Goal: Transaction & Acquisition: Purchase product/service

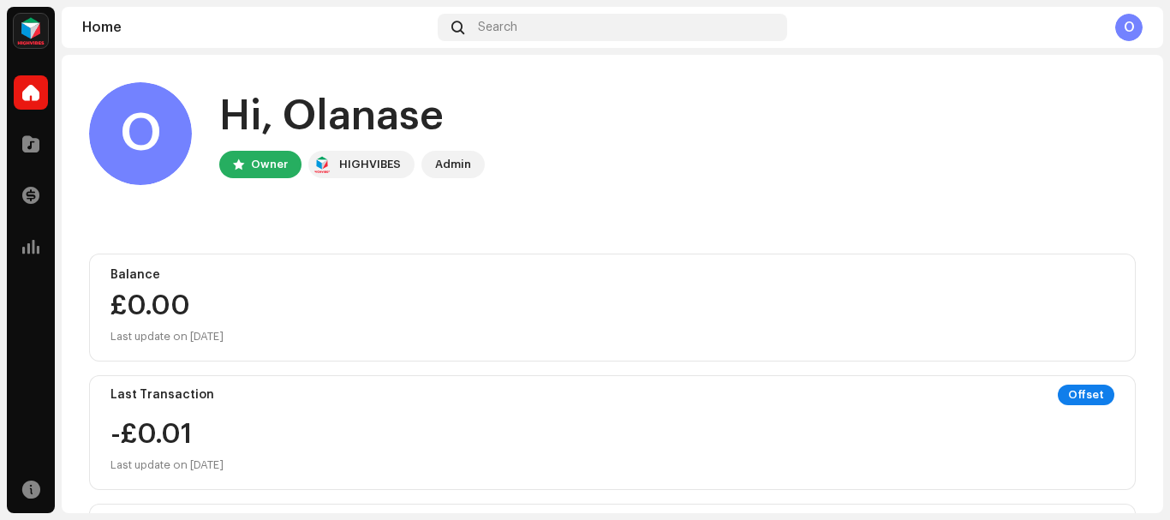
drag, startPoint x: 1166, startPoint y: 104, endPoint x: 1165, endPoint y: 193, distance: 88.2
click at [1165, 193] on div "Q.Lan Home Catalog Transactions Analytics Resources Q.Lan Home Search O O Hi, […" at bounding box center [585, 260] width 1170 height 520
click at [842, 204] on home-user "O Hi, [PERSON_NAME] Owner HIGHVIBES Admin" at bounding box center [612, 147] width 1046 height 130
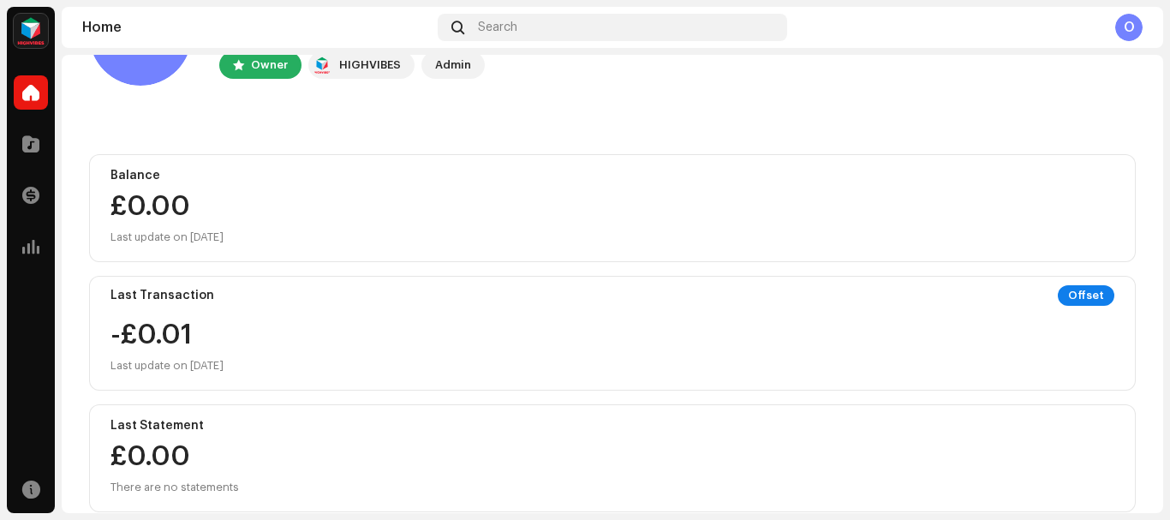
scroll to position [126, 0]
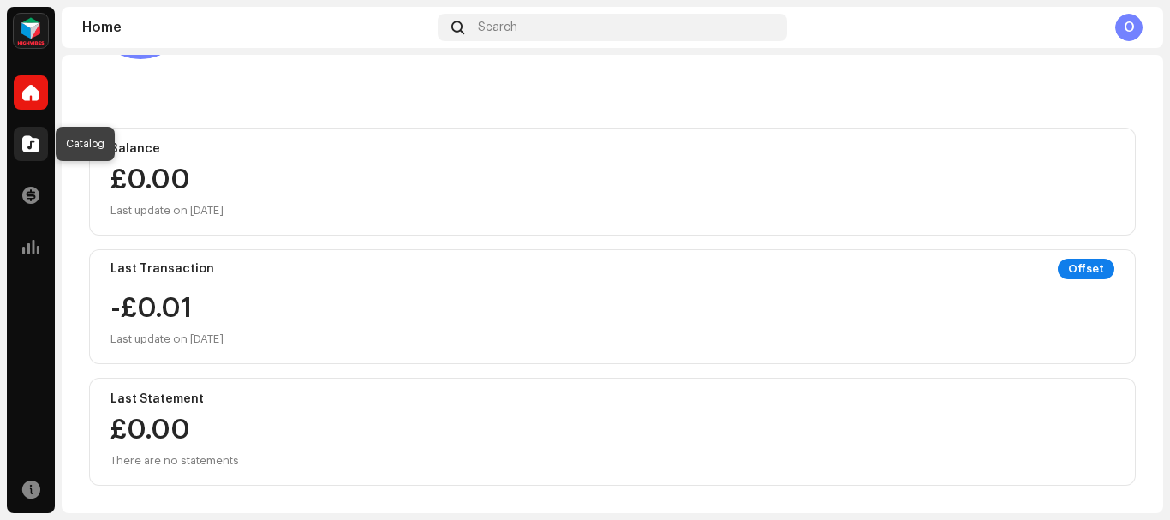
click at [26, 150] on span at bounding box center [30, 144] width 17 height 14
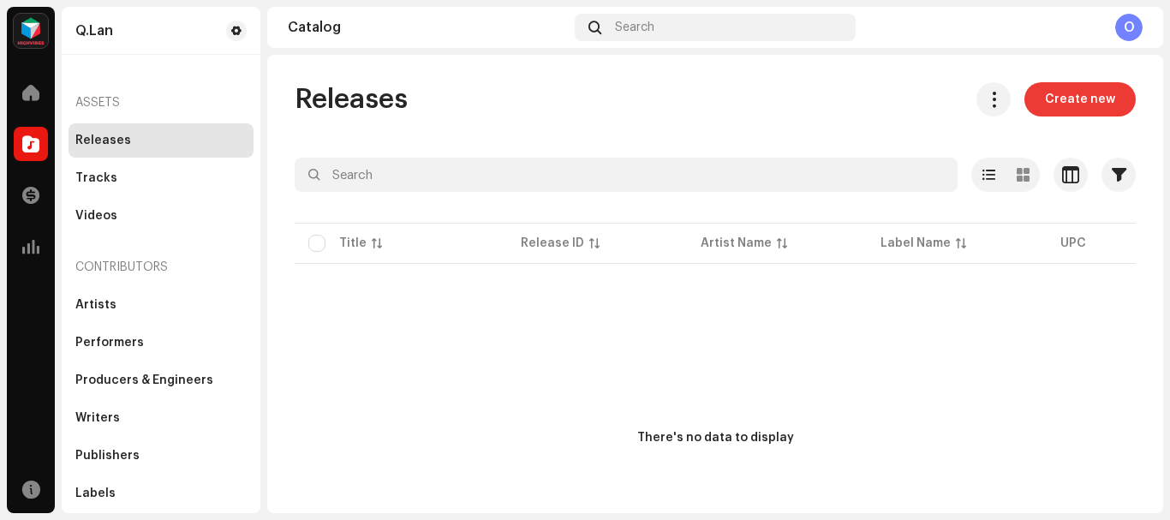
click at [1066, 104] on span "Create new" at bounding box center [1080, 99] width 70 height 34
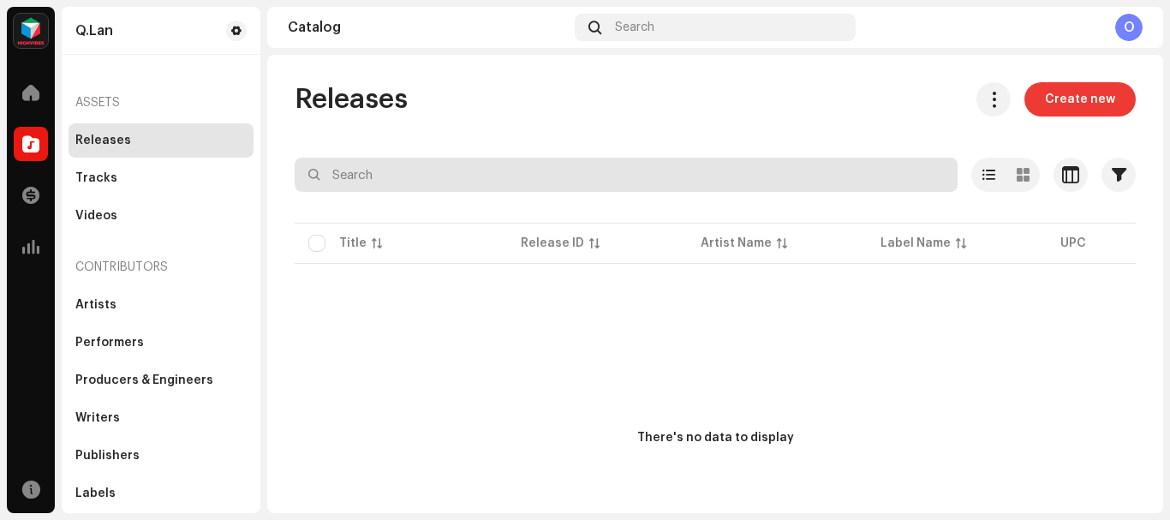
drag, startPoint x: 615, startPoint y: 163, endPoint x: 1060, endPoint y: 99, distance: 449.8
click at [1060, 99] on div "Releases Create new Selected 0 Deselect all 0 Options Filters Distribution stat…" at bounding box center [715, 345] width 896 height 527
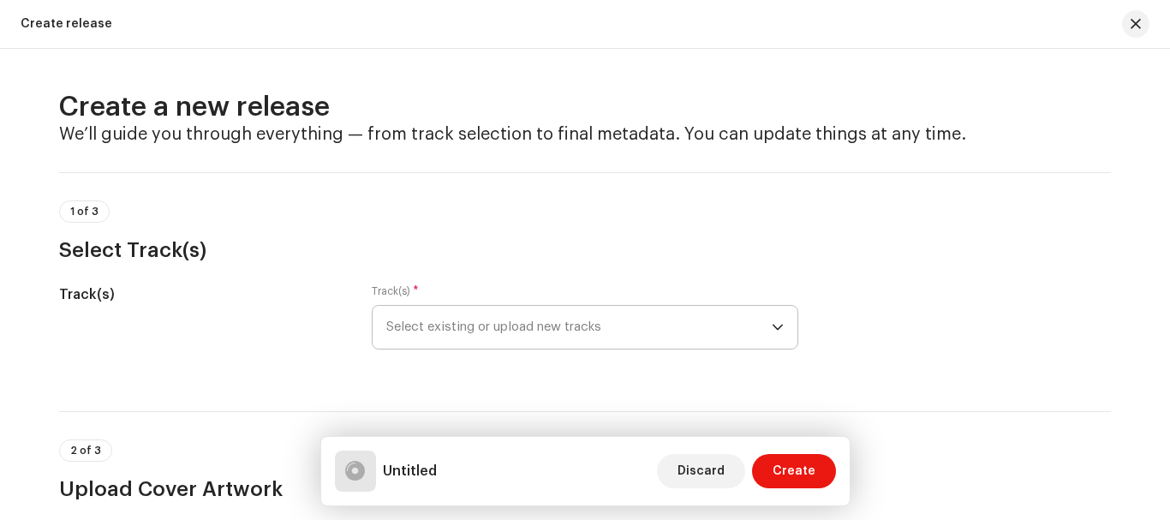
click at [587, 321] on span "Select existing or upload new tracks" at bounding box center [578, 327] width 385 height 43
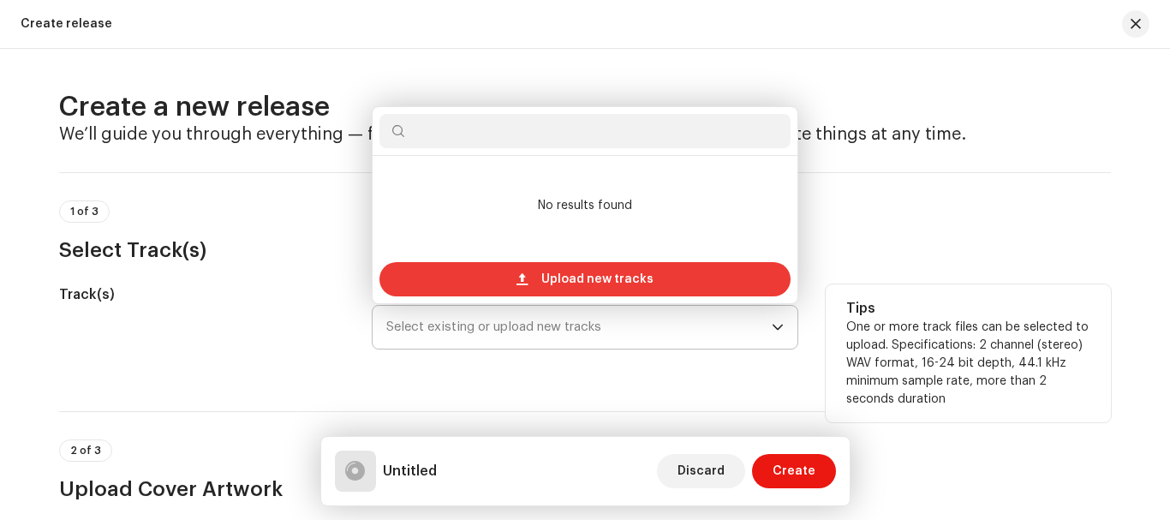
click at [585, 283] on span "Upload new tracks" at bounding box center [597, 279] width 112 height 34
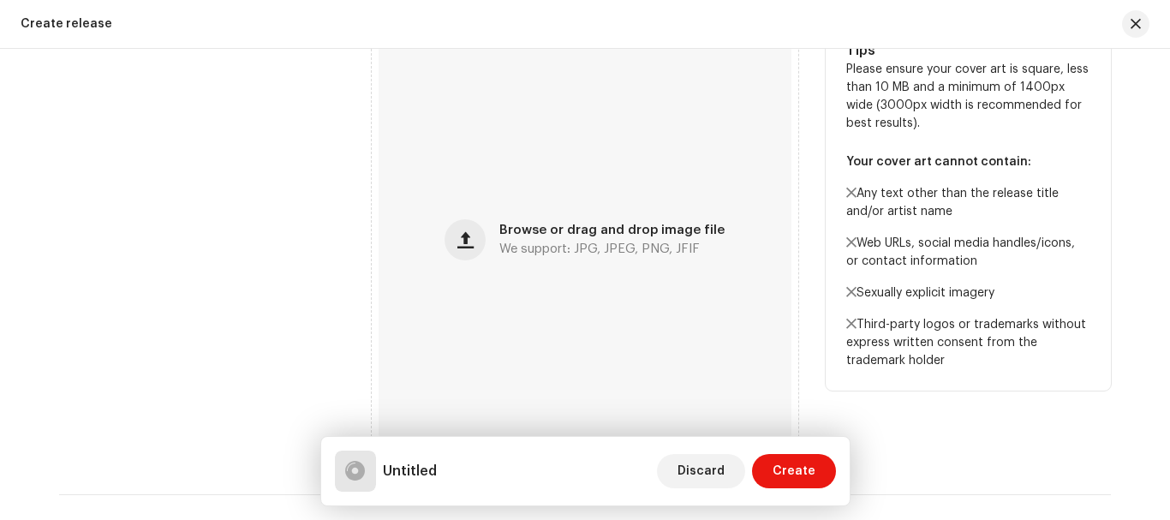
scroll to position [640, 0]
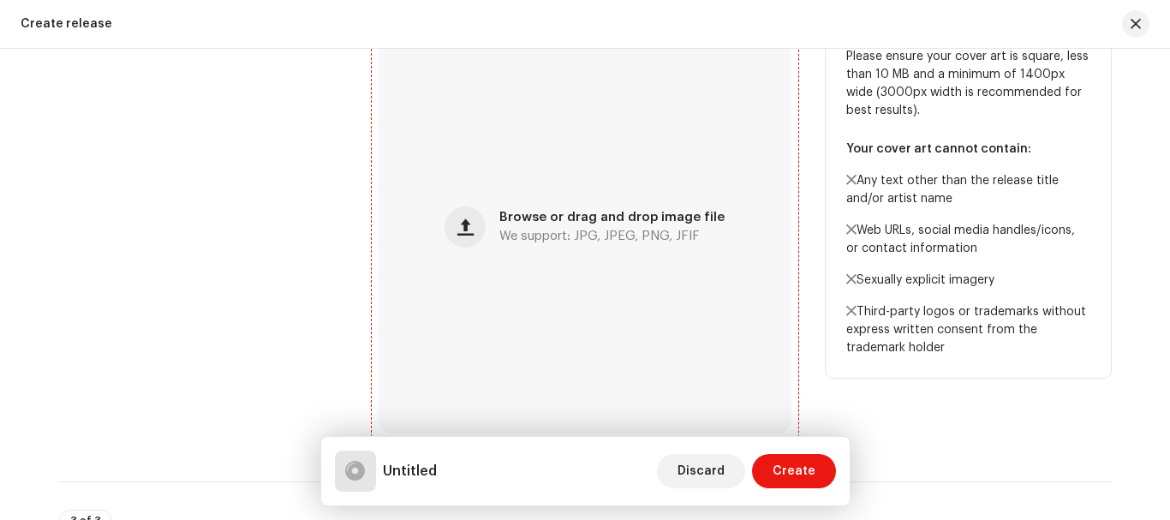
click at [609, 229] on div "Browse or drag and drop image file We support: JPG, JPEG, PNG, JFIF" at bounding box center [611, 227] width 225 height 31
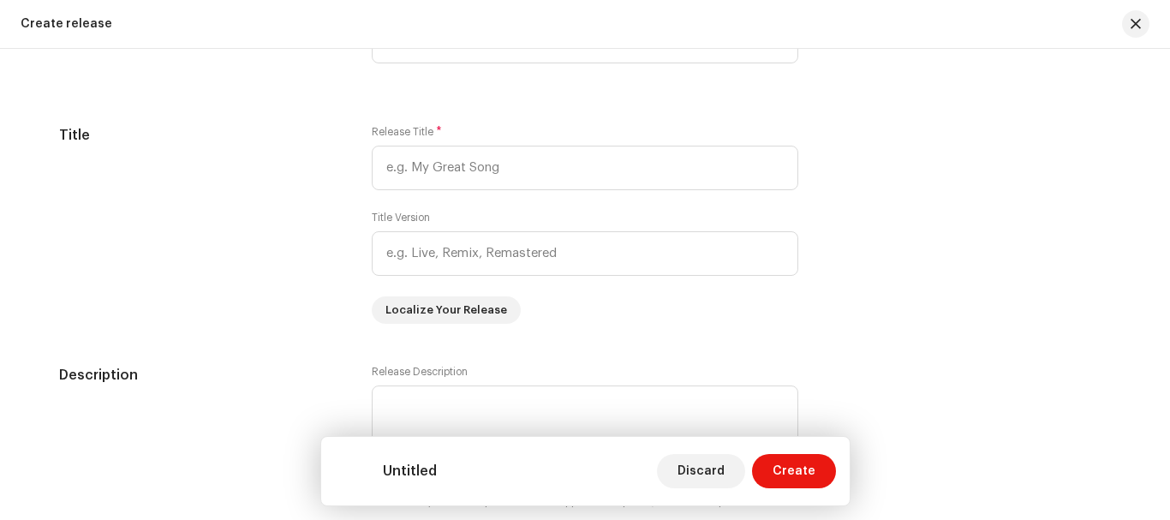
scroll to position [1535, 0]
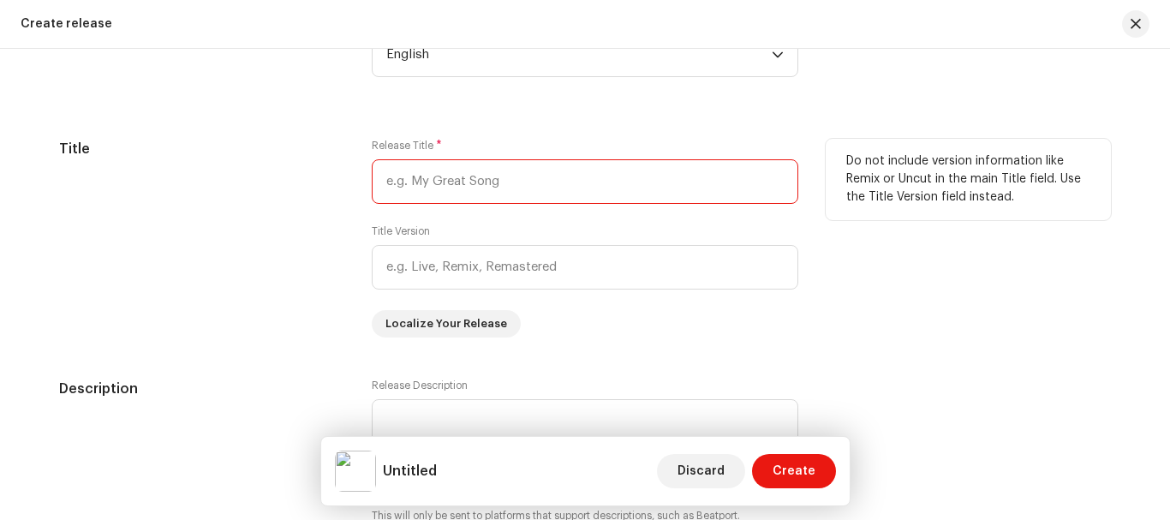
click at [444, 185] on input "text" at bounding box center [585, 181] width 426 height 45
type input "m"
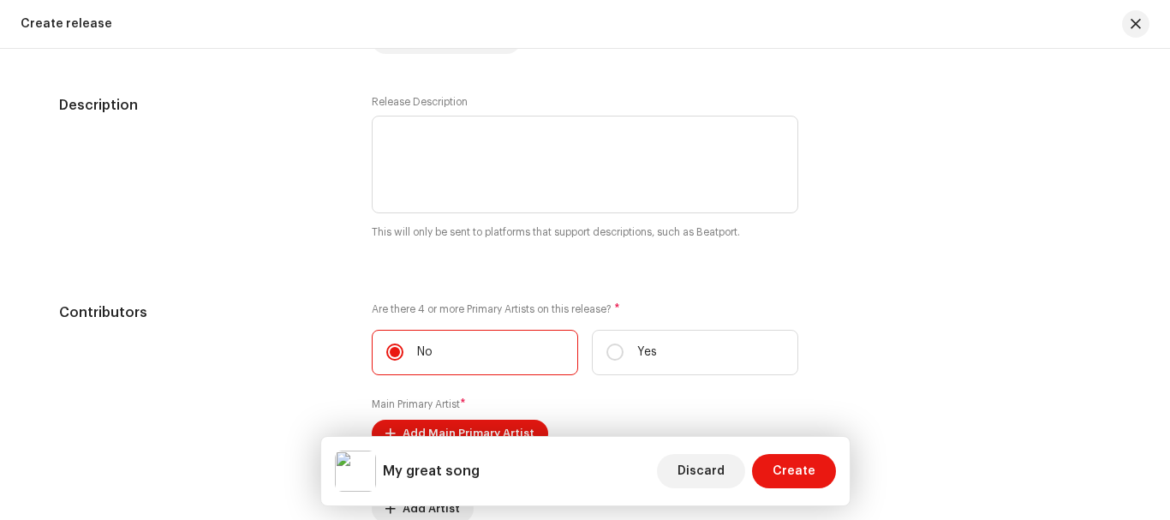
scroll to position [1821, 0]
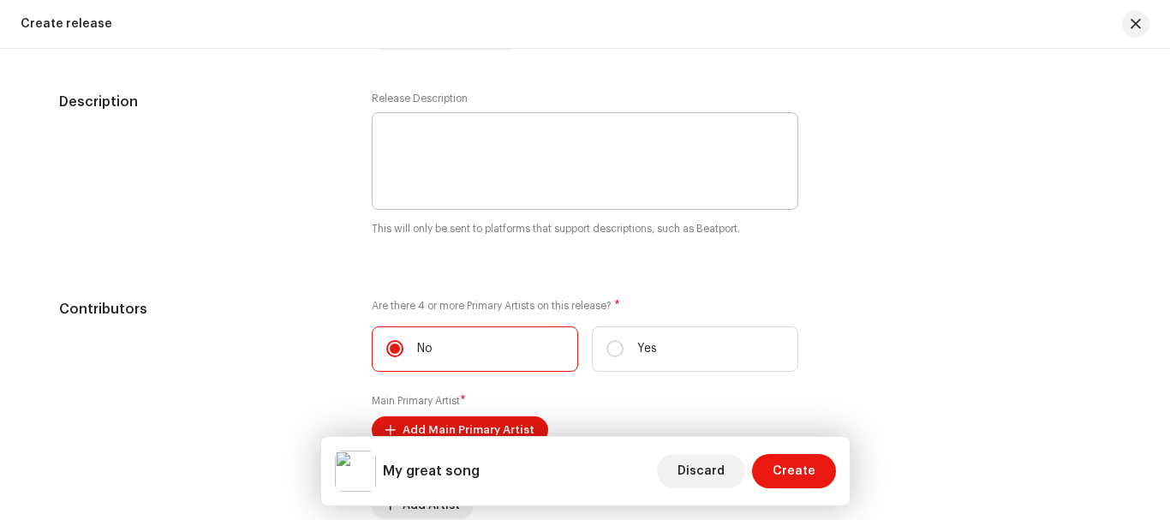
type input "My great song"
click at [512, 159] on textarea at bounding box center [585, 161] width 426 height 98
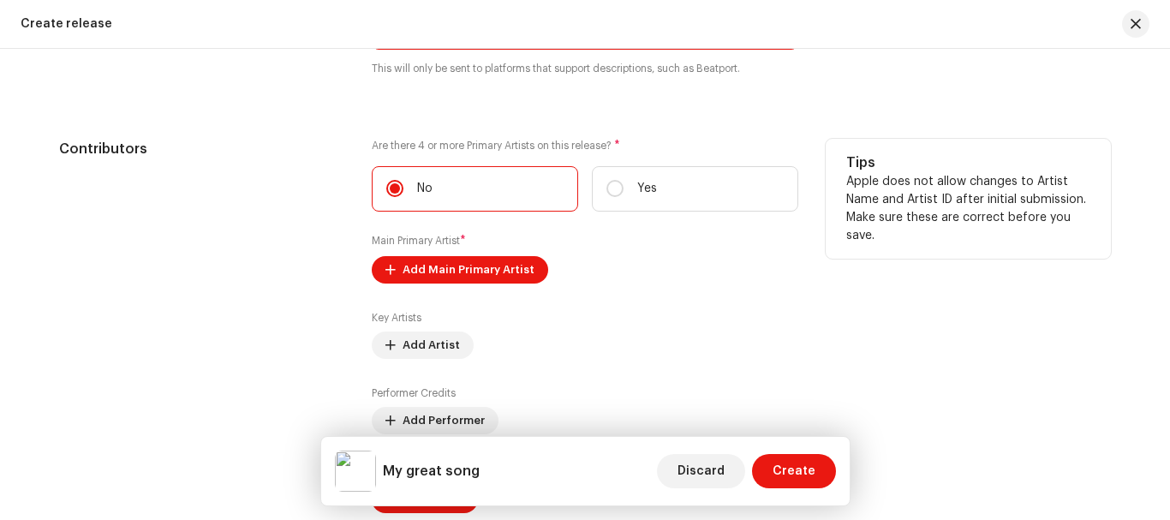
scroll to position [1988, 0]
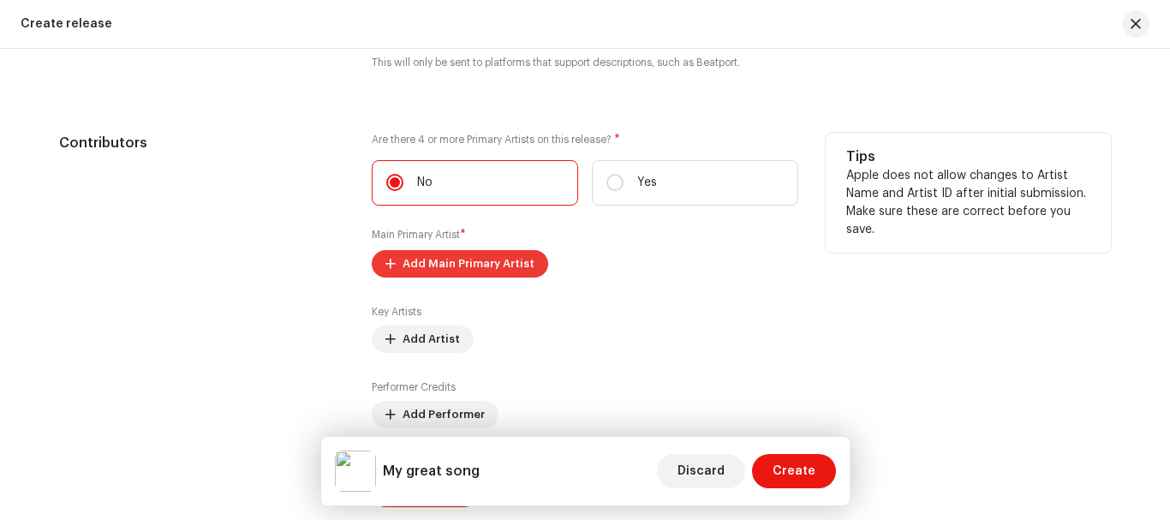
type textarea "a song that will uplifts you"
click at [478, 261] on span "Add Main Primary Artist" at bounding box center [468, 264] width 132 height 34
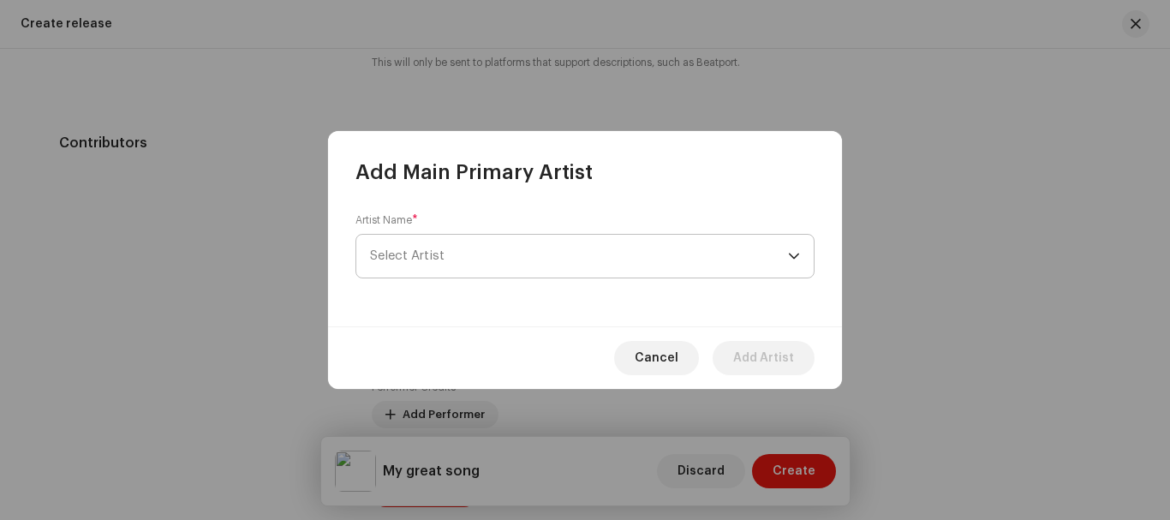
click at [478, 250] on span "Select Artist" at bounding box center [579, 256] width 418 height 43
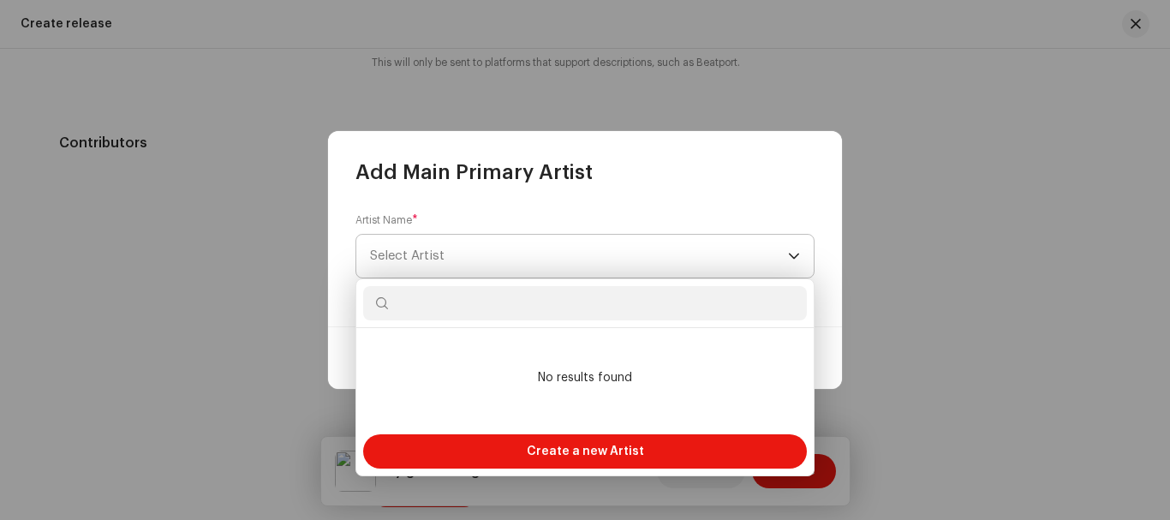
type input "q"
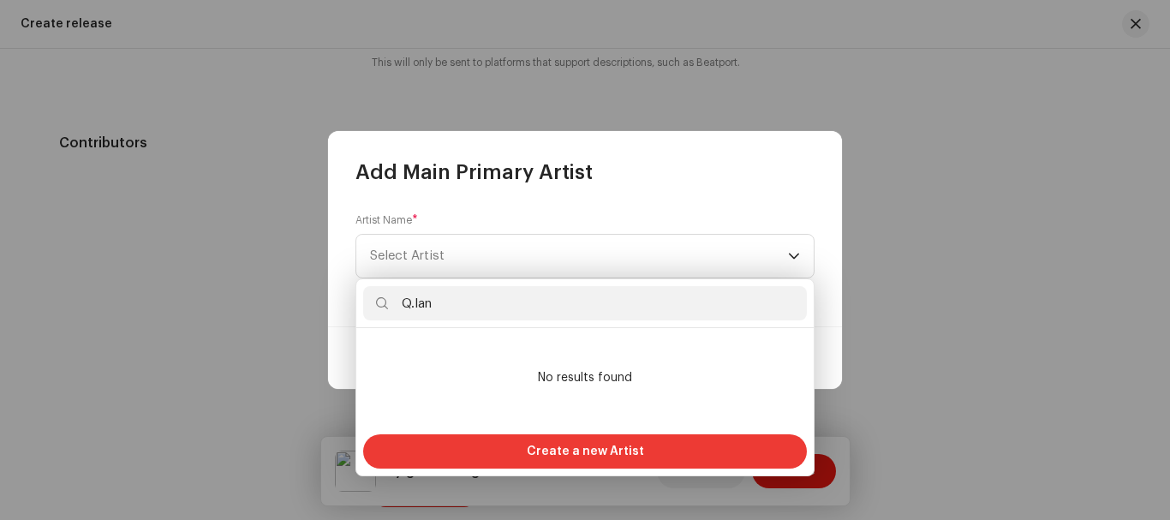
type input "Q.lan"
click at [579, 454] on span "Create a new Artist" at bounding box center [585, 451] width 117 height 34
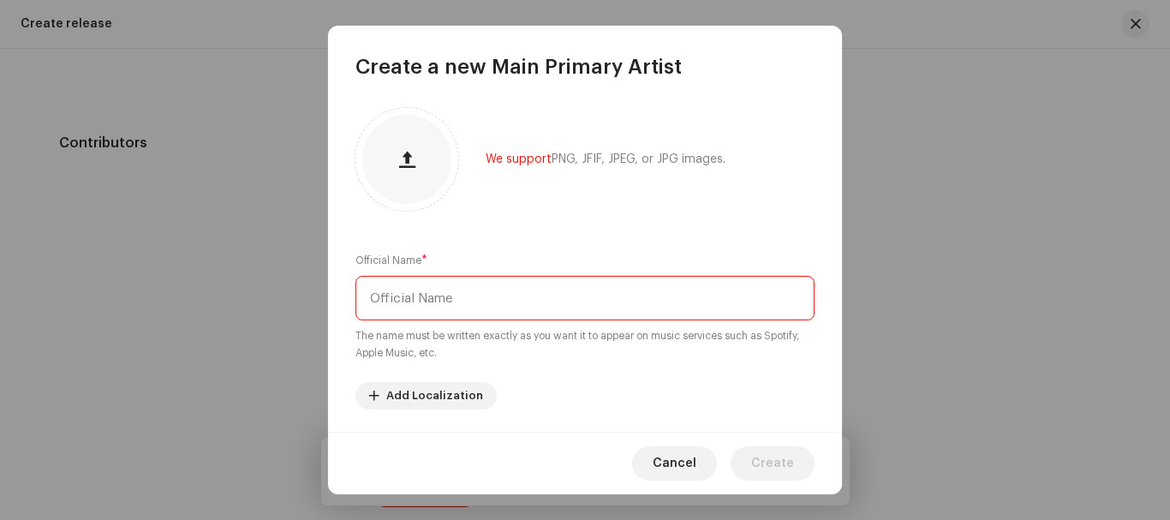
click at [539, 301] on input "text" at bounding box center [584, 298] width 459 height 45
type input "Q.Lan"
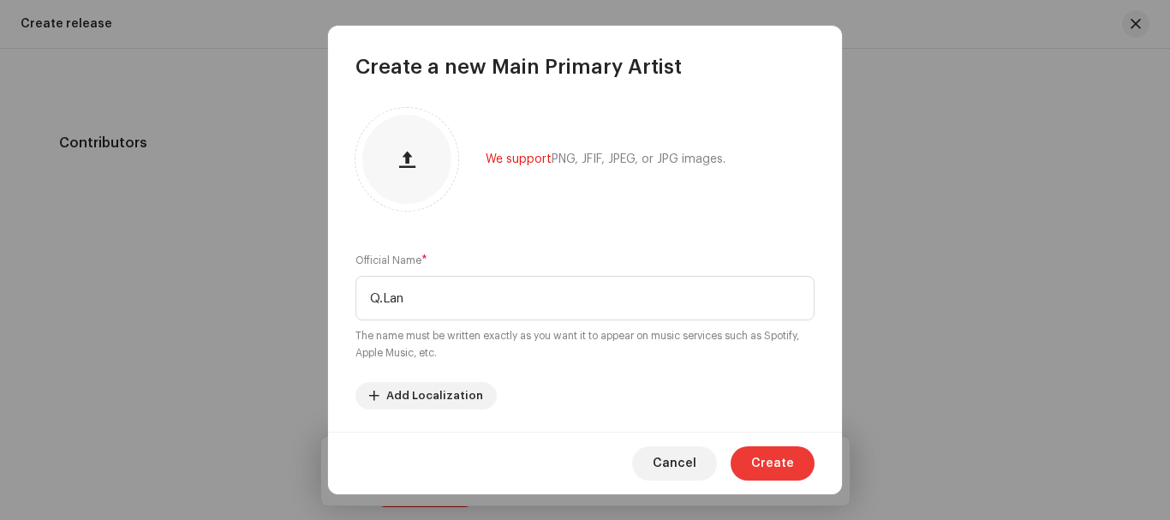
click at [761, 464] on span "Create" at bounding box center [772, 463] width 43 height 34
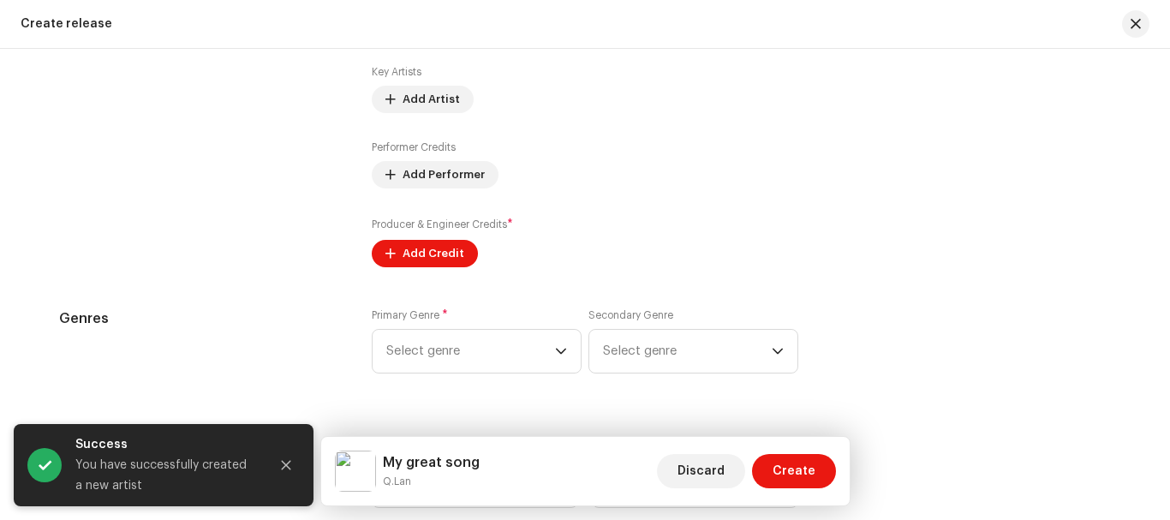
scroll to position [2286, 0]
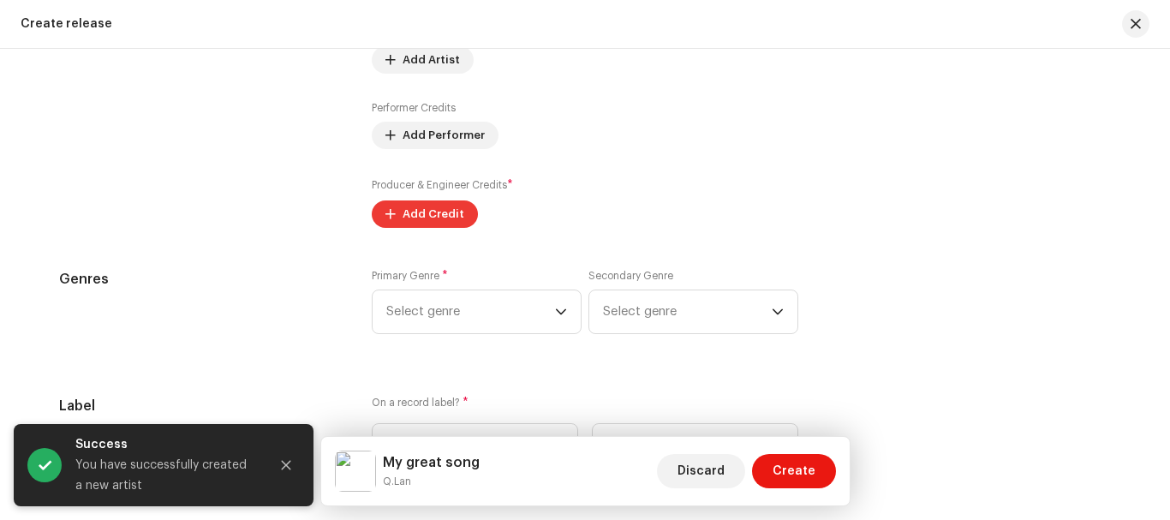
click at [407, 212] on span "Add Credit" at bounding box center [433, 214] width 62 height 34
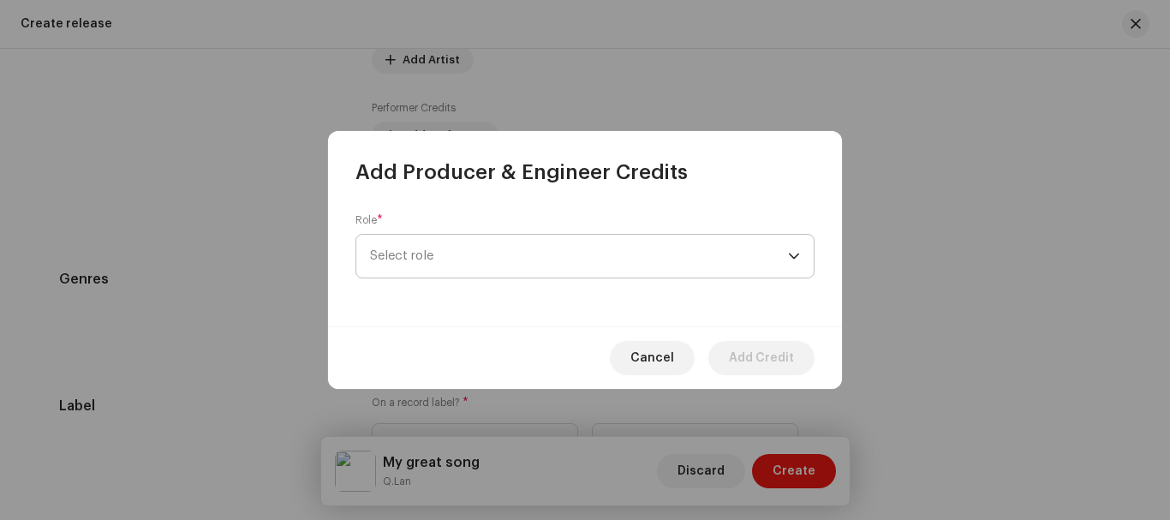
click at [438, 248] on span "Select role" at bounding box center [579, 256] width 418 height 43
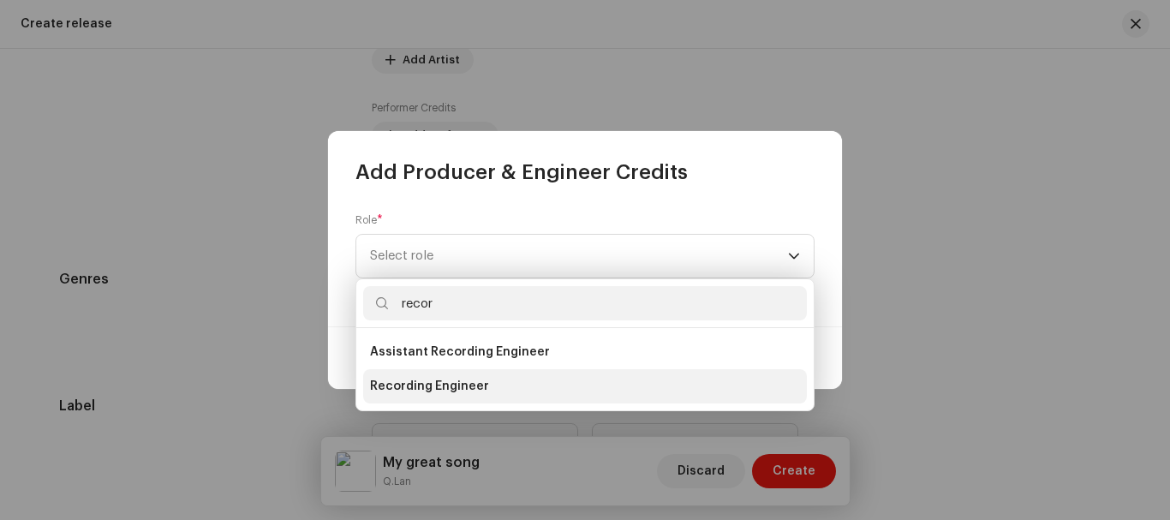
type input "recor"
click at [444, 383] on span "Recording Engineer" at bounding box center [429, 386] width 119 height 17
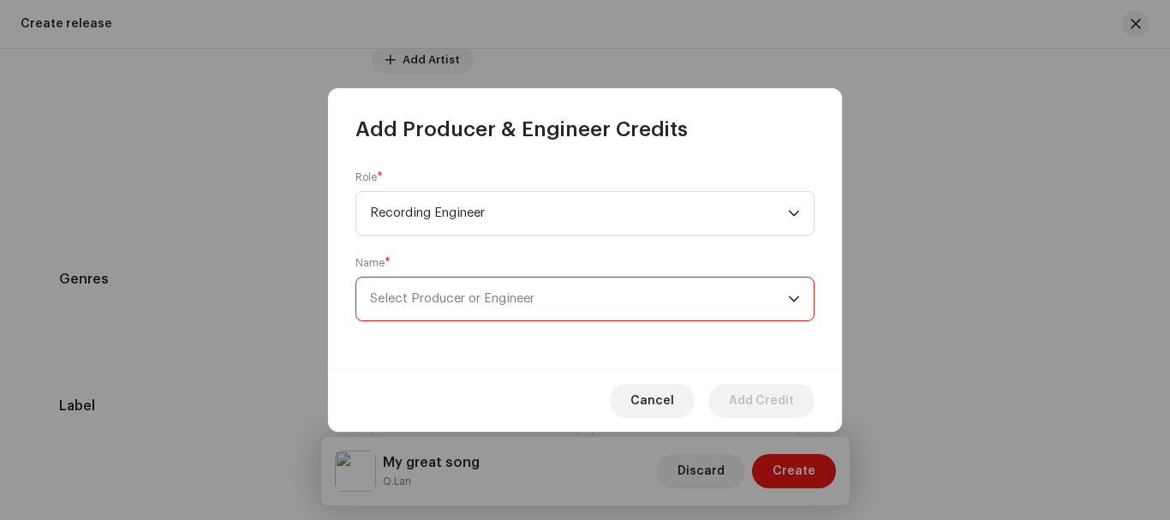
click at [726, 302] on span "Select Producer or Engineer" at bounding box center [579, 298] width 418 height 43
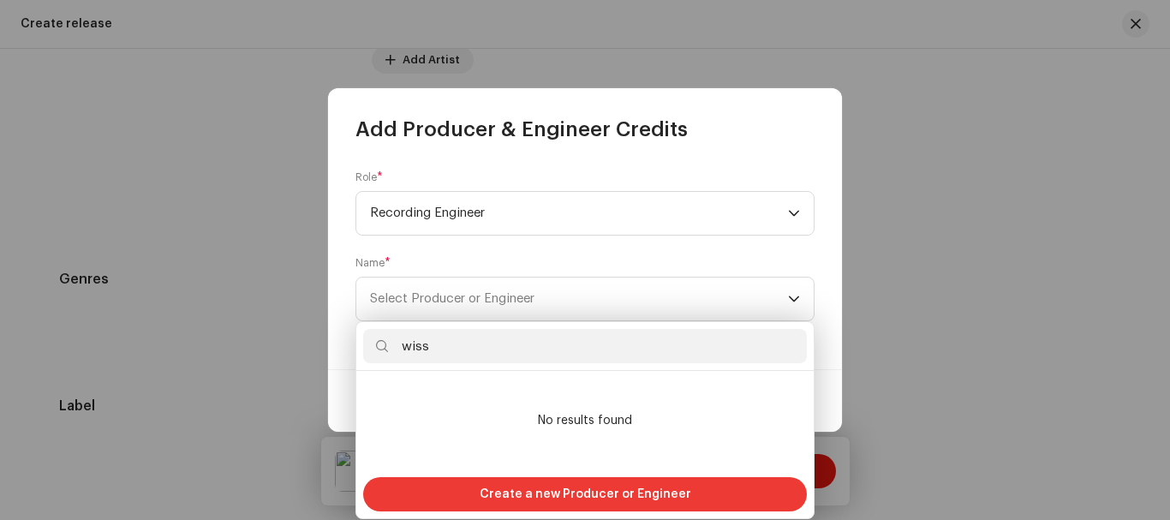
type input "wiss"
click at [611, 486] on span "Create a new Producer or Engineer" at bounding box center [586, 494] width 212 height 34
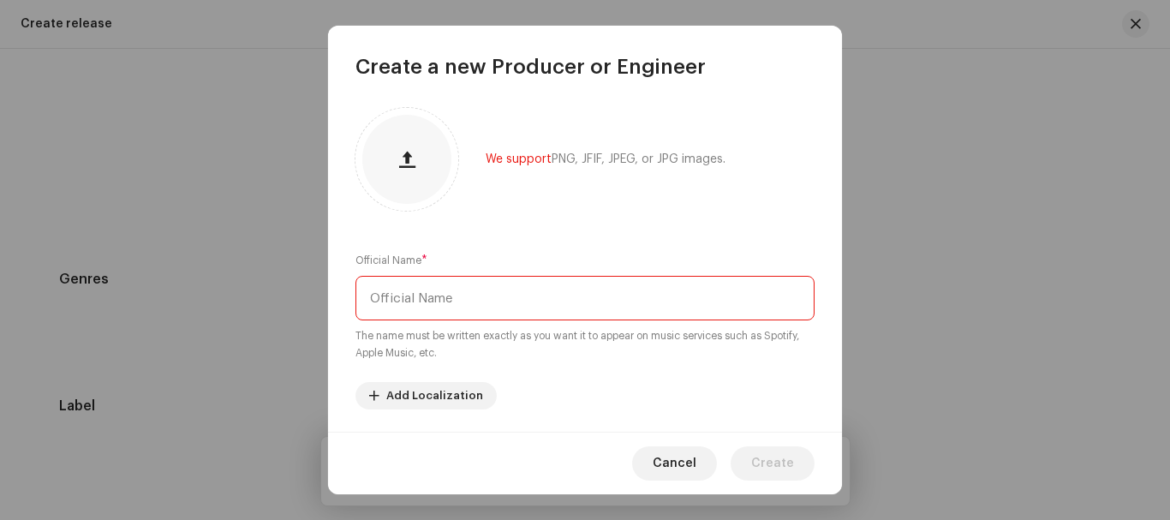
click at [478, 298] on input "text" at bounding box center [584, 298] width 459 height 45
type input "wiss"
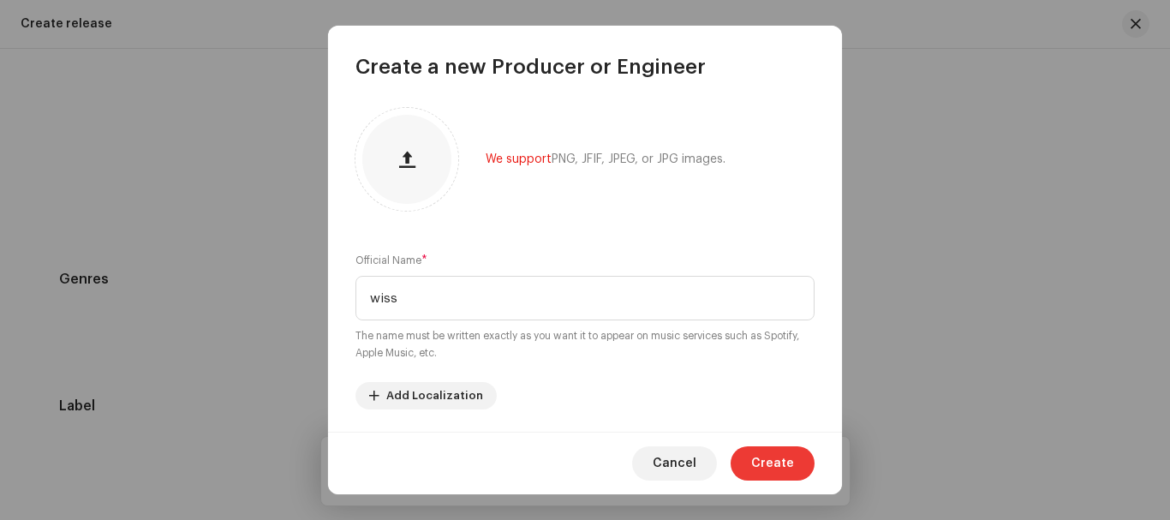
click at [772, 465] on span "Create" at bounding box center [772, 463] width 43 height 34
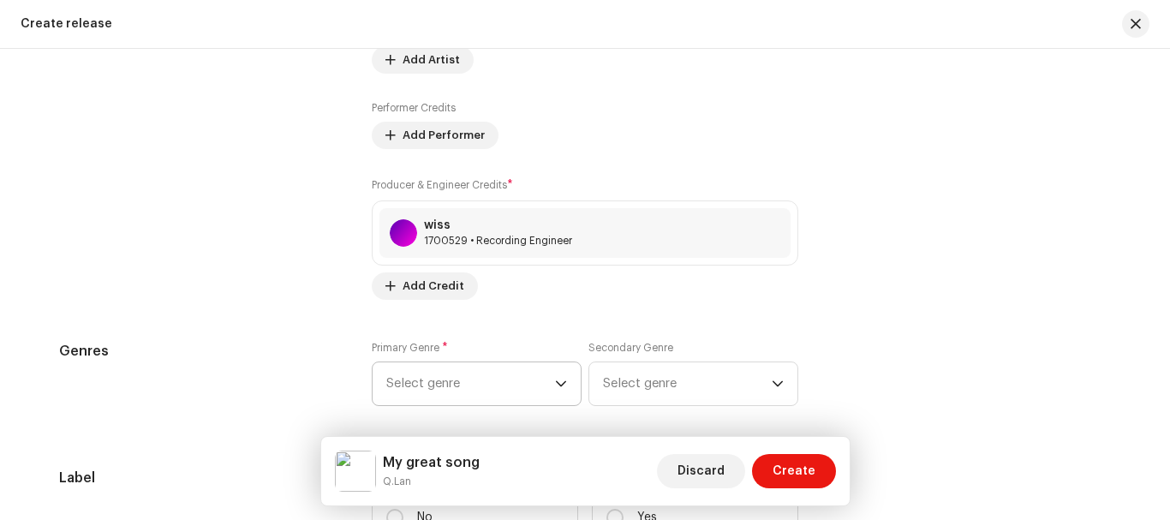
click at [545, 384] on span "Select genre" at bounding box center [470, 383] width 169 height 43
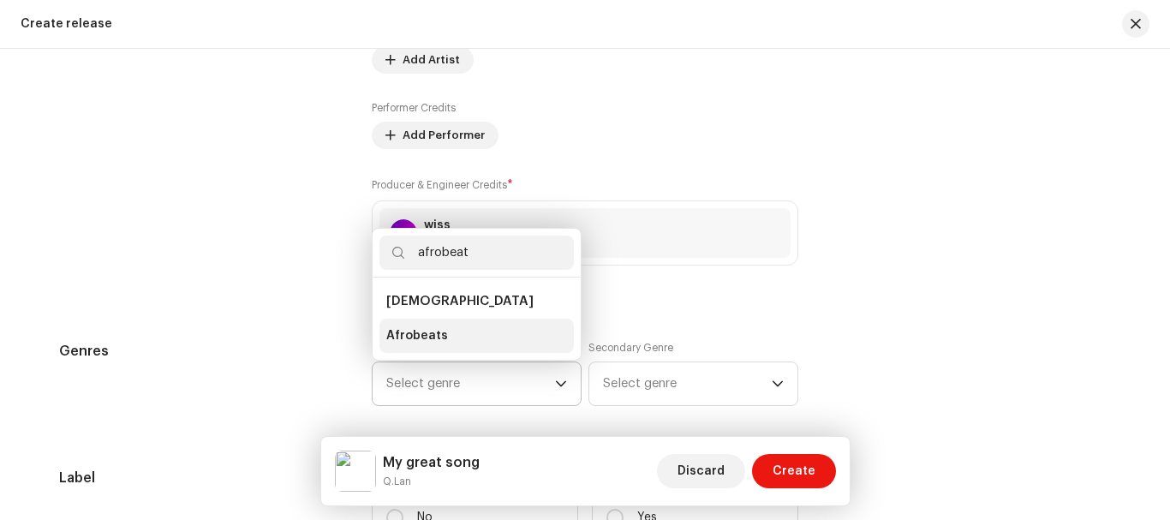
type input "afrobeat"
click at [462, 340] on li "Afrobeats" at bounding box center [476, 336] width 194 height 34
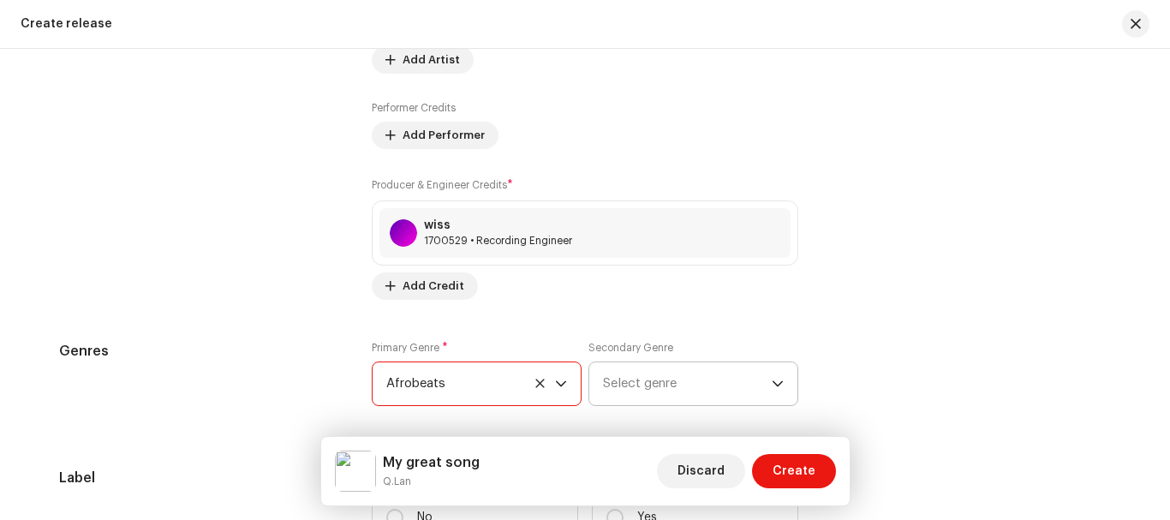
click at [654, 374] on span "Select genre" at bounding box center [687, 383] width 169 height 43
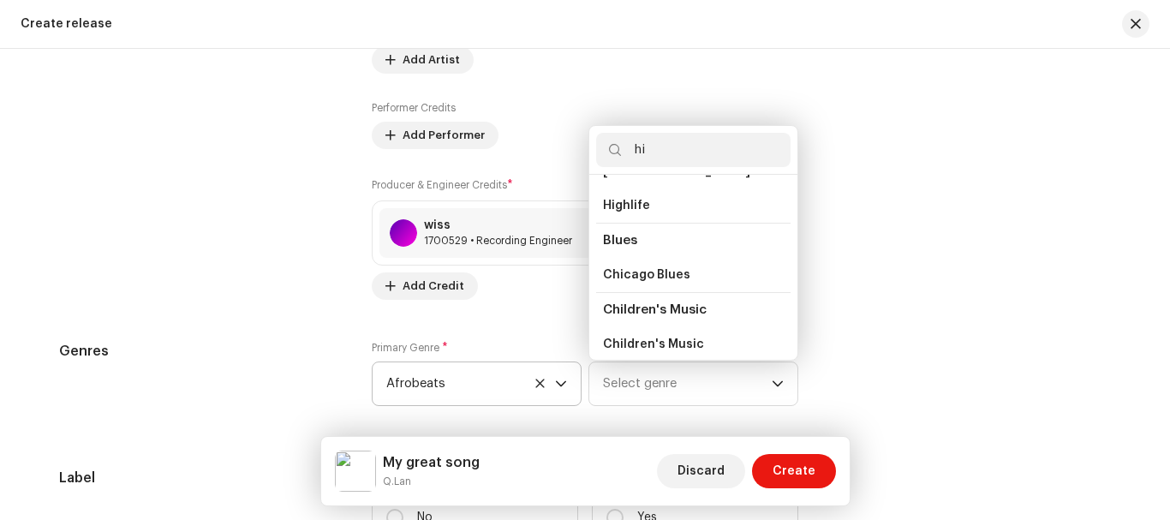
scroll to position [0, 0]
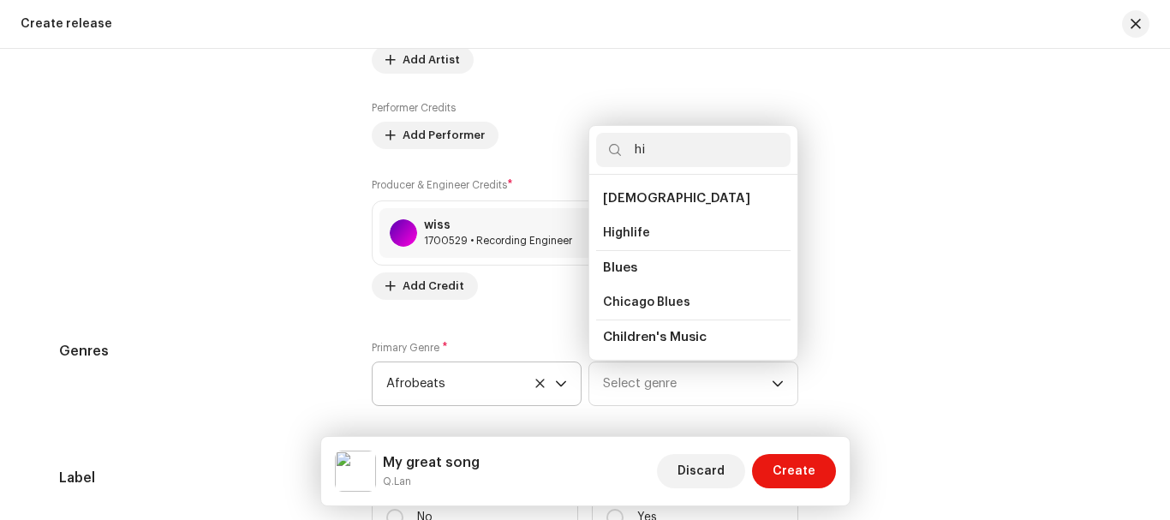
type input "h"
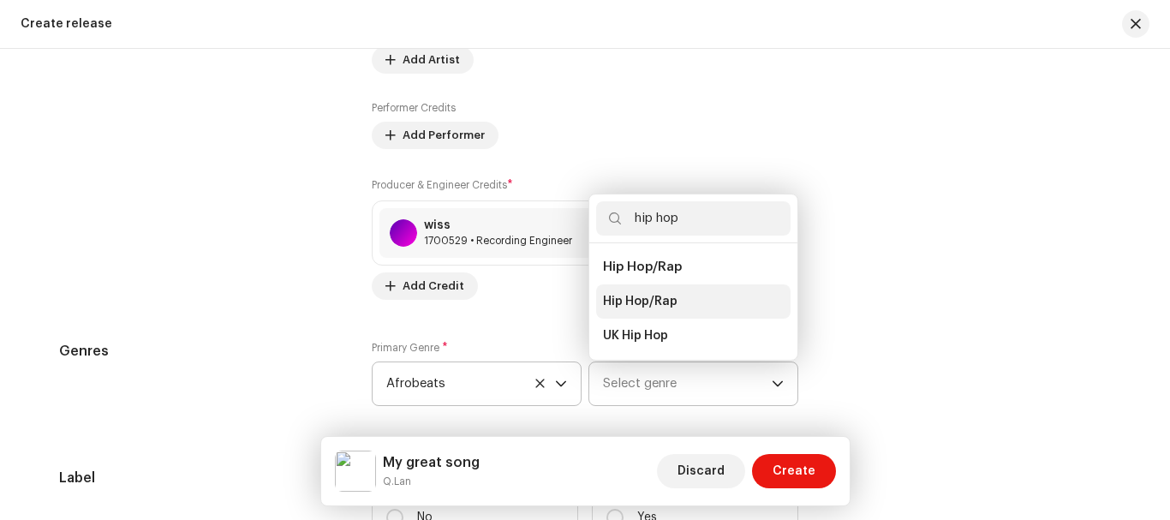
type input "hip hop"
click at [655, 291] on li "Hip Hop/Rap" at bounding box center [693, 301] width 194 height 34
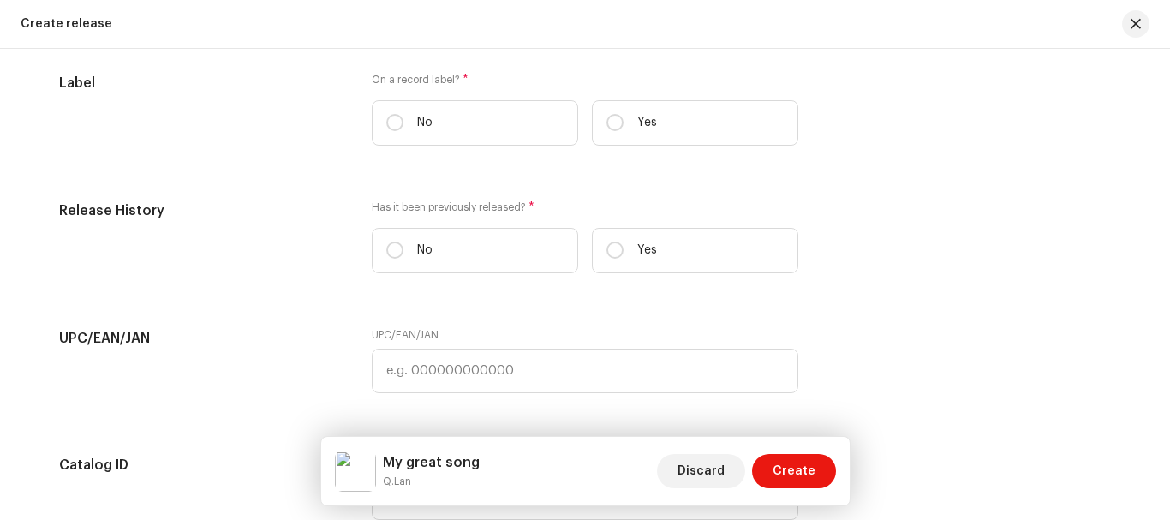
scroll to position [2672, 0]
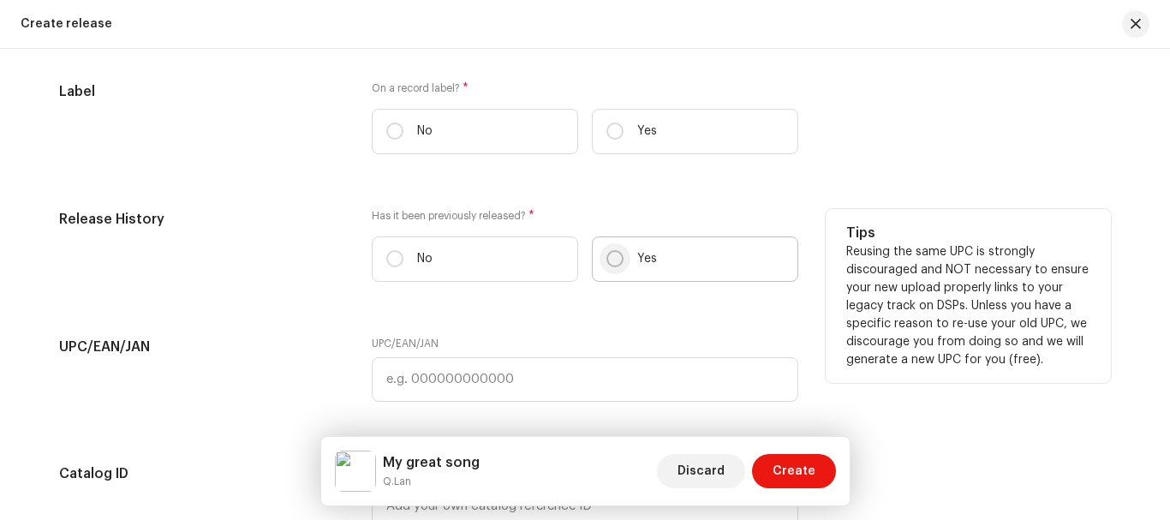
click at [606, 258] on input "Yes" at bounding box center [614, 258] width 17 height 17
radio input "true"
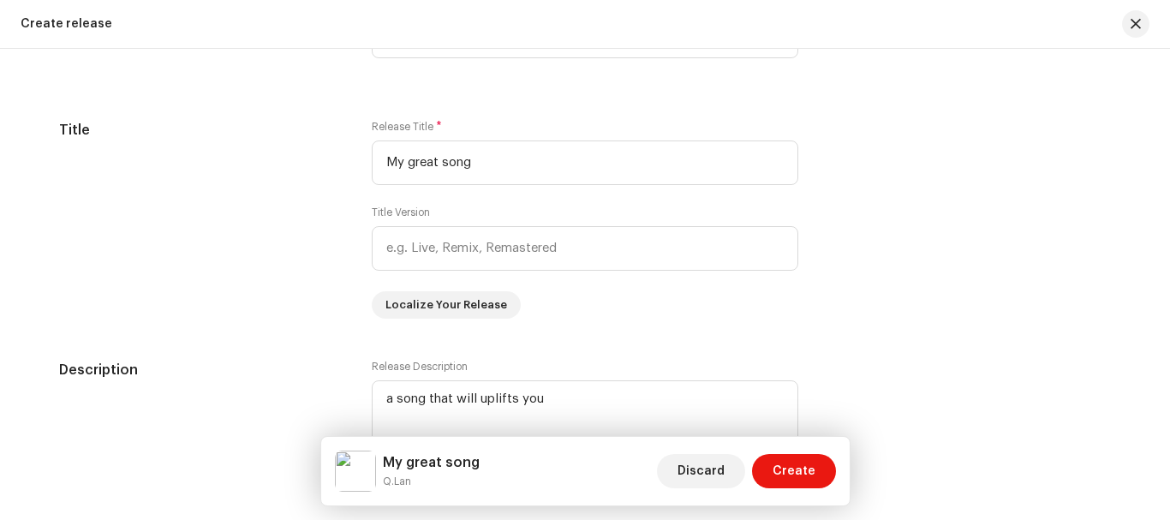
scroll to position [1547, 0]
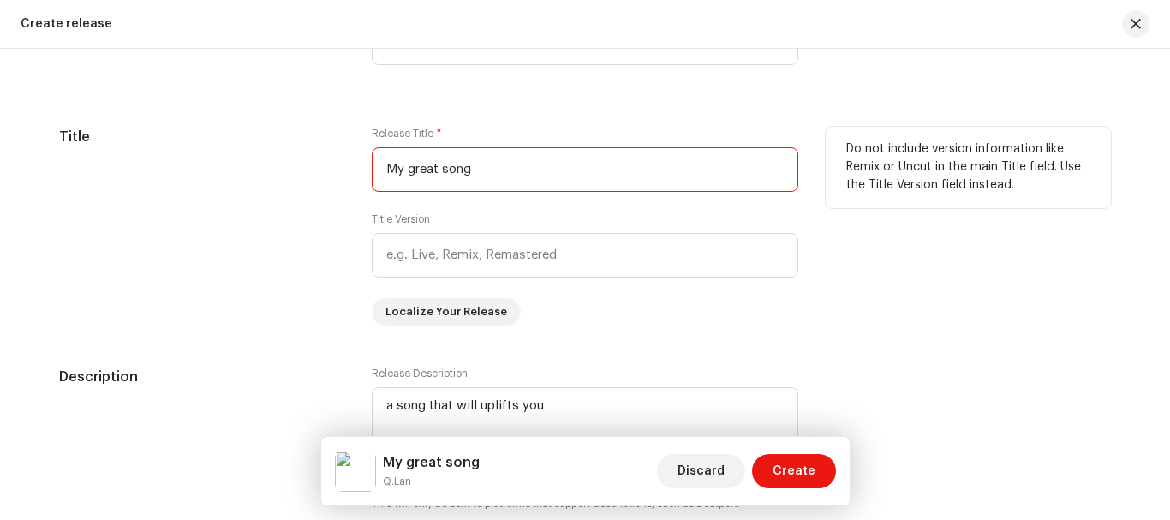
click at [557, 170] on input "My great song" at bounding box center [585, 169] width 426 height 45
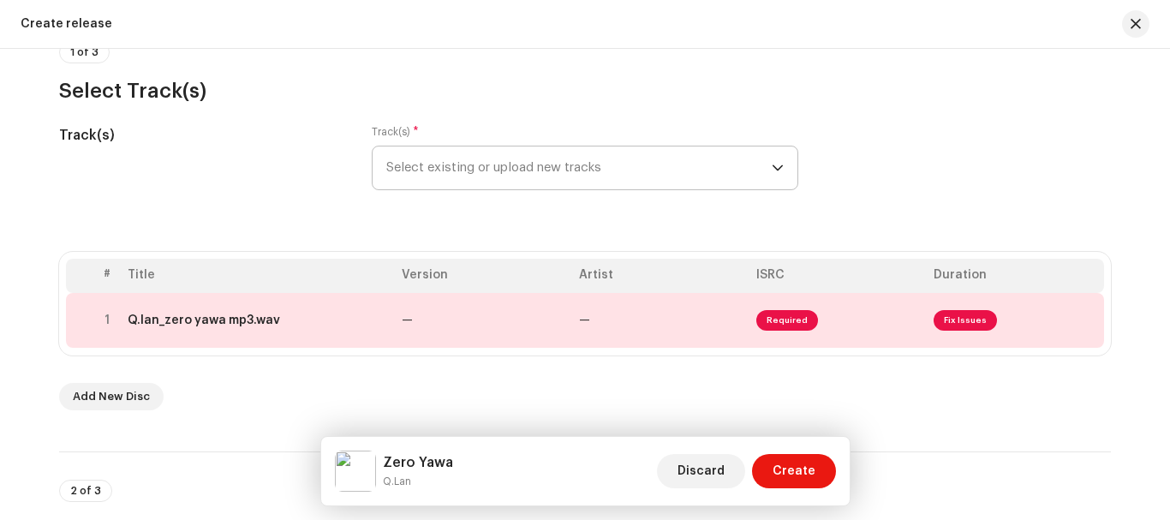
scroll to position [148, 0]
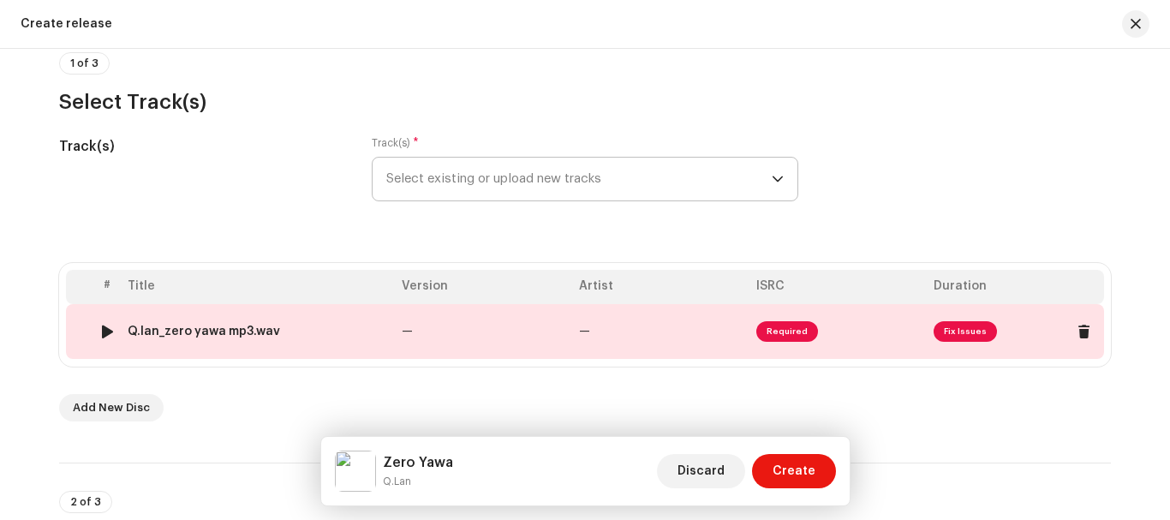
type input "Zero Yawa"
click at [955, 331] on span "Fix Issues" at bounding box center [964, 331] width 63 height 21
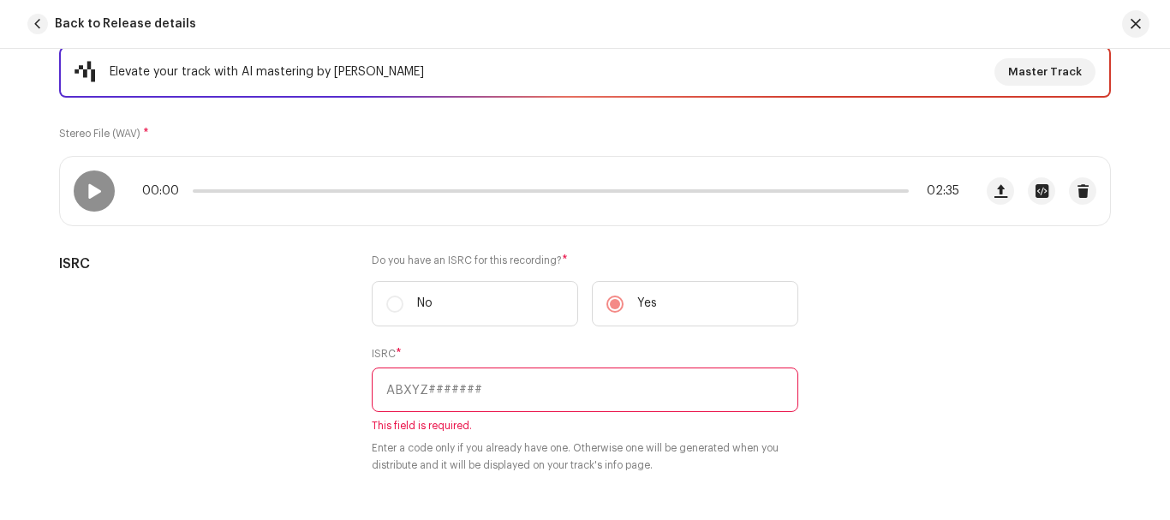
scroll to position [240, 0]
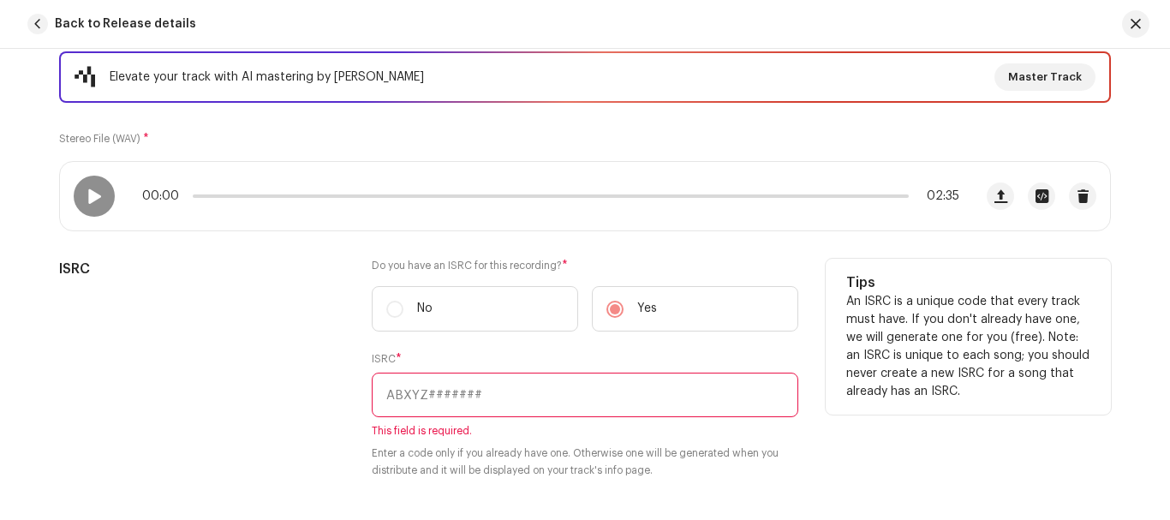
click at [515, 385] on input "text" at bounding box center [585, 394] width 426 height 45
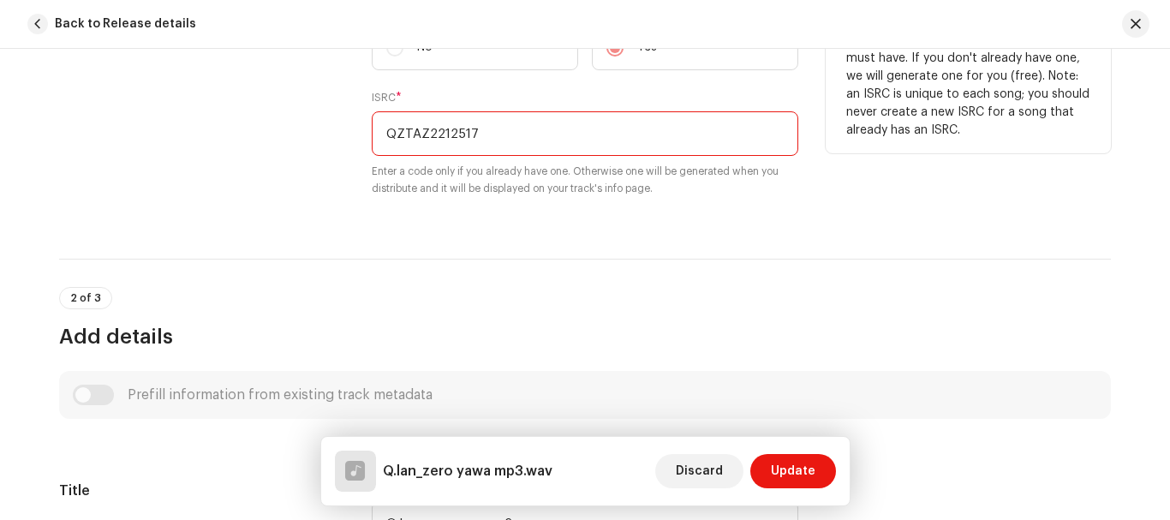
scroll to position [513, 0]
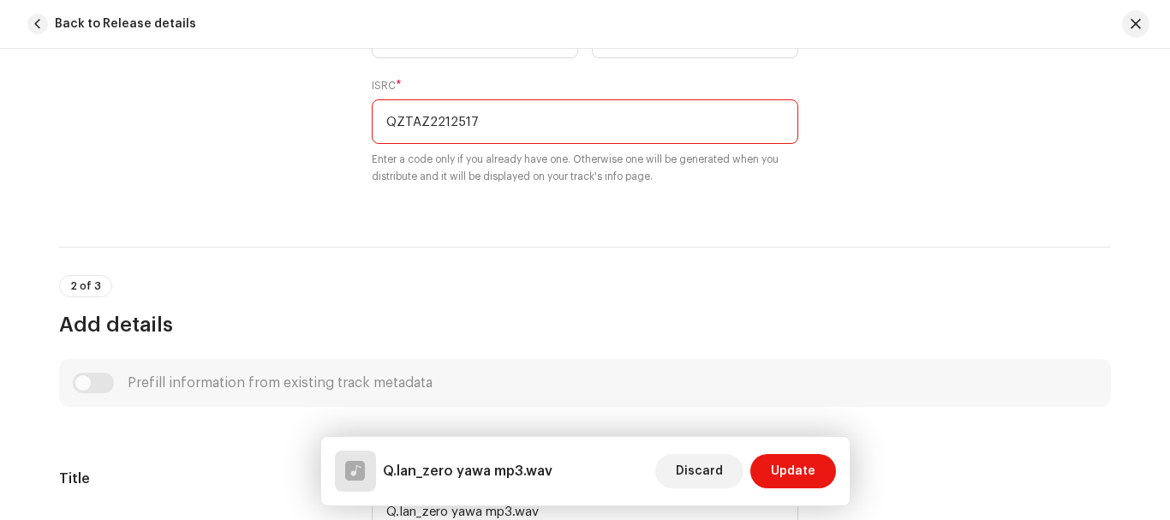
type input "QZTAZ2212517"
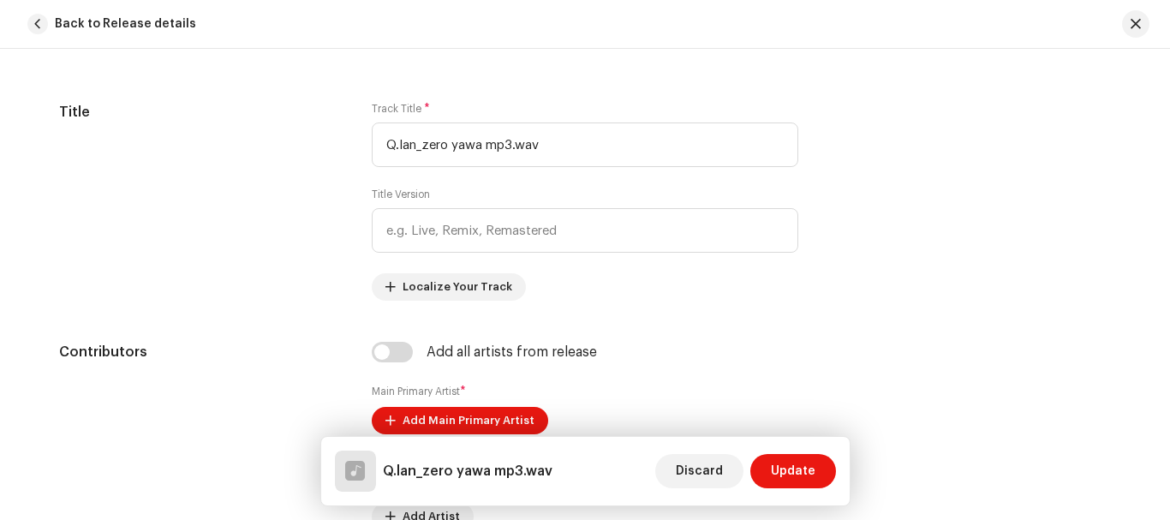
scroll to position [885, 0]
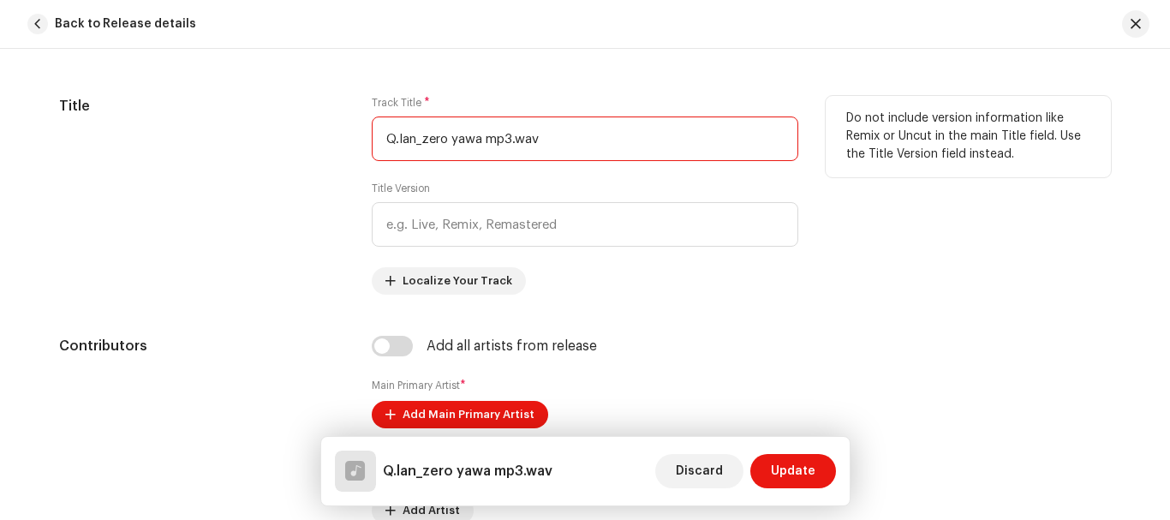
click at [422, 140] on input "Q.lan_zero yawa mp3.wav" at bounding box center [585, 138] width 426 height 45
click at [418, 139] on input "zero yawa" at bounding box center [585, 138] width 426 height 45
click at [385, 139] on input "zero Yawa" at bounding box center [585, 138] width 426 height 45
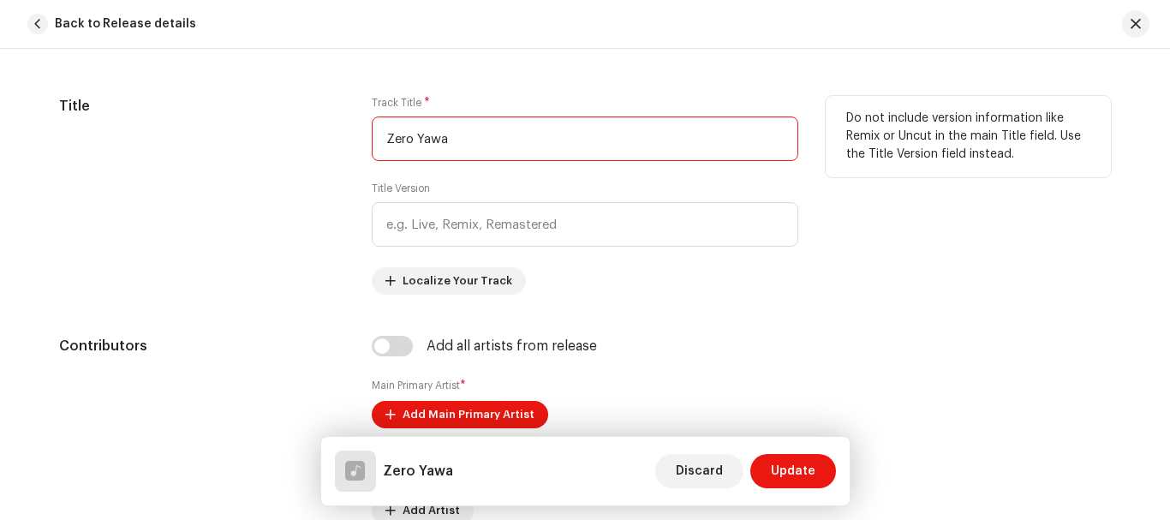
type input "Zero Yawa"
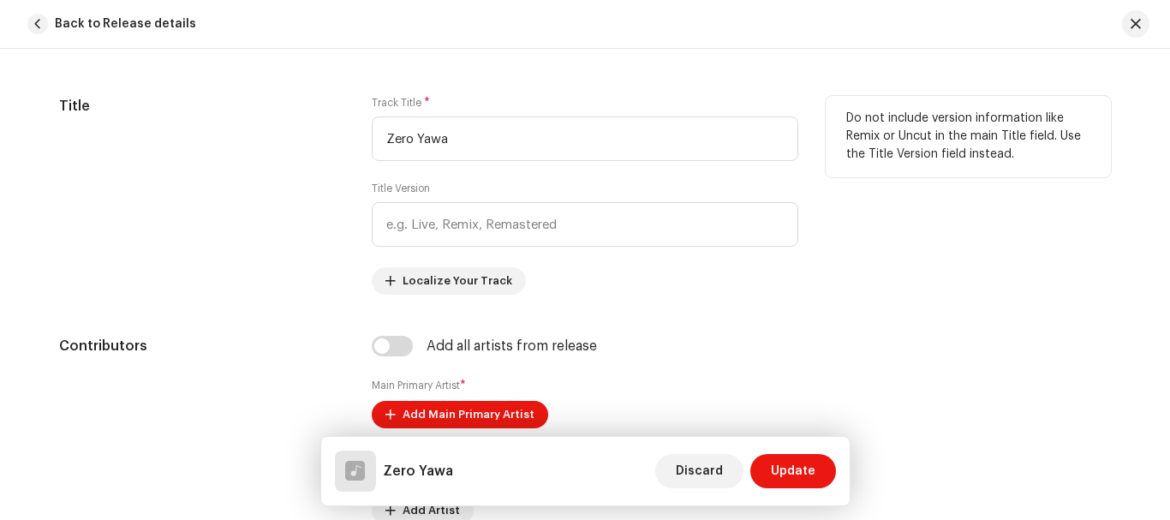
click at [323, 156] on div "Title" at bounding box center [201, 195] width 285 height 199
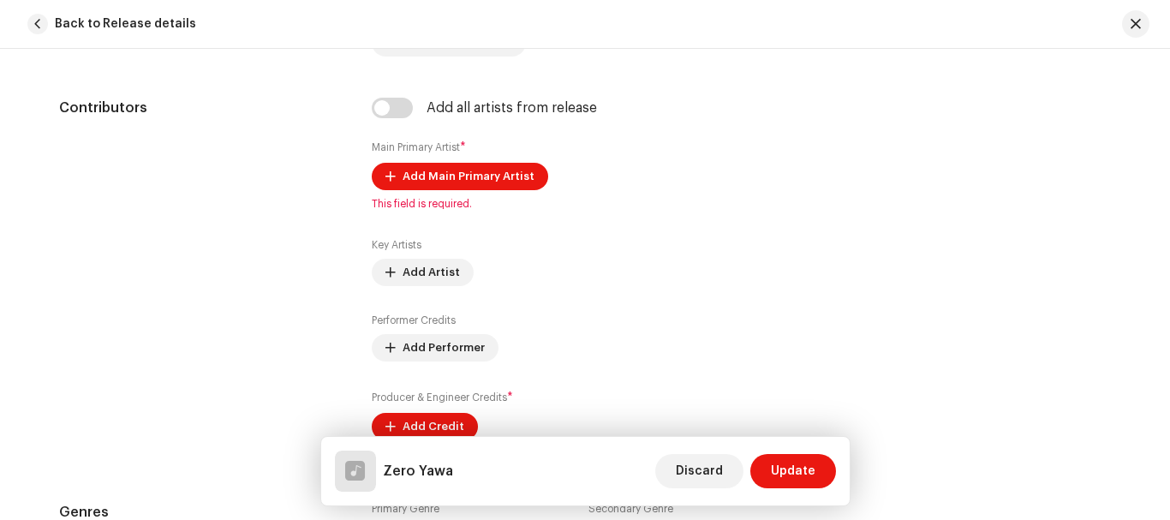
scroll to position [1125, 0]
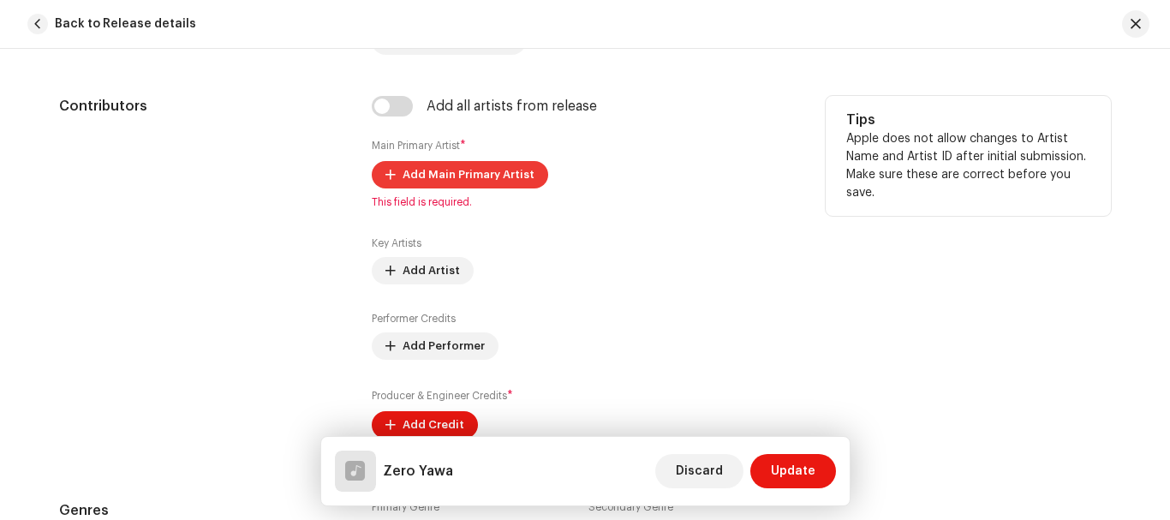
click at [429, 177] on span "Add Main Primary Artist" at bounding box center [468, 175] width 132 height 34
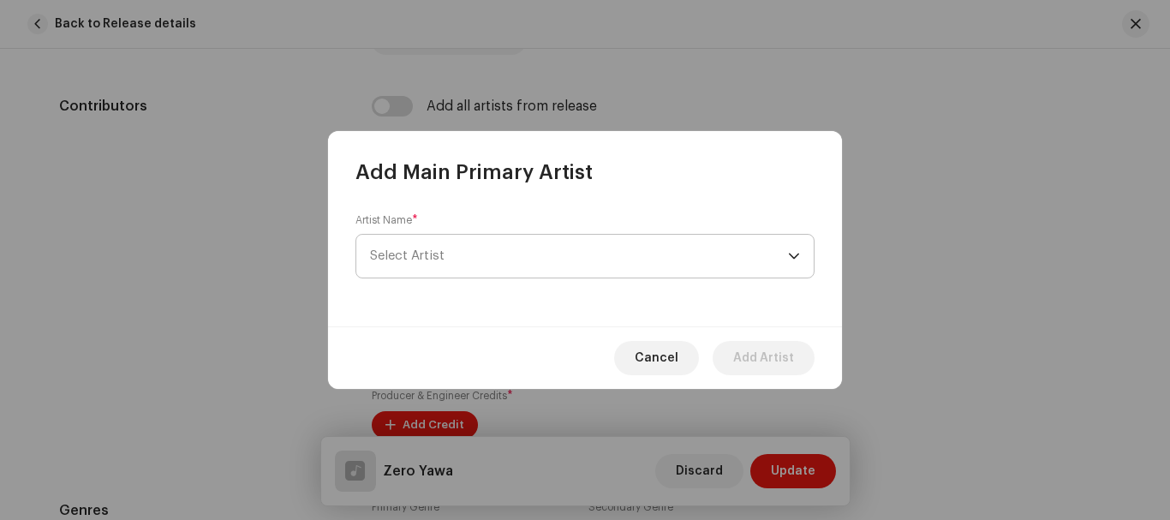
click at [470, 247] on span "Select Artist" at bounding box center [579, 256] width 418 height 43
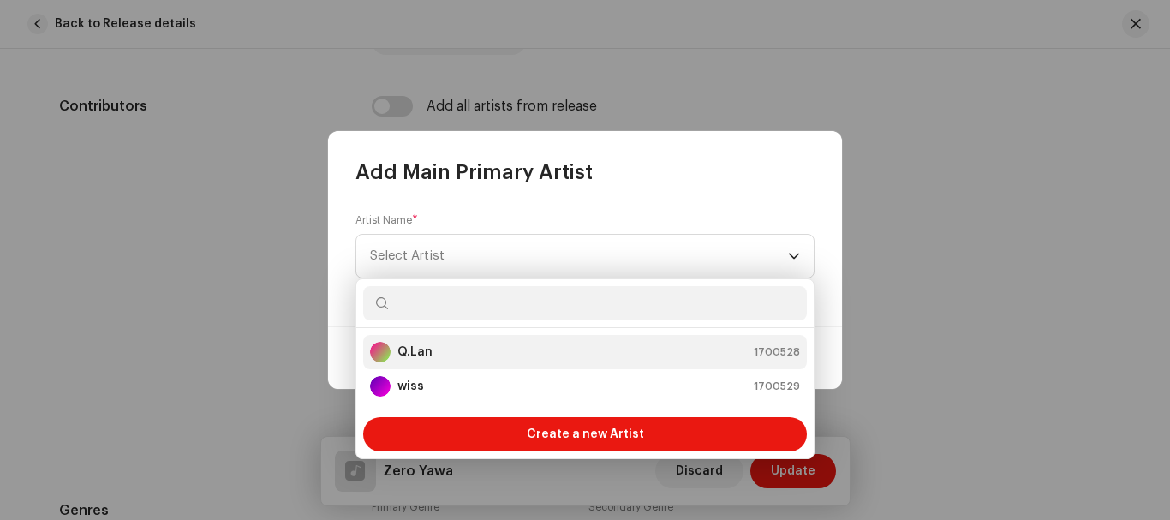
click at [457, 344] on div "Q.Lan 1700528" at bounding box center [585, 352] width 430 height 21
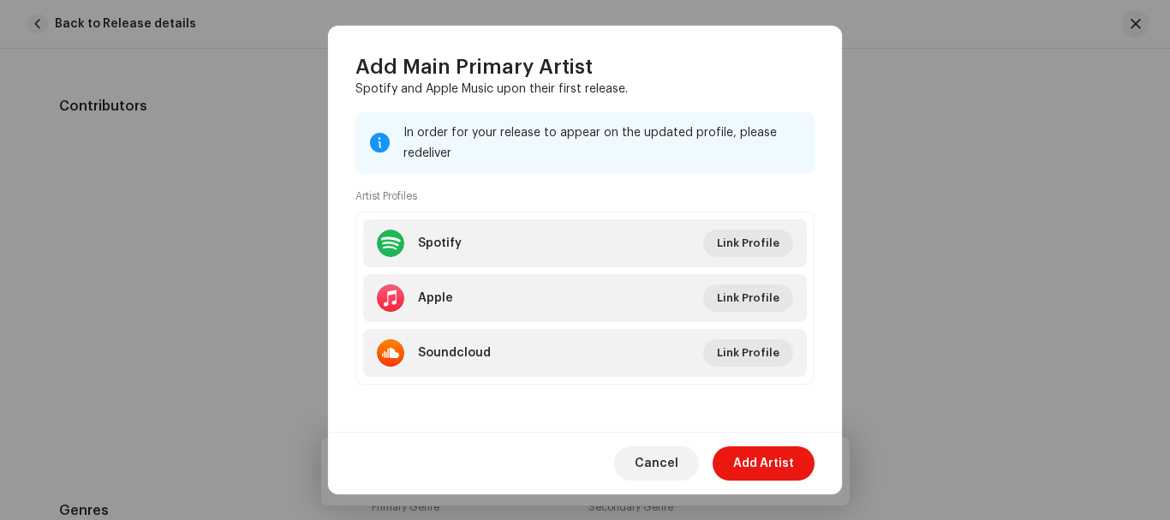
scroll to position [205, 0]
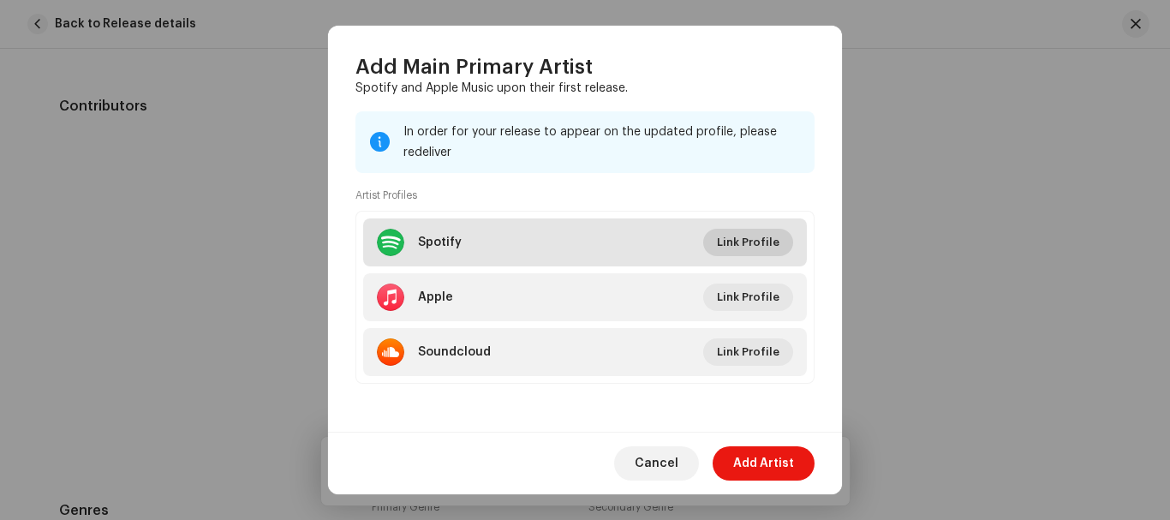
click at [726, 241] on span "Link Profile" at bounding box center [748, 242] width 63 height 34
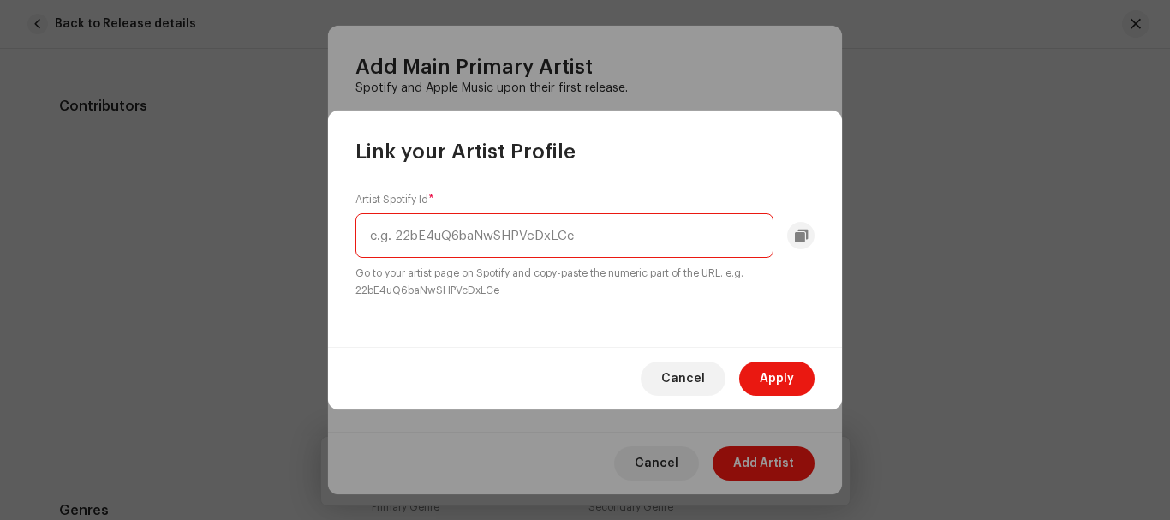
click at [506, 226] on input "text" at bounding box center [564, 235] width 418 height 45
click at [512, 249] on input "text" at bounding box center [564, 235] width 418 height 45
paste input "[URL][DOMAIN_NAME]"
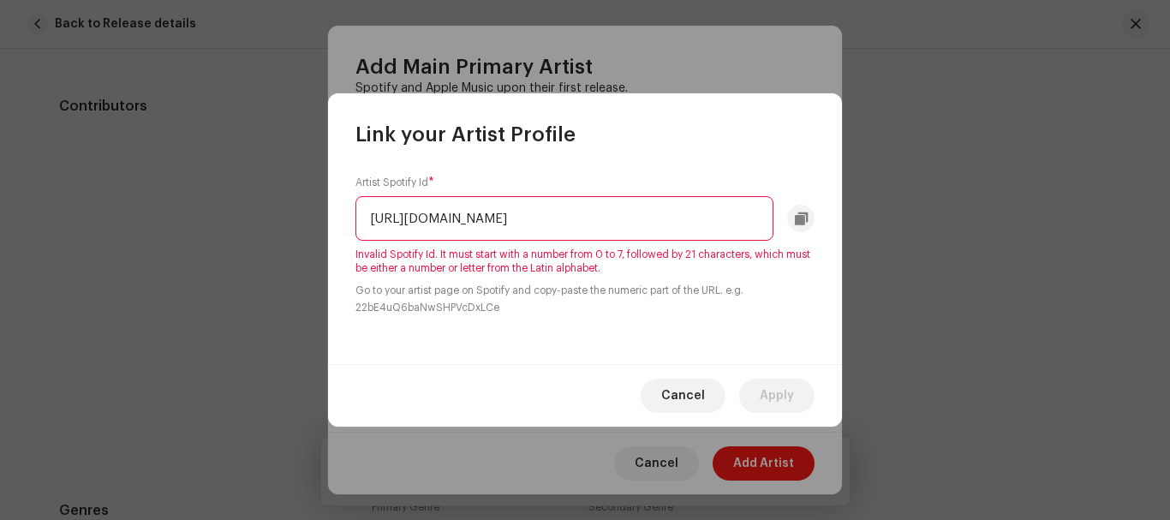
scroll to position [0, 147]
click at [370, 218] on input "[URL][DOMAIN_NAME]" at bounding box center [564, 218] width 418 height 45
click at [718, 218] on input "499WhhNsjNTN916rIdlIqq?si=JSD089vQRPySeW8p8hNzlg" at bounding box center [564, 218] width 418 height 45
drag, startPoint x: 718, startPoint y: 218, endPoint x: 527, endPoint y: 226, distance: 192.0
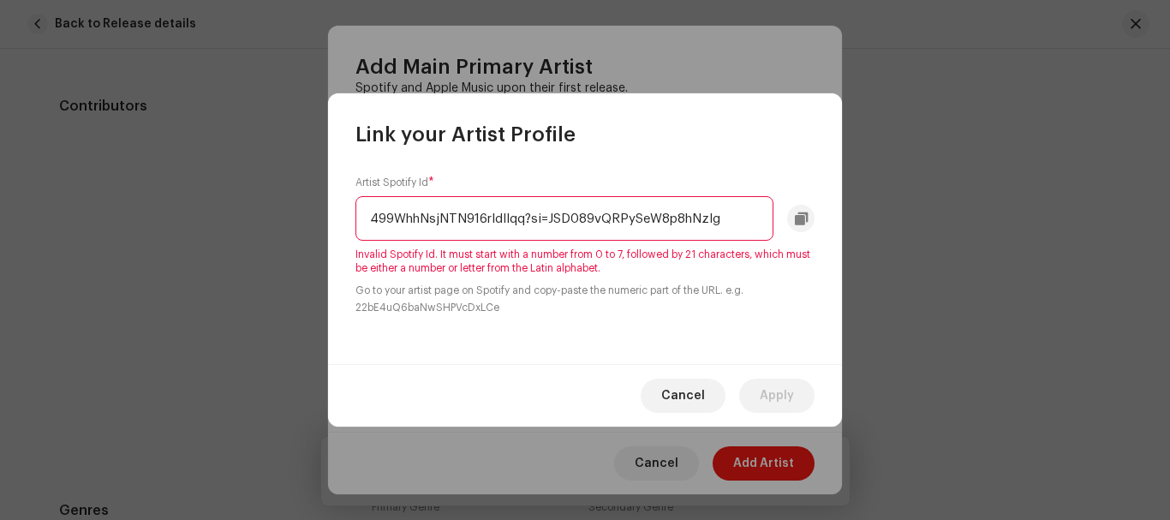
click at [527, 226] on input "499WhhNsjNTN916rIdlIqq?si=JSD089vQRPySeW8p8hNzlg" at bounding box center [564, 218] width 418 height 45
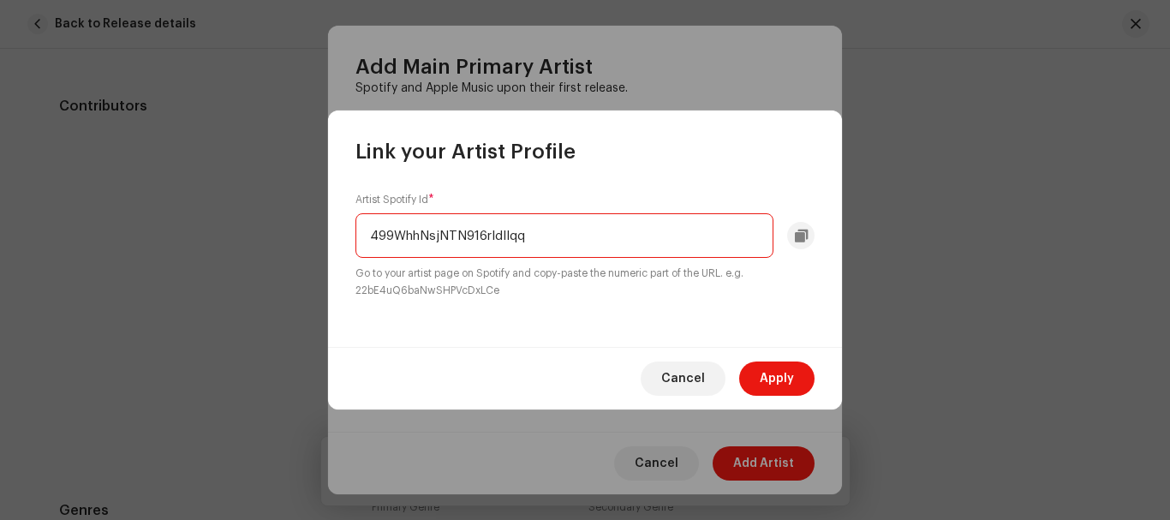
type input "499WhhNsjNTN916rIdlIqq"
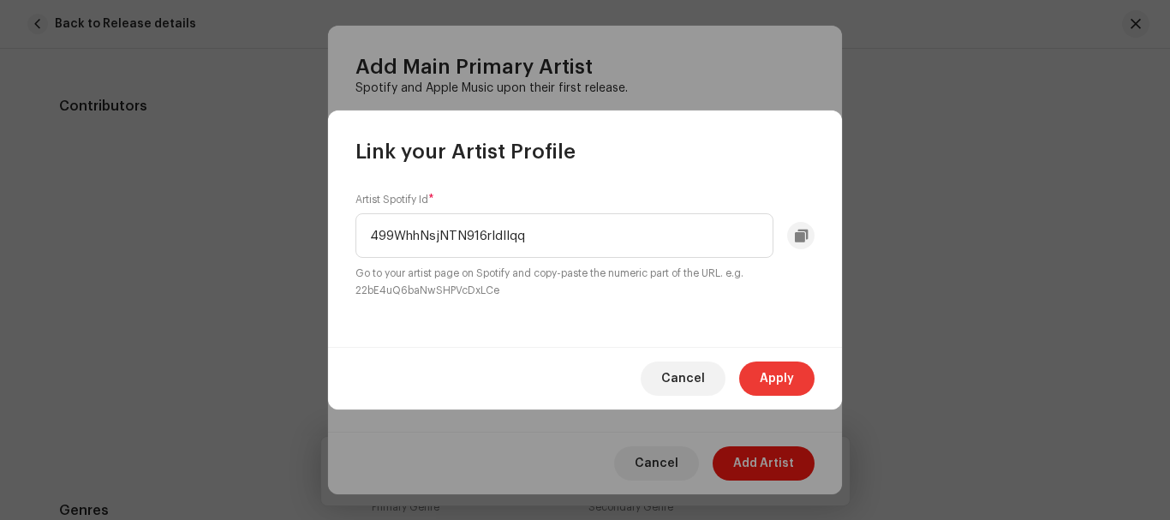
click at [779, 381] on span "Apply" at bounding box center [777, 378] width 34 height 34
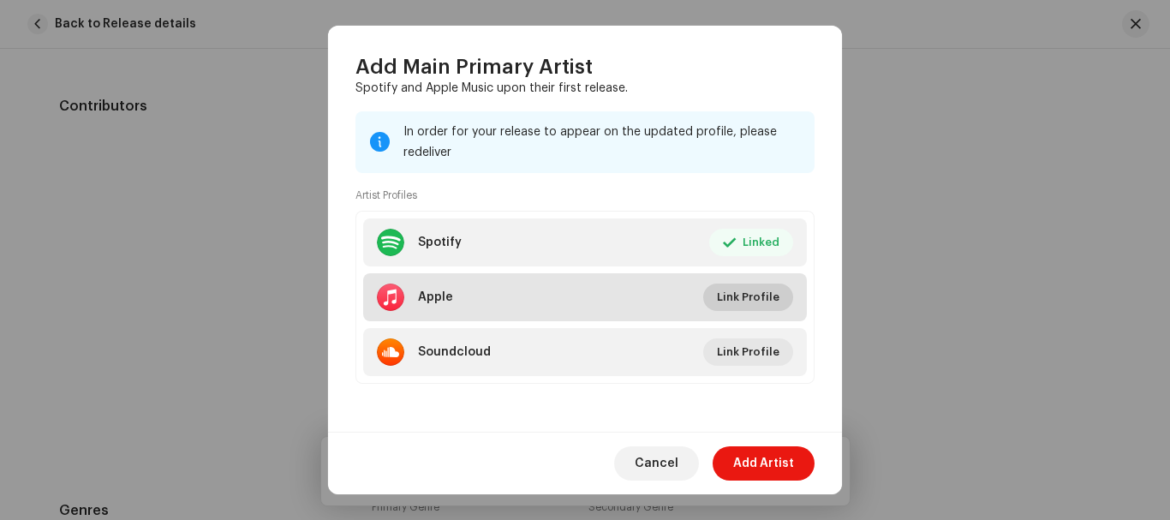
click at [730, 295] on span "Link Profile" at bounding box center [748, 297] width 63 height 34
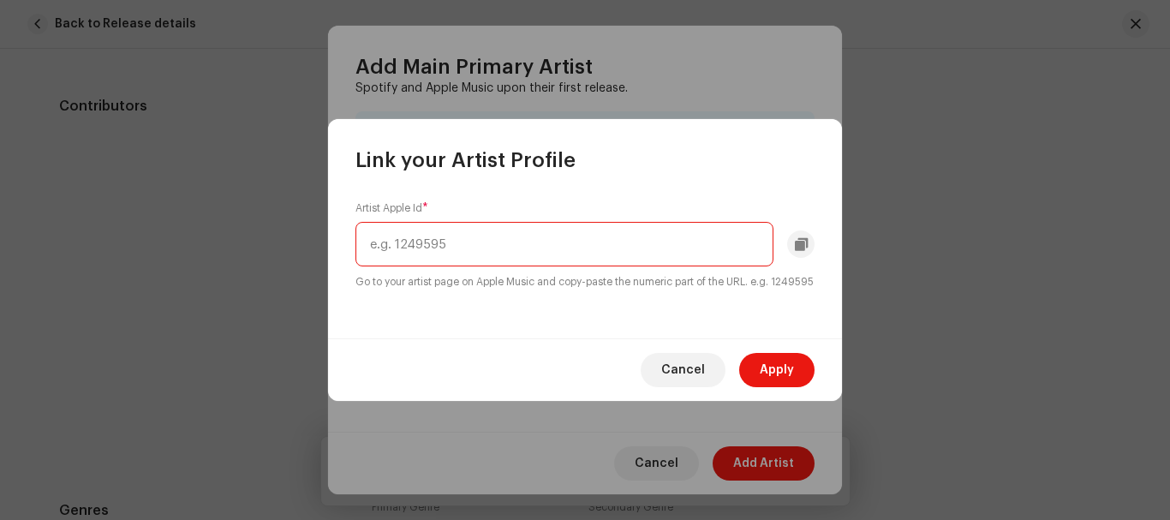
paste input "[URL][DOMAIN_NAME]"
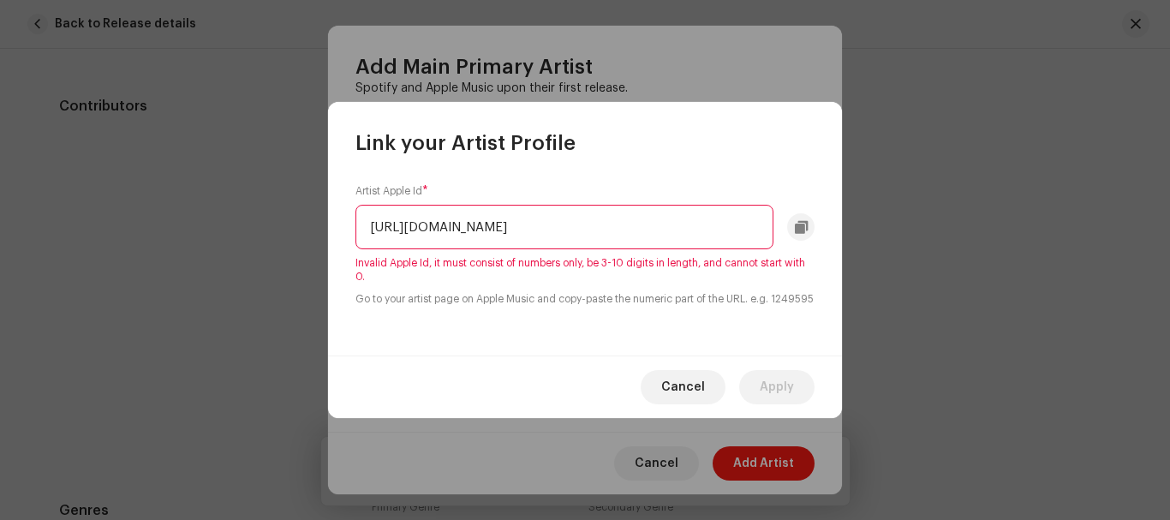
click at [611, 219] on input "[URL][DOMAIN_NAME]" at bounding box center [564, 227] width 418 height 45
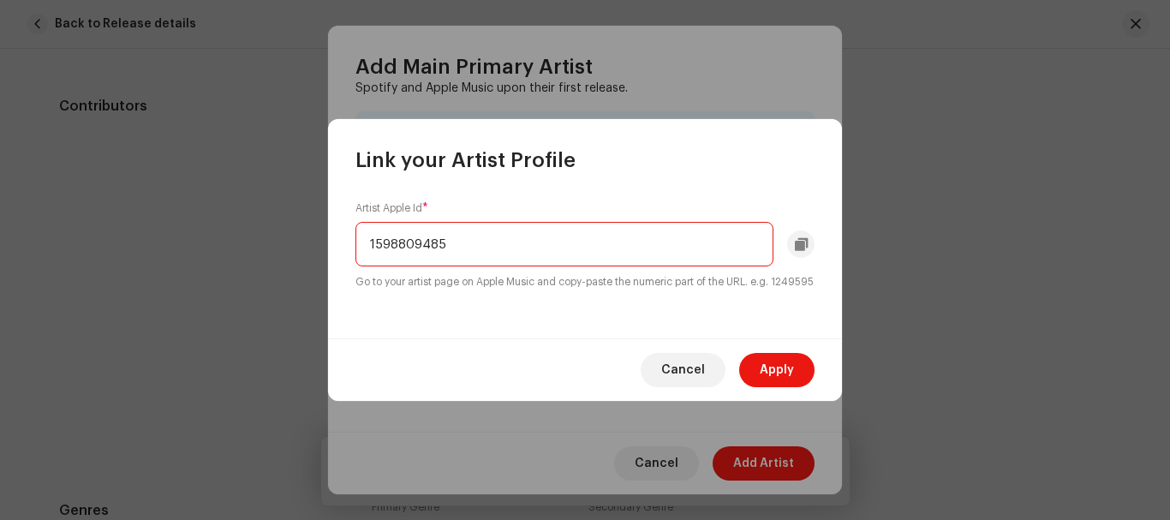
click at [614, 229] on input "1598809485" at bounding box center [564, 244] width 418 height 45
paste input "[URL][DOMAIN_NAME]"
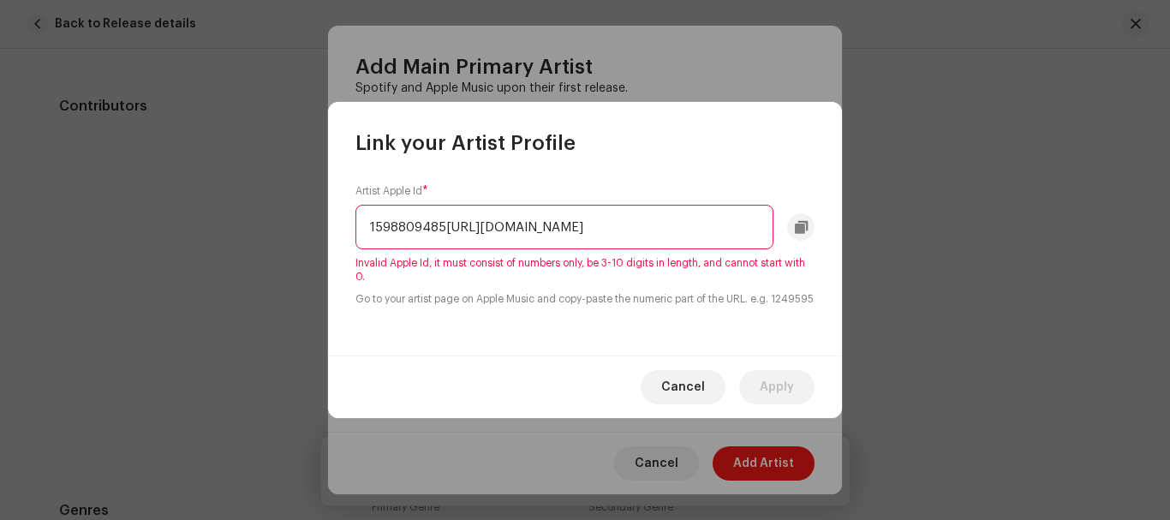
click at [683, 218] on input "1598809485[URL][DOMAIN_NAME]" at bounding box center [564, 227] width 418 height 45
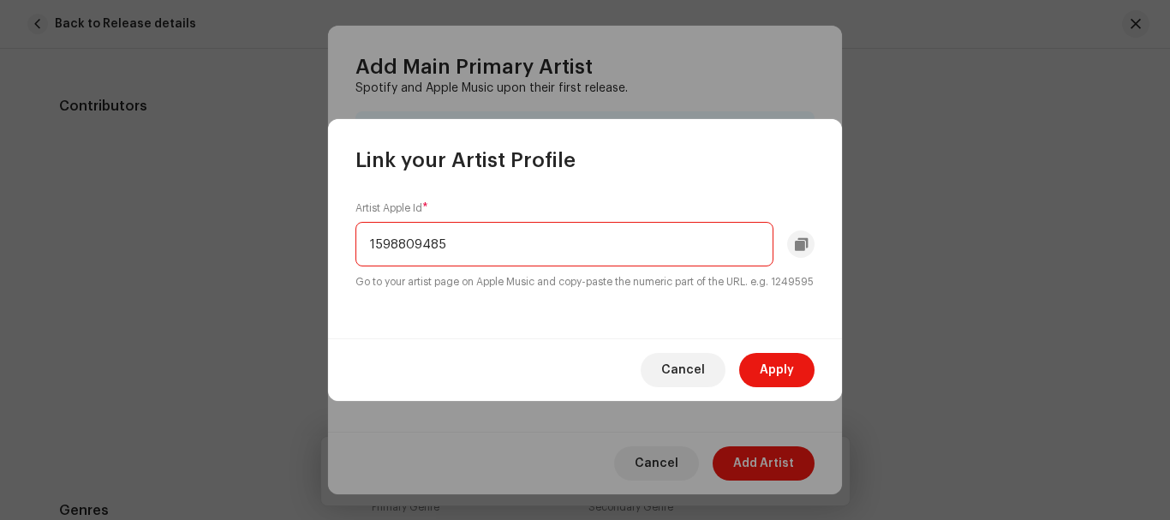
type input "1598809485"
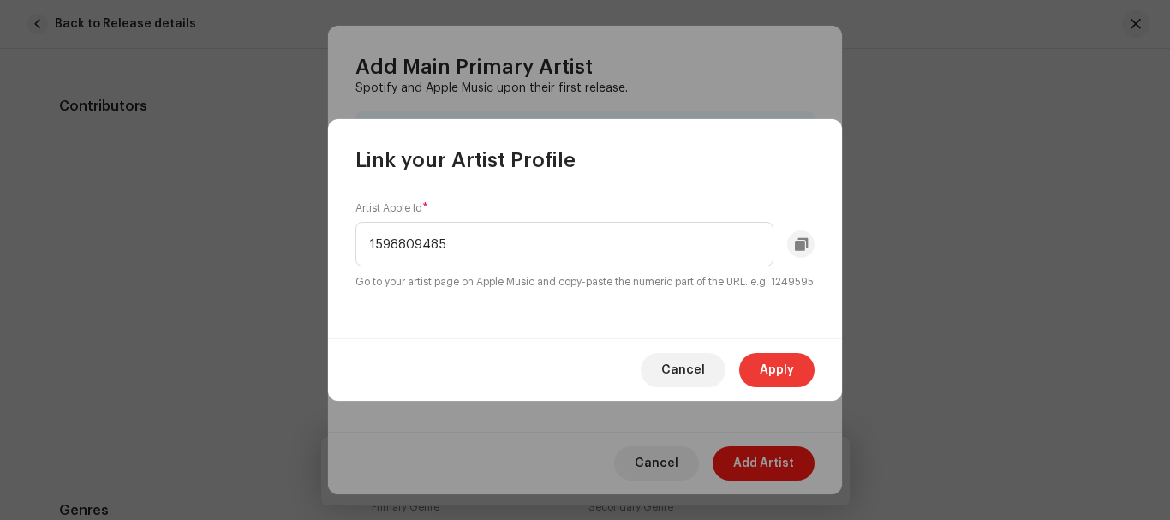
click at [776, 380] on span "Apply" at bounding box center [777, 370] width 34 height 34
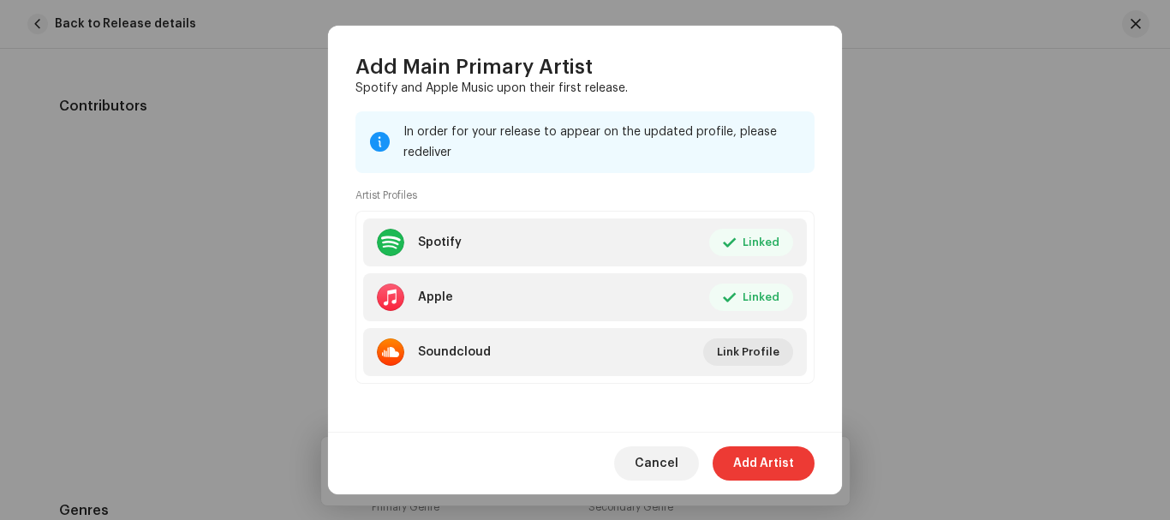
click at [764, 468] on span "Add Artist" at bounding box center [763, 463] width 61 height 34
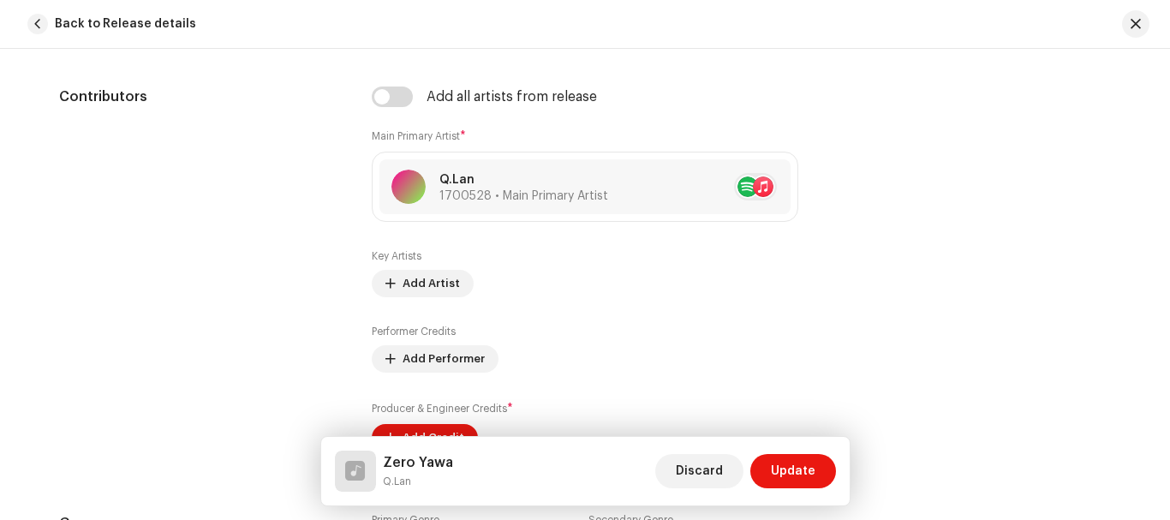
scroll to position [1134, 0]
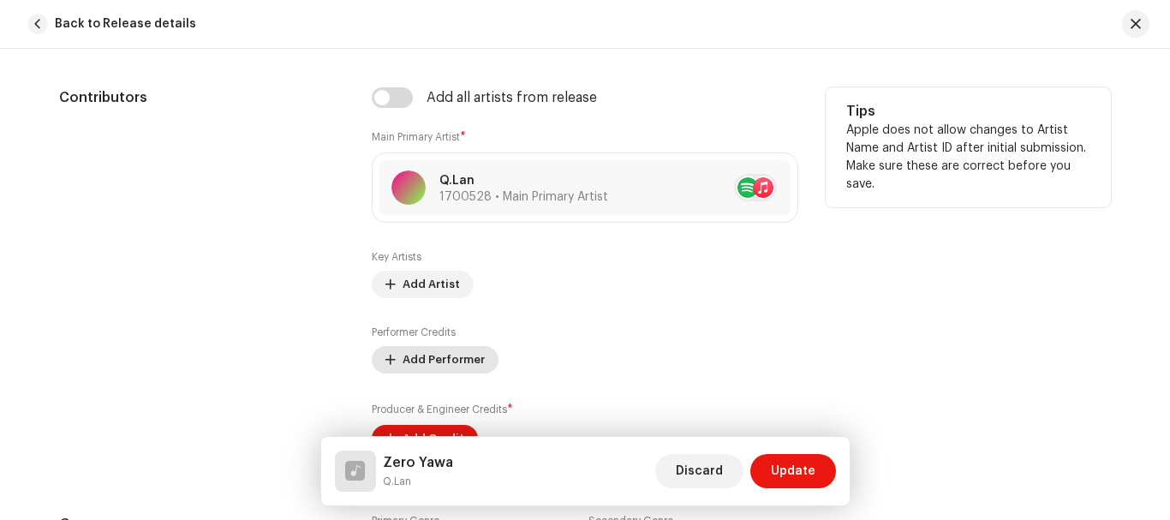
click at [419, 363] on span "Add Performer" at bounding box center [443, 360] width 82 height 34
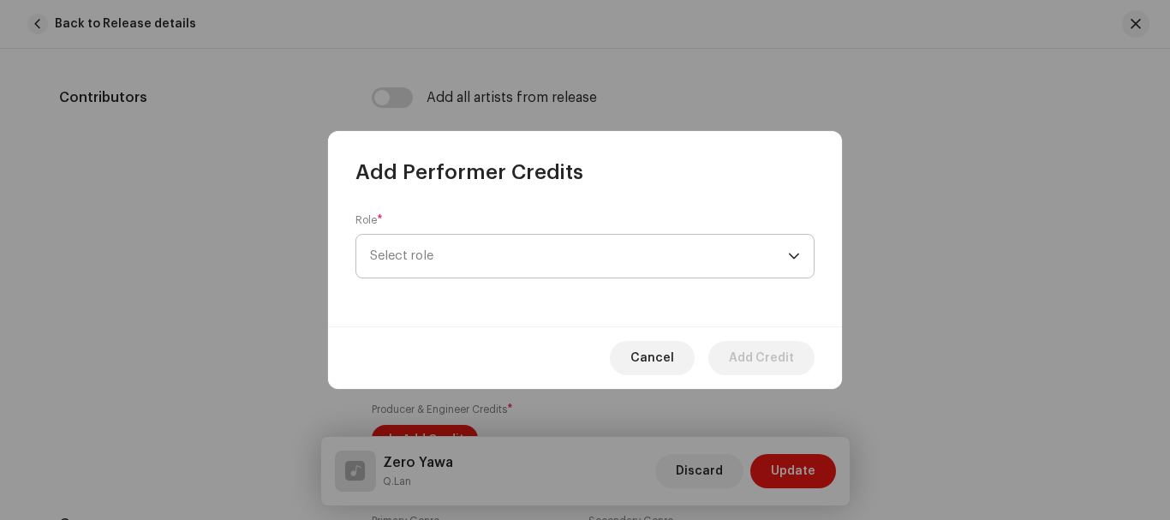
click at [456, 258] on span "Select role" at bounding box center [579, 256] width 418 height 43
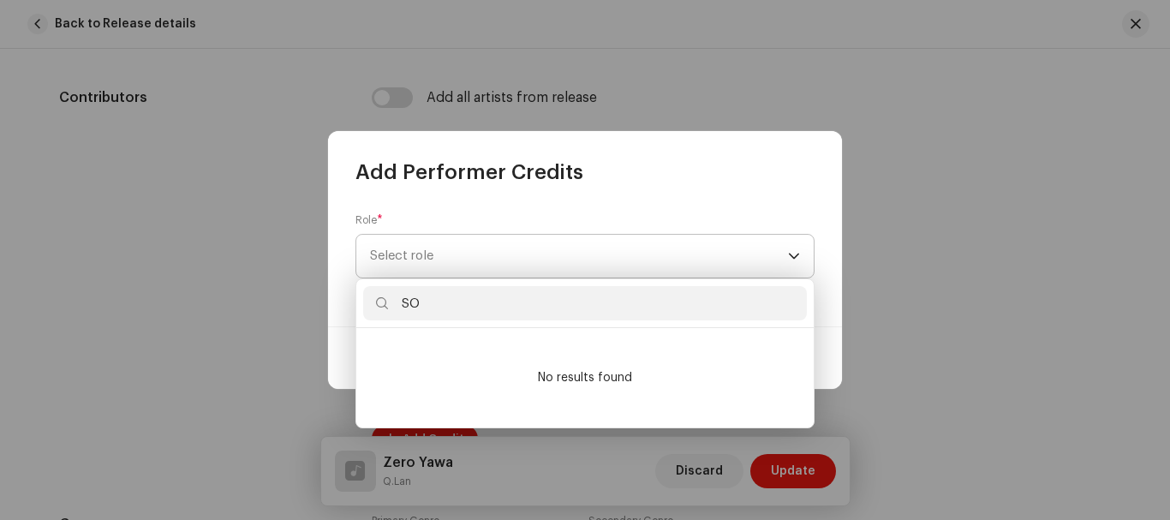
type input "S"
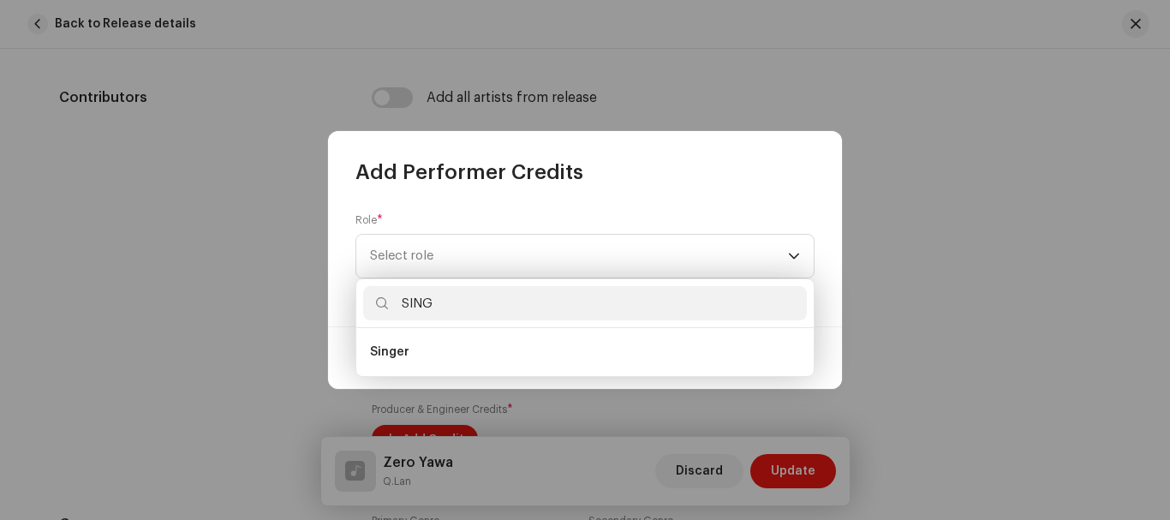
type input "SING"
click at [444, 381] on div "Cancel Add Credit" at bounding box center [585, 357] width 514 height 63
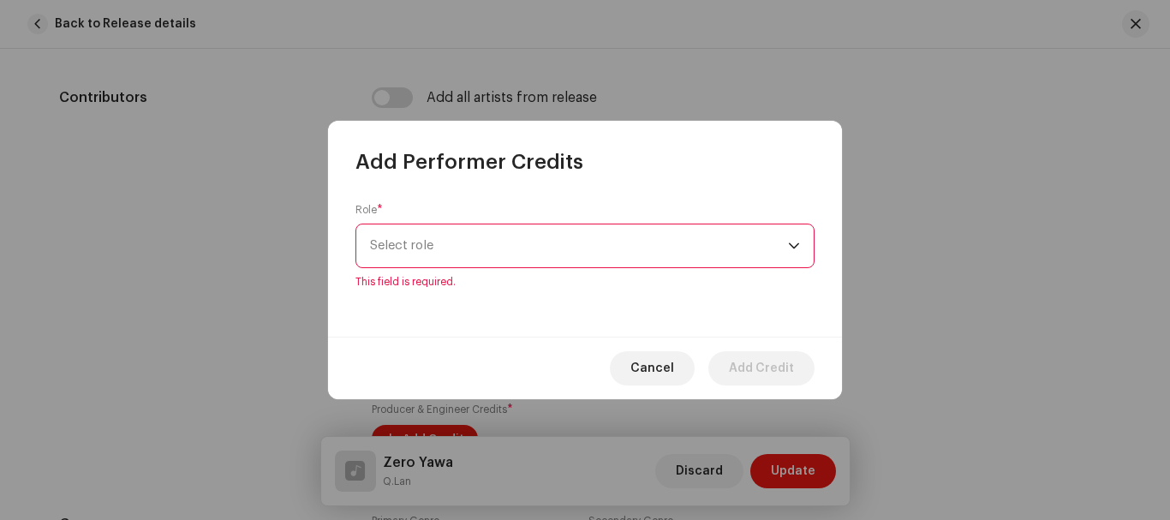
click at [473, 236] on span "Select role" at bounding box center [579, 245] width 418 height 43
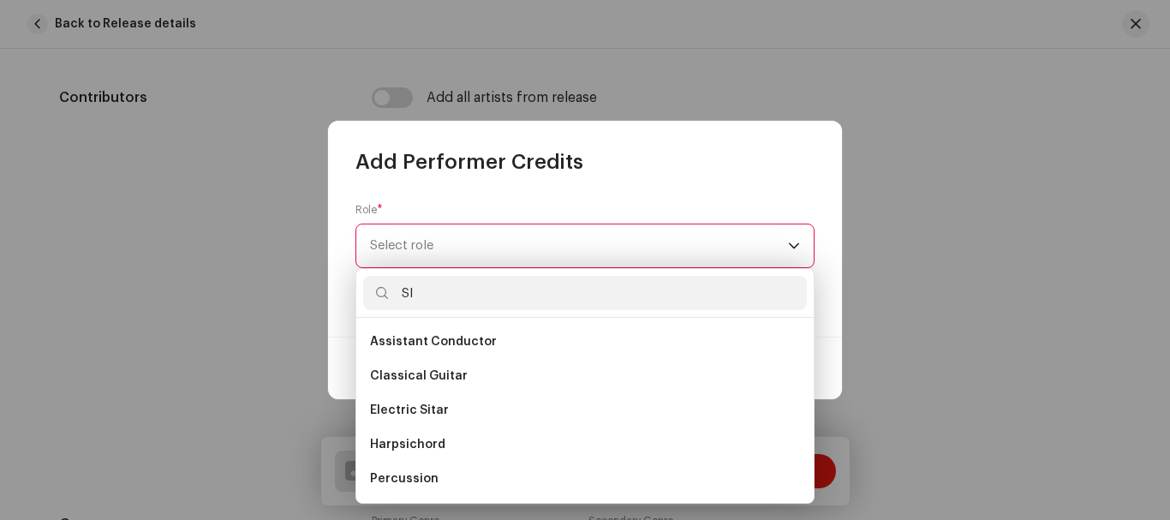
type input "S"
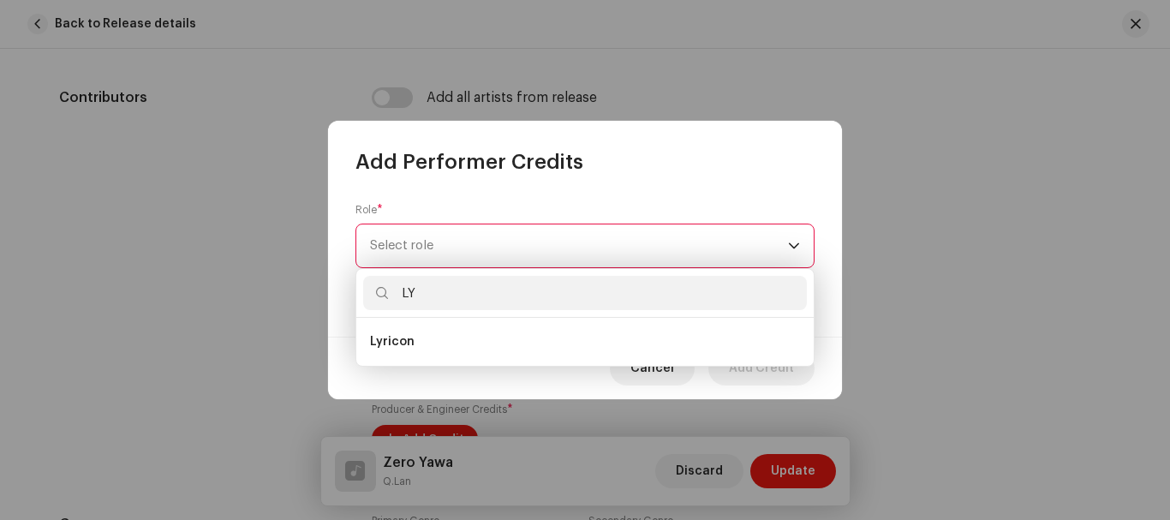
type input "L"
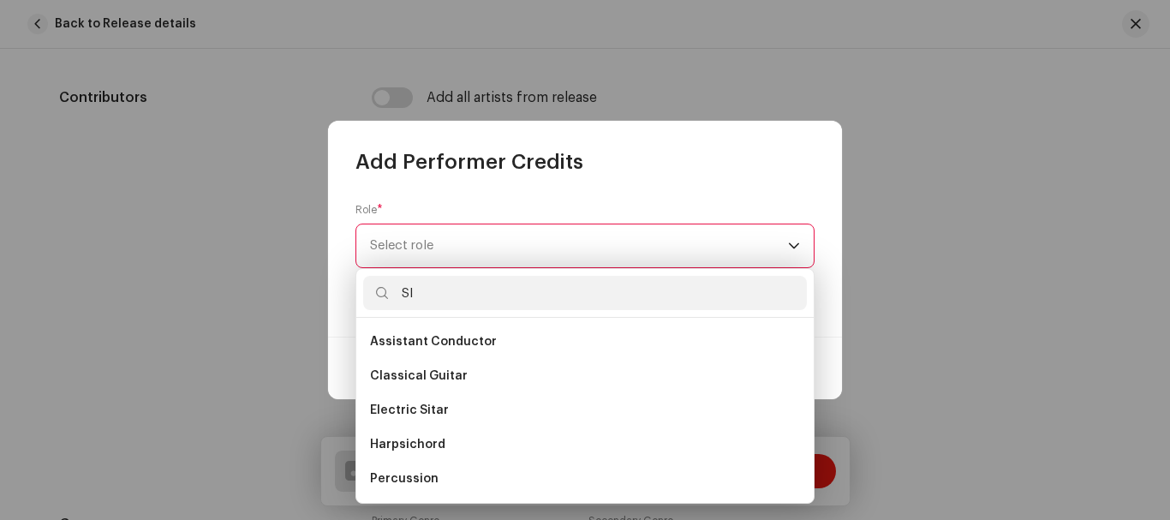
type input "S"
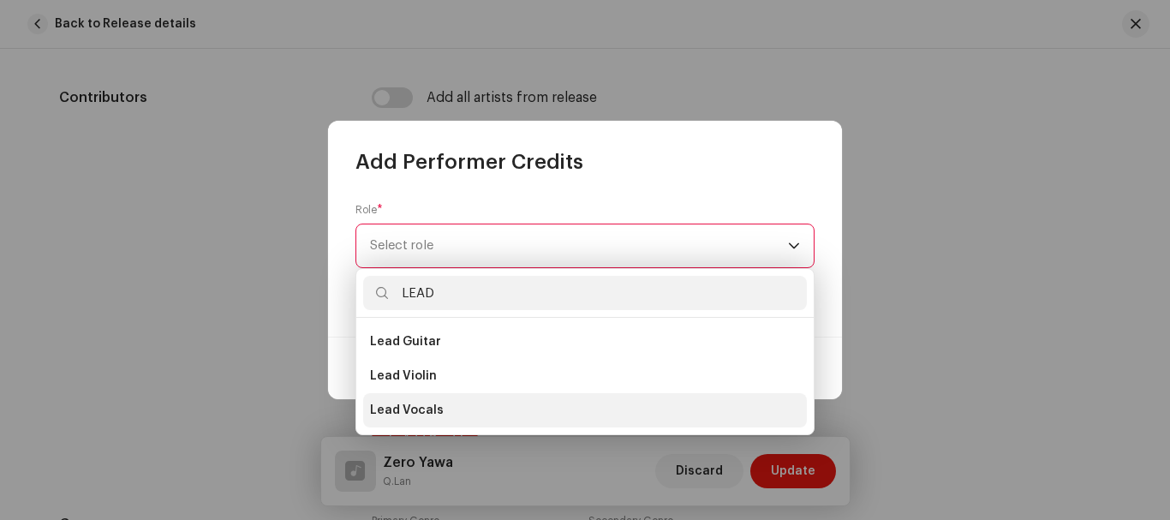
type input "LEAD"
click at [408, 411] on span "Lead Vocals" at bounding box center [407, 410] width 74 height 17
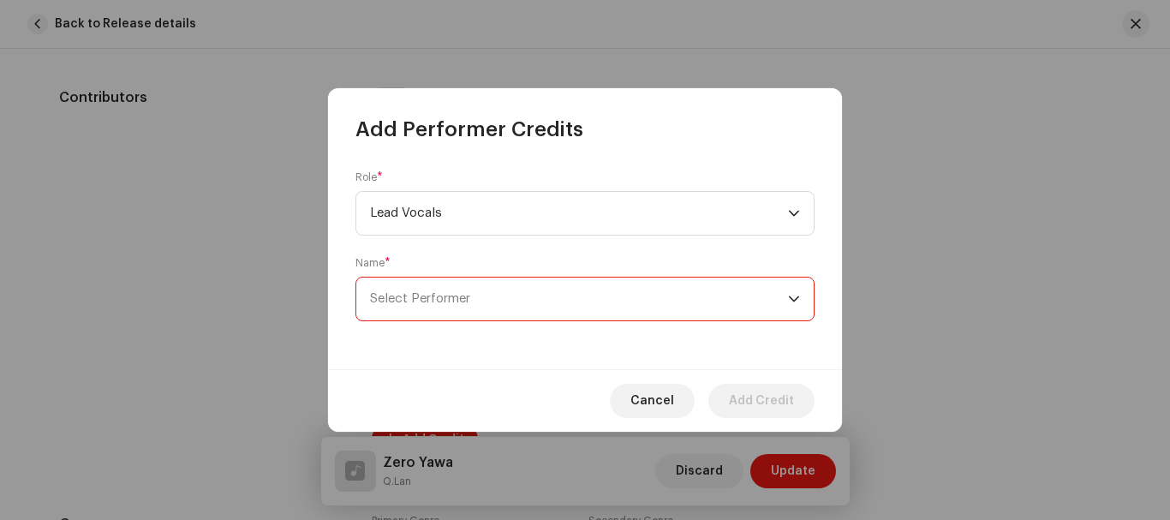
click at [591, 289] on span "Select Performer" at bounding box center [579, 298] width 418 height 43
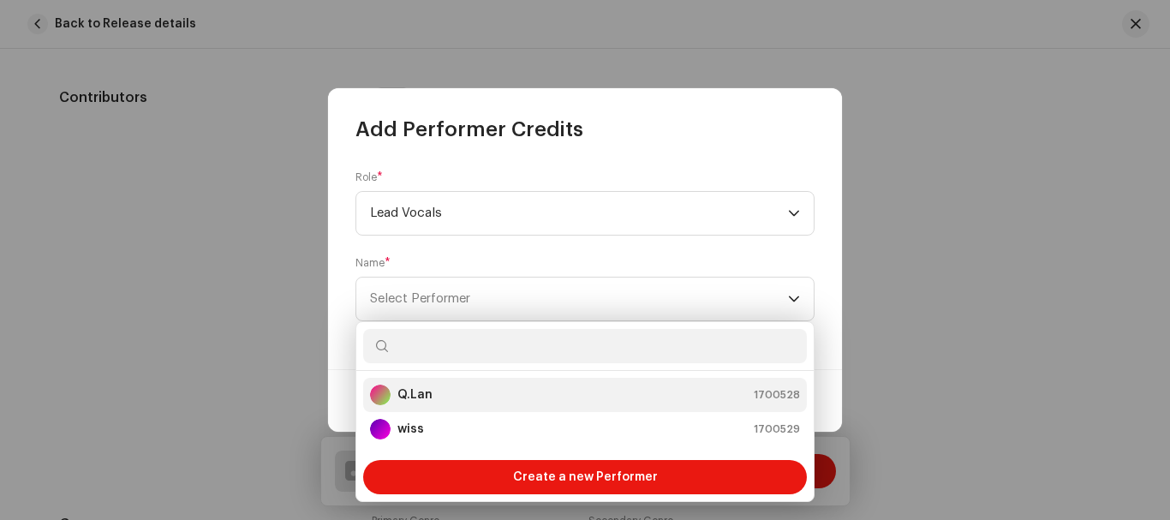
click at [519, 387] on div "Q.Lan 1700528" at bounding box center [585, 394] width 430 height 21
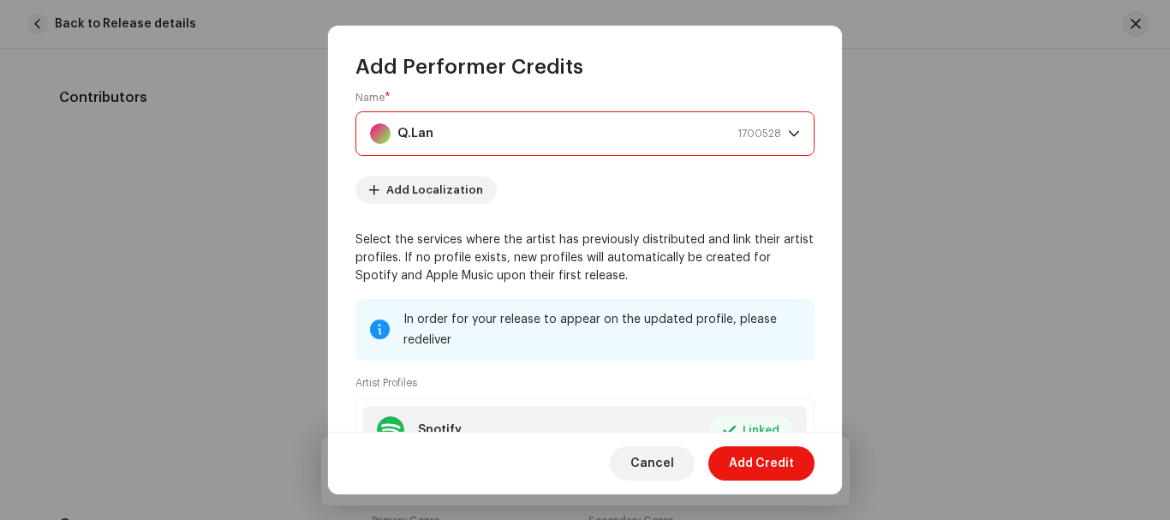
scroll to position [130, 0]
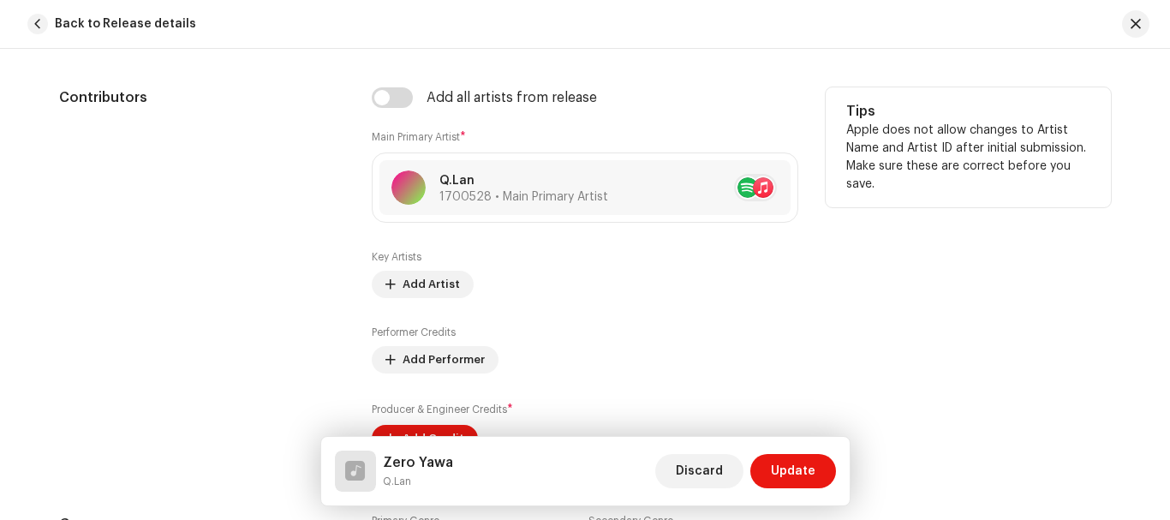
drag, startPoint x: 843, startPoint y: 272, endPoint x: 843, endPoint y: 325, distance: 53.1
click at [436, 355] on span "Add Performer" at bounding box center [443, 360] width 82 height 34
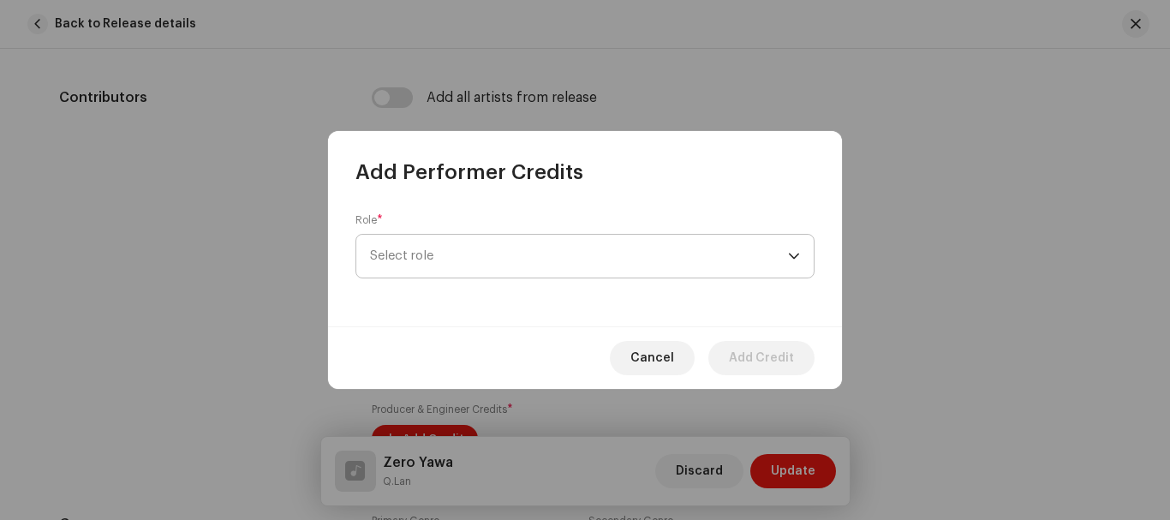
click at [527, 255] on span "Select role" at bounding box center [579, 256] width 418 height 43
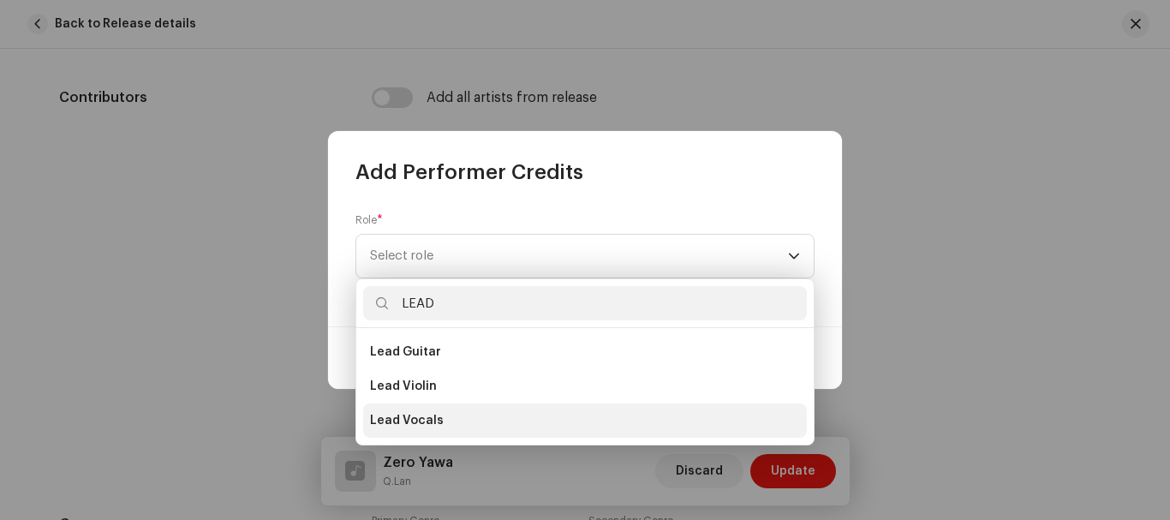
type input "LEAD"
click at [448, 416] on li "Lead Vocals" at bounding box center [585, 420] width 444 height 34
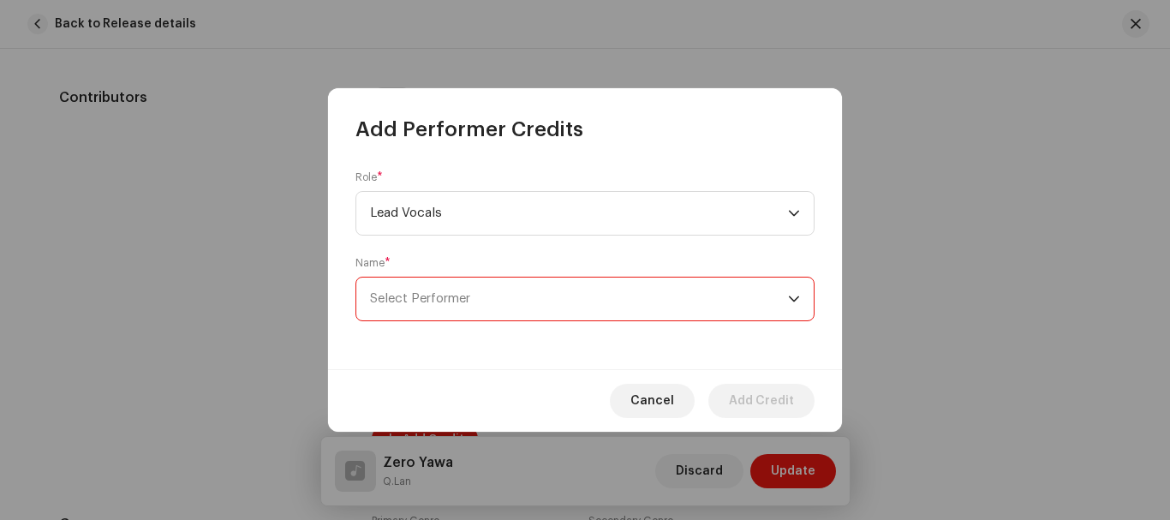
click at [734, 294] on span "Select Performer" at bounding box center [579, 298] width 418 height 43
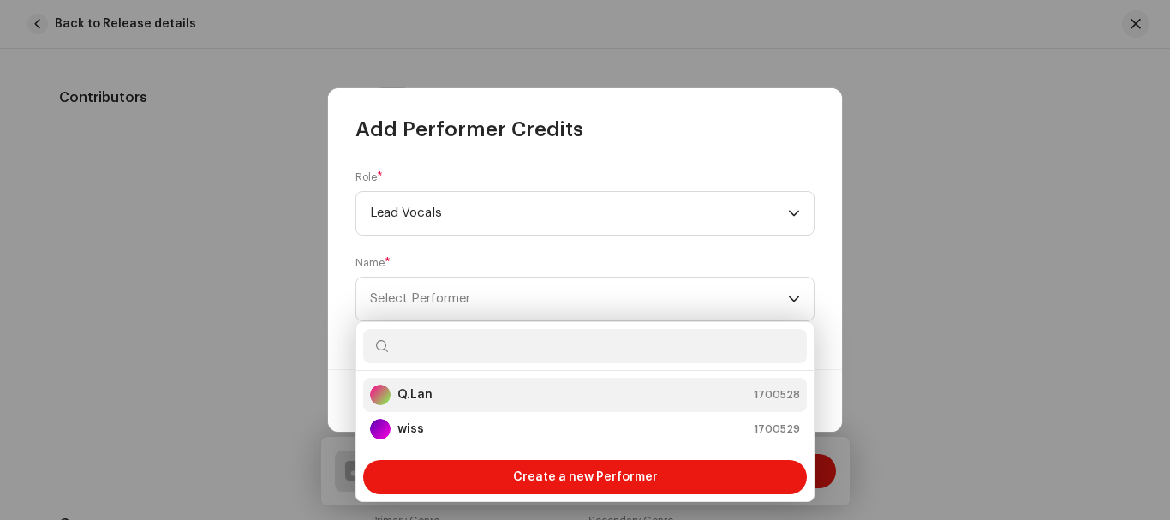
click at [498, 390] on div "Q.Lan 1700528" at bounding box center [585, 394] width 430 height 21
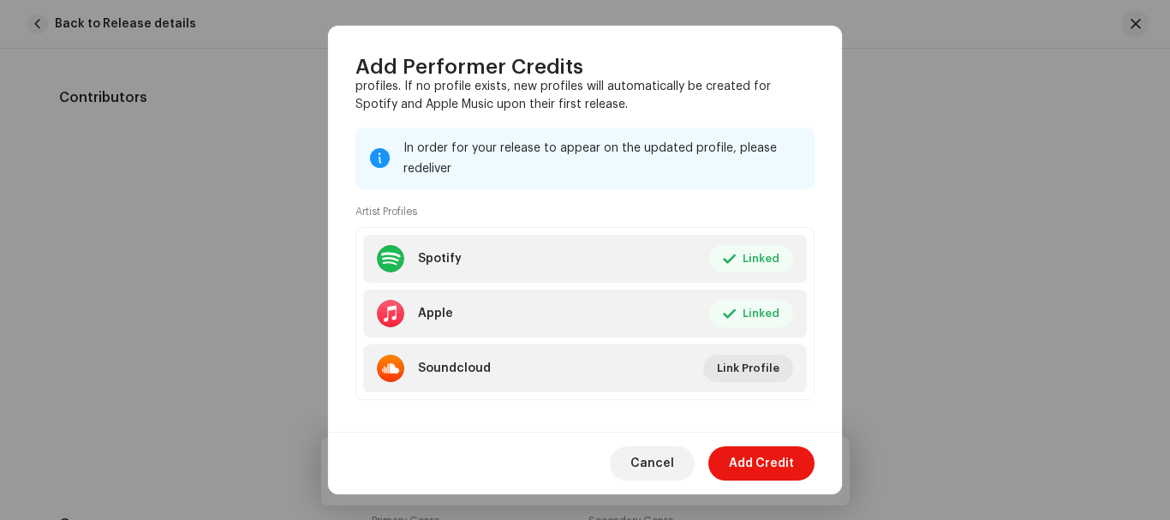
scroll to position [290, 0]
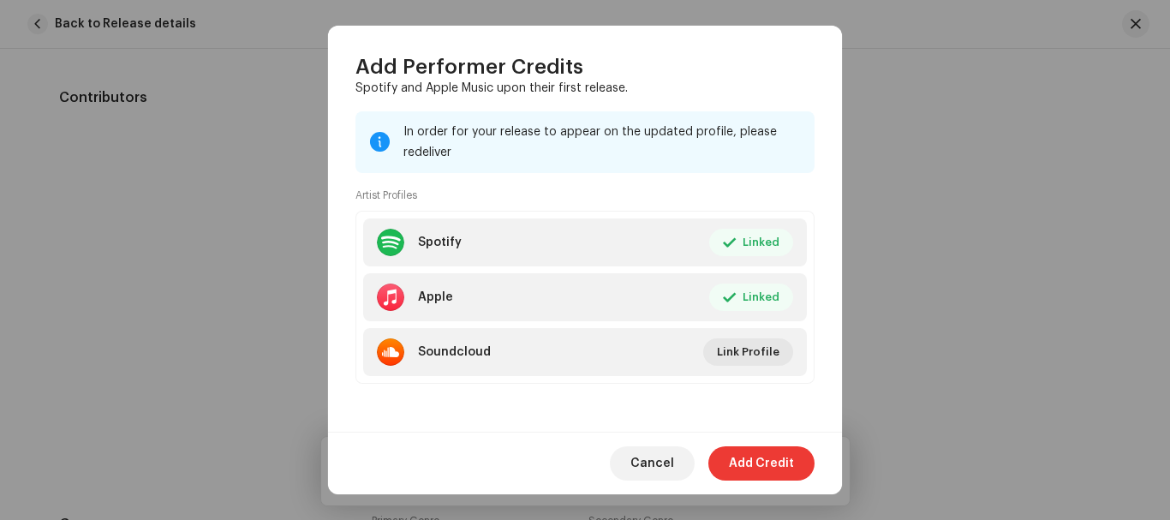
click at [764, 461] on span "Add Credit" at bounding box center [761, 463] width 65 height 34
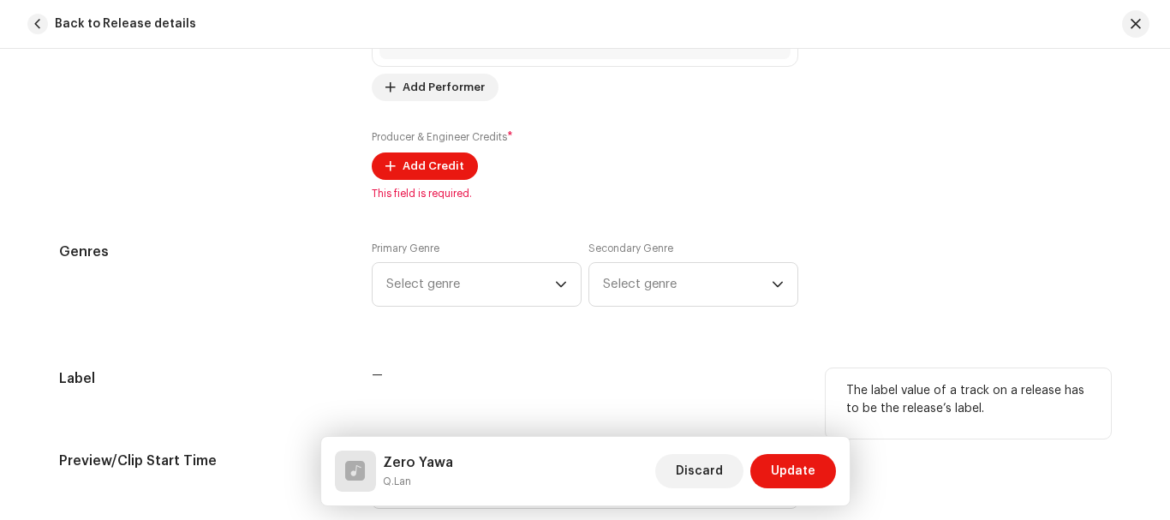
scroll to position [1535, 0]
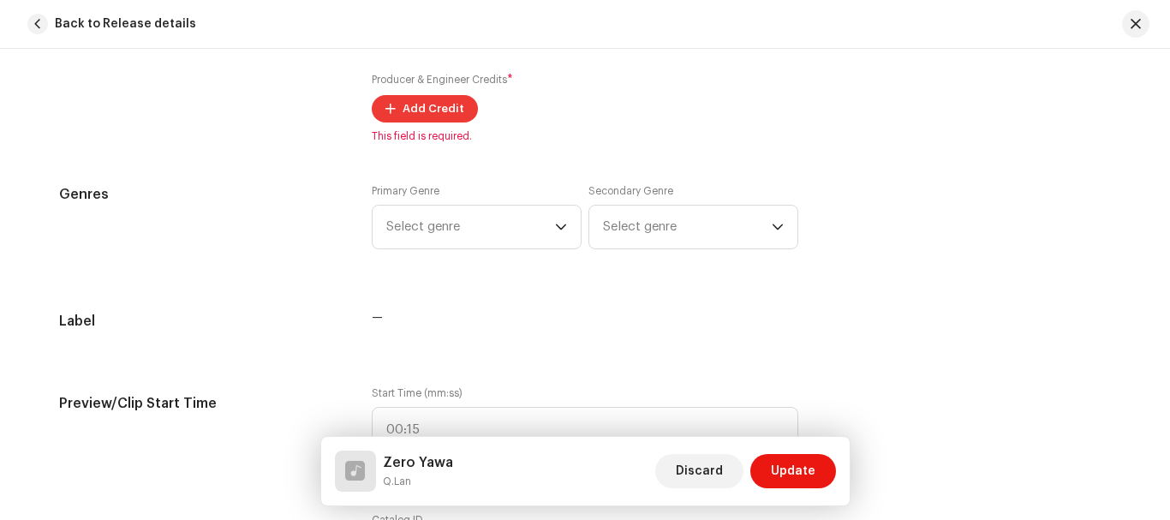
click at [412, 105] on span "Add Credit" at bounding box center [433, 109] width 62 height 34
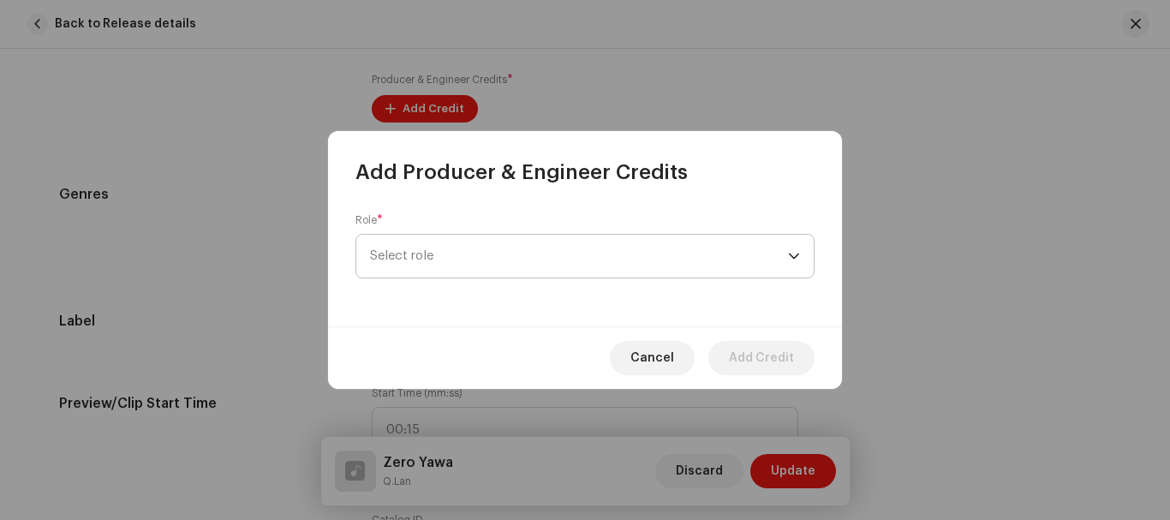
click at [458, 250] on span "Select role" at bounding box center [579, 256] width 418 height 43
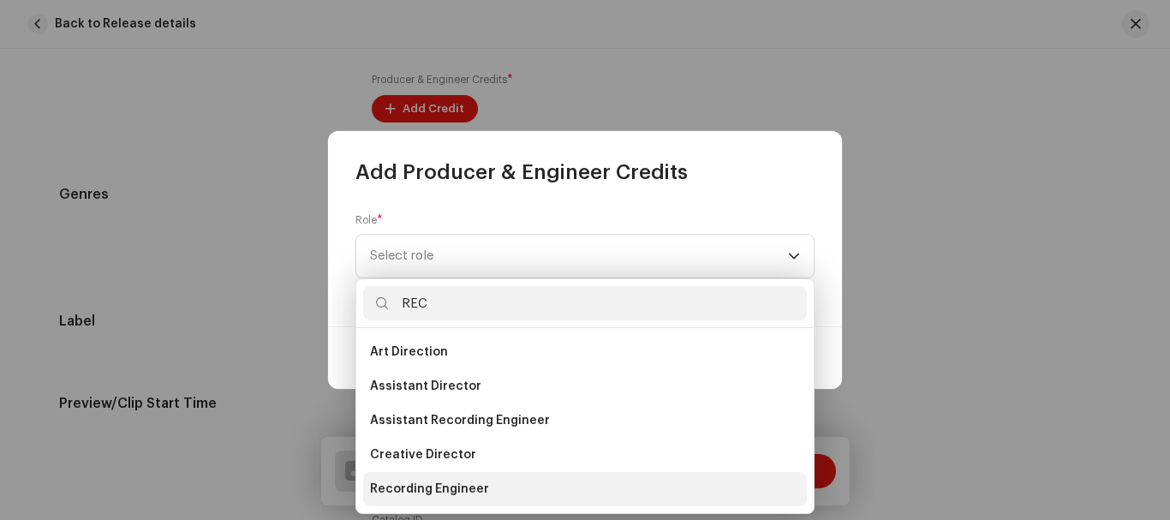
type input "REC"
click at [476, 484] on span "Recording Engineer" at bounding box center [429, 488] width 119 height 17
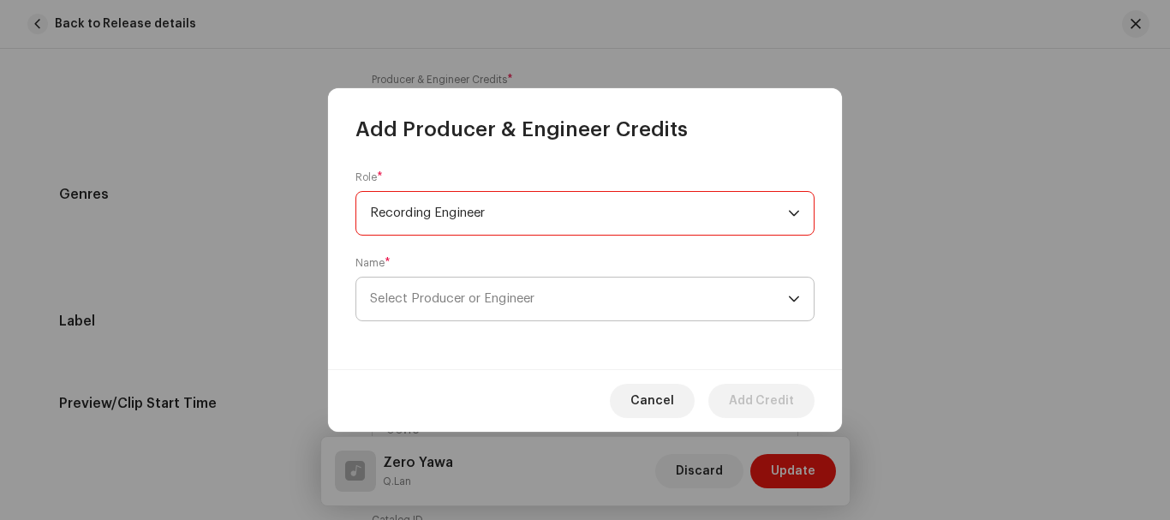
click at [590, 307] on span "Select Producer or Engineer" at bounding box center [579, 298] width 418 height 43
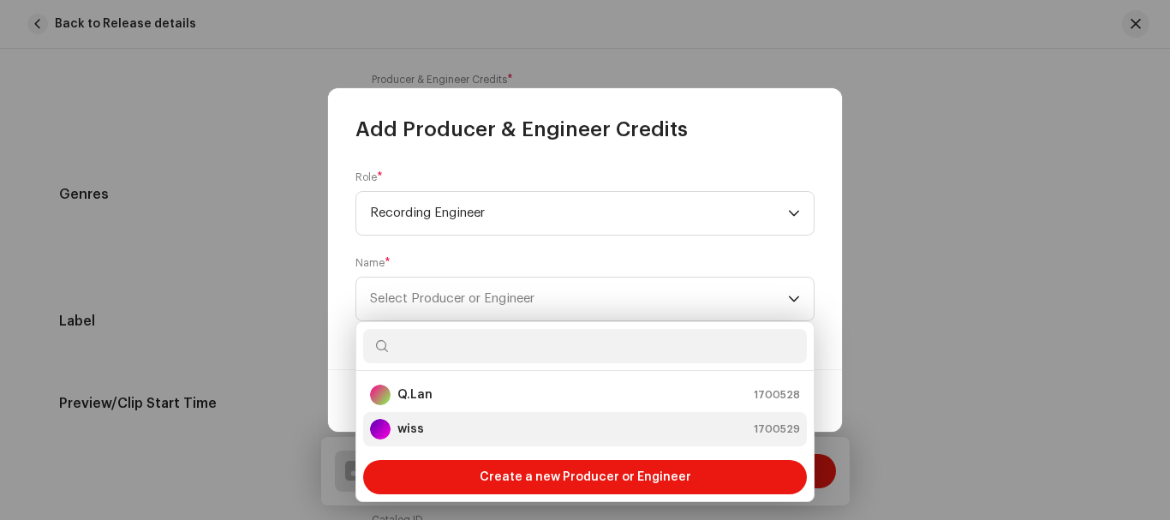
click at [504, 430] on div "wiss 1700529" at bounding box center [585, 429] width 430 height 21
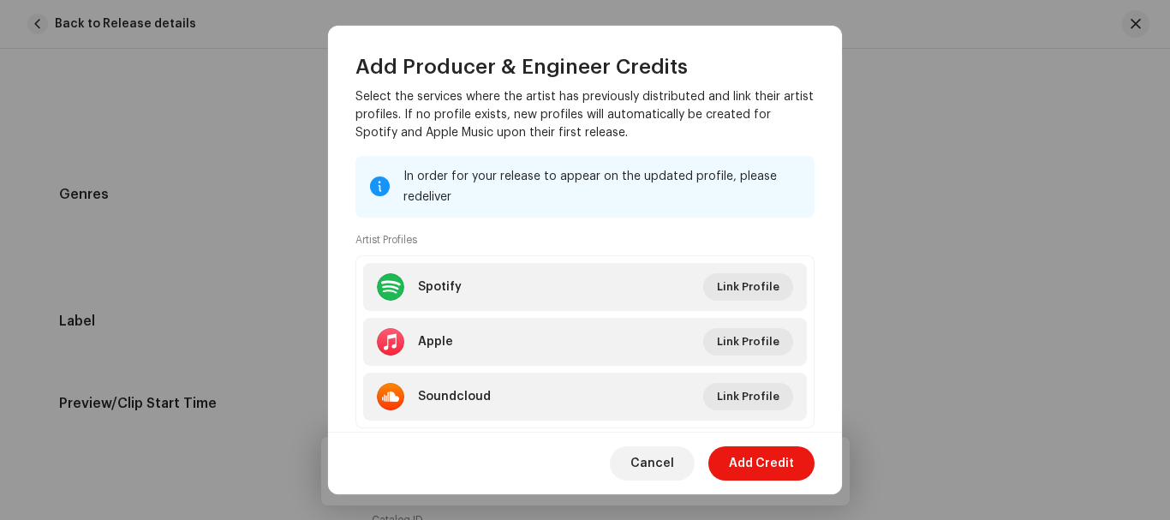
scroll to position [290, 0]
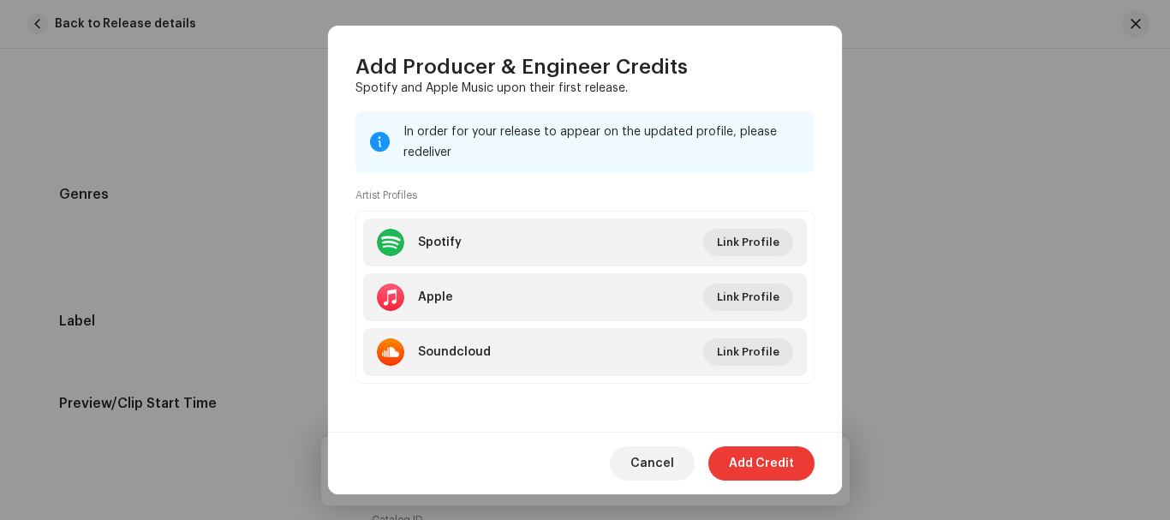
click at [758, 470] on span "Add Credit" at bounding box center [761, 463] width 65 height 34
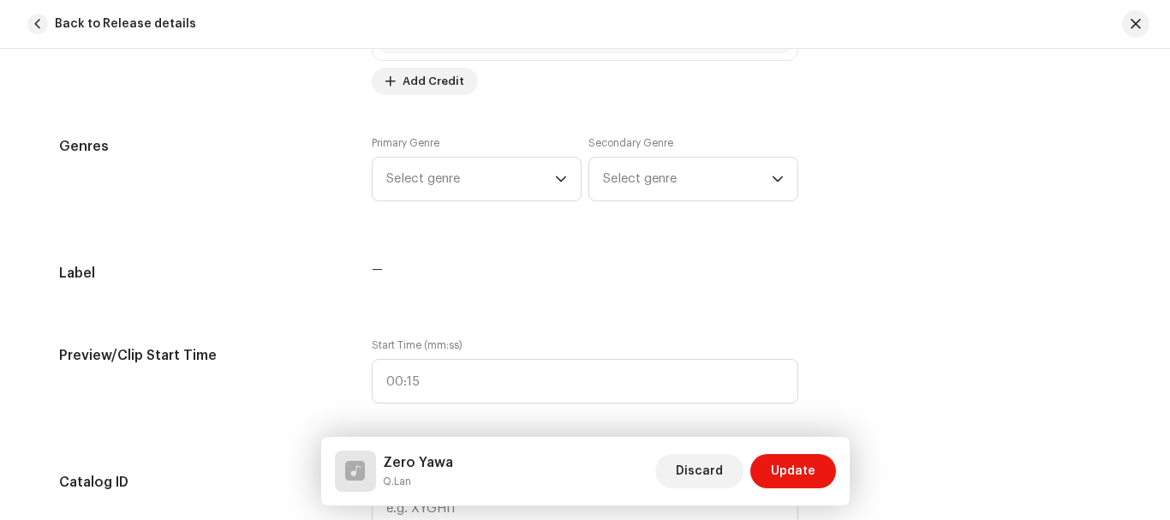
scroll to position [1642, 0]
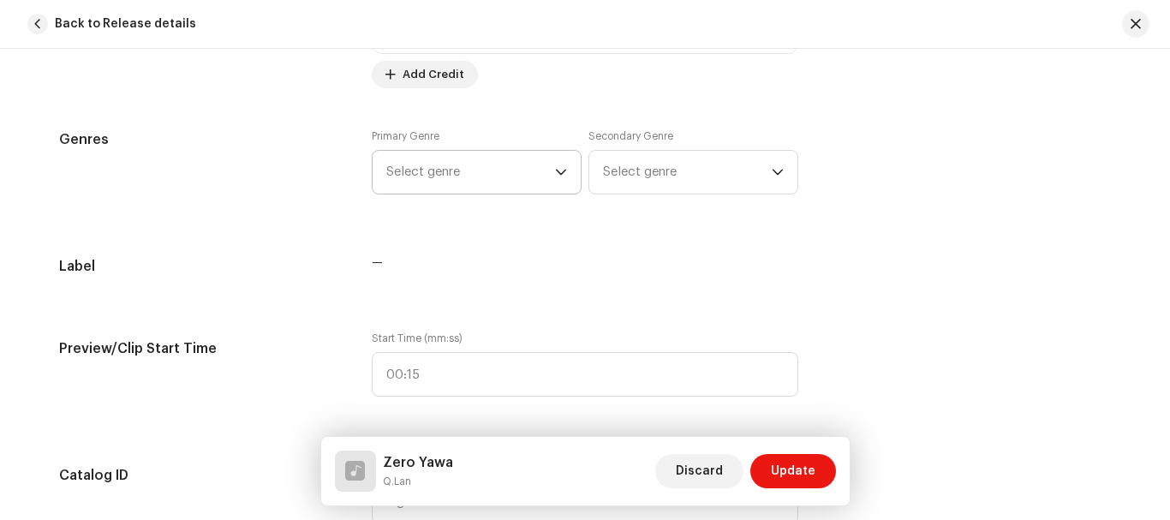
click at [539, 173] on span "Select genre" at bounding box center [470, 172] width 169 height 43
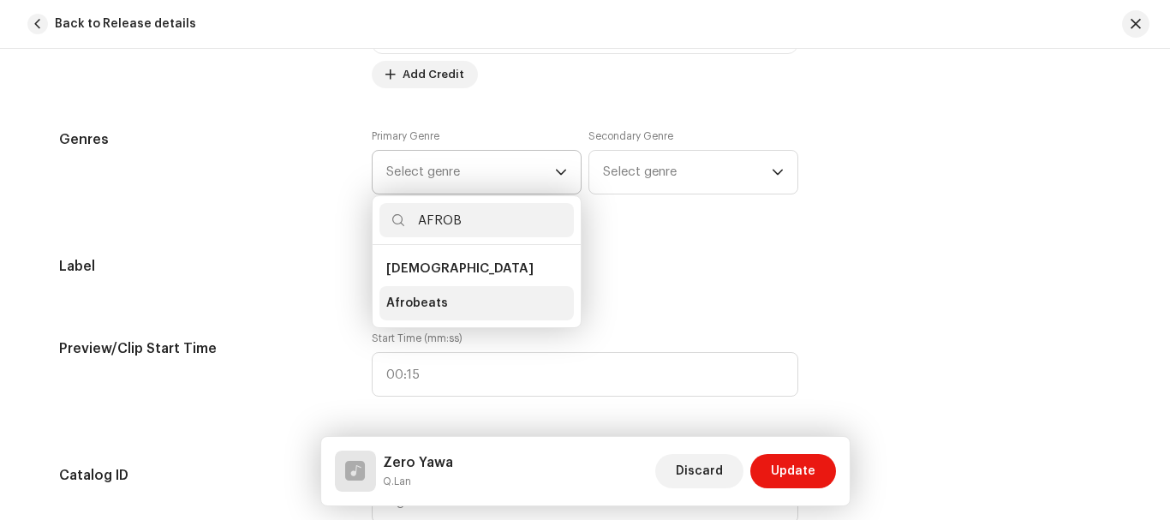
type input "AFROB"
click at [446, 303] on li "Afrobeats" at bounding box center [476, 303] width 194 height 34
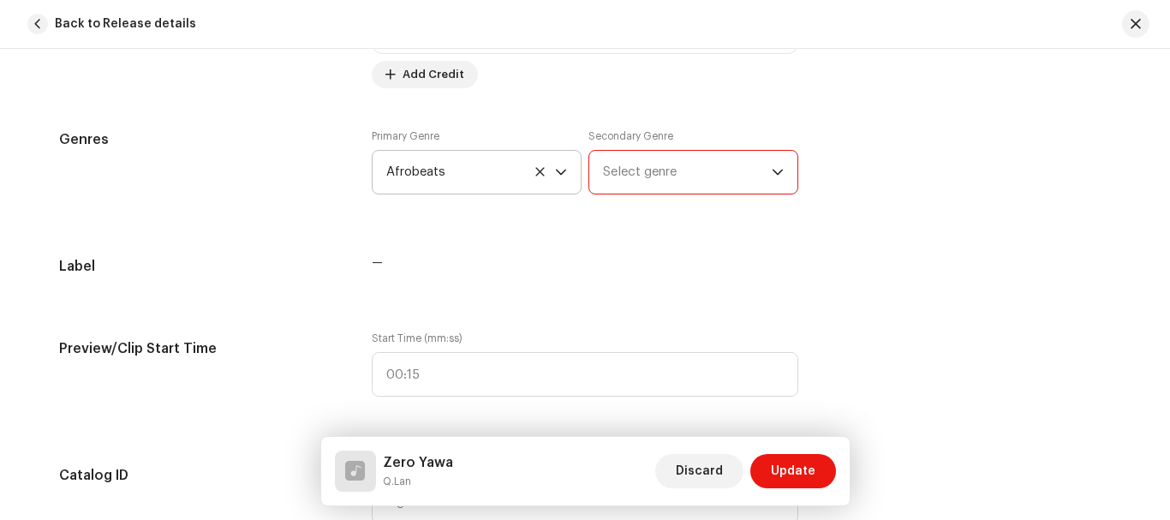
click at [711, 162] on span "Select genre" at bounding box center [687, 172] width 169 height 43
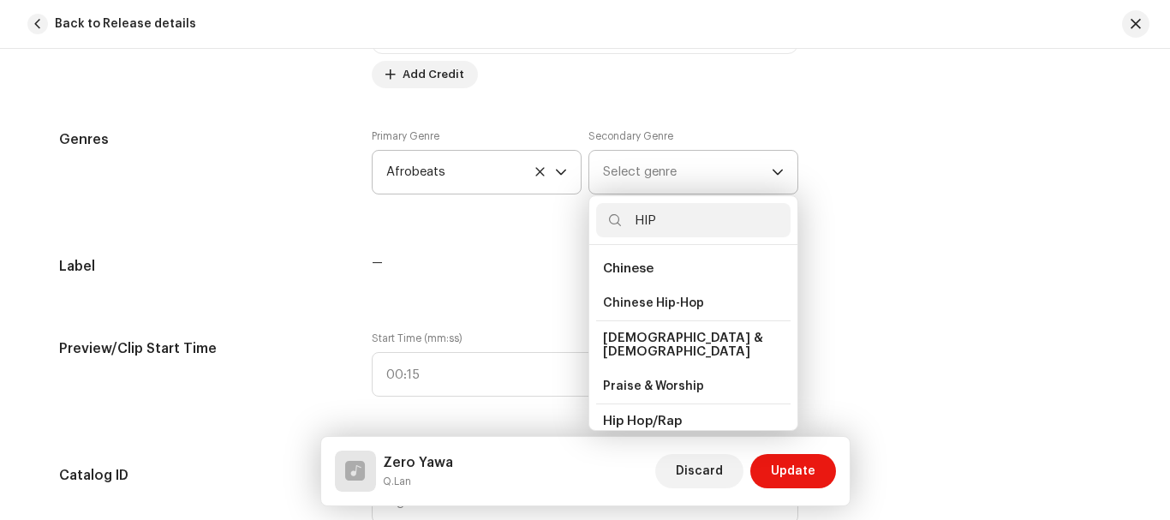
type input "HIP"
click at [666, 414] on span "Hip Hop/Rap" at bounding box center [642, 420] width 79 height 13
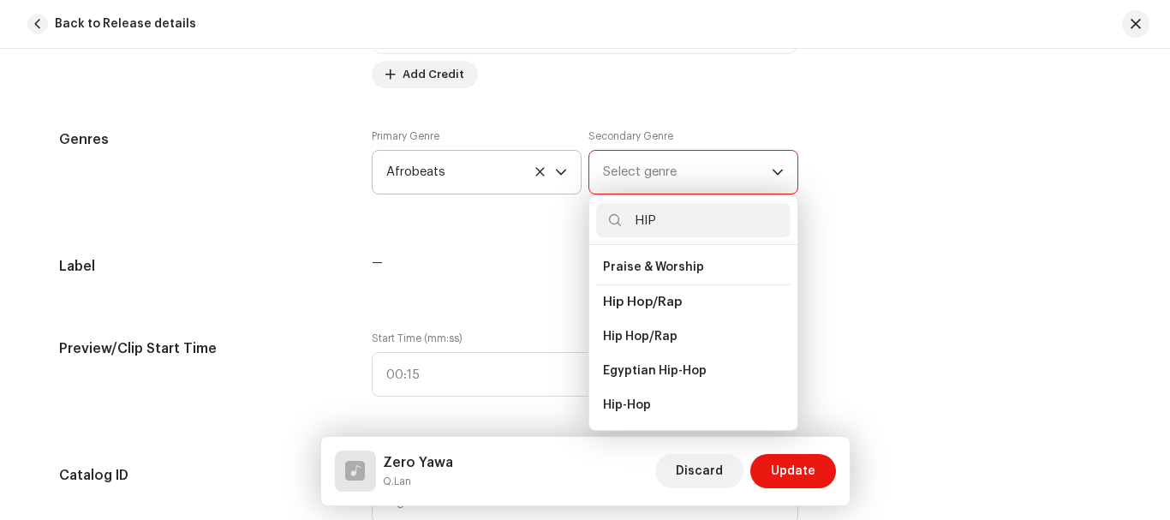
scroll to position [134, 0]
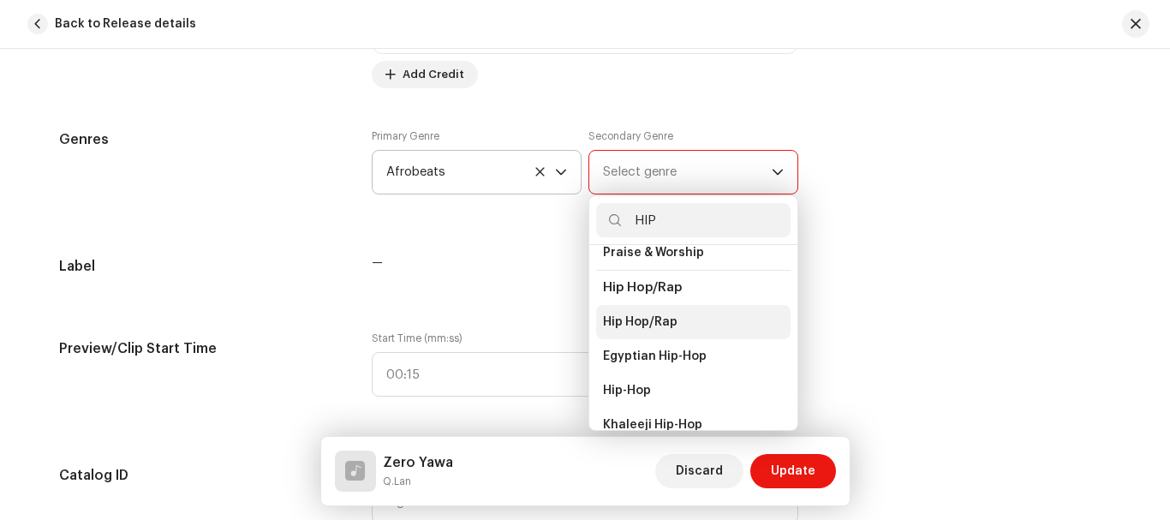
click at [679, 314] on li "Hip Hop/Rap" at bounding box center [693, 322] width 194 height 34
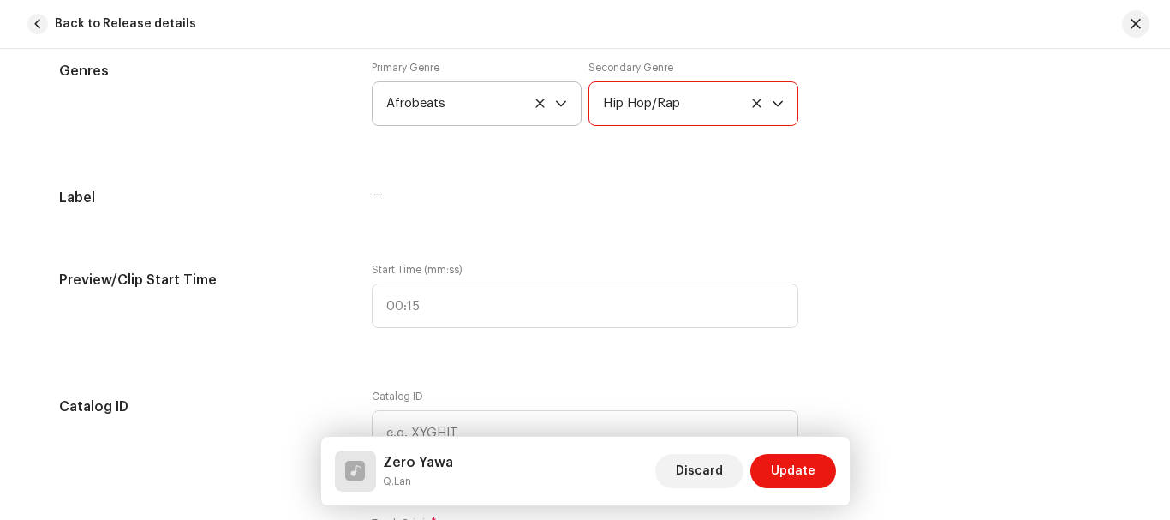
scroll to position [1715, 0]
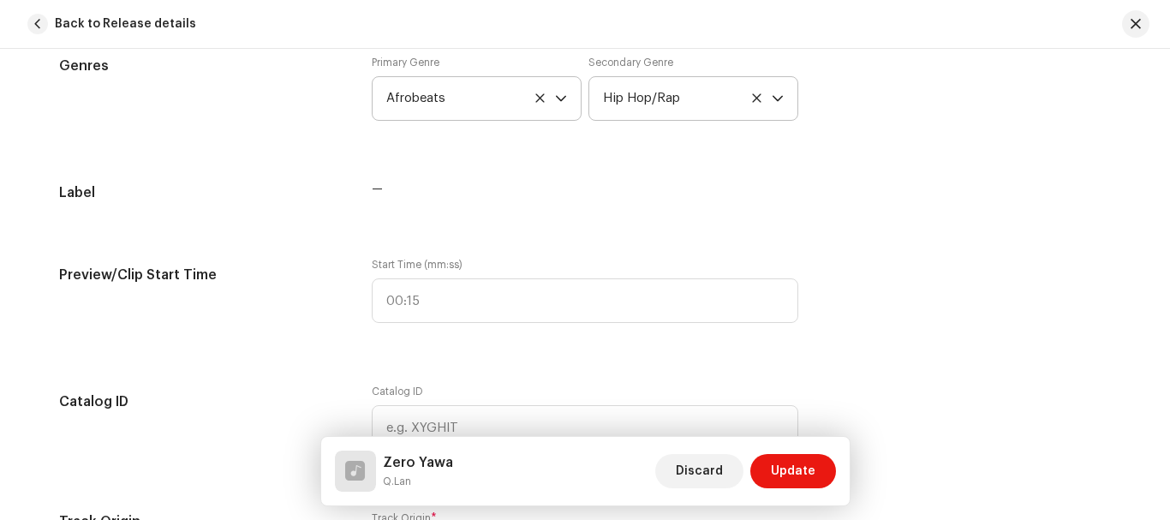
click at [834, 305] on div "Tips Indicate where your clip should start when people preview your track. If n…" at bounding box center [967, 301] width 285 height 86
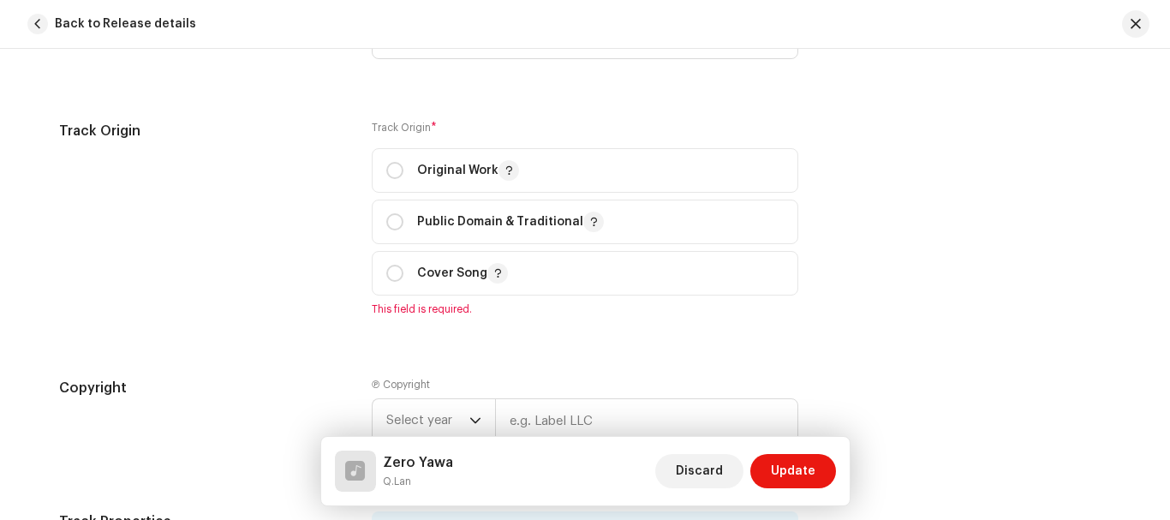
scroll to position [2108, 0]
click at [390, 169] on input "radio" at bounding box center [394, 167] width 17 height 17
radio input "true"
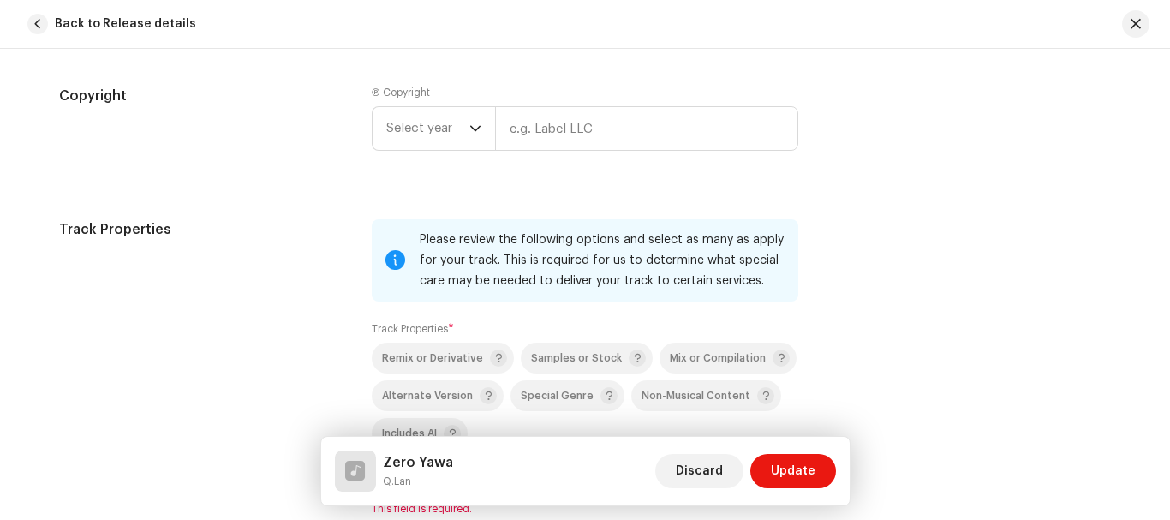
scroll to position [2381, 0]
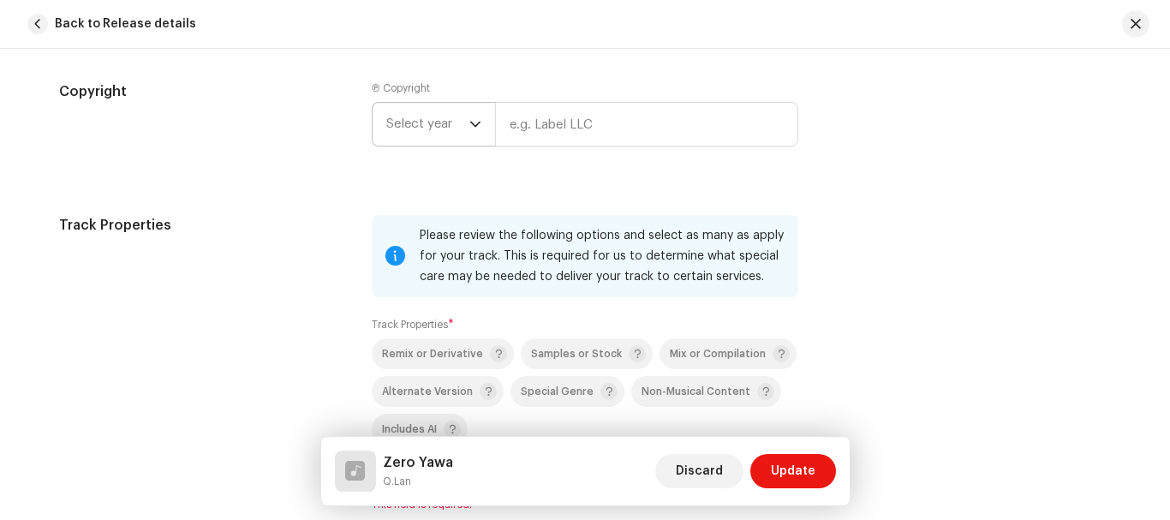
click at [469, 125] on icon "dropdown trigger" at bounding box center [475, 124] width 12 height 12
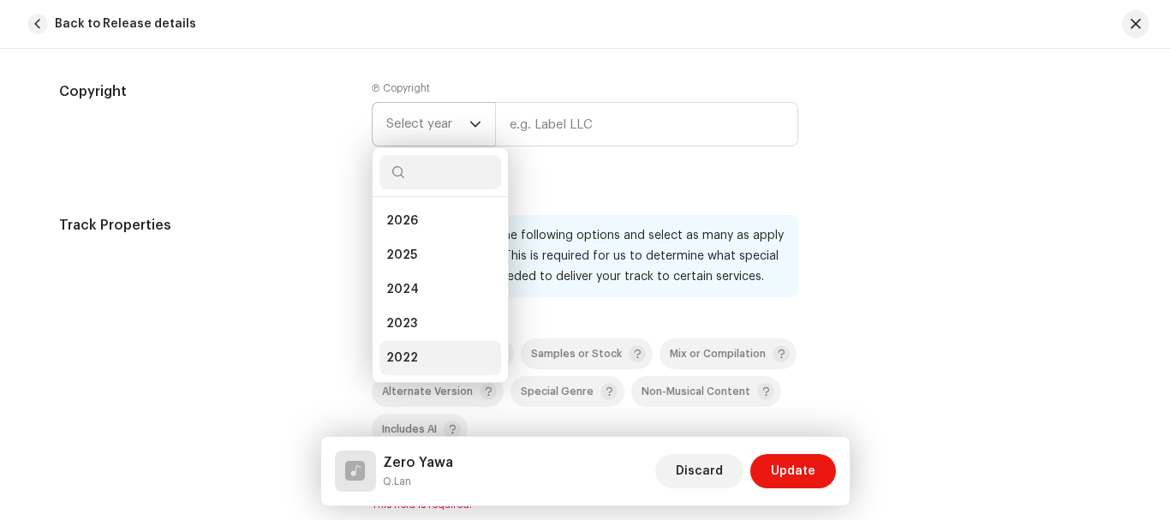
click at [416, 359] on li "2022" at bounding box center [440, 358] width 122 height 34
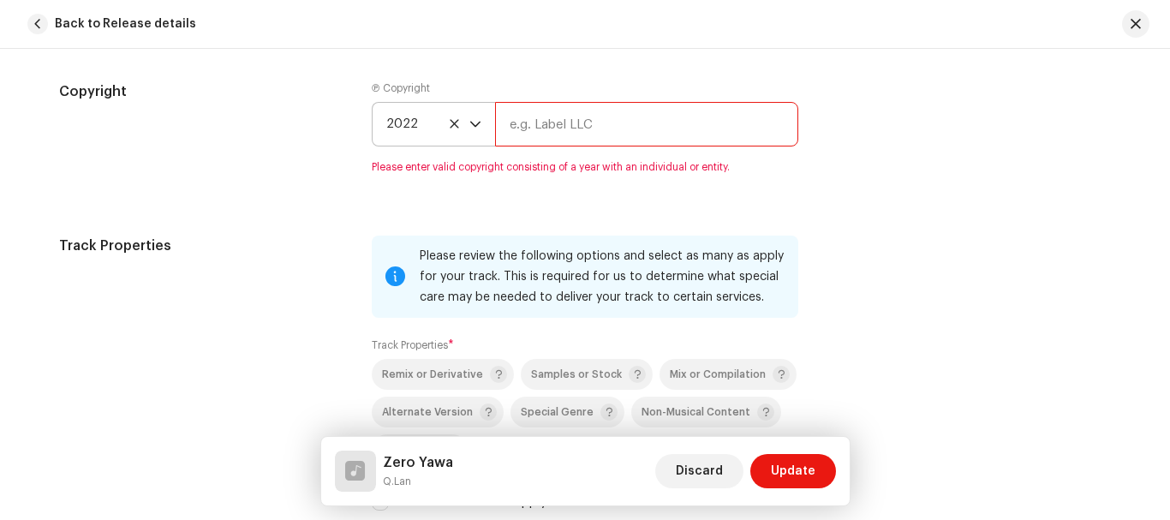
click at [627, 119] on input "text" at bounding box center [646, 124] width 303 height 45
type input "Q.lan"
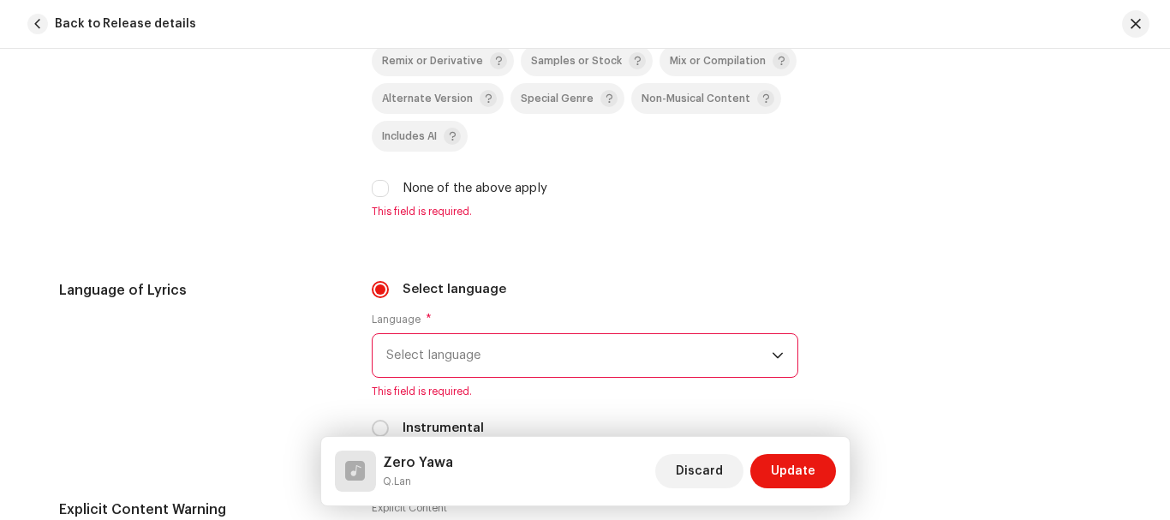
scroll to position [2714, 0]
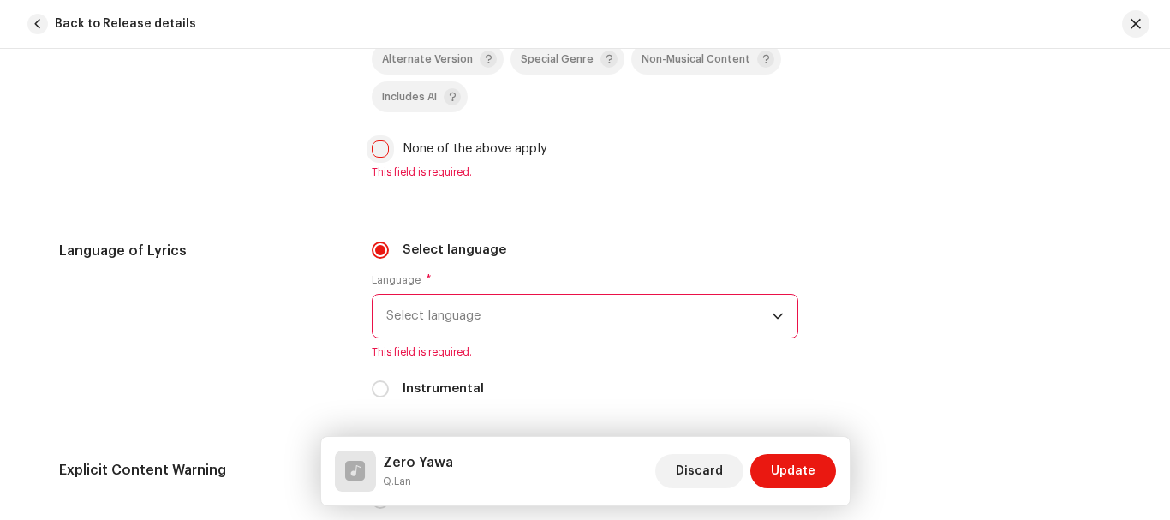
click at [379, 152] on input "None of the above apply" at bounding box center [380, 148] width 17 height 17
checkbox input "true"
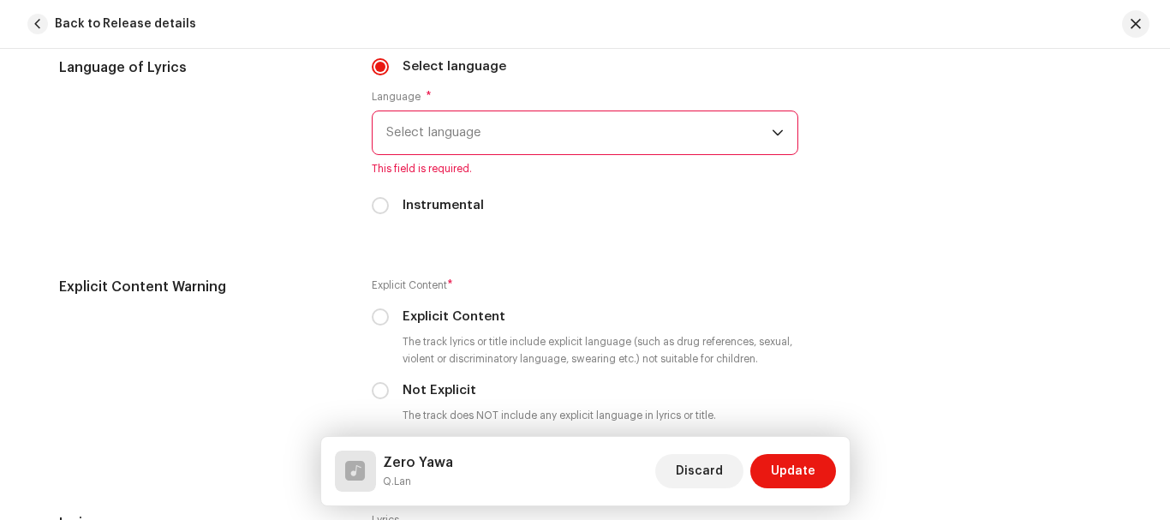
scroll to position [2881, 0]
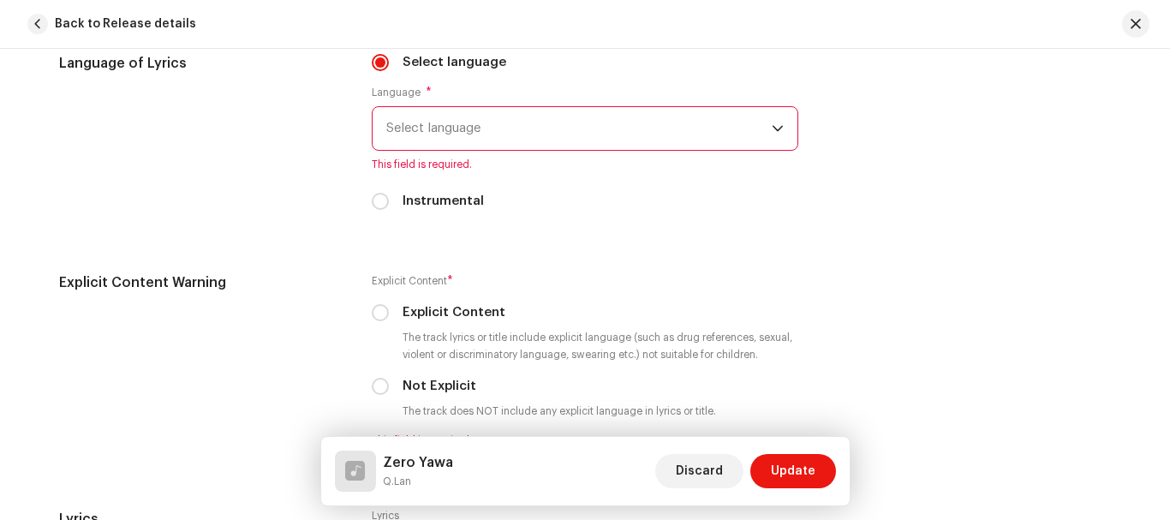
click at [480, 131] on span "Select language" at bounding box center [578, 128] width 385 height 43
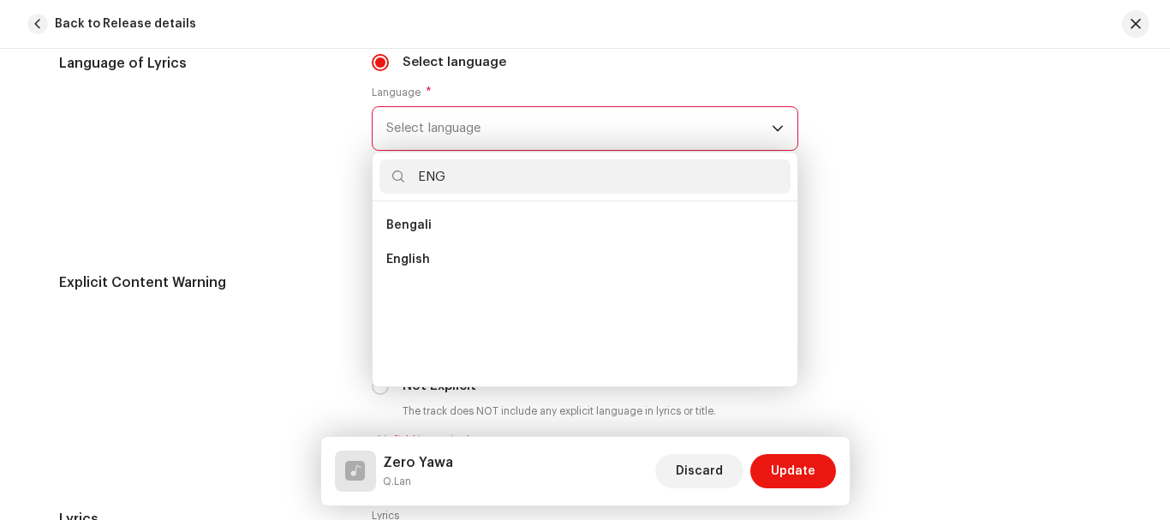
scroll to position [0, 0]
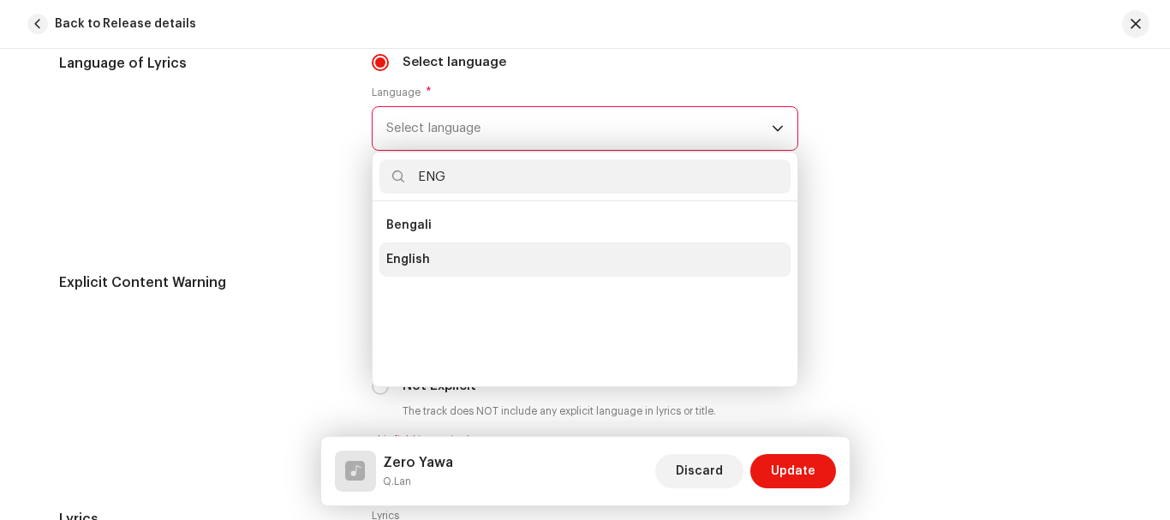
type input "ENG"
click at [418, 254] on span "English" at bounding box center [408, 259] width 44 height 17
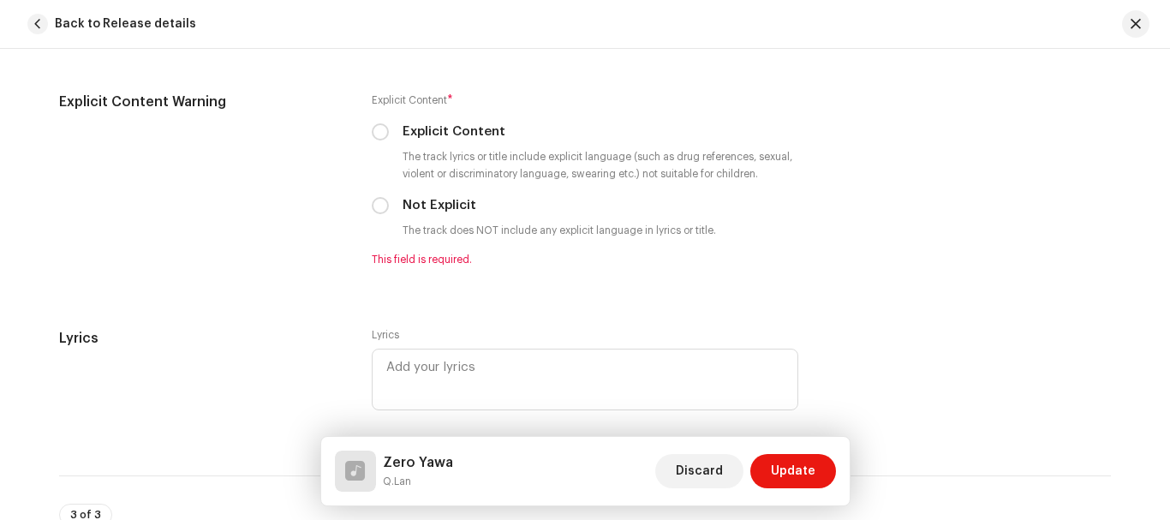
scroll to position [3047, 0]
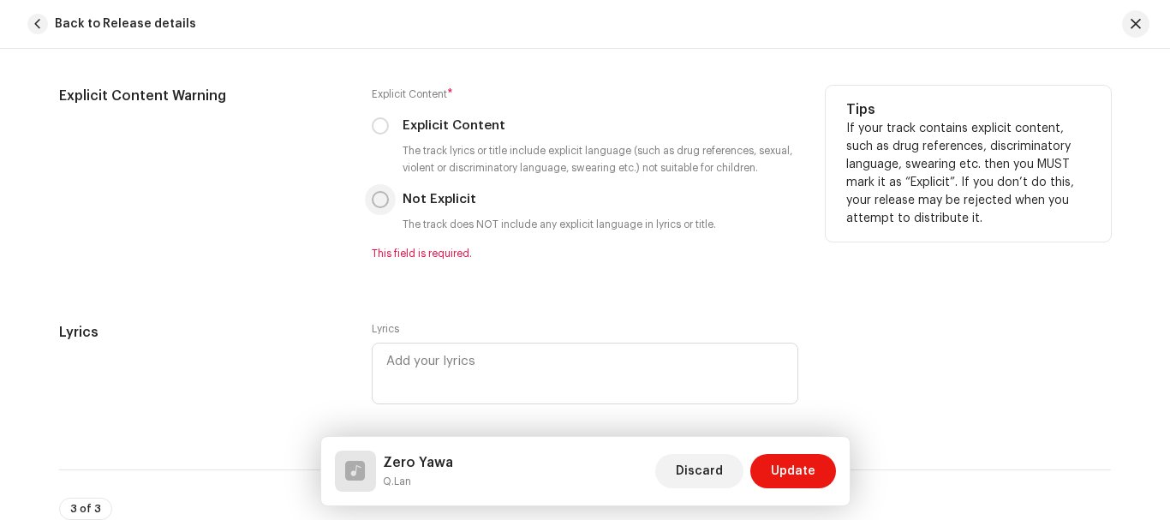
click at [376, 199] on input "Not Explicit" at bounding box center [380, 199] width 17 height 17
radio input "true"
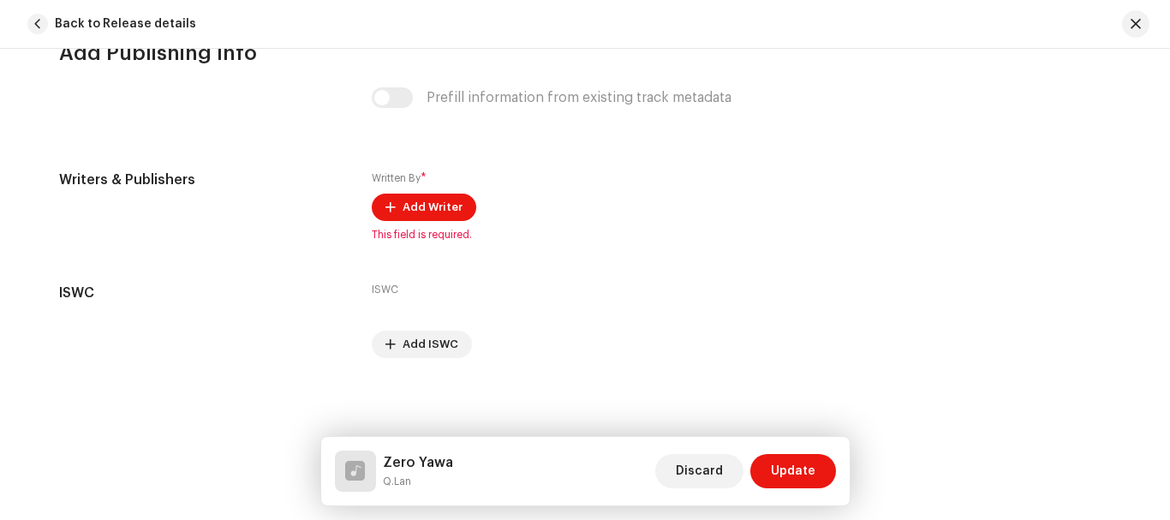
scroll to position [3523, 0]
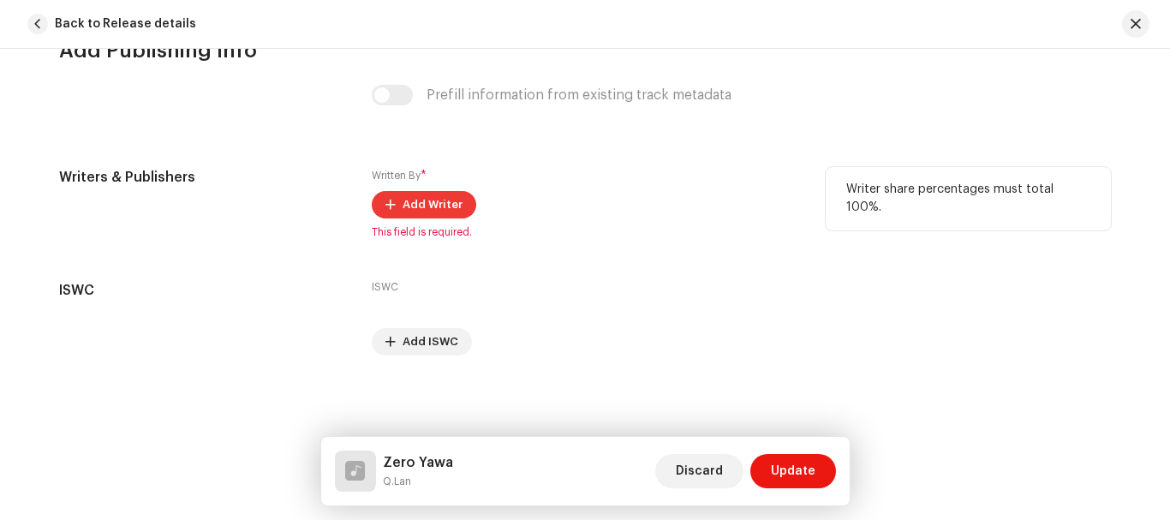
click at [422, 200] on span "Add Writer" at bounding box center [432, 205] width 60 height 34
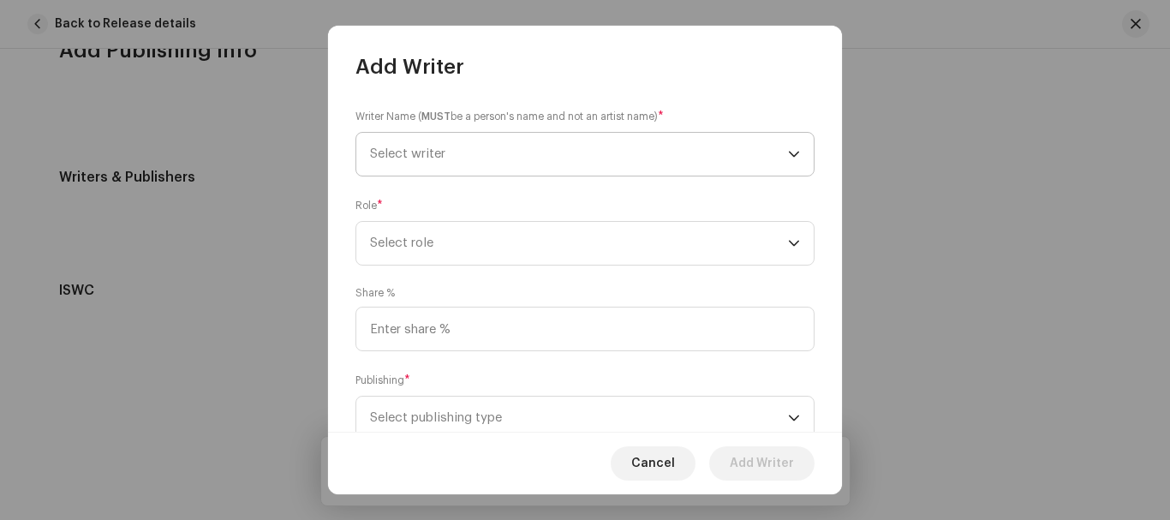
click at [514, 148] on span "Select writer" at bounding box center [579, 154] width 418 height 43
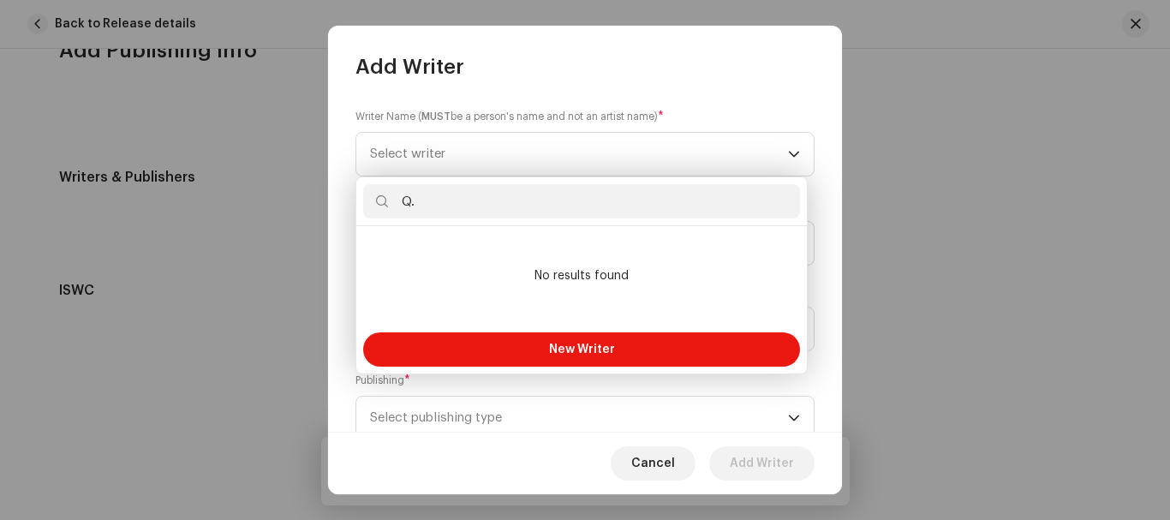
type input "Q"
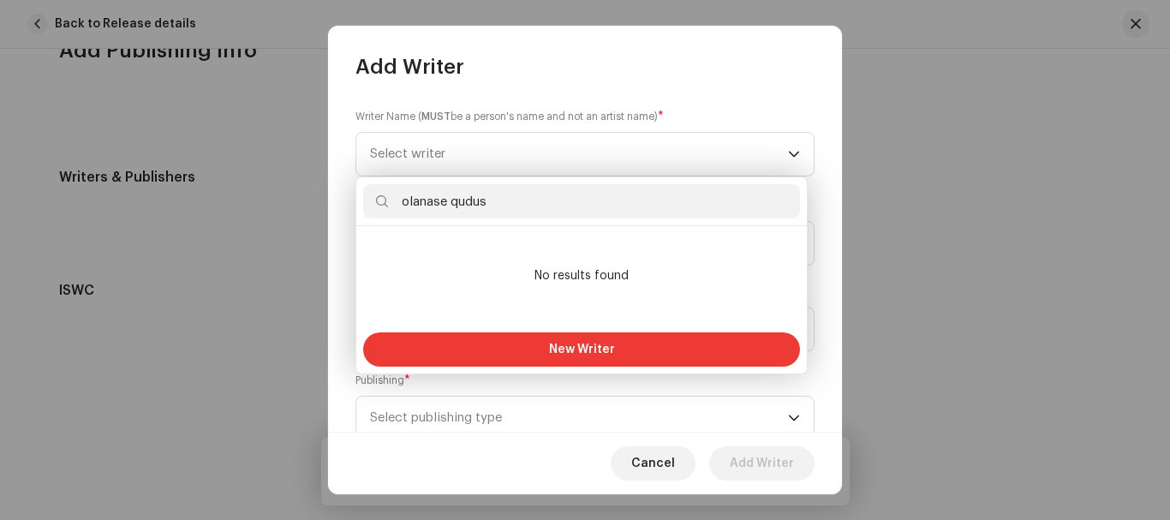
type input "olanase qudus"
click at [563, 343] on button "New Writer" at bounding box center [581, 349] width 437 height 34
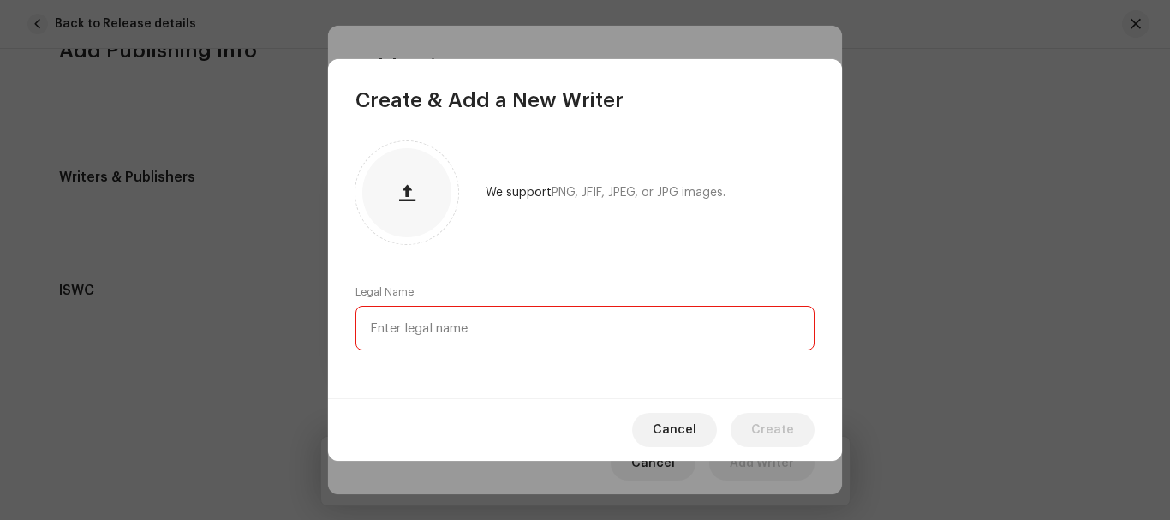
click at [561, 316] on input "text" at bounding box center [584, 328] width 459 height 45
type input "olanase qudus"
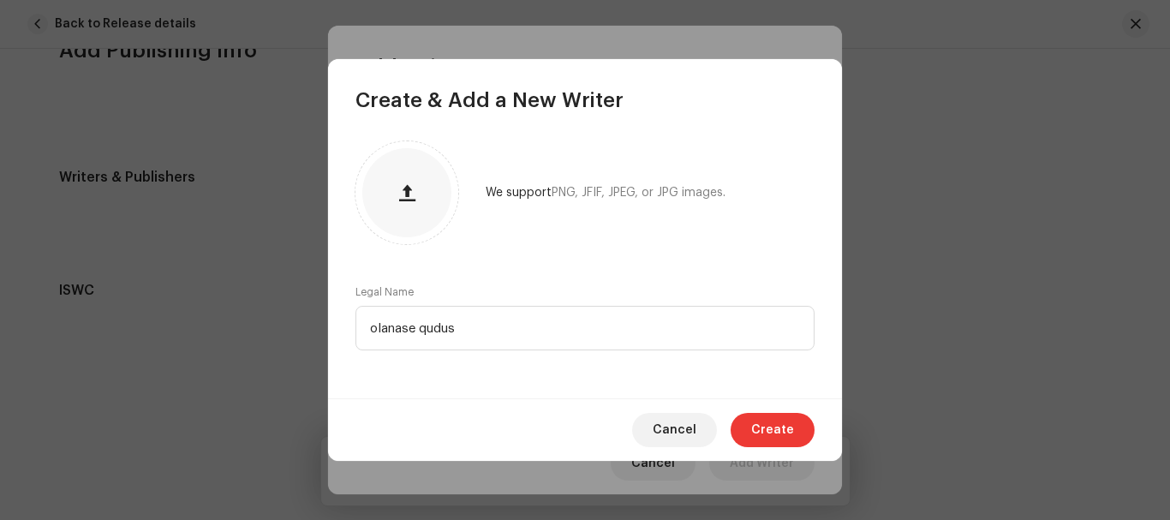
click at [790, 433] on span "Create" at bounding box center [772, 430] width 43 height 34
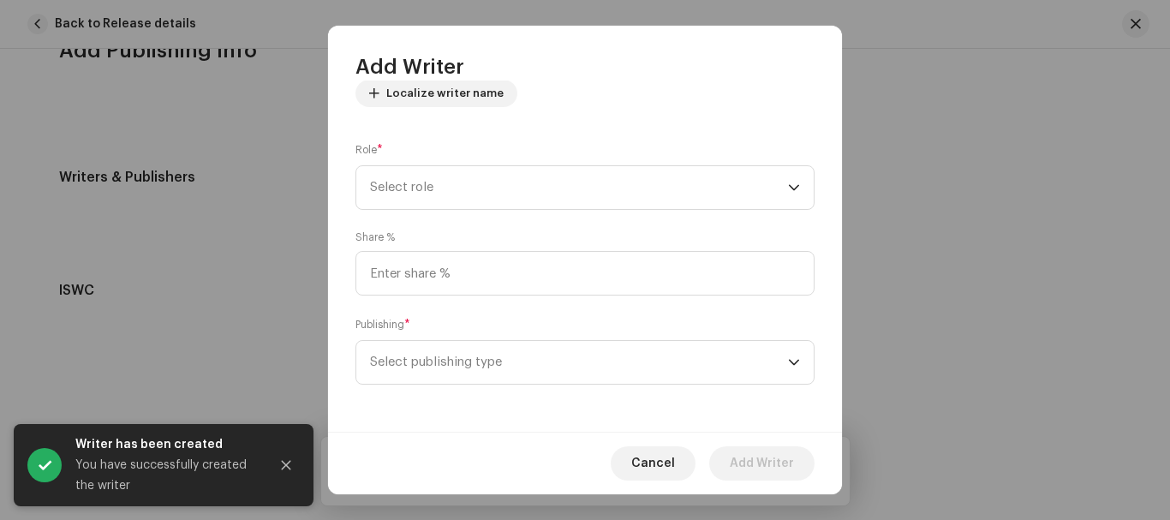
scroll to position [214, 0]
click at [714, 172] on span "Select role" at bounding box center [579, 186] width 418 height 43
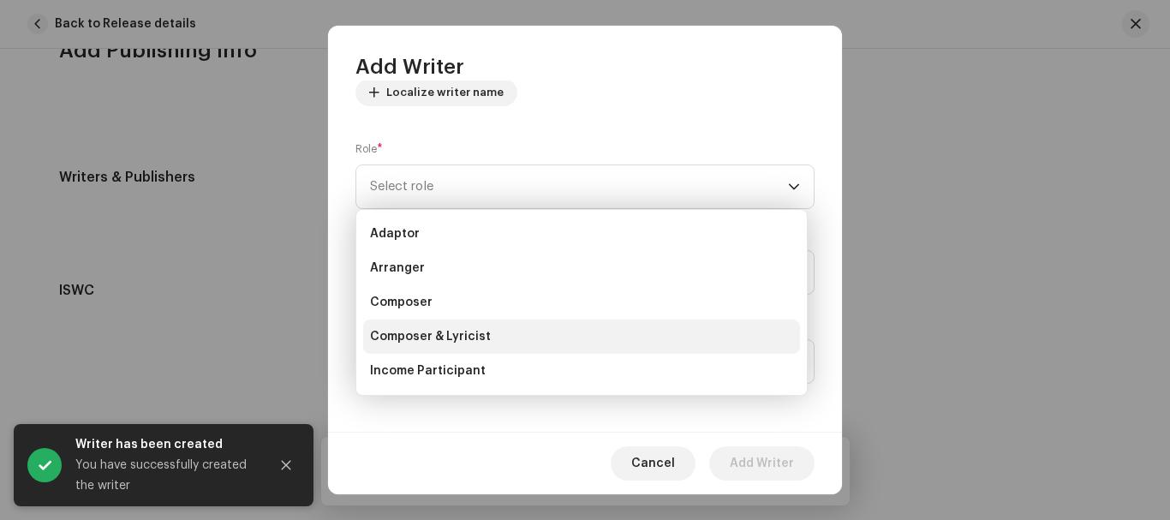
click at [447, 327] on li "Composer & Lyricist" at bounding box center [581, 336] width 437 height 34
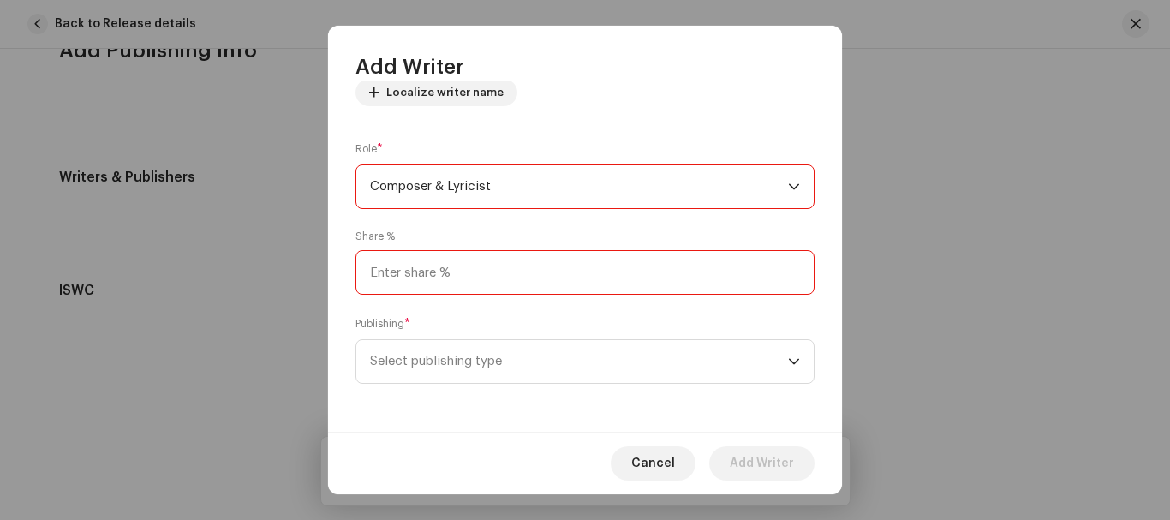
click at [489, 280] on input at bounding box center [584, 272] width 459 height 45
type input "100.00"
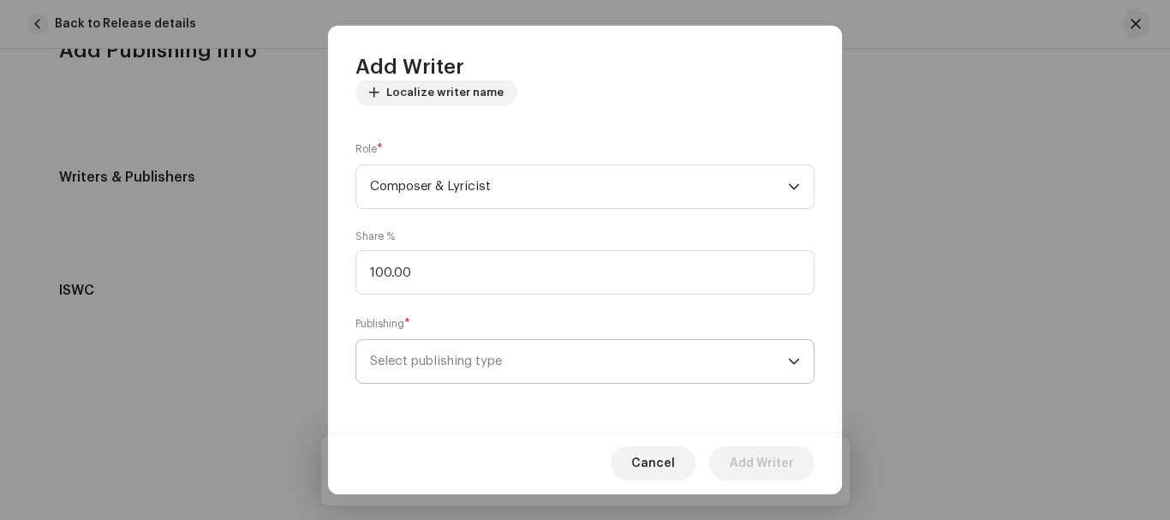
click at [502, 370] on span "Select publishing type" at bounding box center [579, 361] width 418 height 43
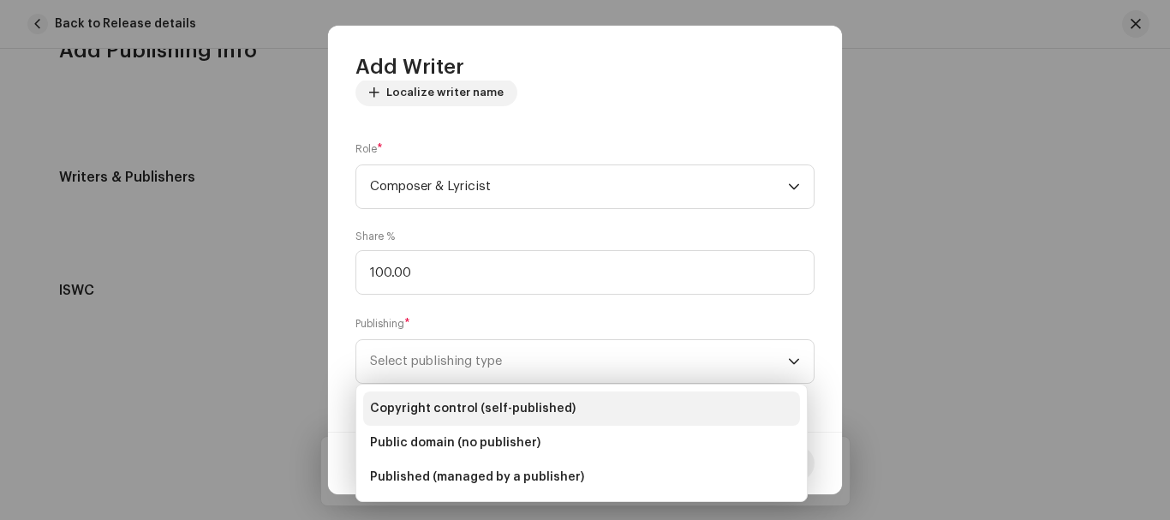
click at [489, 412] on span "Copyright control (self-published)" at bounding box center [473, 408] width 206 height 17
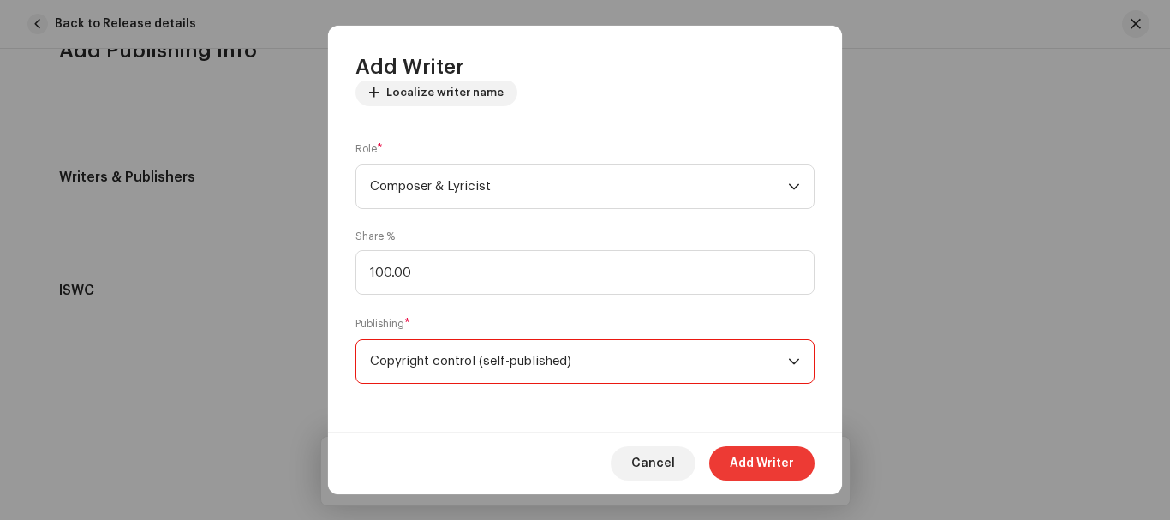
click at [754, 459] on span "Add Writer" at bounding box center [762, 463] width 64 height 34
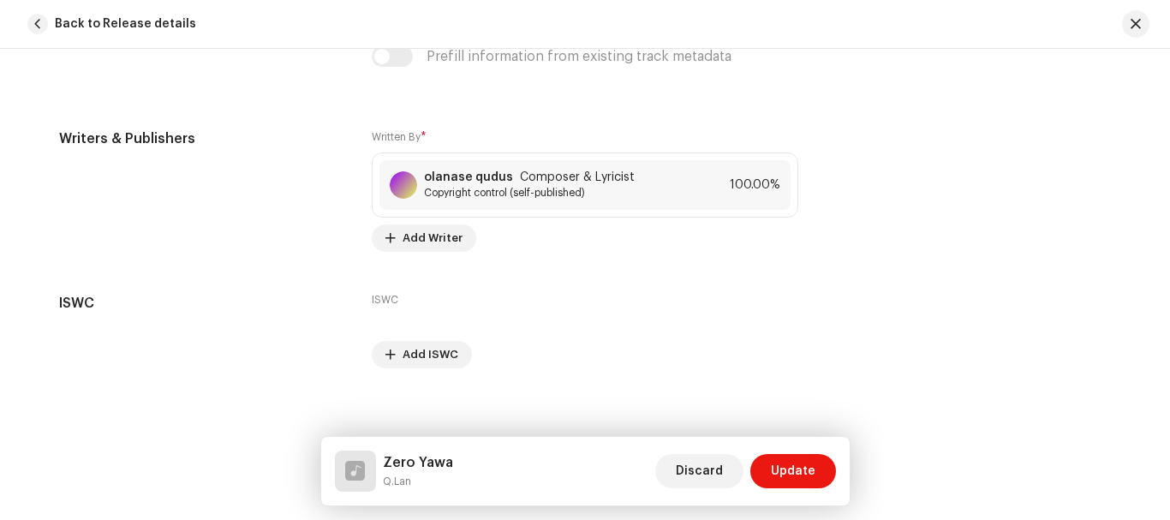
scroll to position [3574, 0]
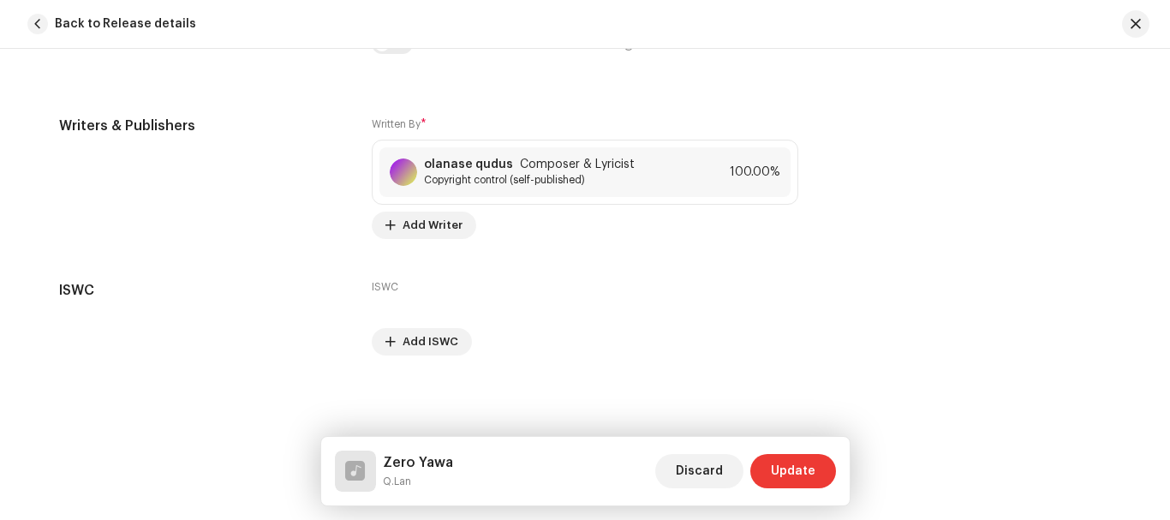
click at [796, 469] on span "Update" at bounding box center [793, 471] width 45 height 34
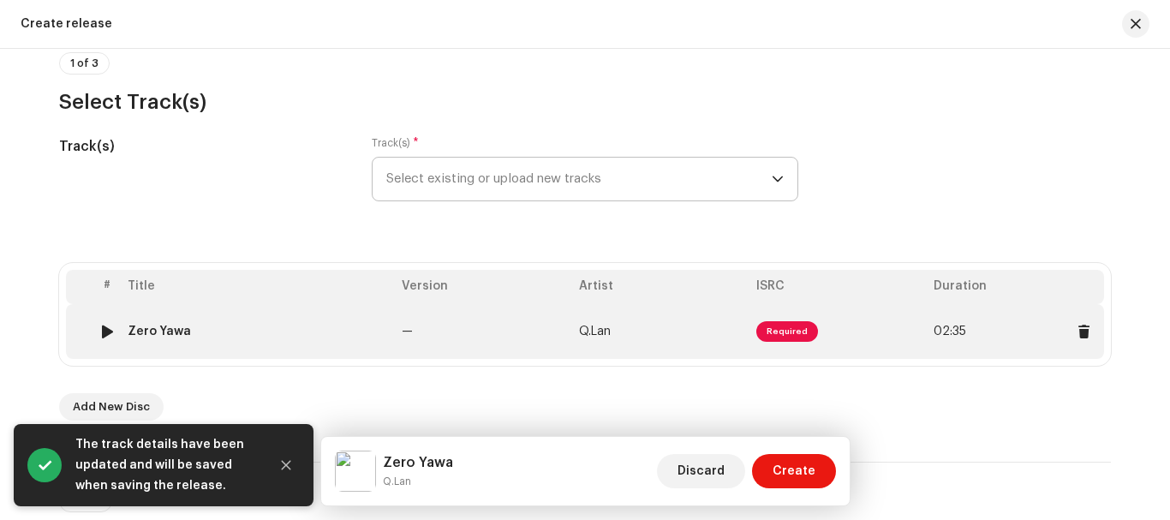
click at [774, 325] on span "Required" at bounding box center [787, 331] width 62 height 21
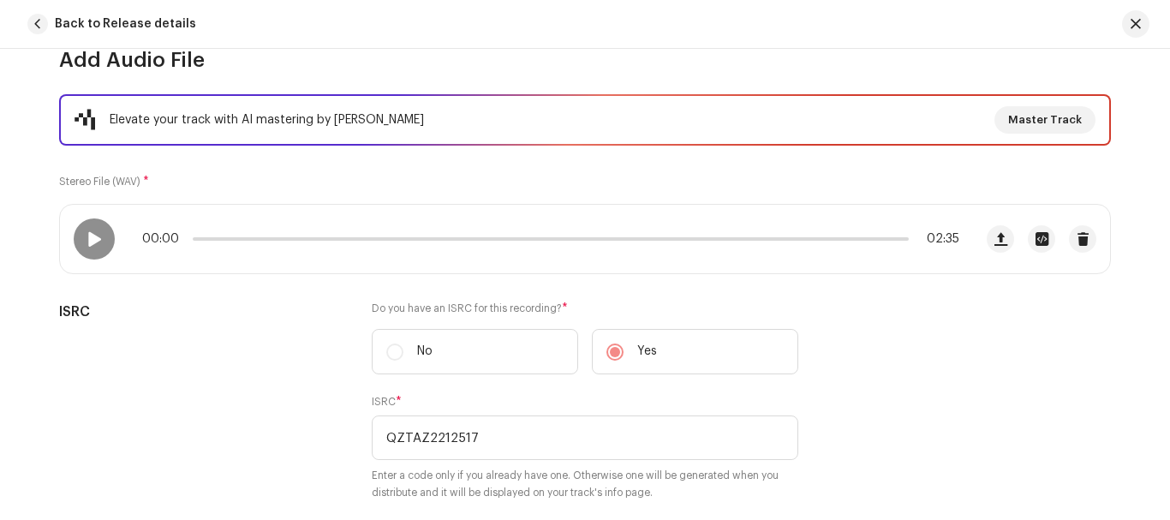
scroll to position [0, 0]
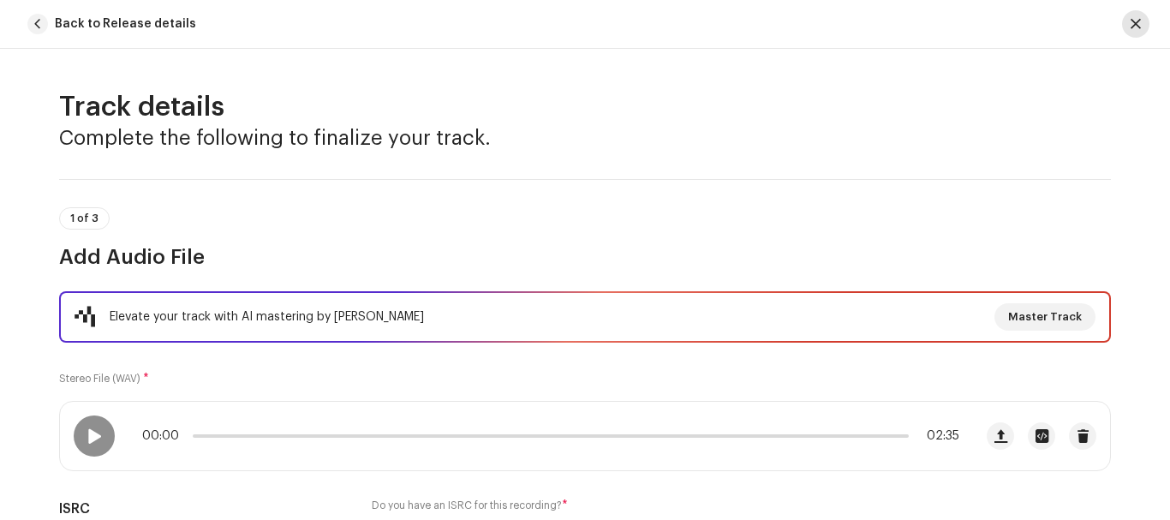
click at [1139, 21] on span "button" at bounding box center [1135, 24] width 10 height 14
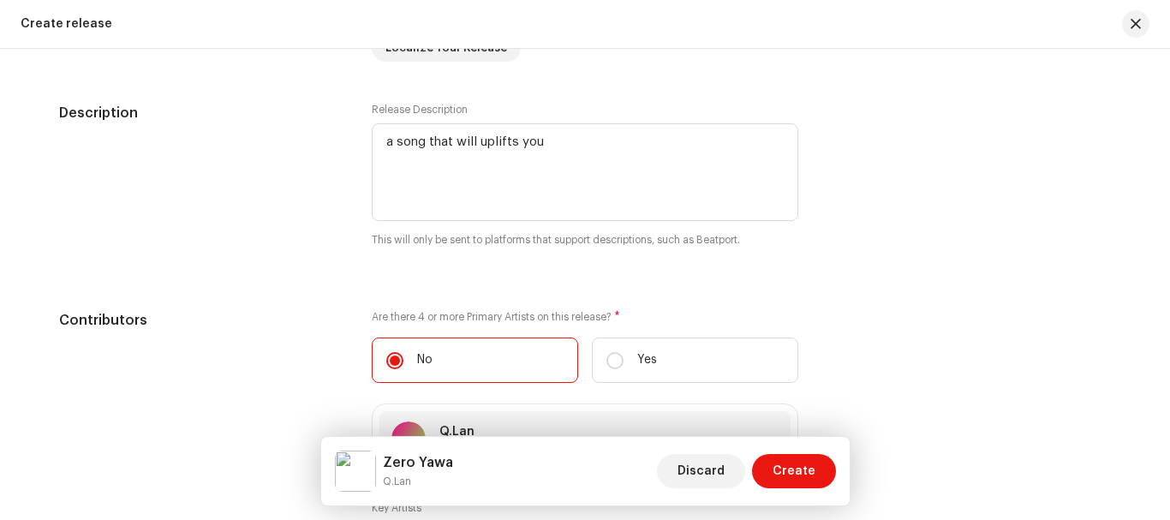
scroll to position [1810, 0]
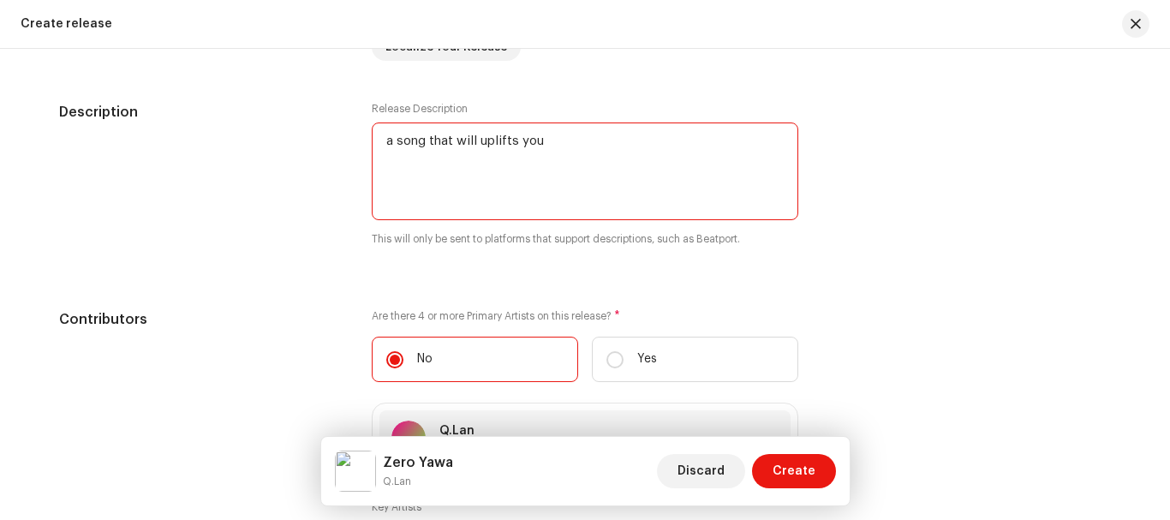
click at [386, 142] on textarea at bounding box center [585, 171] width 426 height 98
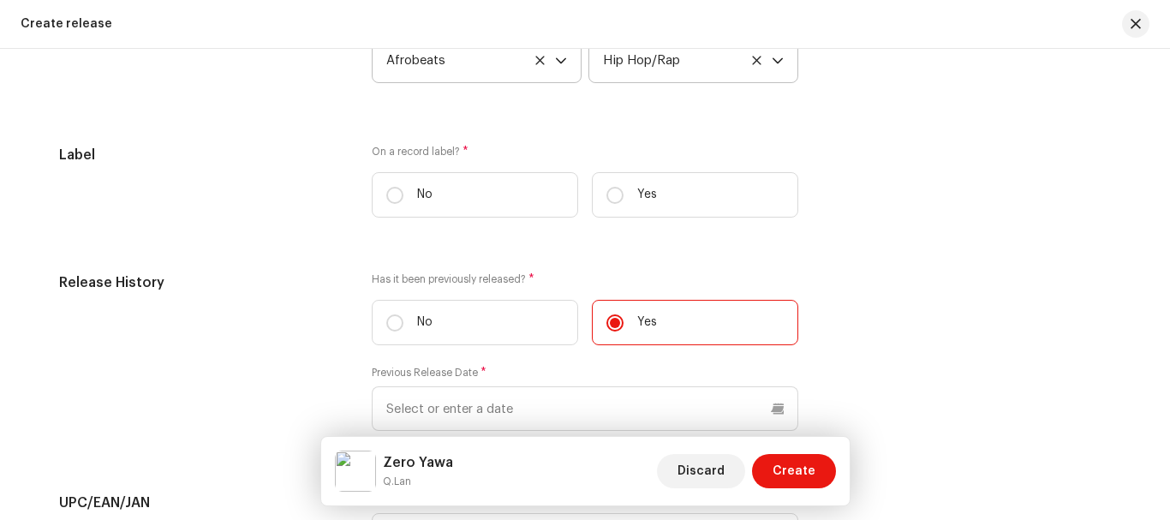
scroll to position [2595, 0]
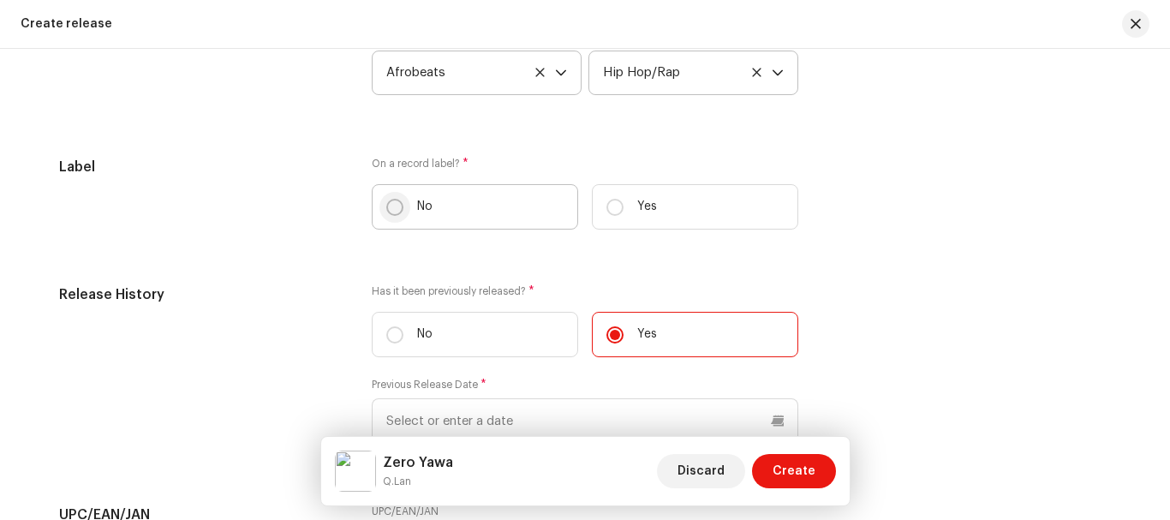
type textarea "A song that will uplifts you"
click at [398, 206] on input "No" at bounding box center [394, 207] width 17 height 17
radio input "true"
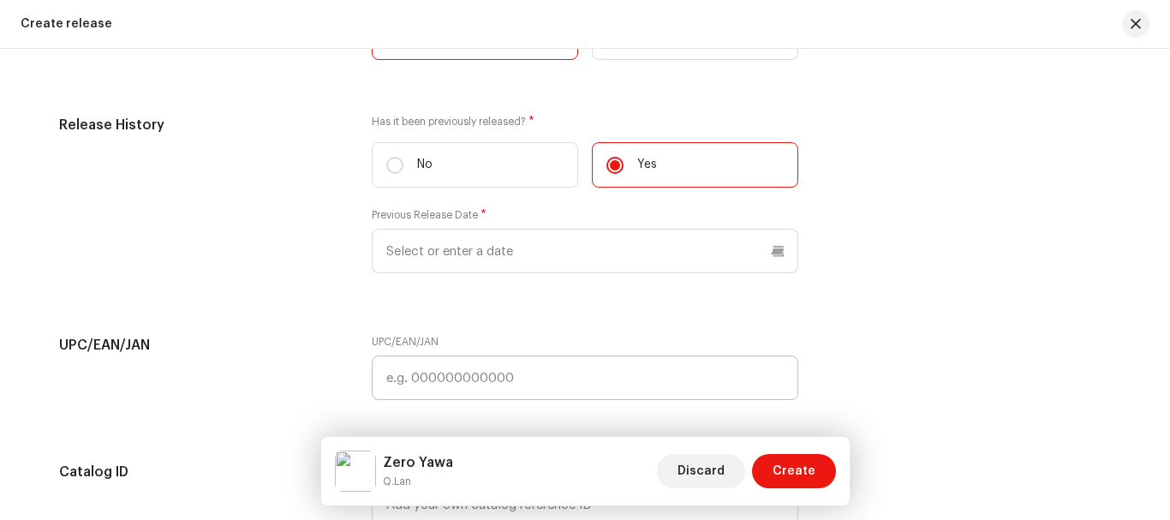
scroll to position [2761, 0]
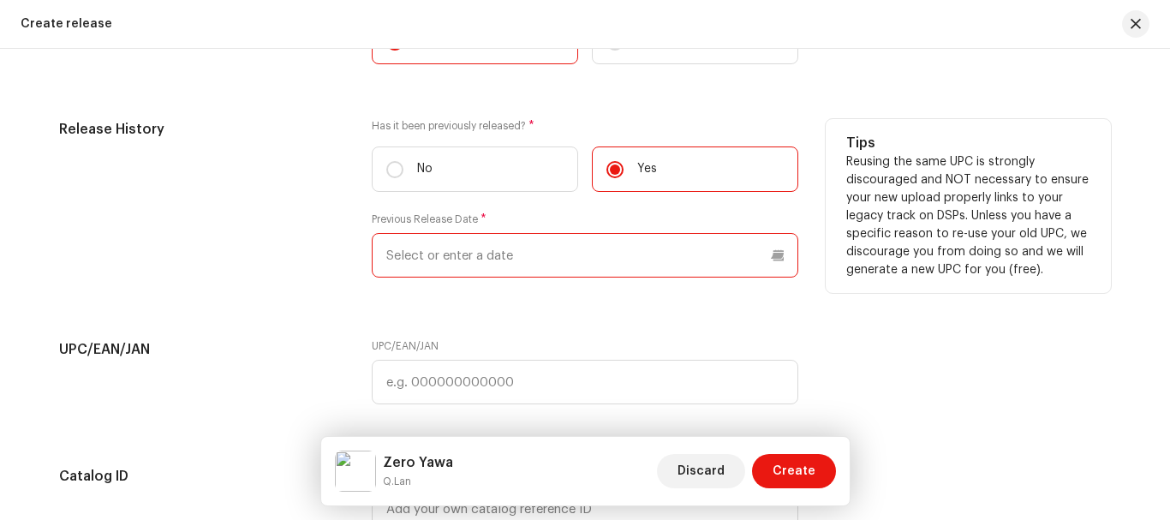
click at [518, 251] on p-datepicker at bounding box center [585, 255] width 426 height 45
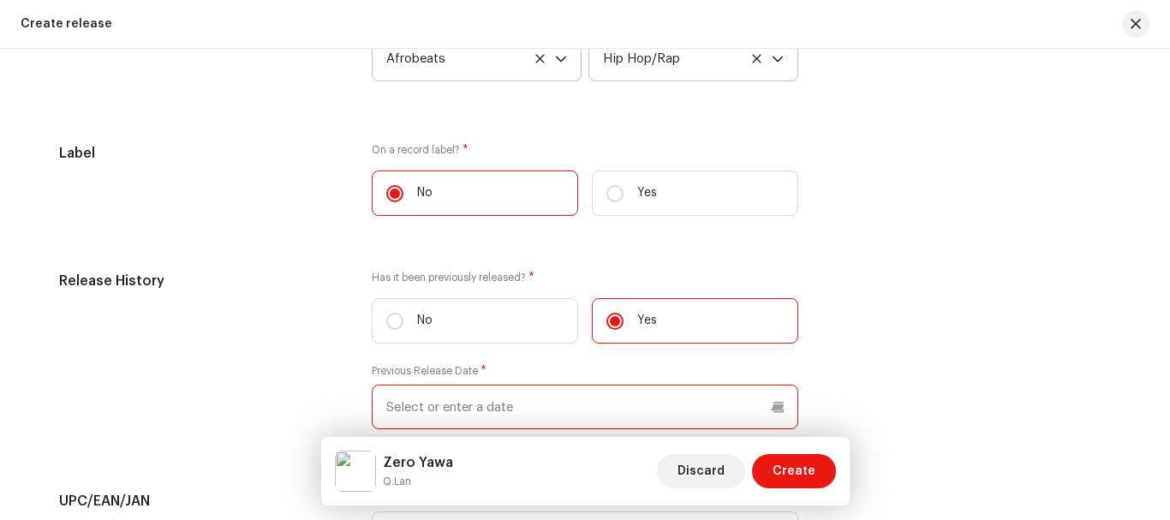
scroll to position [2601, 0]
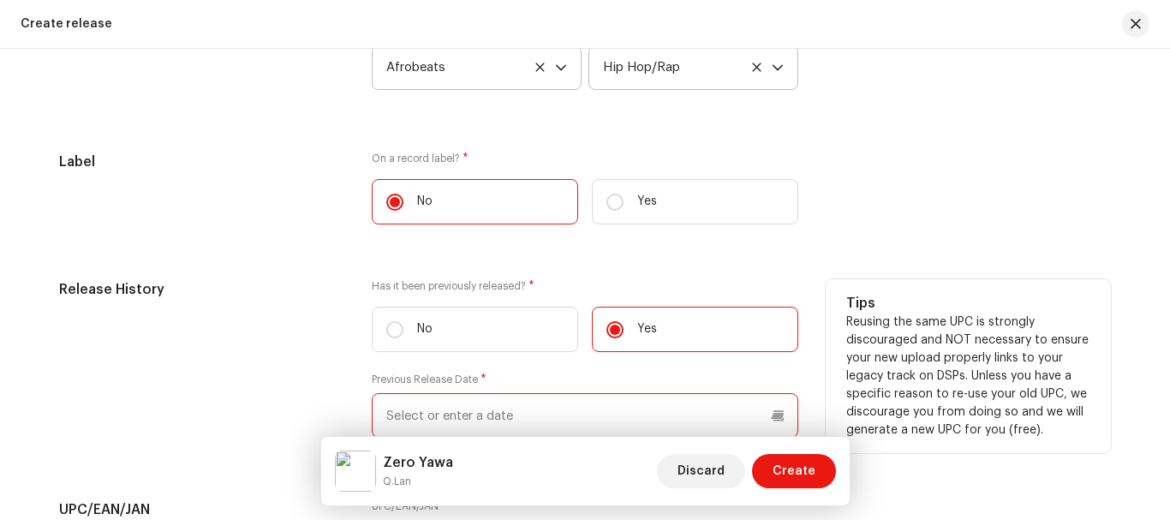
click at [507, 411] on input "text" at bounding box center [585, 415] width 426 height 45
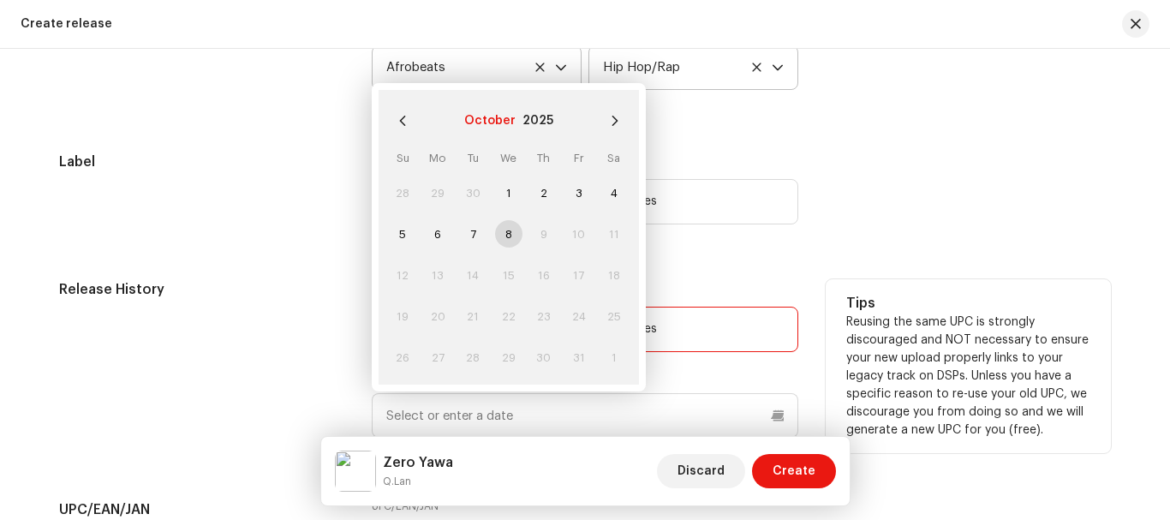
click at [498, 116] on button "October" at bounding box center [489, 120] width 51 height 27
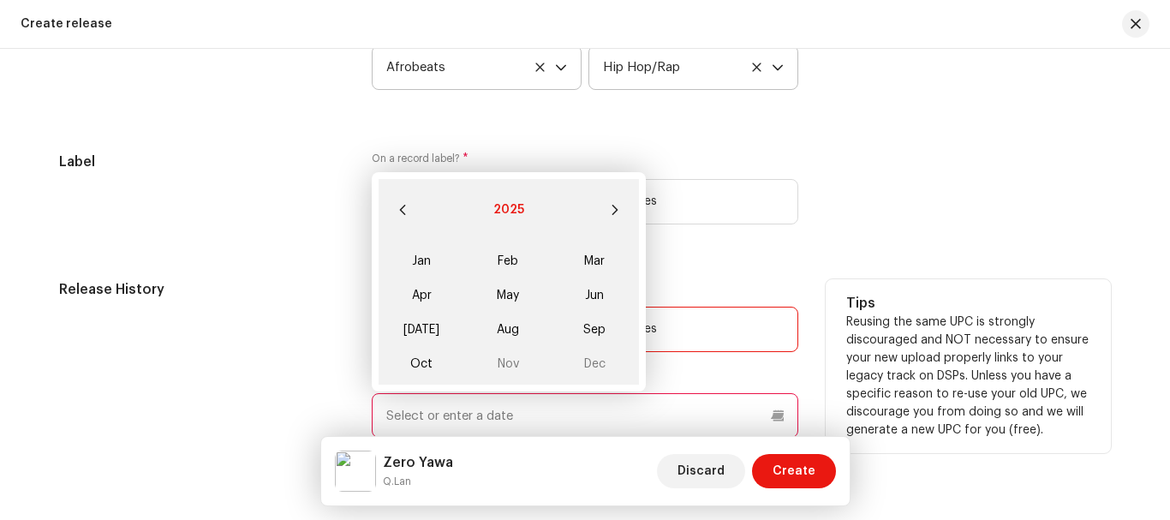
click at [506, 208] on button "2025" at bounding box center [508, 209] width 31 height 27
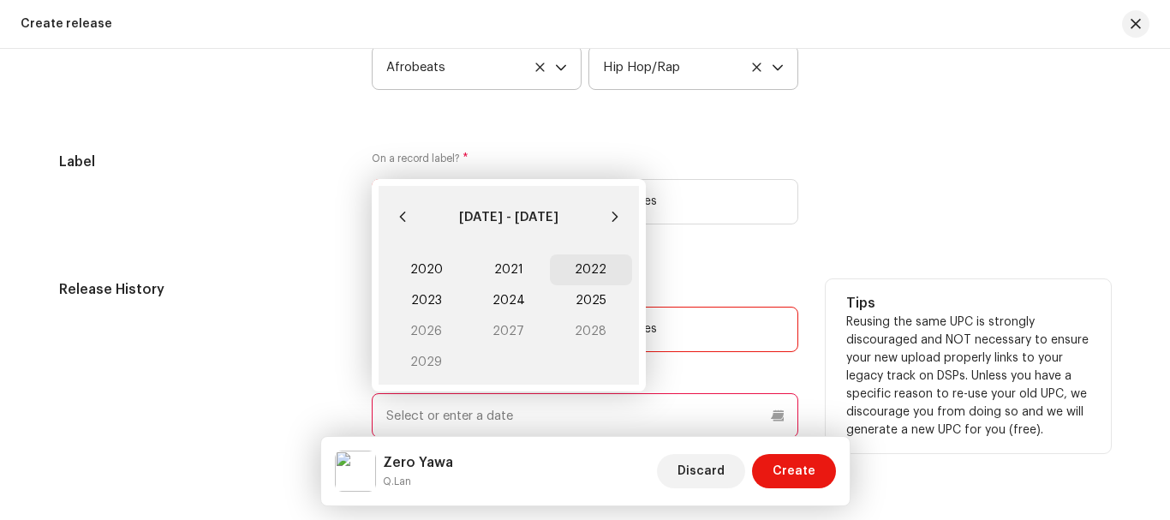
click at [594, 271] on span "2022" at bounding box center [591, 269] width 82 height 31
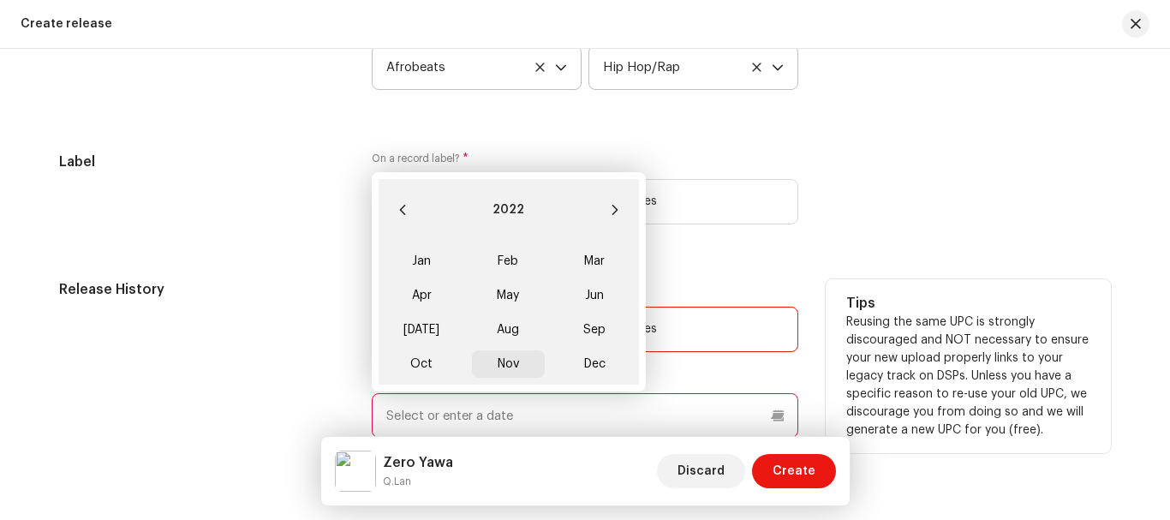
click at [504, 357] on span "Nov" at bounding box center [508, 363] width 73 height 27
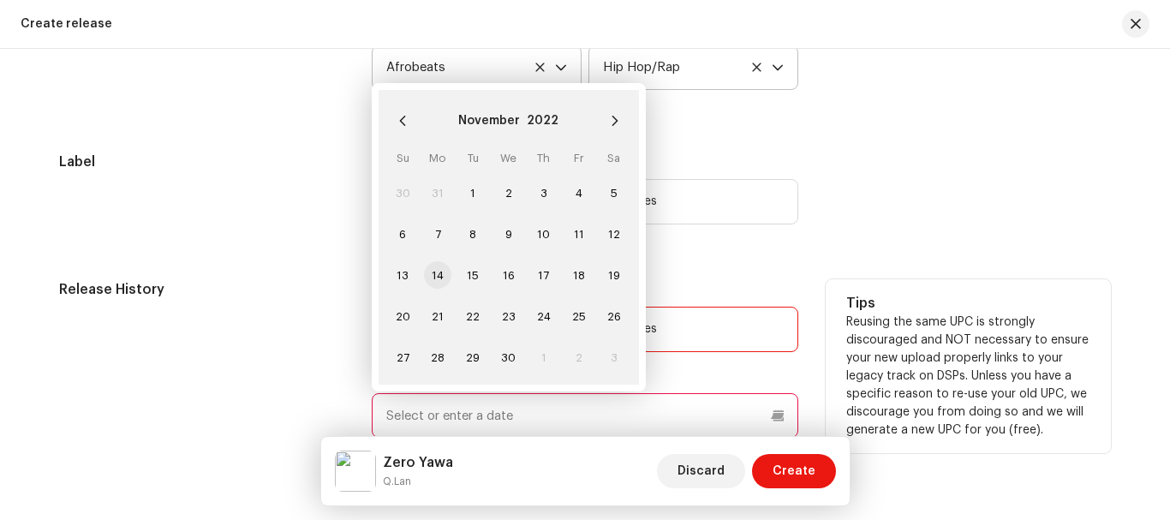
click at [434, 280] on span "14" at bounding box center [437, 274] width 27 height 27
type input "[DATE]"
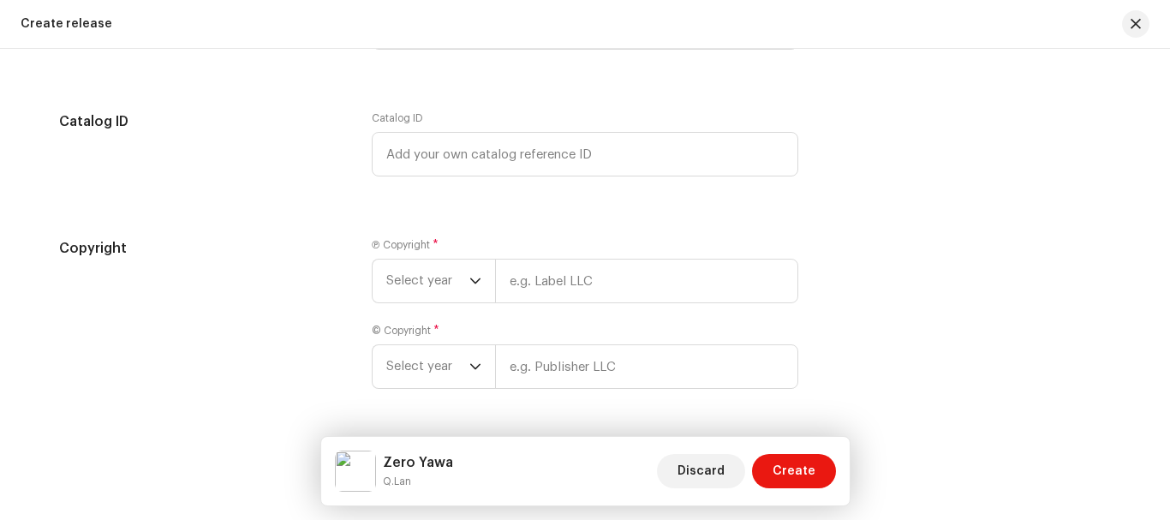
scroll to position [3120, 0]
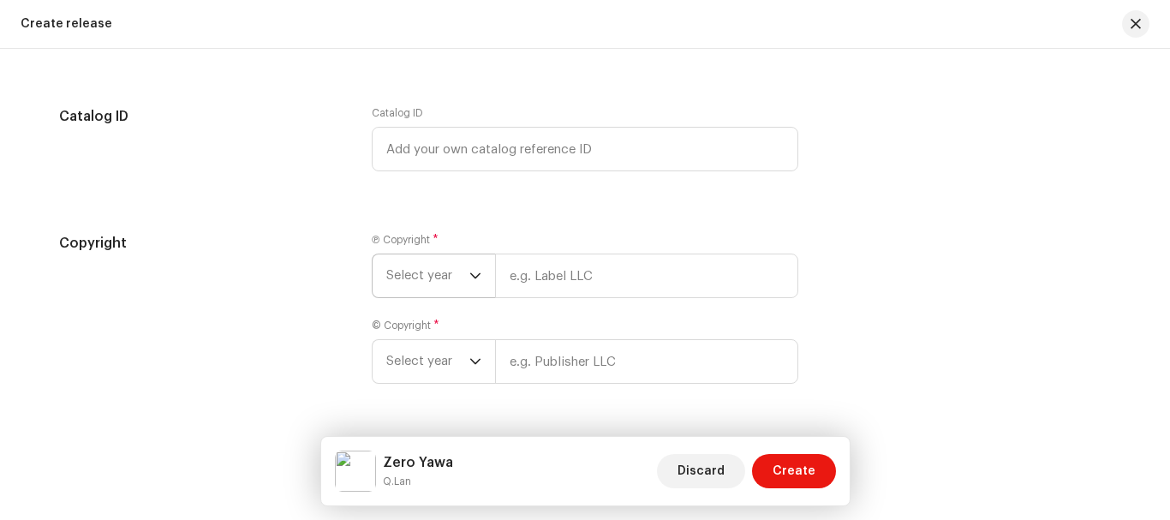
click at [474, 265] on div "dropdown trigger" at bounding box center [475, 275] width 12 height 43
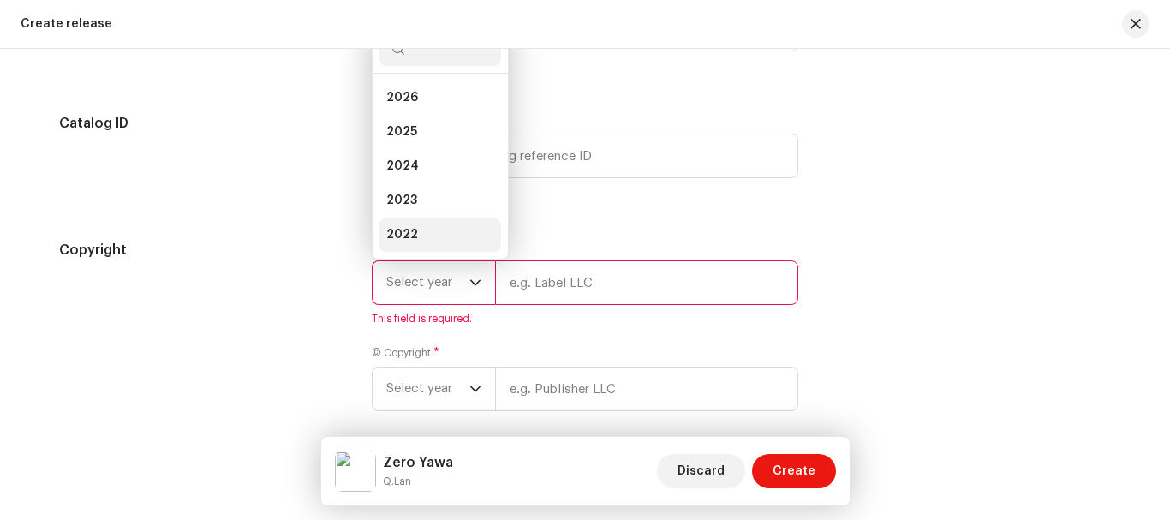
scroll to position [27, 0]
click at [434, 213] on li "2022" at bounding box center [440, 207] width 122 height 34
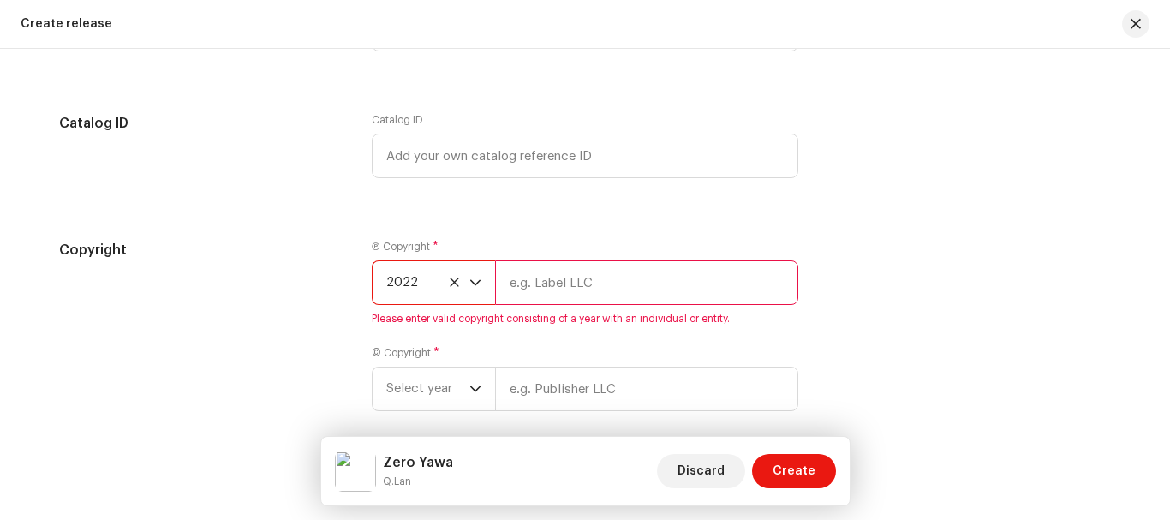
click at [567, 283] on input "text" at bounding box center [646, 282] width 303 height 45
type input "Q.lan"
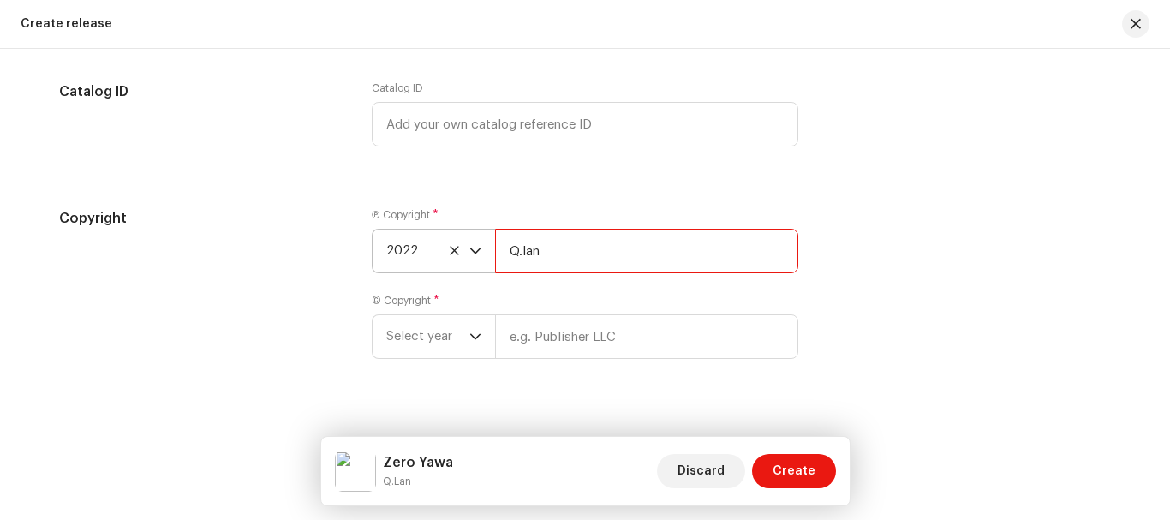
scroll to position [3160, 0]
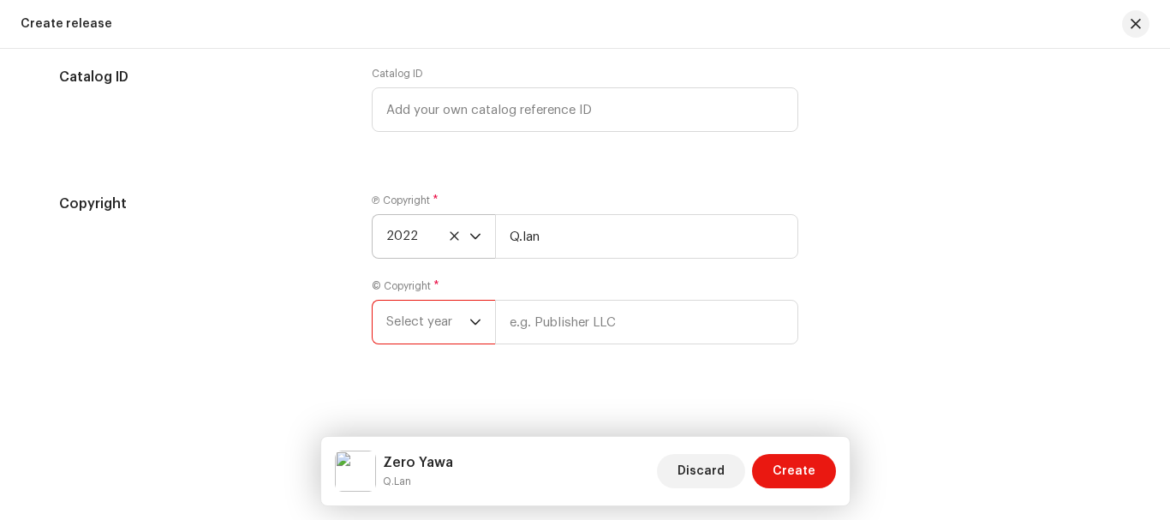
click at [462, 317] on span "Select year" at bounding box center [427, 322] width 83 height 43
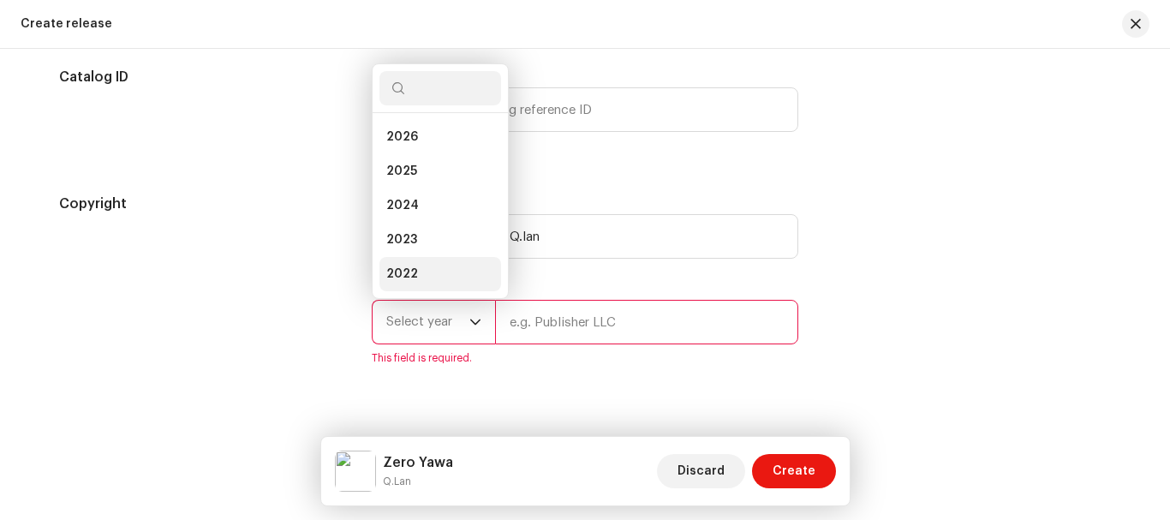
click at [412, 268] on span "2022" at bounding box center [402, 273] width 32 height 17
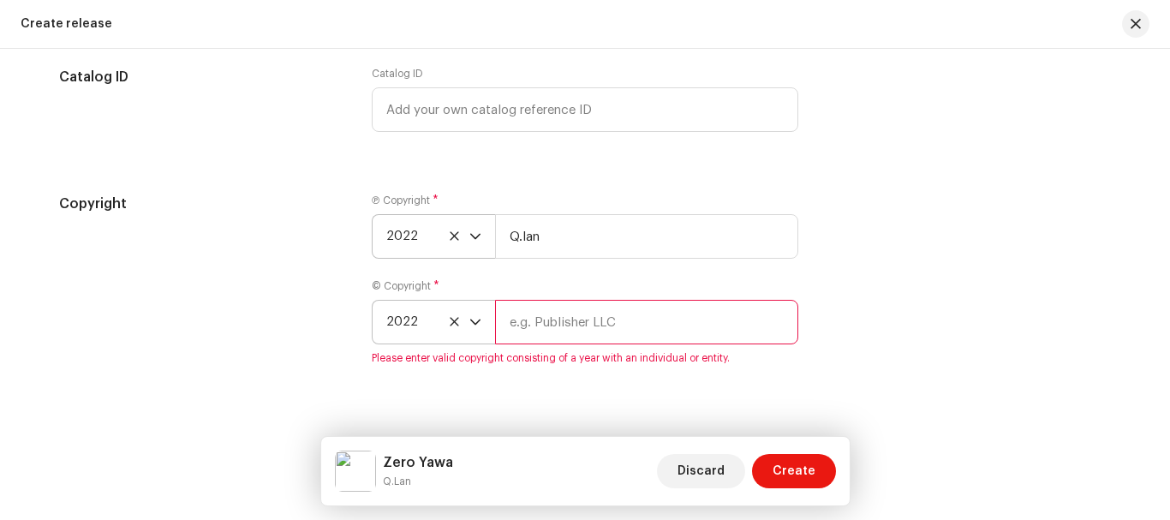
click at [551, 323] on input "text" at bounding box center [646, 322] width 303 height 45
type input "Q.lan"
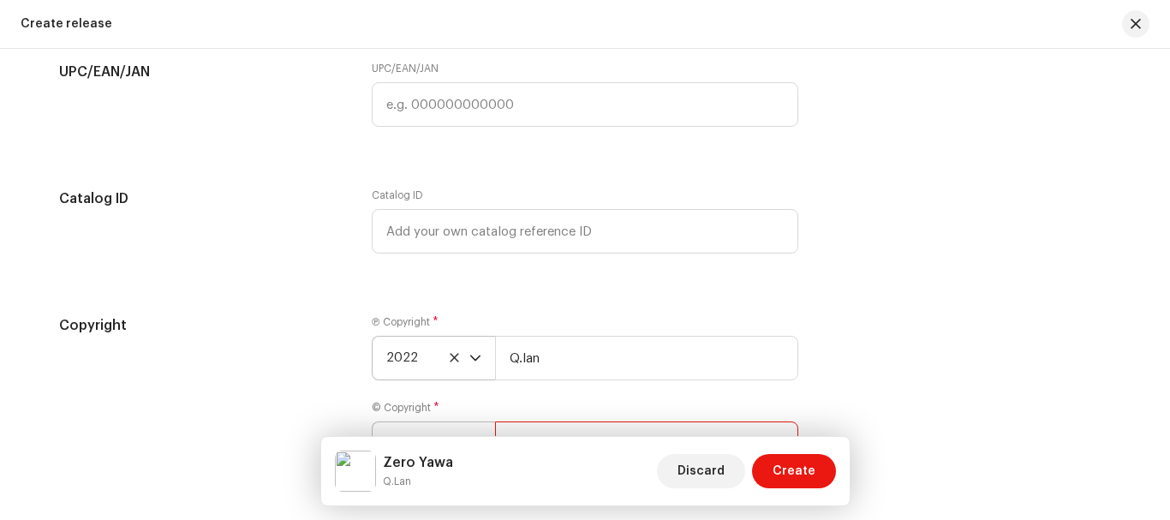
scroll to position [3169, 0]
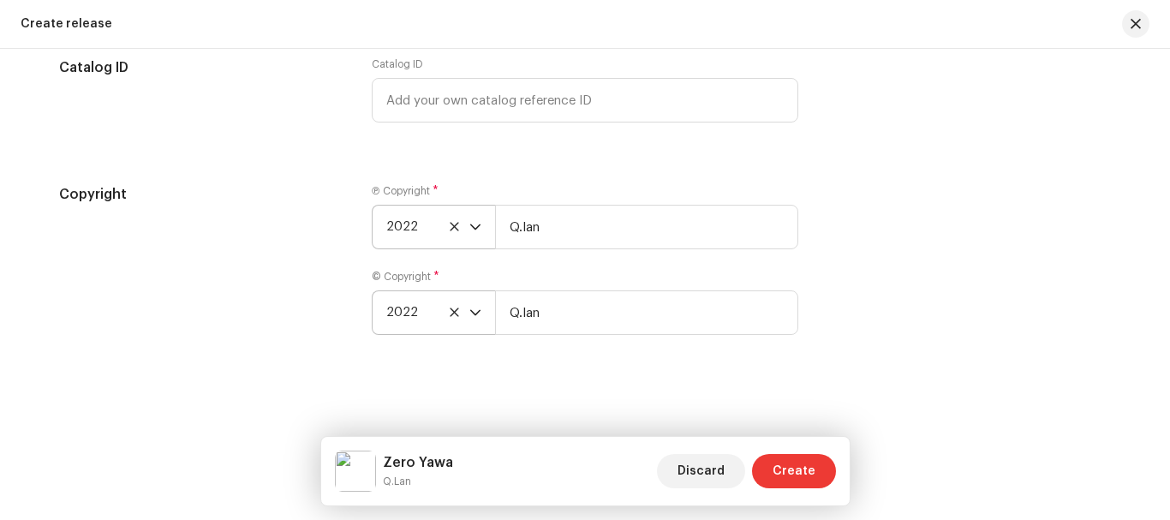
click at [774, 477] on button "Create" at bounding box center [794, 471] width 84 height 34
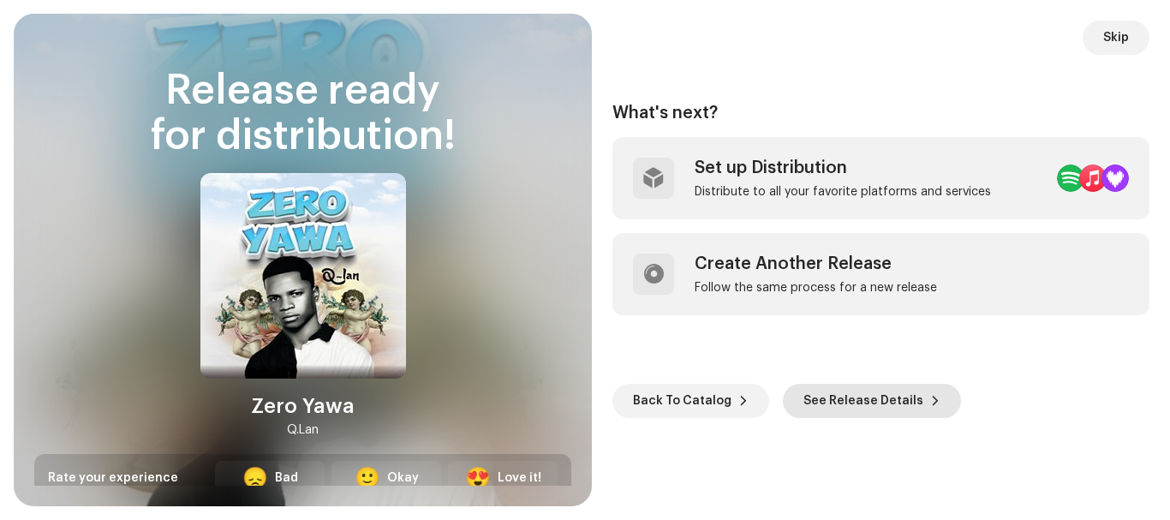
click at [846, 405] on span "See Release Details" at bounding box center [863, 401] width 120 height 34
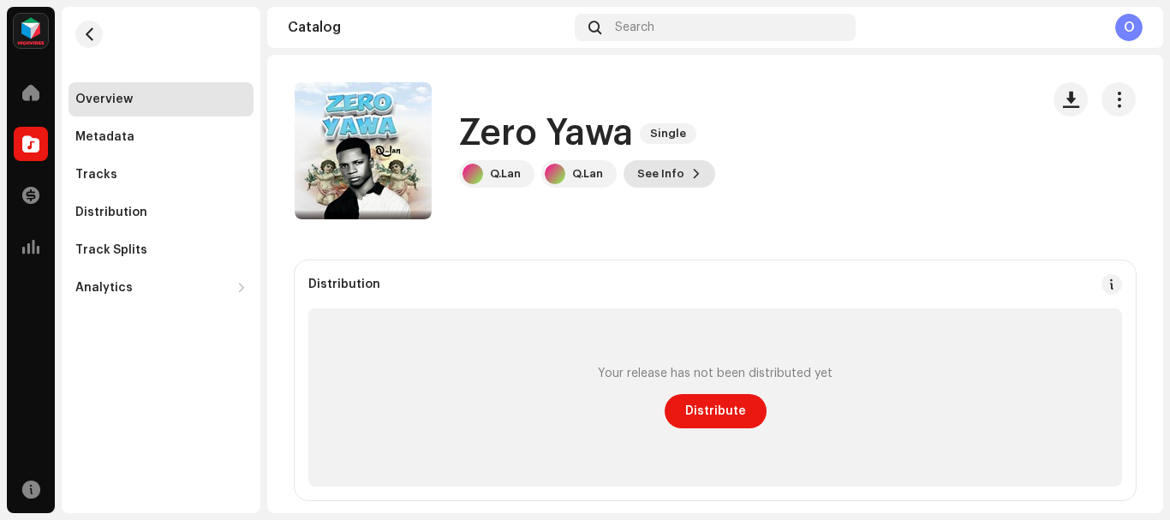
click at [670, 179] on span "See Info" at bounding box center [660, 174] width 47 height 34
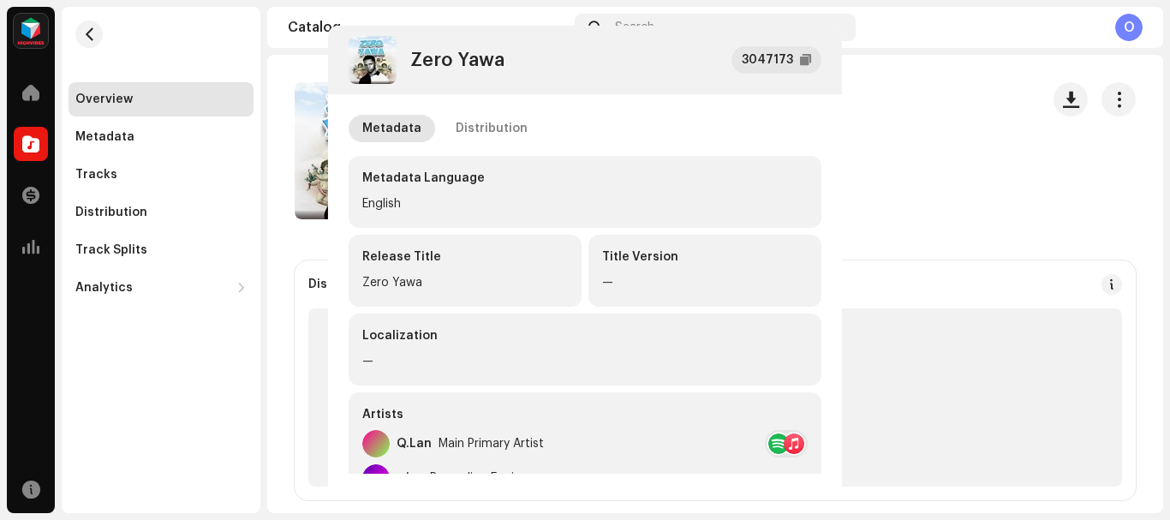
click at [870, 148] on div "Zero Yawa 3047173 Metadata Distribution Metadata Language English Release Title…" at bounding box center [585, 260] width 1170 height 520
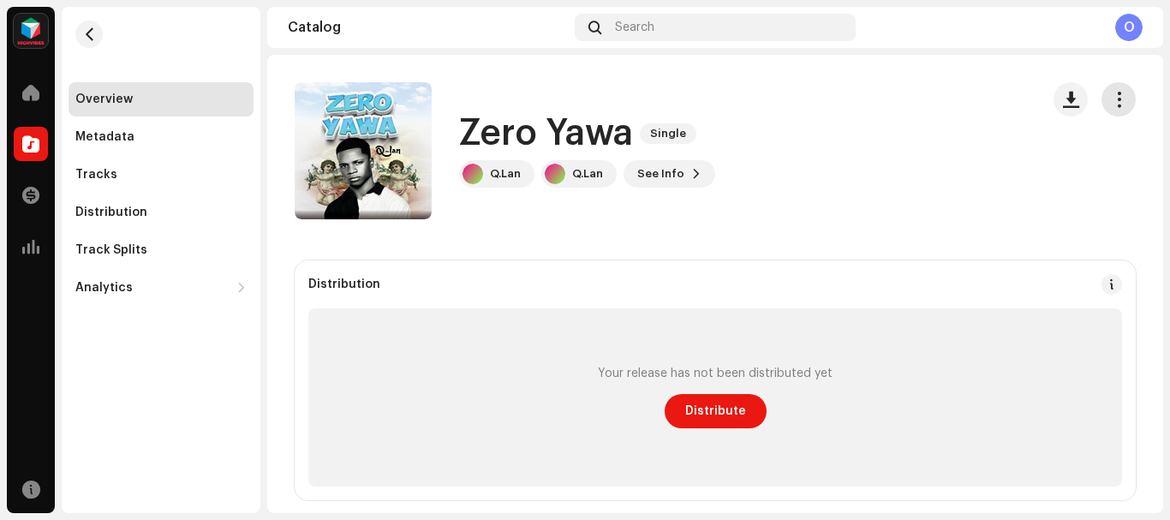
click at [1112, 97] on span "button" at bounding box center [1119, 99] width 16 height 14
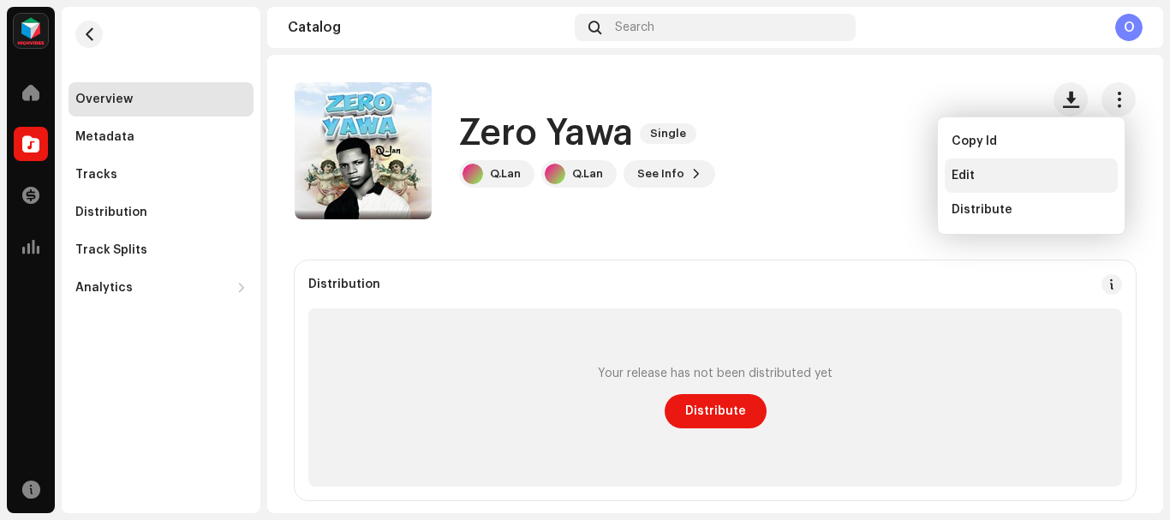
click at [976, 170] on div "Edit" at bounding box center [1030, 176] width 159 height 14
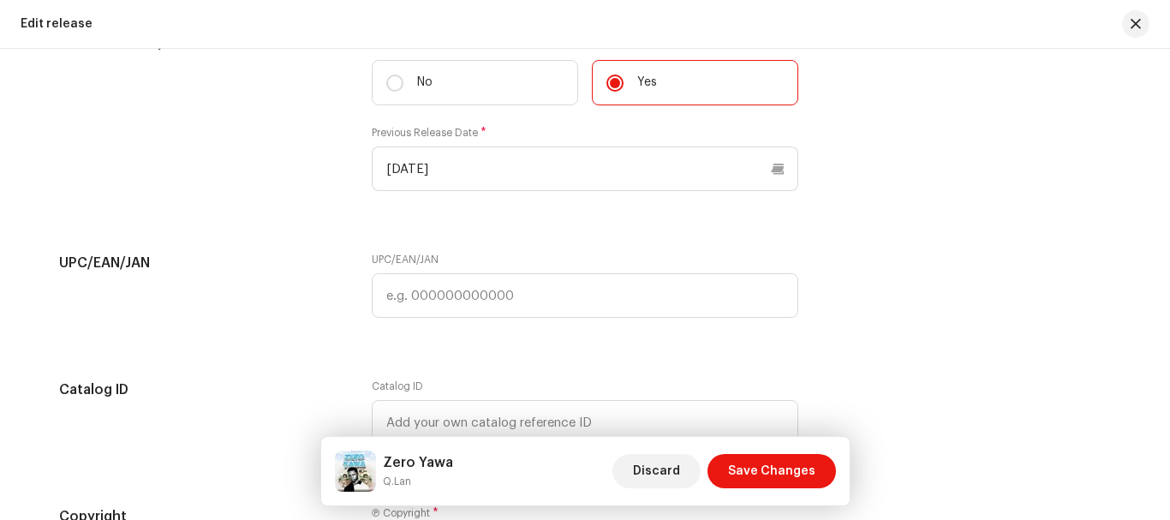
scroll to position [2944, 0]
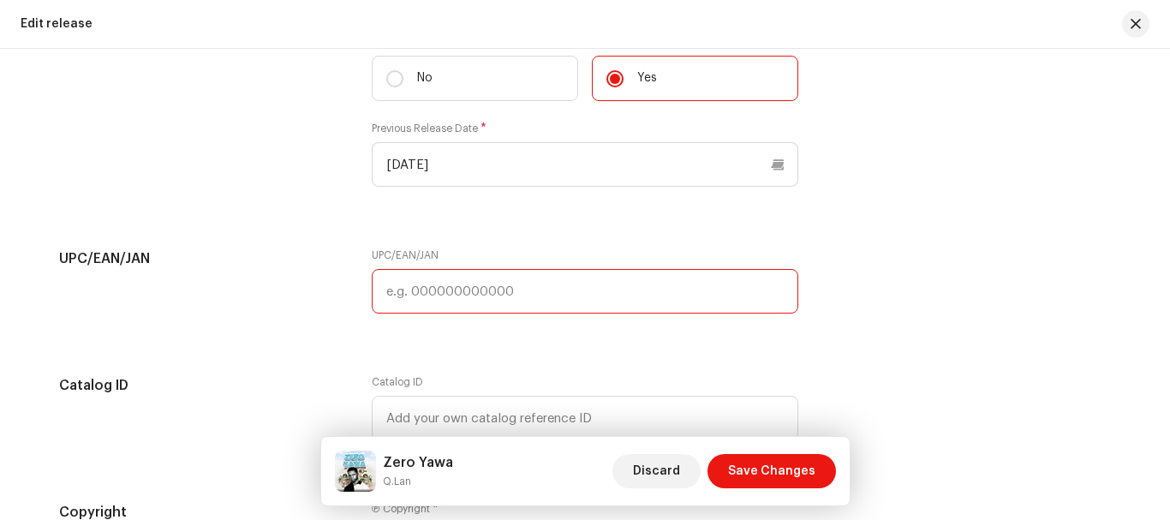
click at [536, 289] on input "text" at bounding box center [585, 291] width 426 height 45
type input "7316479709430"
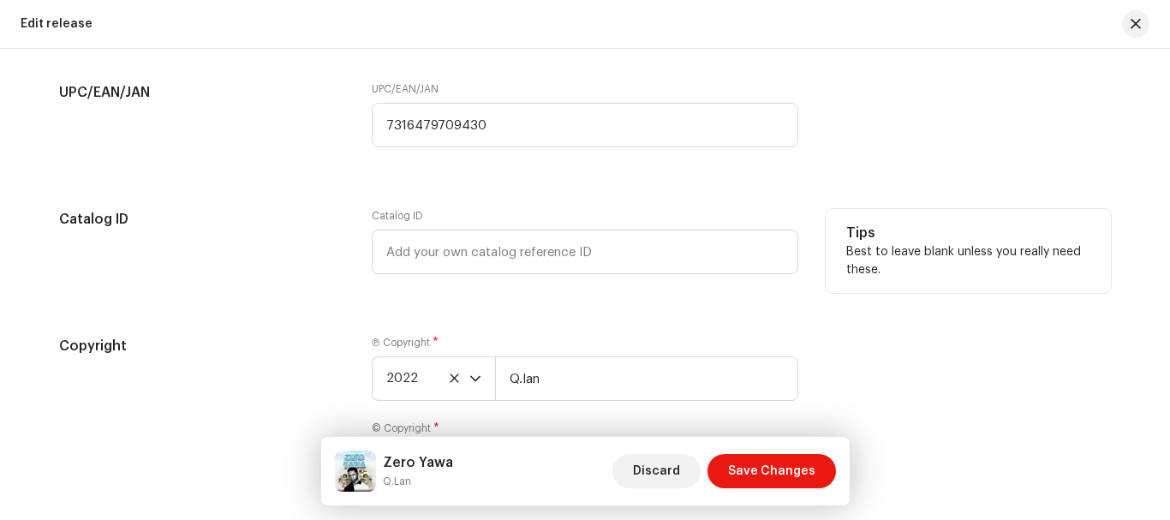
scroll to position [3124, 0]
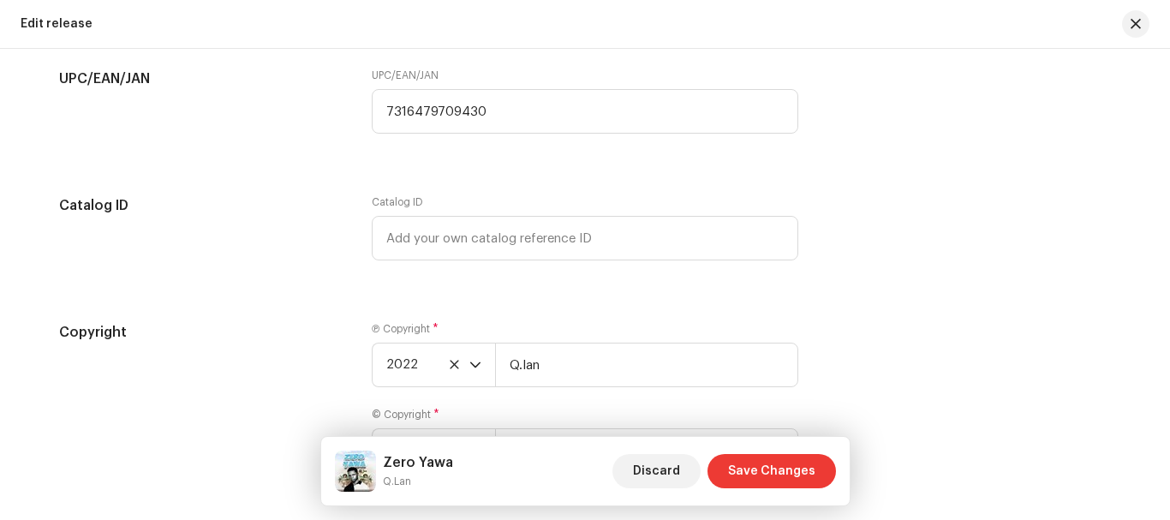
click at [766, 465] on span "Save Changes" at bounding box center [771, 471] width 87 height 34
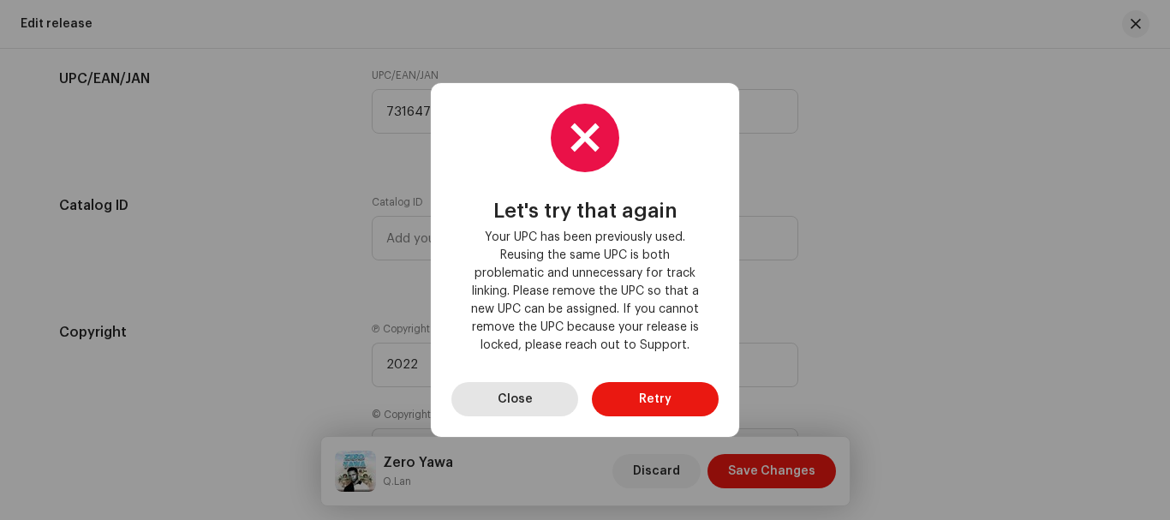
click at [533, 391] on button "Close" at bounding box center [514, 399] width 127 height 34
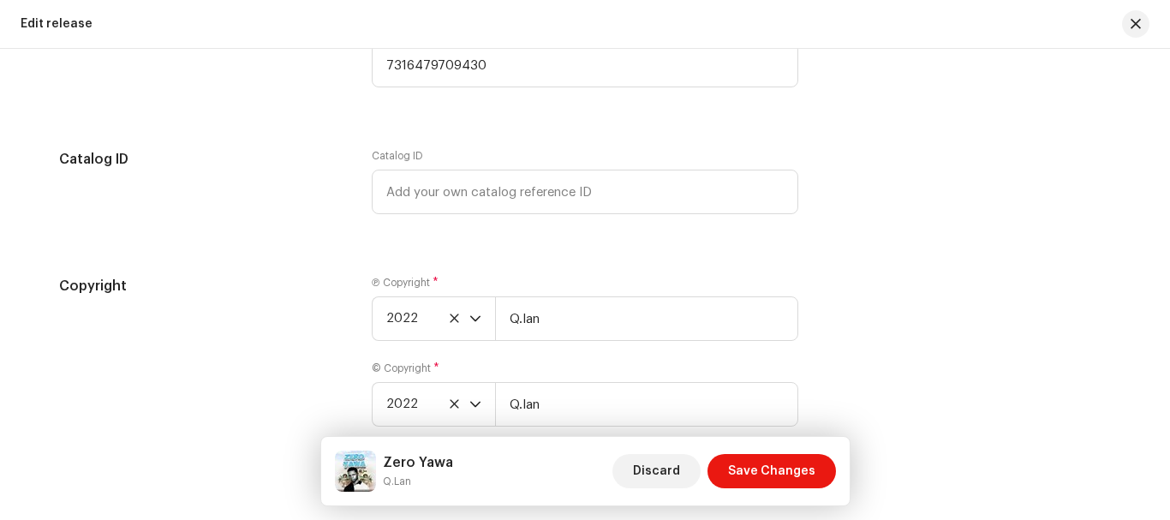
scroll to position [3144, 0]
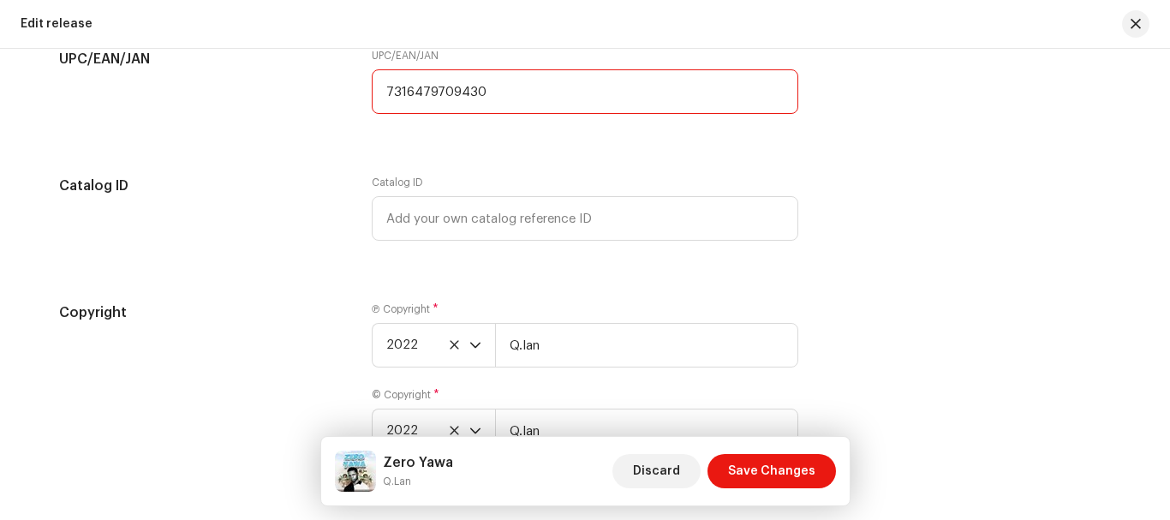
click at [490, 88] on input "7316479709430" at bounding box center [585, 91] width 426 height 45
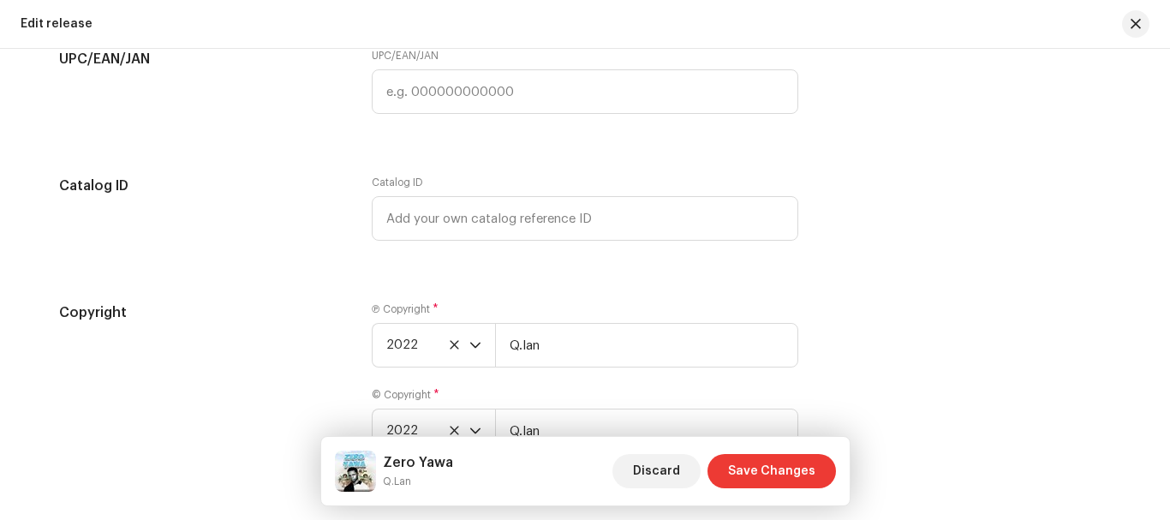
click at [768, 467] on span "Save Changes" at bounding box center [771, 471] width 87 height 34
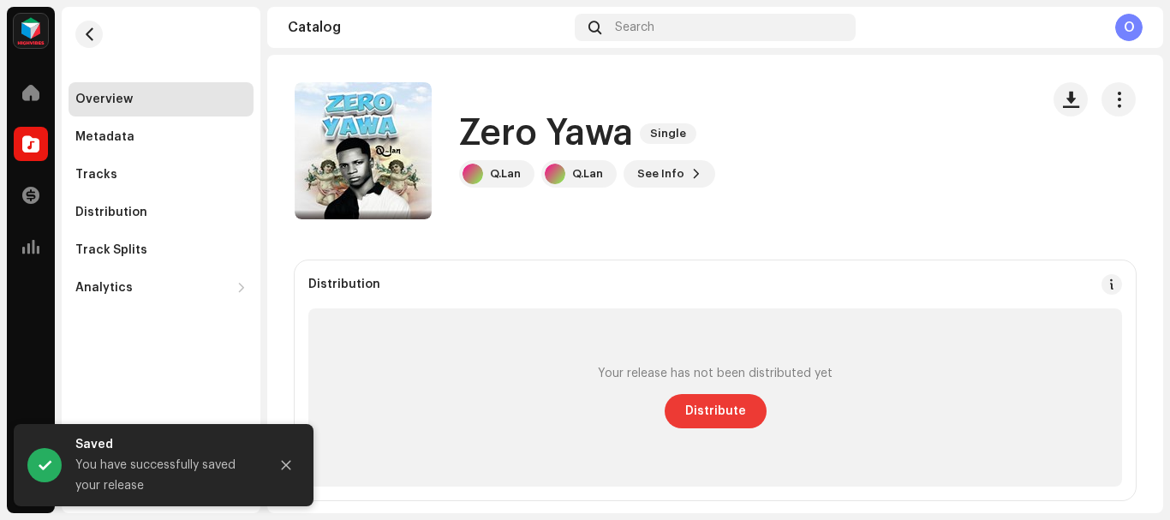
click at [740, 416] on button "Distribute" at bounding box center [715, 411] width 102 height 34
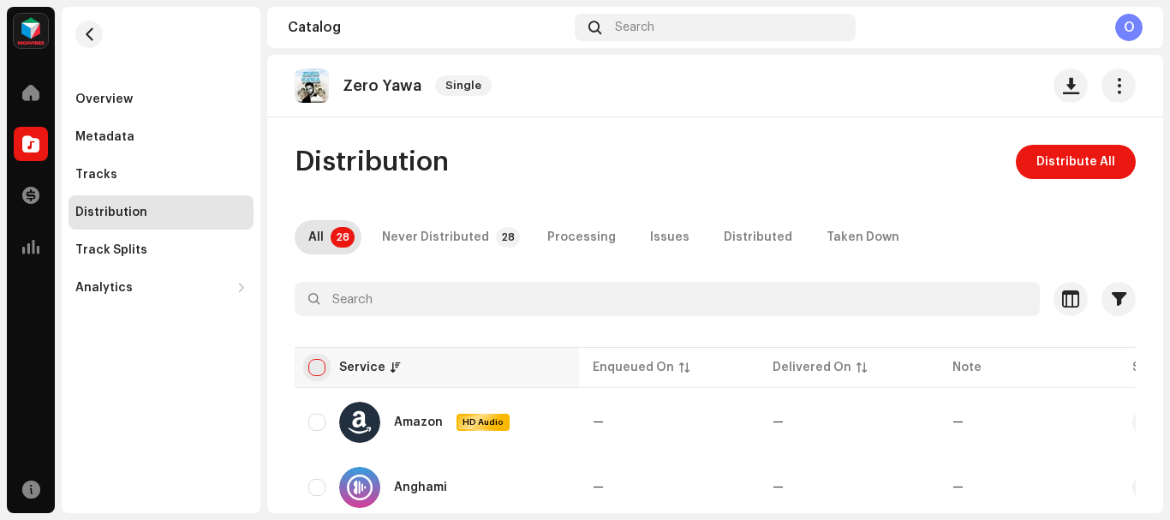
click at [320, 375] on input "checkbox" at bounding box center [316, 367] width 17 height 17
checkbox input "true"
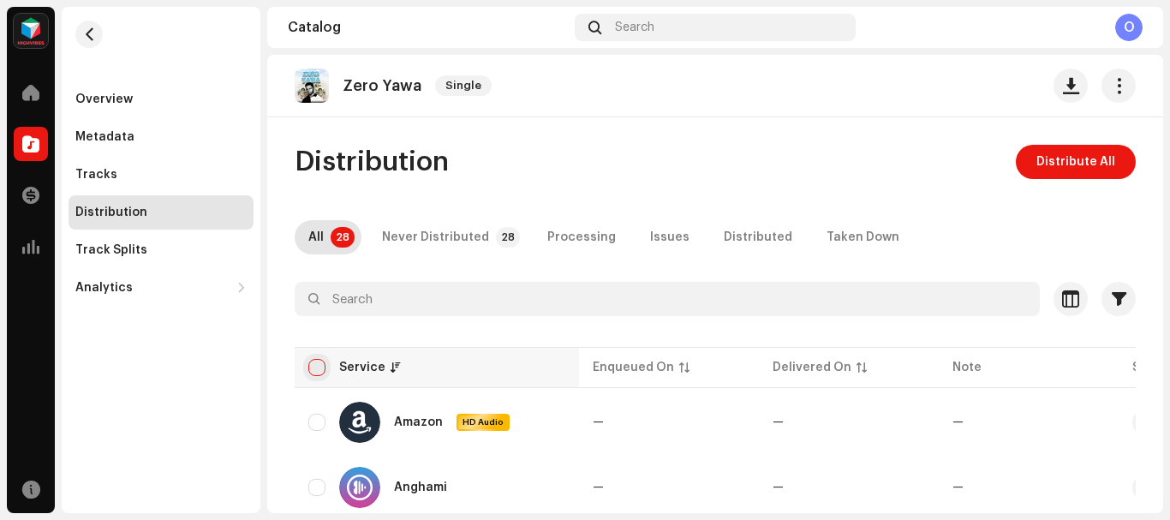
checkbox input "true"
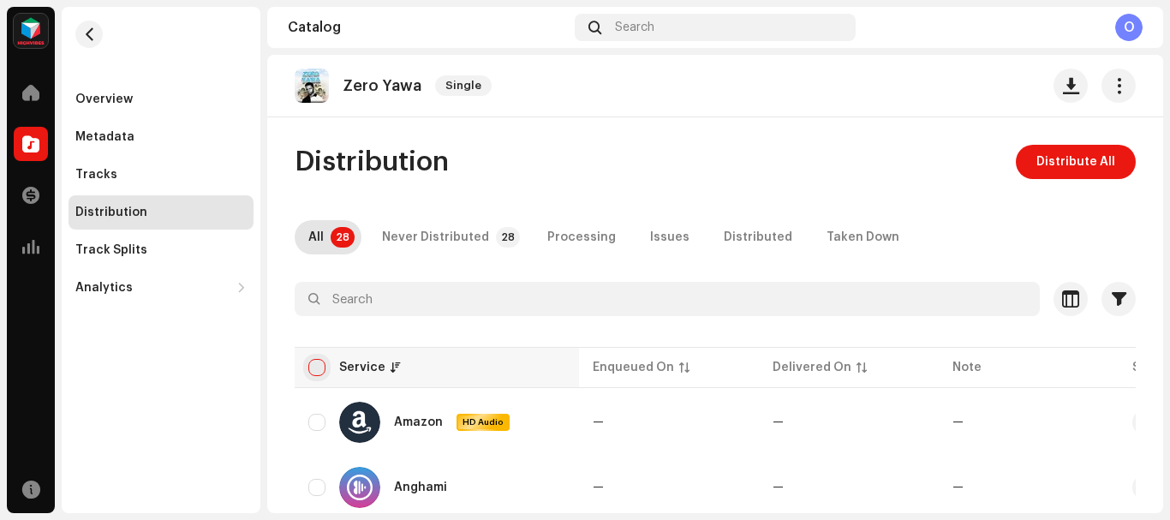
checkbox input "true"
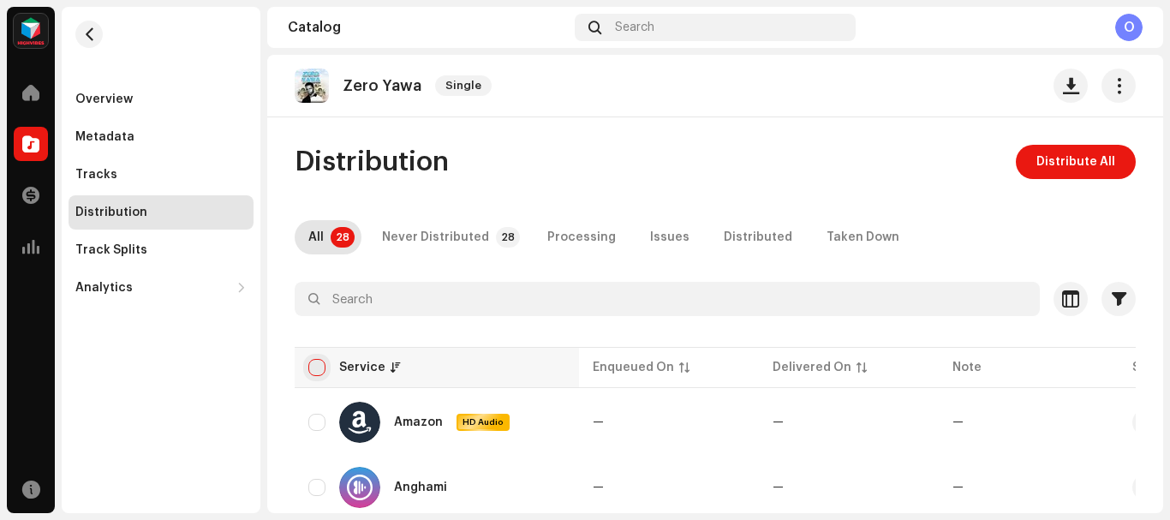
checkbox input "true"
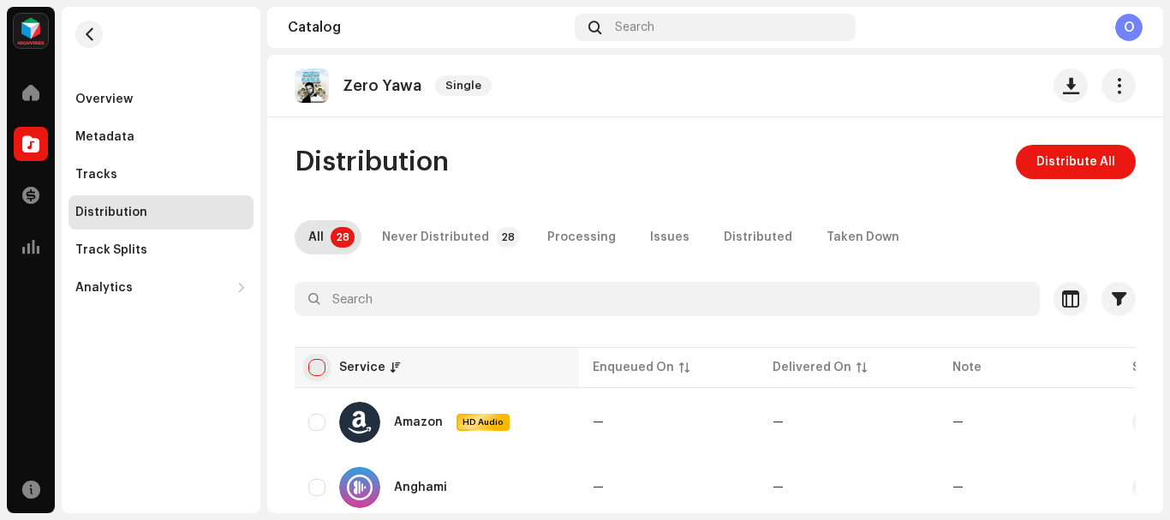
checkbox input "true"
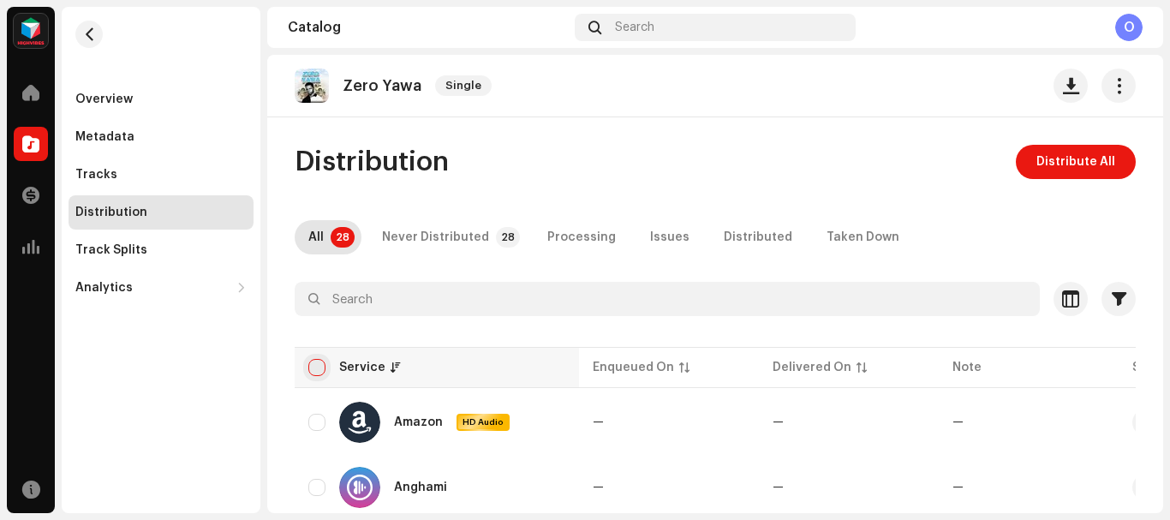
checkbox input "true"
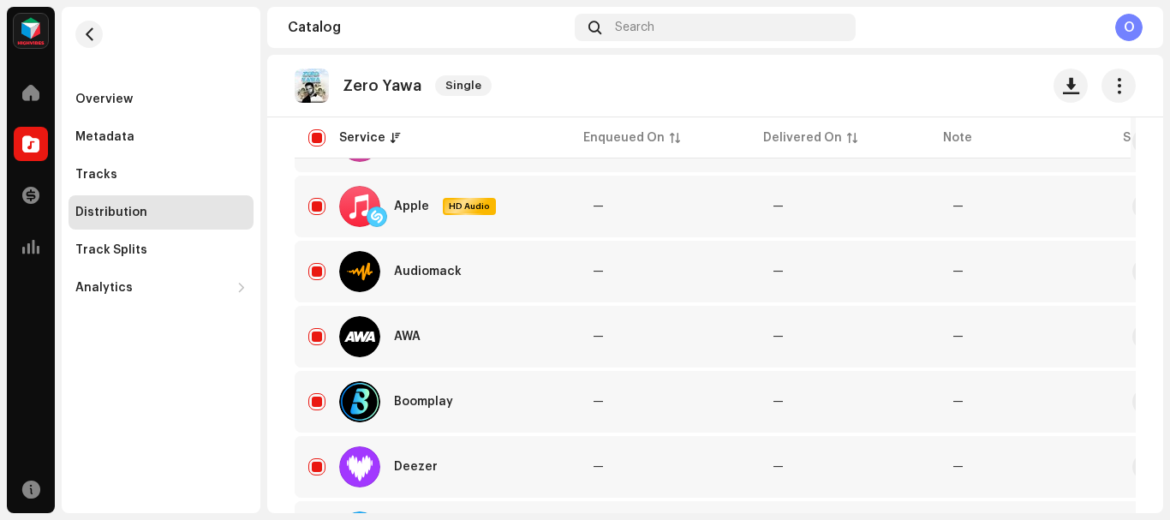
scroll to position [353, 0]
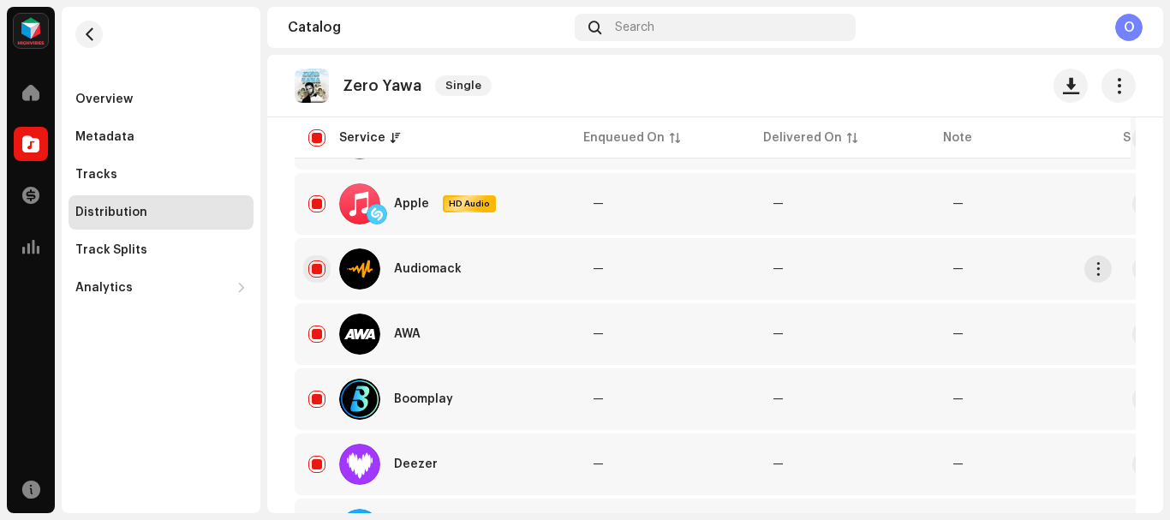
click at [316, 268] on input "Row Selected" at bounding box center [316, 268] width 17 height 17
checkbox input "false"
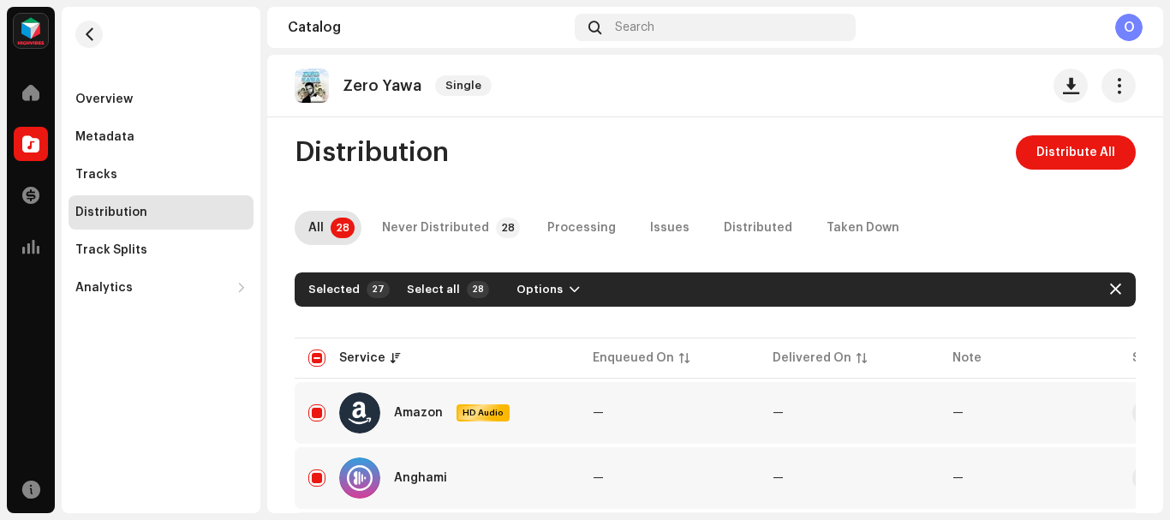
scroll to position [0, 0]
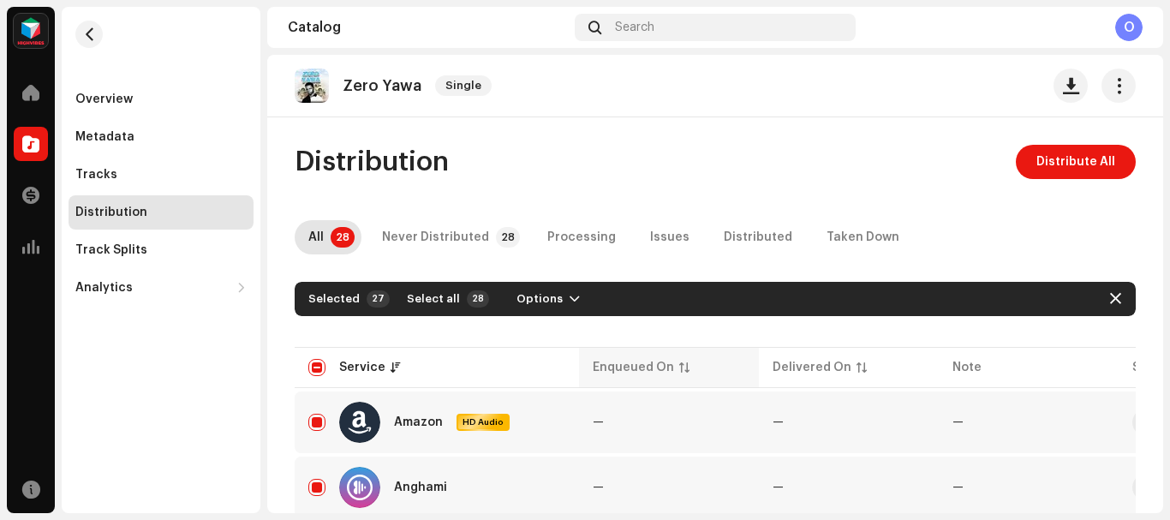
click at [643, 371] on div "Enqueued On" at bounding box center [633, 367] width 81 height 17
click at [627, 368] on div "Enqueued On" at bounding box center [633, 367] width 81 height 17
click at [1058, 158] on span "Distribute All" at bounding box center [1075, 162] width 79 height 34
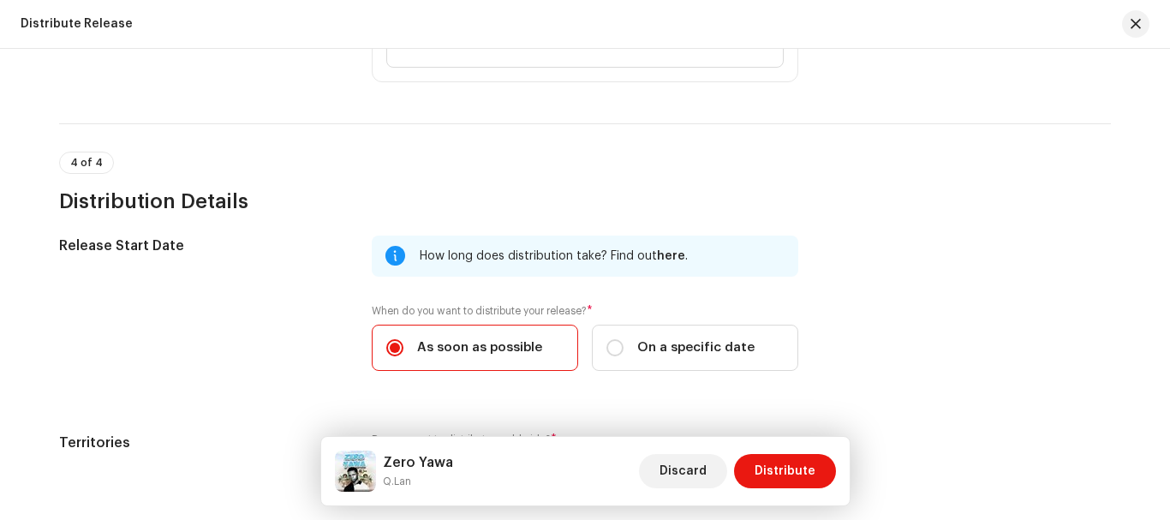
scroll to position [2569, 0]
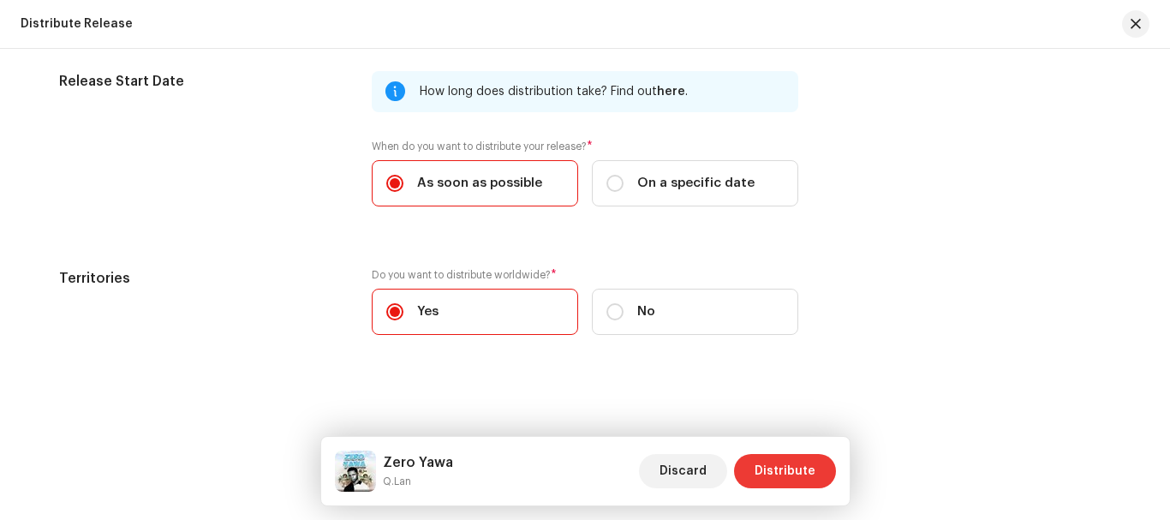
click at [767, 480] on span "Distribute" at bounding box center [784, 471] width 61 height 34
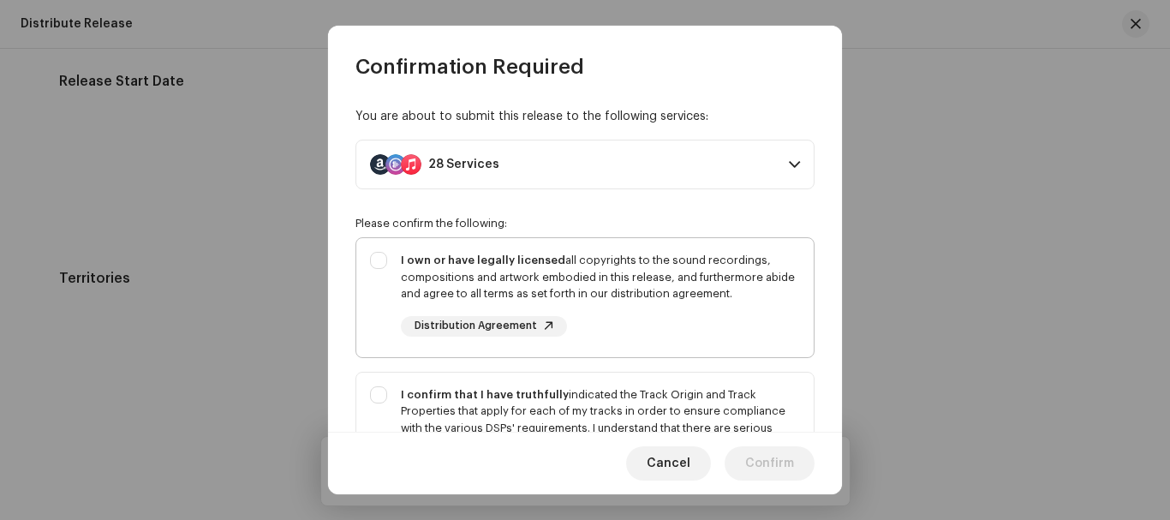
click at [383, 270] on div "I own or have legally licensed all copyrights to the sound recordings, composit…" at bounding box center [584, 294] width 457 height 112
checkbox input "true"
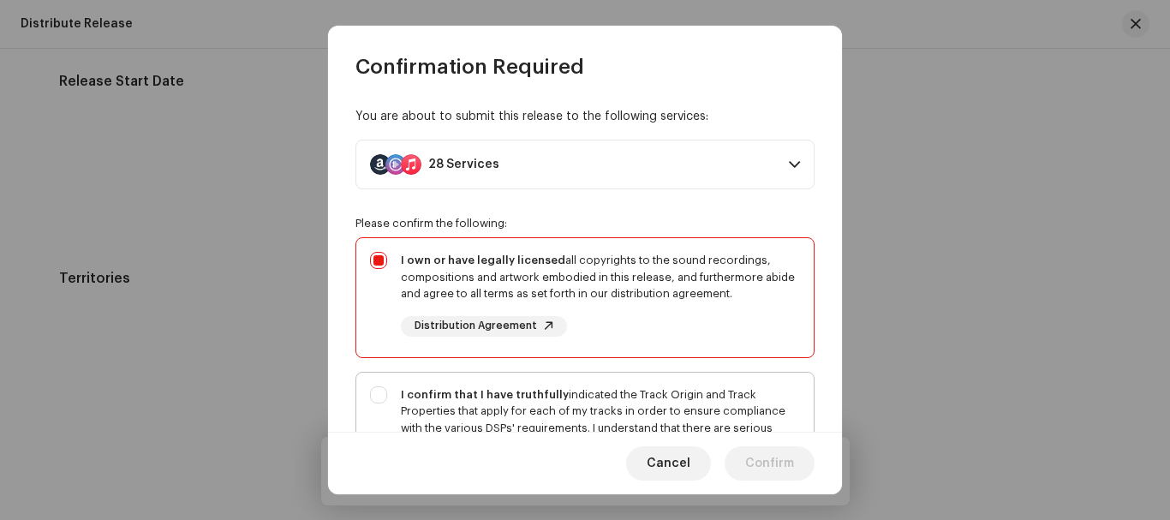
click at [377, 396] on div "I confirm that I have truthfully indicated the Track Origin and Track Propertie…" at bounding box center [584, 445] width 457 height 146
checkbox input "true"
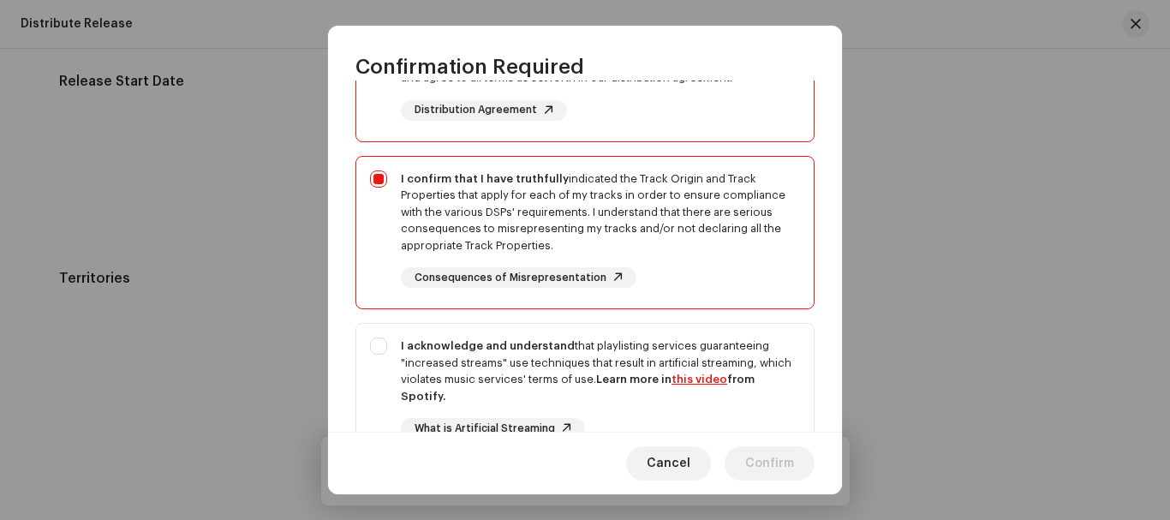
scroll to position [240, 0]
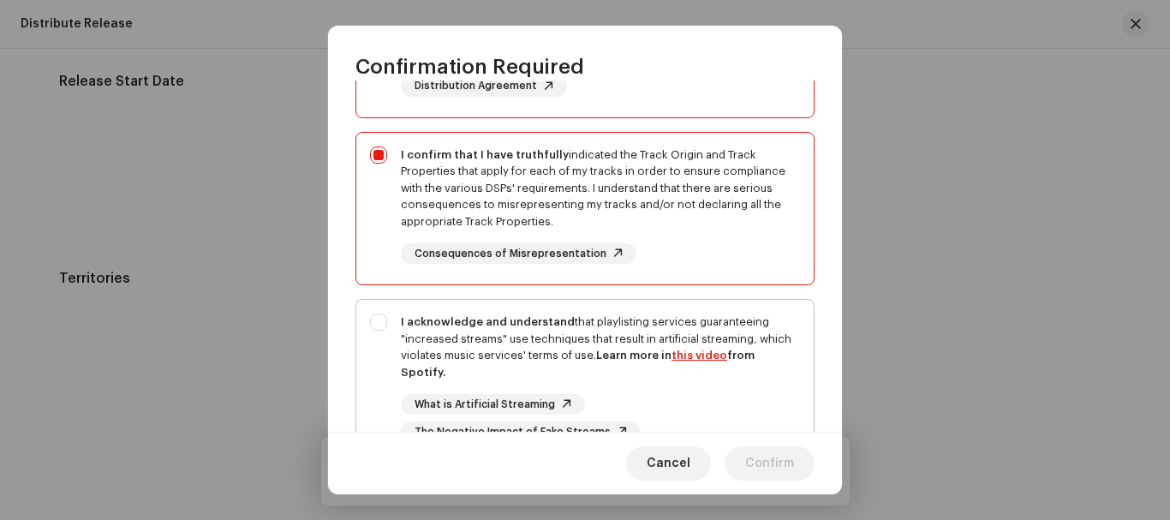
click at [378, 319] on div "I acknowledge and understand that playlisting services guaranteeing "increased …" at bounding box center [584, 378] width 457 height 156
checkbox input "true"
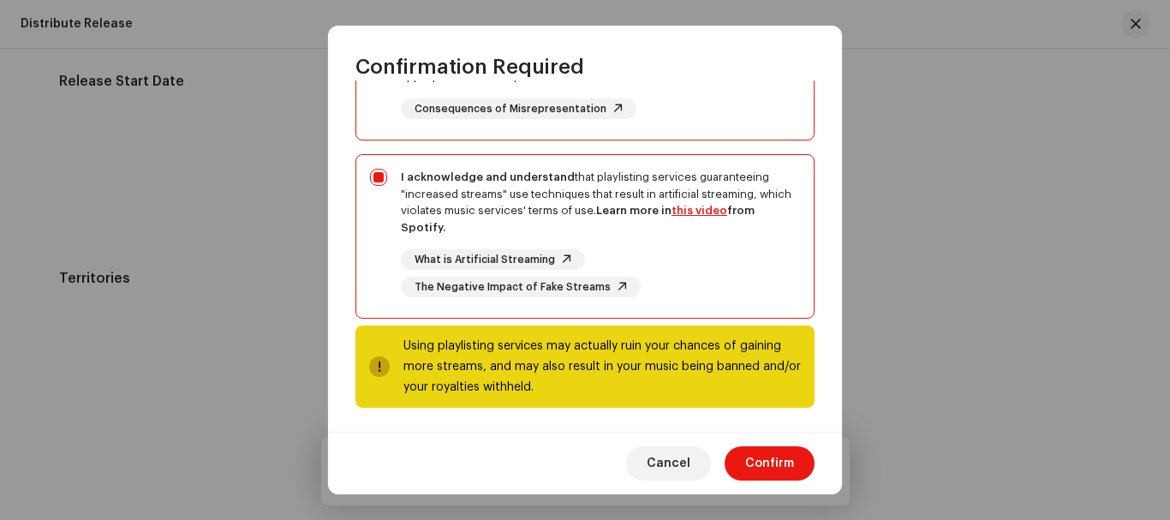
scroll to position [388, 0]
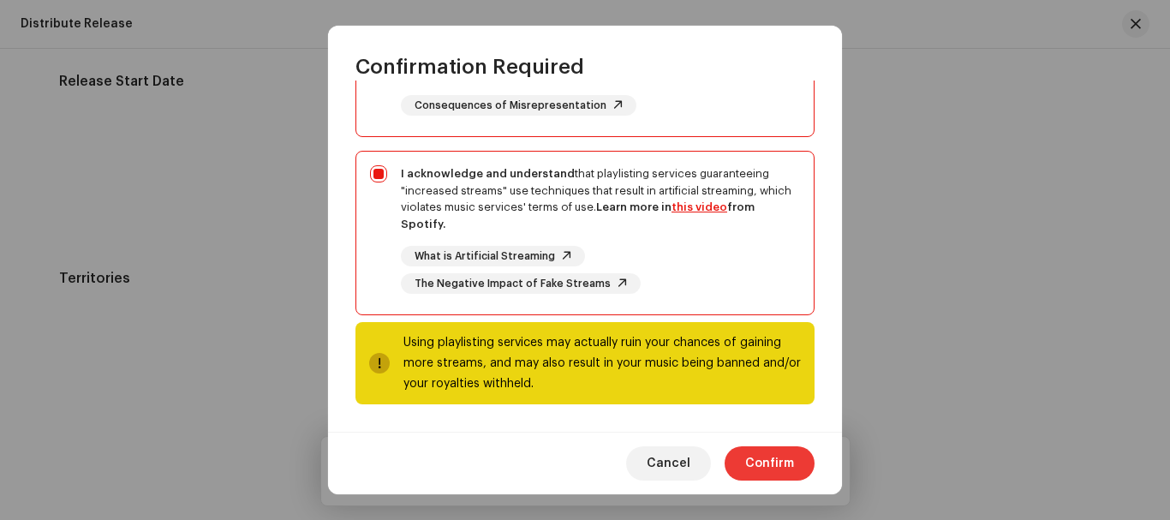
click at [777, 465] on span "Confirm" at bounding box center [769, 463] width 49 height 34
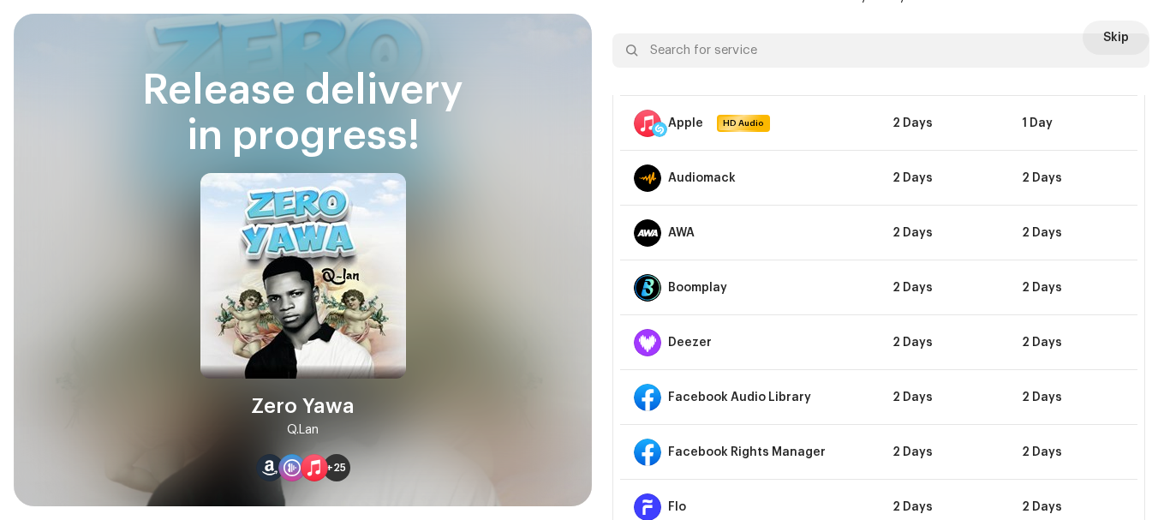
scroll to position [0, 0]
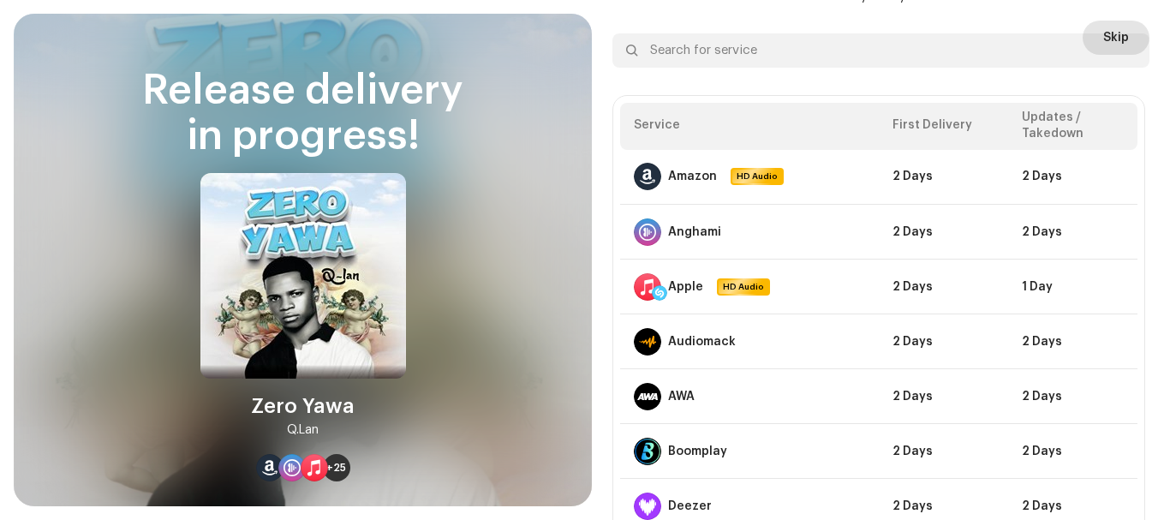
click at [1108, 28] on span "Skip" at bounding box center [1116, 38] width 26 height 34
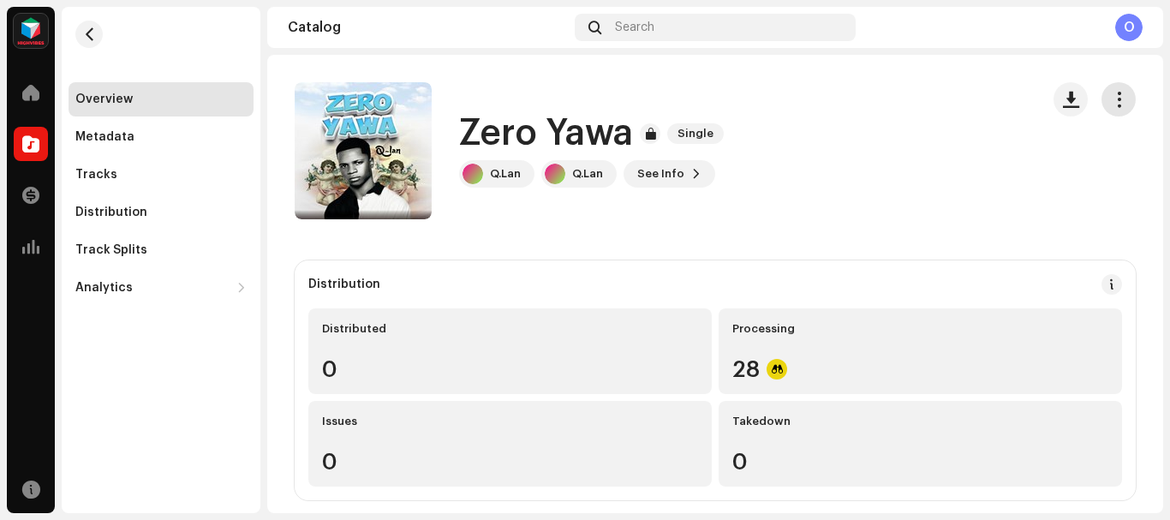
click at [1111, 99] on span "button" at bounding box center [1119, 99] width 16 height 14
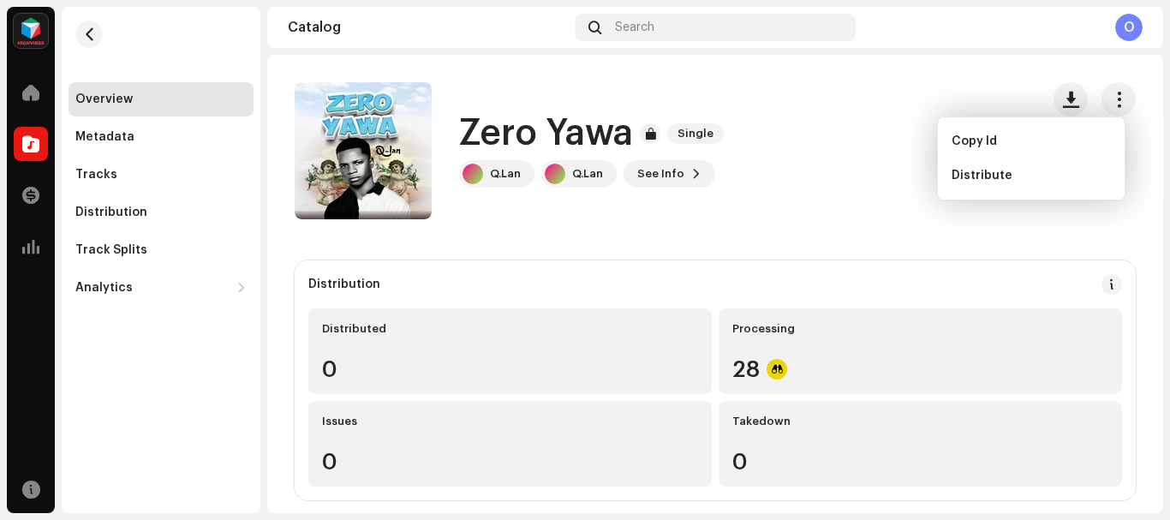
click at [825, 143] on div "Zero Yawa Single Q.Lan Q.Lan See Info" at bounding box center [660, 150] width 731 height 137
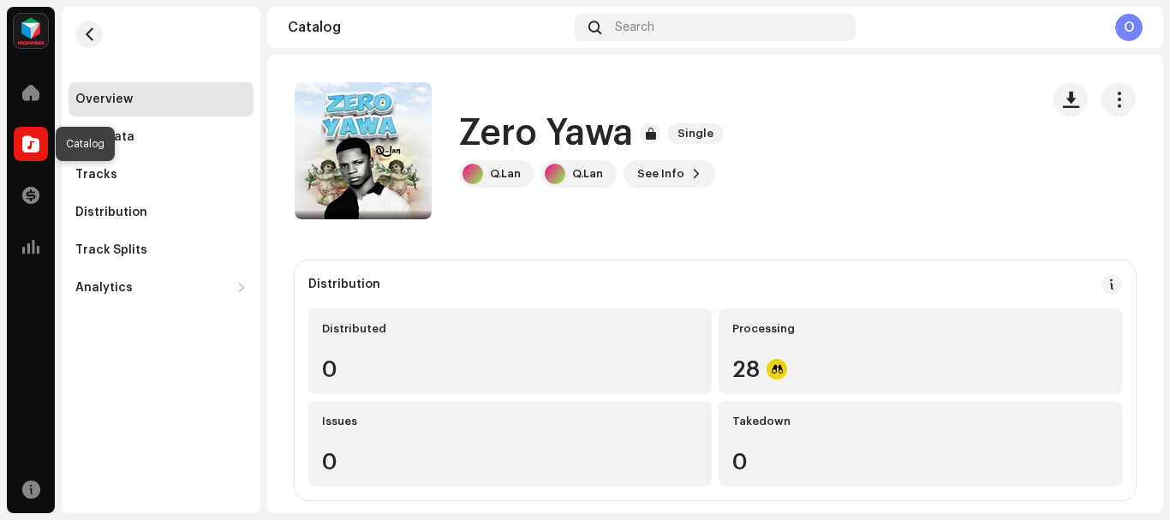
click at [27, 134] on div at bounding box center [31, 144] width 34 height 34
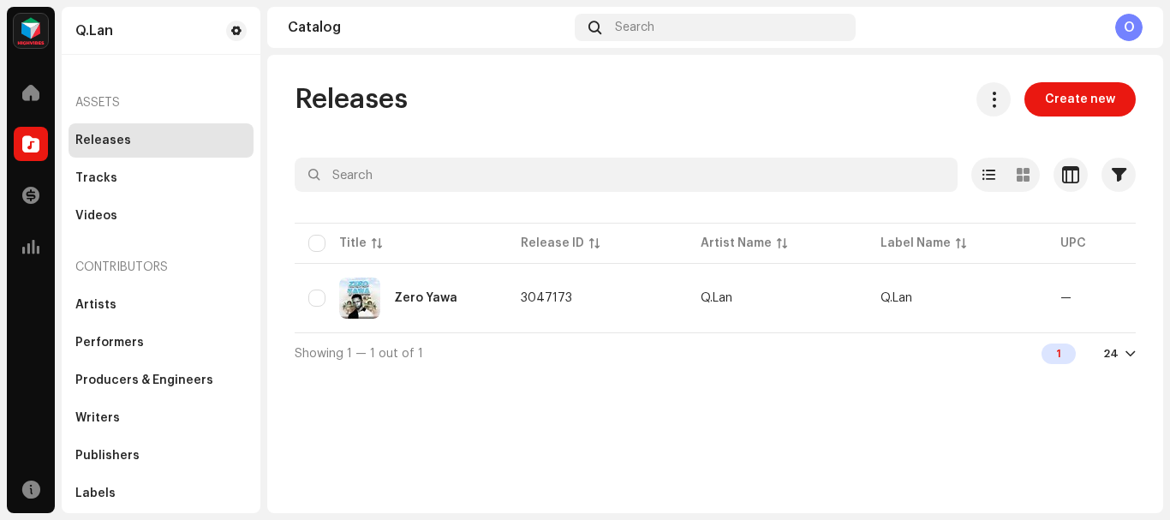
click at [26, 134] on div at bounding box center [31, 144] width 34 height 34
click at [25, 94] on span at bounding box center [30, 93] width 17 height 14
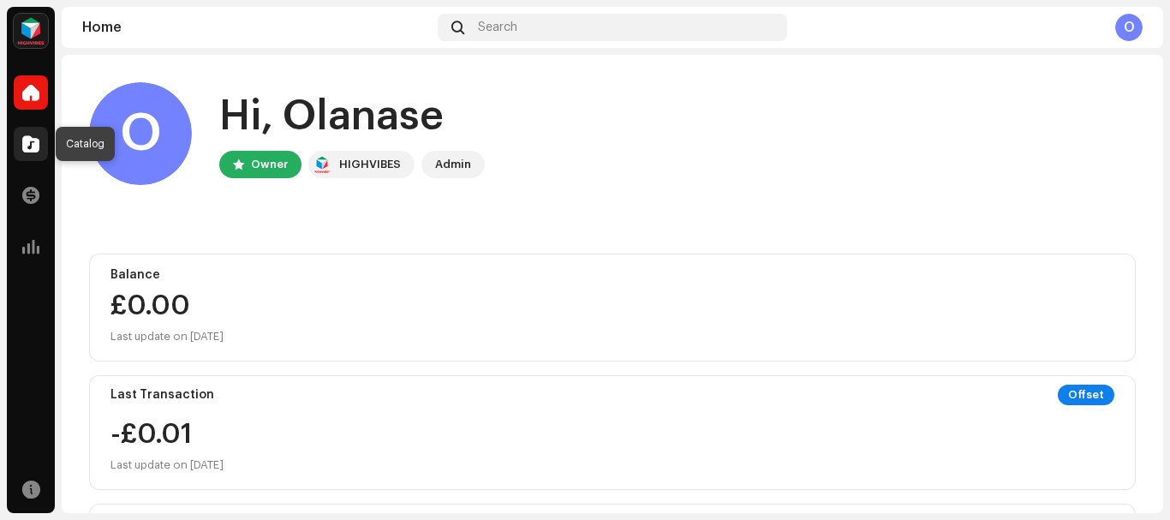
click at [26, 142] on span at bounding box center [30, 144] width 17 height 14
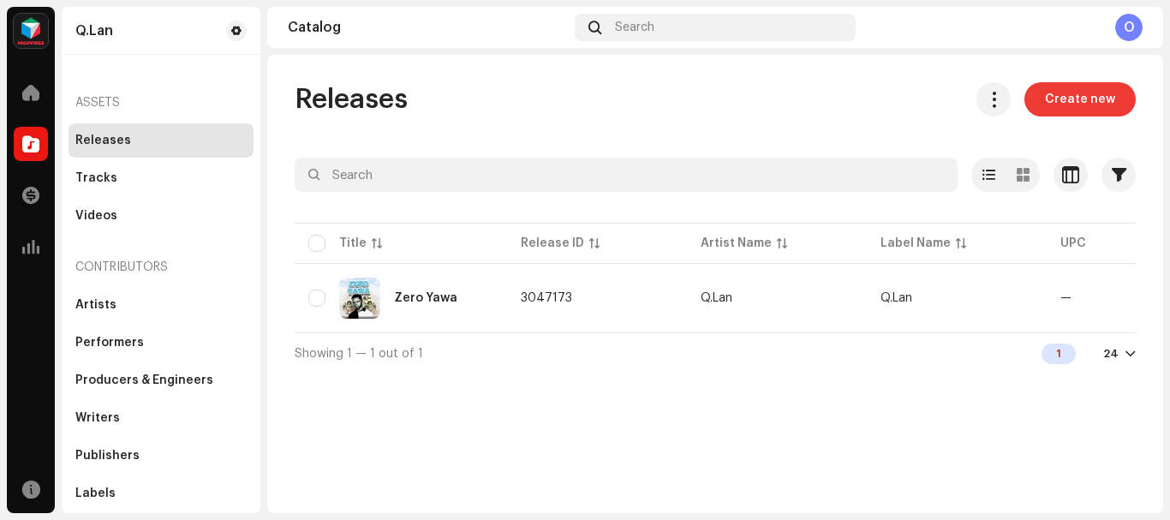
click at [1082, 103] on span "Create new" at bounding box center [1080, 99] width 70 height 34
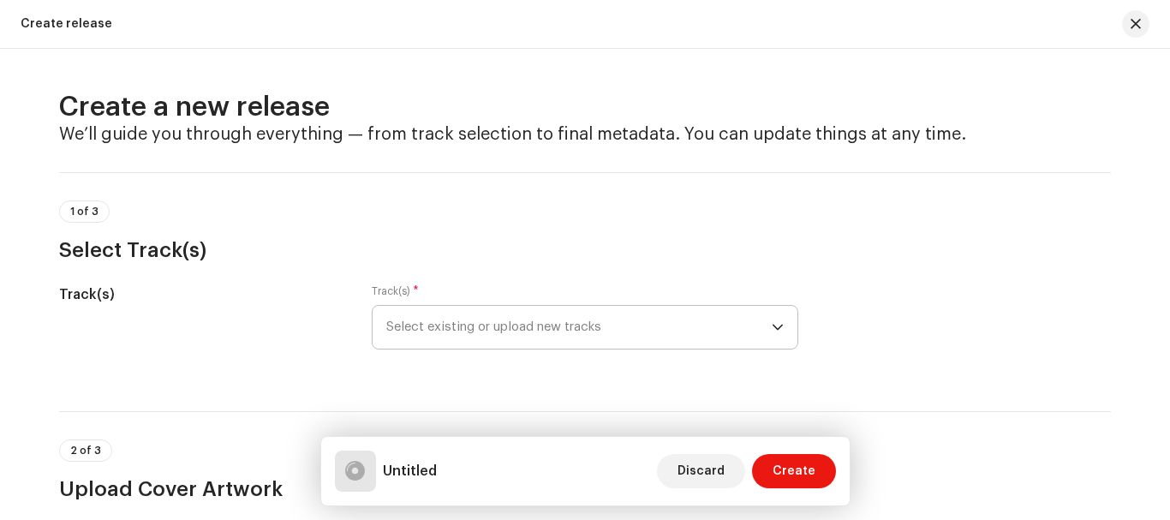
click at [486, 316] on span "Select existing or upload new tracks" at bounding box center [578, 327] width 385 height 43
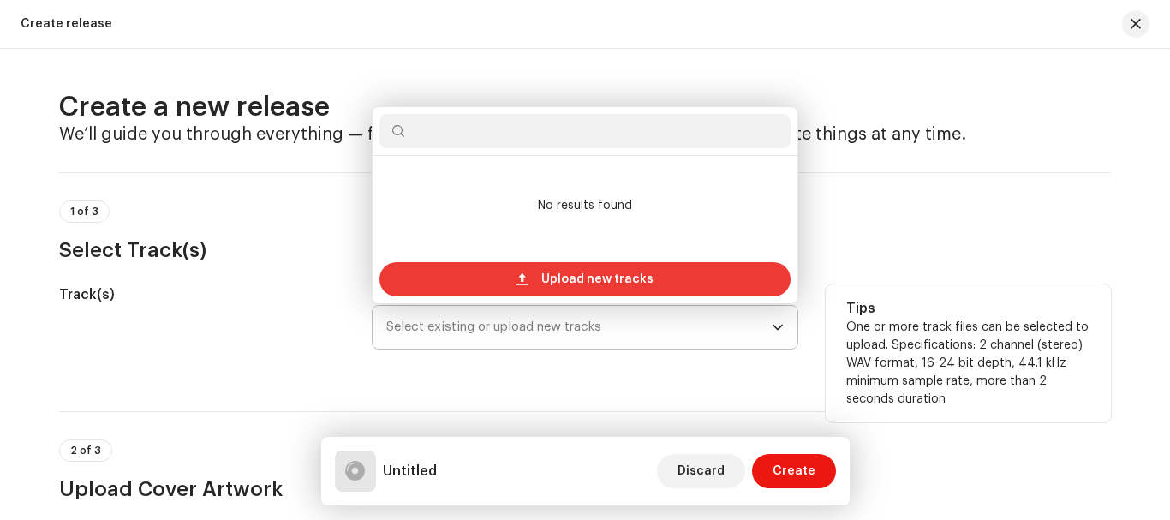
click at [530, 285] on div "Upload new tracks" at bounding box center [584, 279] width 411 height 34
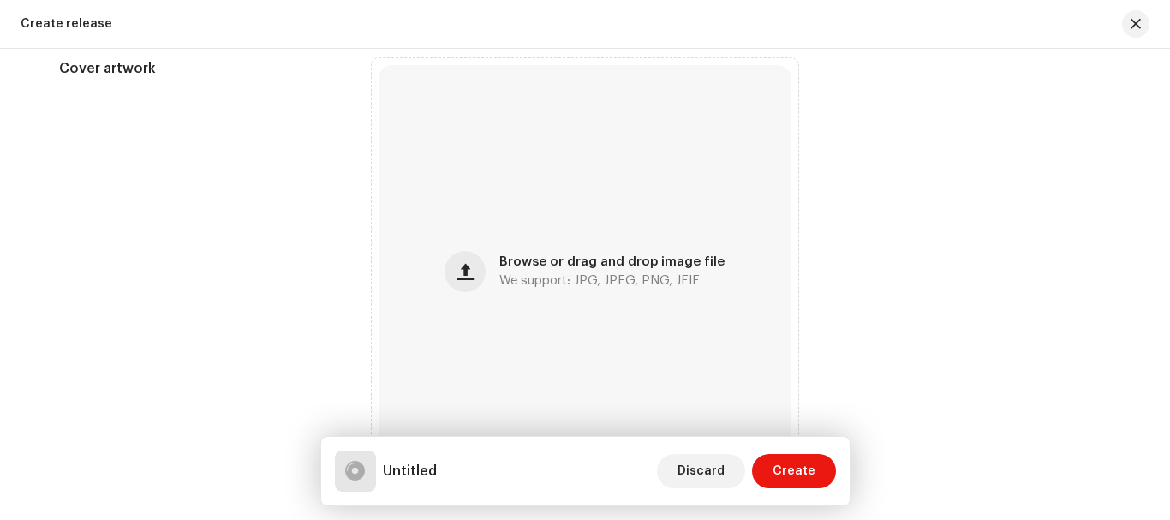
scroll to position [599, 0]
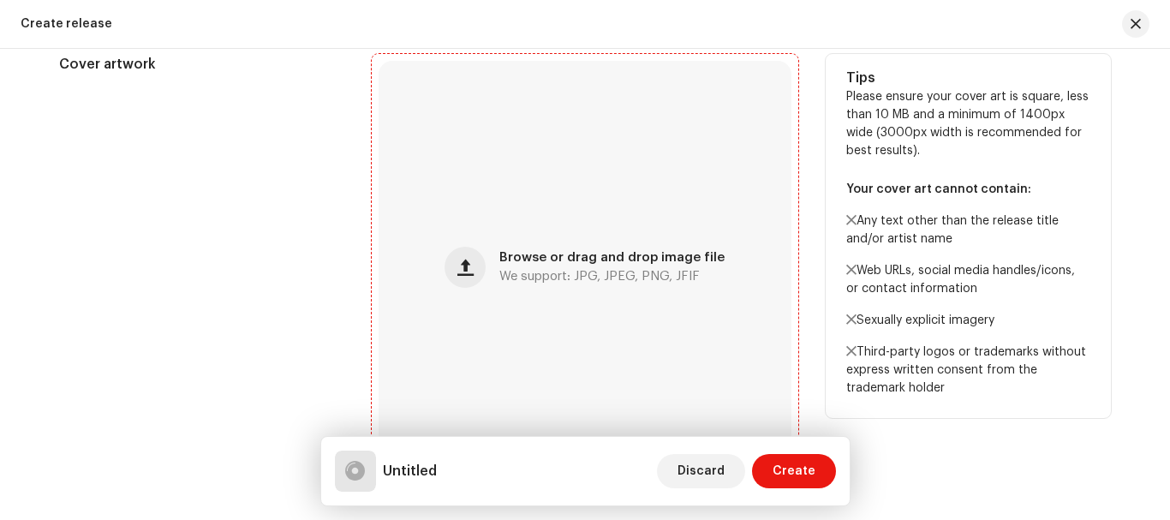
click at [550, 265] on div "Browse or drag and drop image file We support: JPG, JPEG, PNG, JFIF" at bounding box center [611, 267] width 225 height 31
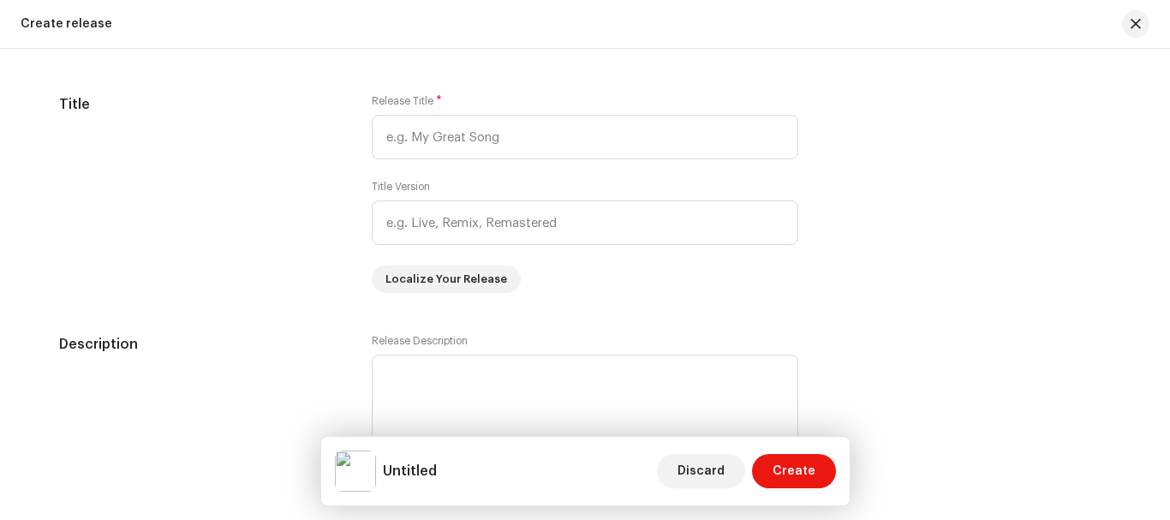
scroll to position [1514, 0]
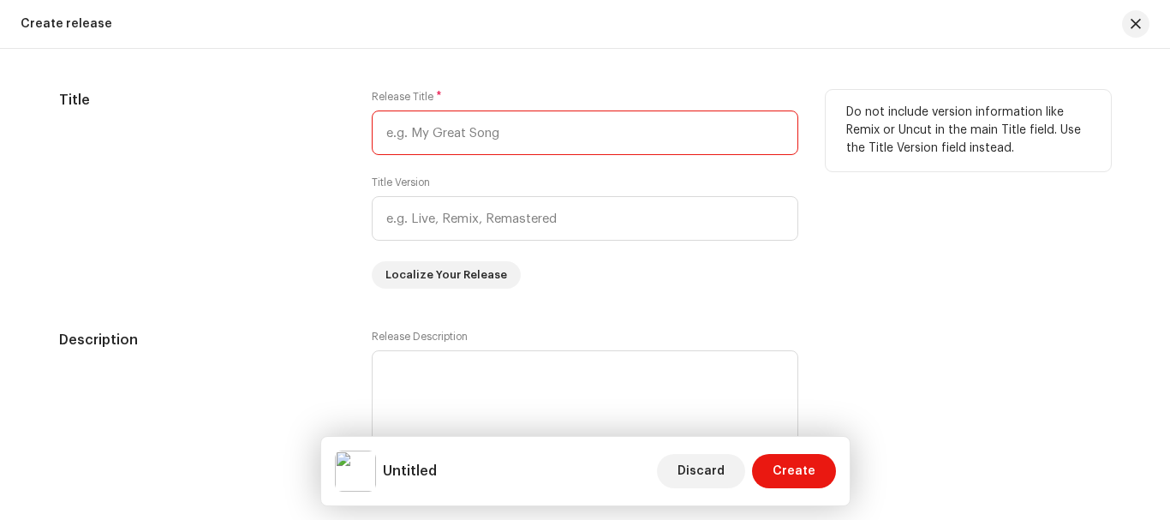
click at [449, 129] on input "text" at bounding box center [585, 132] width 426 height 45
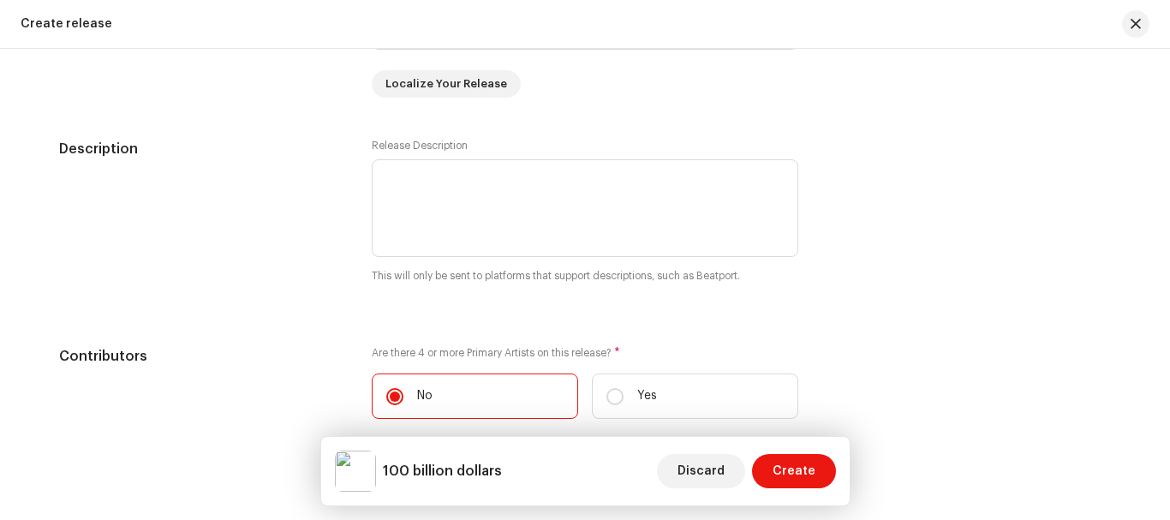
scroll to position [1727, 0]
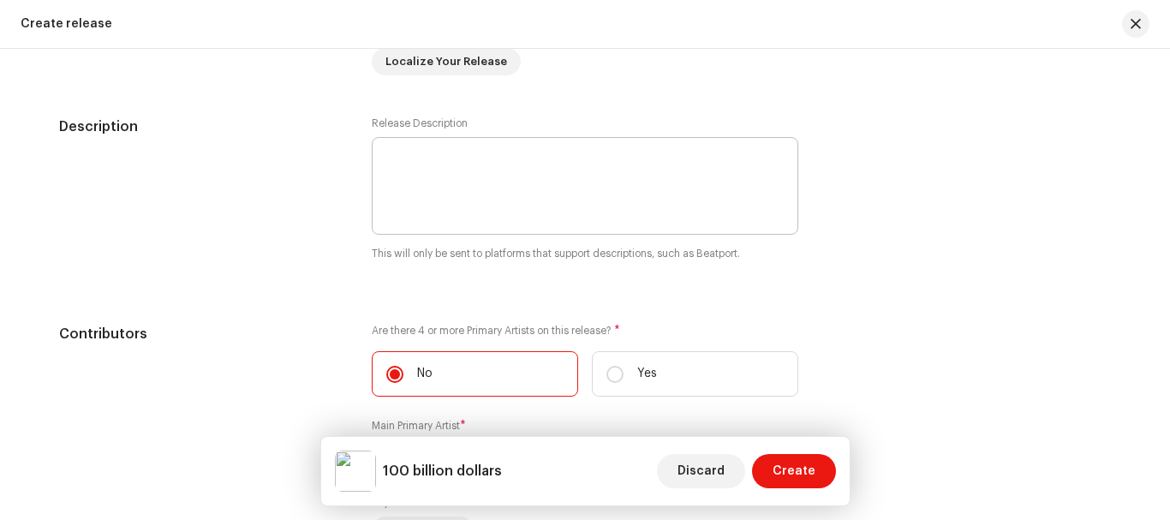
type input "100 billion dollars"
click at [444, 162] on textarea at bounding box center [585, 186] width 426 height 98
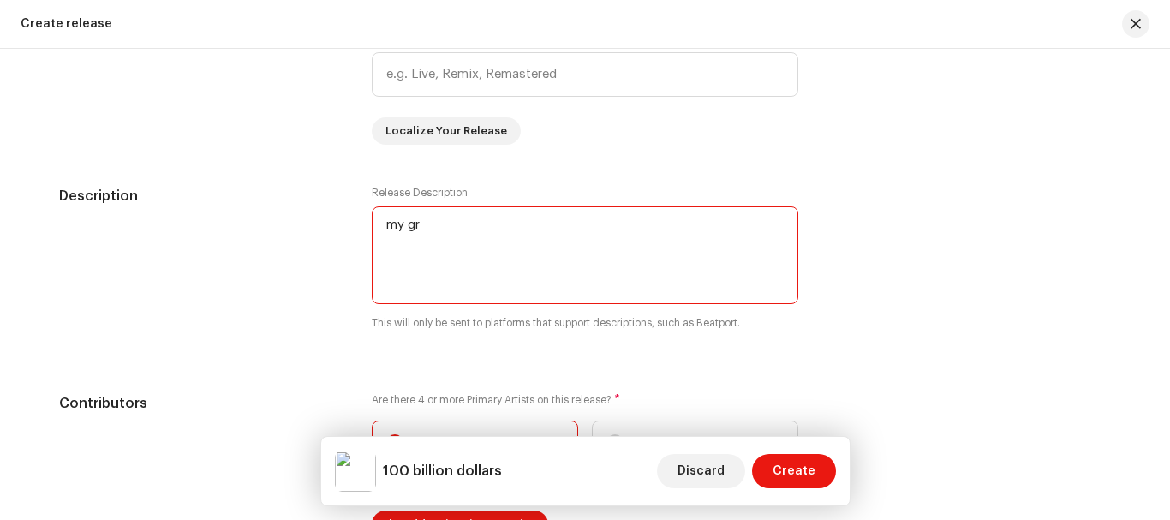
scroll to position [1797, 0]
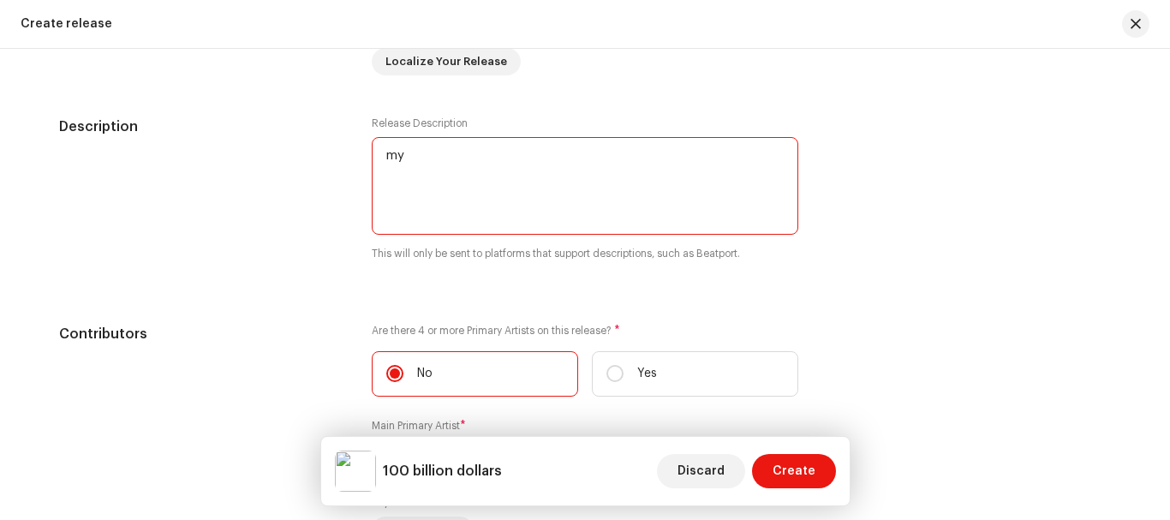
type textarea "m"
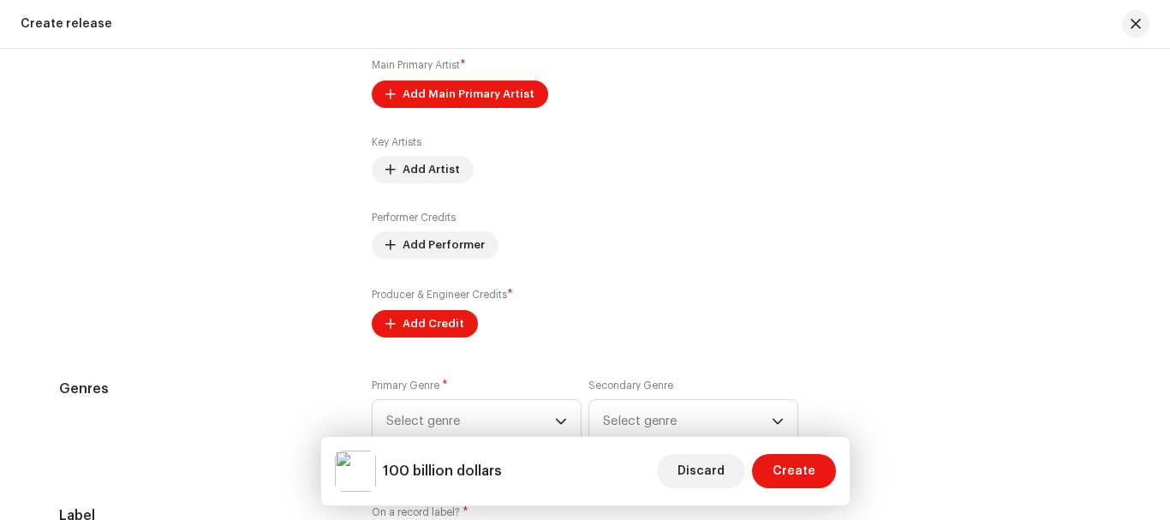
scroll to position [2163, 0]
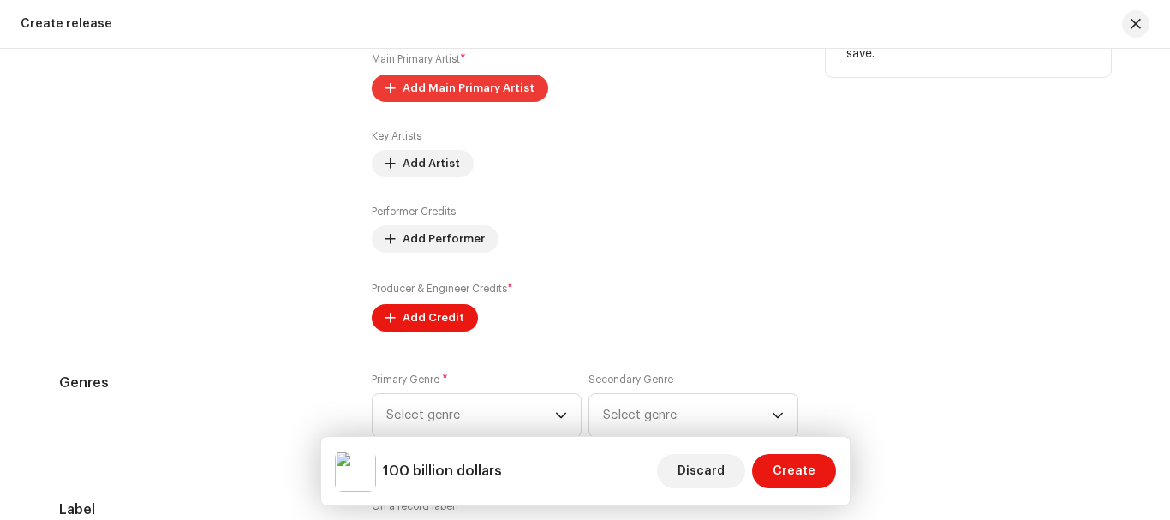
type textarea "A great vibe"
click at [438, 84] on span "Add Main Primary Artist" at bounding box center [468, 88] width 132 height 34
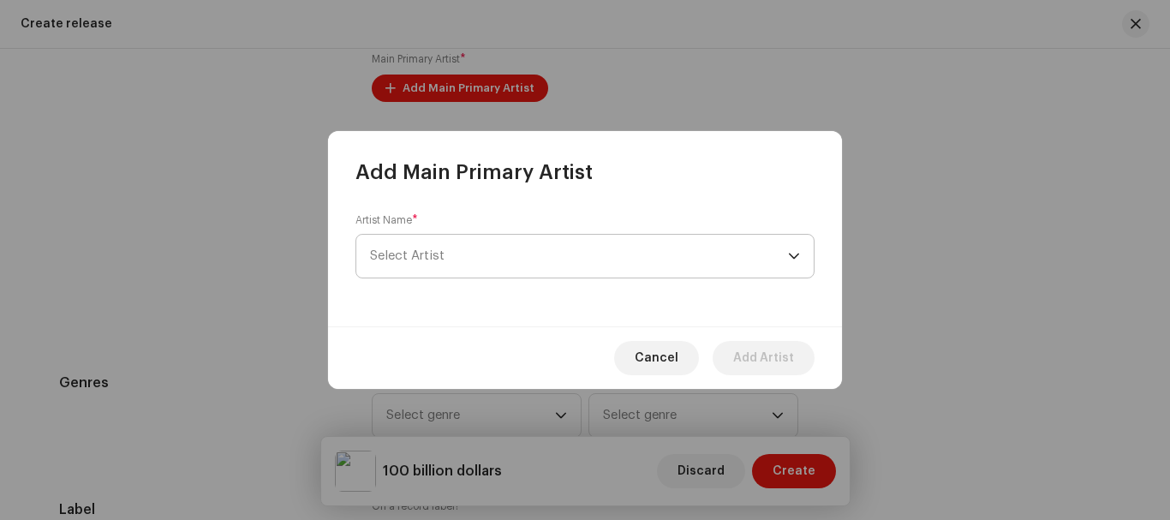
click at [480, 270] on span "Select Artist" at bounding box center [579, 256] width 418 height 43
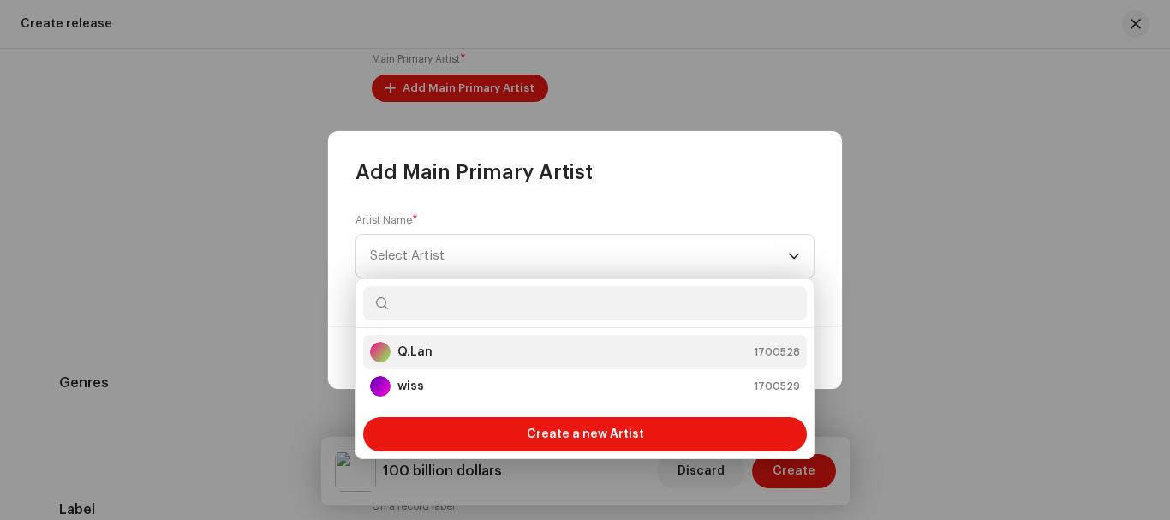
click at [455, 350] on div "Q.Lan 1700528" at bounding box center [585, 352] width 430 height 21
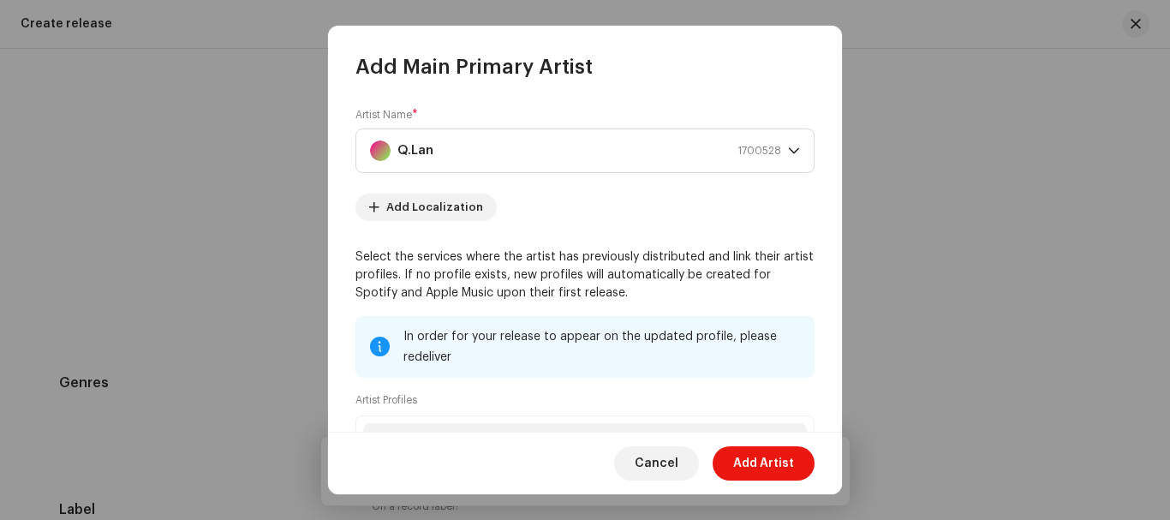
scroll to position [205, 0]
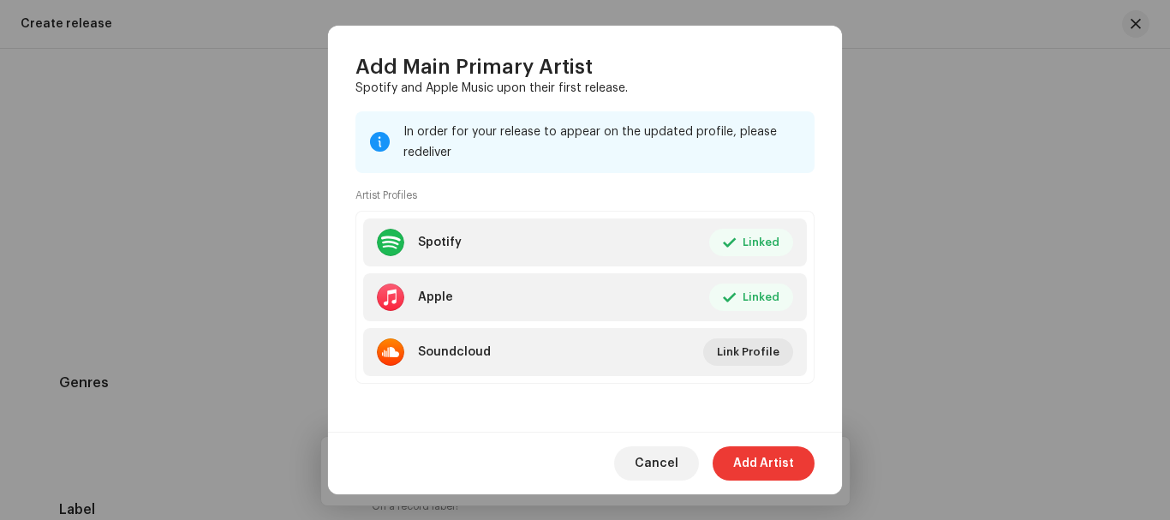
click at [756, 465] on span "Add Artist" at bounding box center [763, 463] width 61 height 34
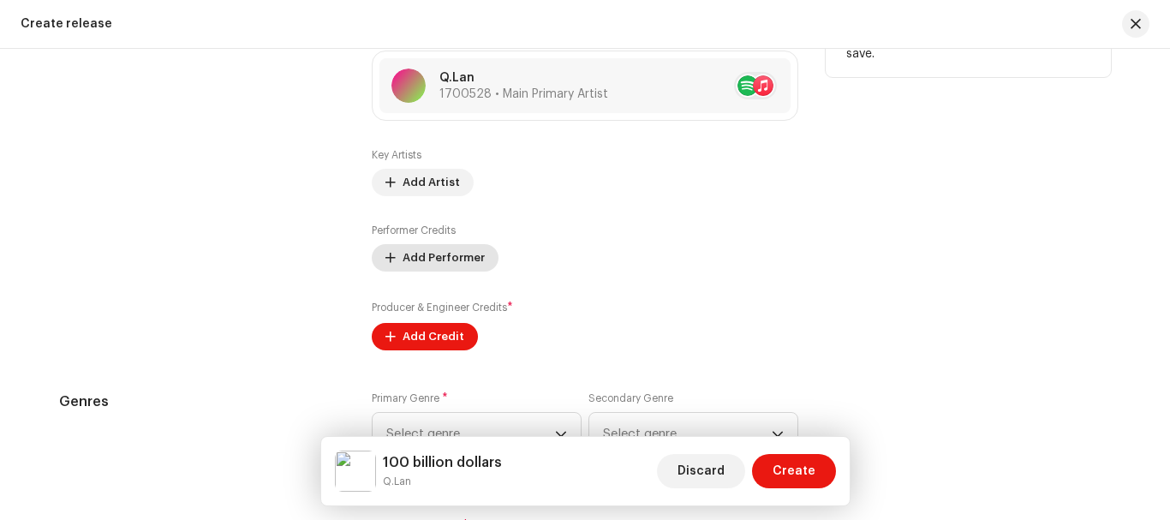
click at [446, 251] on span "Add Performer" at bounding box center [443, 258] width 82 height 34
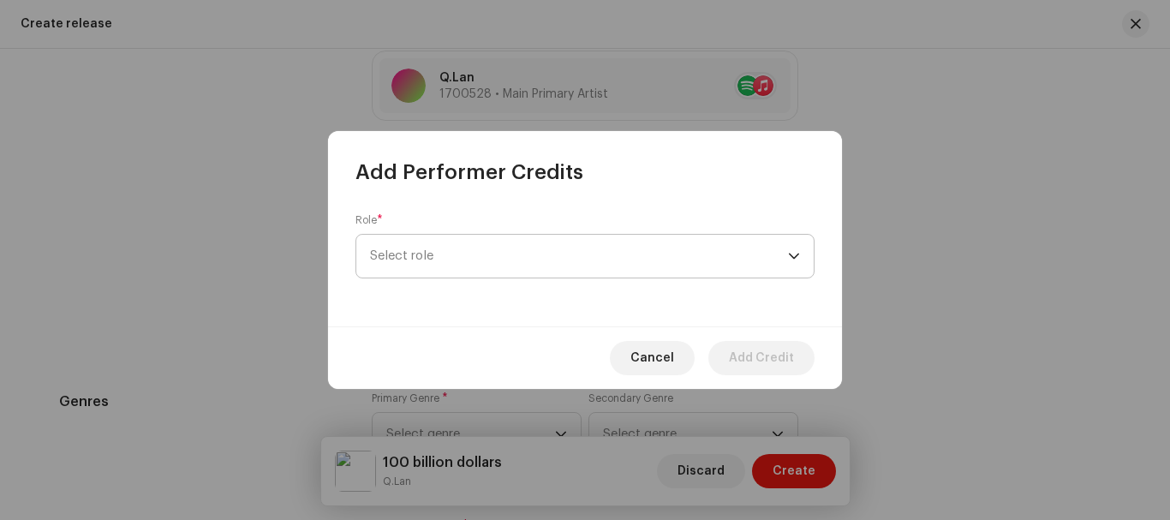
click at [460, 252] on span "Select role" at bounding box center [579, 256] width 418 height 43
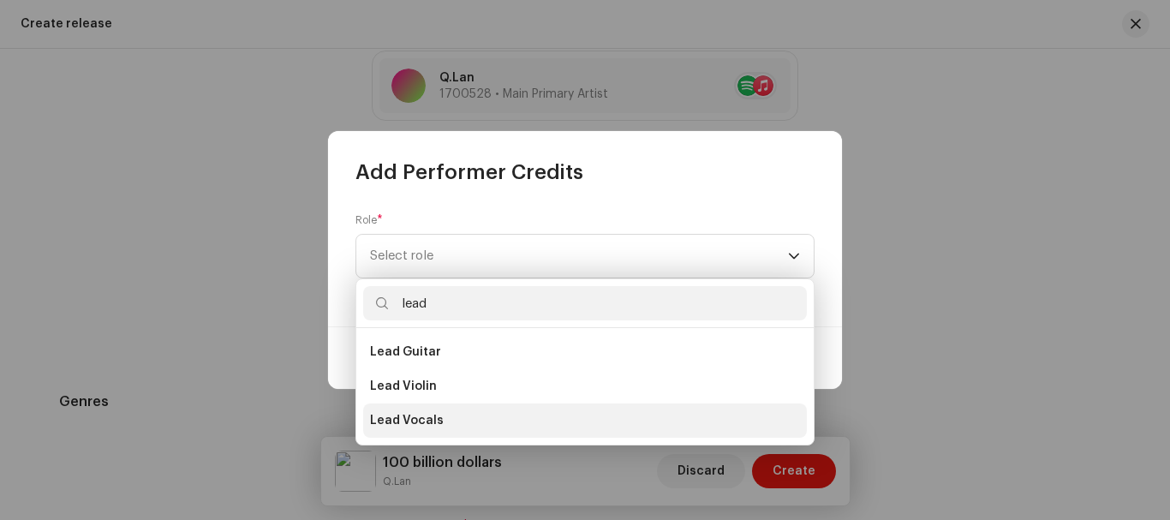
type input "lead"
click at [403, 417] on span "Lead Vocals" at bounding box center [407, 420] width 74 height 17
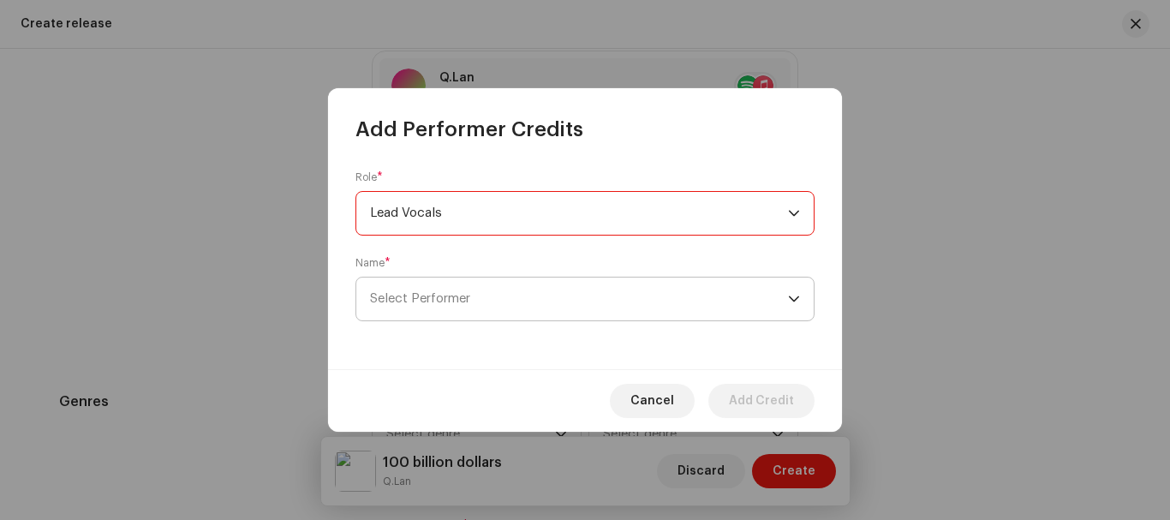
click at [581, 296] on span "Select Performer" at bounding box center [579, 298] width 418 height 43
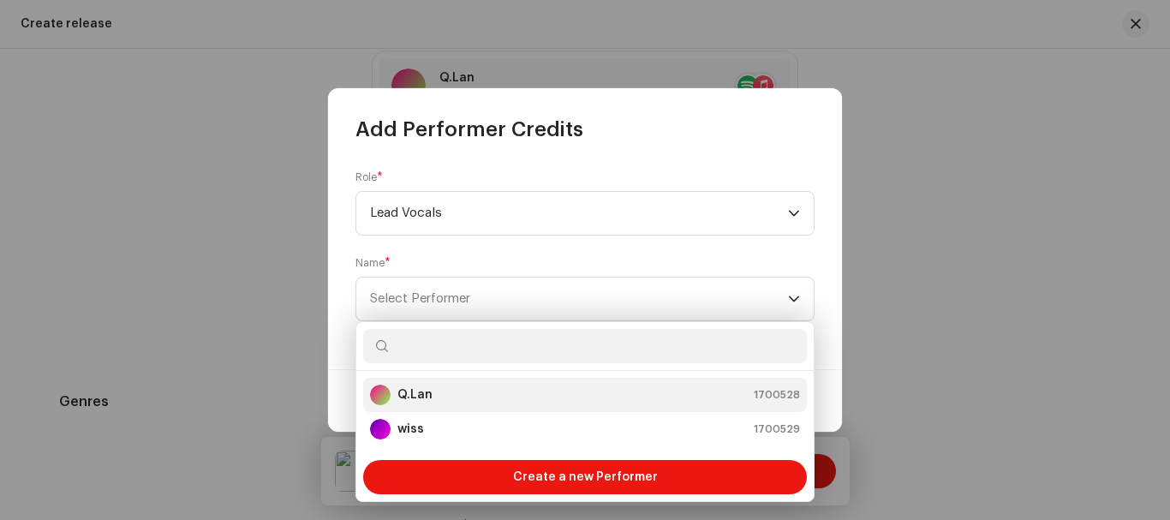
click at [495, 407] on li "Q.Lan 1700528" at bounding box center [585, 395] width 444 height 34
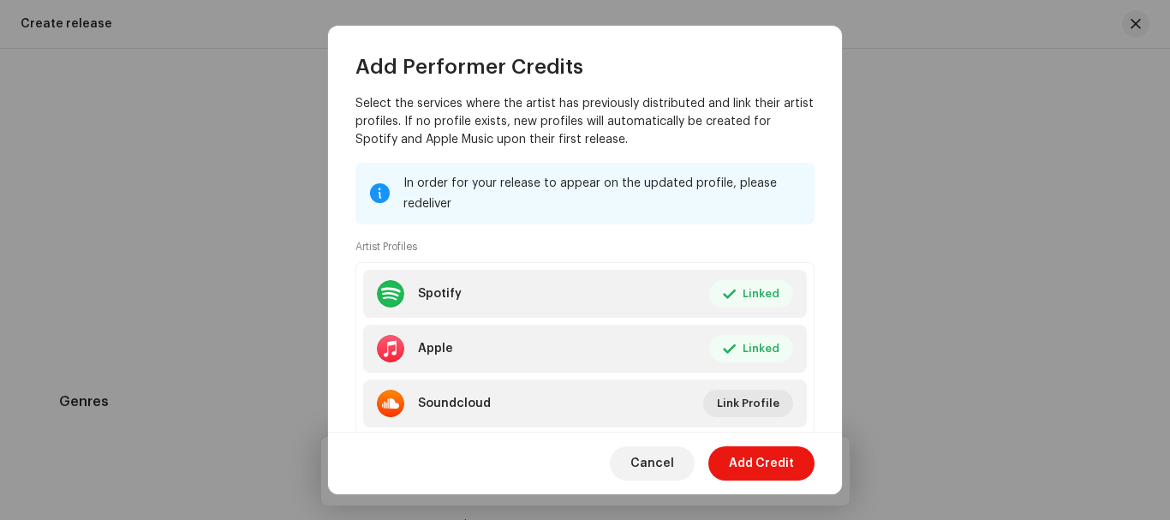
scroll to position [290, 0]
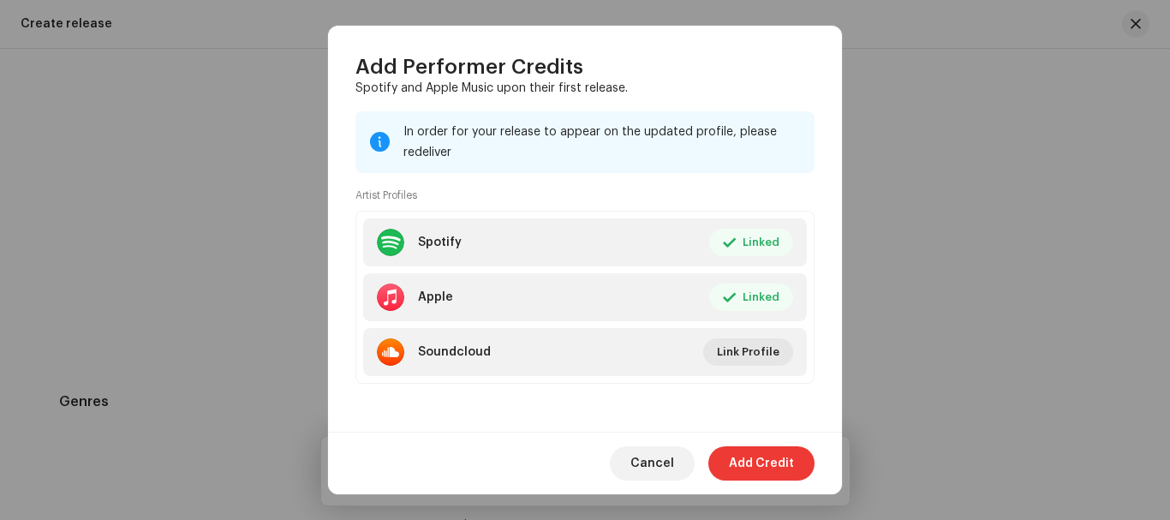
click at [736, 459] on span "Add Credit" at bounding box center [761, 463] width 65 height 34
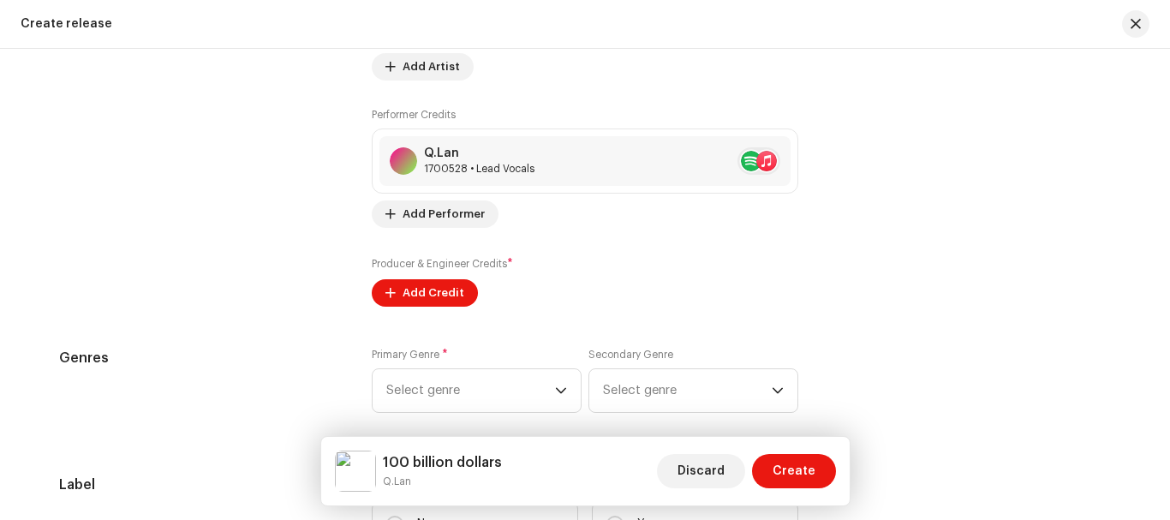
scroll to position [2283, 0]
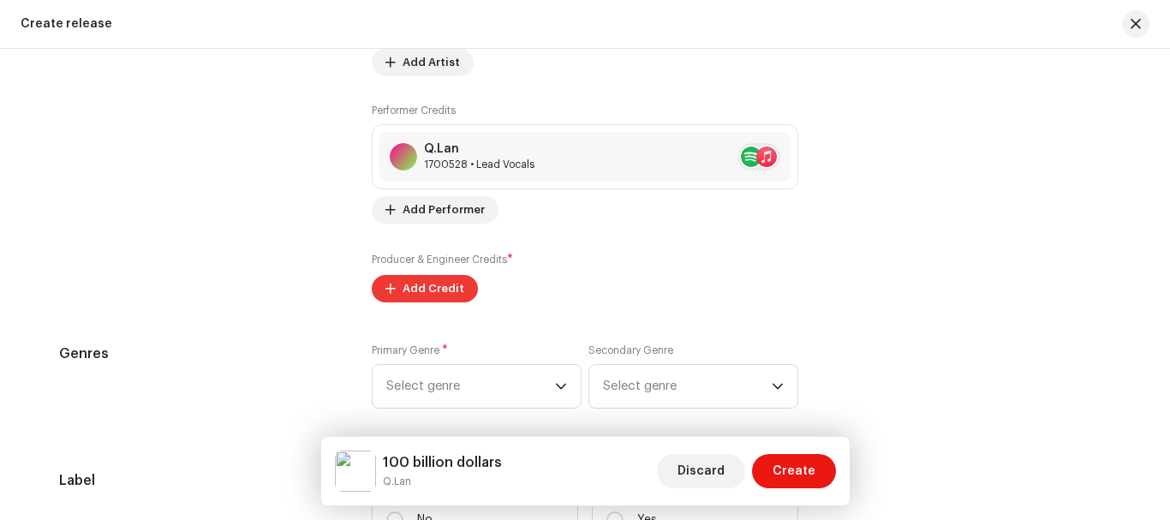
click at [424, 283] on span "Add Credit" at bounding box center [433, 288] width 62 height 34
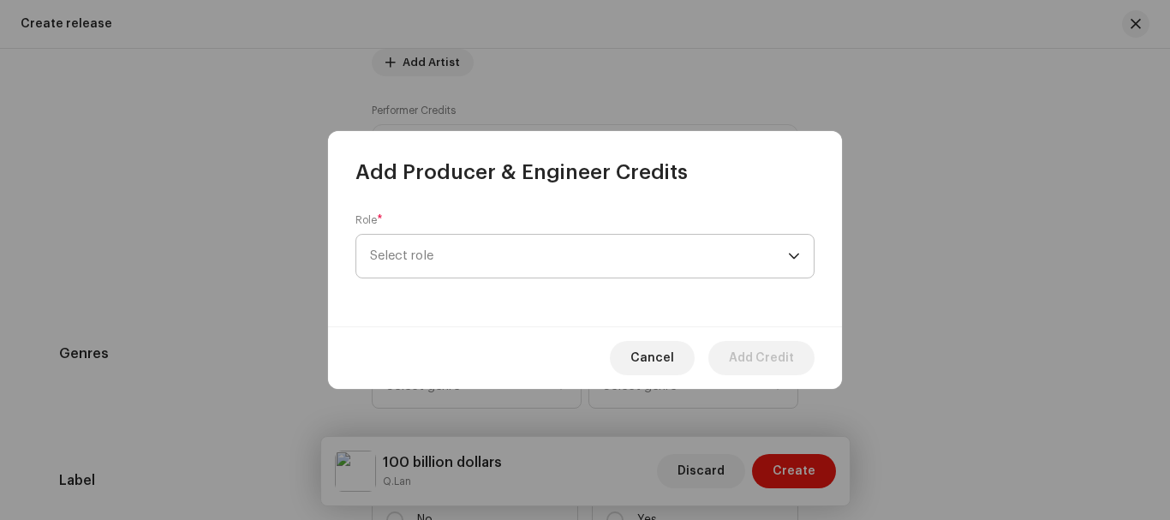
click at [471, 250] on span "Select role" at bounding box center [579, 256] width 418 height 43
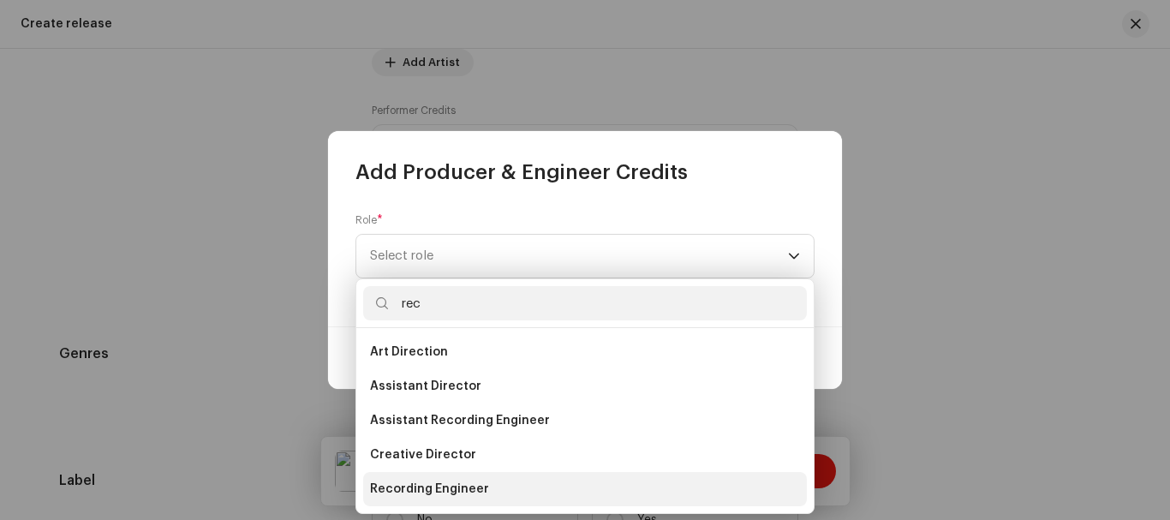
type input "rec"
click at [438, 475] on li "Recording Engineer" at bounding box center [585, 489] width 444 height 34
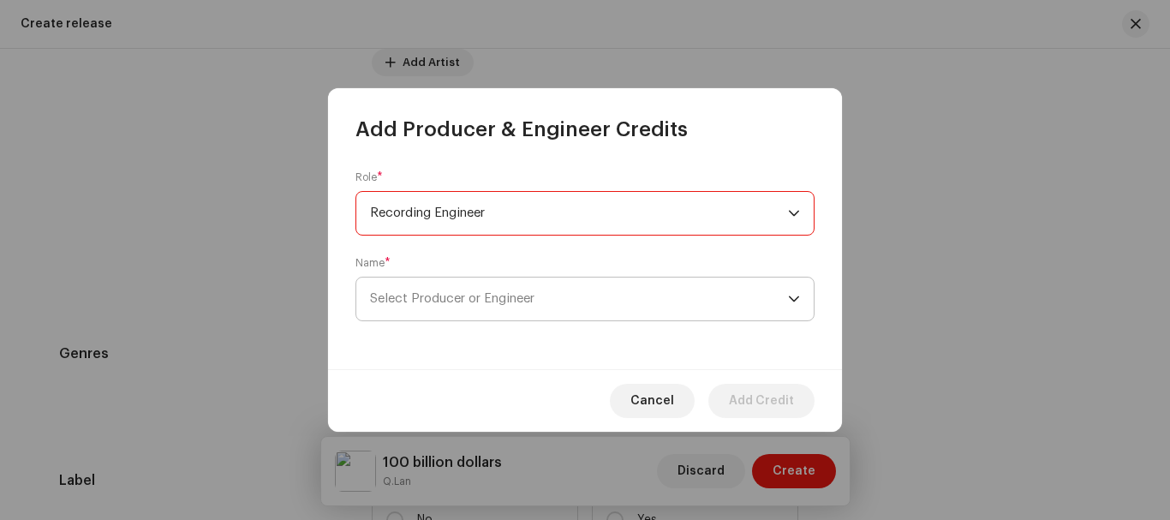
click at [510, 289] on span "Select Producer or Engineer" at bounding box center [579, 298] width 418 height 43
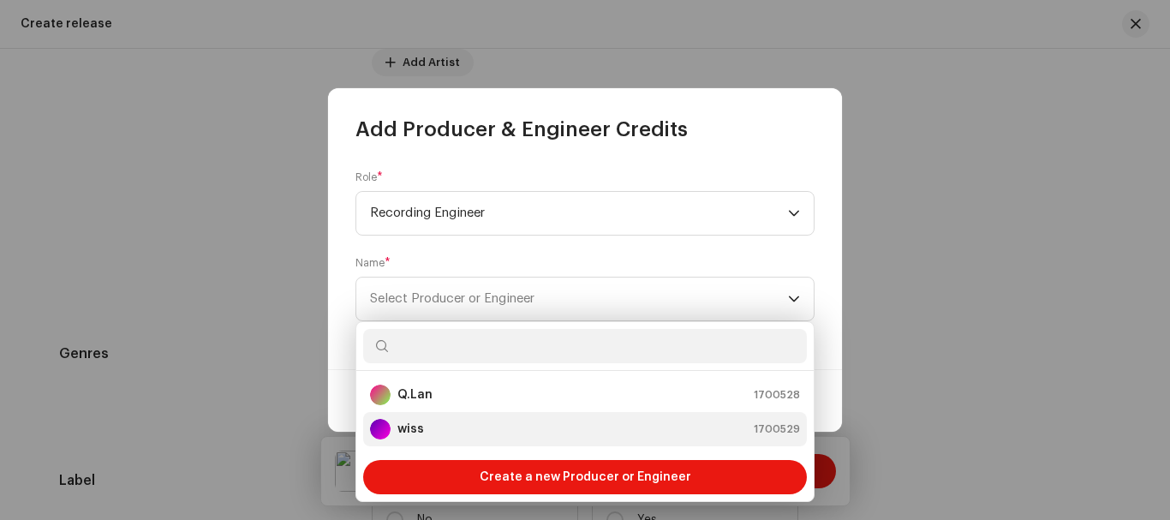
click at [438, 428] on div "wiss 1700529" at bounding box center [585, 429] width 430 height 21
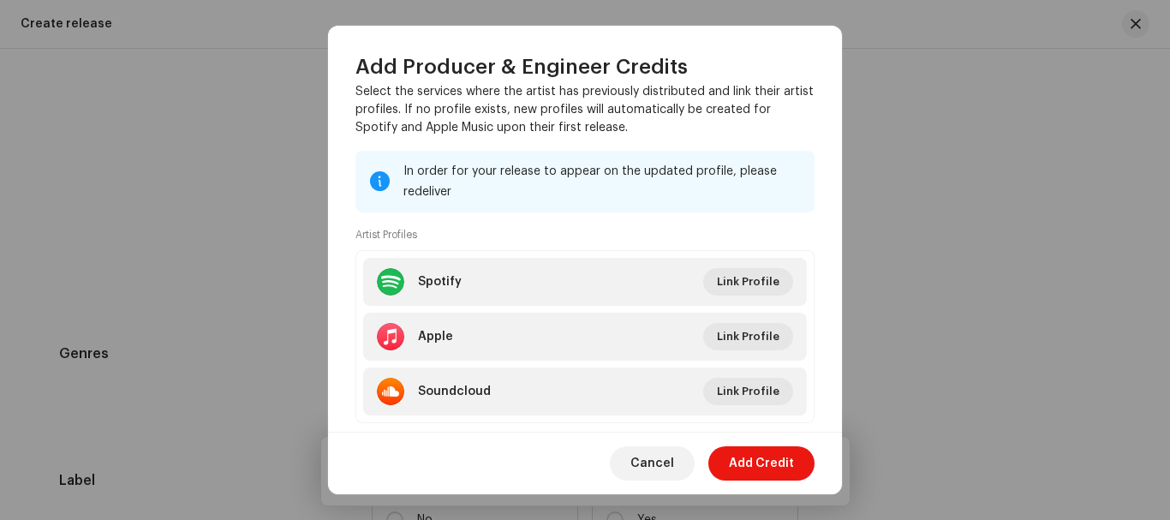
scroll to position [290, 0]
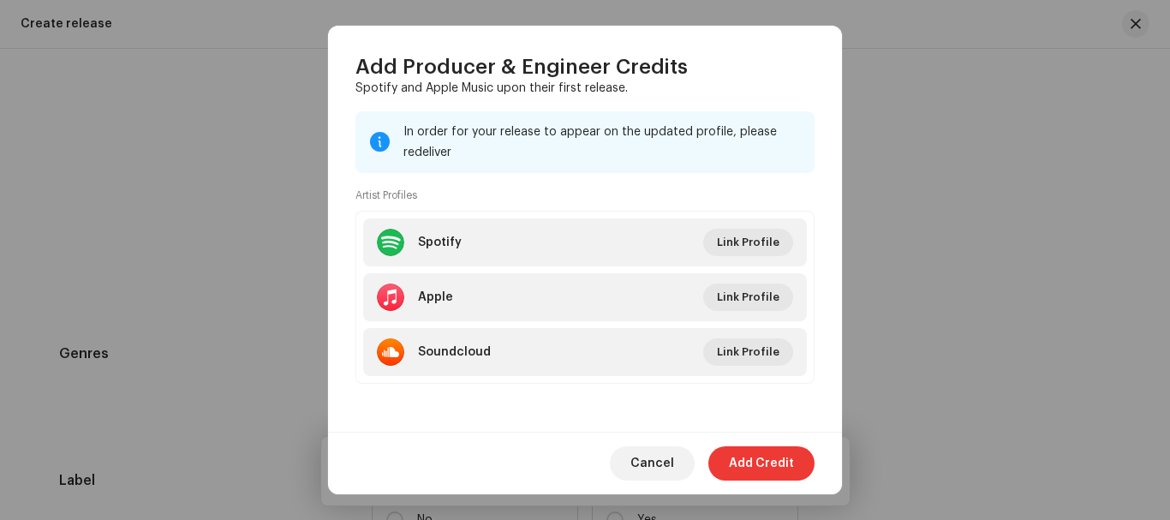
click at [739, 467] on span "Add Credit" at bounding box center [761, 463] width 65 height 34
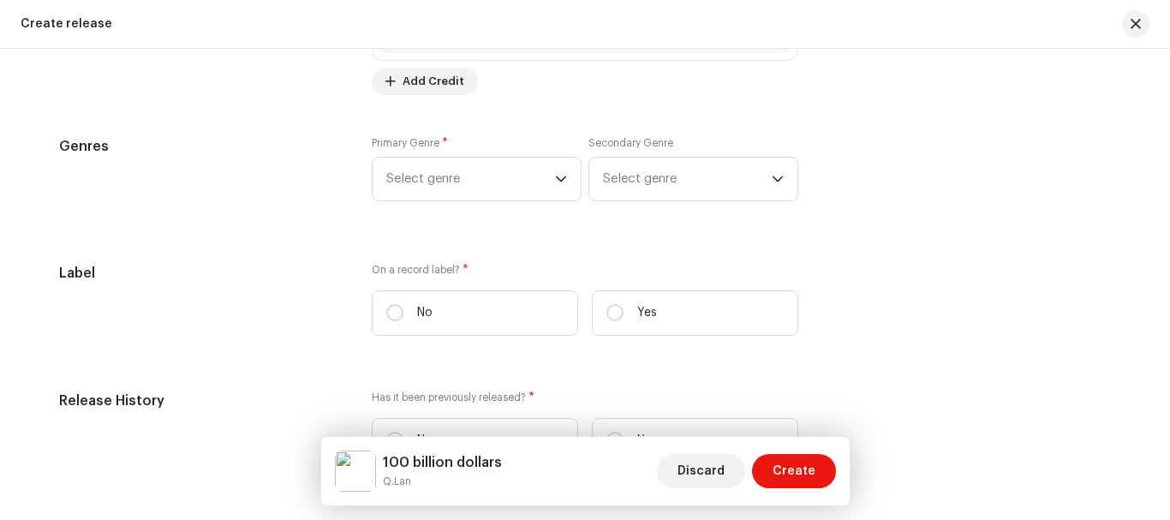
scroll to position [2563, 0]
click at [562, 190] on div "dropdown trigger" at bounding box center [561, 178] width 12 height 43
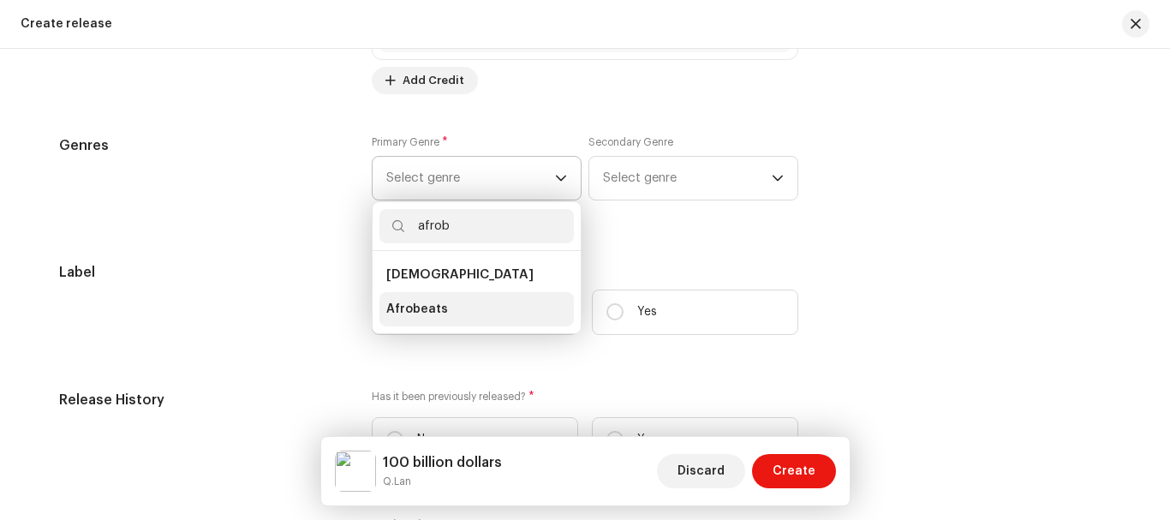
type input "afrob"
click at [446, 307] on li "Afrobeats" at bounding box center [476, 309] width 194 height 34
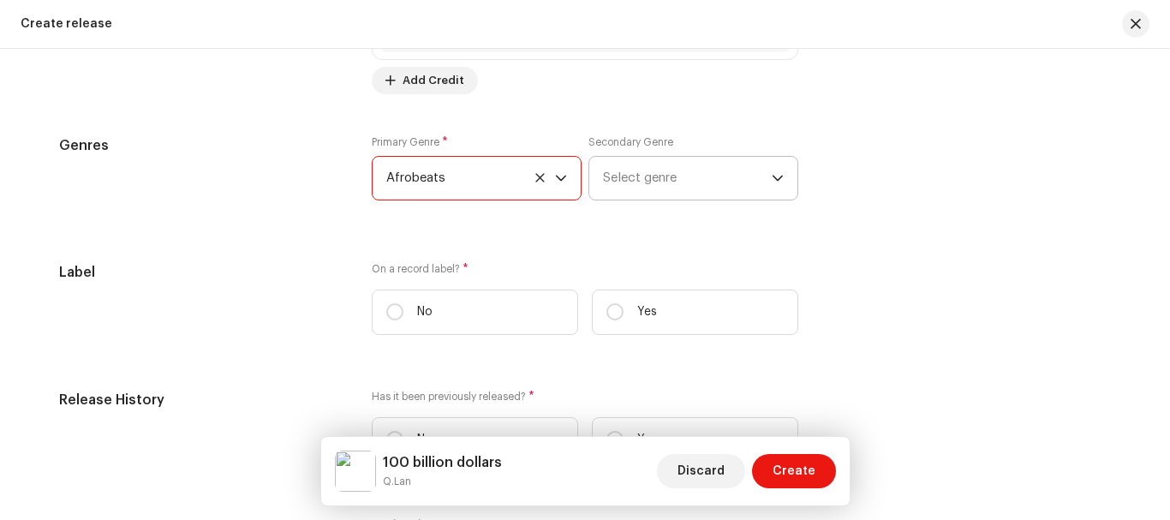
click at [672, 187] on span "Select genre" at bounding box center [687, 178] width 169 height 43
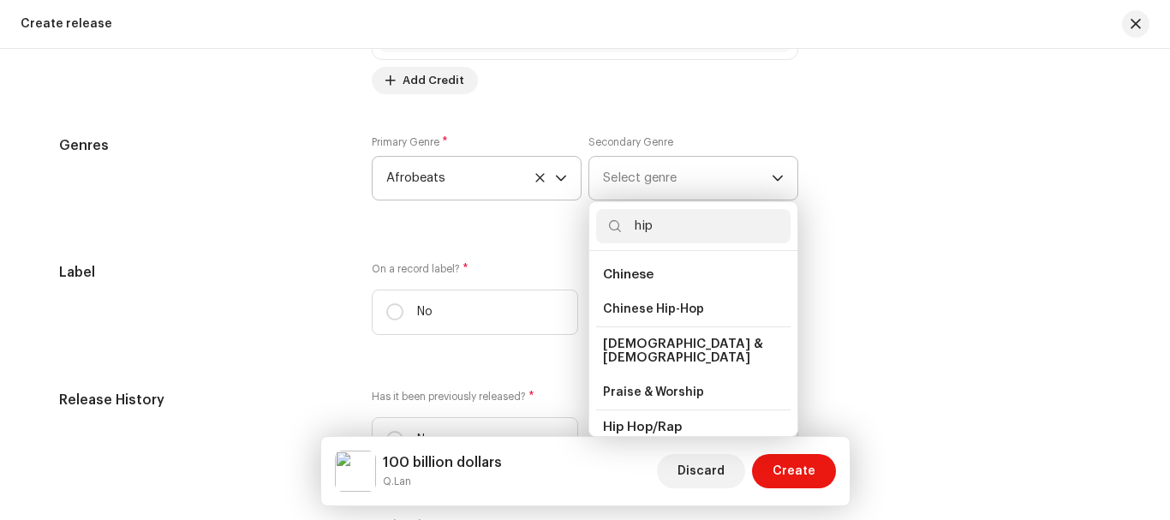
type input "hip"
click at [663, 409] on li "Hip Hop/Rap" at bounding box center [693, 426] width 194 height 35
click at [664, 420] on span "Hip Hop/Rap" at bounding box center [642, 426] width 79 height 13
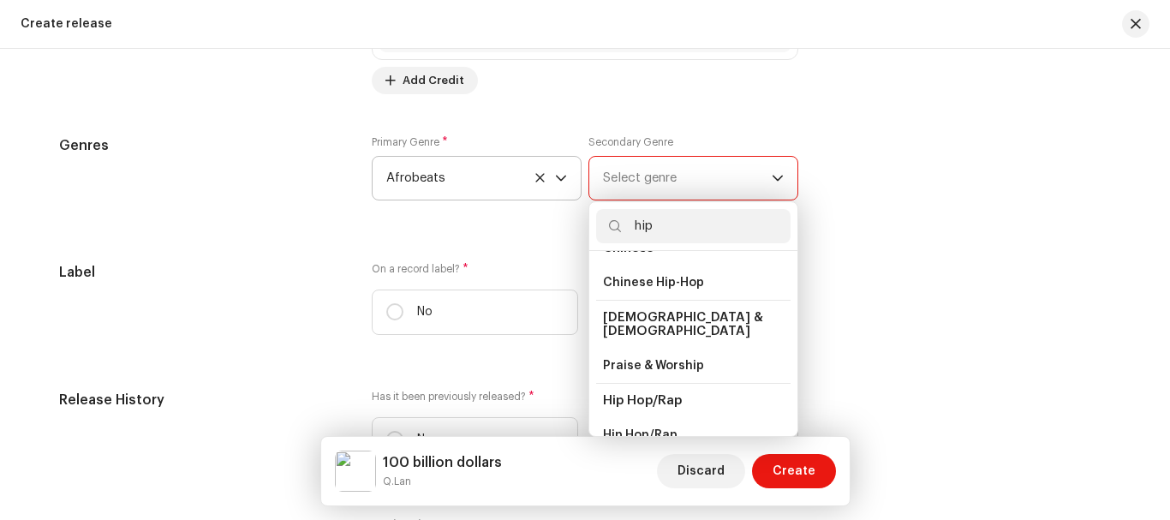
scroll to position [40, 0]
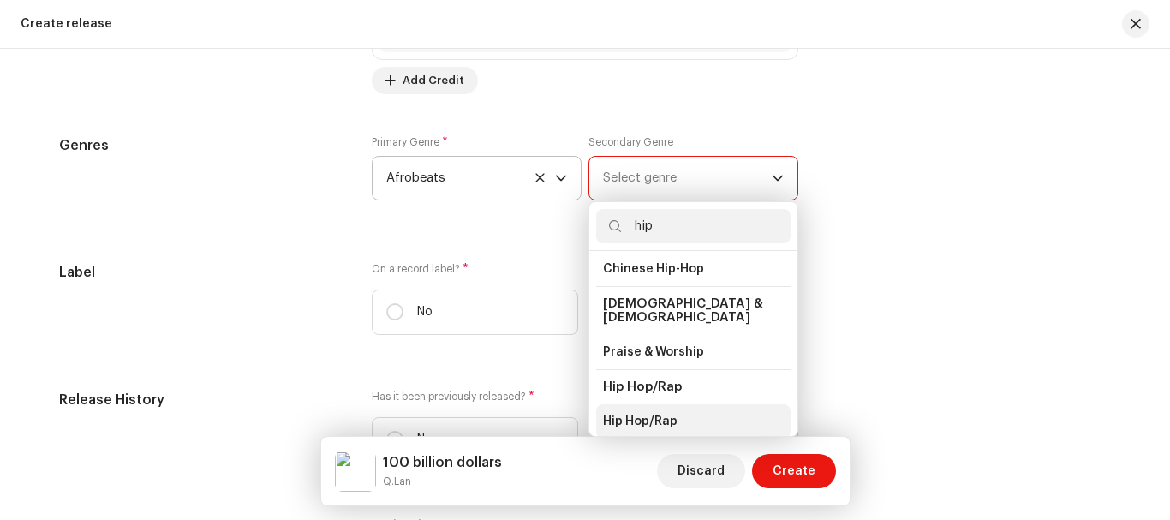
click at [653, 413] on span "Hip Hop/Rap" at bounding box center [640, 421] width 74 height 17
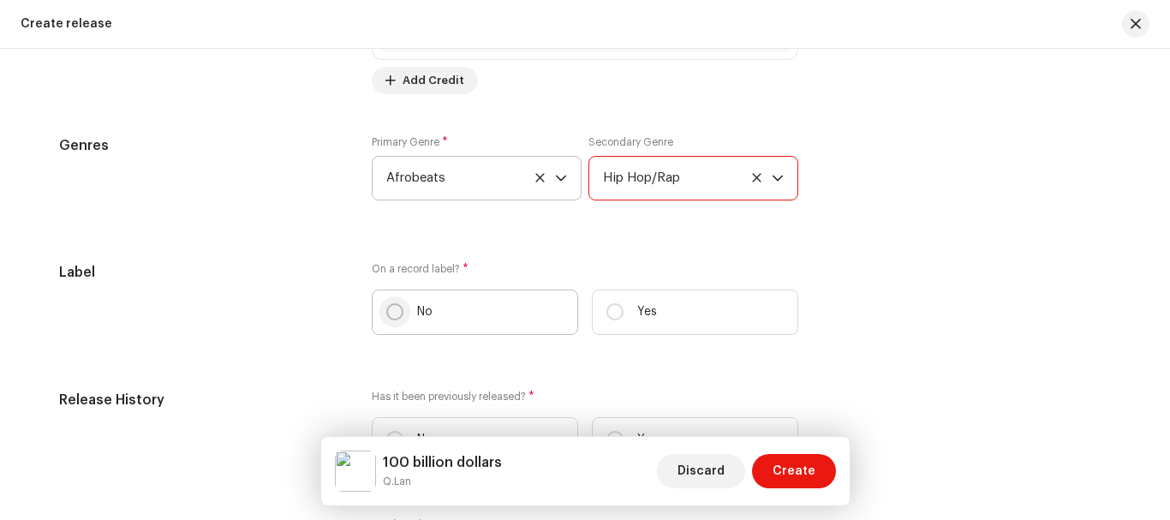
click at [388, 307] on input "No" at bounding box center [394, 311] width 17 height 17
radio input "true"
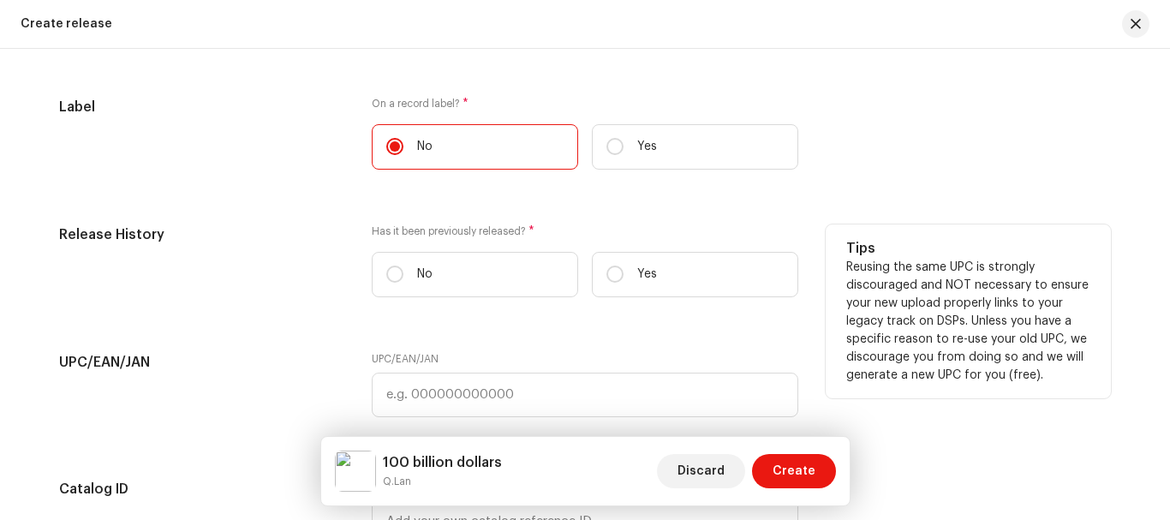
scroll to position [2729, 0]
click at [612, 273] on input "Yes" at bounding box center [614, 273] width 17 height 17
radio input "true"
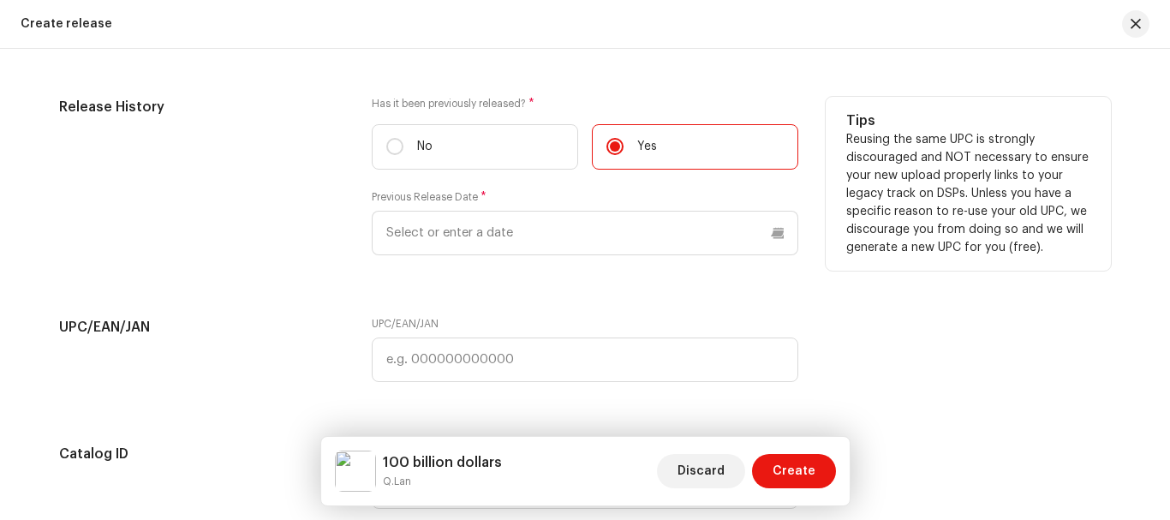
scroll to position [2882, 0]
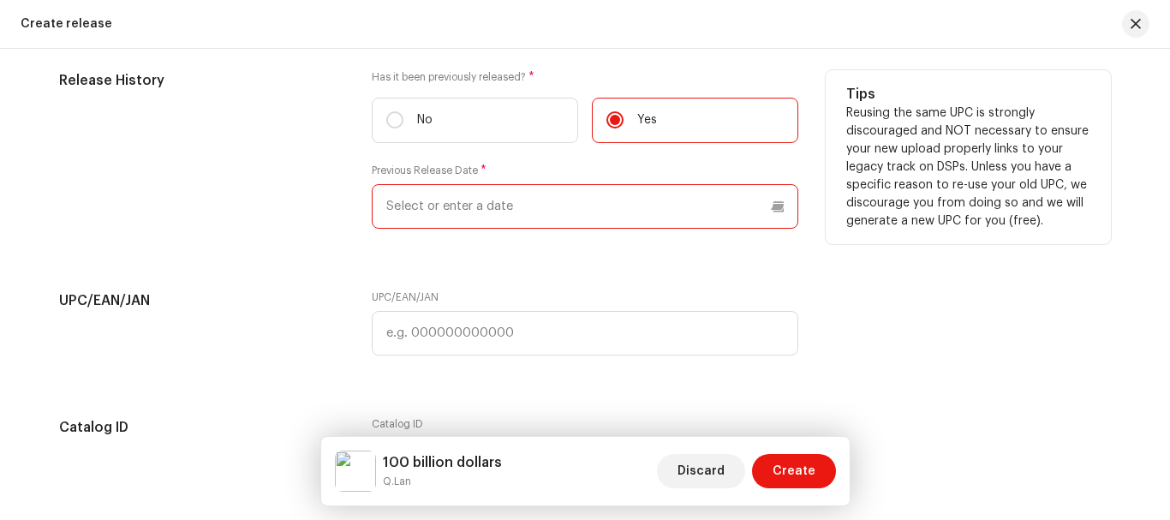
click at [573, 195] on p-datepicker at bounding box center [585, 206] width 426 height 45
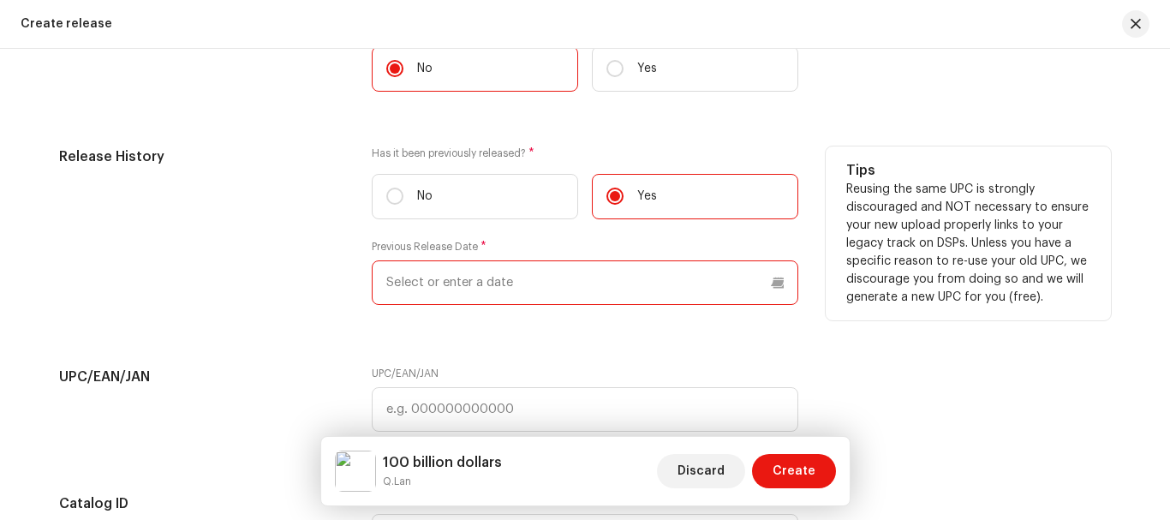
scroll to position [2796, 0]
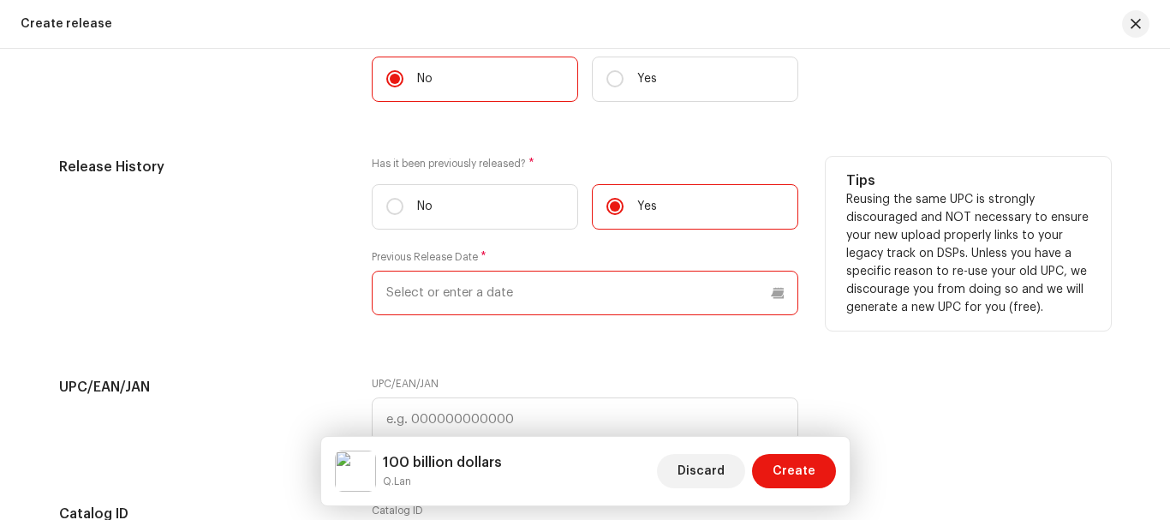
click at [512, 293] on input "text" at bounding box center [585, 293] width 426 height 45
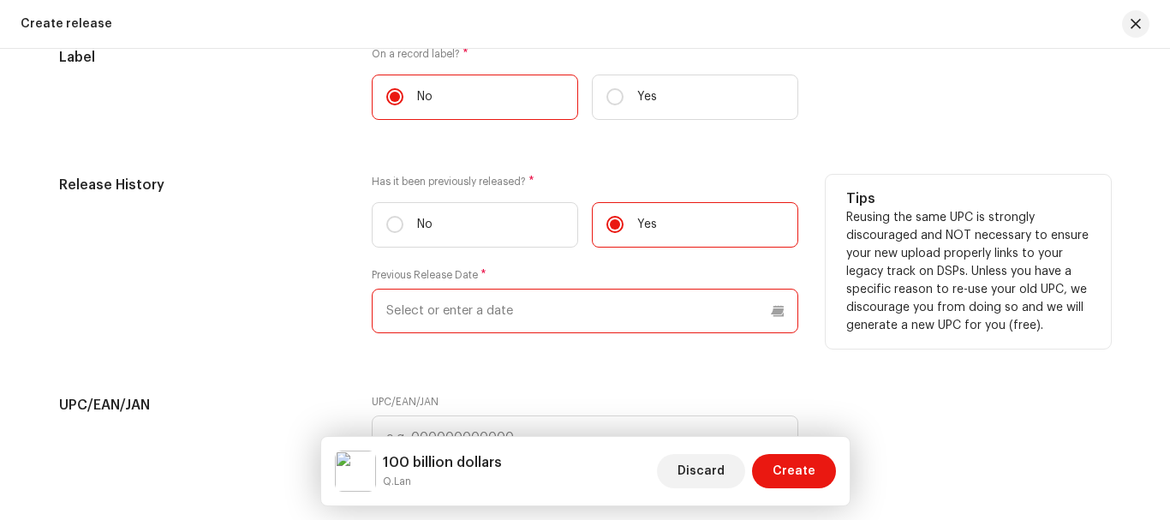
scroll to position [2779, 0]
click at [537, 307] on input "text" at bounding box center [585, 310] width 426 height 45
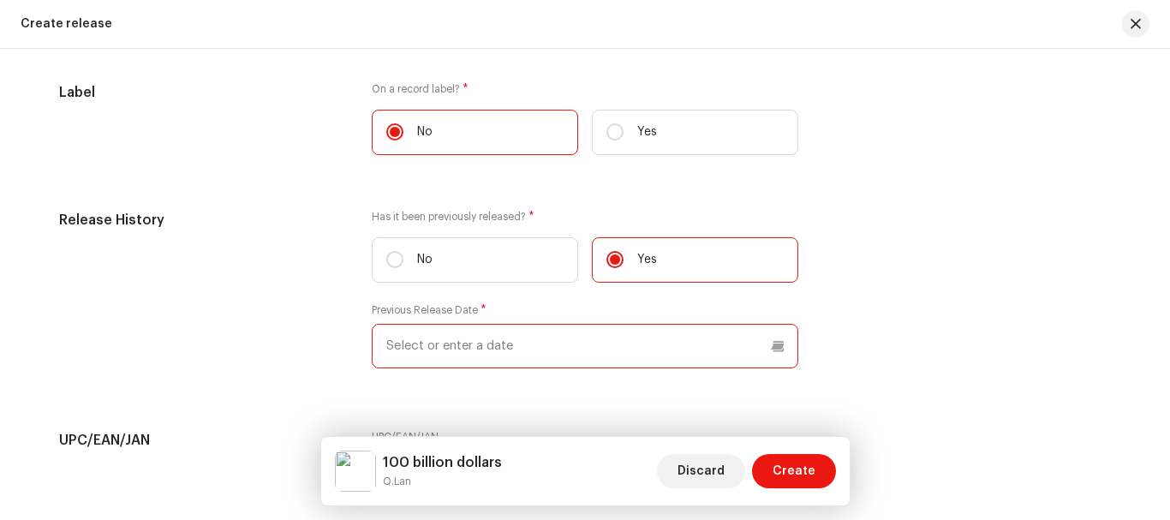
scroll to position [2735, 0]
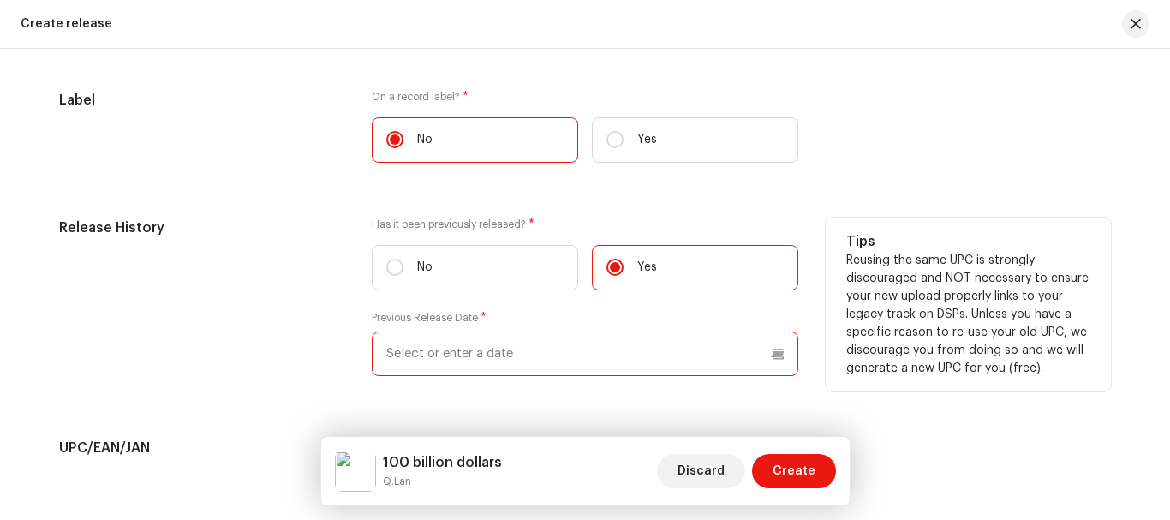
click at [778, 352] on input "text" at bounding box center [585, 353] width 426 height 45
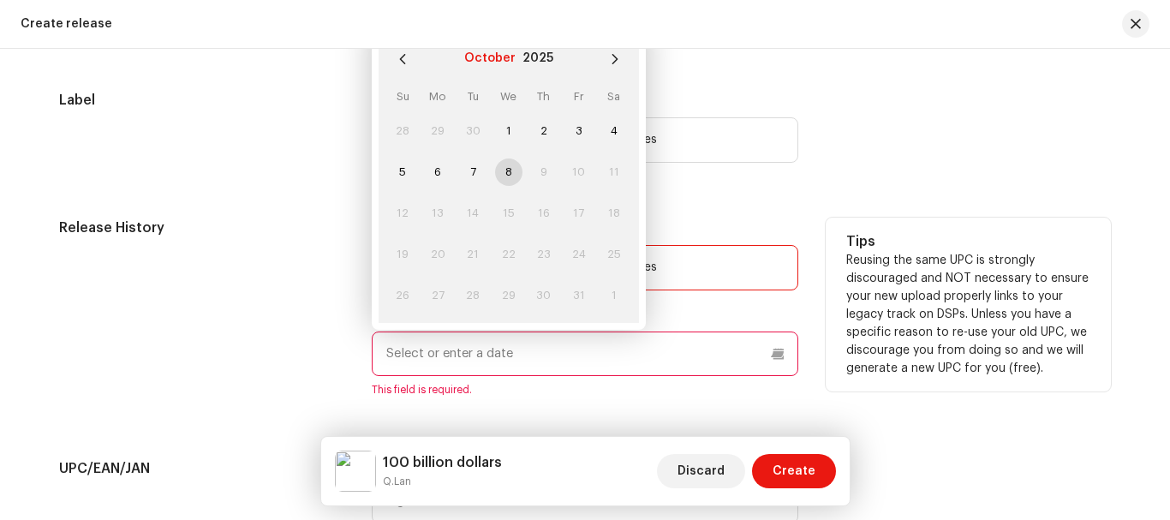
click at [505, 58] on button "October" at bounding box center [489, 58] width 51 height 27
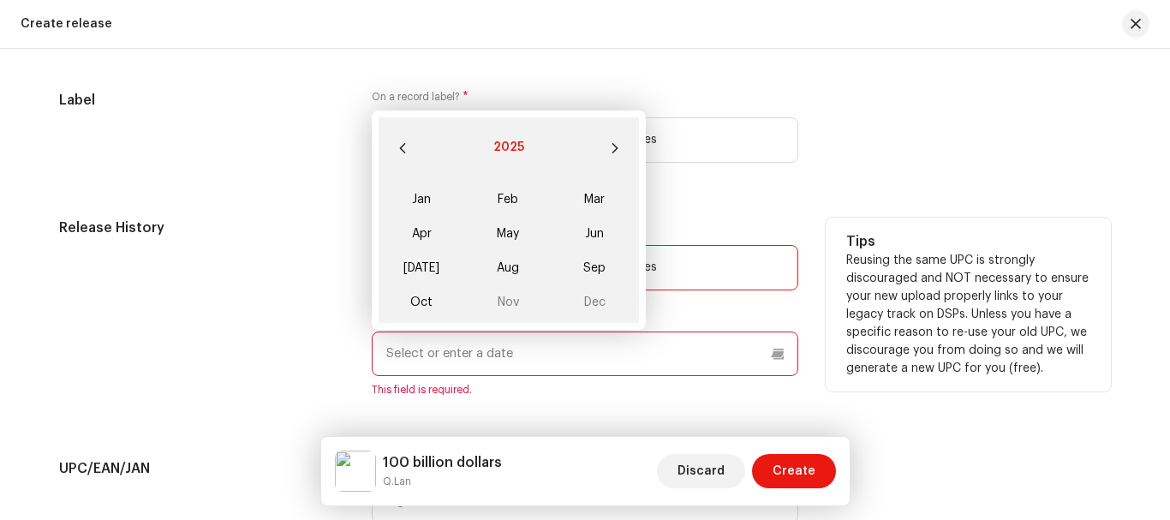
click at [513, 149] on button "2025" at bounding box center [508, 147] width 31 height 27
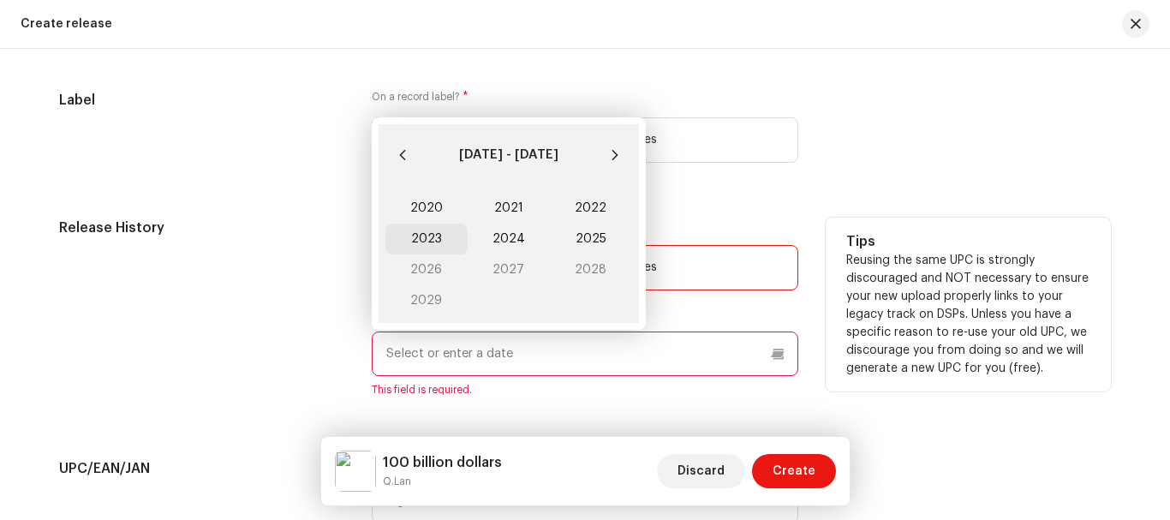
click at [426, 243] on span "2023" at bounding box center [426, 238] width 82 height 31
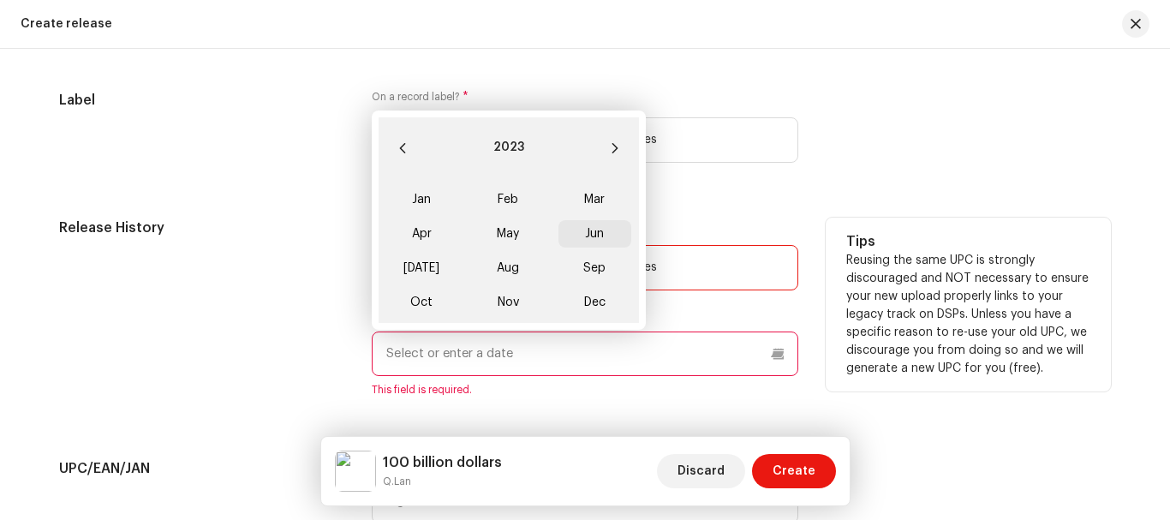
click at [591, 228] on span "Jun" at bounding box center [594, 233] width 73 height 27
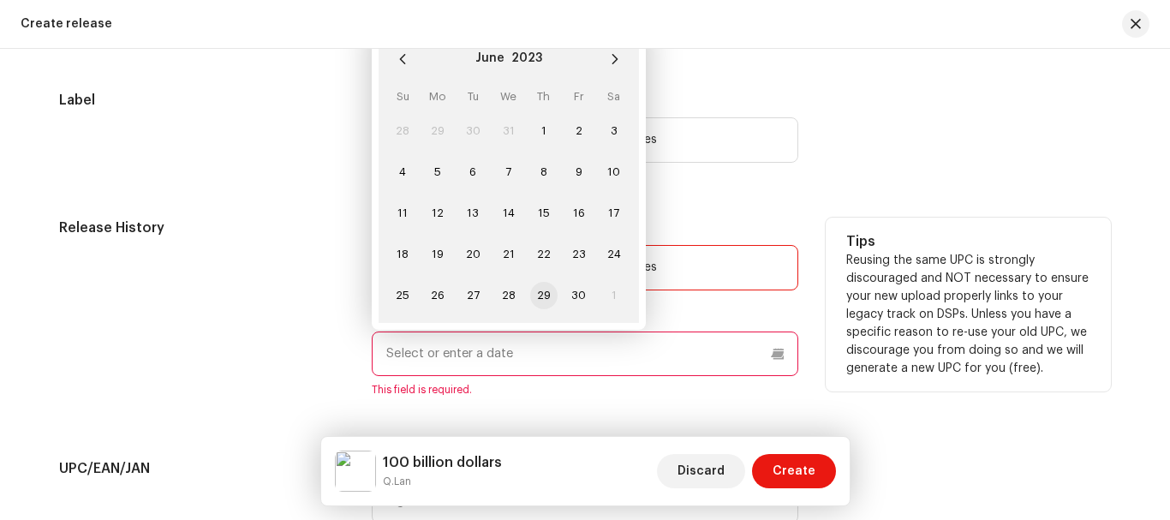
click at [532, 293] on span "29" at bounding box center [543, 295] width 27 height 27
type input "[DATE]"
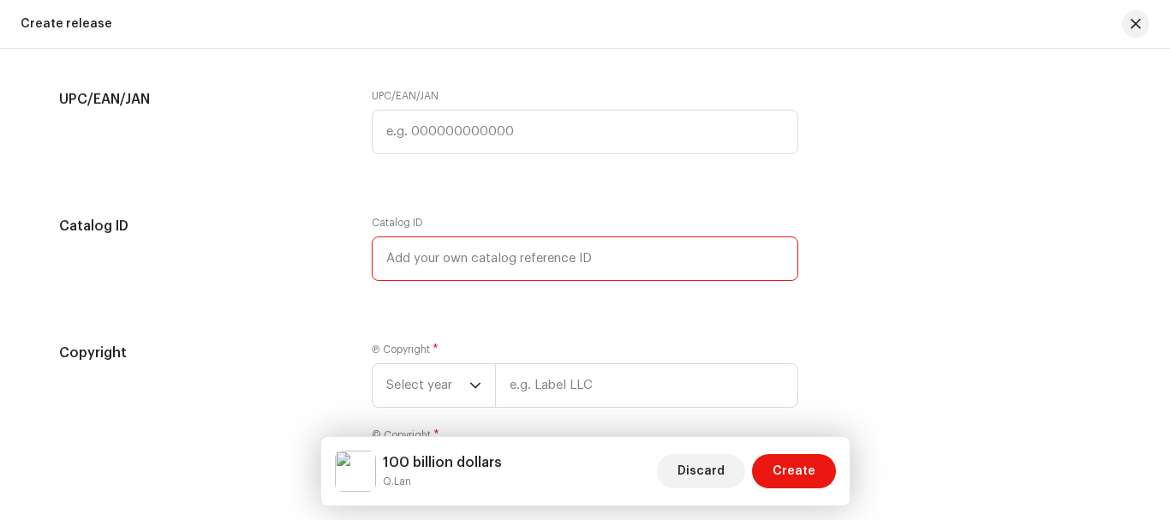
scroll to position [3088, 0]
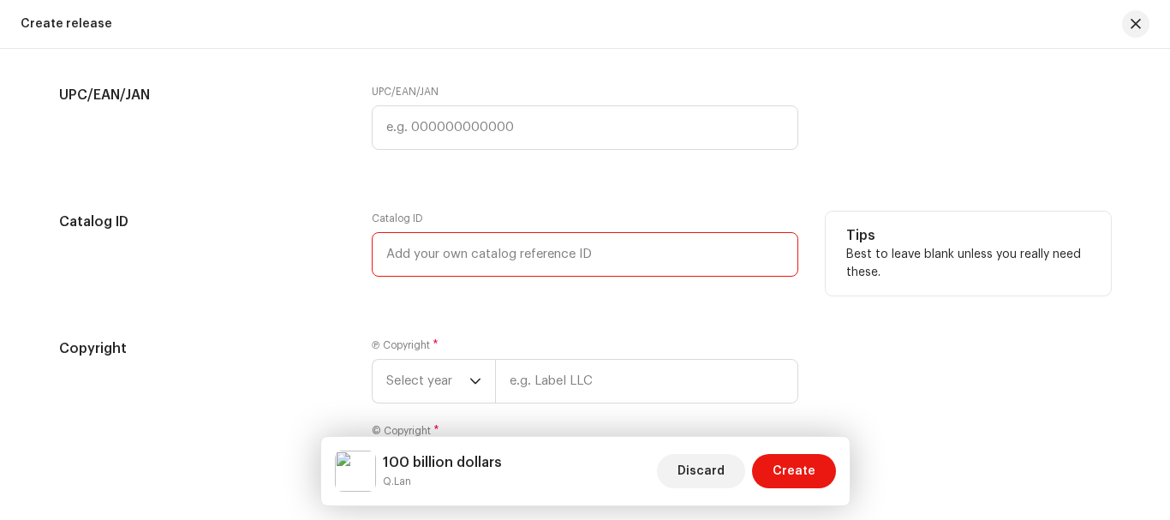
drag, startPoint x: 611, startPoint y: 332, endPoint x: 518, endPoint y: 266, distance: 113.6
click at [518, 266] on input "text" at bounding box center [585, 254] width 426 height 45
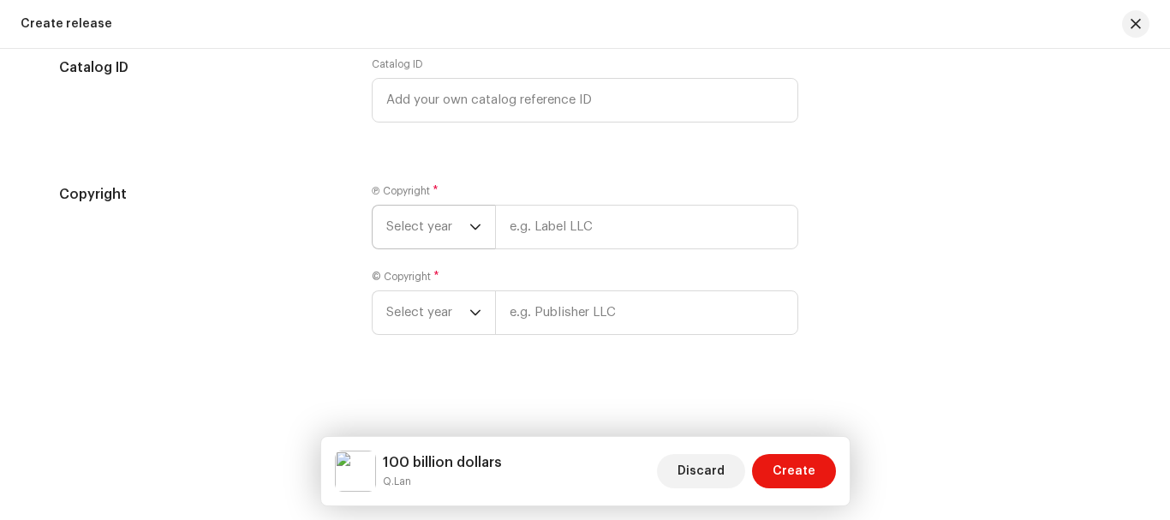
click at [472, 216] on div "dropdown trigger" at bounding box center [475, 227] width 12 height 43
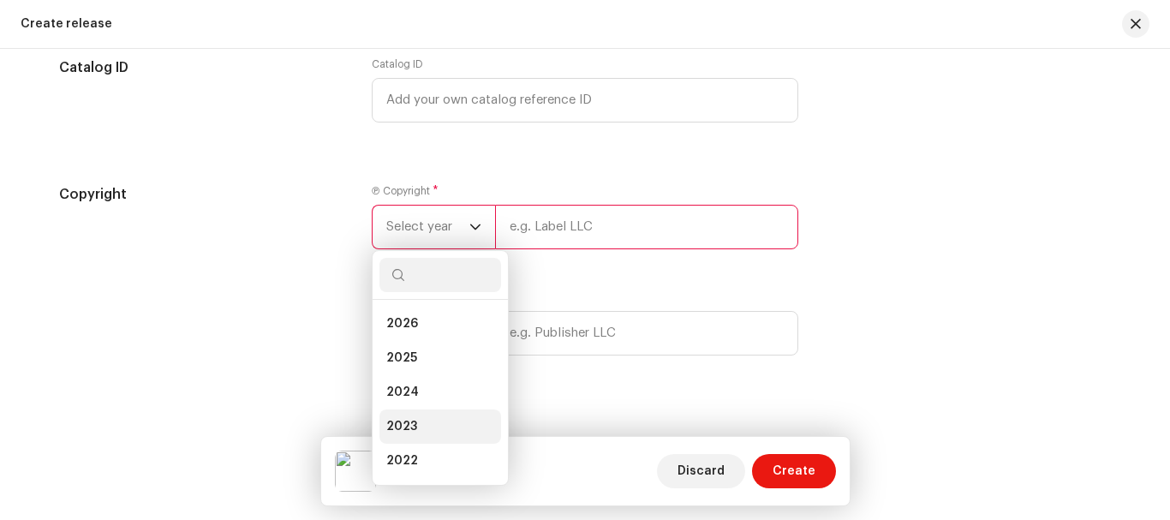
click at [408, 426] on span "2023" at bounding box center [401, 426] width 31 height 17
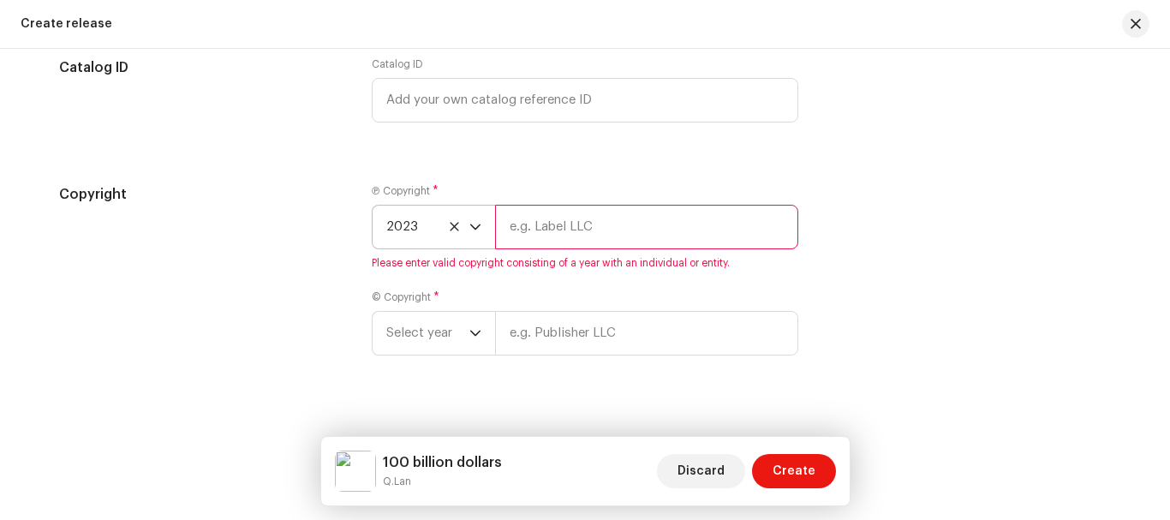
click at [581, 233] on input "text" at bounding box center [646, 227] width 303 height 45
type input "Q.lan"
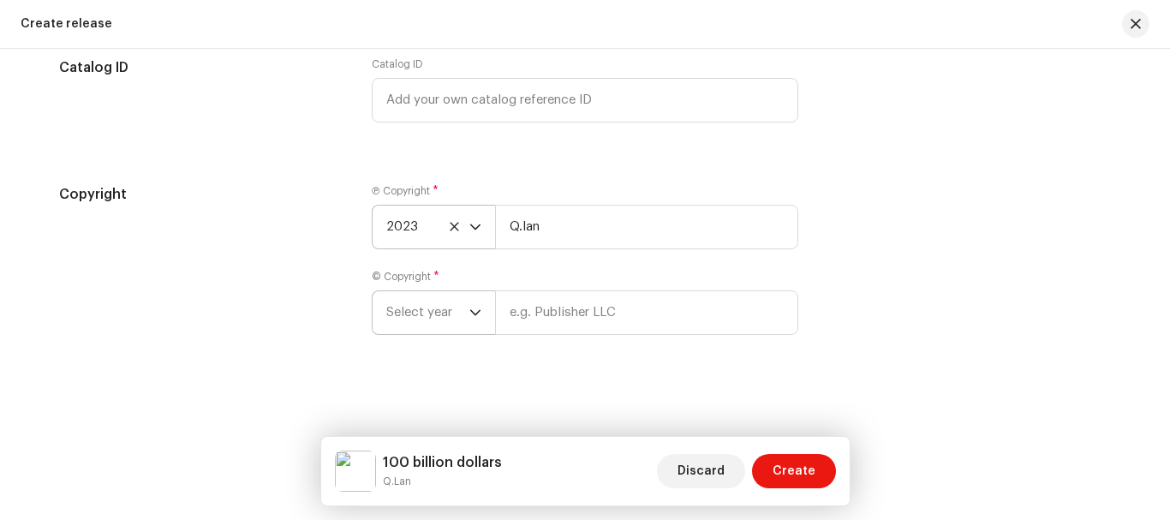
click at [469, 315] on icon "dropdown trigger" at bounding box center [475, 313] width 12 height 12
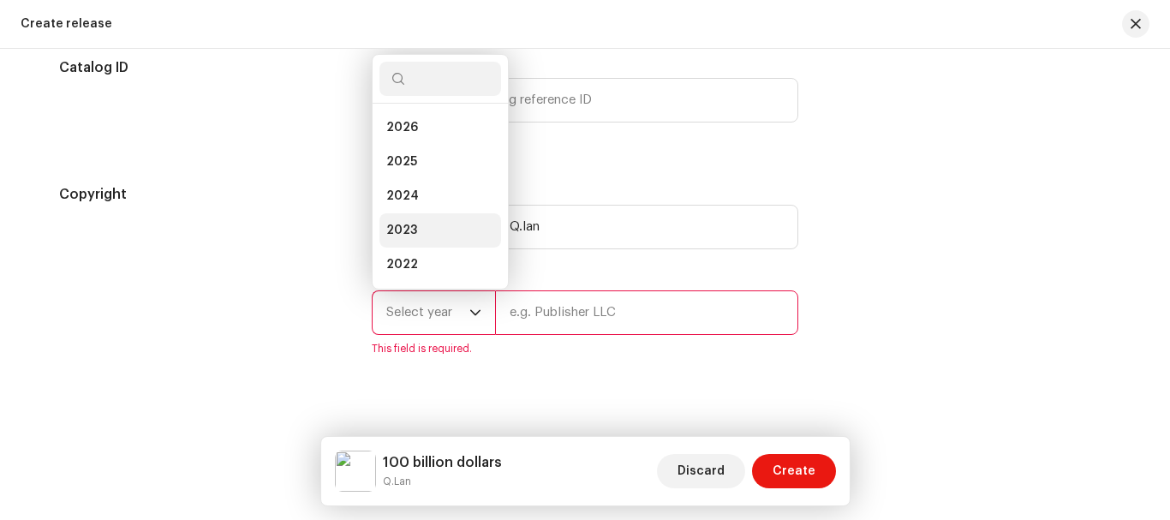
click at [412, 222] on span "2023" at bounding box center [401, 230] width 31 height 17
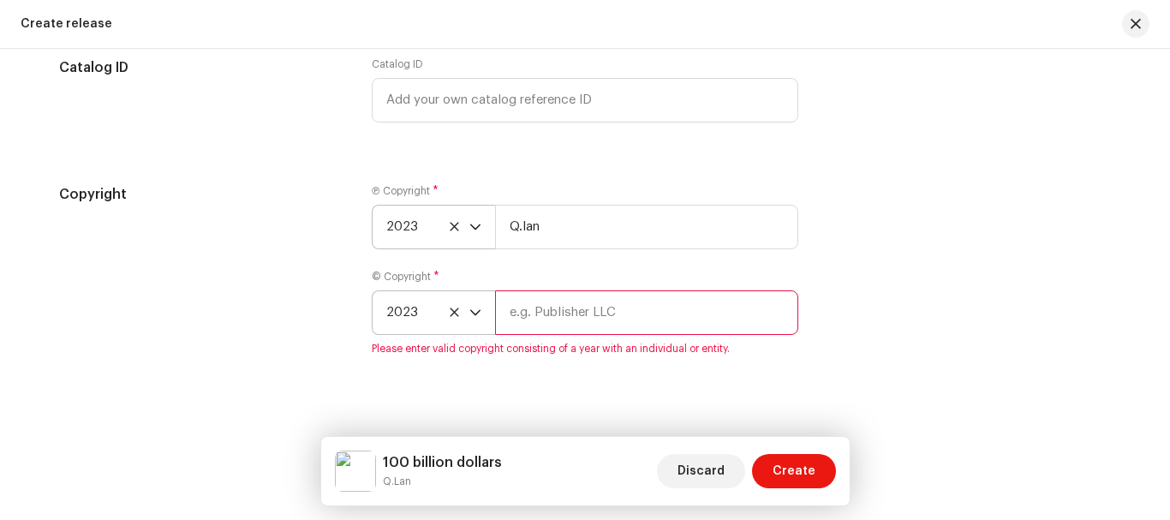
click at [533, 297] on input "text" at bounding box center [646, 312] width 303 height 45
type input "Q.lan"
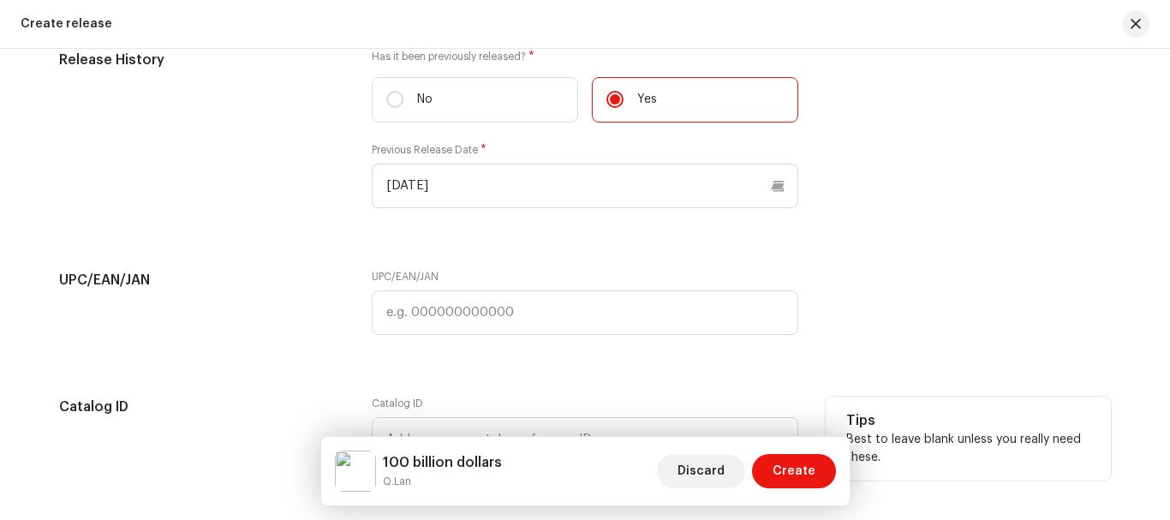
scroll to position [2917, 0]
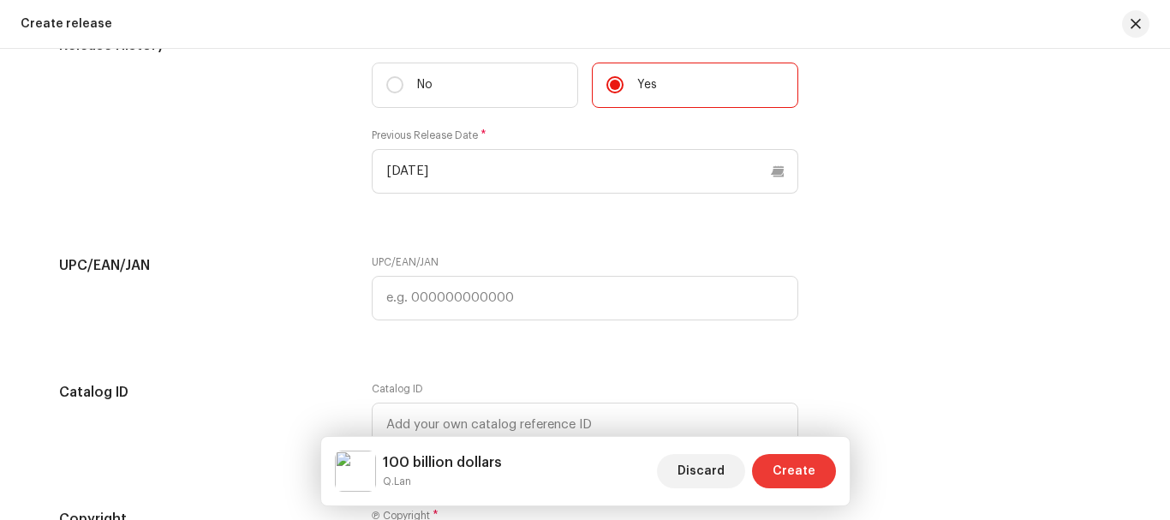
click at [788, 463] on span "Create" at bounding box center [793, 471] width 43 height 34
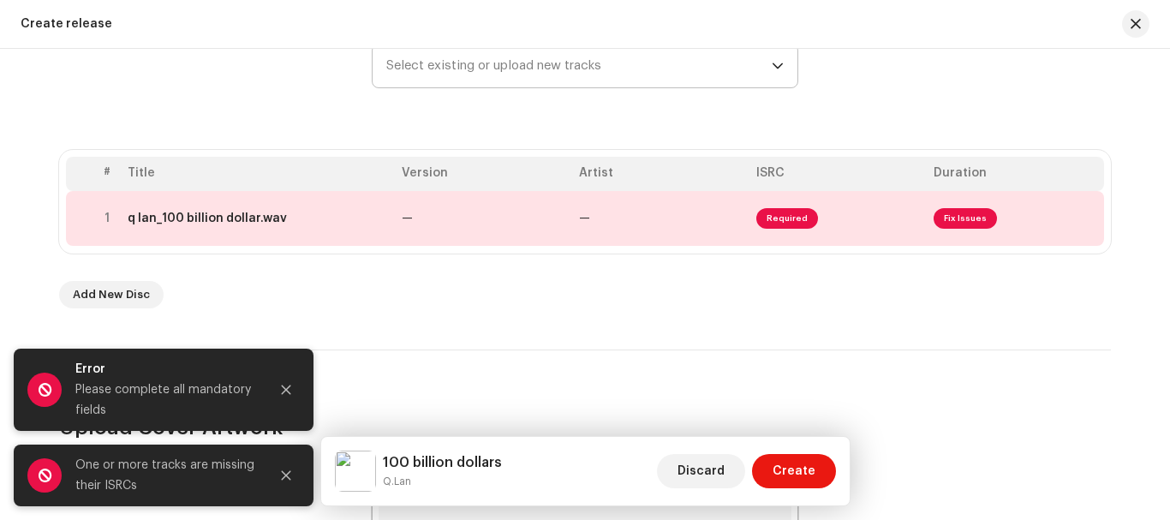
scroll to position [293, 0]
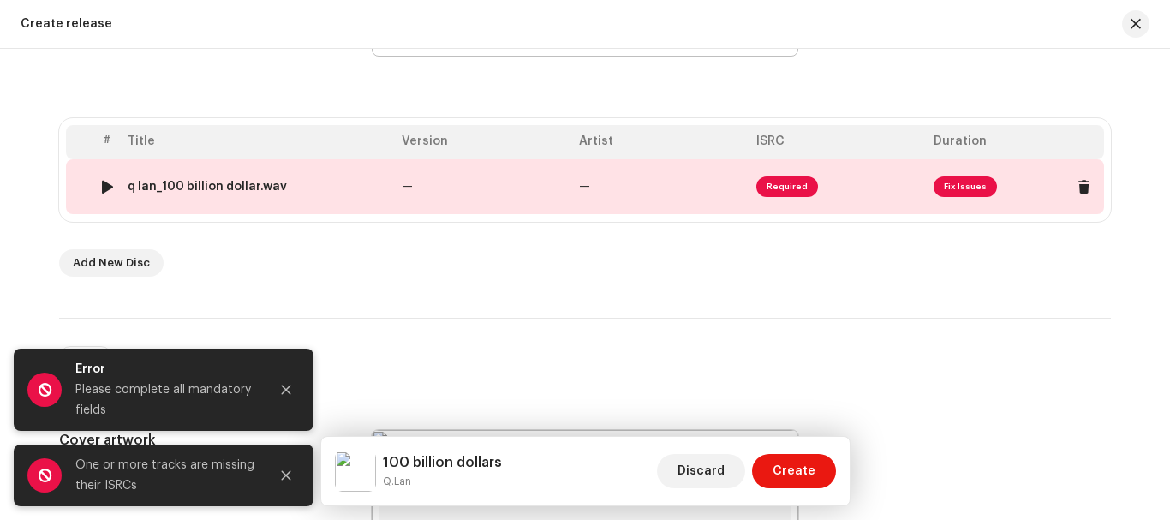
click at [954, 194] on span "Fix Issues" at bounding box center [964, 186] width 63 height 21
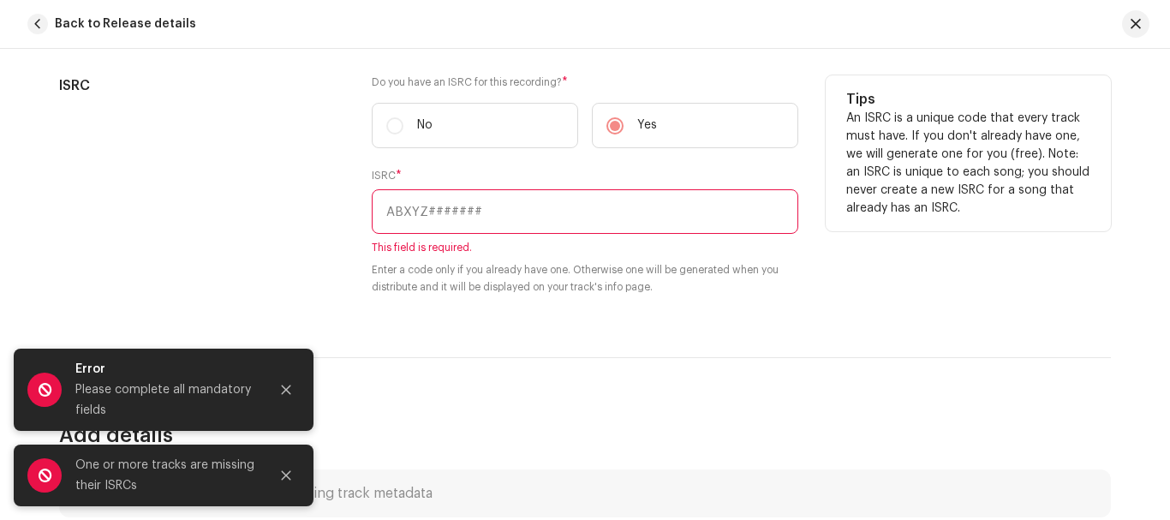
scroll to position [426, 0]
click at [487, 205] on input "text" at bounding box center [585, 208] width 426 height 45
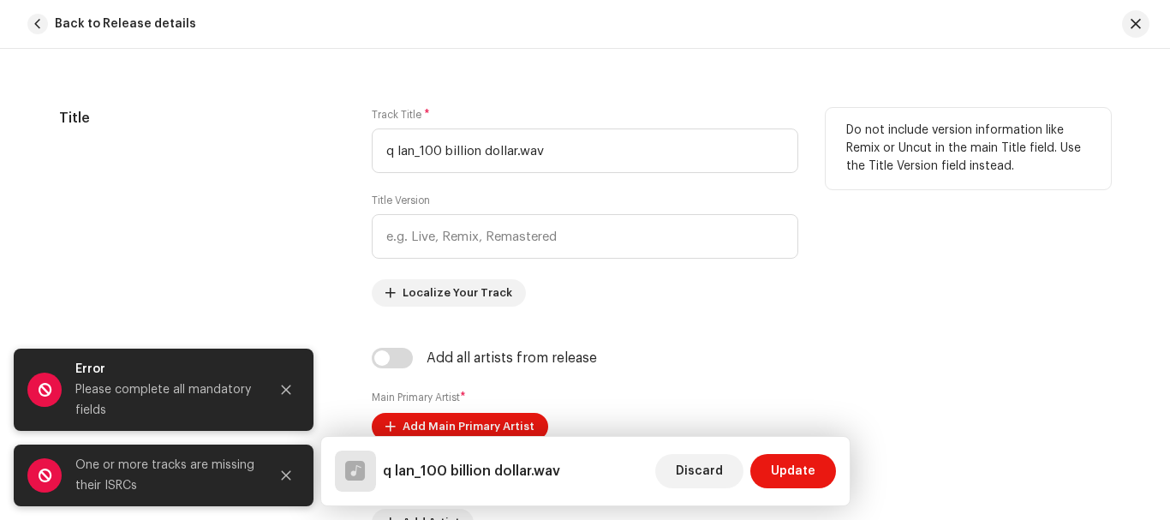
scroll to position [914, 0]
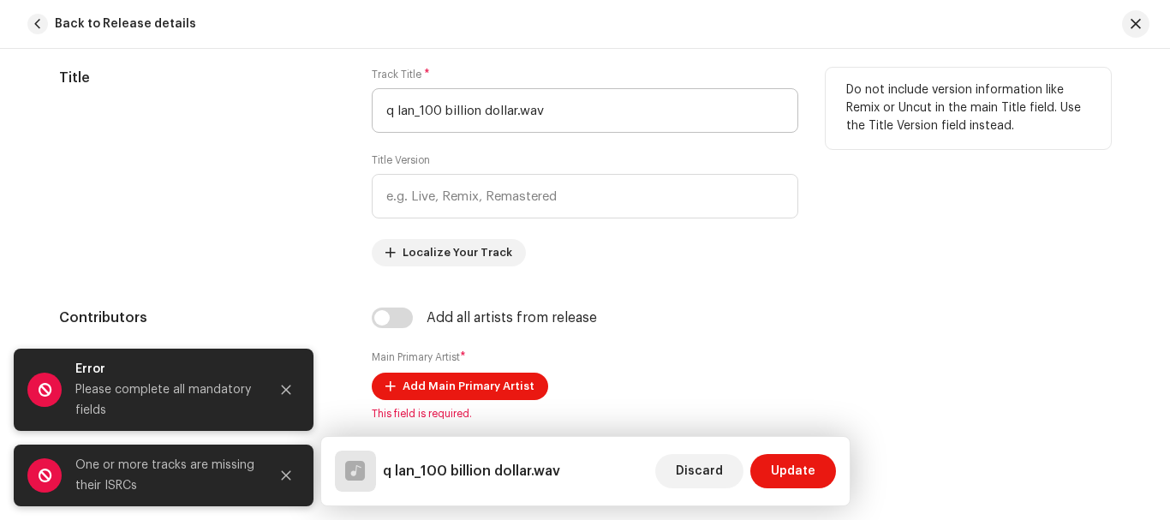
type input "QZMER2316312"
click at [416, 116] on input "q lan_100 billion dollar.wav" at bounding box center [585, 110] width 426 height 45
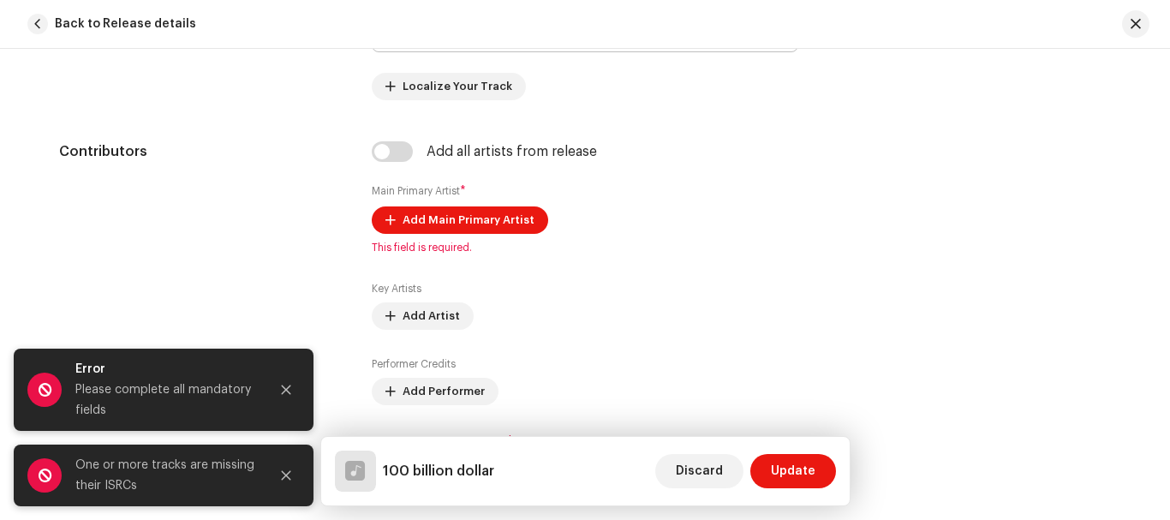
scroll to position [1100, 0]
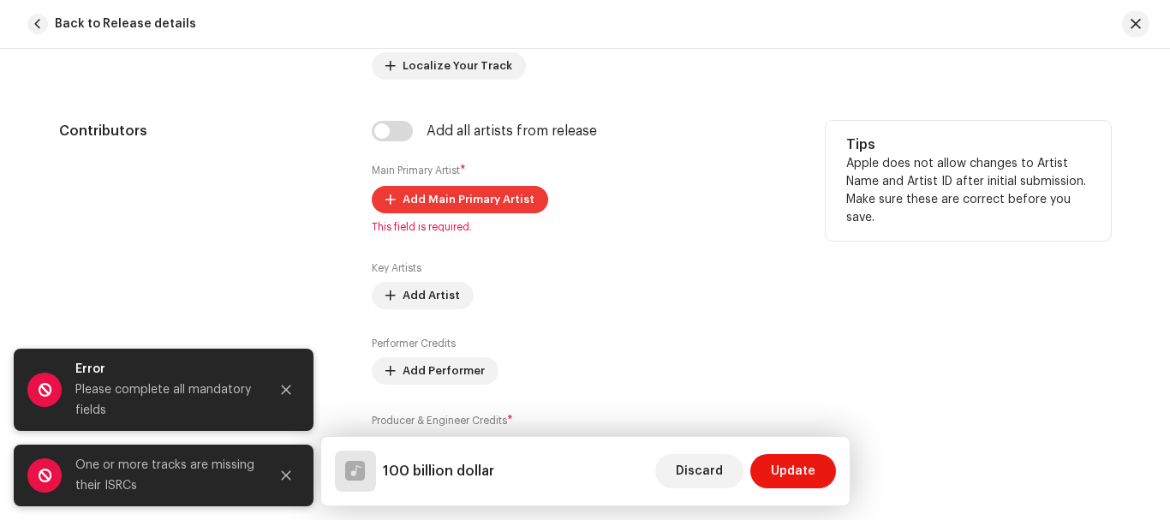
type input "100 billion dollar"
click at [438, 210] on span "Add Main Primary Artist" at bounding box center [468, 199] width 132 height 34
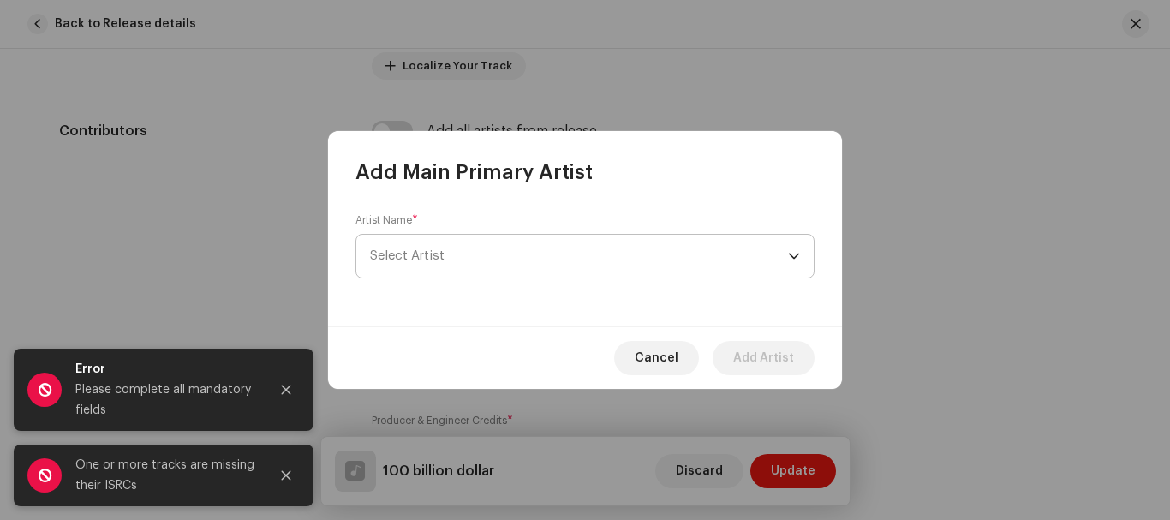
click at [450, 259] on span "Select Artist" at bounding box center [579, 256] width 418 height 43
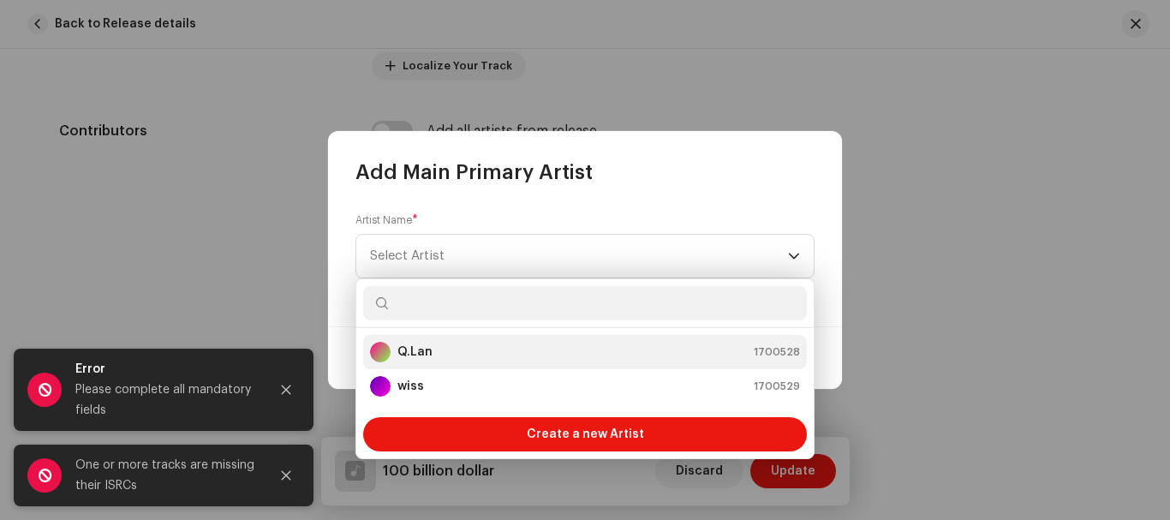
click at [423, 349] on strong "Q.Lan" at bounding box center [414, 351] width 35 height 17
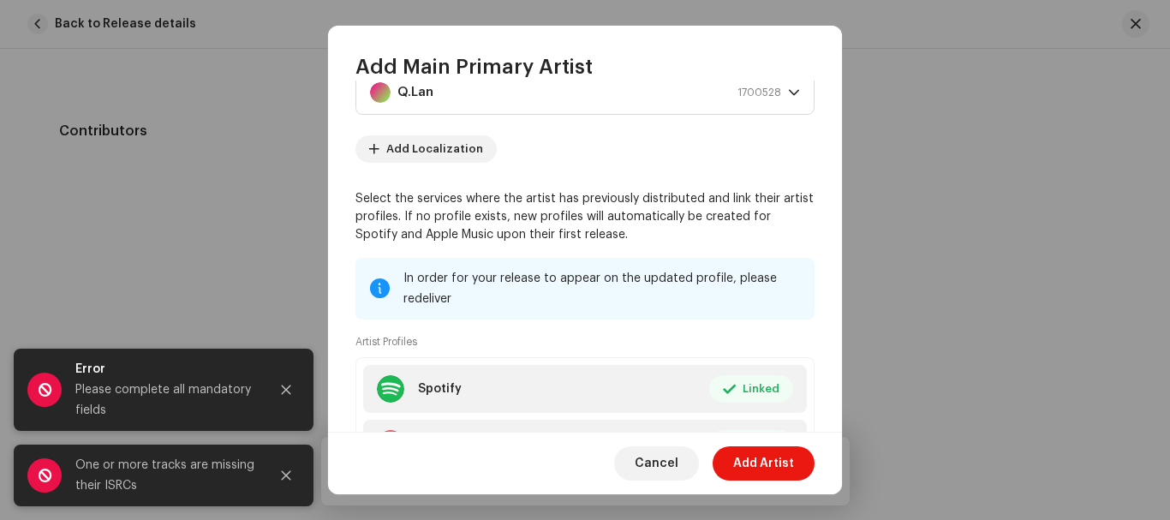
scroll to position [205, 0]
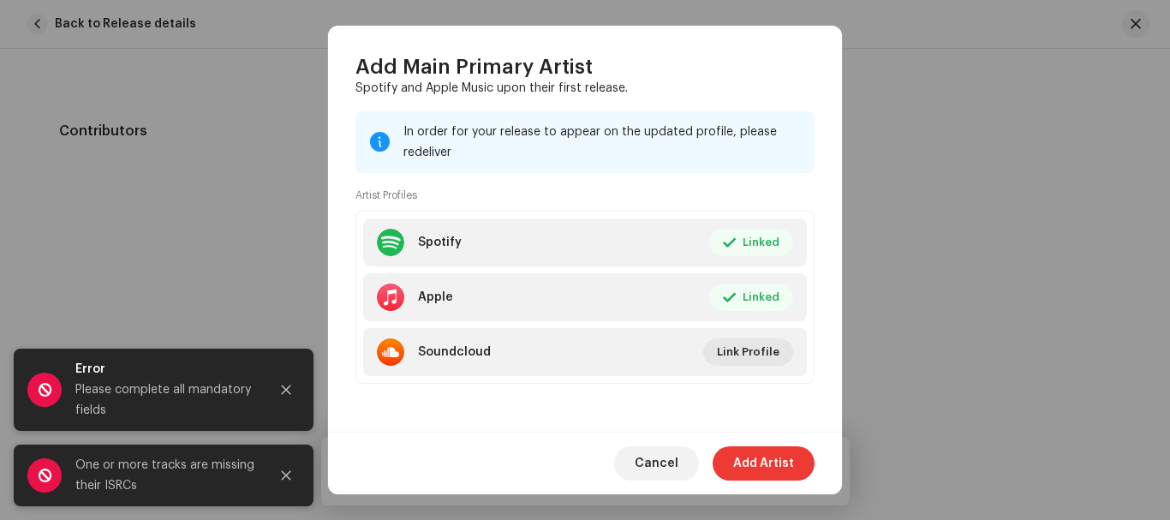
click at [762, 446] on span "Add Artist" at bounding box center [763, 463] width 61 height 34
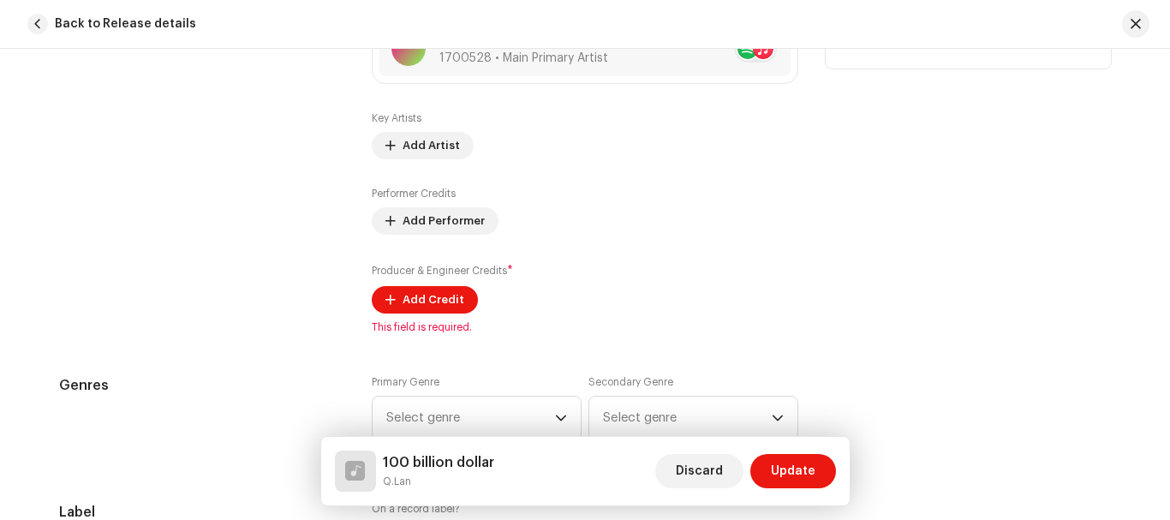
scroll to position [1274, 0]
click at [411, 141] on span "Add Artist" at bounding box center [430, 144] width 57 height 34
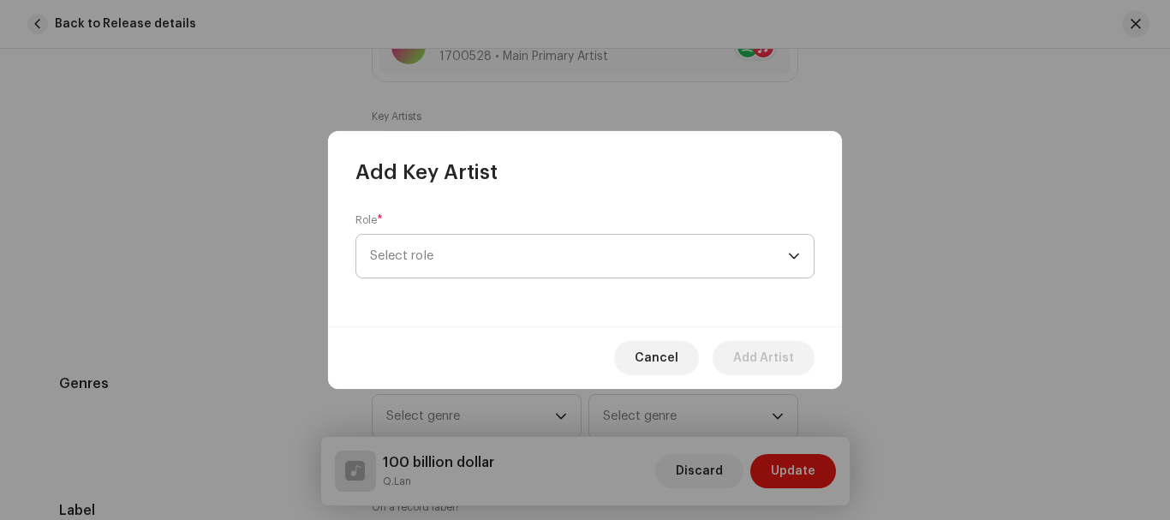
click at [569, 264] on span "Select role" at bounding box center [579, 256] width 418 height 43
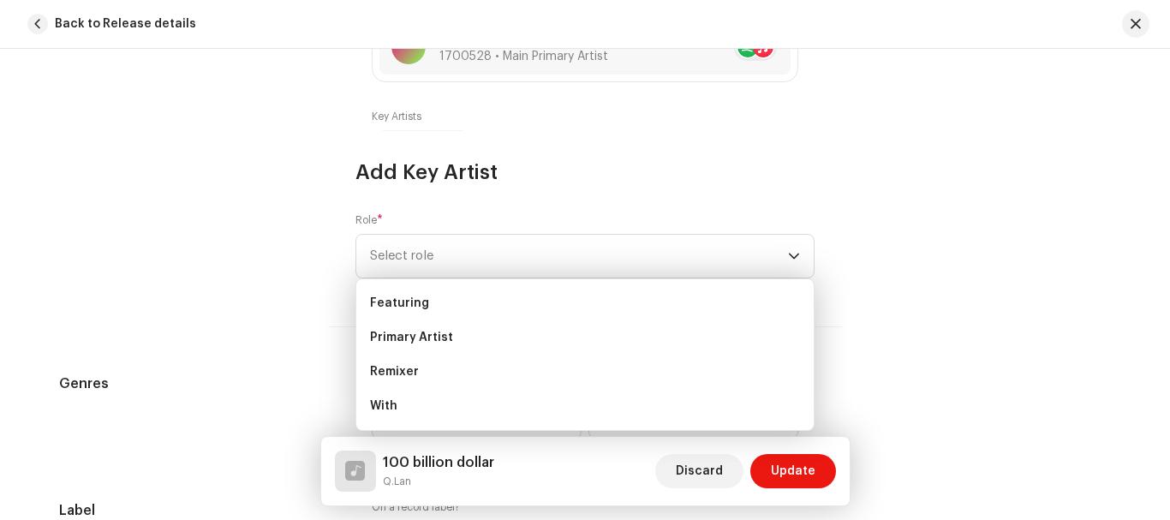
click at [170, 240] on div "Add Key Artist Role * Select role Cancel Add Artist" at bounding box center [585, 260] width 1170 height 520
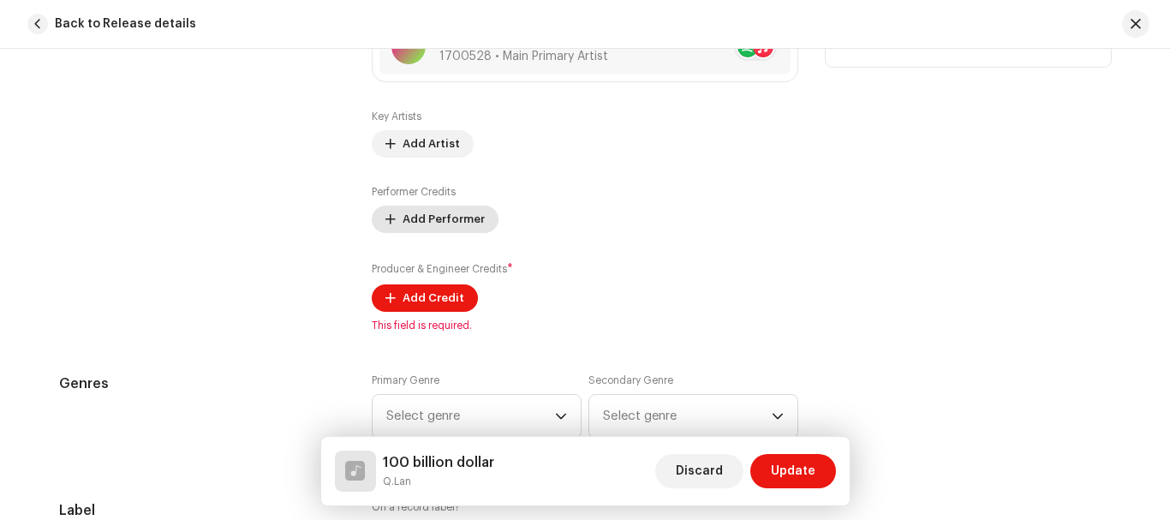
click at [438, 222] on span "Add Performer" at bounding box center [443, 219] width 82 height 34
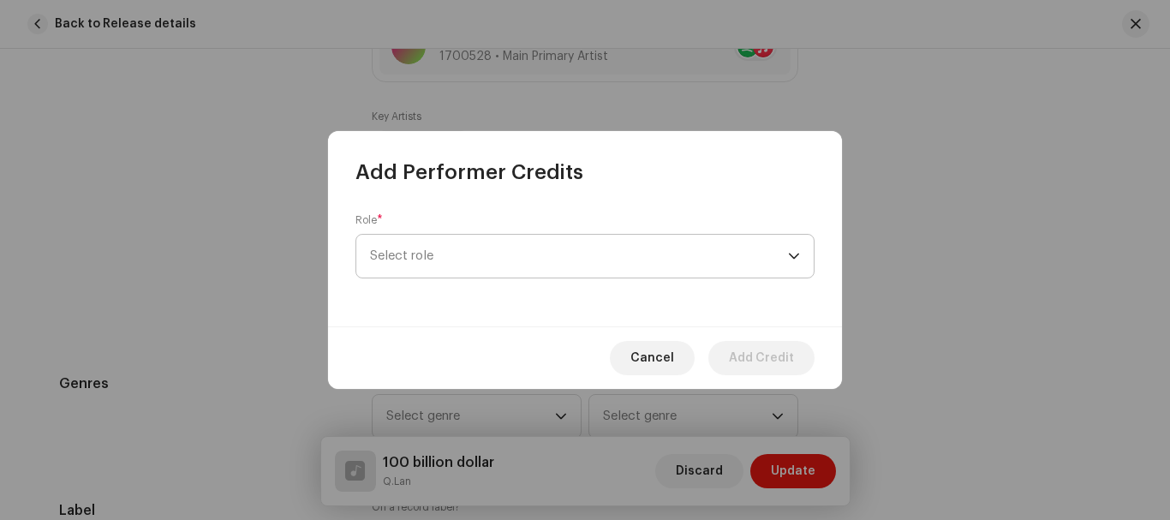
click at [461, 257] on span "Select role" at bounding box center [579, 256] width 418 height 43
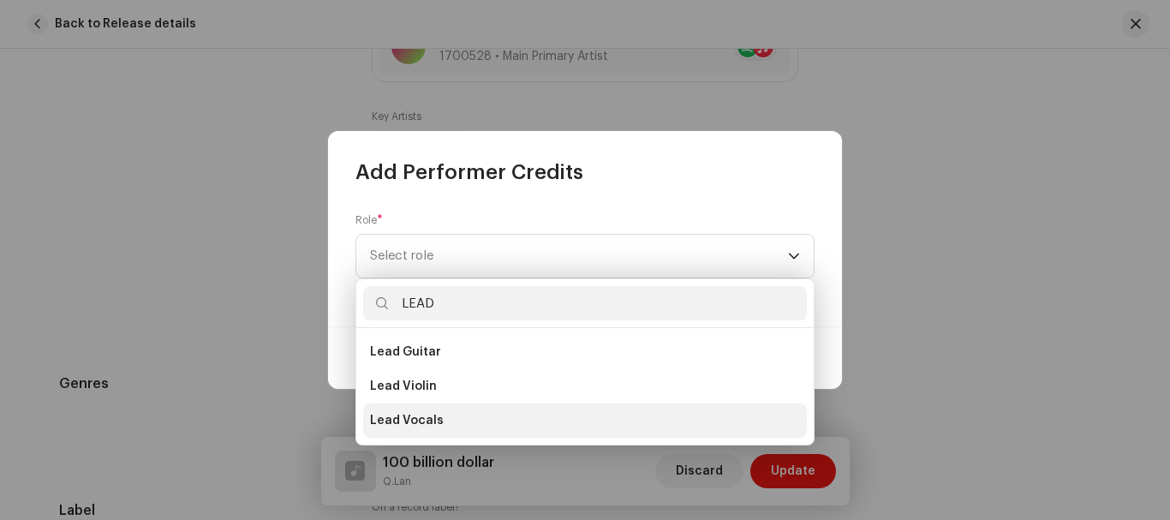
type input "LEAD"
click at [428, 427] on span "Lead Vocals" at bounding box center [407, 420] width 74 height 17
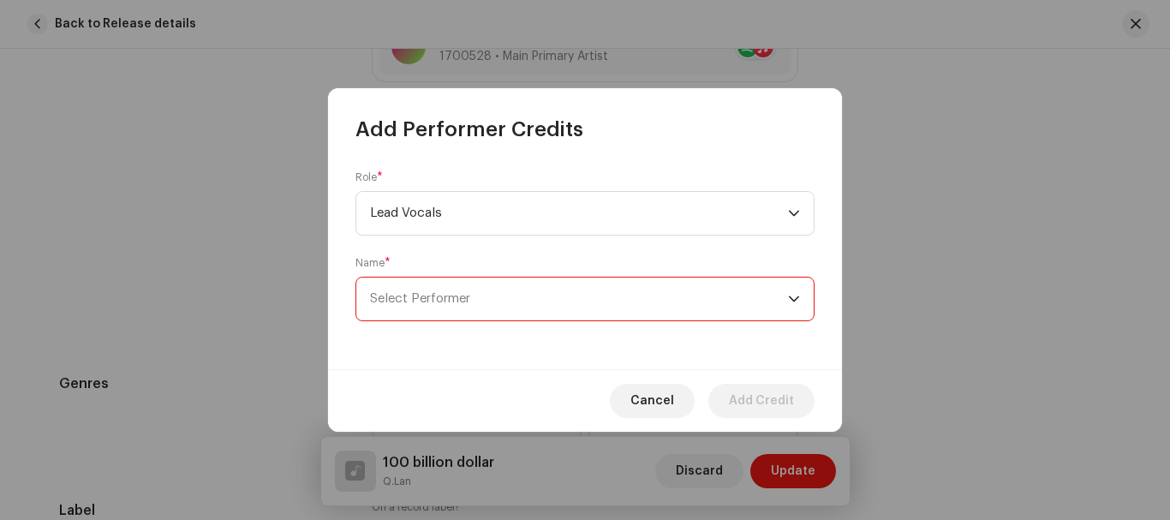
click at [450, 310] on span "Select Performer" at bounding box center [579, 298] width 418 height 43
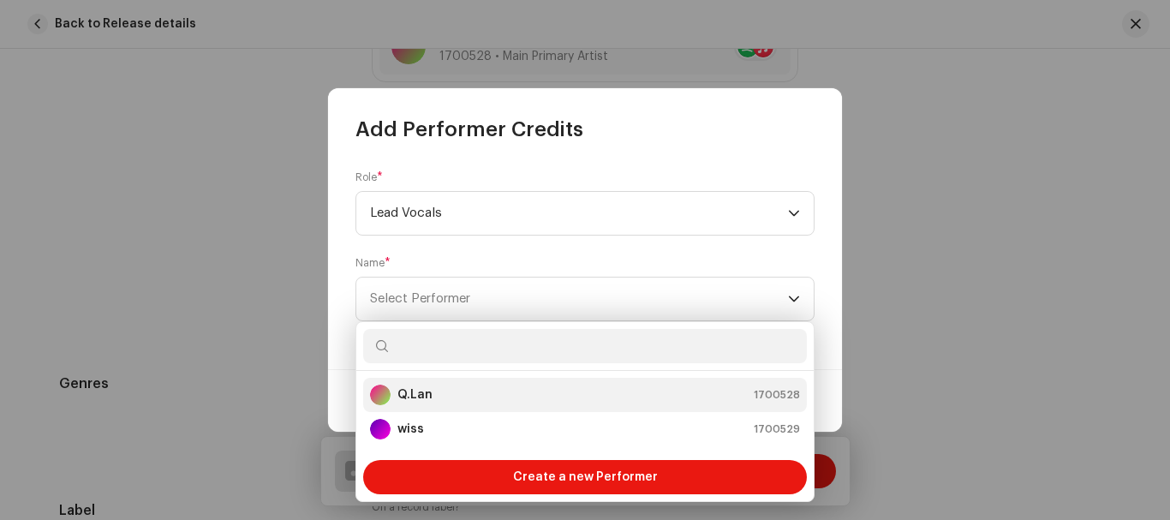
click at [450, 396] on div "Q.Lan 1700528" at bounding box center [585, 394] width 430 height 21
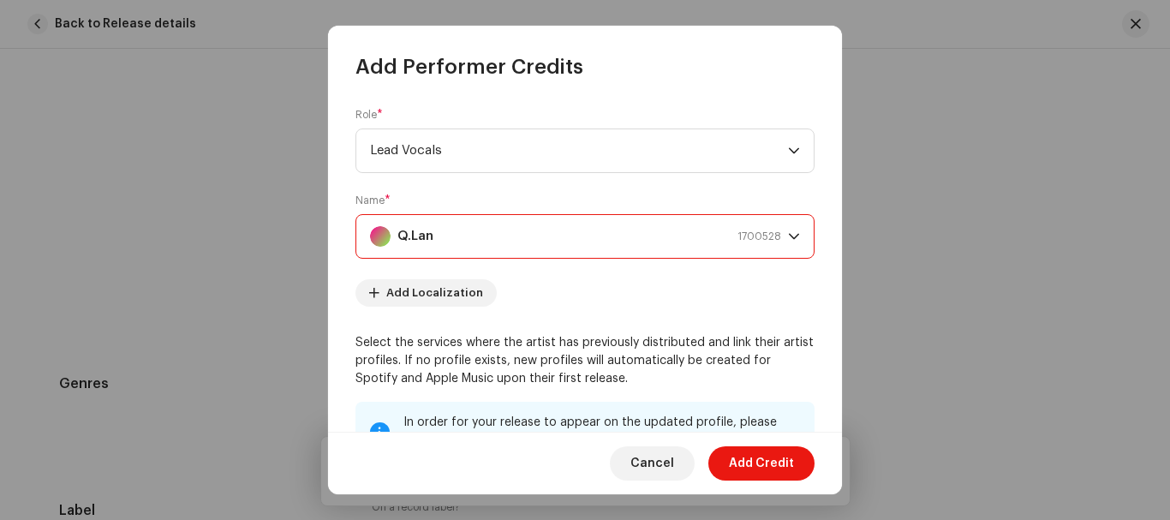
scroll to position [290, 0]
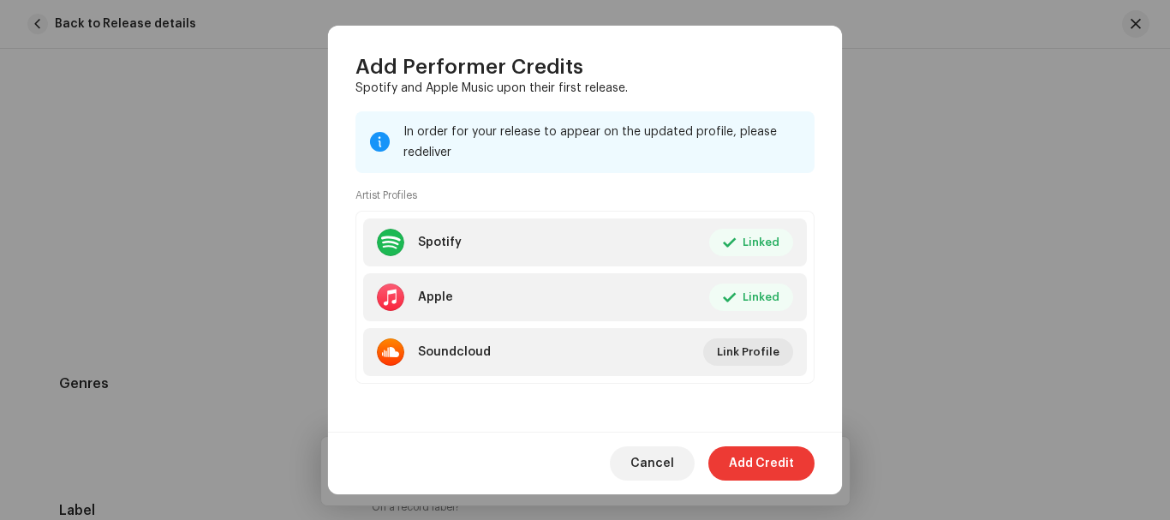
click at [743, 470] on span "Add Credit" at bounding box center [761, 463] width 65 height 34
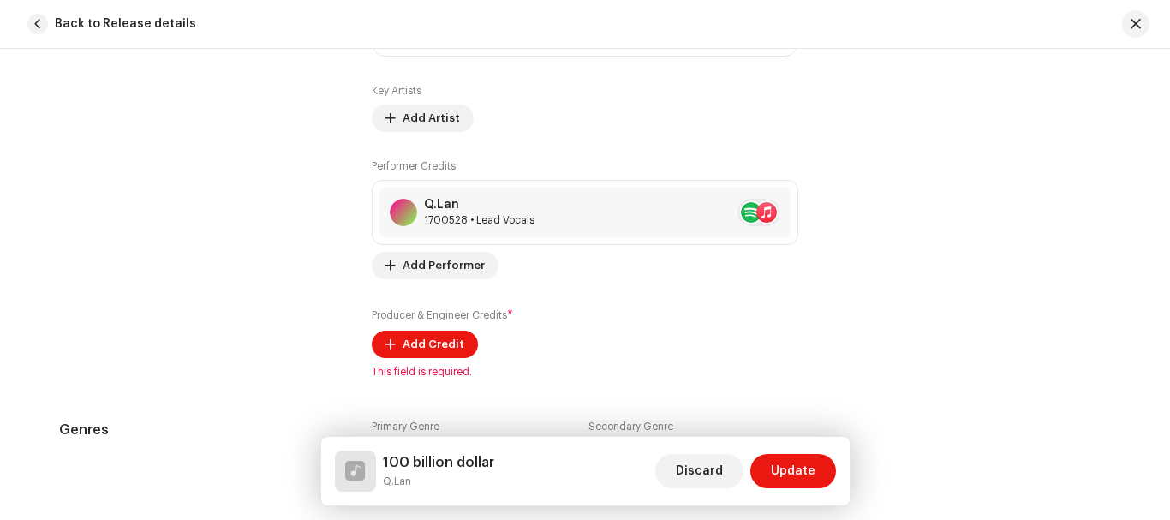
scroll to position [1301, 0]
click at [416, 340] on span "Add Credit" at bounding box center [433, 343] width 62 height 34
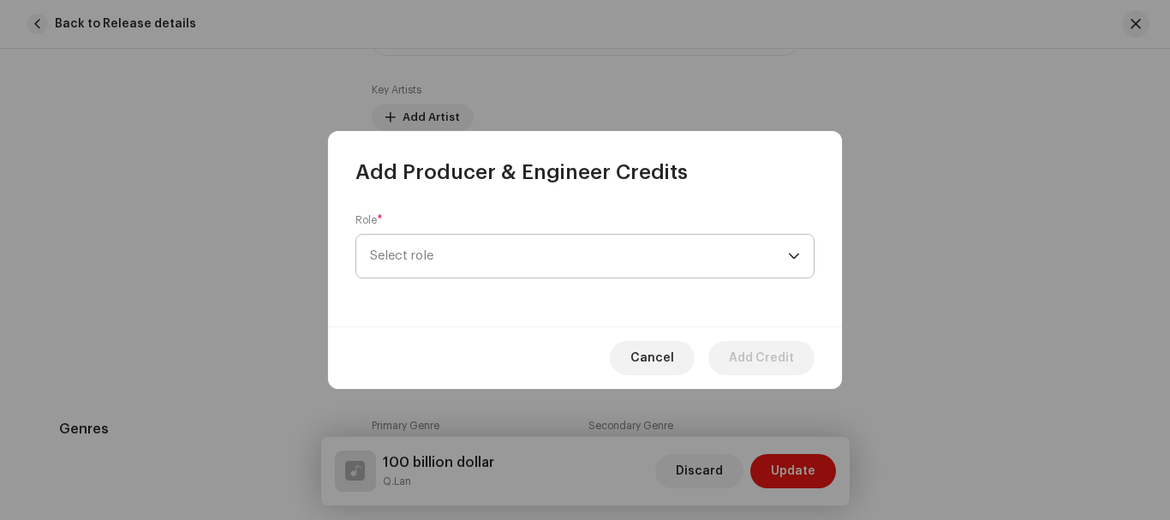
click at [458, 256] on span "Select role" at bounding box center [579, 256] width 418 height 43
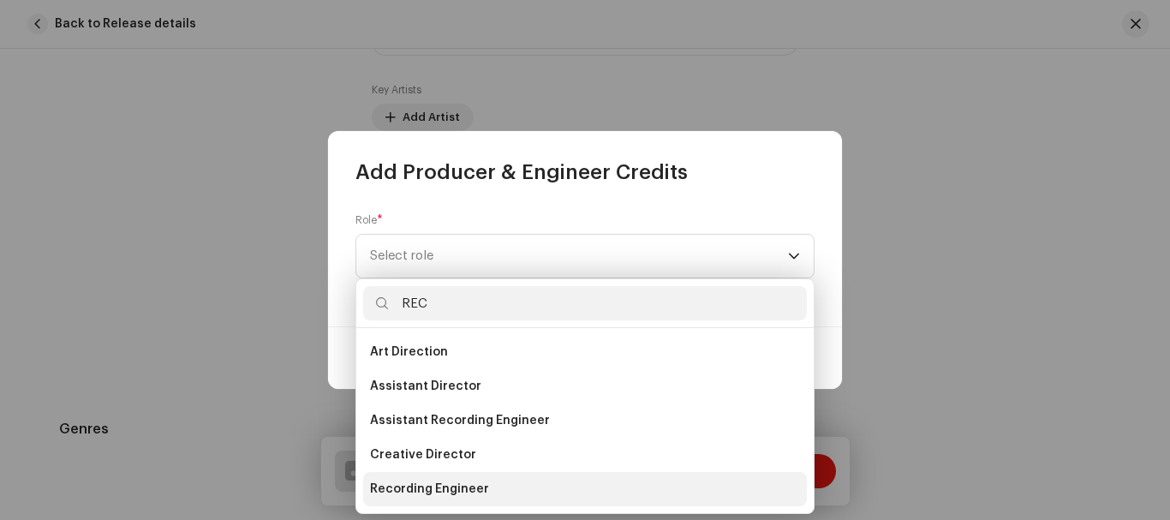
type input "REC"
click at [454, 480] on span "Recording Engineer" at bounding box center [429, 488] width 119 height 17
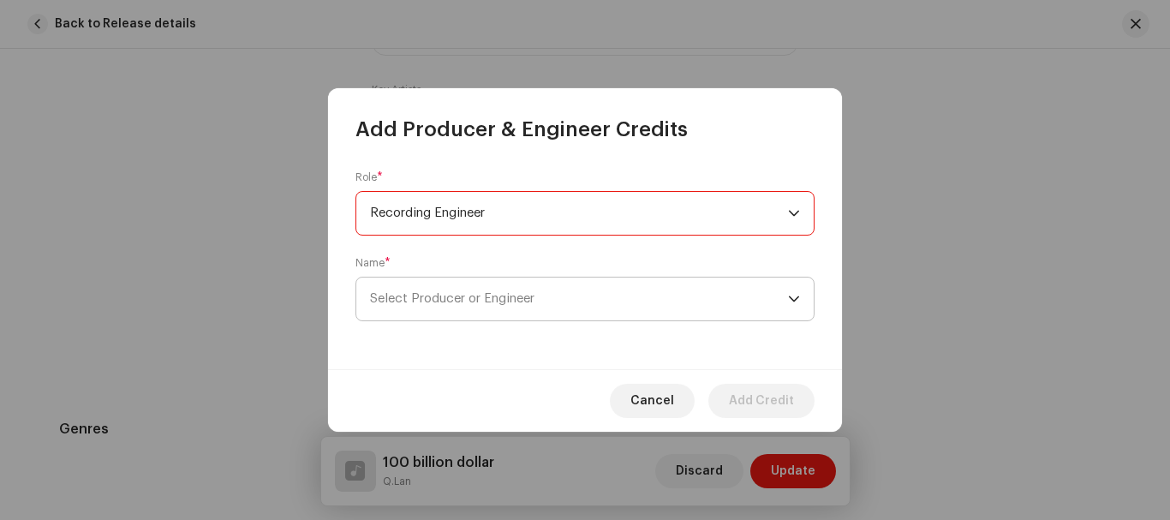
click at [560, 307] on span "Select Producer or Engineer" at bounding box center [579, 298] width 418 height 43
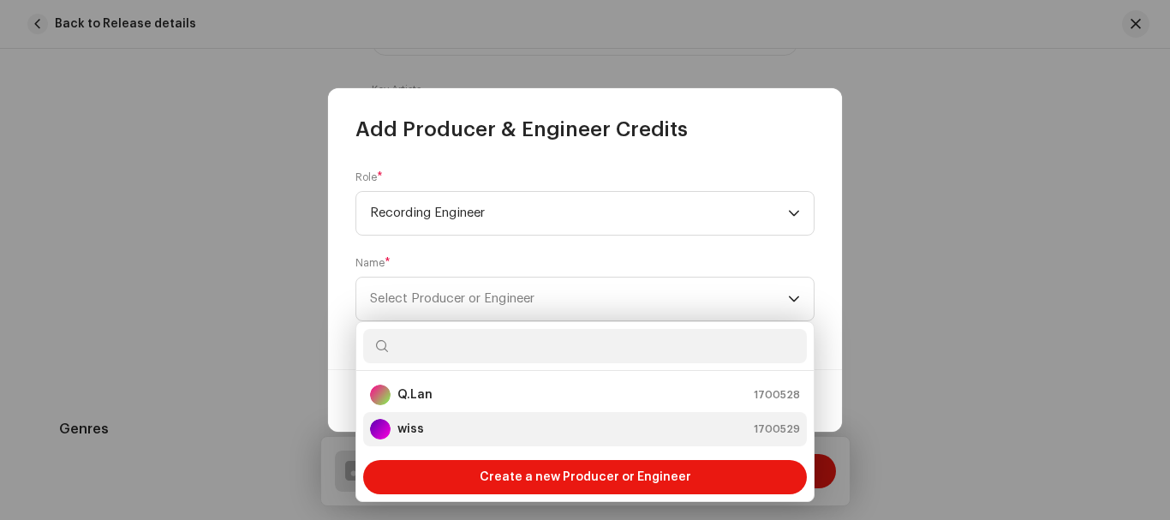
click at [477, 437] on div "wiss 1700529" at bounding box center [585, 429] width 430 height 21
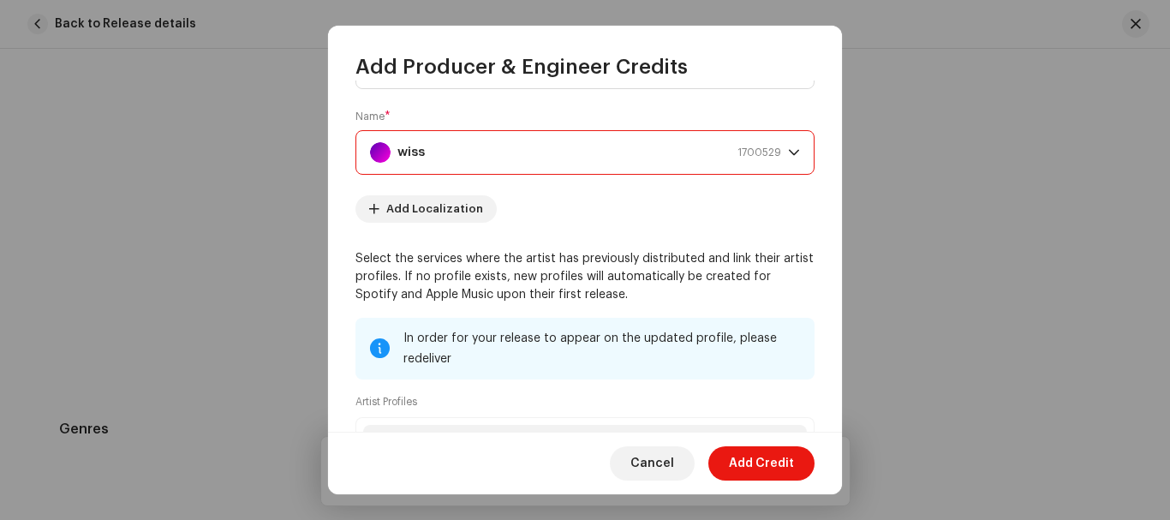
scroll to position [290, 0]
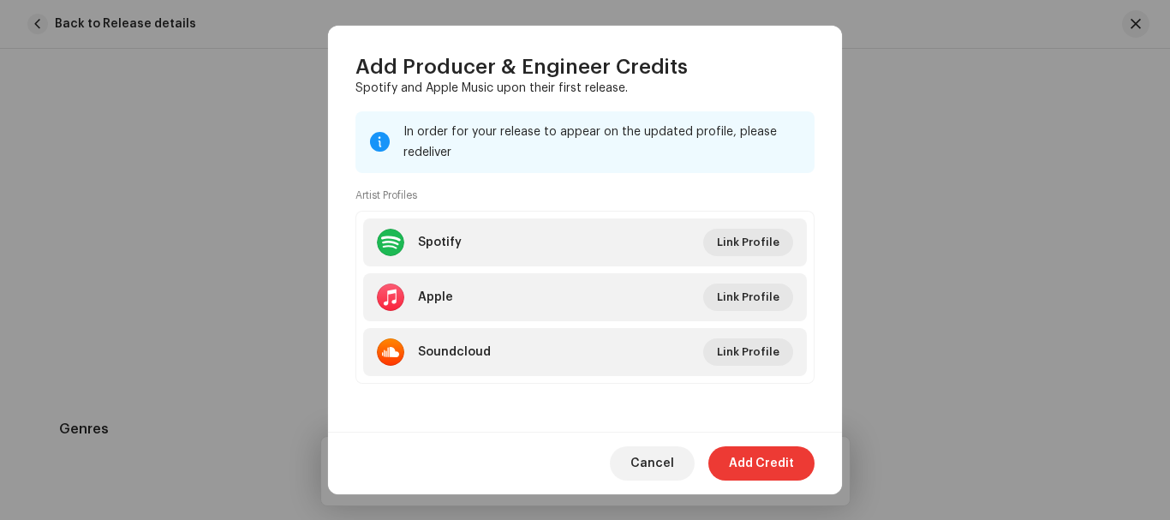
click at [749, 460] on span "Add Credit" at bounding box center [761, 463] width 65 height 34
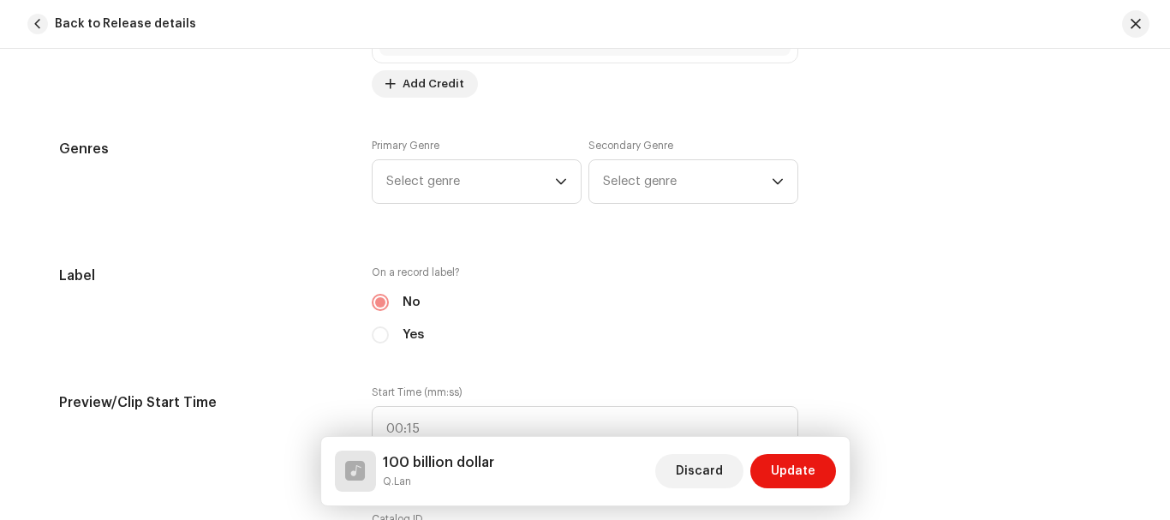
scroll to position [1634, 0]
click at [559, 174] on icon "dropdown trigger" at bounding box center [561, 180] width 12 height 12
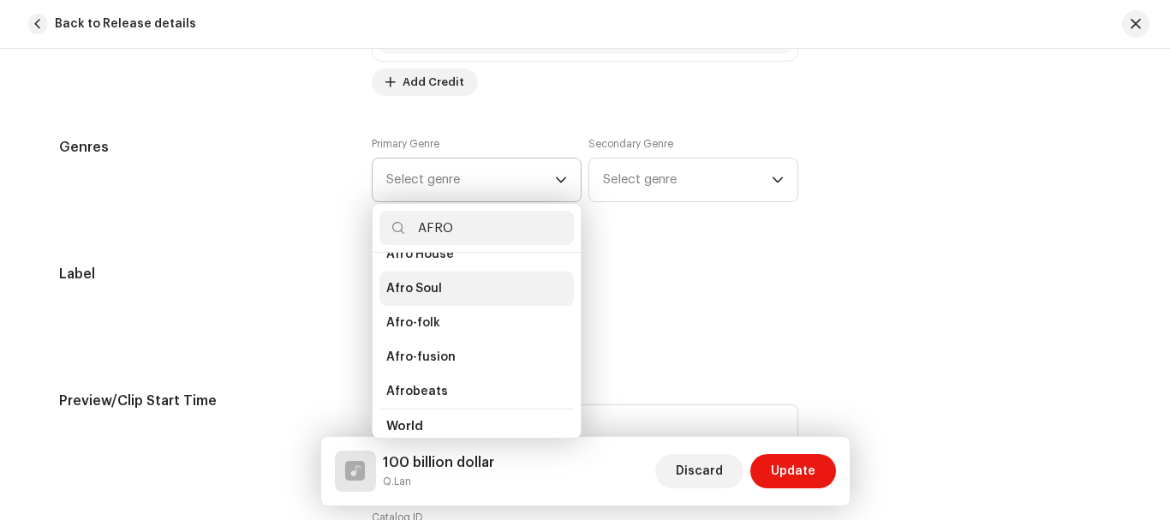
scroll to position [138, 0]
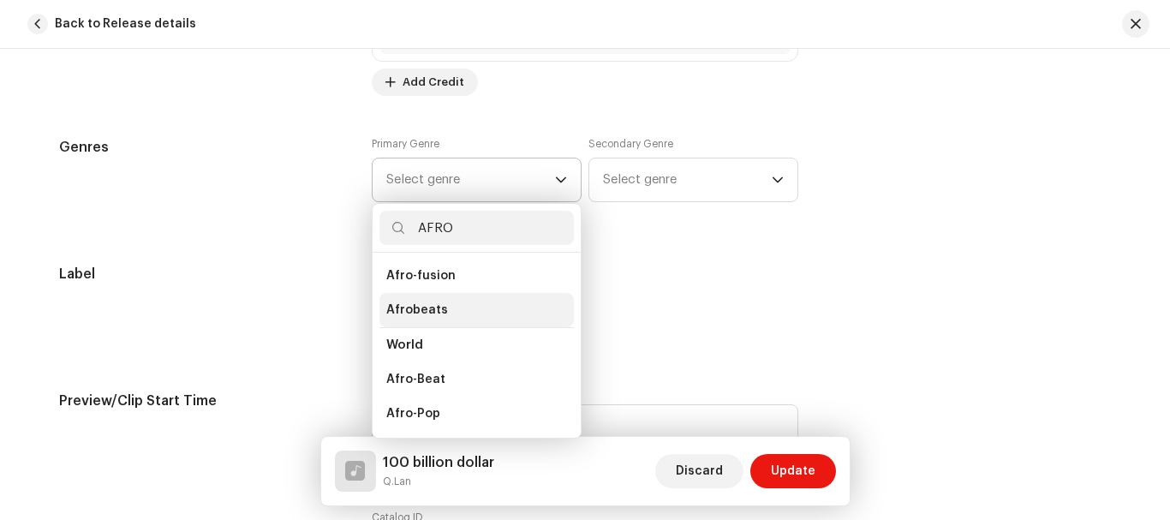
type input "AFRO"
click at [472, 301] on li "Afrobeats" at bounding box center [476, 310] width 194 height 34
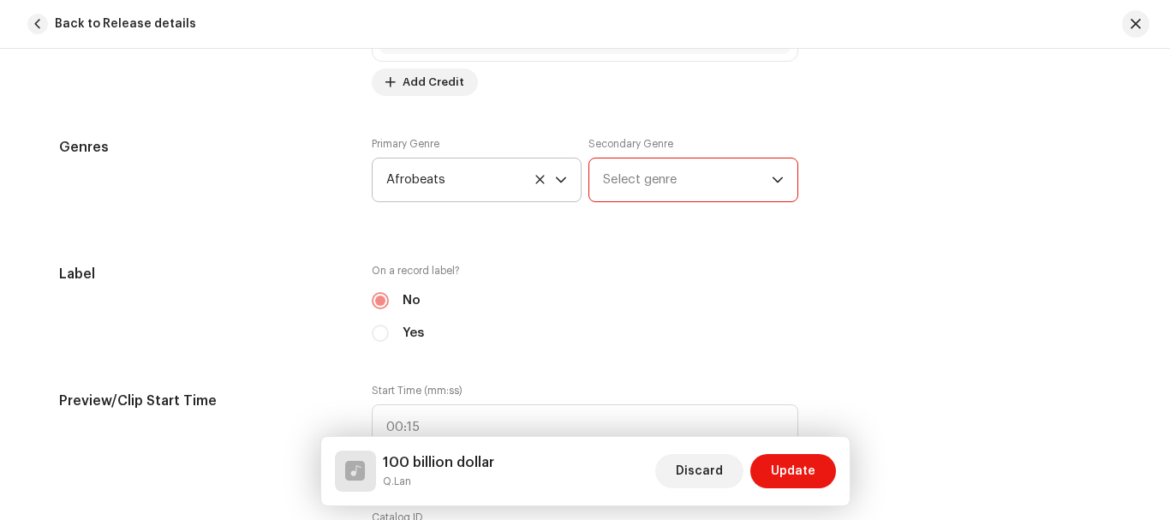
click at [631, 188] on span "Select genre" at bounding box center [687, 179] width 169 height 43
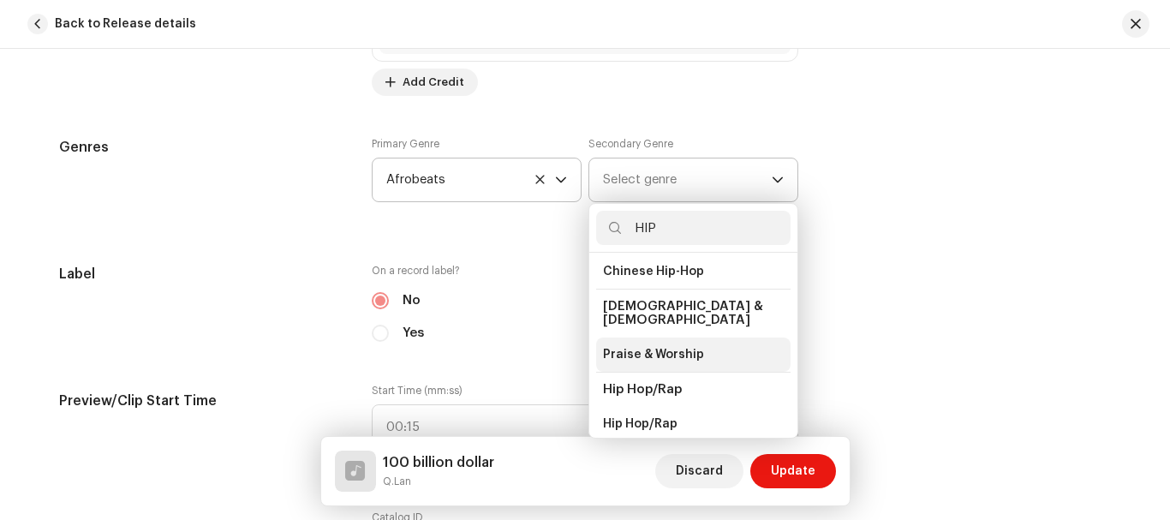
scroll to position [86, 0]
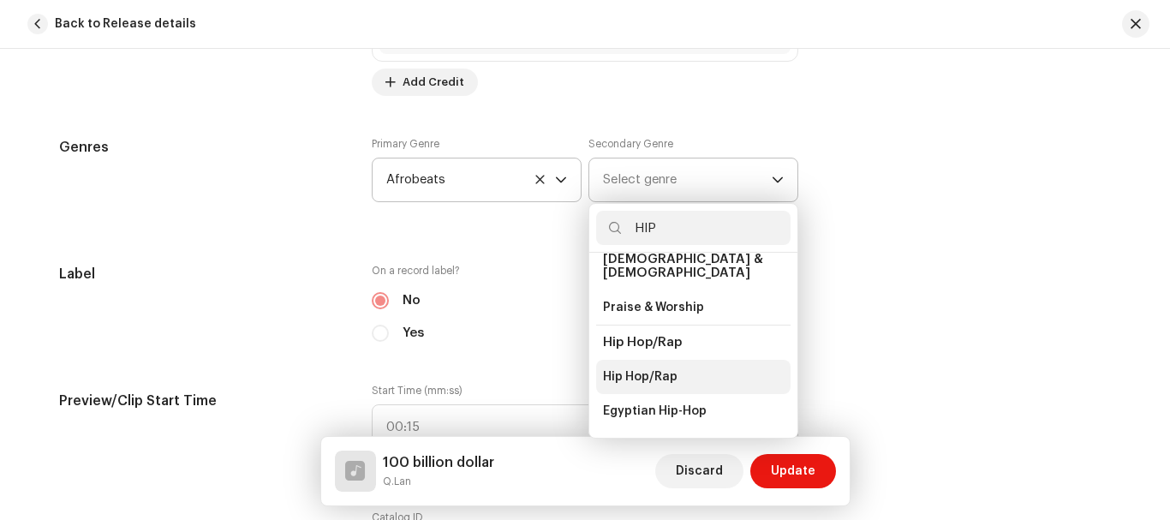
type input "HIP"
click at [639, 368] on span "Hip Hop/Rap" at bounding box center [640, 376] width 74 height 17
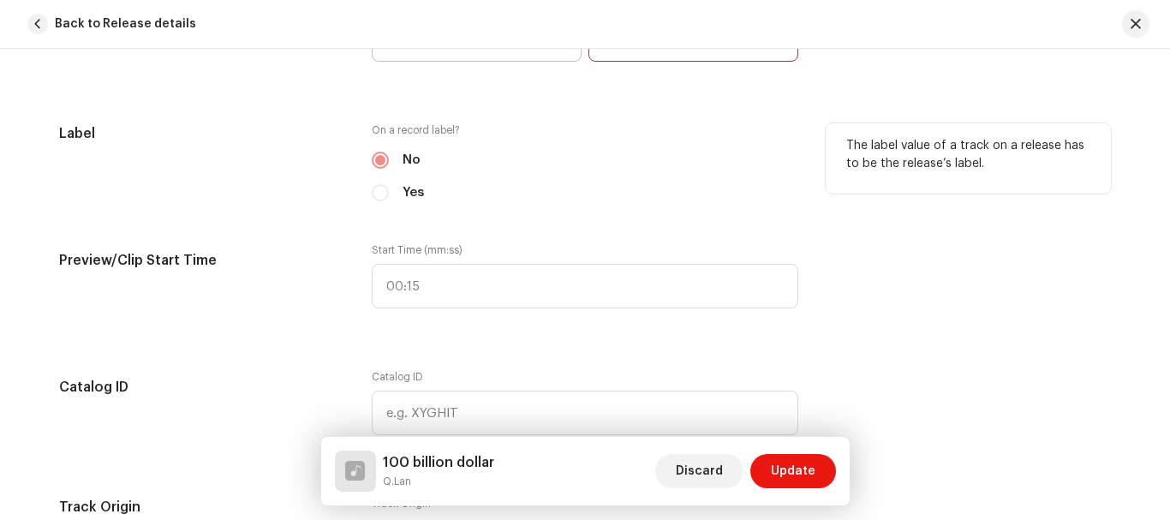
scroll to position [1786, 0]
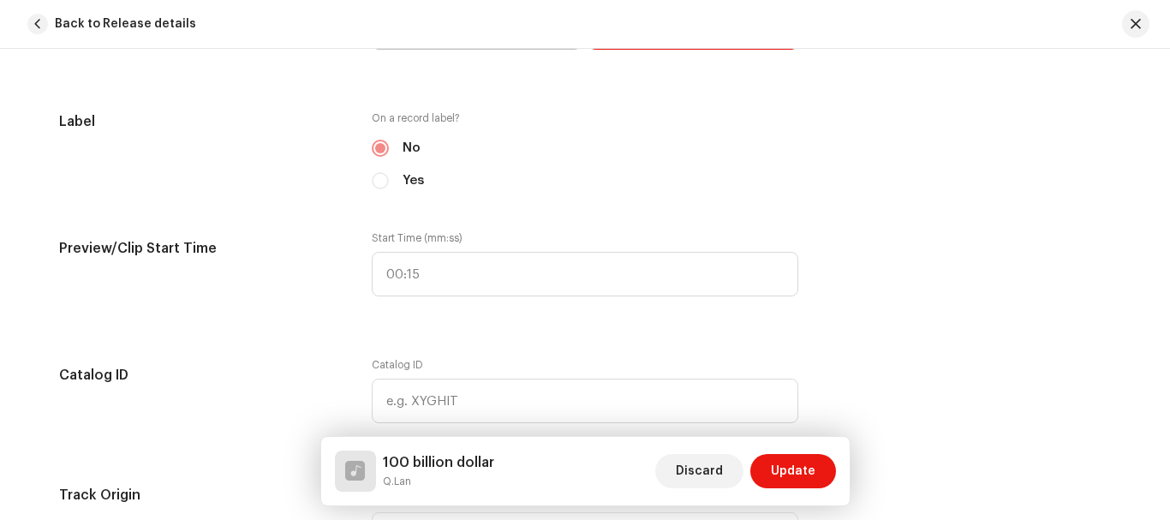
click at [530, 214] on div "Track details Complete the following to finalize your track. 1 of 3 Add Audio F…" at bounding box center [585, 261] width 1106 height 3915
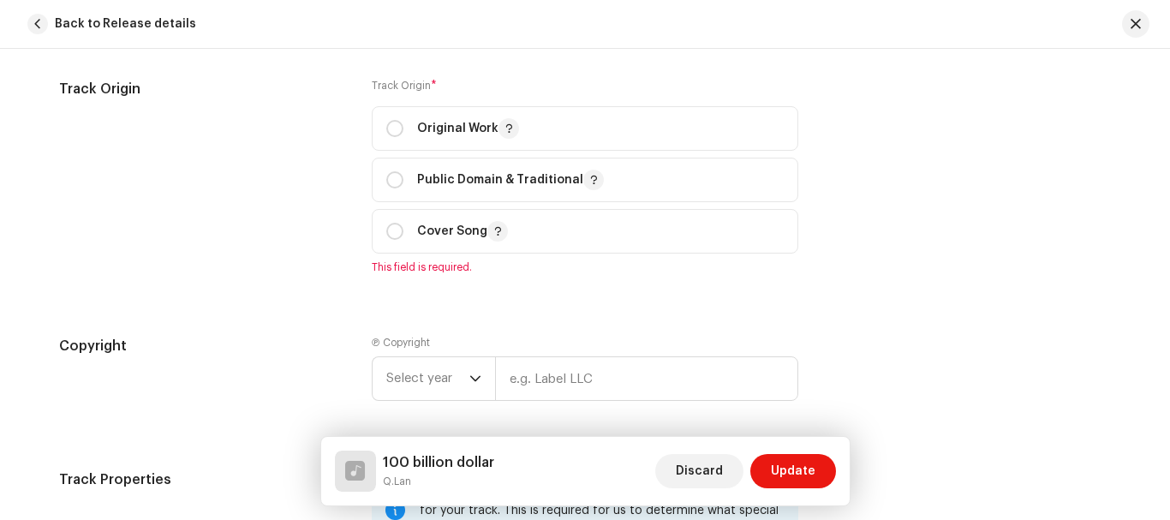
scroll to position [2196, 0]
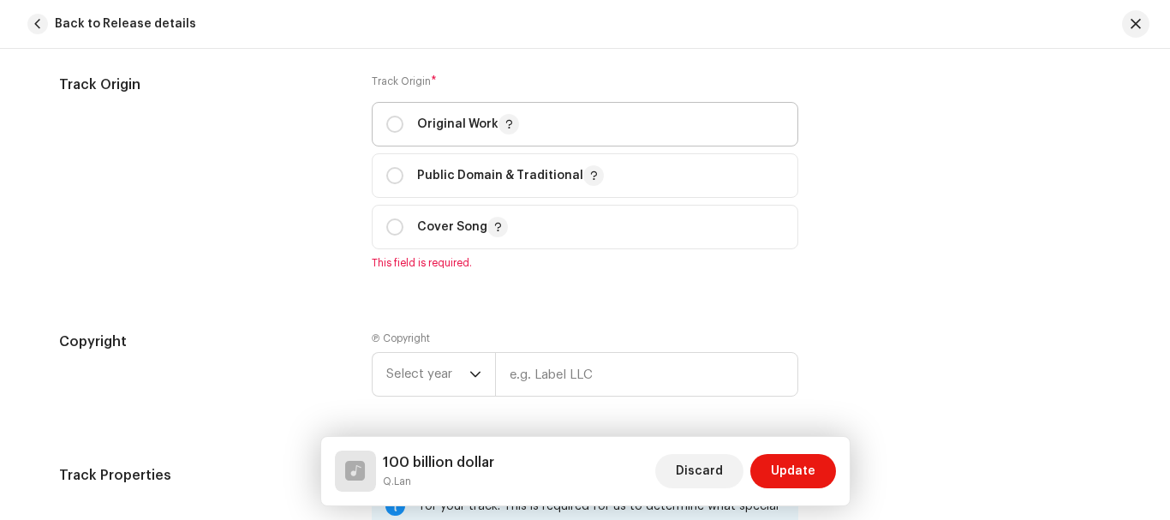
click at [386, 115] on div "Original Work" at bounding box center [452, 124] width 133 height 21
radio input "true"
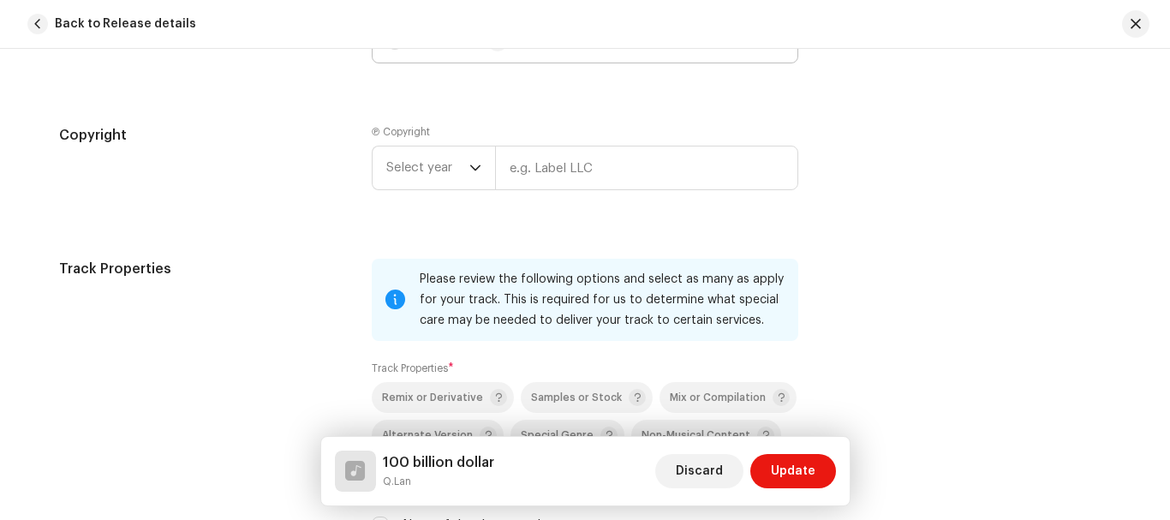
scroll to position [2383, 0]
click at [469, 171] on icon "dropdown trigger" at bounding box center [475, 167] width 12 height 12
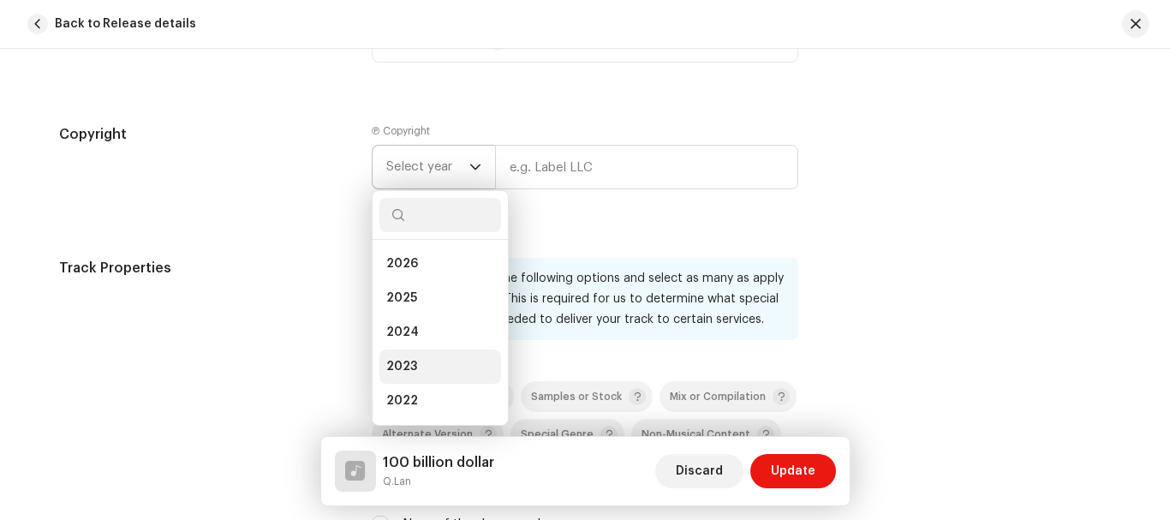
click at [419, 366] on li "2023" at bounding box center [440, 366] width 122 height 34
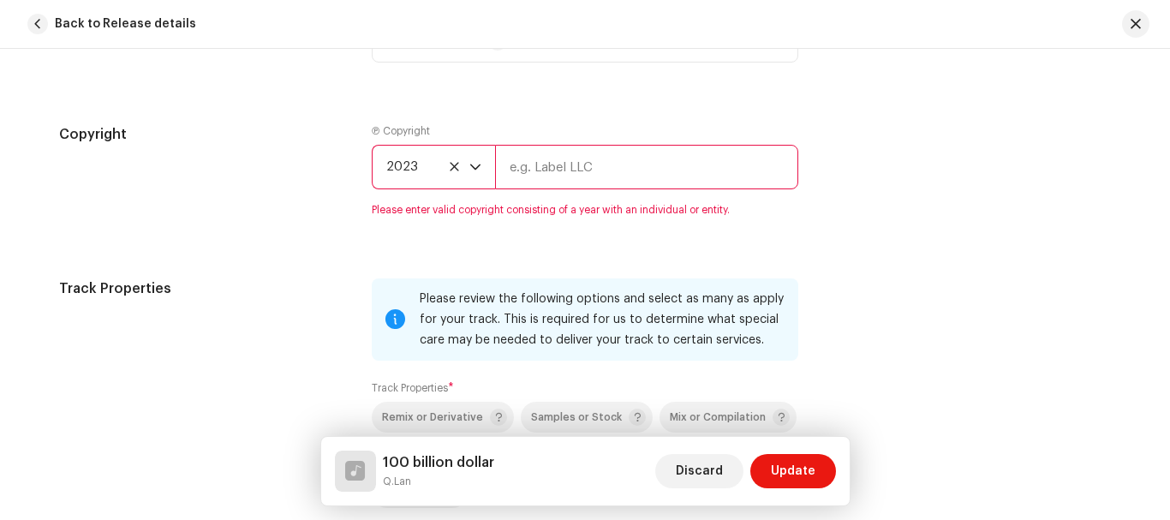
click at [587, 179] on input "text" at bounding box center [646, 167] width 303 height 45
type input "Q.lan"
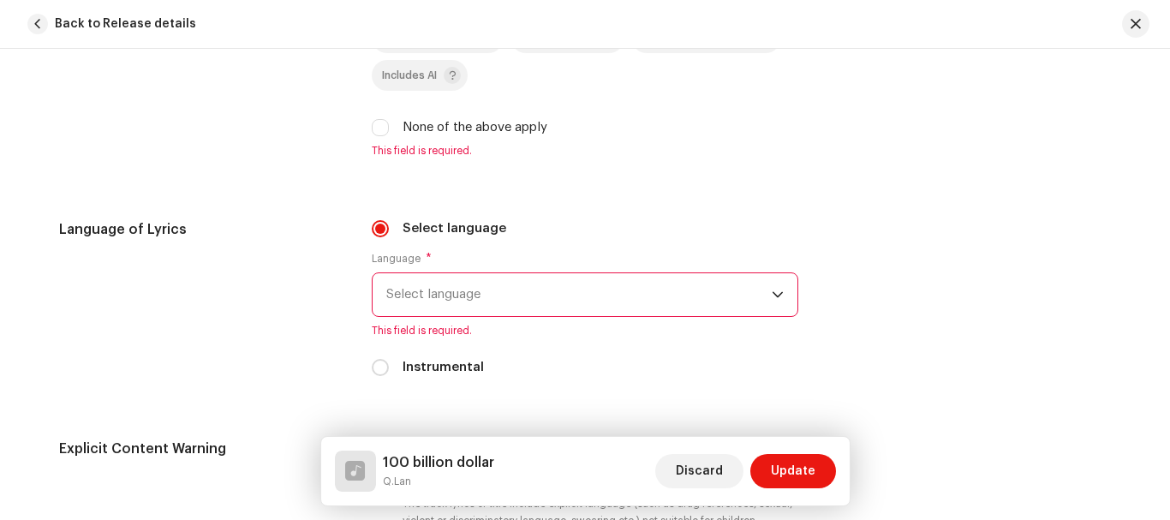
scroll to position [2782, 0]
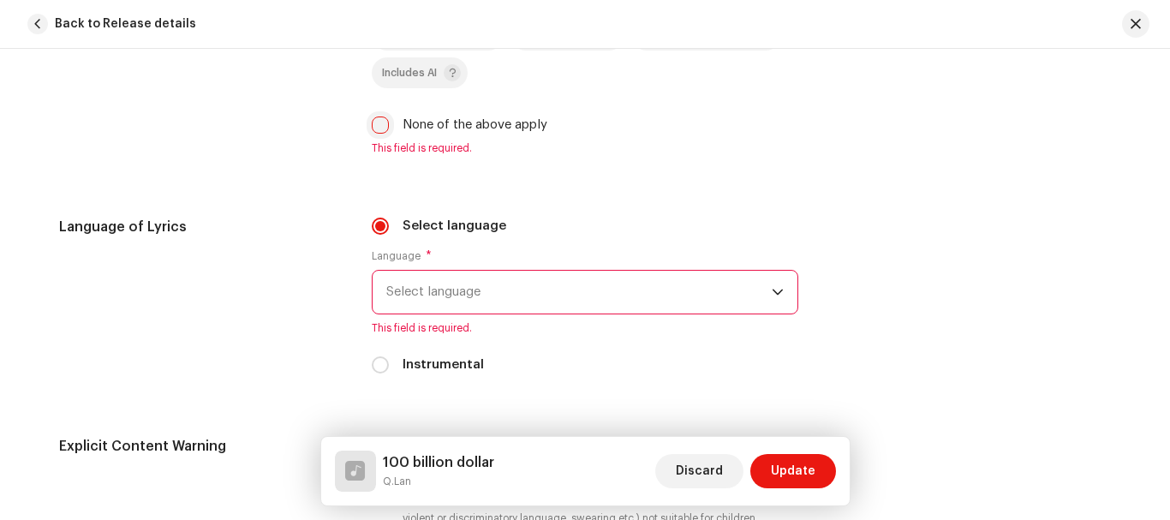
click at [384, 122] on input "None of the above apply" at bounding box center [380, 124] width 17 height 17
checkbox input "true"
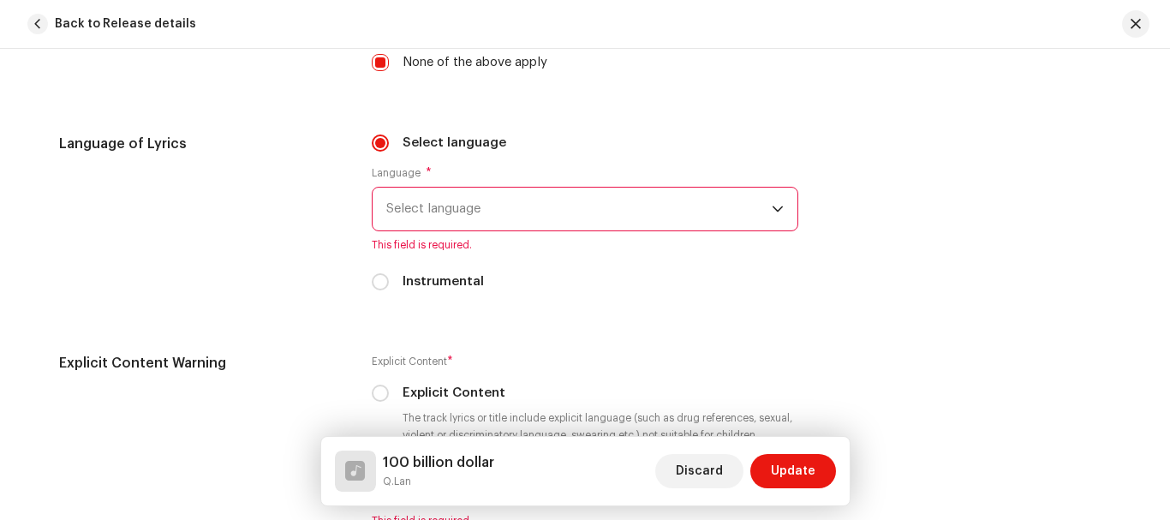
scroll to position [2849, 0]
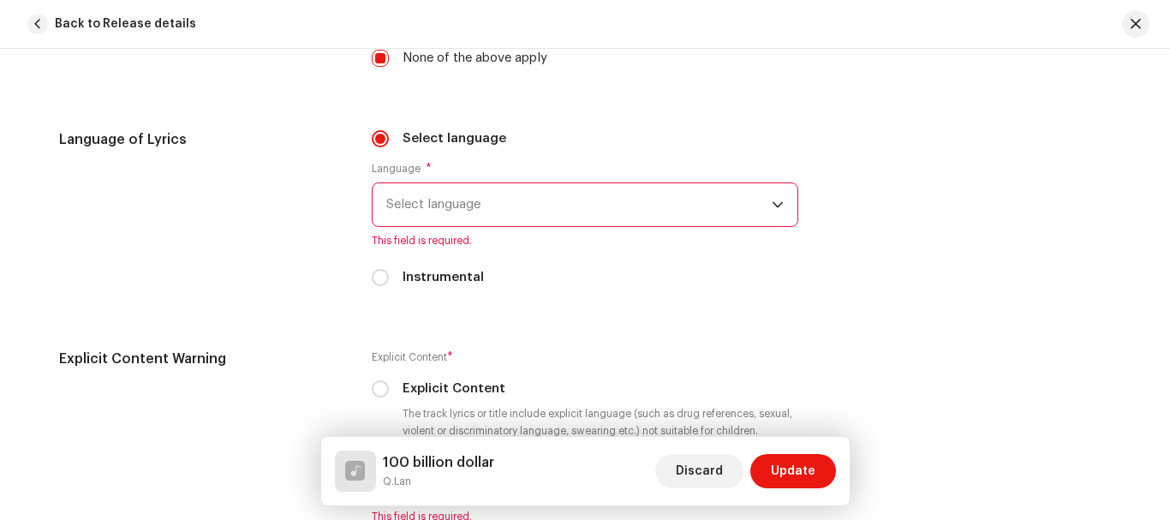
click at [451, 199] on span "Select language" at bounding box center [578, 204] width 385 height 43
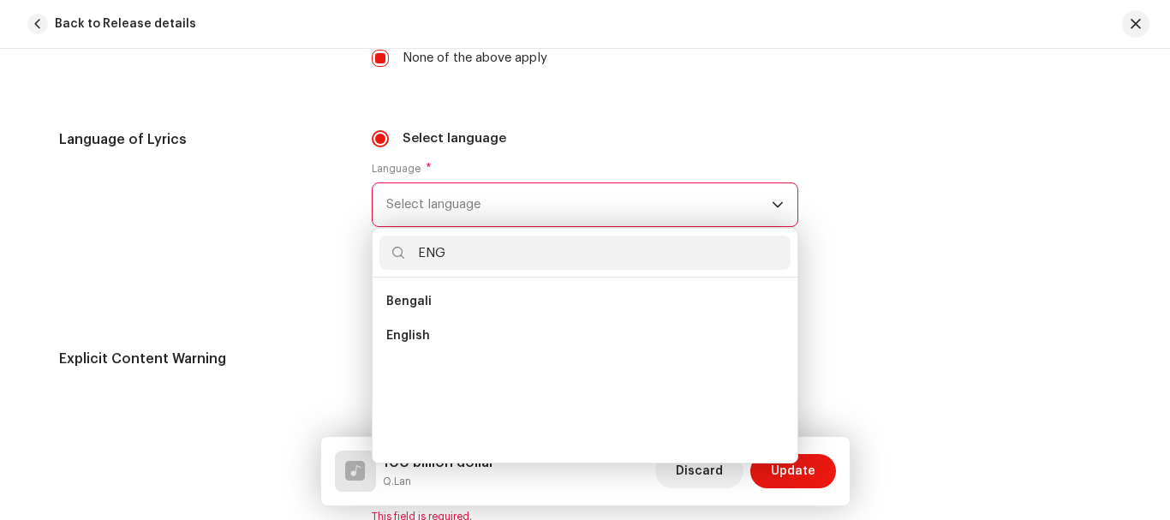
scroll to position [0, 0]
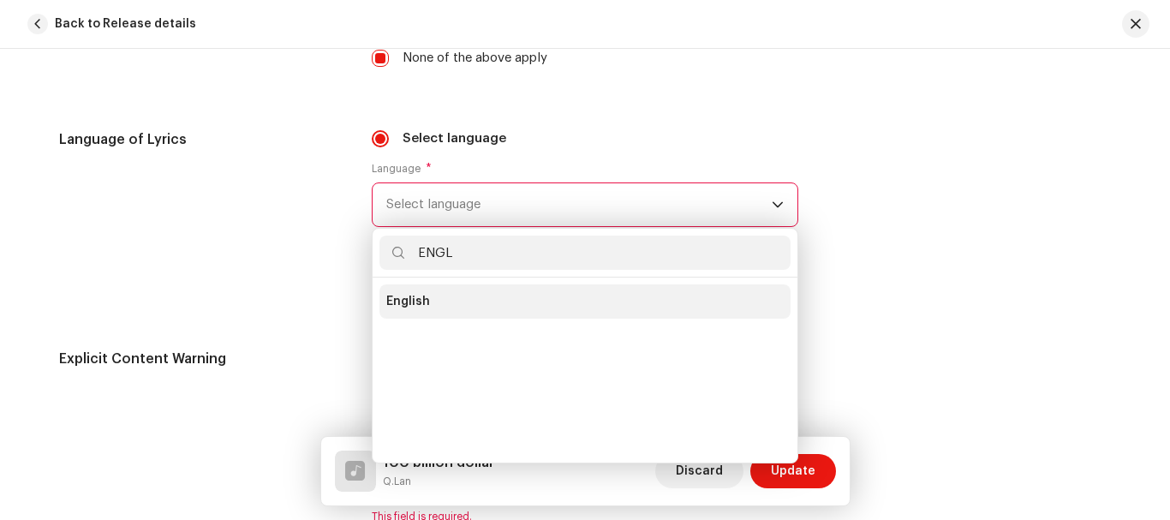
type input "ENGL"
click at [454, 294] on li "English" at bounding box center [584, 301] width 411 height 34
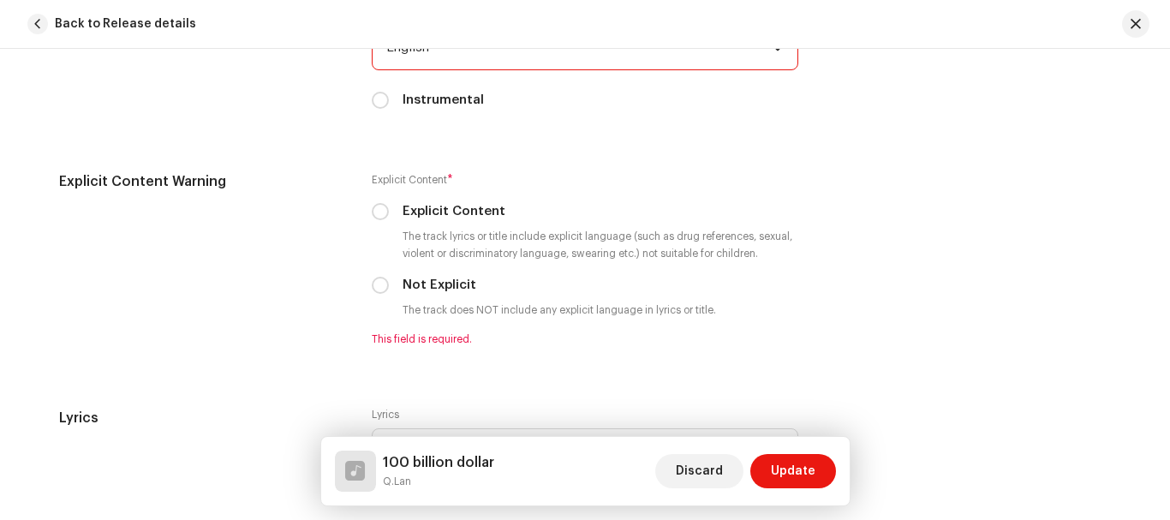
scroll to position [3015, 0]
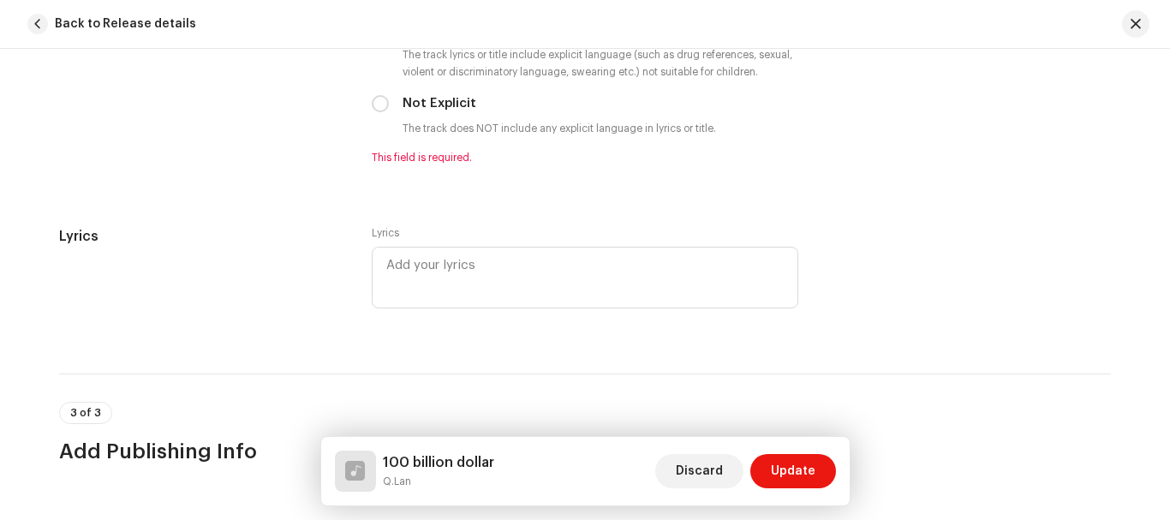
scroll to position [3189, 0]
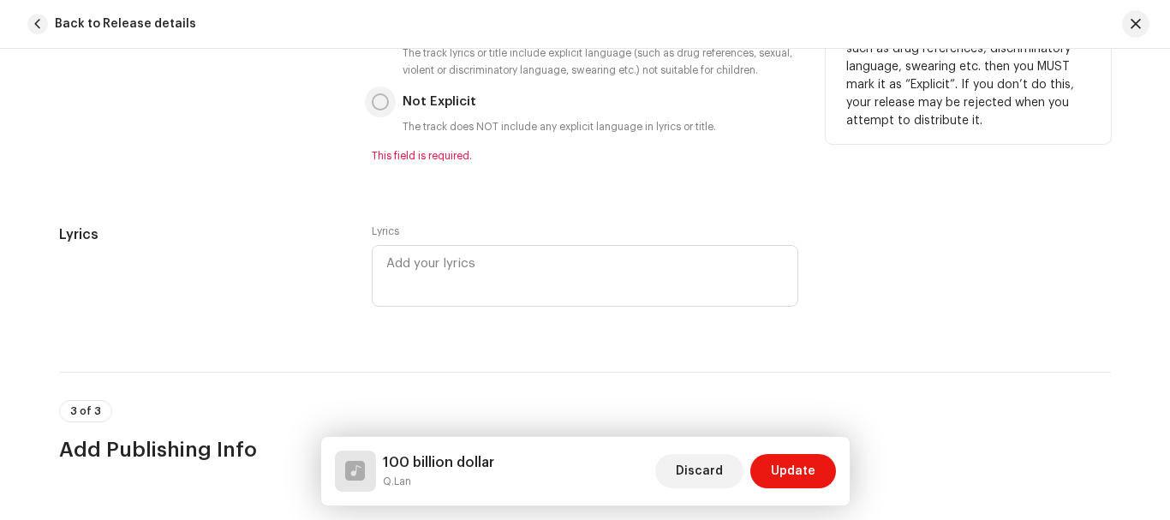
click at [378, 97] on input "Not Explicit" at bounding box center [380, 101] width 17 height 17
radio input "true"
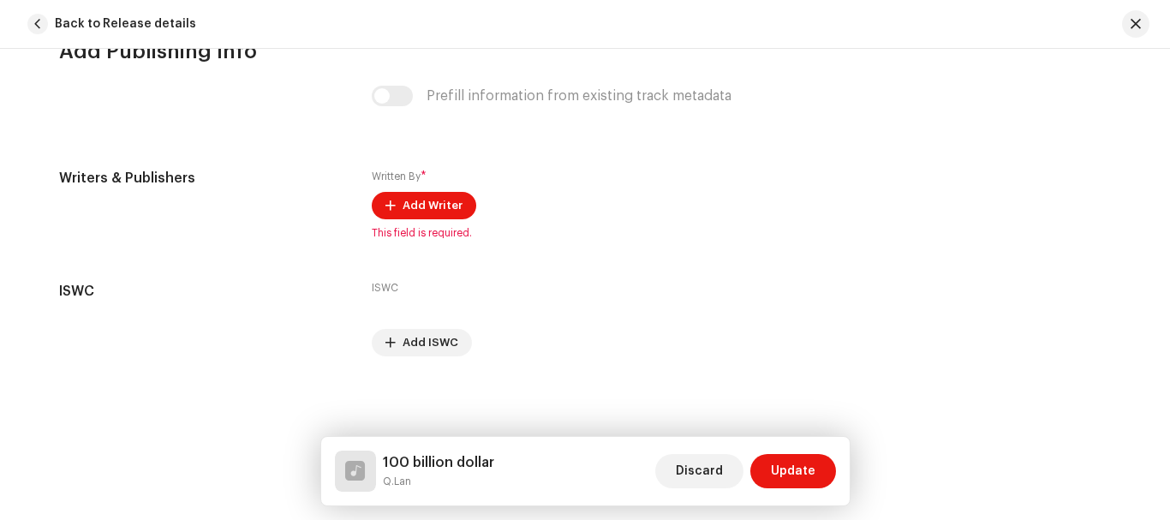
scroll to position [3567, 0]
click at [425, 197] on span "Add Writer" at bounding box center [432, 205] width 60 height 34
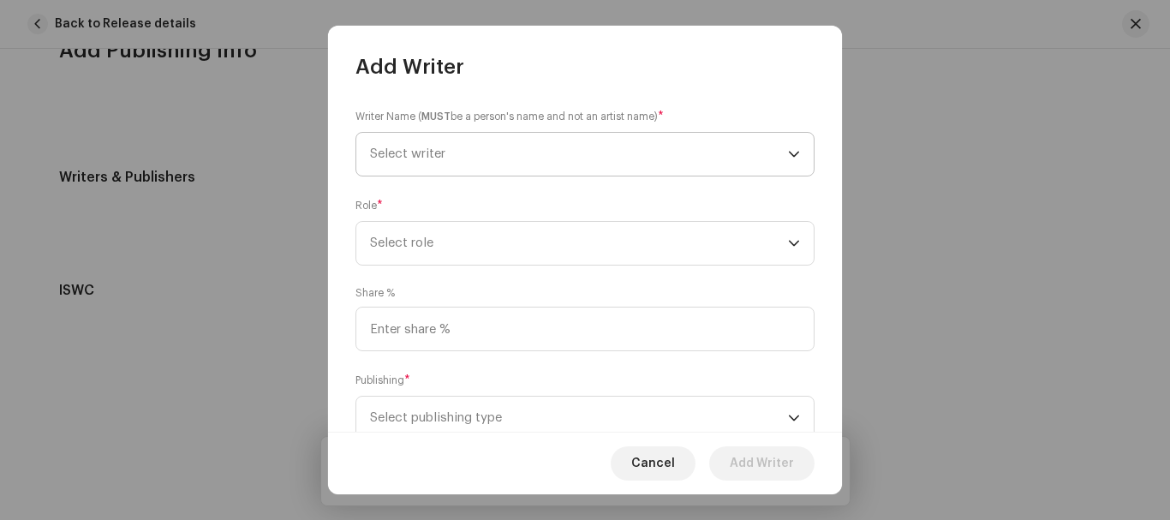
click at [434, 164] on span "Select writer" at bounding box center [579, 154] width 418 height 43
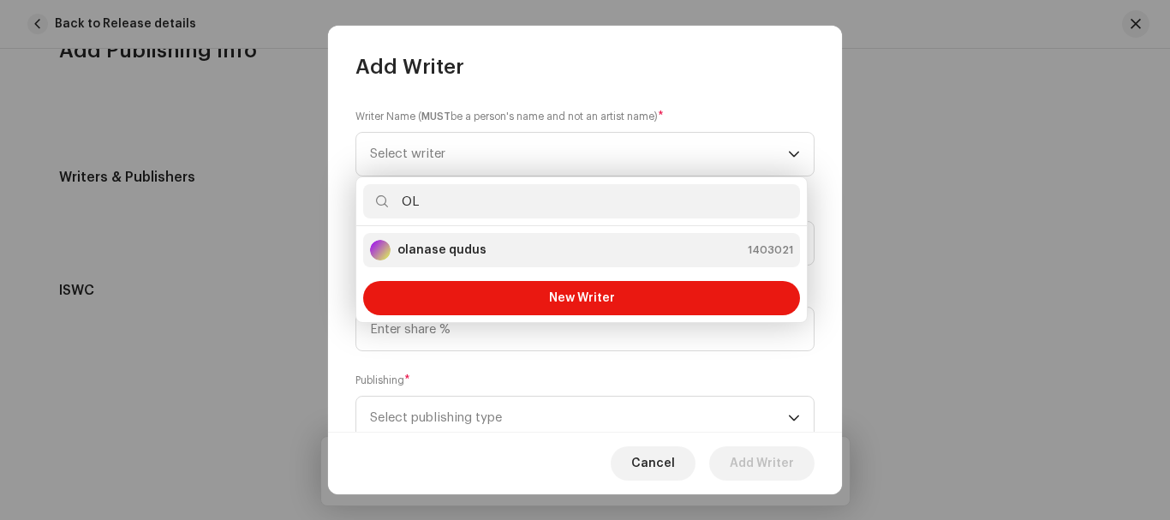
type input "OL"
click at [537, 258] on div "olanase qudus 1403021" at bounding box center [581, 250] width 423 height 21
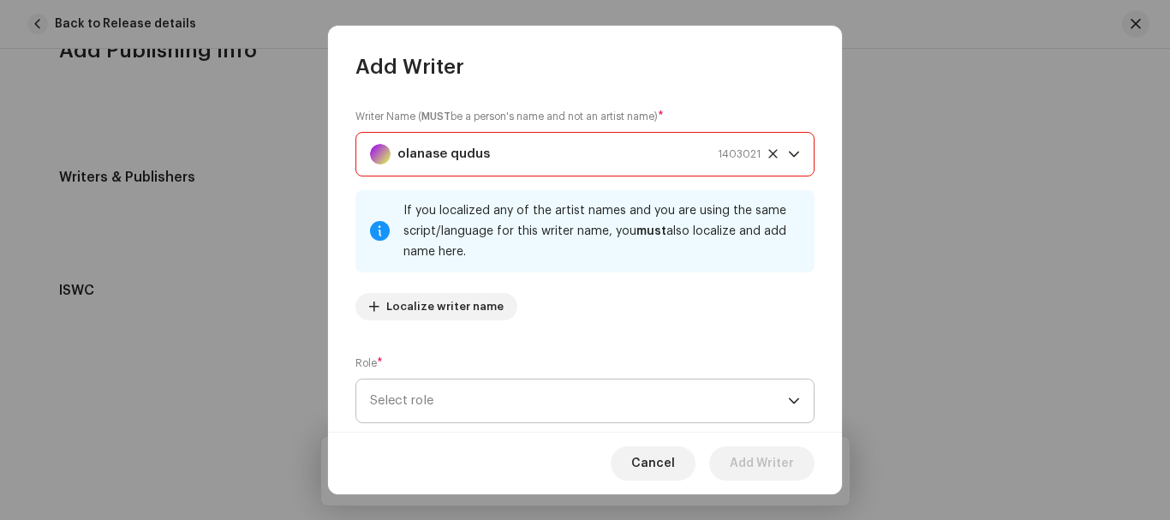
click at [518, 394] on span "Select role" at bounding box center [579, 400] width 418 height 43
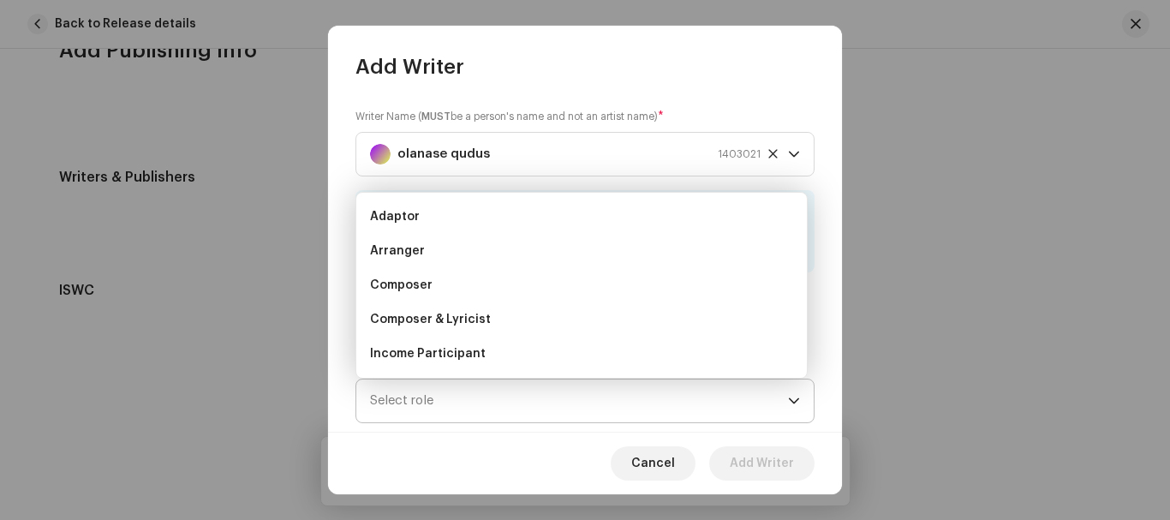
scroll to position [27, 0]
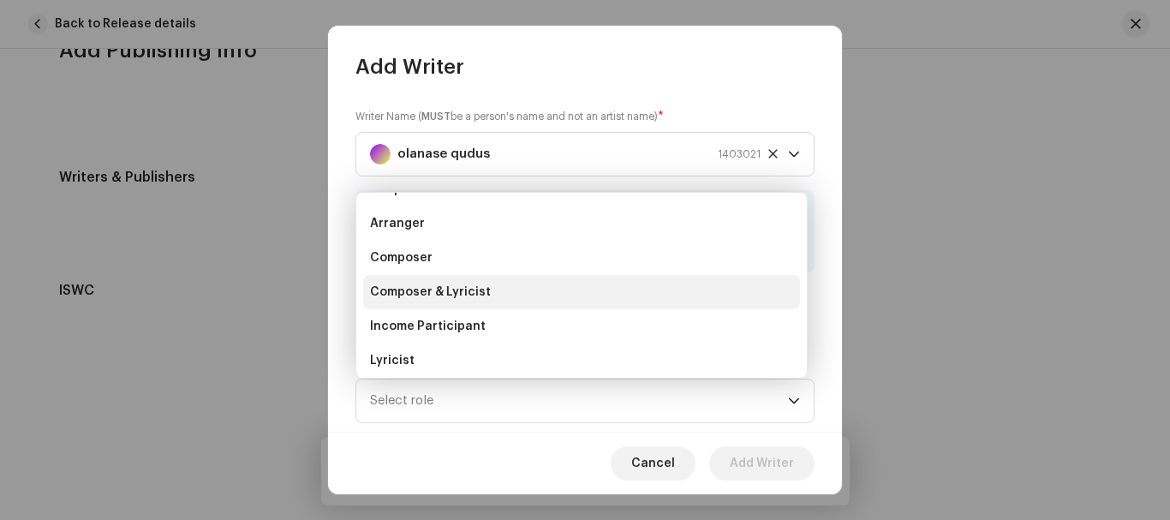
click at [453, 284] on span "Composer & Lyricist" at bounding box center [430, 291] width 121 height 17
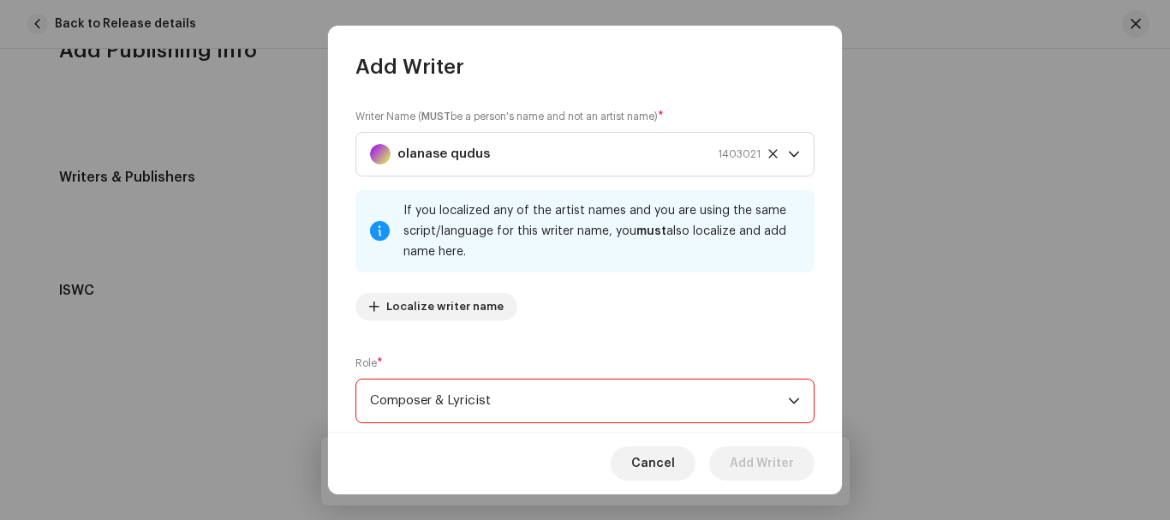
scroll to position [214, 0]
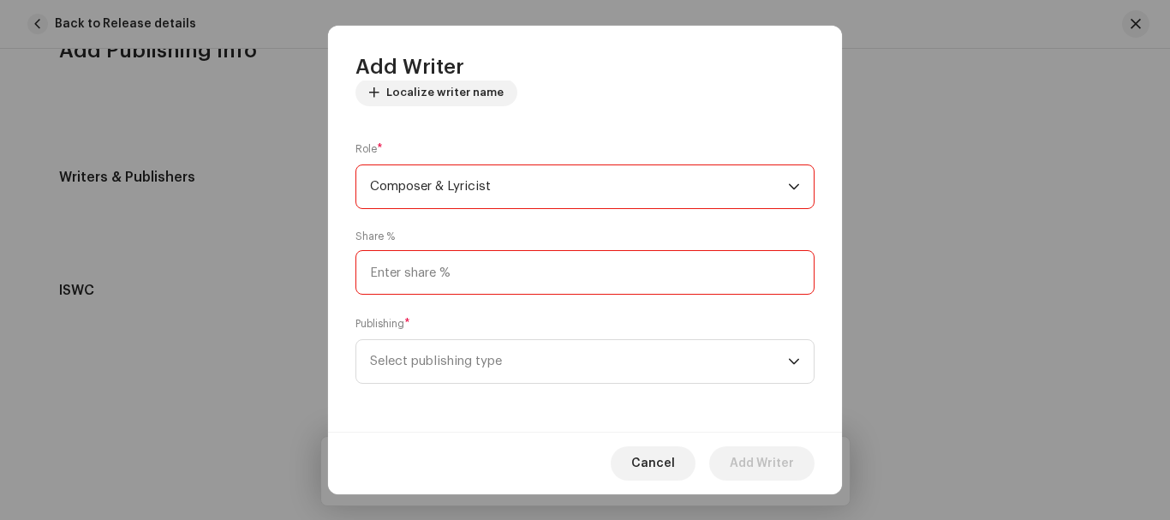
click at [546, 276] on input at bounding box center [584, 272] width 459 height 45
type input "100.00"
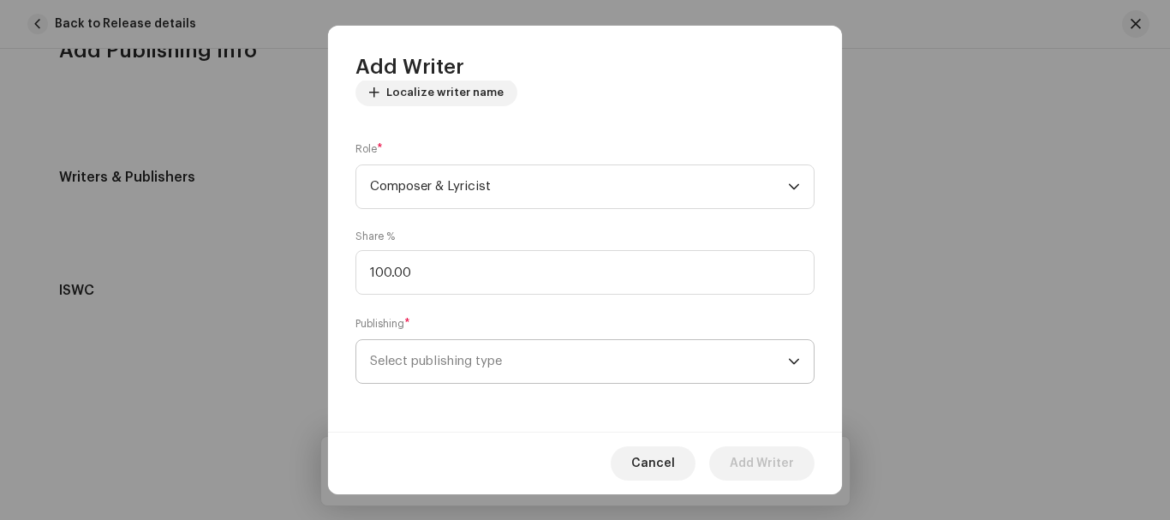
click at [521, 364] on span "Select publishing type" at bounding box center [579, 361] width 418 height 43
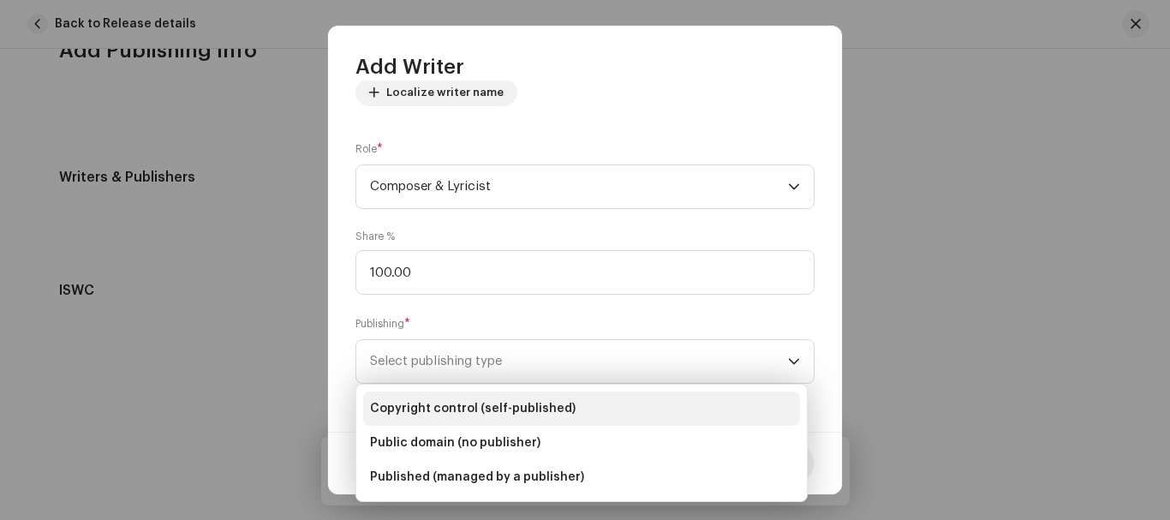
click at [519, 402] on span "Copyright control (self-published)" at bounding box center [473, 408] width 206 height 17
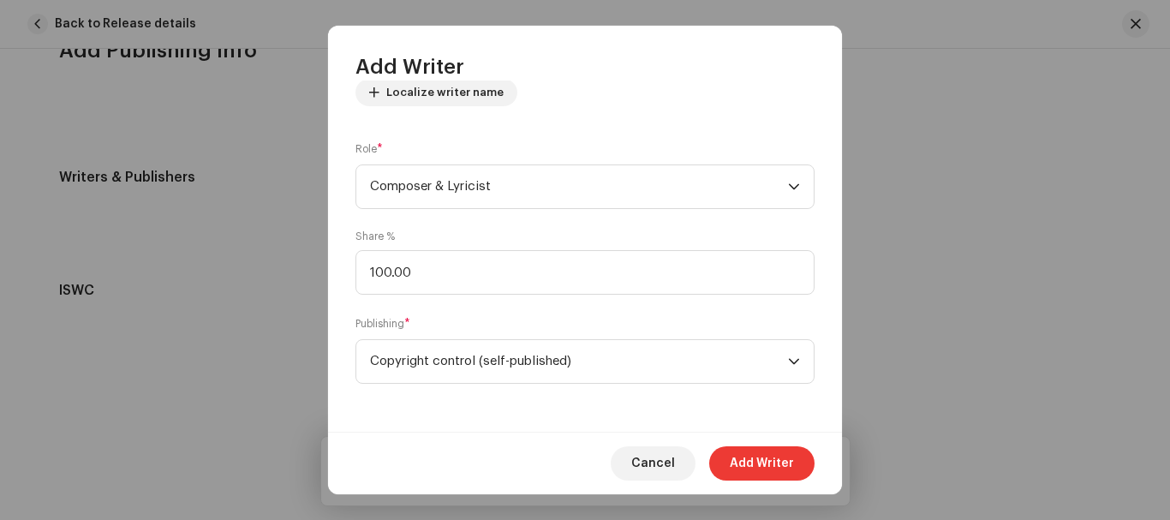
click at [760, 463] on span "Add Writer" at bounding box center [762, 463] width 64 height 34
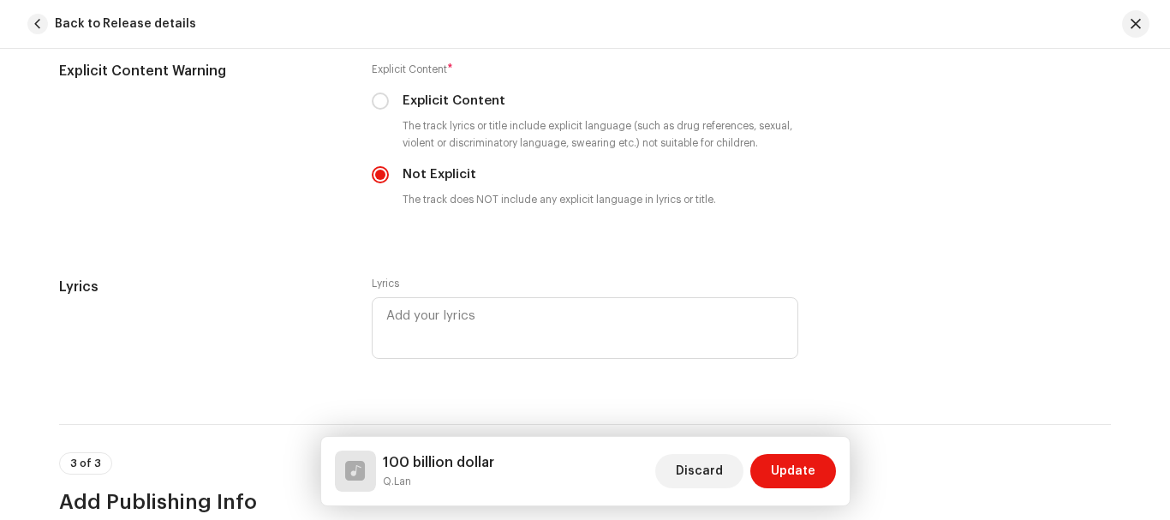
scroll to position [3111, 0]
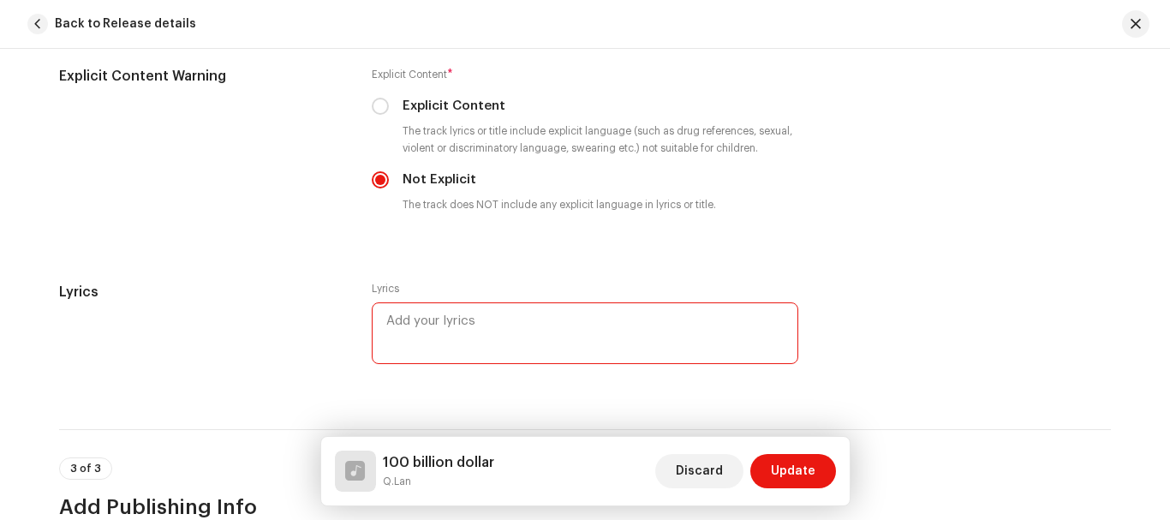
click at [472, 332] on textarea at bounding box center [585, 333] width 426 height 62
paste textarea "100 billion dollar 100 billion dollar 100 billion dollar Q.Lan oo oo Hnn hnn hn…"
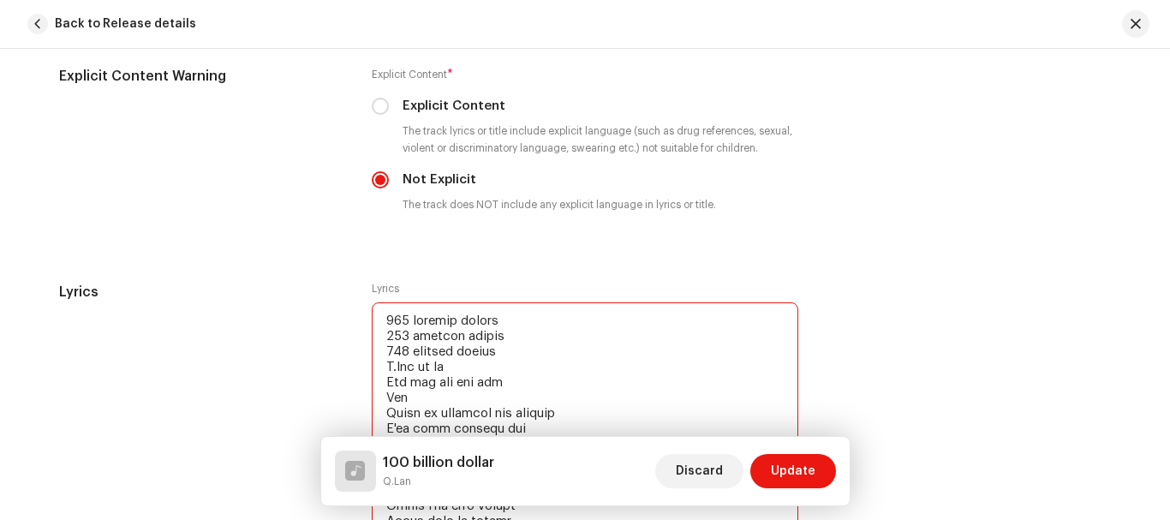
scroll to position [4491, 0]
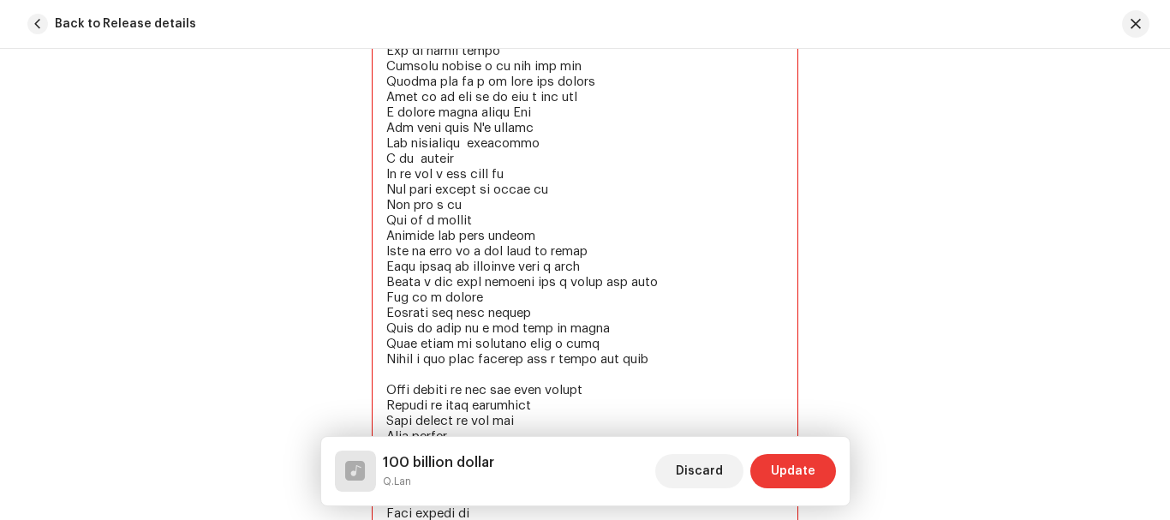
type textarea "100 billion dollar 100 billion dollar 100 billion dollar Q.Lan oo oo Hnn hnn hn…"
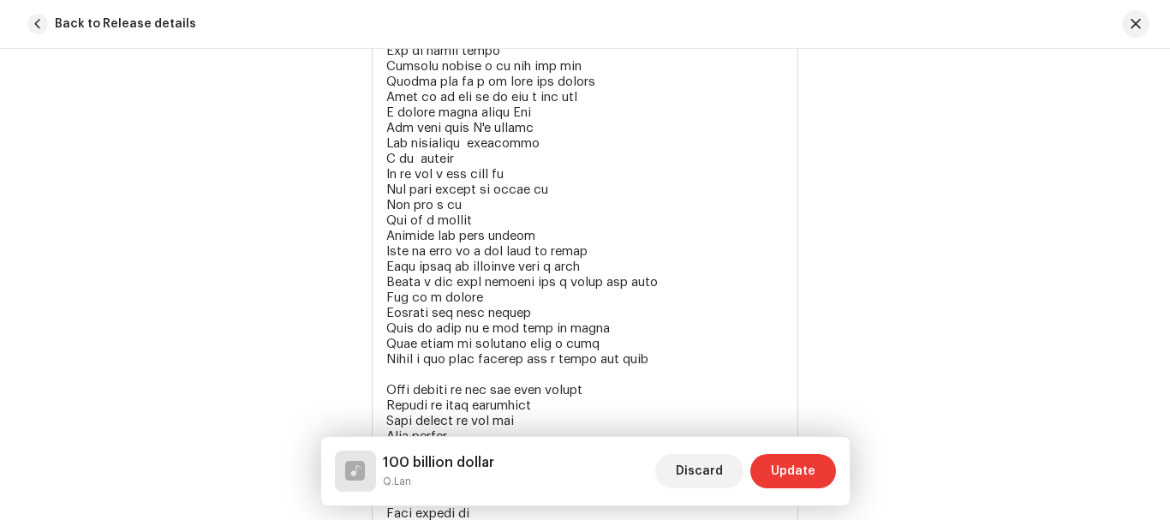
click at [791, 472] on span "Update" at bounding box center [793, 471] width 45 height 34
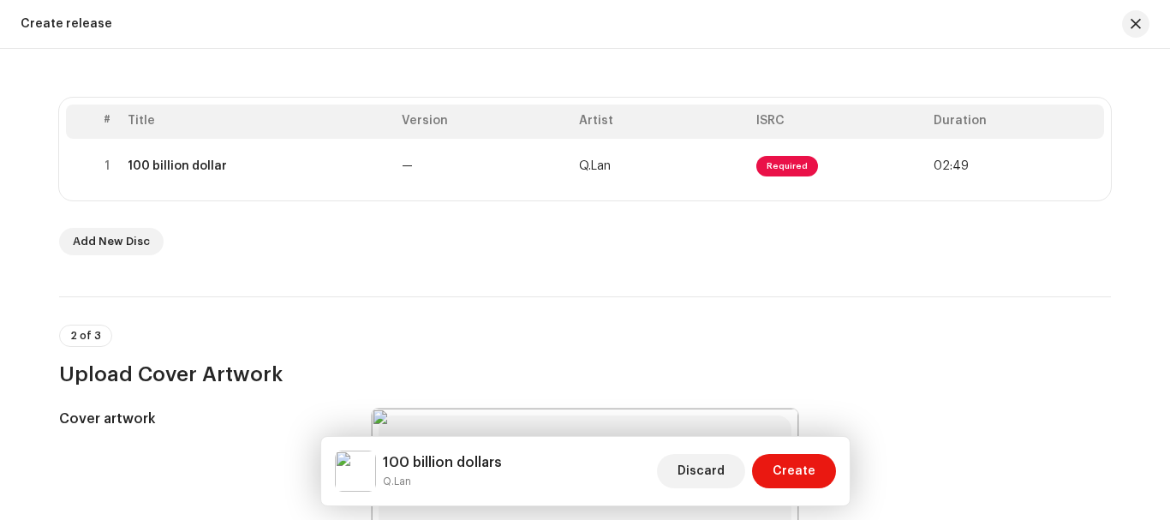
scroll to position [241, 0]
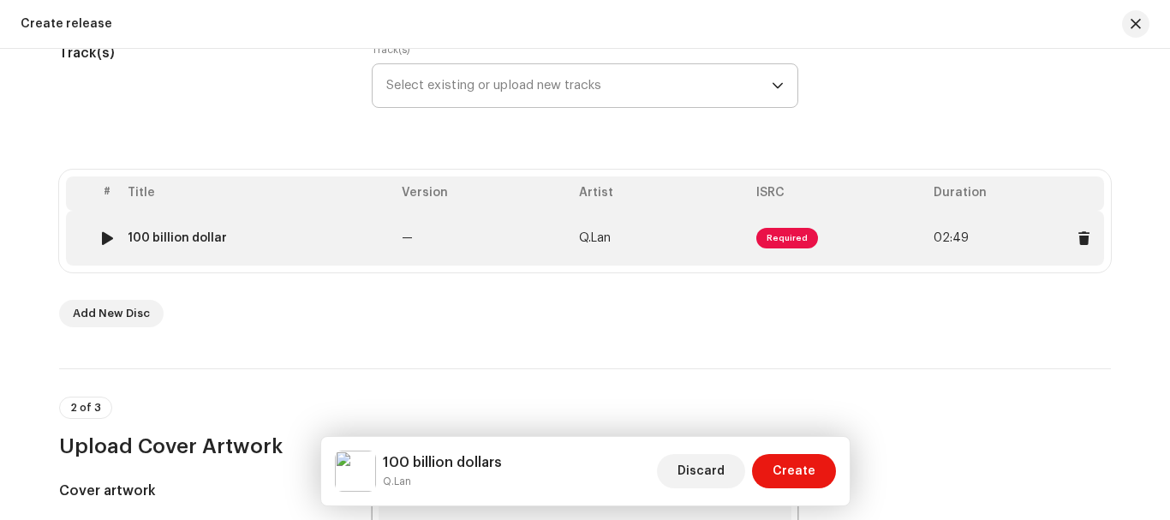
click at [825, 237] on td "Required" at bounding box center [837, 238] width 177 height 55
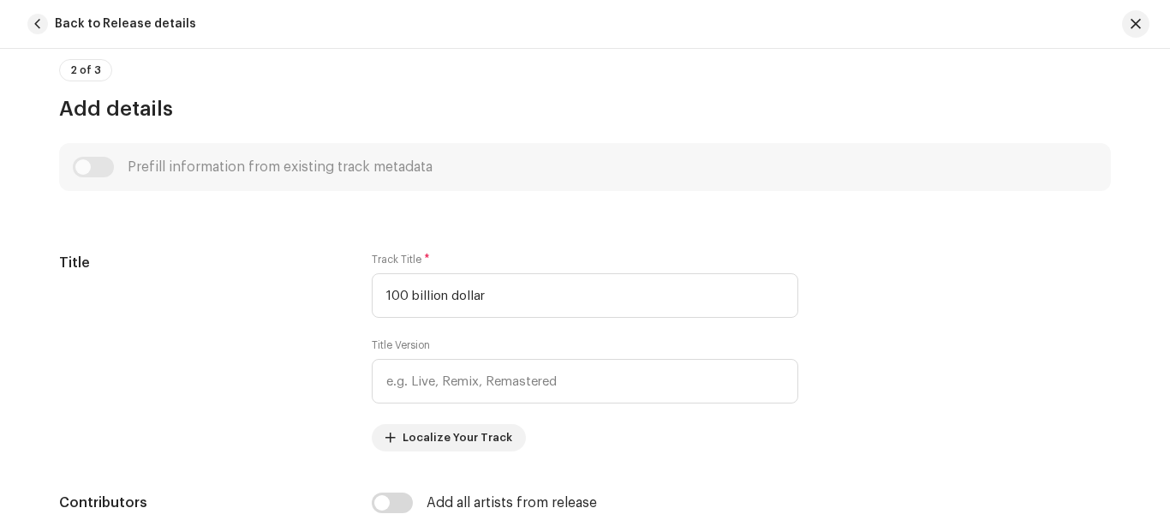
scroll to position [813, 0]
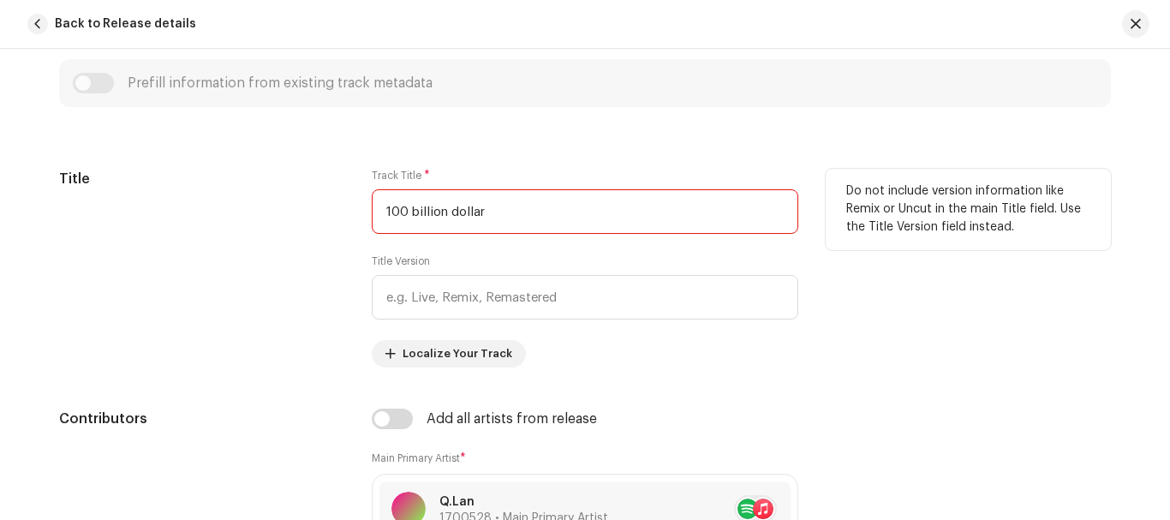
click at [489, 206] on input "100 billion dollar" at bounding box center [585, 211] width 426 height 45
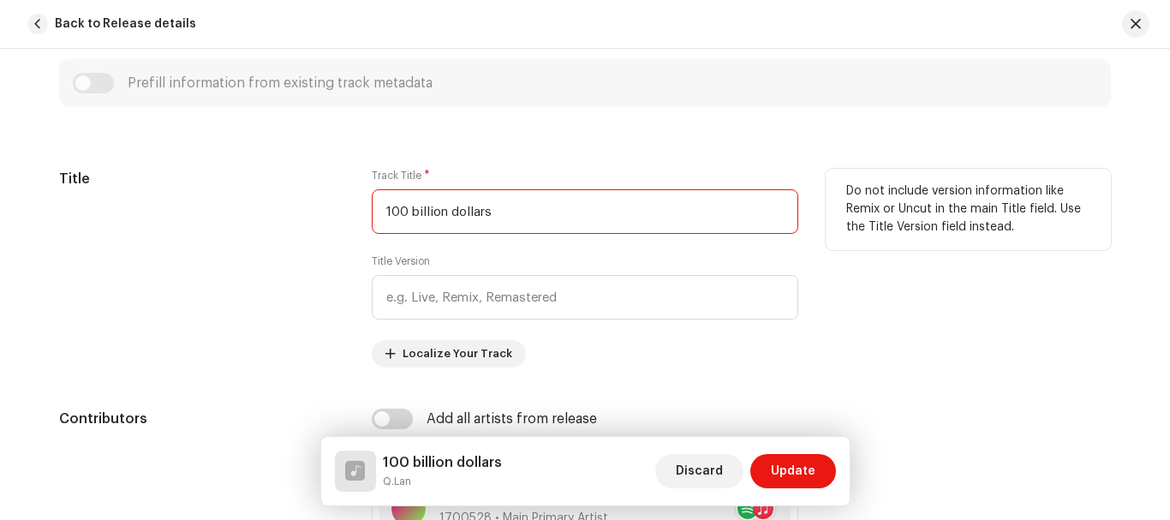
type input "100 billion dollars"
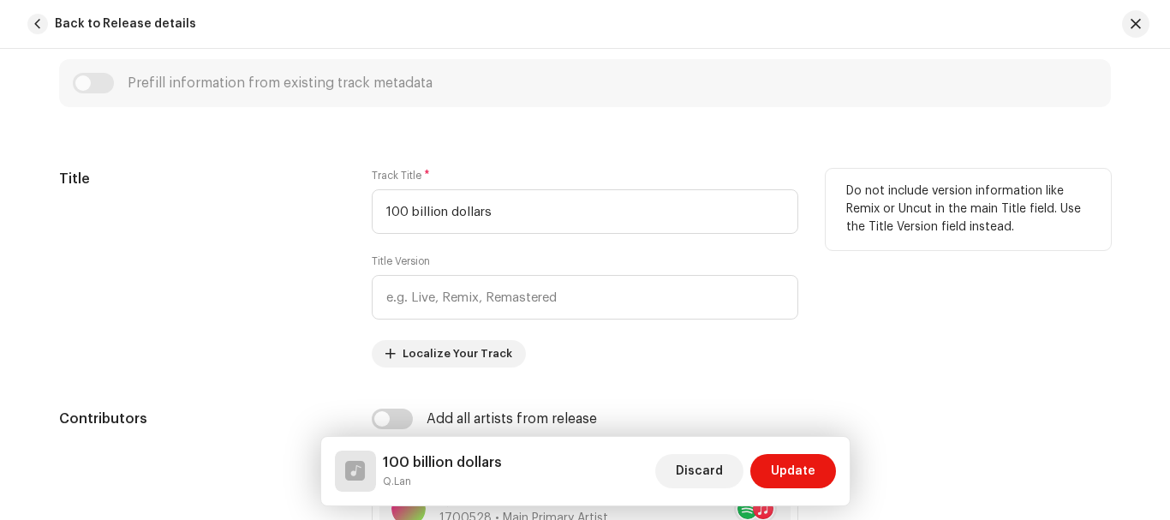
click at [593, 270] on div "Title Version" at bounding box center [585, 286] width 426 height 65
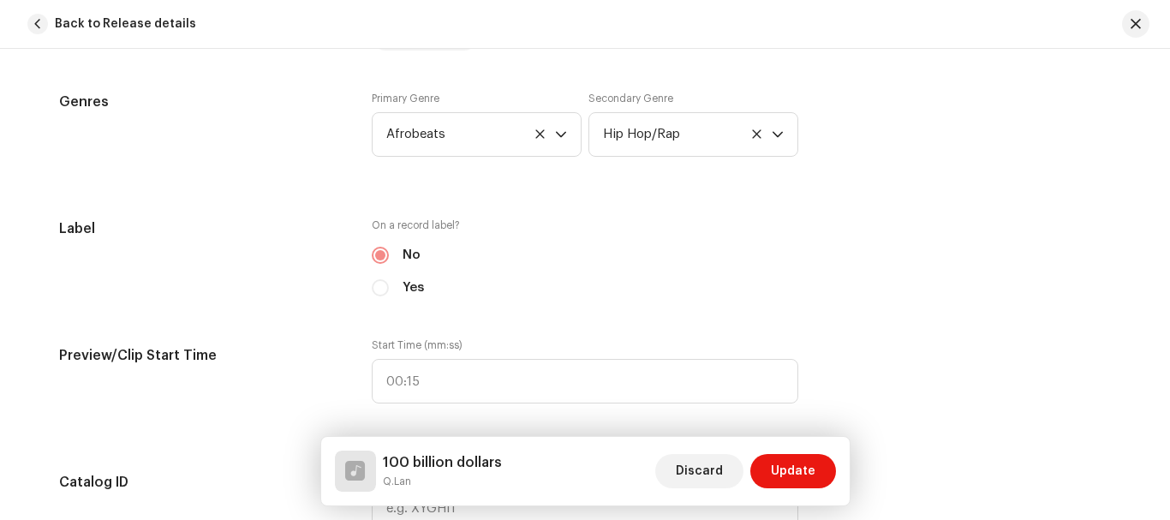
scroll to position [1689, 0]
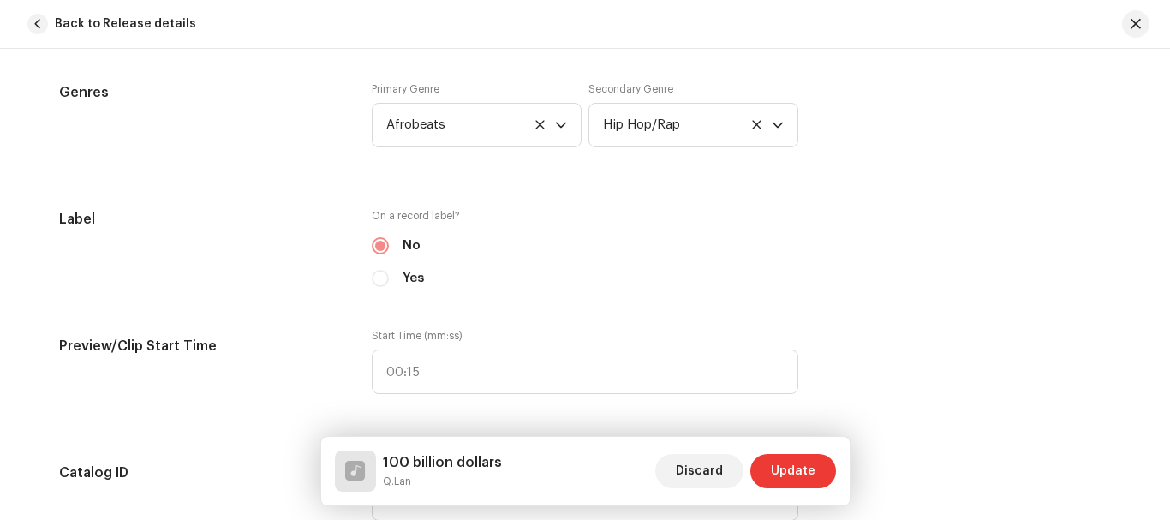
click at [785, 468] on span "Update" at bounding box center [793, 471] width 45 height 34
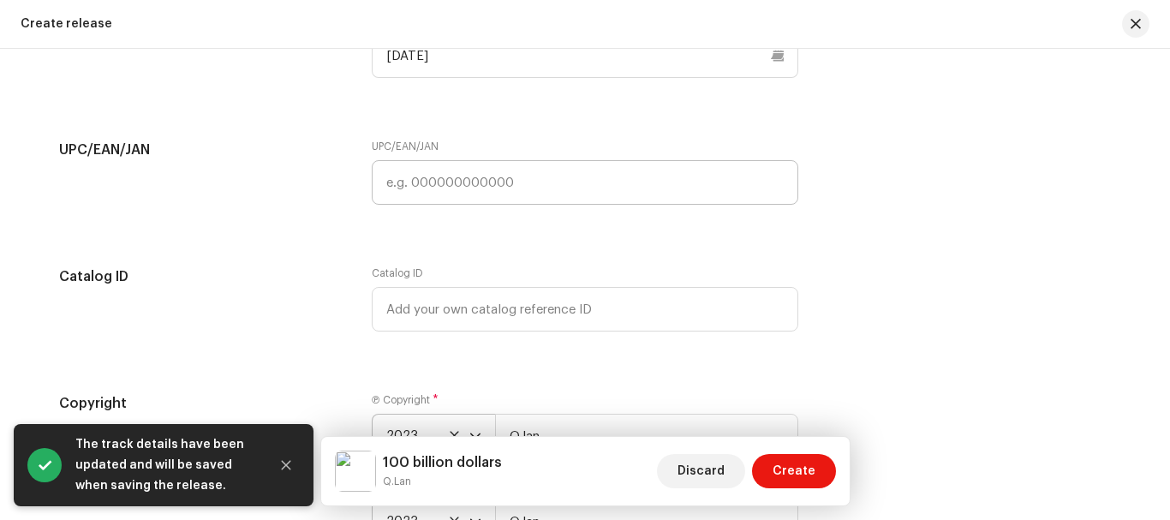
scroll to position [3262, 0]
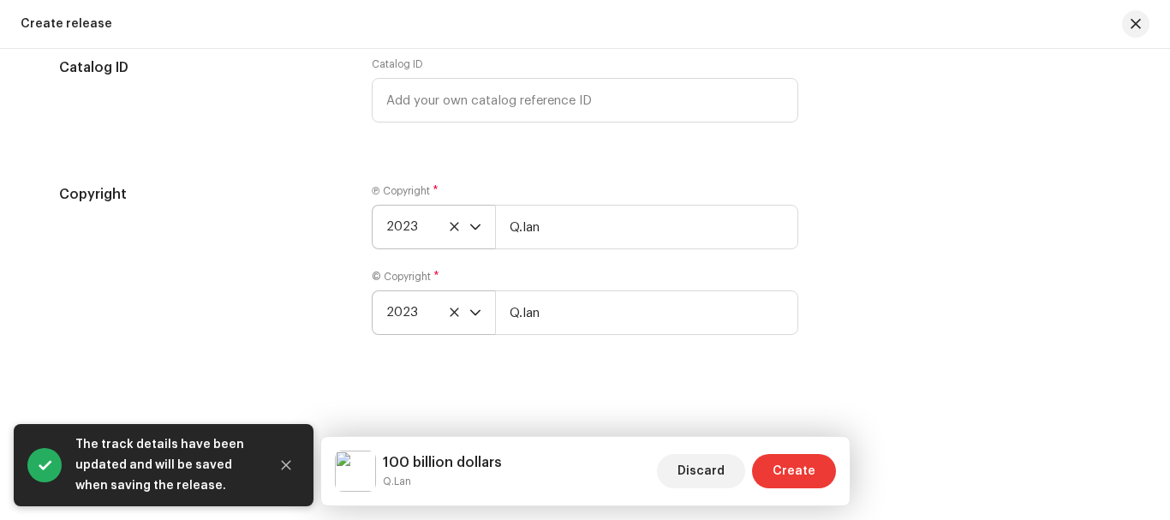
click at [796, 465] on span "Create" at bounding box center [793, 471] width 43 height 34
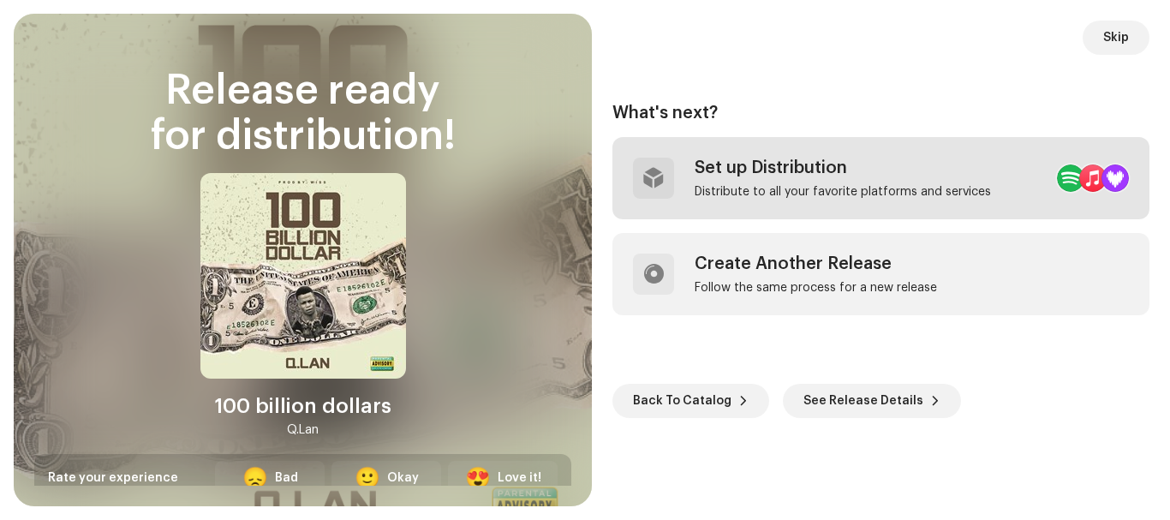
click at [819, 189] on div "Distribute to all your favorite platforms and services" at bounding box center [842, 192] width 296 height 14
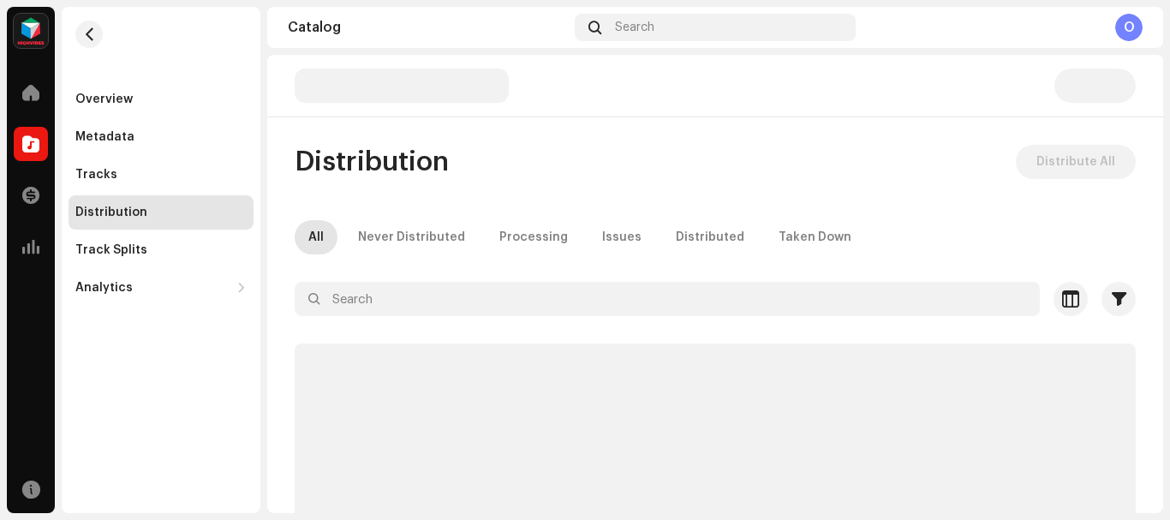
click at [495, 199] on div "Distribution Distribute All All Never Distributed Processing Issues Distributed…" at bounding box center [715, 424] width 896 height 558
click at [744, 129] on div "Distribution Distribute All All Never Distributed Processing Issues Distributed…" at bounding box center [715, 284] width 896 height 458
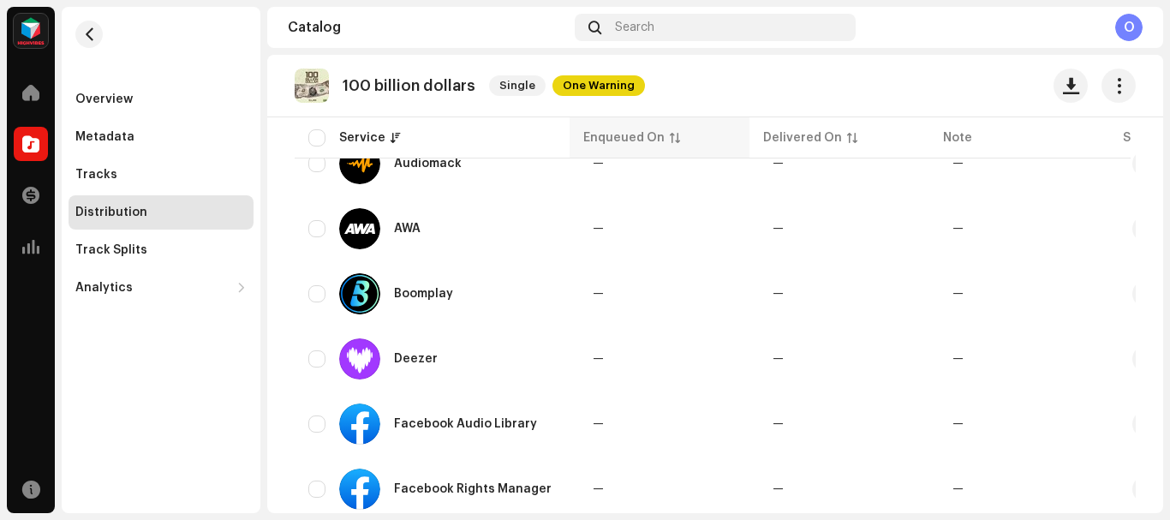
scroll to position [462, 0]
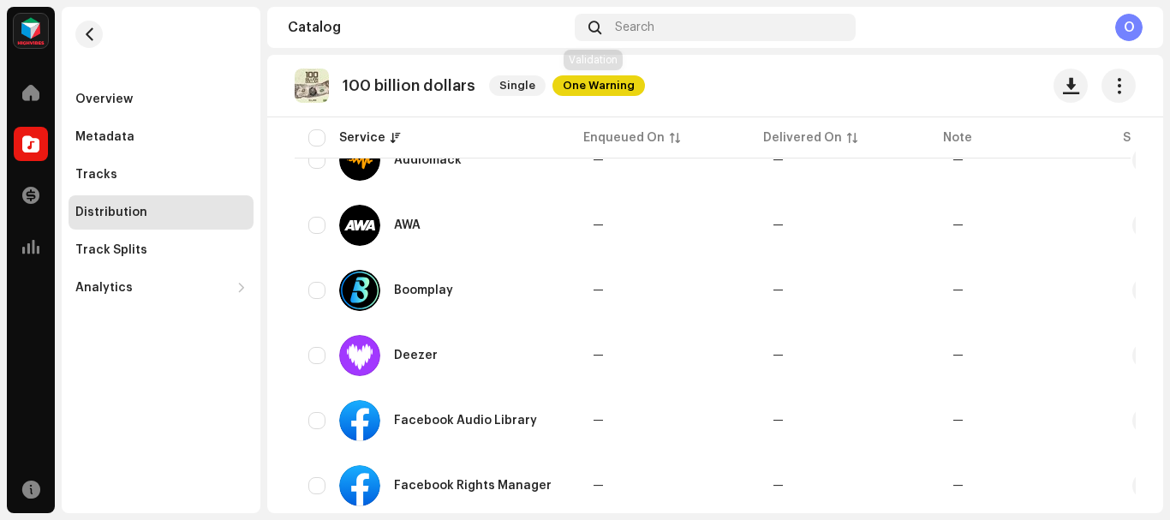
click at [600, 79] on span "One Warning" at bounding box center [598, 85] width 92 height 21
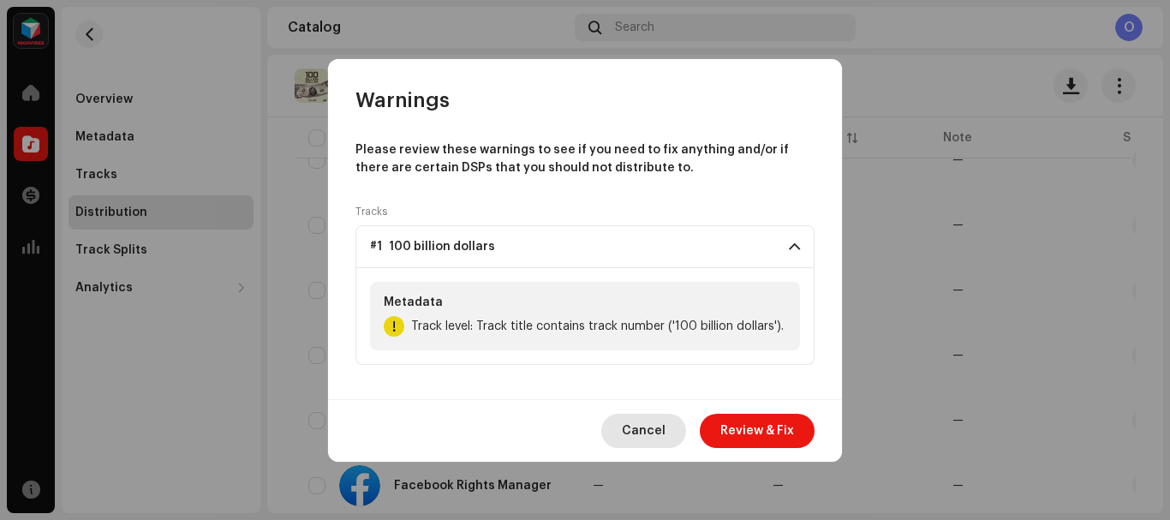
click at [634, 426] on span "Cancel" at bounding box center [644, 431] width 44 height 34
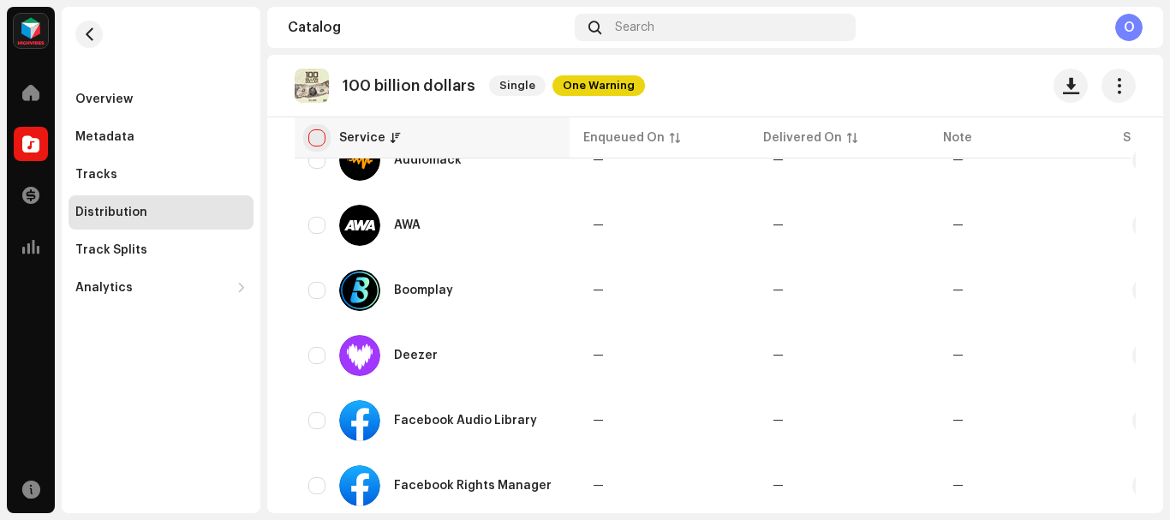
click at [314, 132] on input "checkbox" at bounding box center [316, 137] width 17 height 17
checkbox input "true"
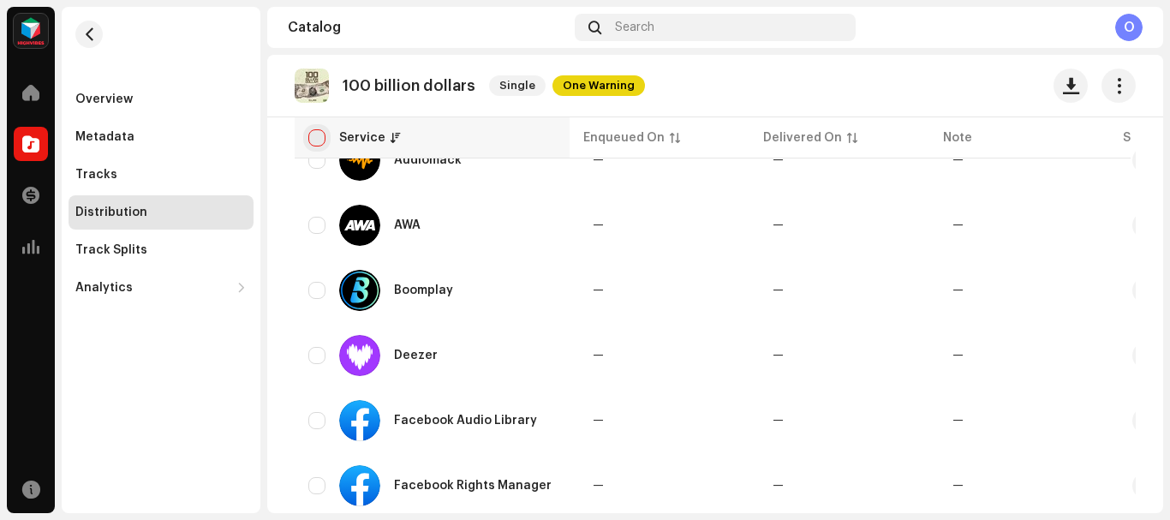
checkbox input "true"
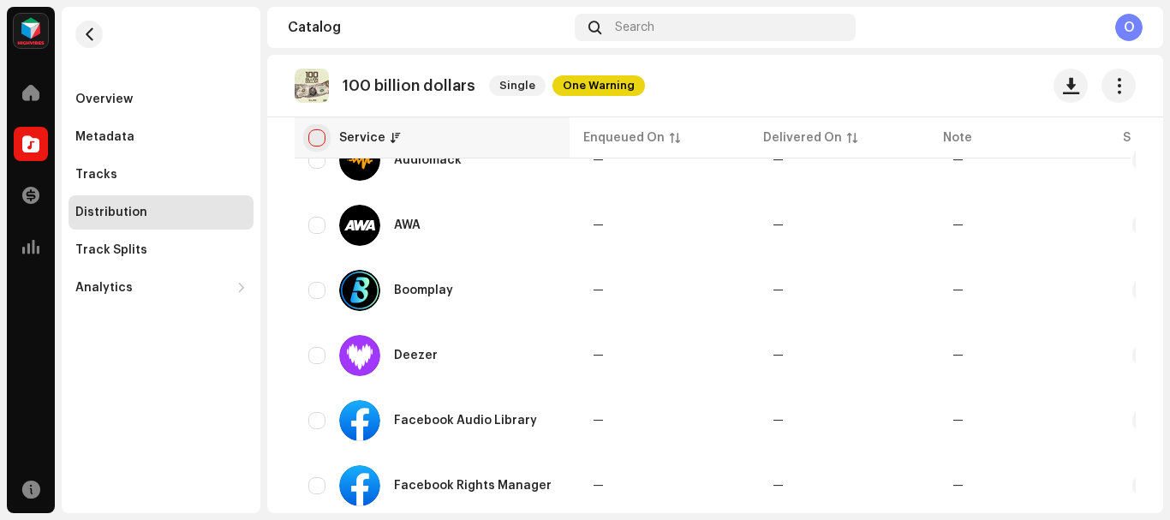
checkbox input "true"
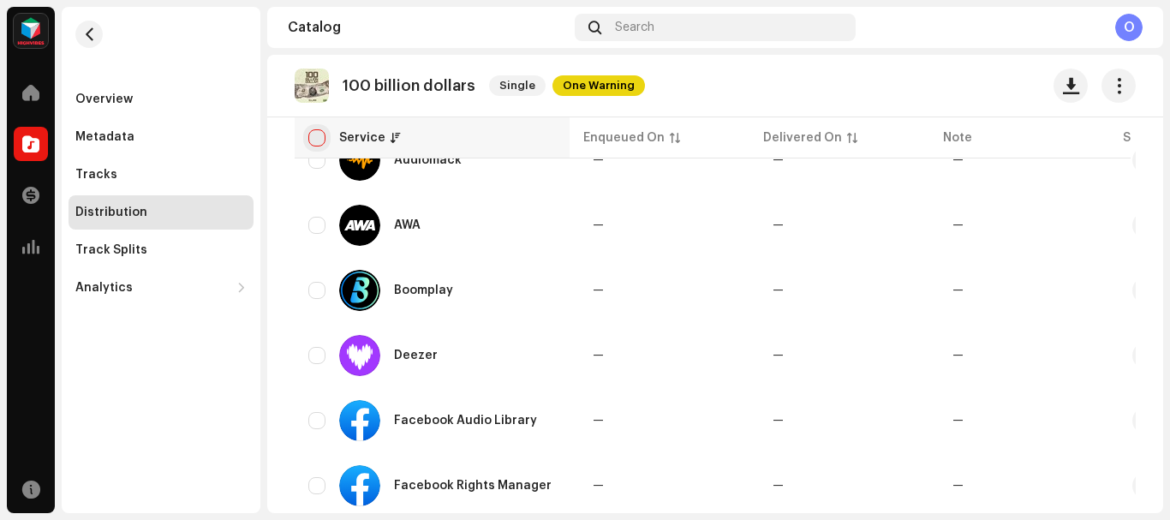
checkbox input "true"
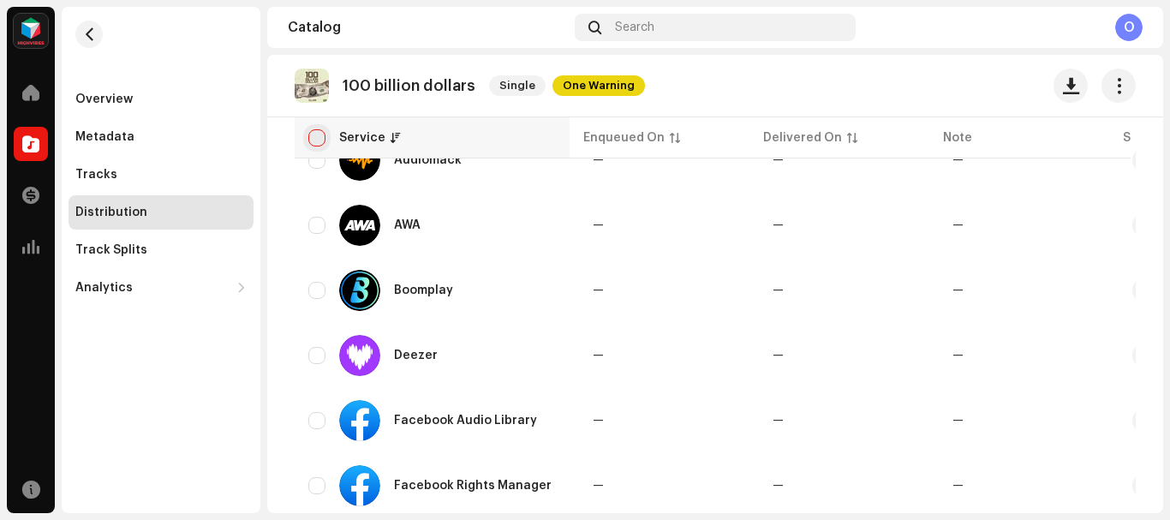
checkbox input "true"
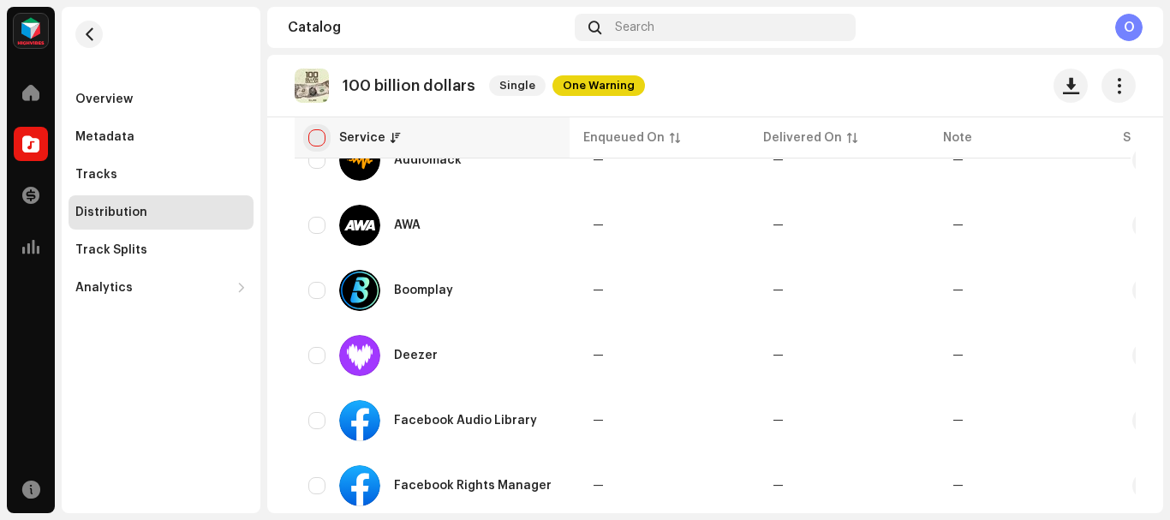
checkbox input "true"
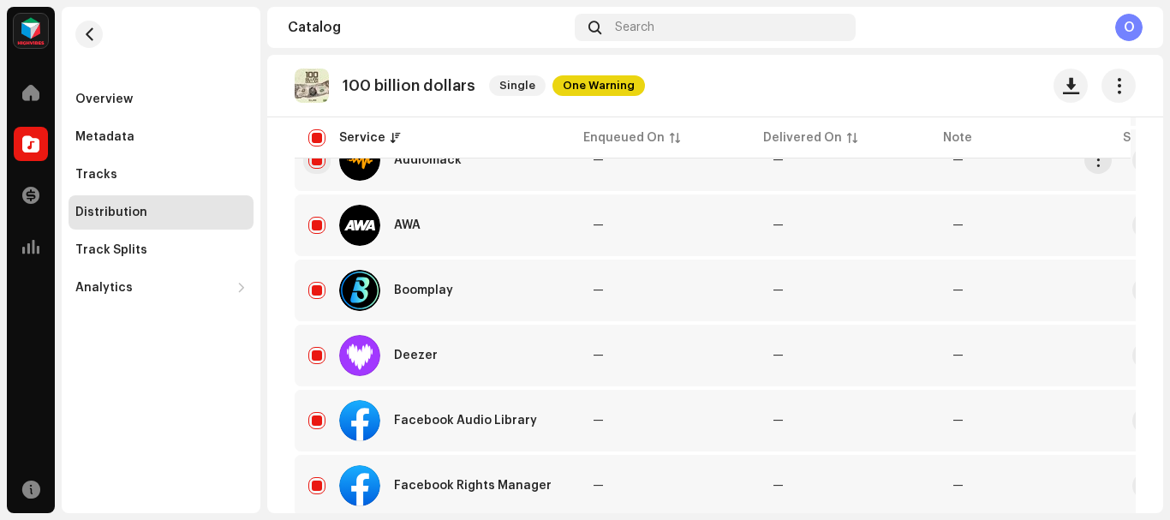
click at [316, 165] on input "Row Selected" at bounding box center [316, 160] width 17 height 17
checkbox input "false"
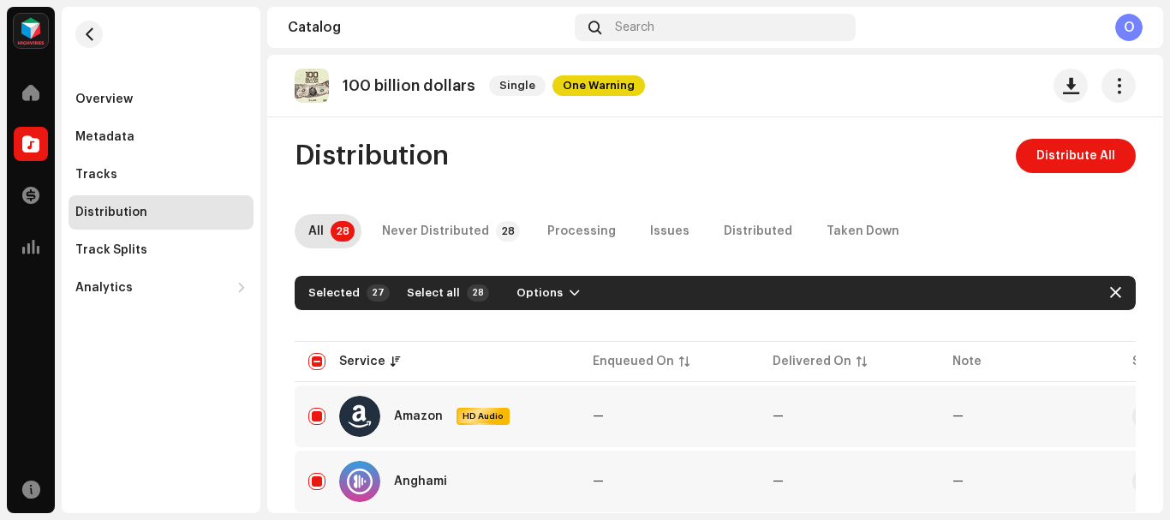
scroll to position [0, 0]
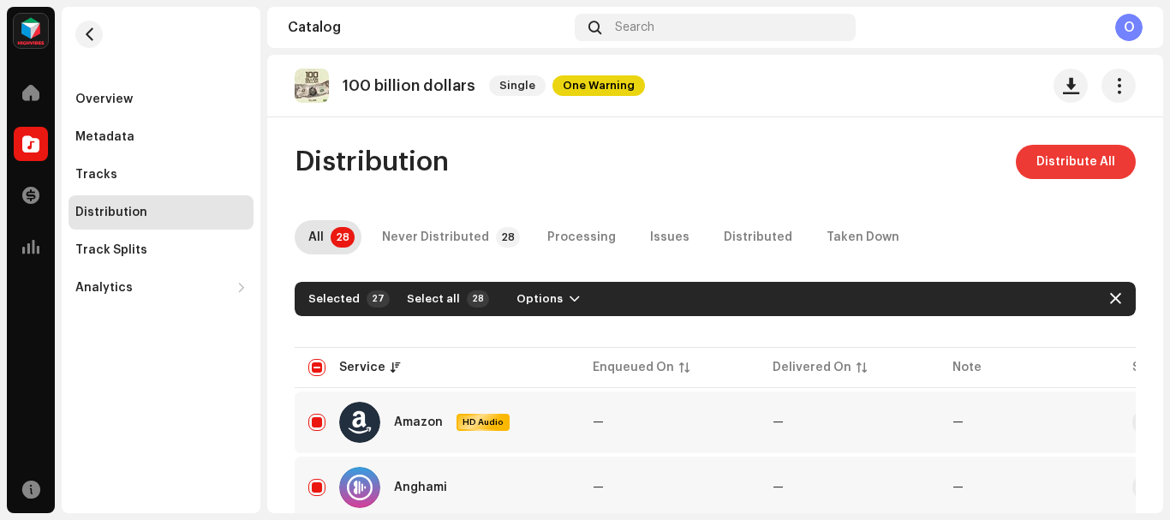
click at [1048, 167] on span "Distribute All" at bounding box center [1075, 162] width 79 height 34
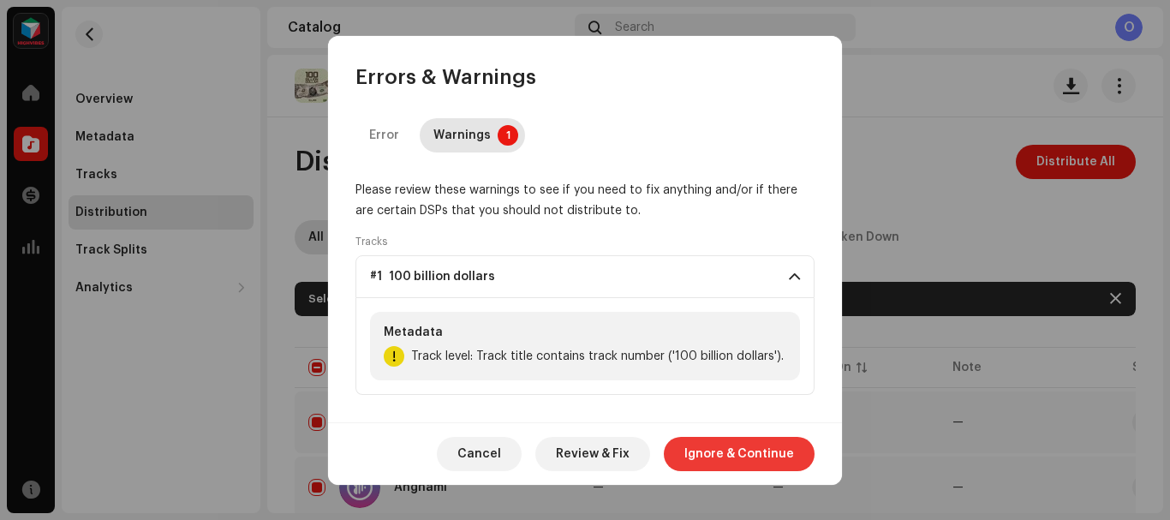
click at [725, 449] on span "Ignore & Continue" at bounding box center [739, 454] width 110 height 34
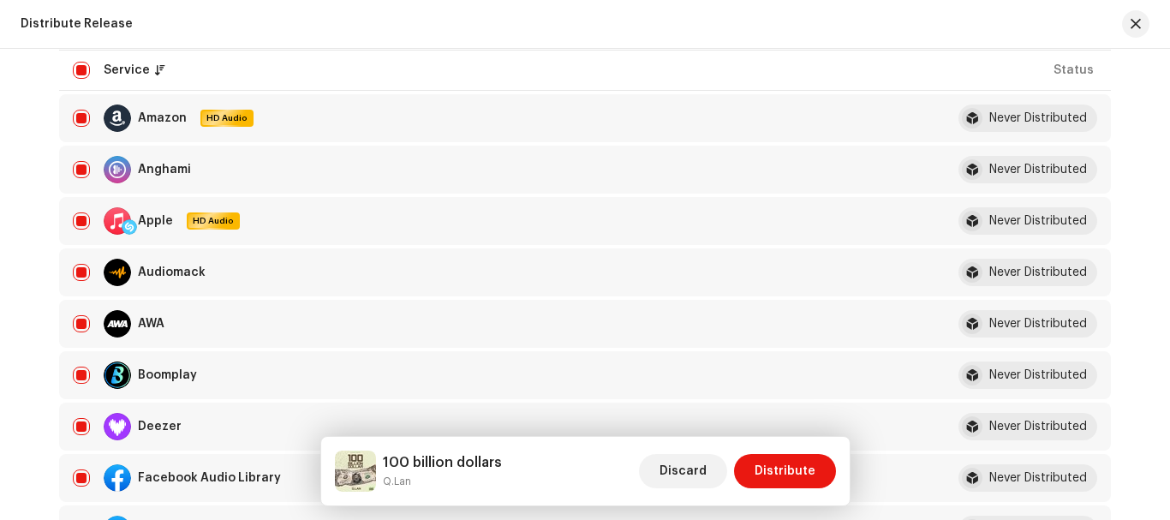
scroll to position [247, 0]
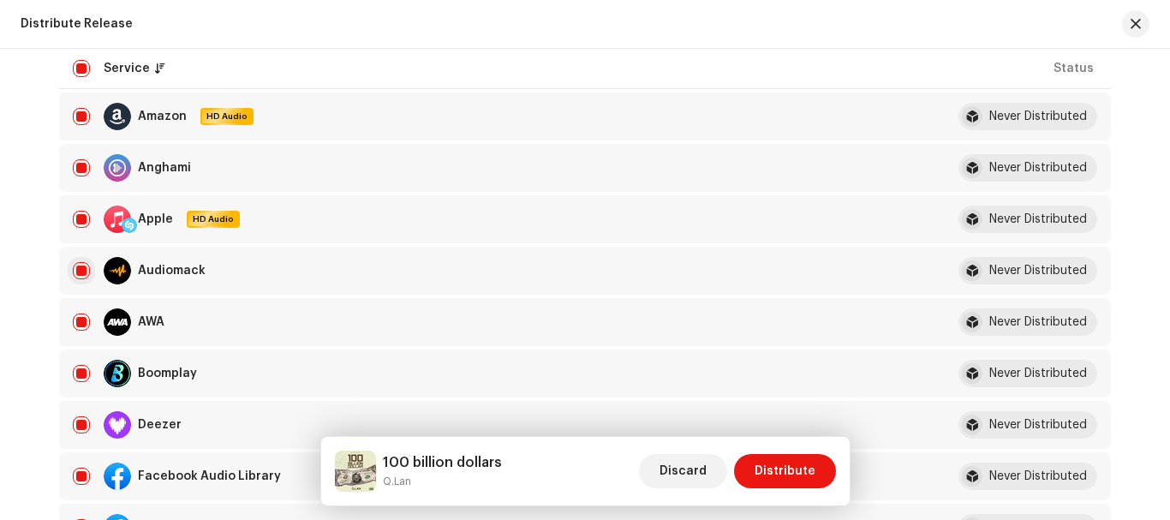
drag, startPoint x: 600, startPoint y: 312, endPoint x: 80, endPoint y: 271, distance: 522.2
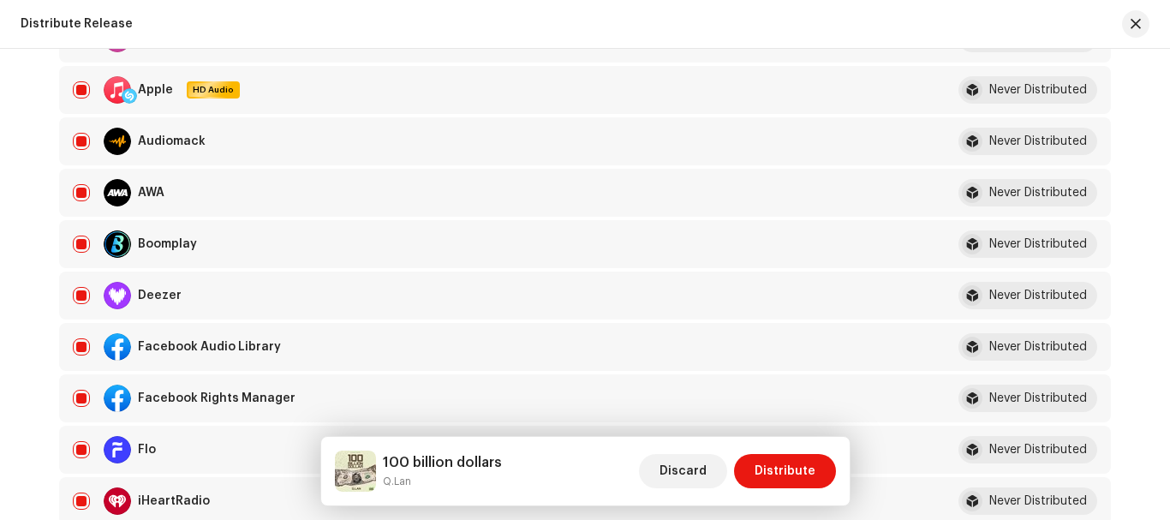
scroll to position [393, 0]
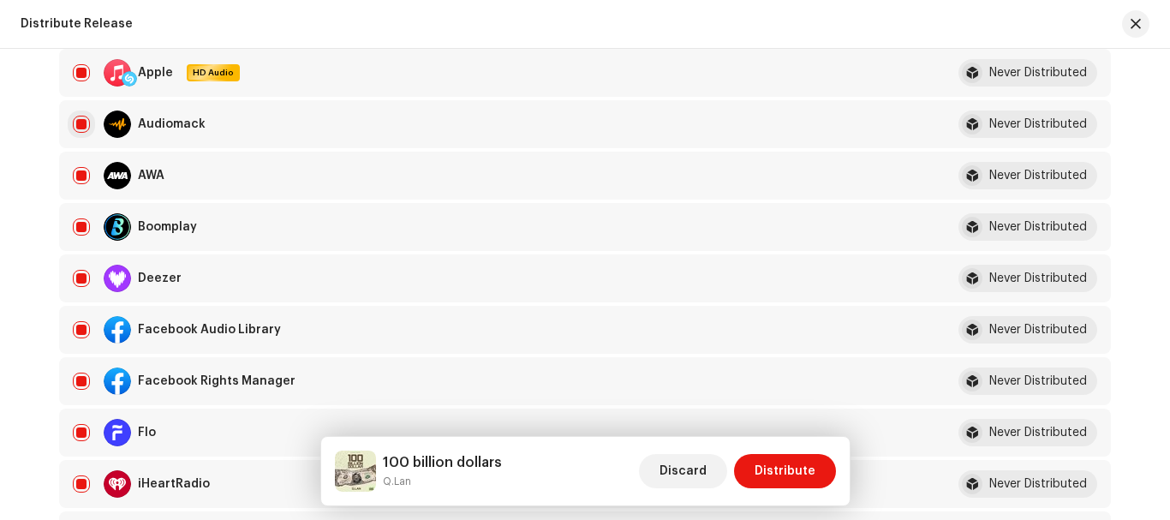
click at [78, 123] on input "checkbox" at bounding box center [81, 124] width 17 height 17
checkbox input "false"
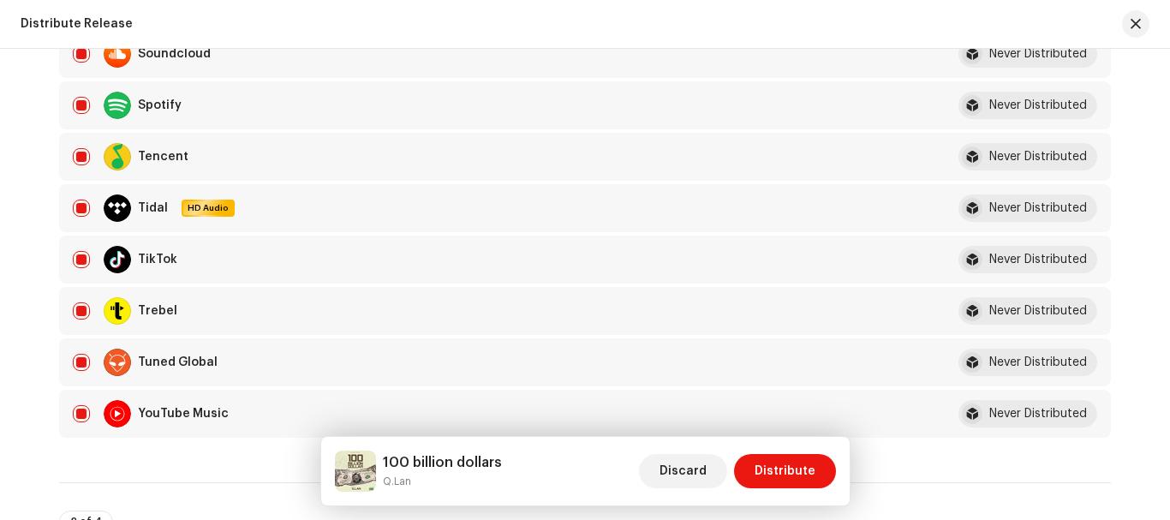
scroll to position [1333, 0]
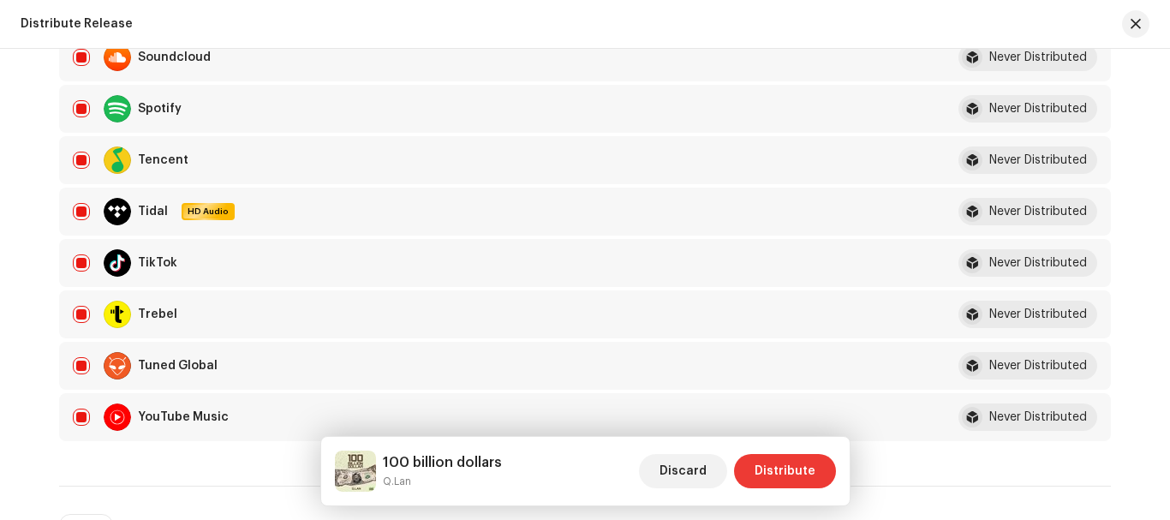
click at [787, 473] on span "Distribute" at bounding box center [784, 471] width 61 height 34
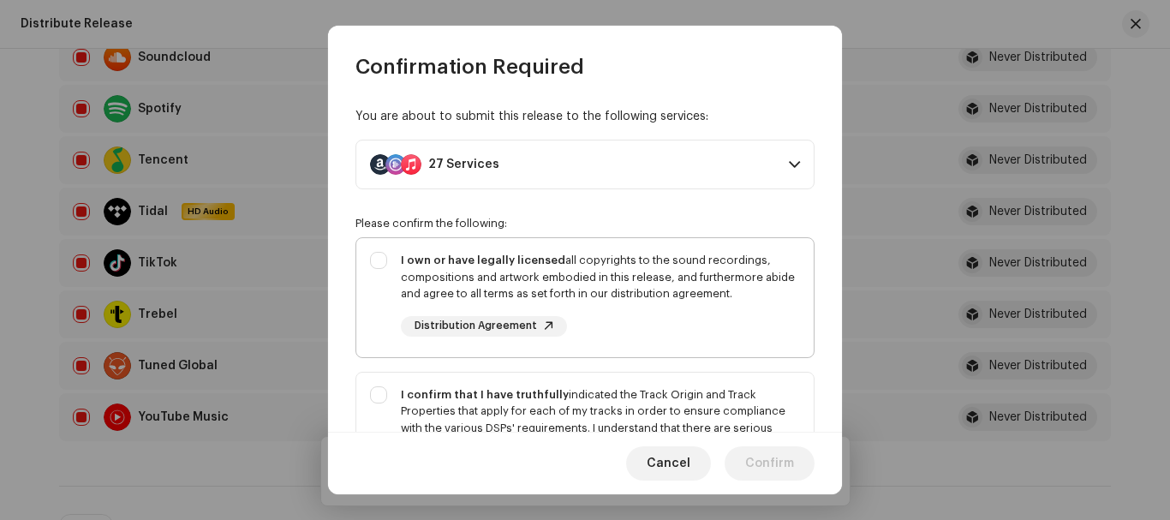
click at [377, 256] on div "I own or have legally licensed all copyrights to the sound recordings, composit…" at bounding box center [584, 294] width 457 height 112
checkbox input "true"
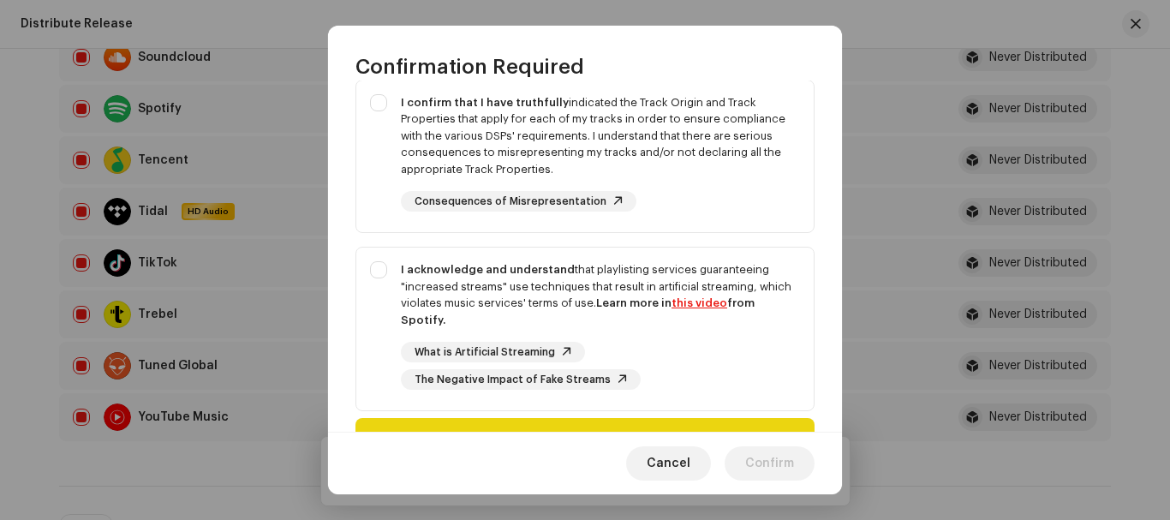
scroll to position [340, 0]
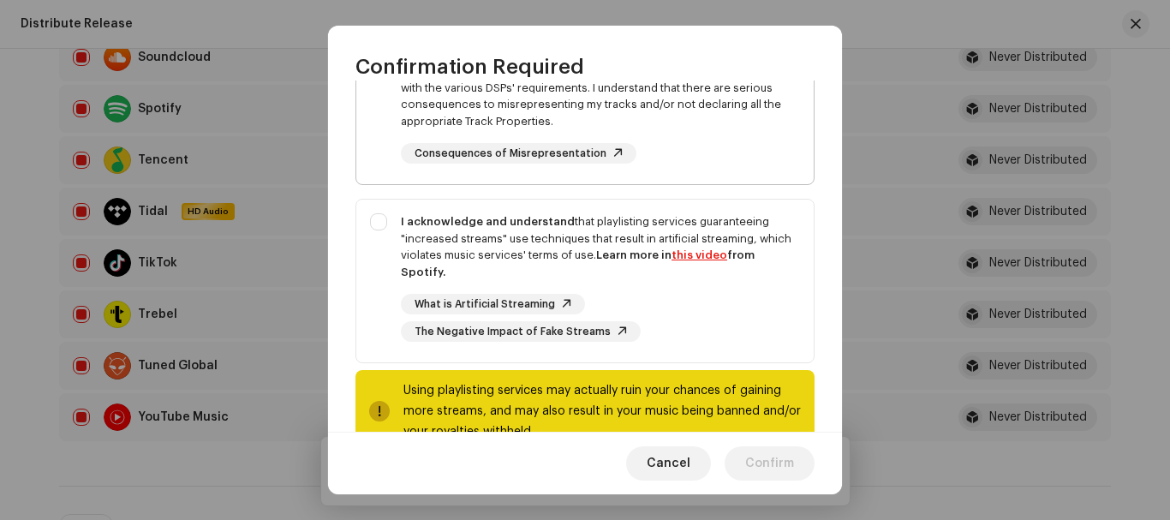
click at [400, 118] on div "I confirm that I have truthfully indicated the Track Origin and Track Propertie…" at bounding box center [584, 106] width 457 height 146
checkbox input "true"
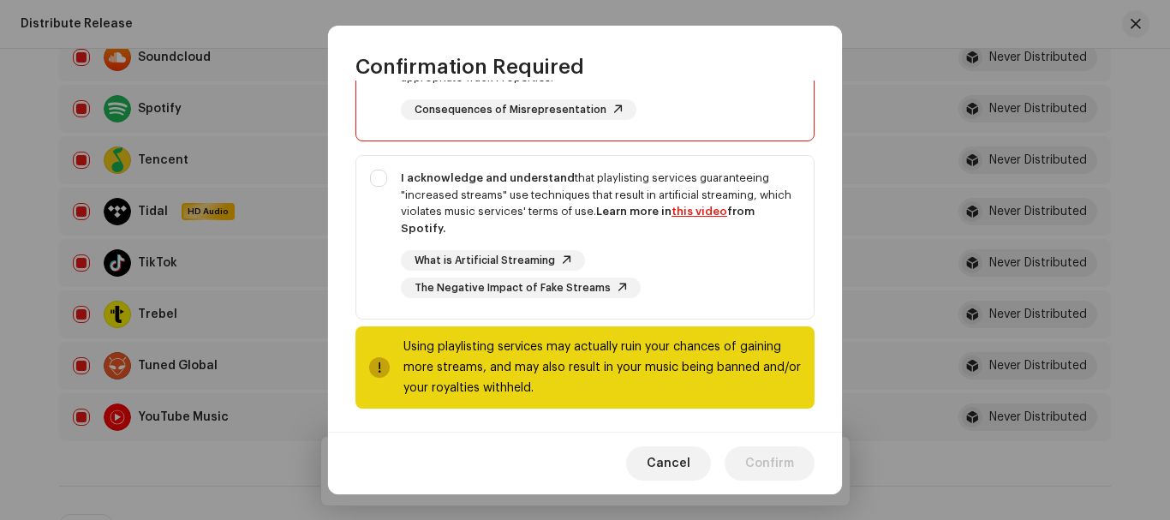
scroll to position [388, 0]
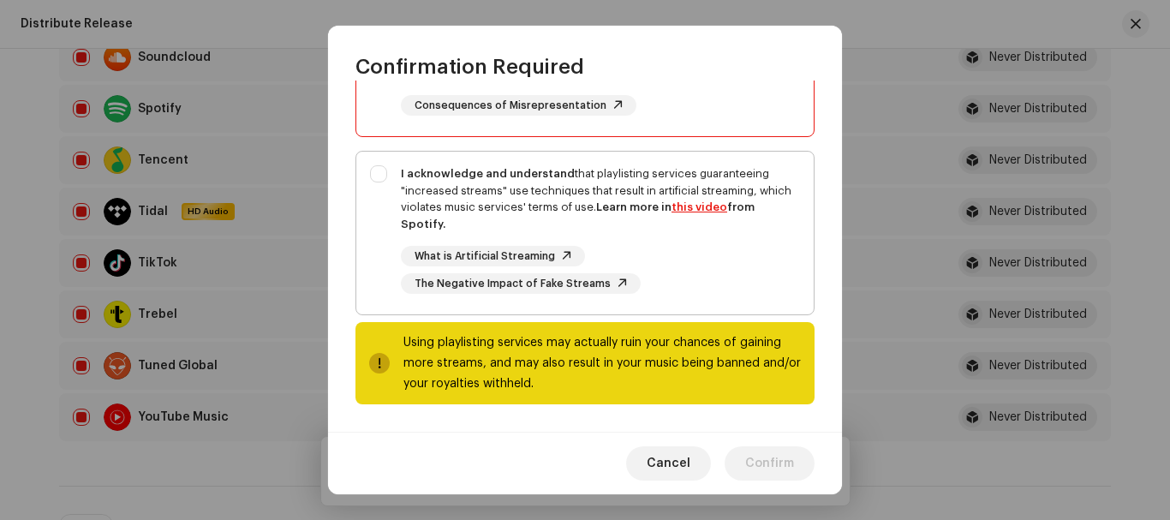
click at [374, 177] on div "I acknowledge and understand that playlisting services guaranteeing "increased …" at bounding box center [584, 230] width 457 height 156
checkbox input "true"
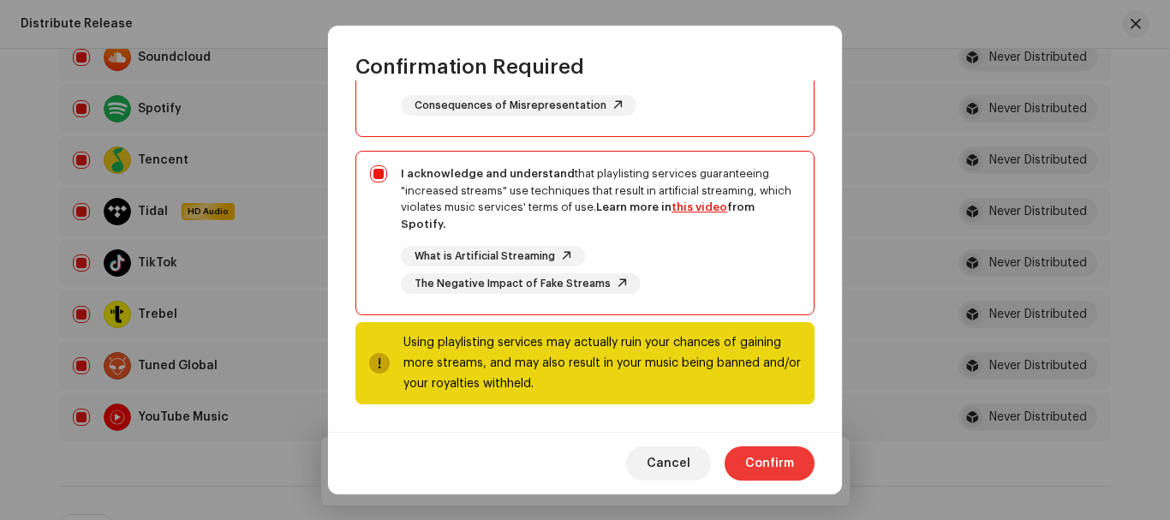
click at [778, 459] on span "Confirm" at bounding box center [769, 463] width 49 height 34
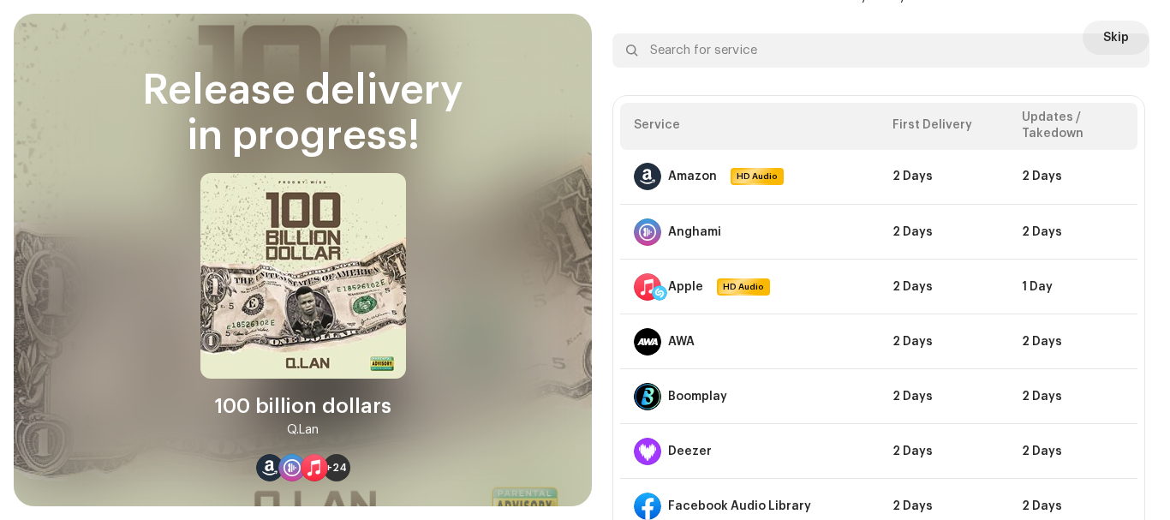
scroll to position [1110, 0]
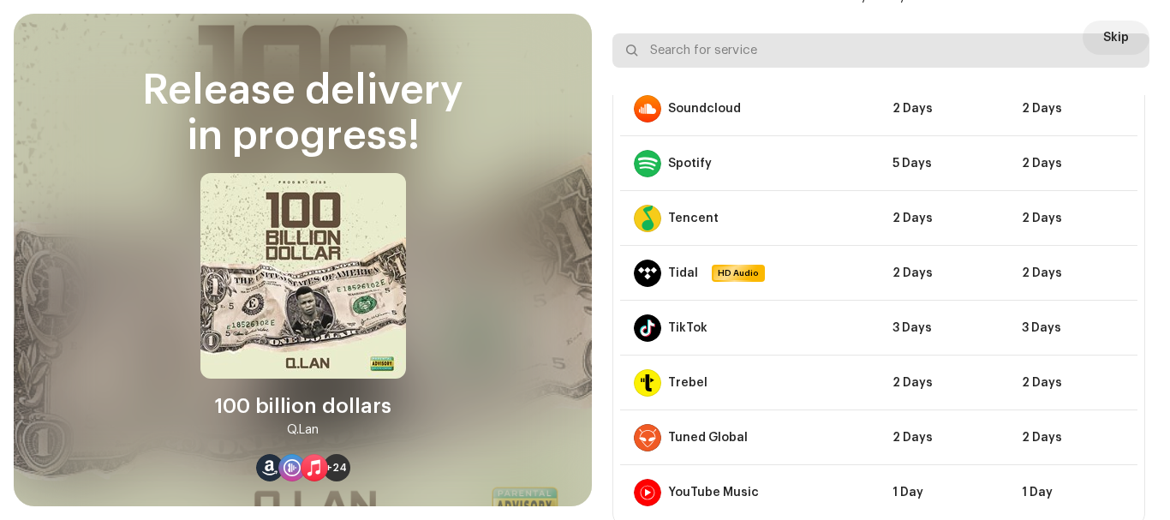
click at [1095, 37] on input "text" at bounding box center [880, 50] width 537 height 34
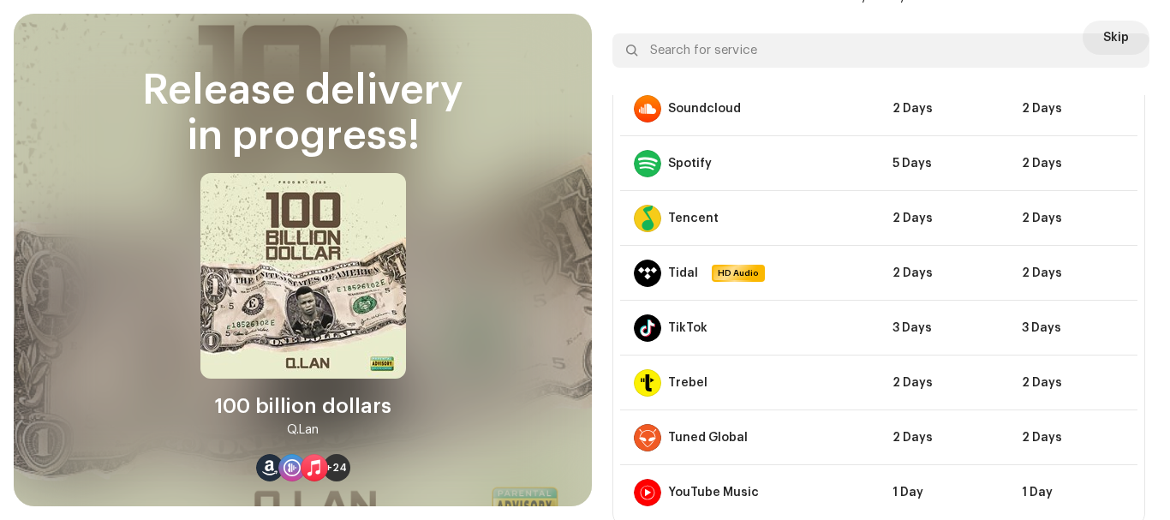
click at [978, 18] on div "DSP Guidelines for Delivery Lead Time Your release is on its way and should be …" at bounding box center [880, 215] width 537 height 623
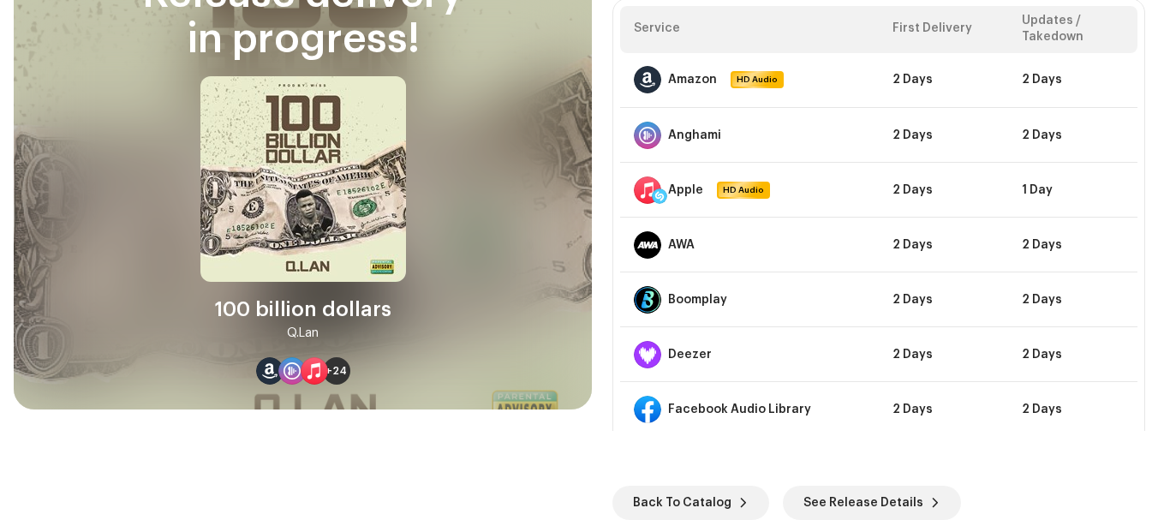
scroll to position [0, 0]
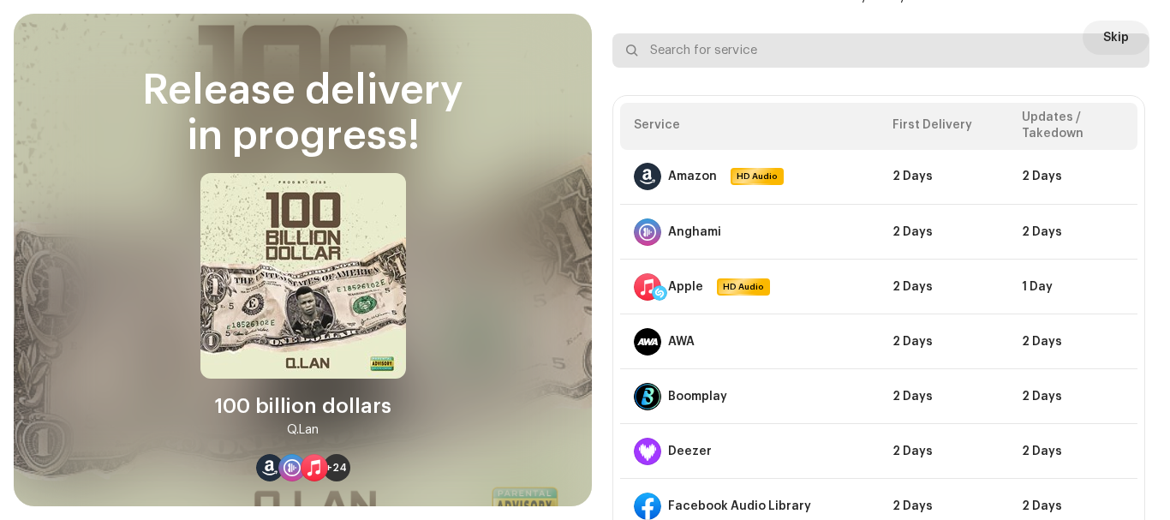
click at [1101, 35] on input "text" at bounding box center [880, 50] width 537 height 34
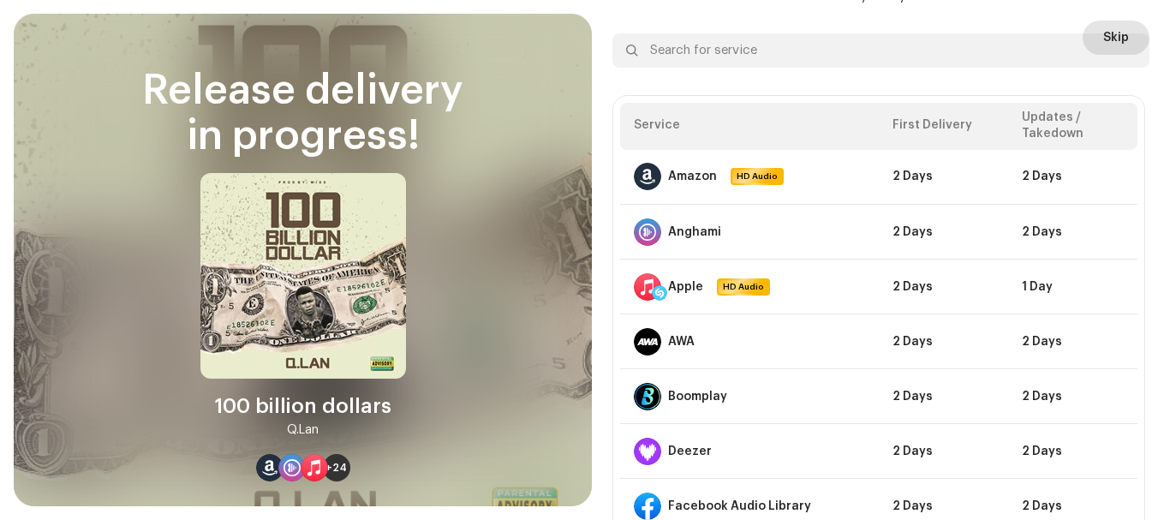
click at [1105, 23] on span "Skip" at bounding box center [1116, 38] width 26 height 34
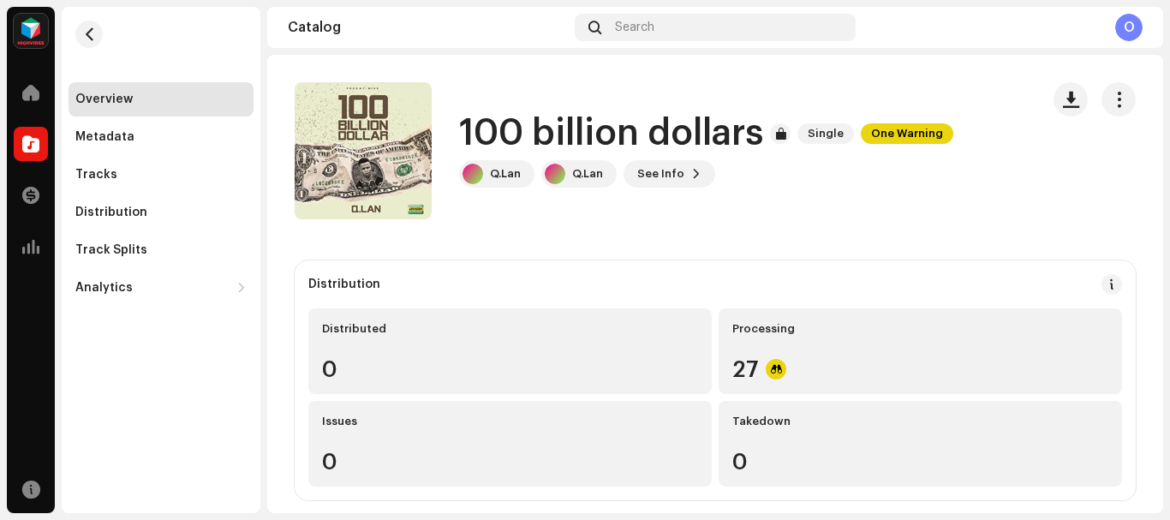
click at [32, 29] on img at bounding box center [31, 31] width 34 height 34
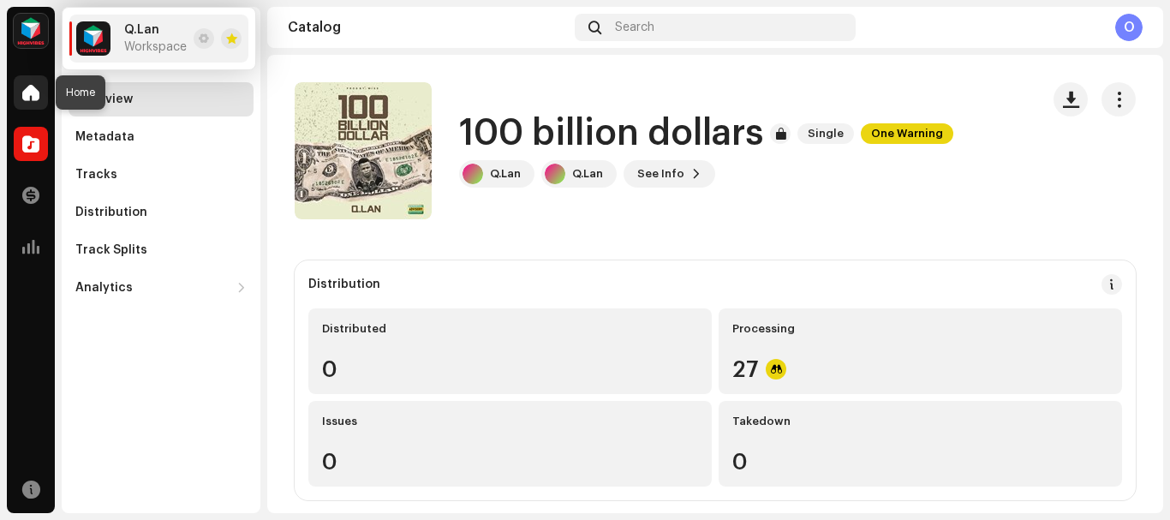
click at [33, 98] on span at bounding box center [30, 93] width 17 height 14
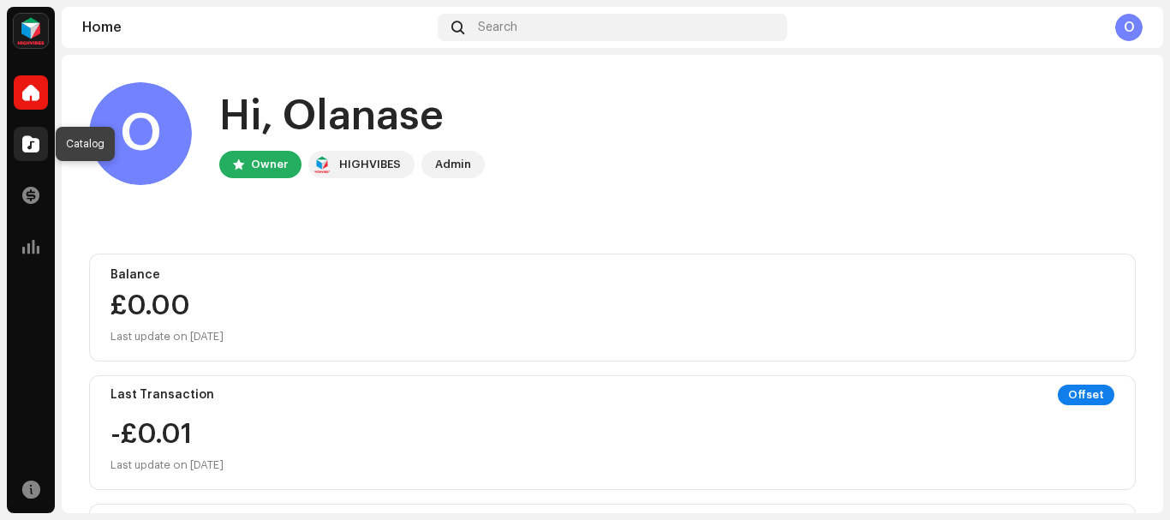
click at [30, 149] on span at bounding box center [30, 144] width 17 height 14
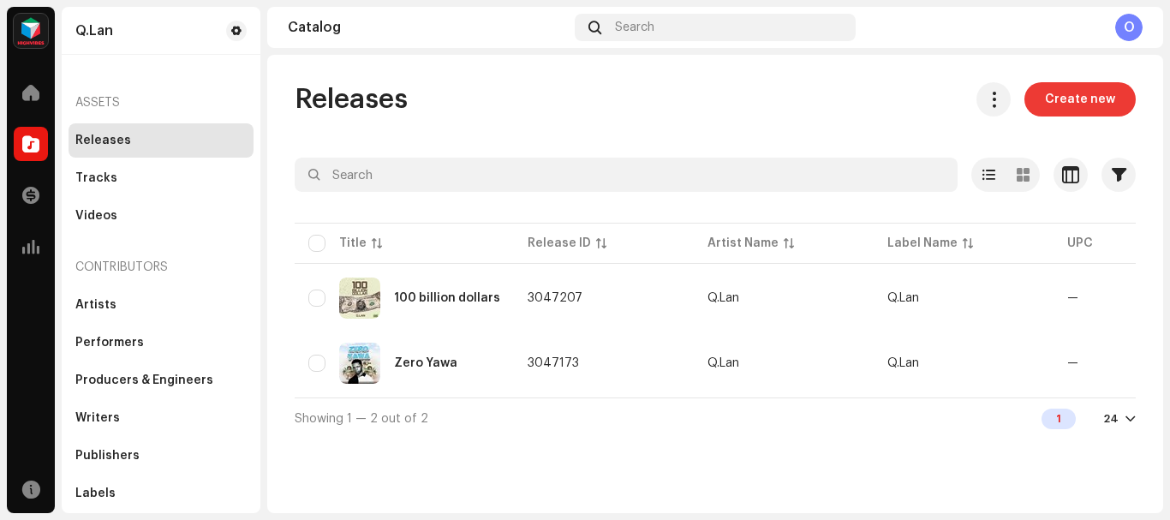
click at [1080, 116] on span "Create new" at bounding box center [1080, 99] width 70 height 34
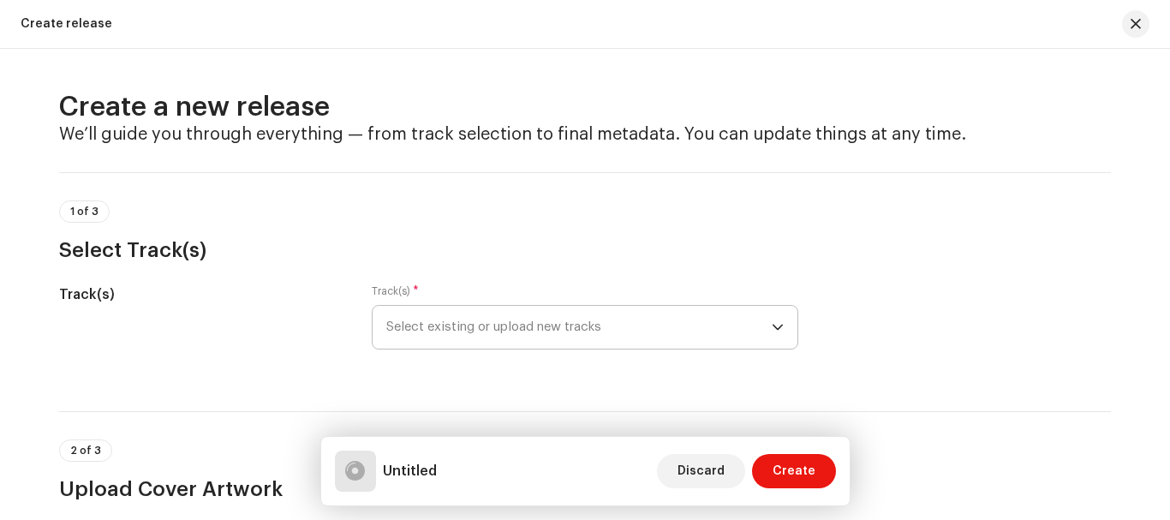
click at [583, 332] on span "Select existing or upload new tracks" at bounding box center [578, 327] width 385 height 43
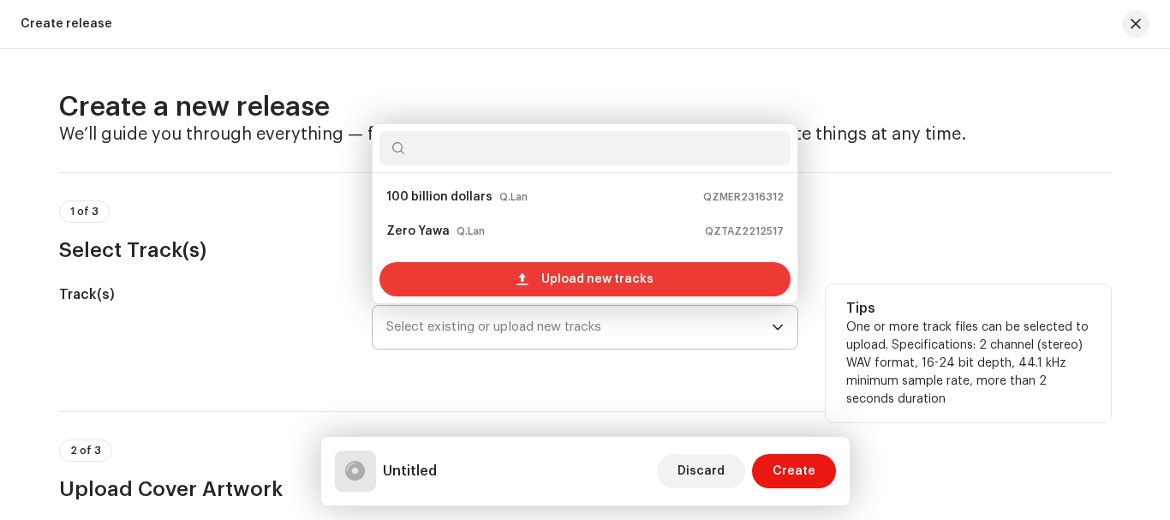
click at [599, 274] on span "Upload new tracks" at bounding box center [597, 279] width 112 height 34
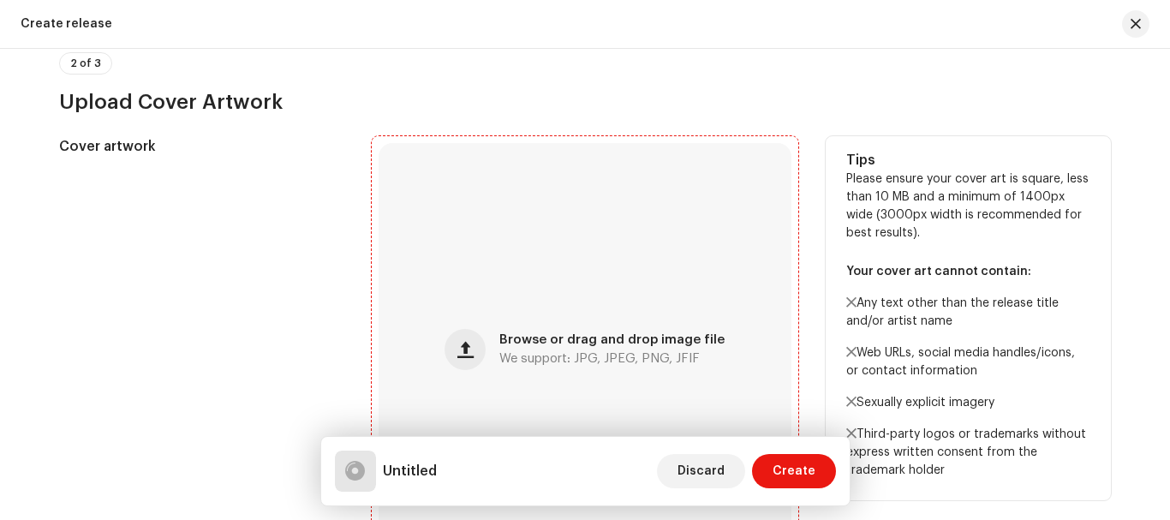
scroll to position [486, 0]
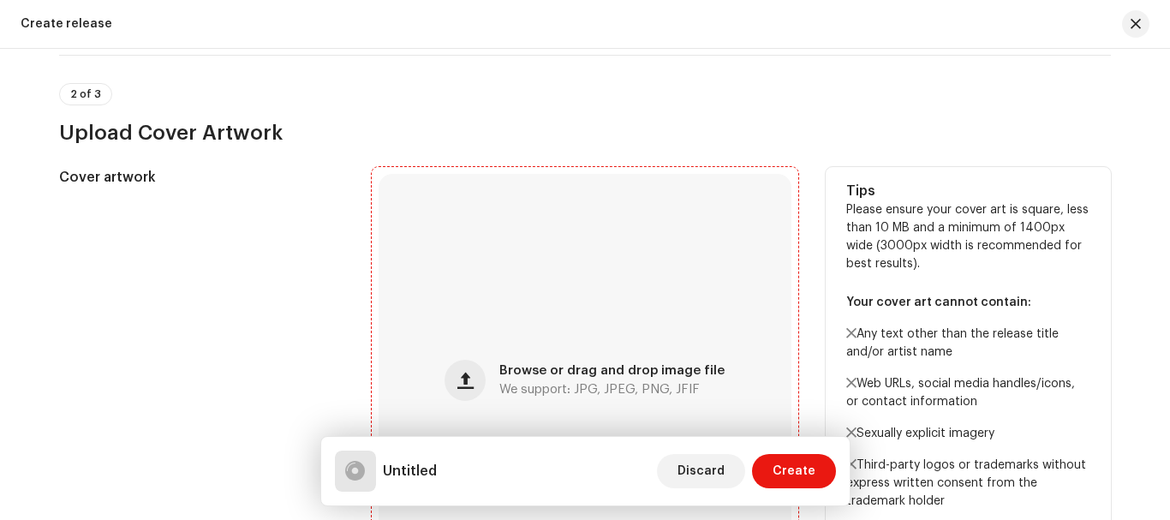
click at [630, 247] on div "Browse or drag and drop image file We support: JPG, JPEG, PNG, JFIF" at bounding box center [584, 380] width 413 height 413
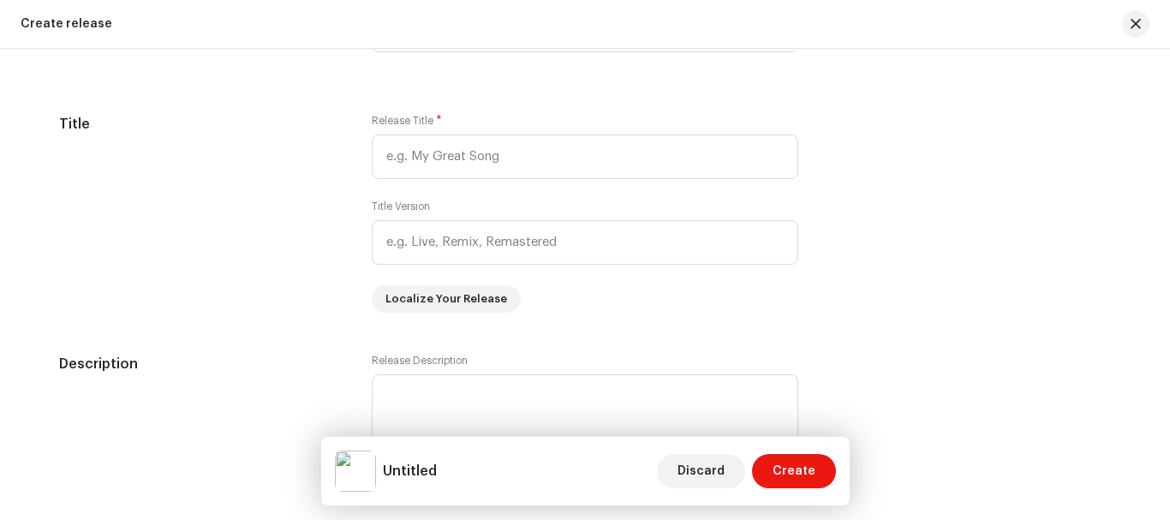
scroll to position [1565, 0]
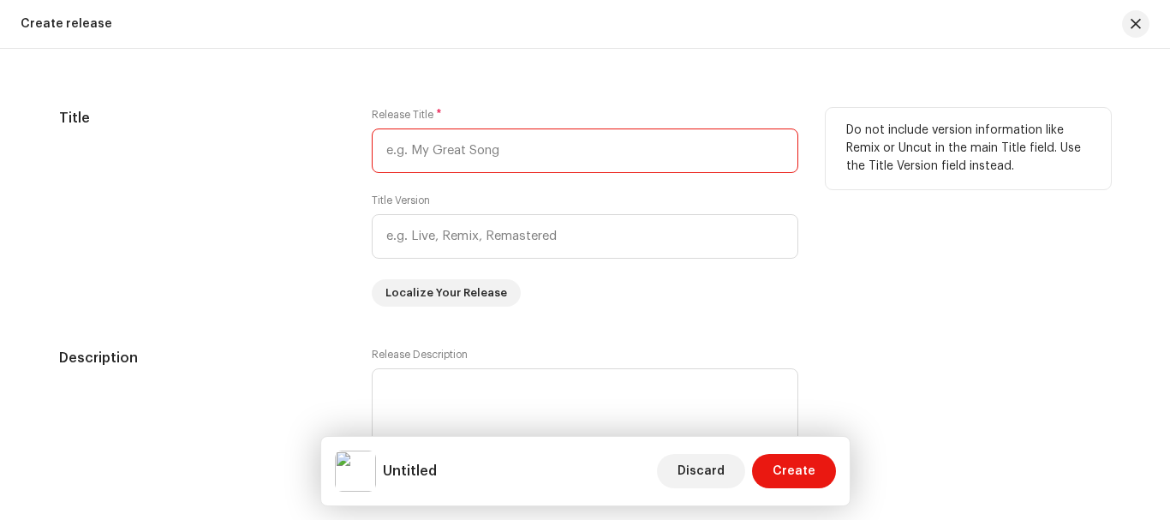
click at [472, 153] on input "text" at bounding box center [585, 150] width 426 height 45
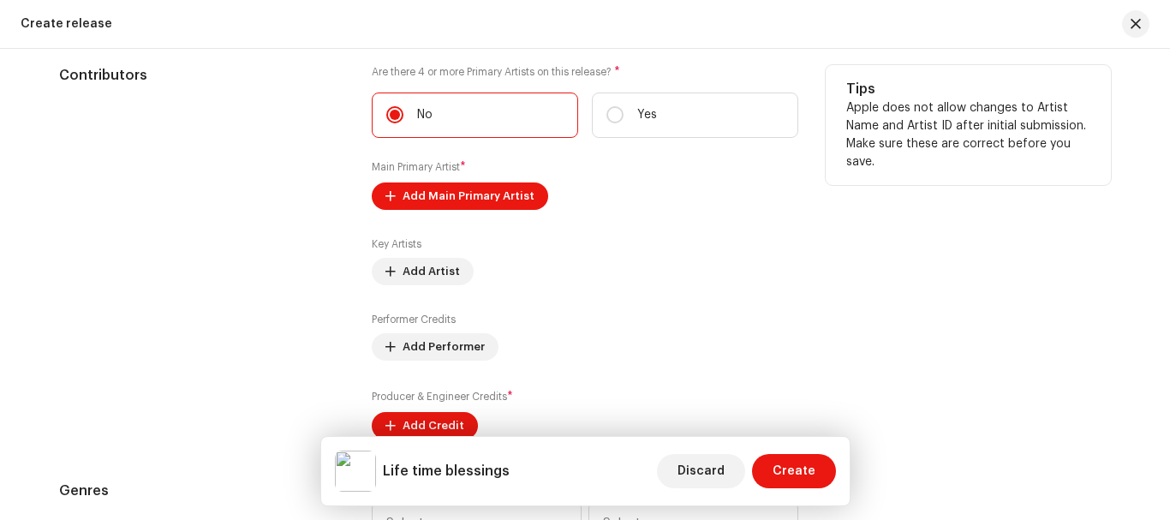
scroll to position [2062, 0]
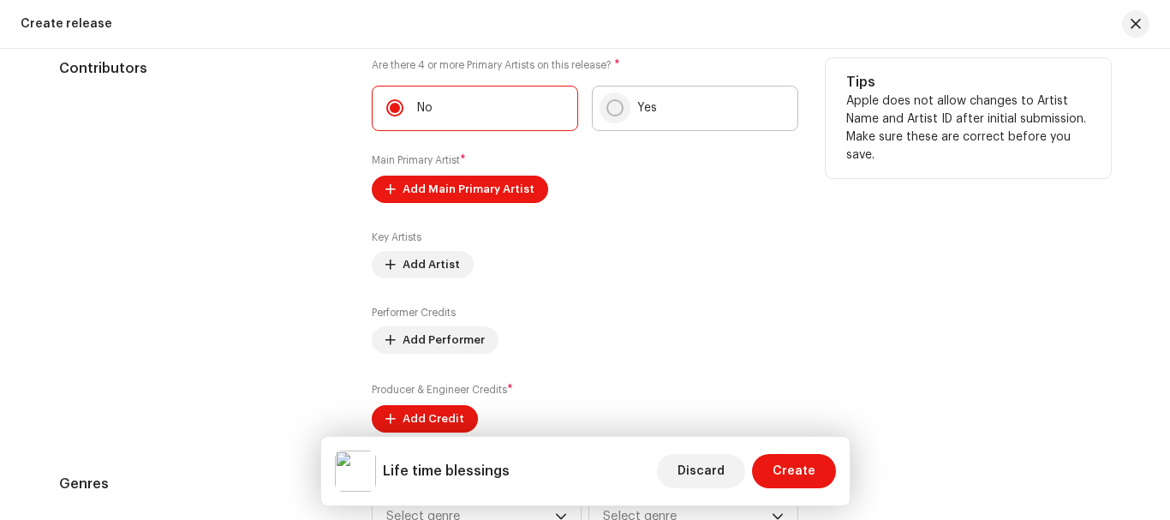
type input "Life time blessings"
click at [613, 108] on input "Yes" at bounding box center [614, 107] width 17 height 17
radio input "true"
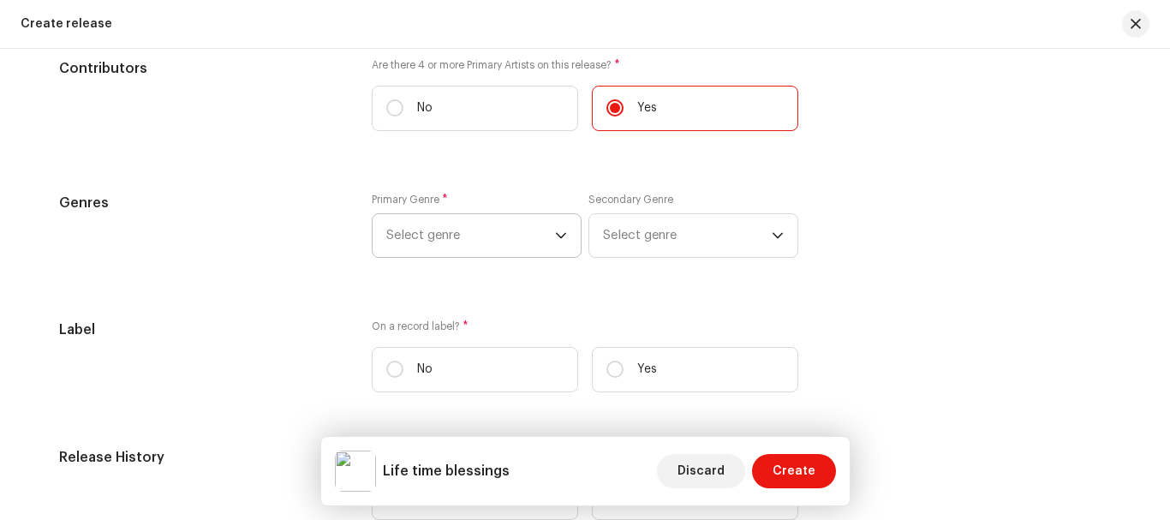
click at [487, 235] on span "Select genre" at bounding box center [470, 235] width 169 height 43
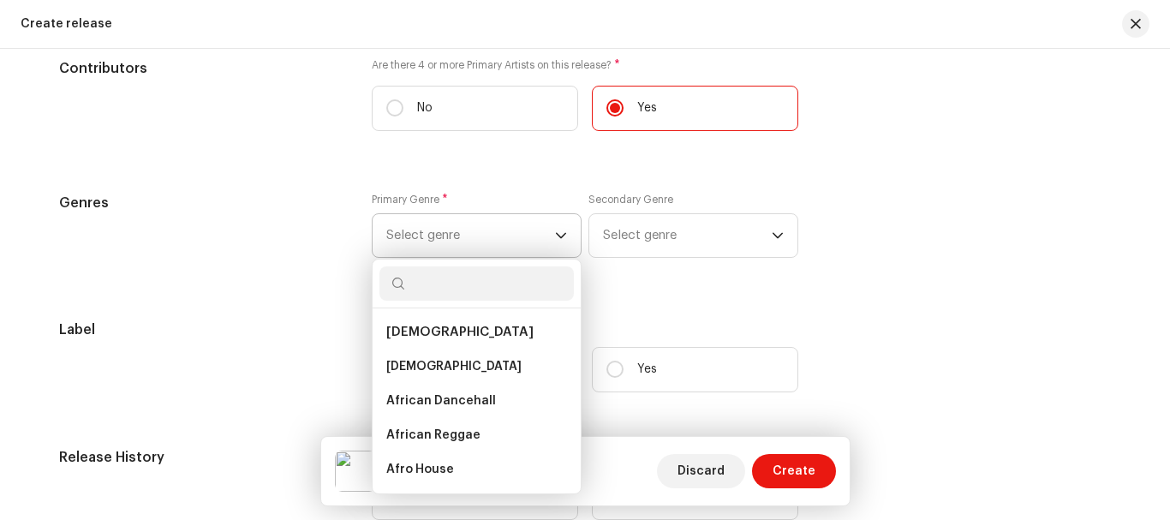
click at [487, 232] on span "Select genre" at bounding box center [470, 235] width 169 height 43
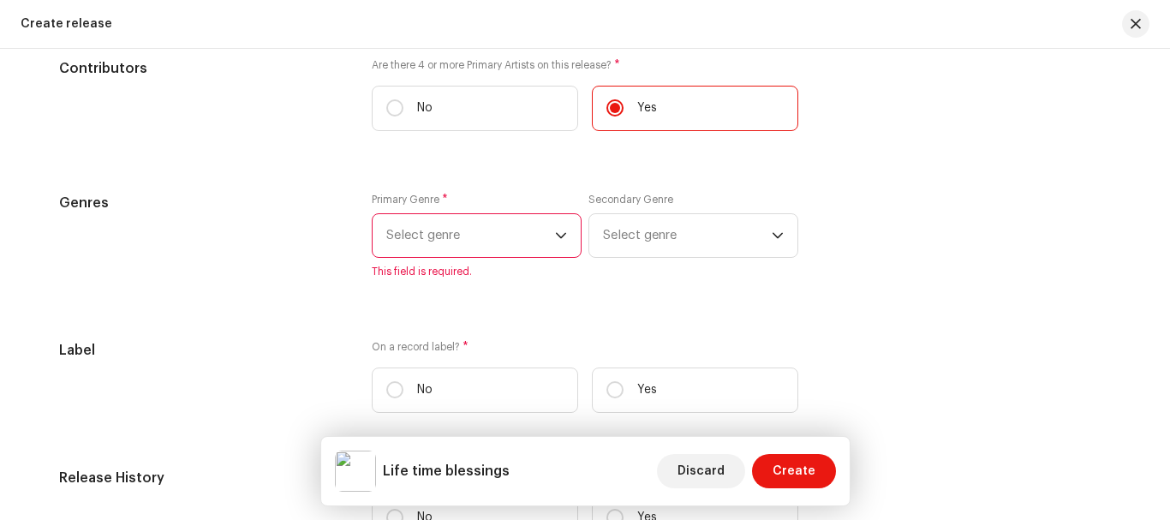
click at [486, 232] on span "Select genre" at bounding box center [470, 235] width 169 height 43
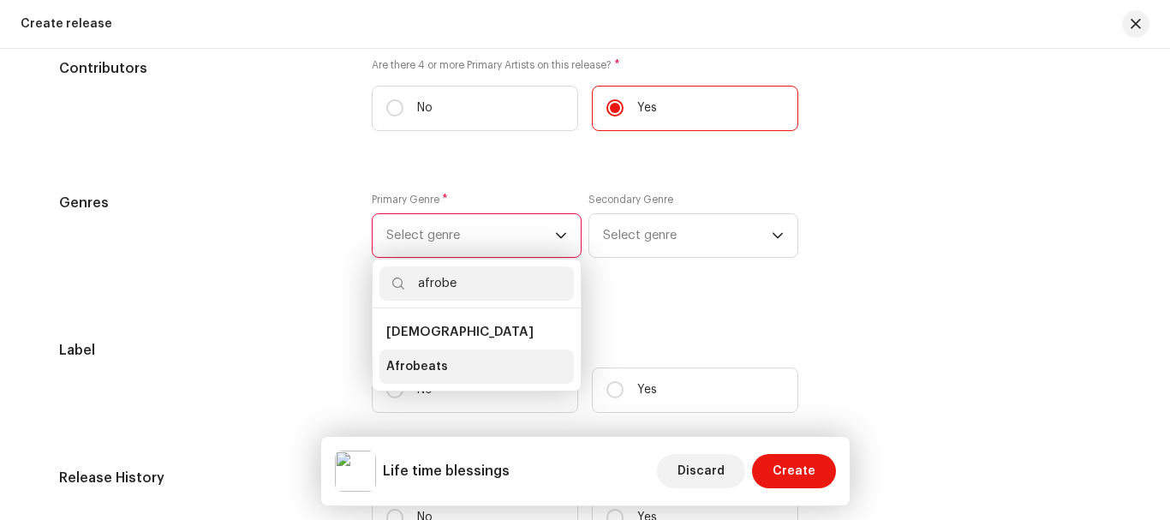
type input "afrobe"
click at [429, 372] on span "Afrobeats" at bounding box center [417, 366] width 62 height 17
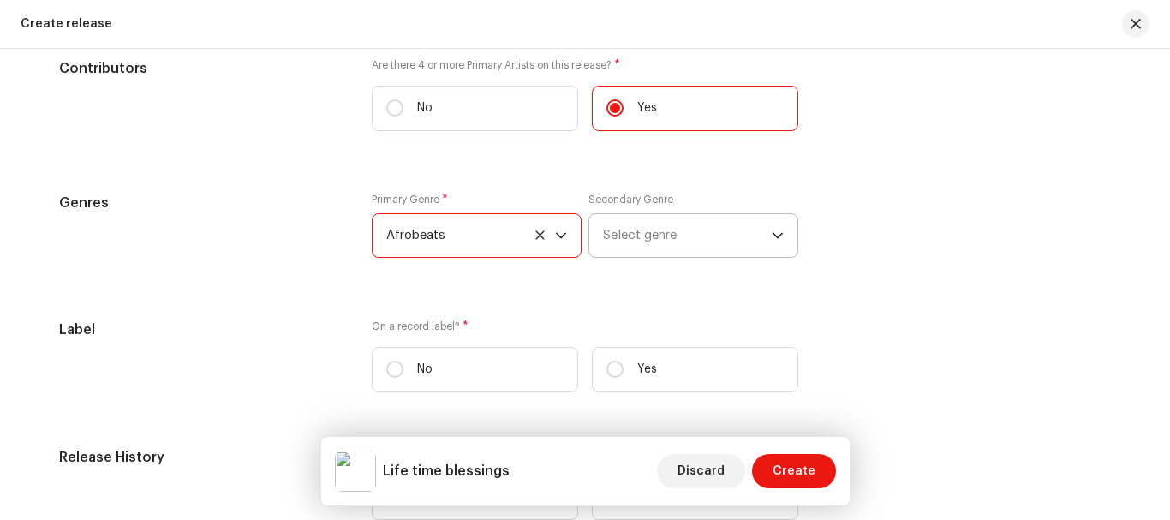
click at [623, 243] on span "Select genre" at bounding box center [687, 235] width 169 height 43
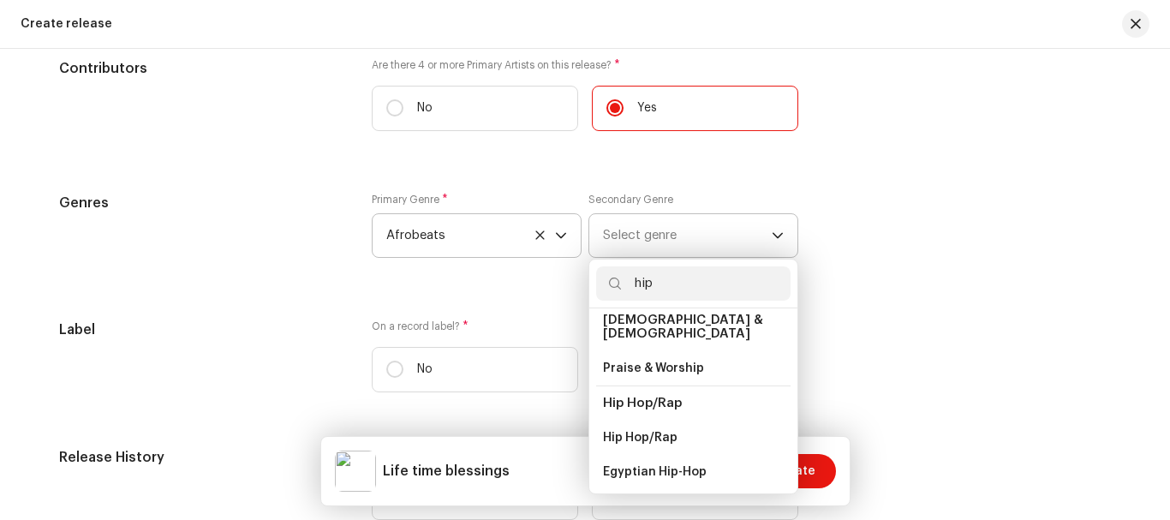
scroll to position [86, 0]
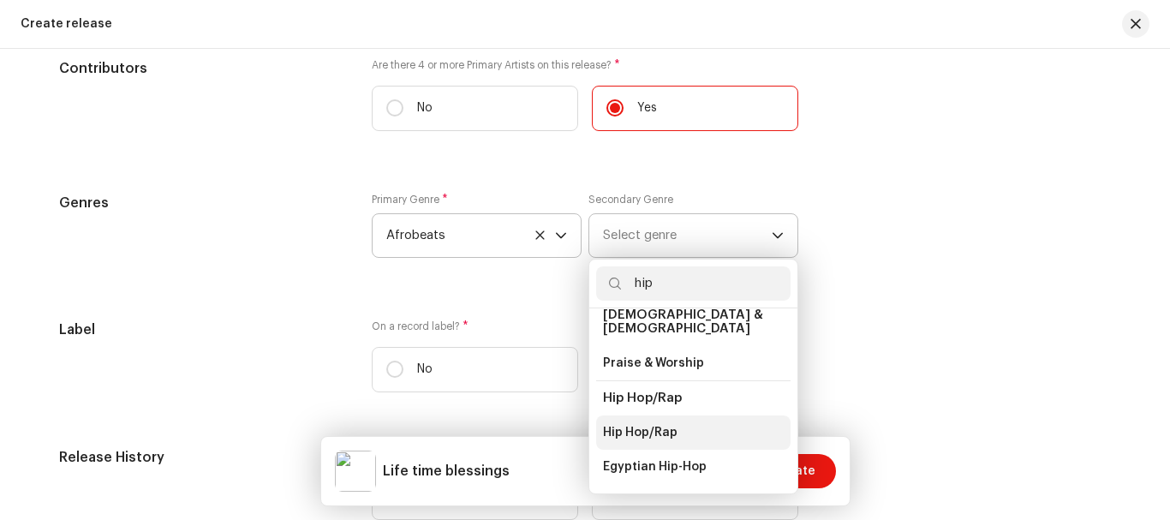
type input "hip"
click at [669, 424] on span "Hip Hop/Rap" at bounding box center [640, 432] width 74 height 17
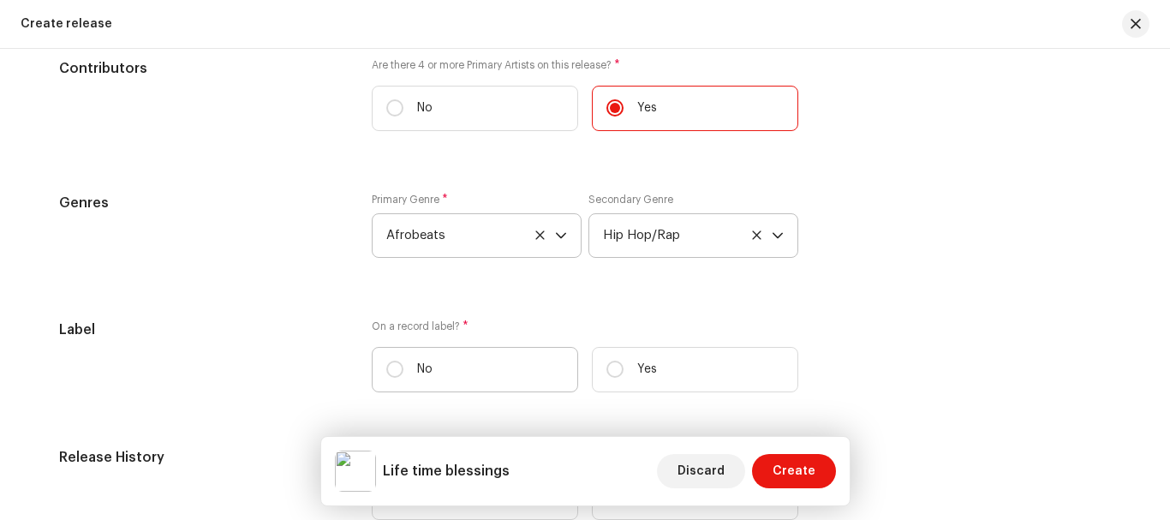
click at [387, 357] on label "No" at bounding box center [475, 369] width 206 height 45
click at [387, 361] on input "No" at bounding box center [394, 369] width 17 height 17
radio input "true"
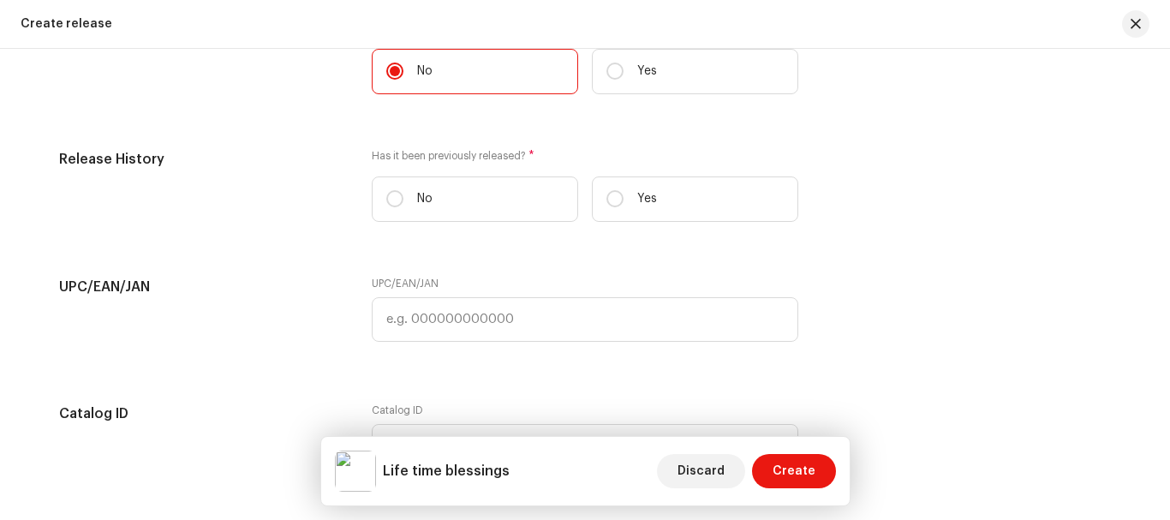
scroll to position [2362, 0]
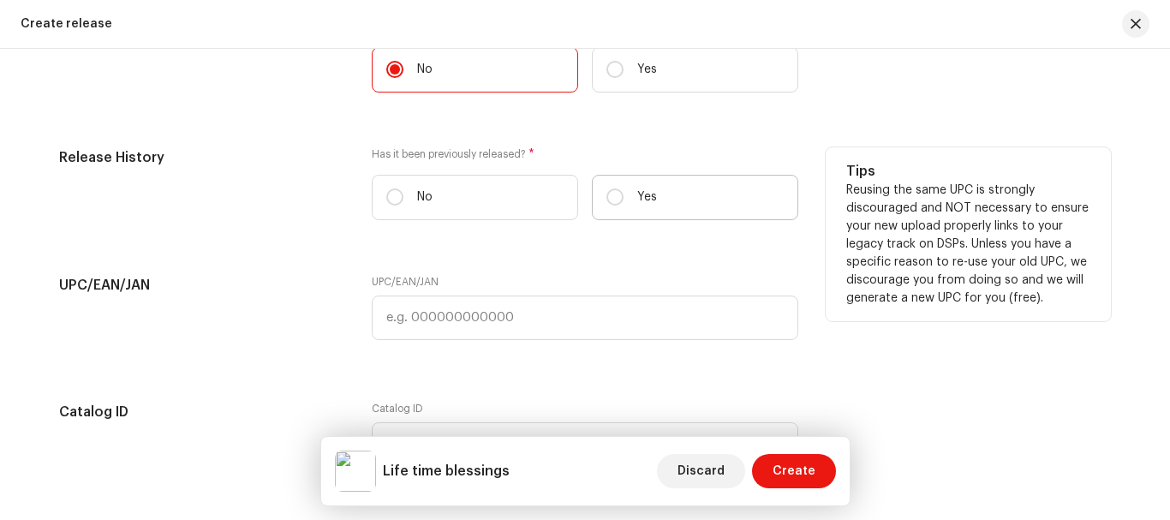
click at [623, 202] on label "Yes" at bounding box center [695, 197] width 206 height 45
click at [623, 202] on input "Yes" at bounding box center [614, 196] width 17 height 17
radio input "true"
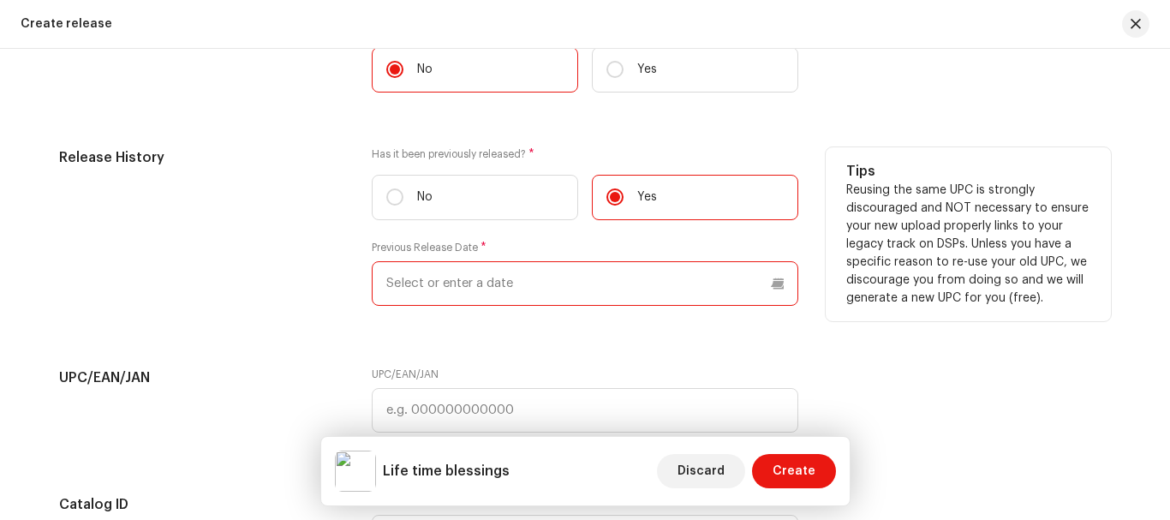
click at [473, 290] on p-datepicker at bounding box center [585, 283] width 426 height 45
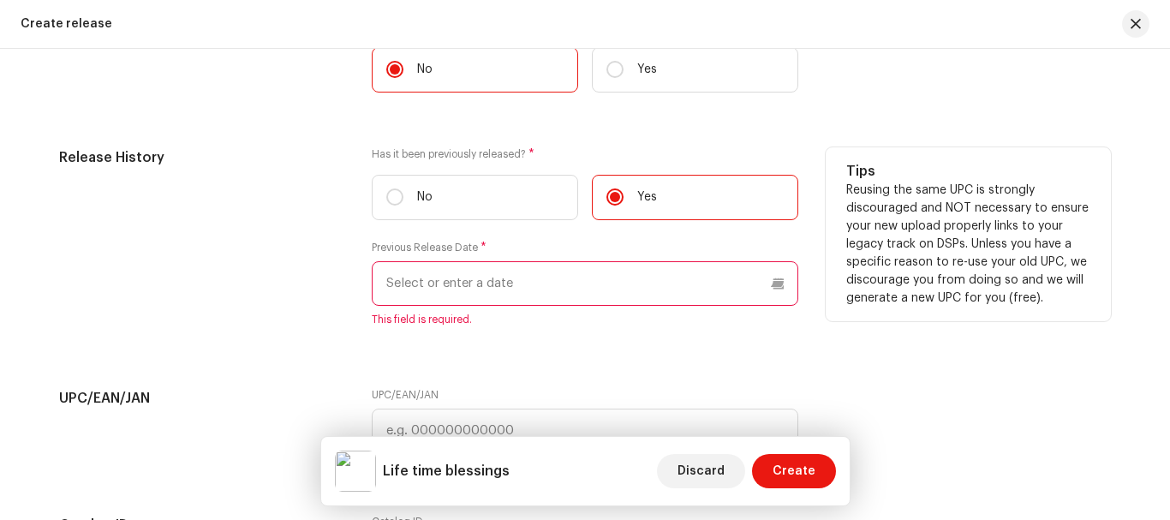
click at [773, 148] on label "Has it been previously released? *" at bounding box center [585, 154] width 426 height 14
click at [512, 289] on p-datepicker at bounding box center [585, 283] width 426 height 45
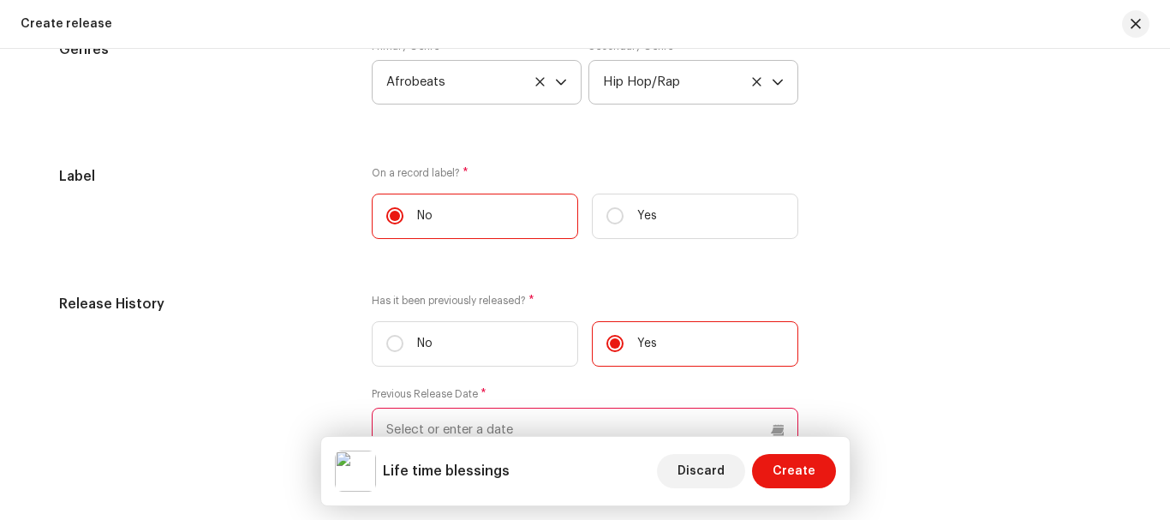
scroll to position [2214, 0]
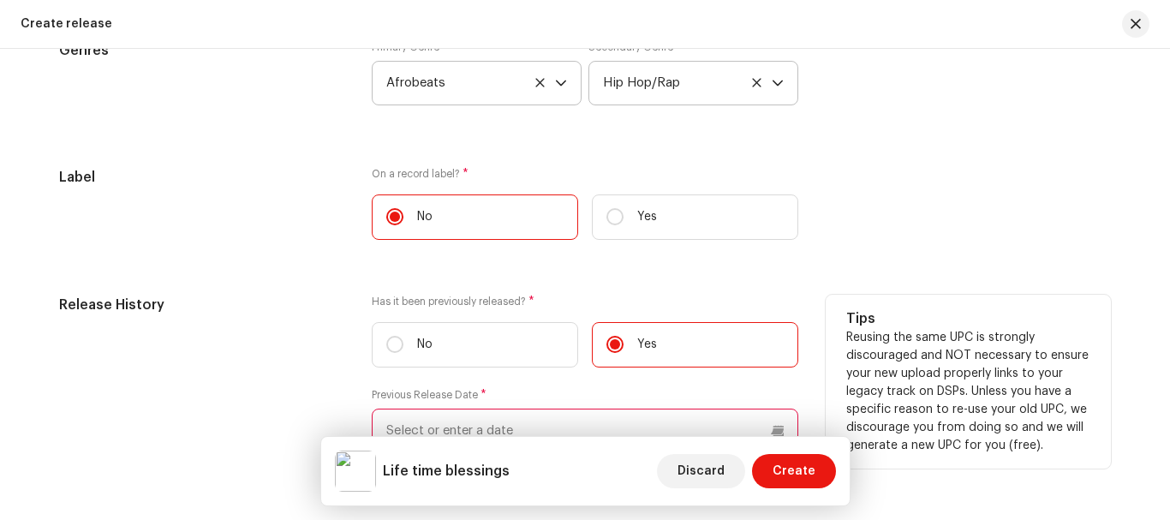
click at [495, 417] on input "text" at bounding box center [585, 430] width 426 height 45
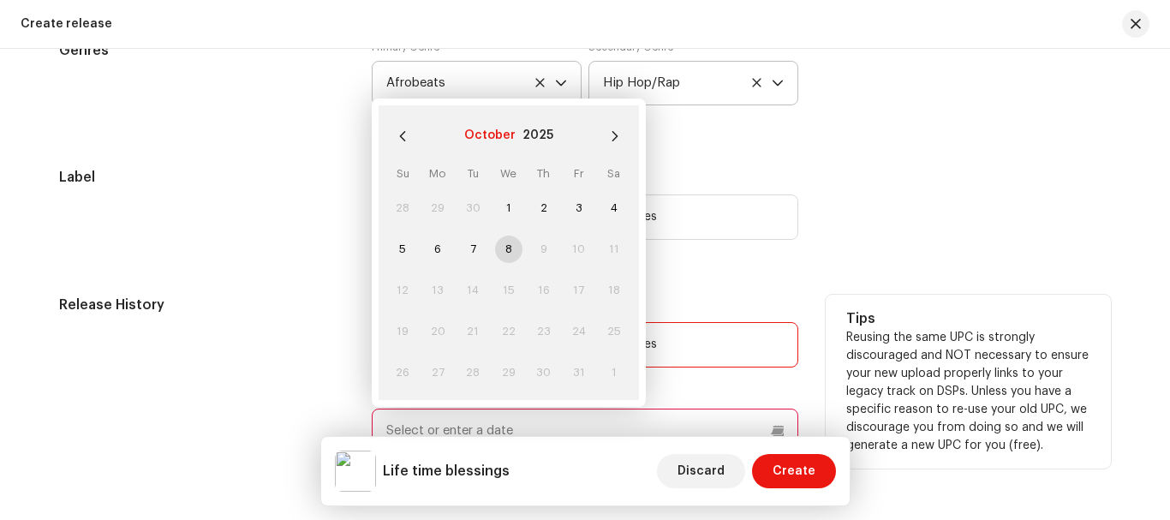
click at [506, 134] on button "October" at bounding box center [489, 135] width 51 height 27
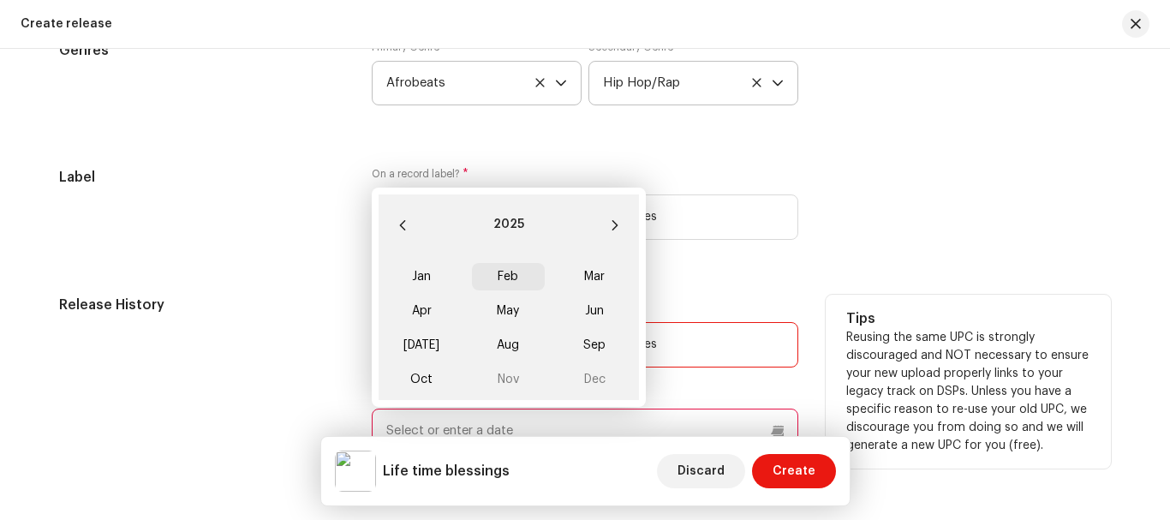
click at [530, 279] on span "Feb" at bounding box center [508, 276] width 73 height 27
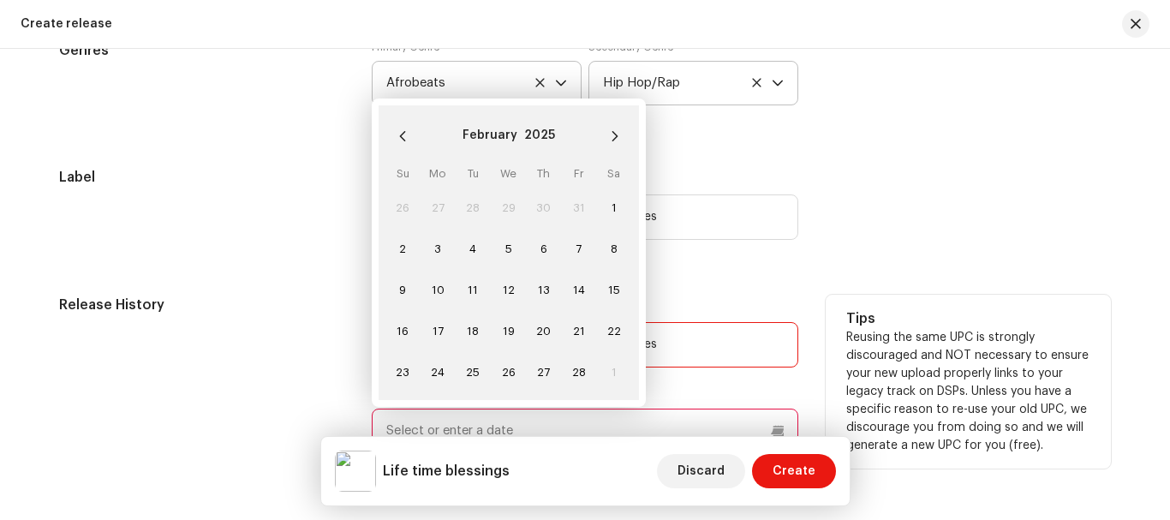
click at [529, 279] on td "13" at bounding box center [543, 290] width 35 height 41
click at [607, 210] on span "1" at bounding box center [613, 207] width 27 height 27
type input "02/01/2025"
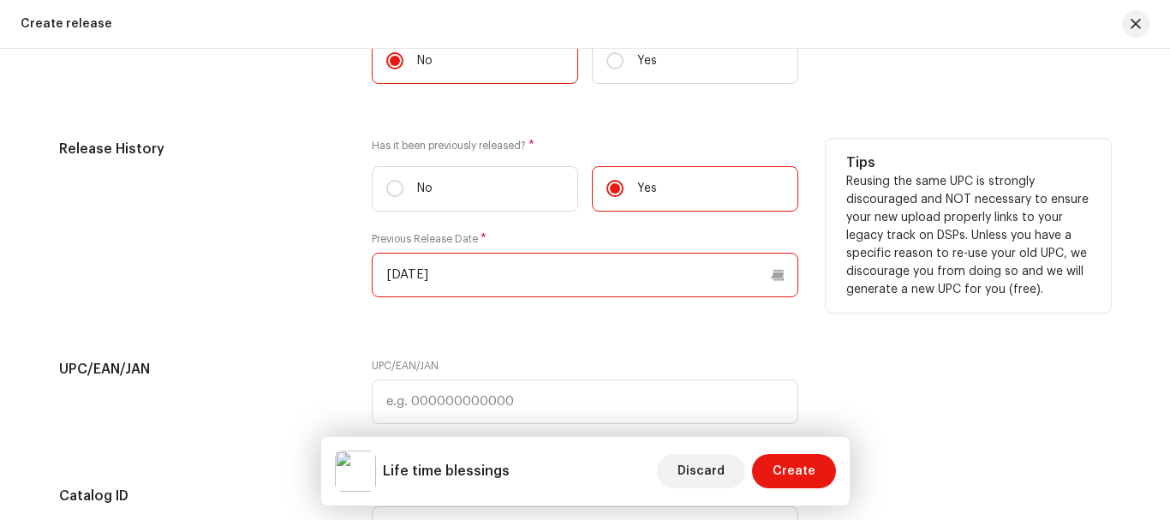
scroll to position [2388, 0]
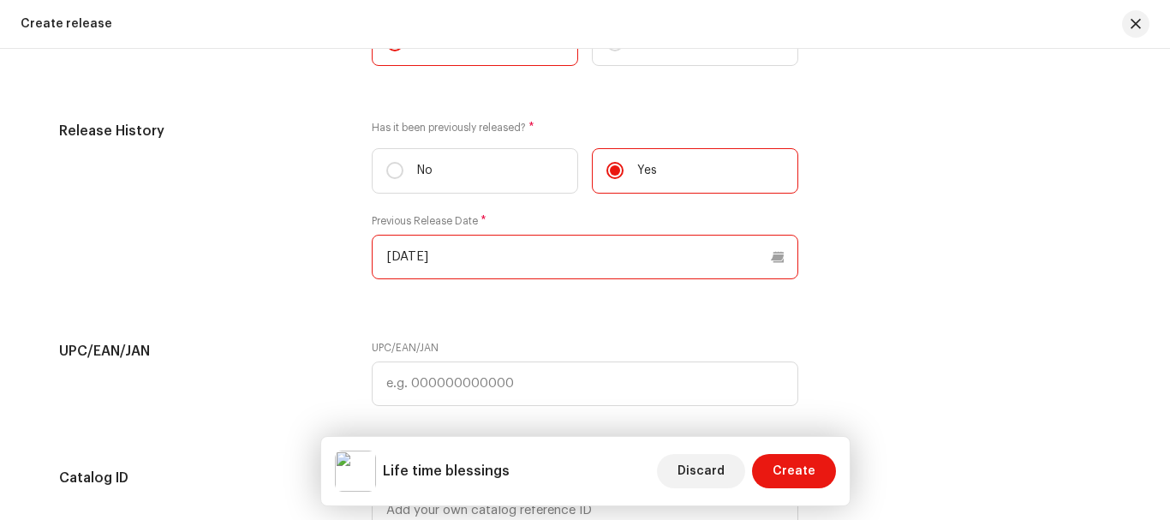
click at [530, 256] on input "02/01/2025" at bounding box center [585, 257] width 426 height 45
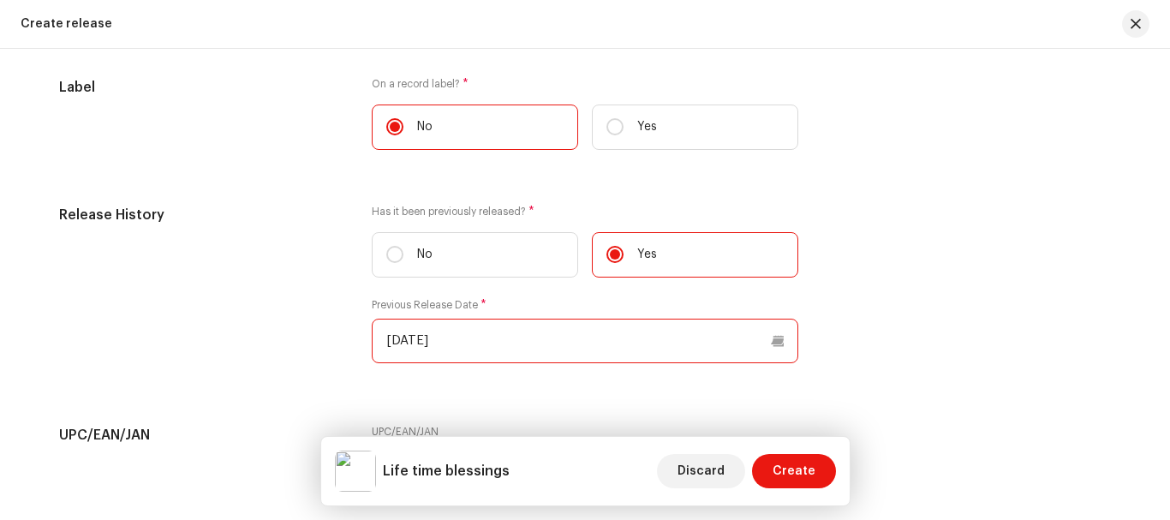
scroll to position [2281, 0]
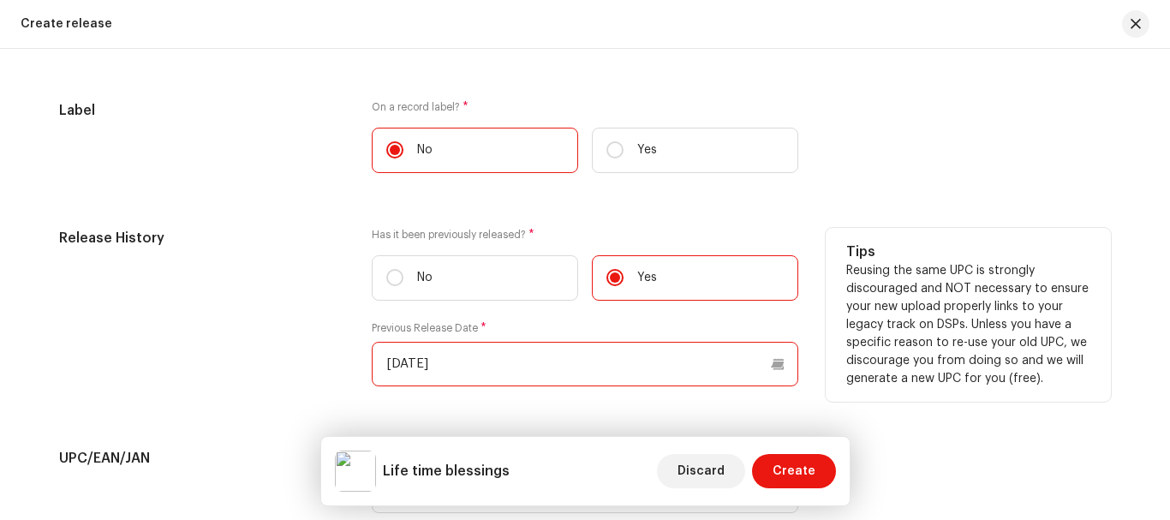
click at [465, 369] on input "02/01/2025" at bounding box center [585, 364] width 426 height 45
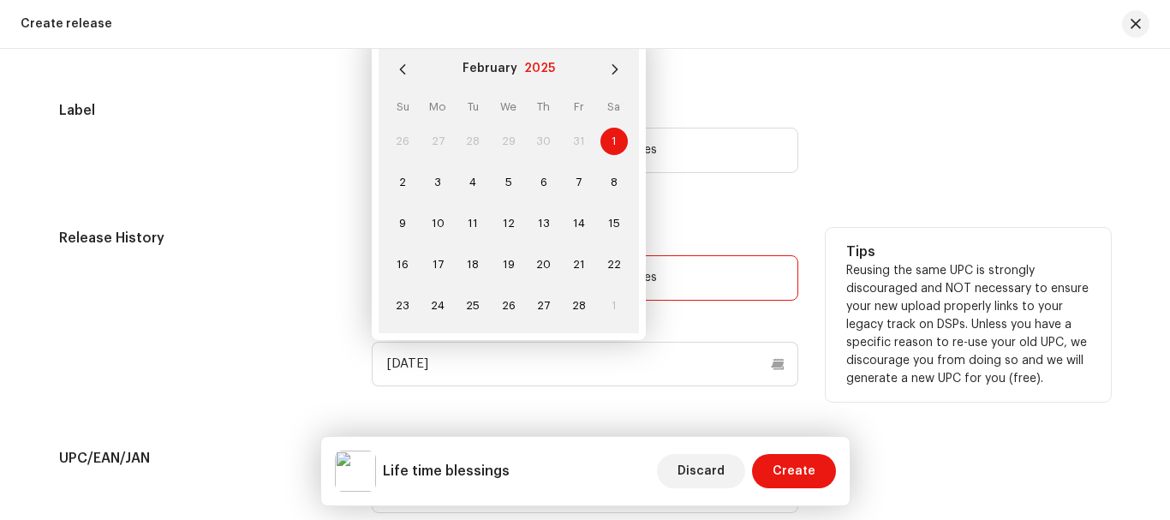
click at [524, 64] on button "2025" at bounding box center [539, 69] width 31 height 27
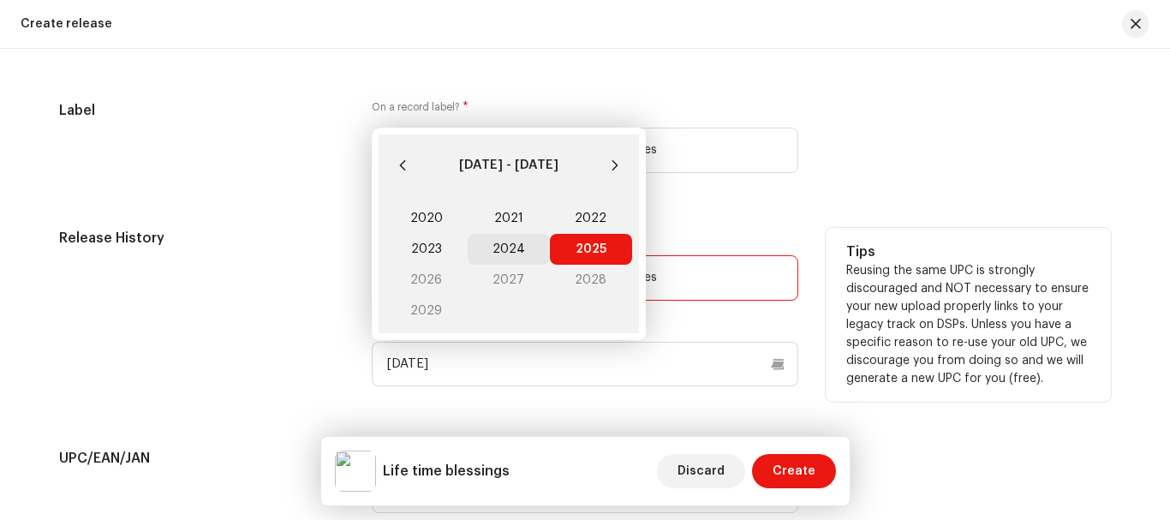
click at [509, 248] on span "2024" at bounding box center [509, 249] width 82 height 31
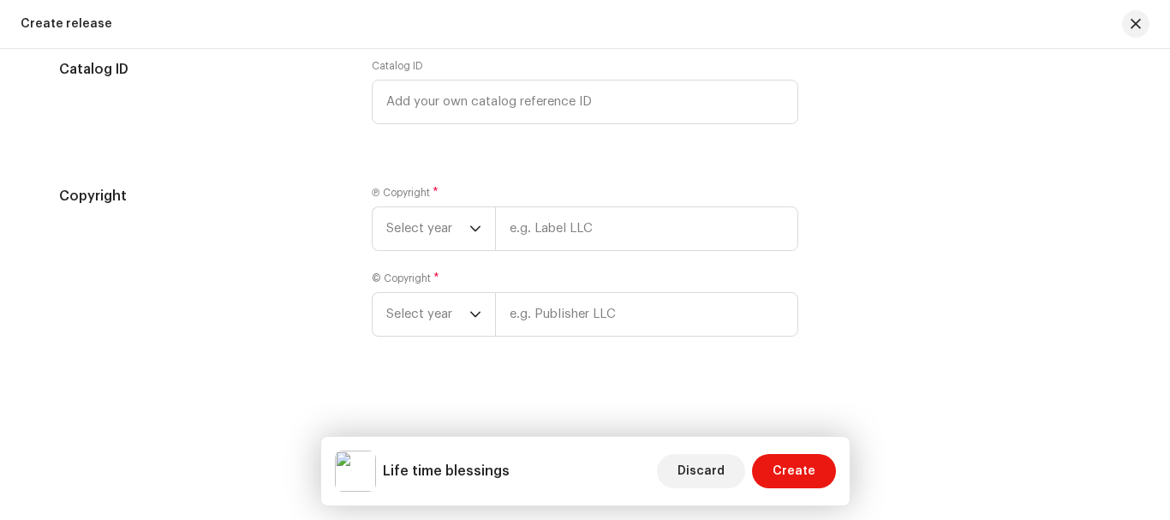
scroll to position [2798, 0]
click at [464, 223] on span "Select year" at bounding box center [427, 227] width 83 height 43
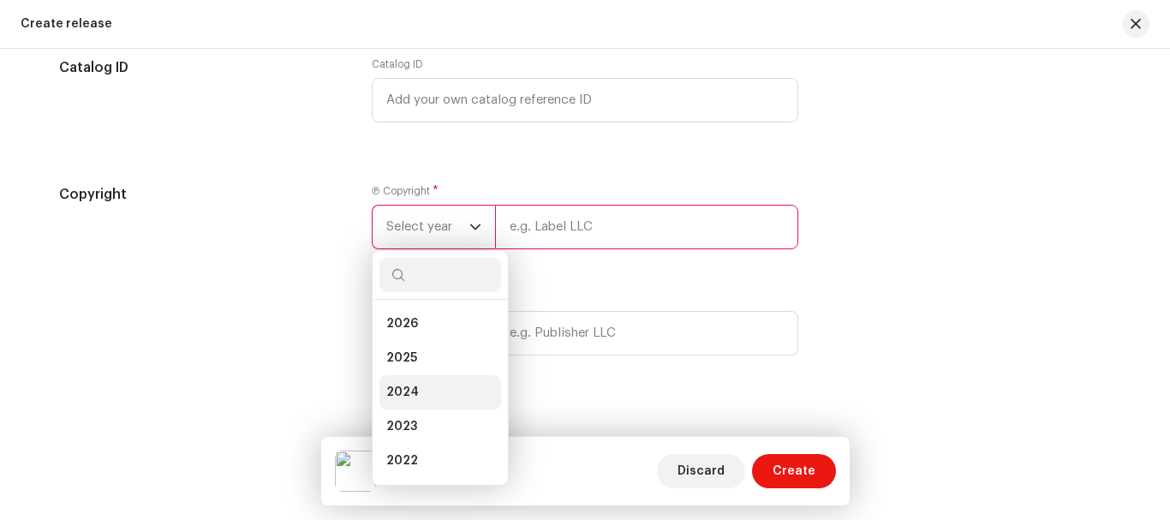
click at [404, 389] on span "2024" at bounding box center [402, 392] width 33 height 17
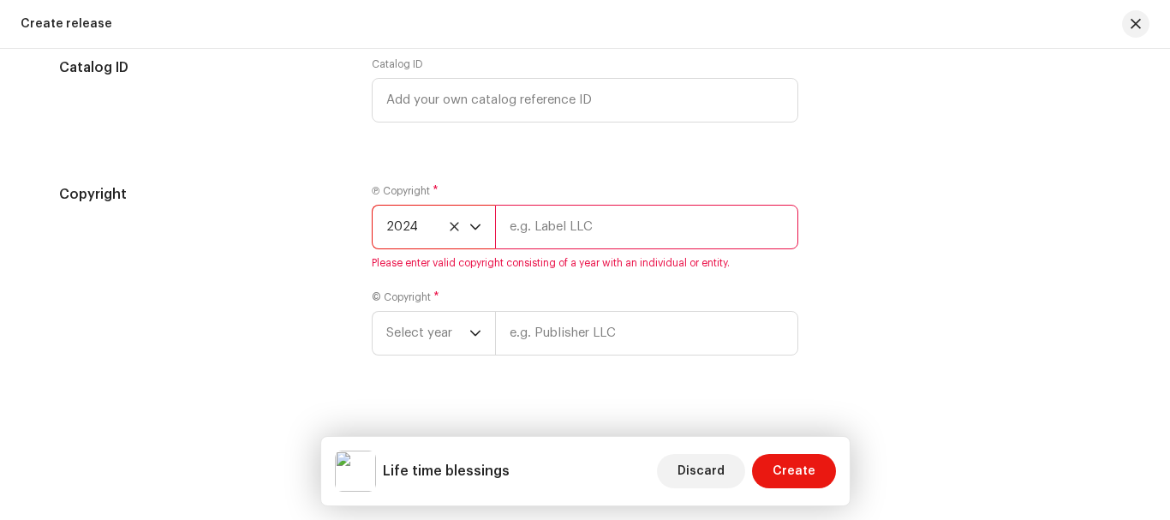
click at [575, 234] on input "text" at bounding box center [646, 227] width 303 height 45
type input "Q.lan"
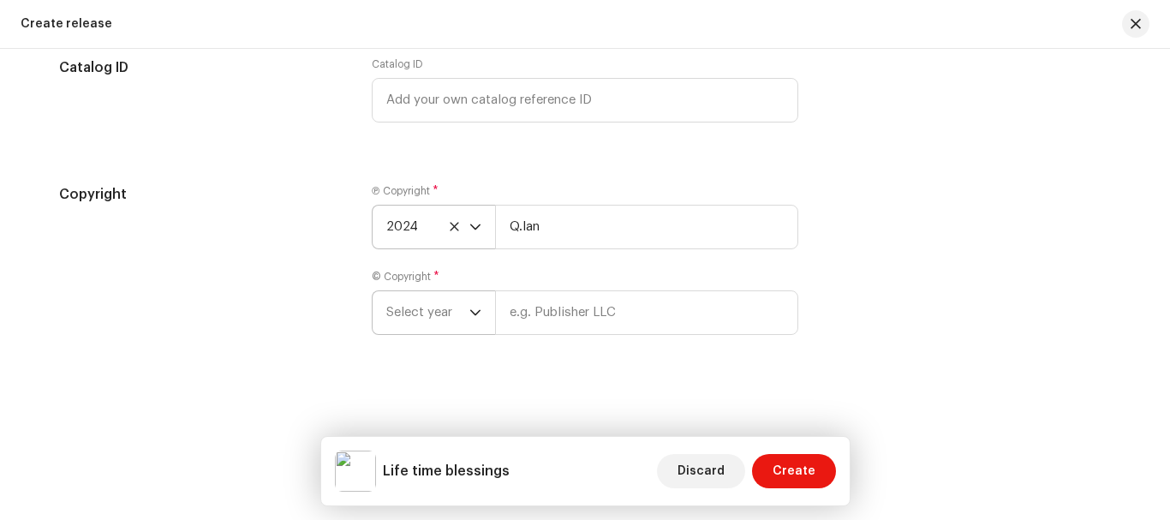
click at [474, 307] on icon "dropdown trigger" at bounding box center [475, 313] width 12 height 12
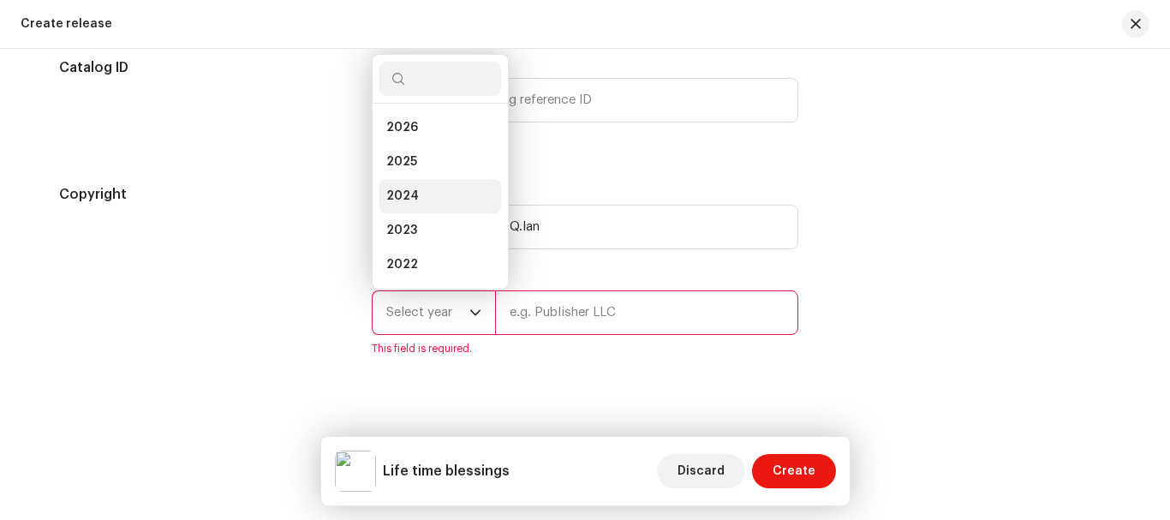
click at [407, 191] on span "2024" at bounding box center [402, 196] width 33 height 17
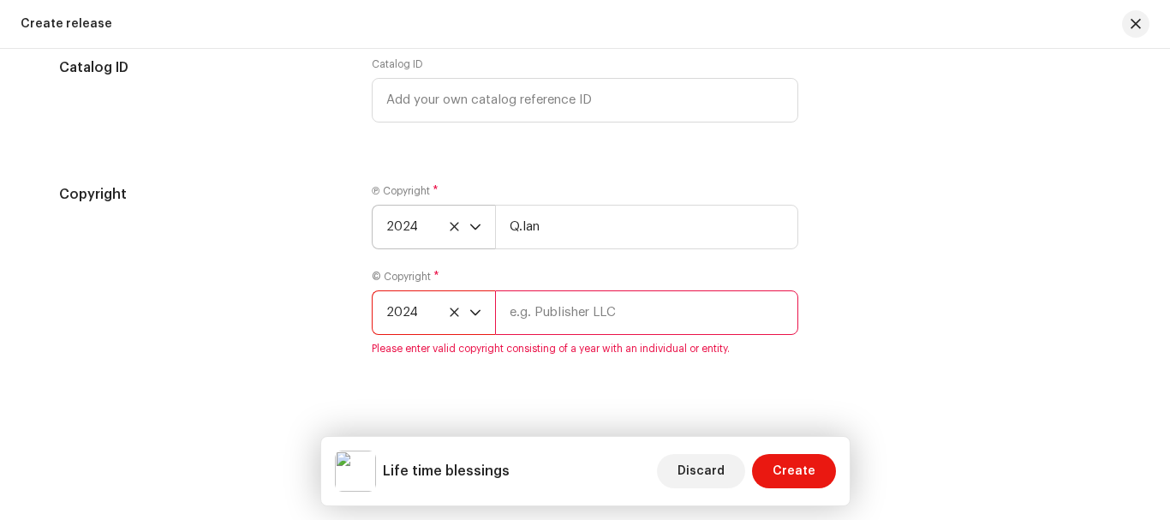
click at [609, 309] on input "text" at bounding box center [646, 312] width 303 height 45
type input "Q.lan"
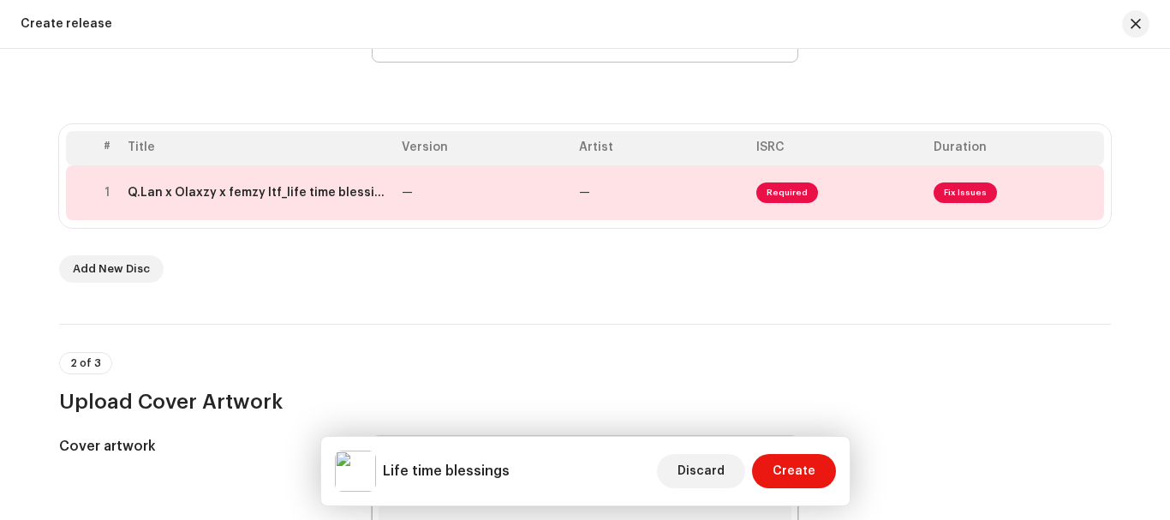
scroll to position [286, 0]
click at [962, 193] on span "Fix Issues" at bounding box center [964, 193] width 63 height 21
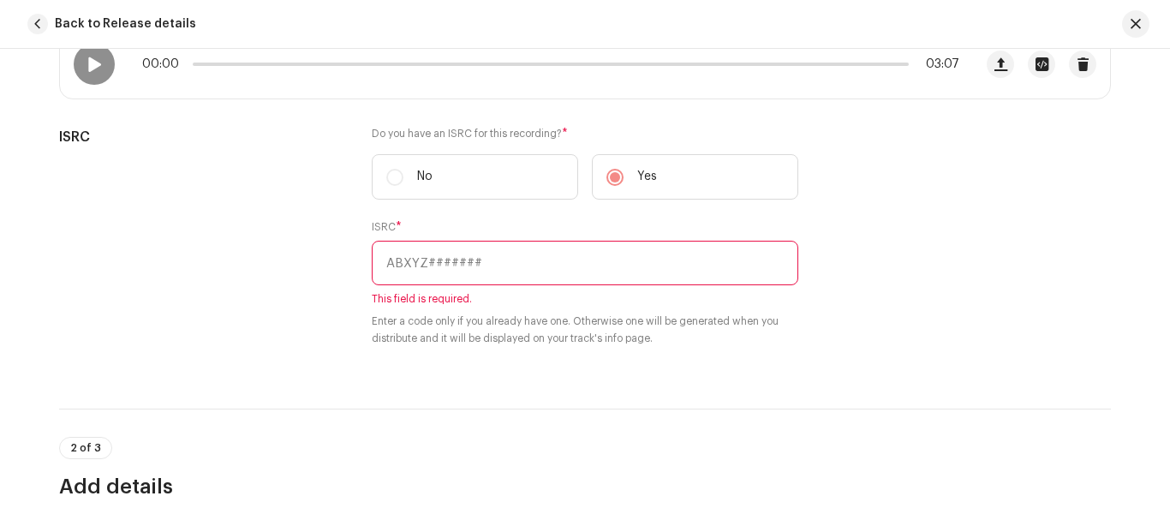
scroll to position [373, 0]
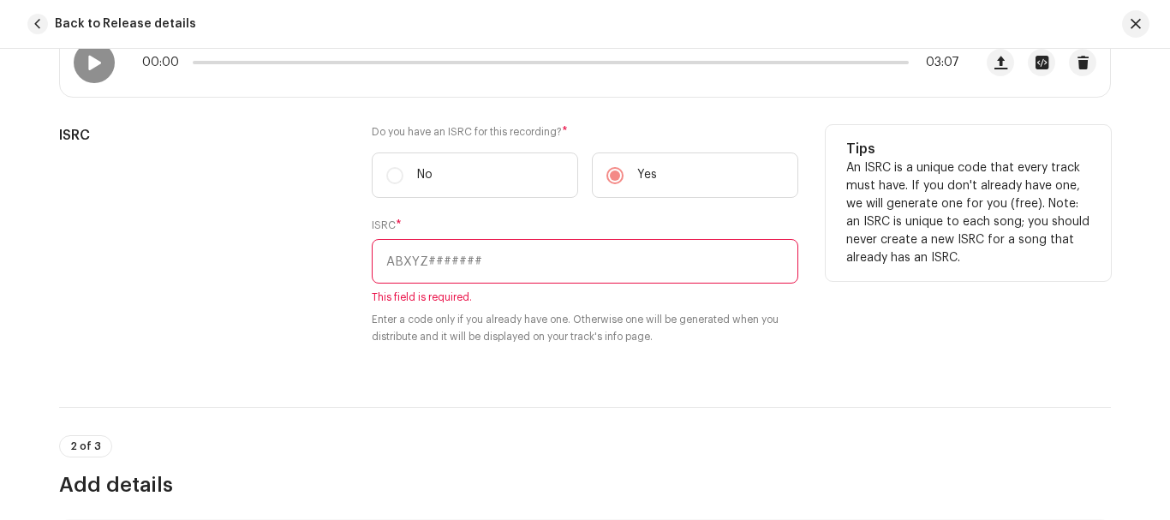
click at [615, 178] on label "Yes" at bounding box center [695, 174] width 206 height 45
click at [575, 259] on input "text" at bounding box center [585, 261] width 426 height 45
type input "q"
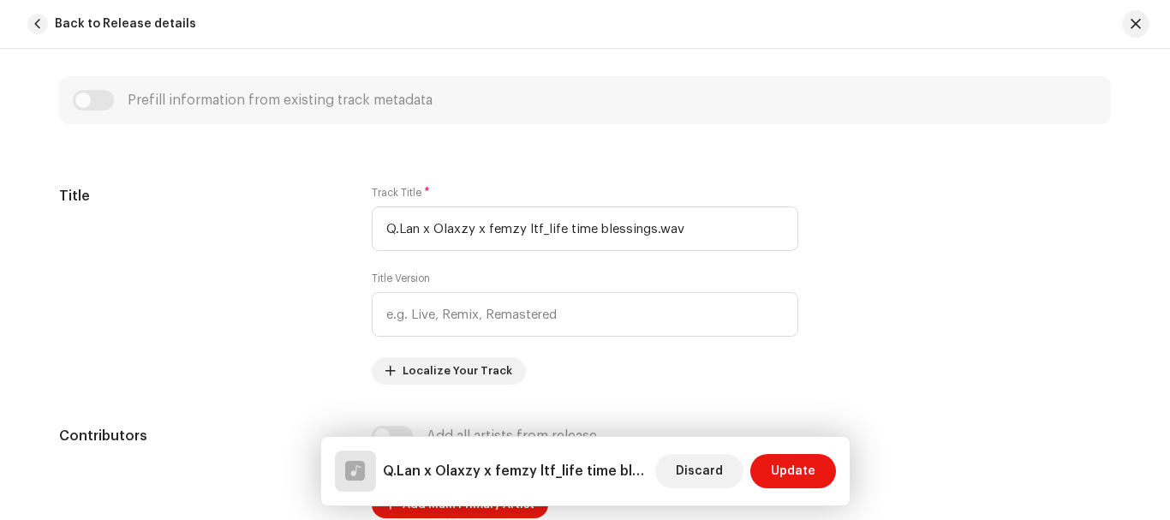
scroll to position [786, 0]
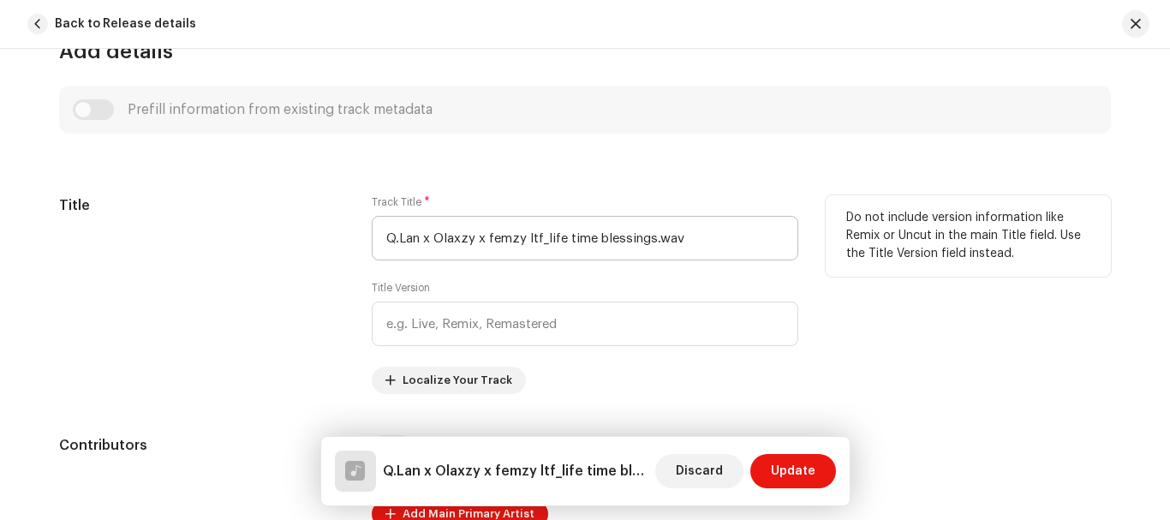
type input "QZDA52482605"
click at [540, 243] on input "Q.Lan x Olaxzy x femzy ltf_life time blessings.wav" at bounding box center [585, 238] width 426 height 45
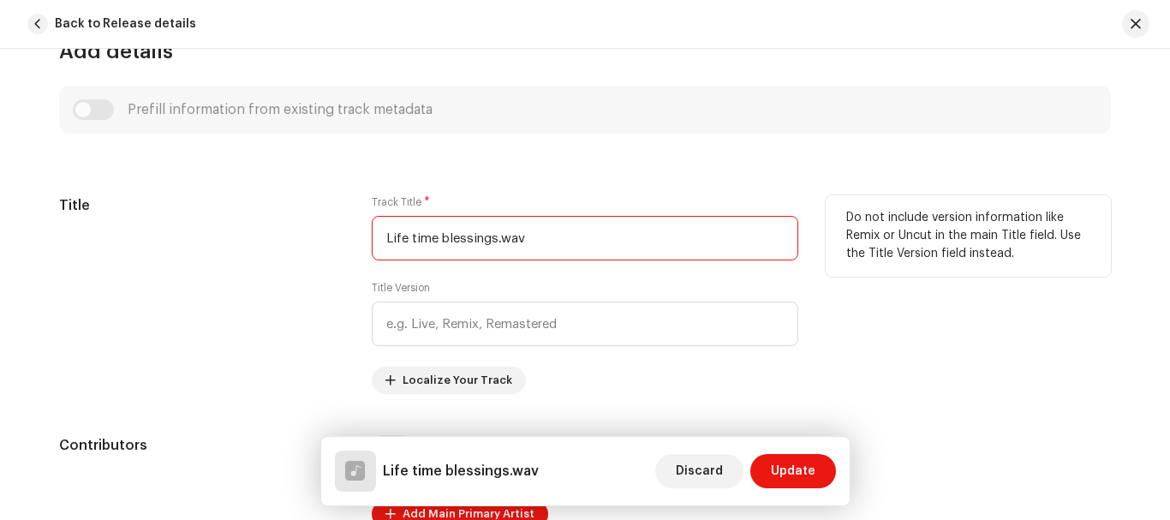
click at [530, 241] on input "Life time blessings.wav" at bounding box center [585, 238] width 426 height 45
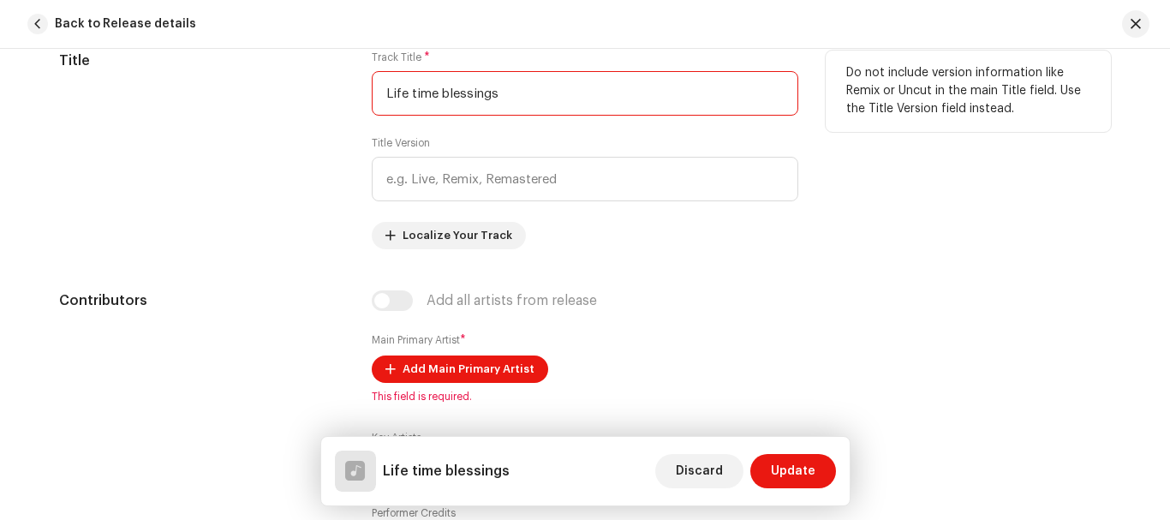
scroll to position [939, 0]
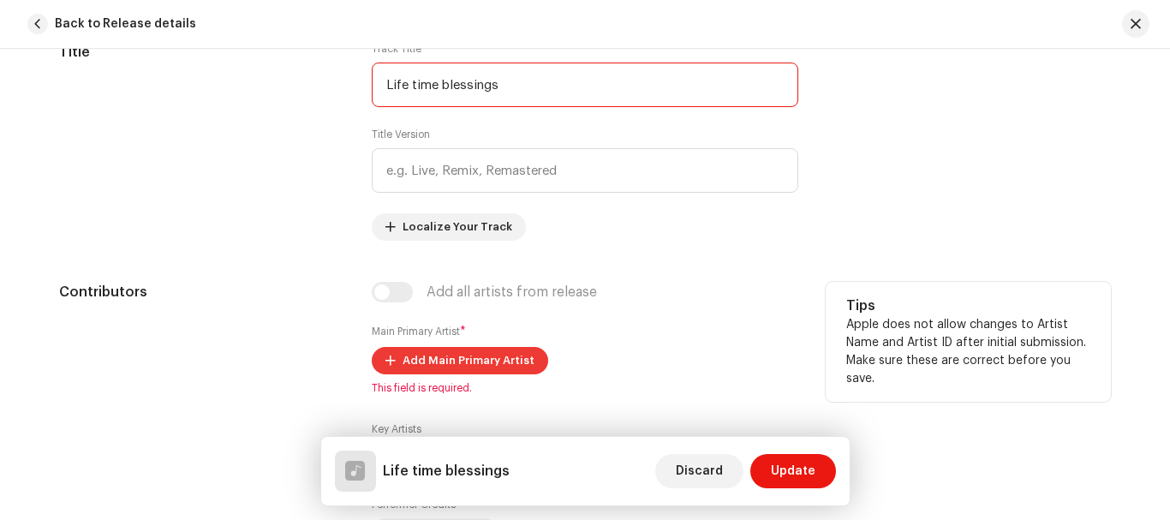
type input "Life time blessings"
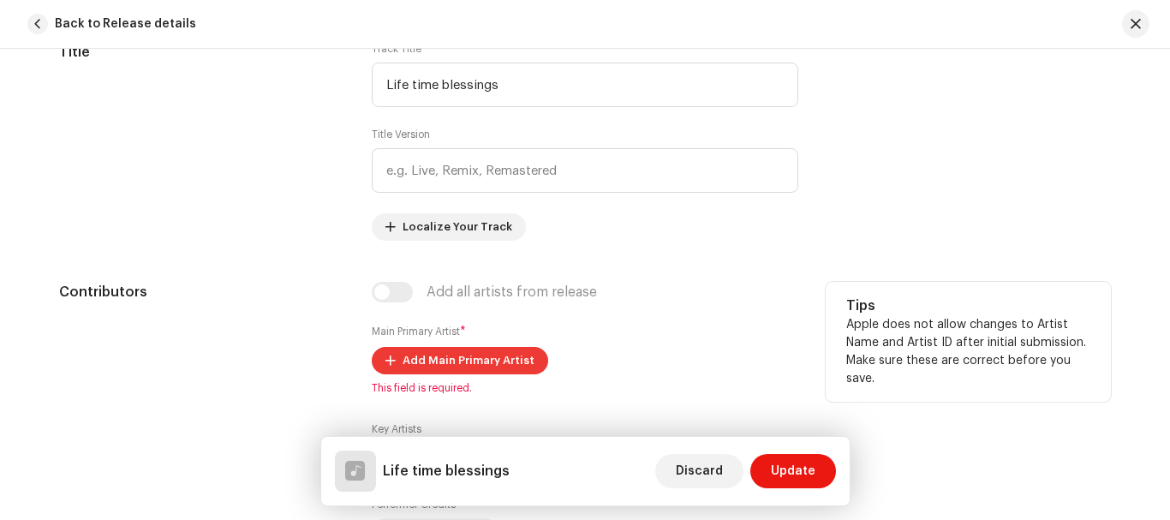
click at [474, 360] on span "Add Main Primary Artist" at bounding box center [468, 360] width 132 height 34
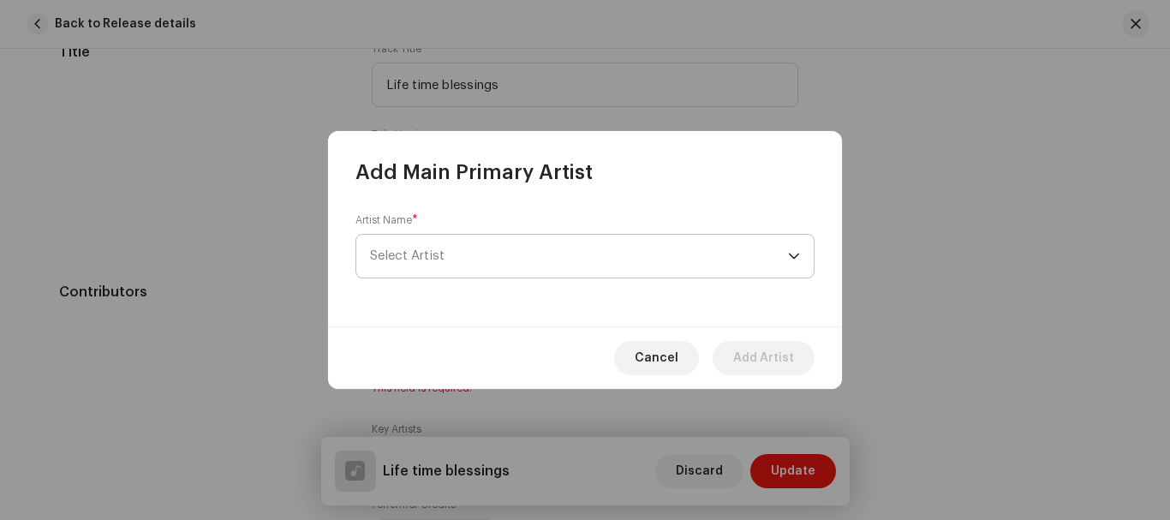
click at [453, 265] on span "Select Artist" at bounding box center [579, 256] width 418 height 43
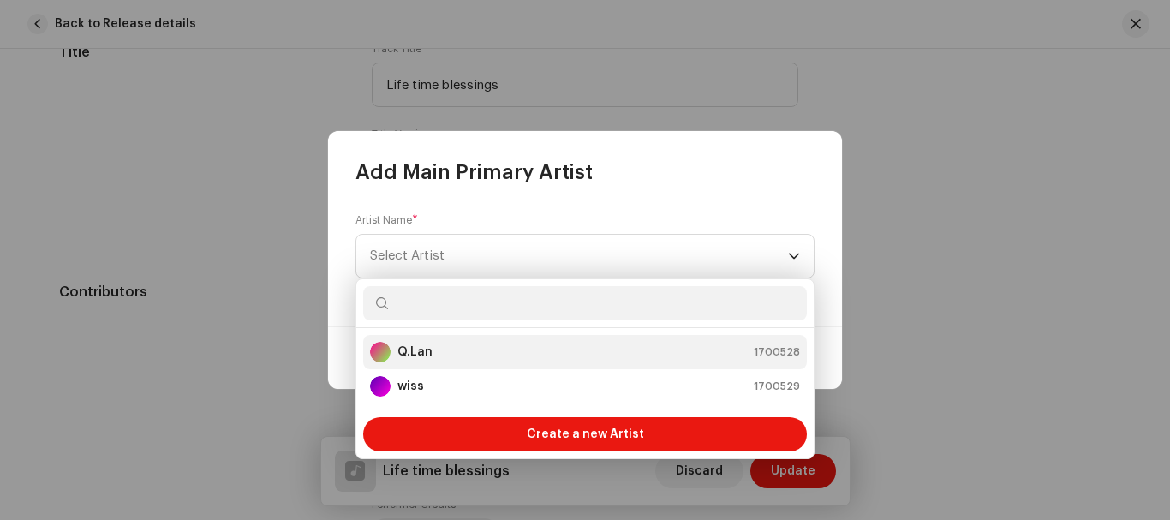
click at [424, 349] on strong "Q.Lan" at bounding box center [414, 351] width 35 height 17
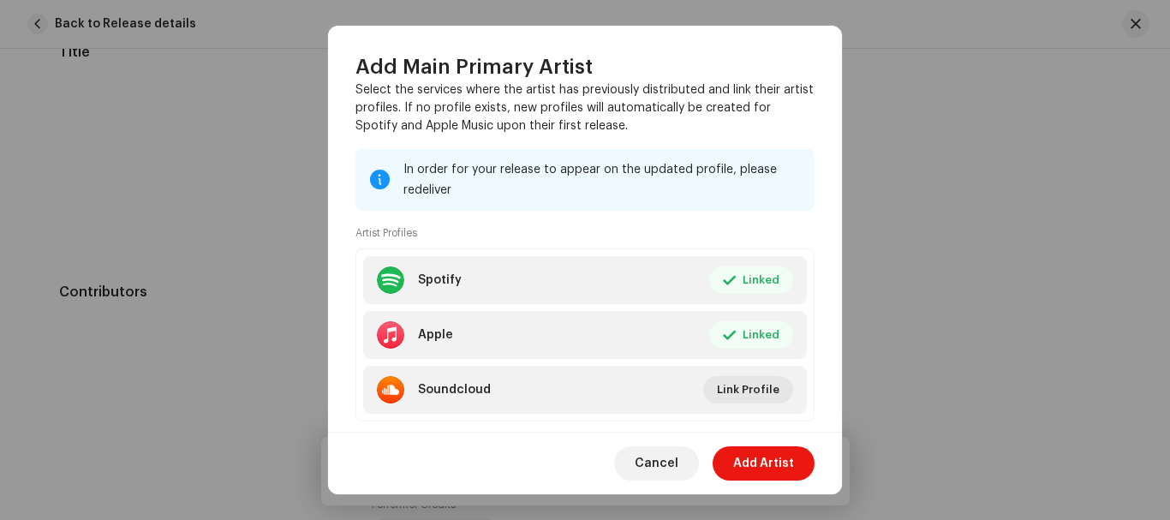
scroll to position [180, 0]
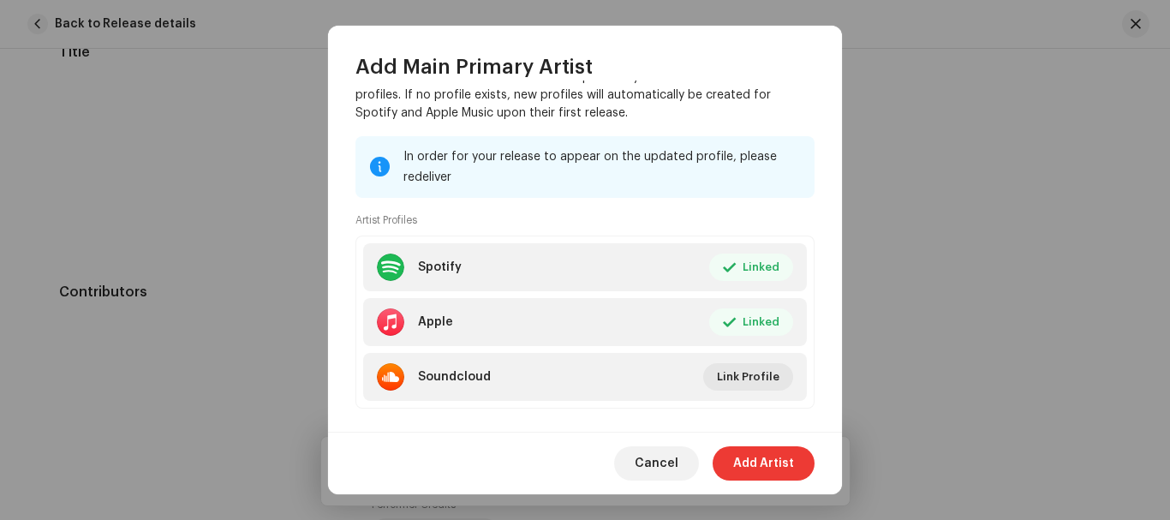
click at [766, 463] on span "Add Artist" at bounding box center [763, 463] width 61 height 34
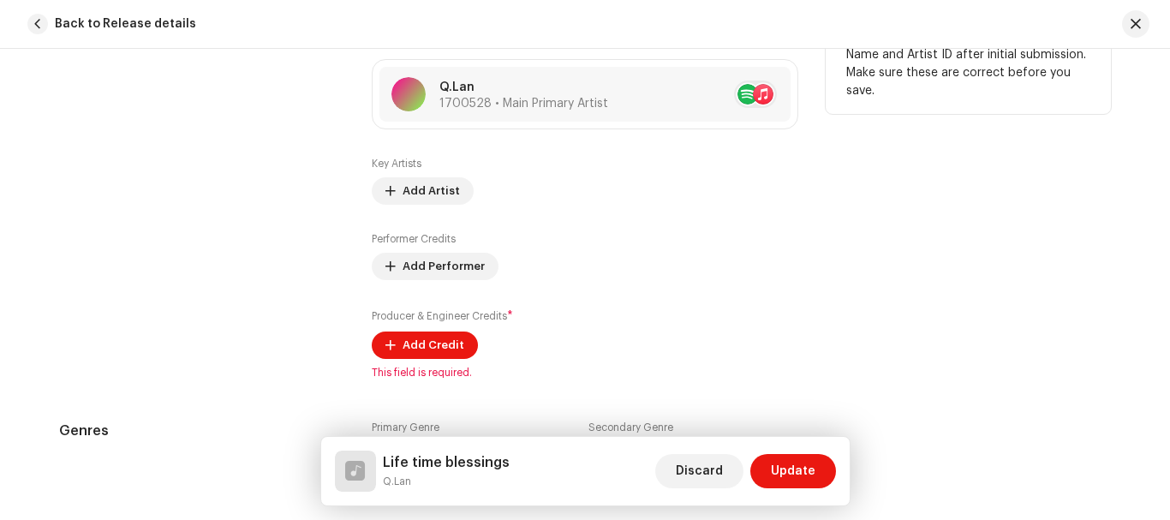
scroll to position [1232, 0]
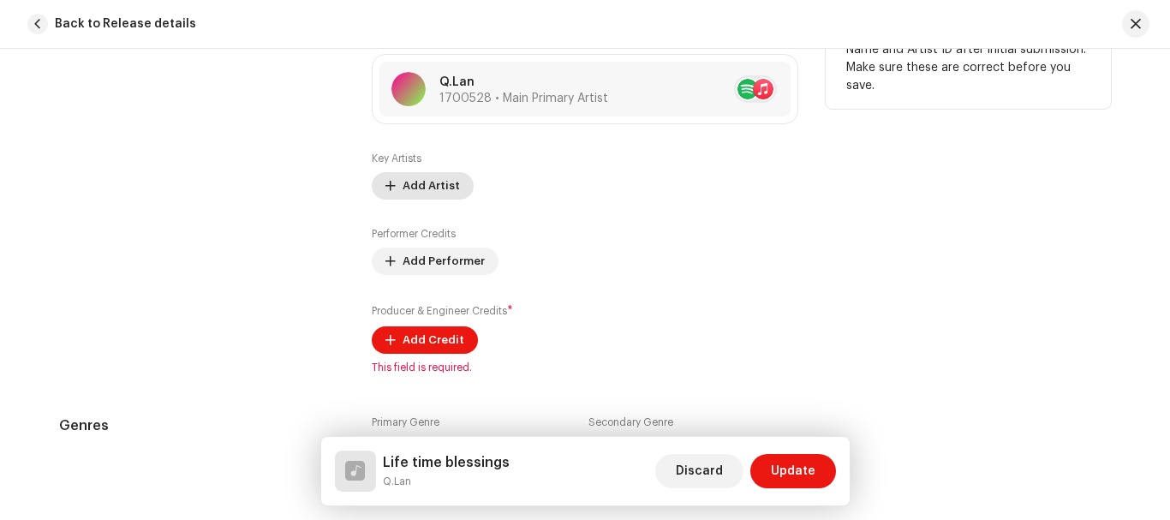
click at [426, 190] on span "Add Artist" at bounding box center [430, 186] width 57 height 34
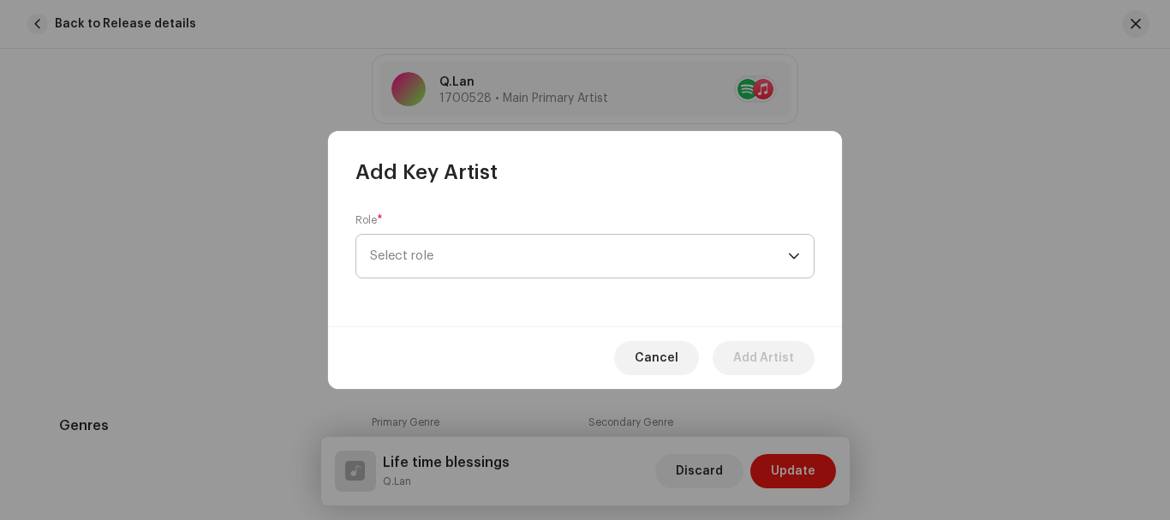
click at [463, 260] on span "Select role" at bounding box center [579, 256] width 418 height 43
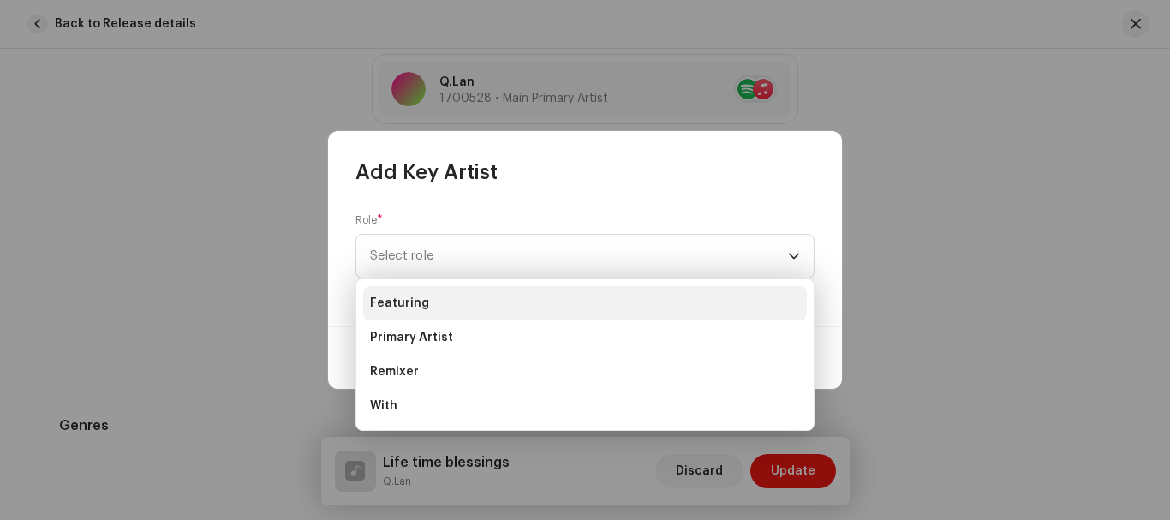
click at [446, 306] on li "Featuring" at bounding box center [585, 303] width 444 height 34
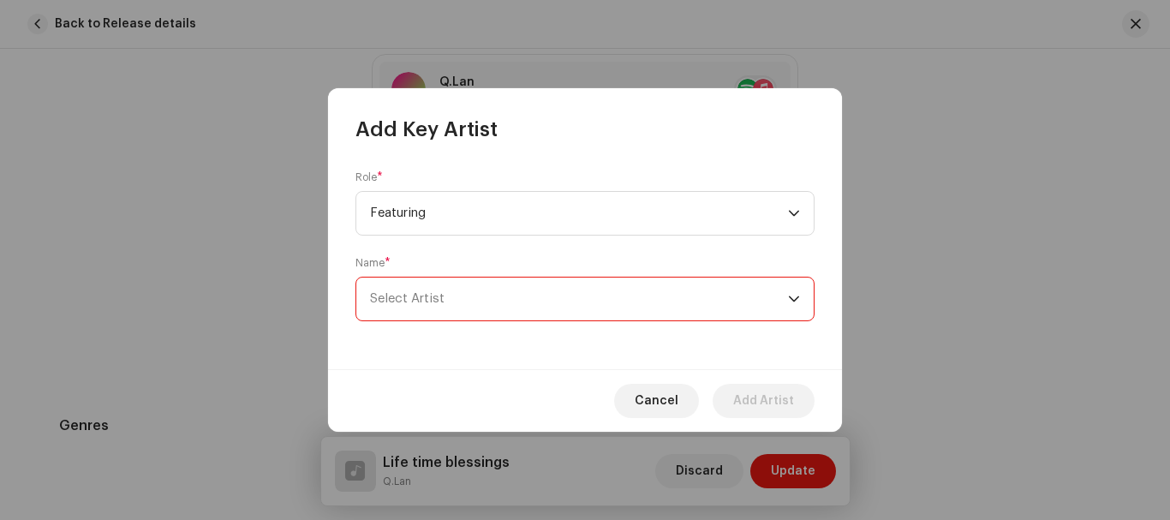
click at [446, 307] on span "Select Artist" at bounding box center [579, 298] width 418 height 43
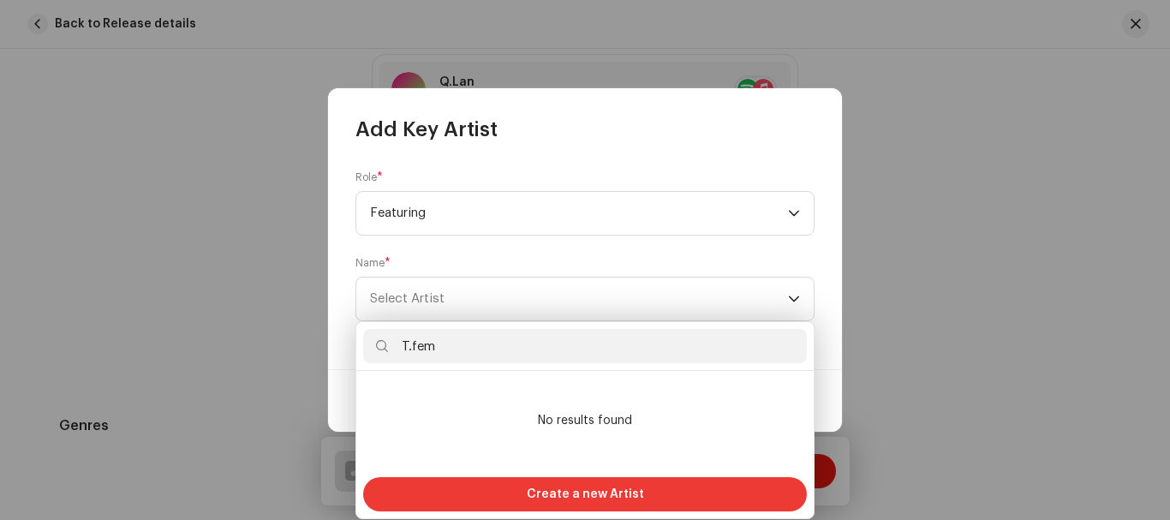
type input "T.fem"
click at [560, 491] on span "Create a new Artist" at bounding box center [585, 494] width 117 height 34
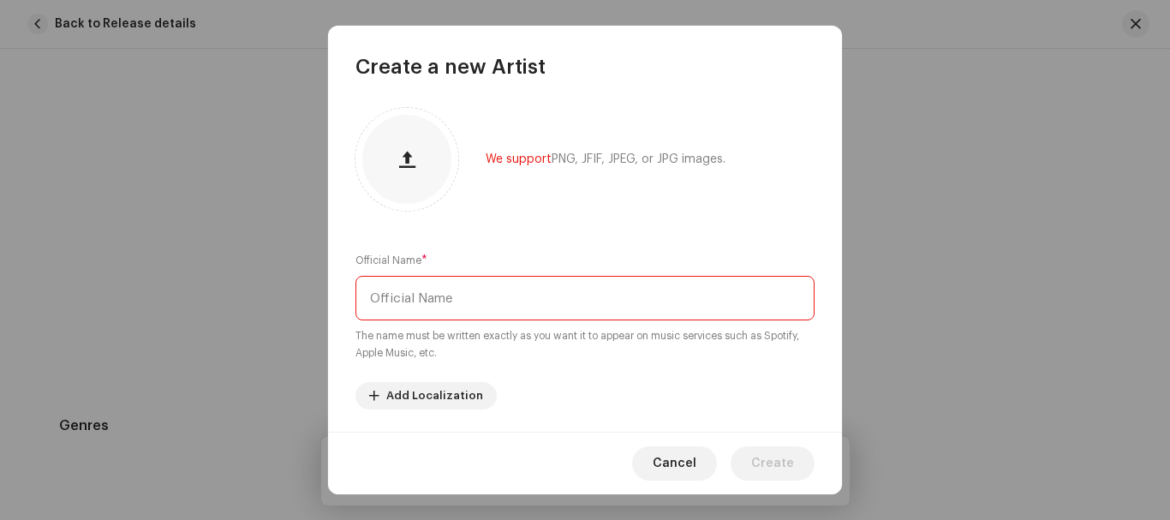
click at [486, 301] on input "text" at bounding box center [584, 298] width 459 height 45
type input "T.fem"
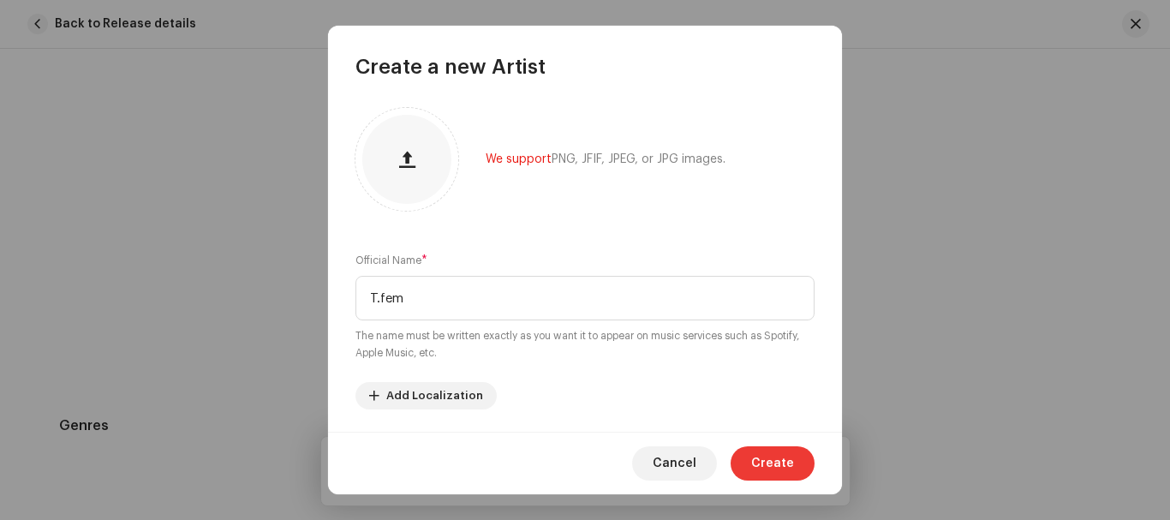
click at [772, 461] on span "Create" at bounding box center [772, 463] width 43 height 34
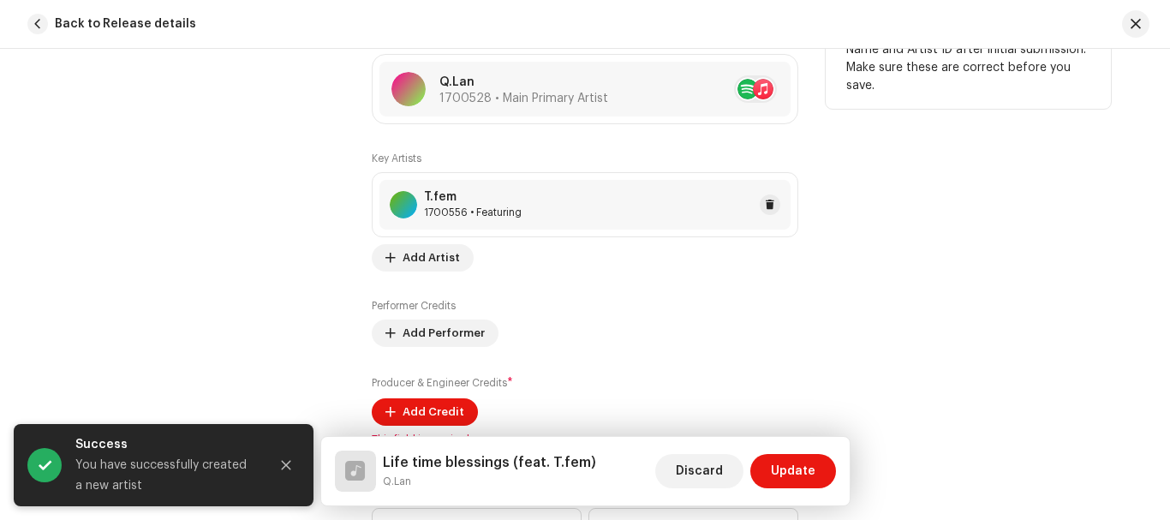
click at [604, 196] on div "T.fem 1700556 • Featuring" at bounding box center [584, 205] width 411 height 50
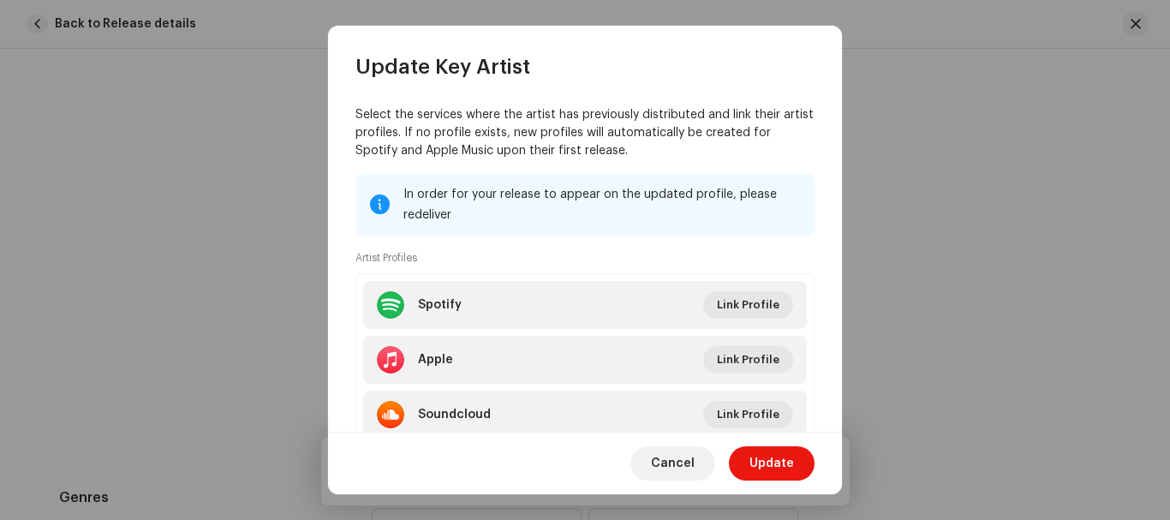
scroll to position [290, 0]
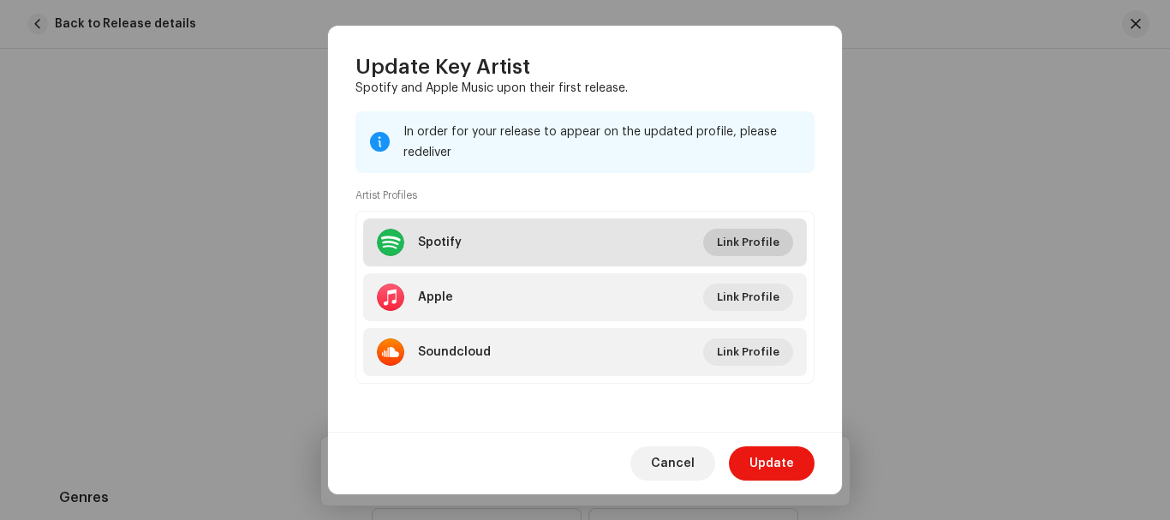
click at [753, 237] on span "Link Profile" at bounding box center [748, 242] width 63 height 34
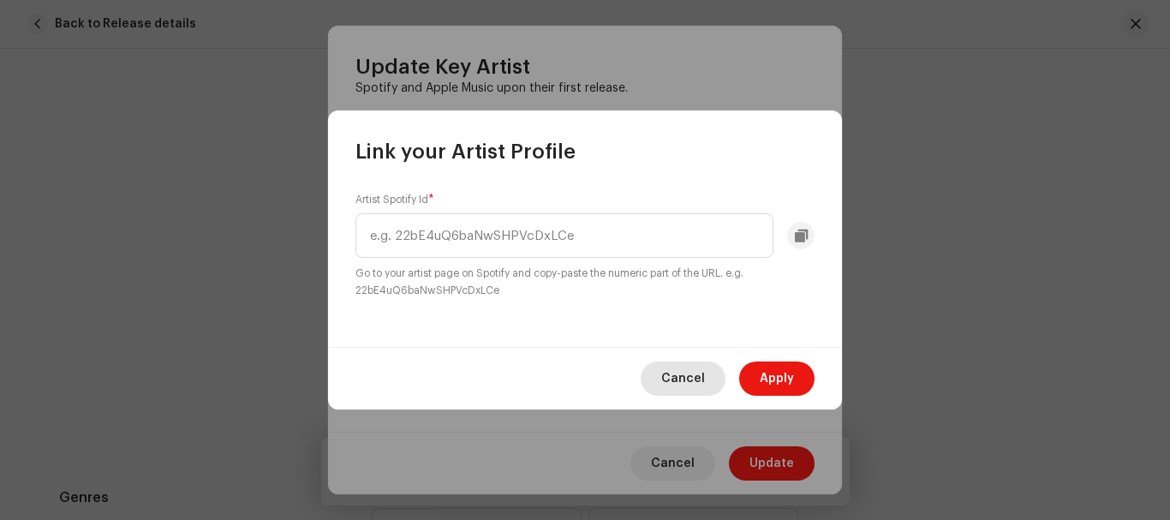
click at [692, 381] on span "Cancel" at bounding box center [683, 378] width 44 height 34
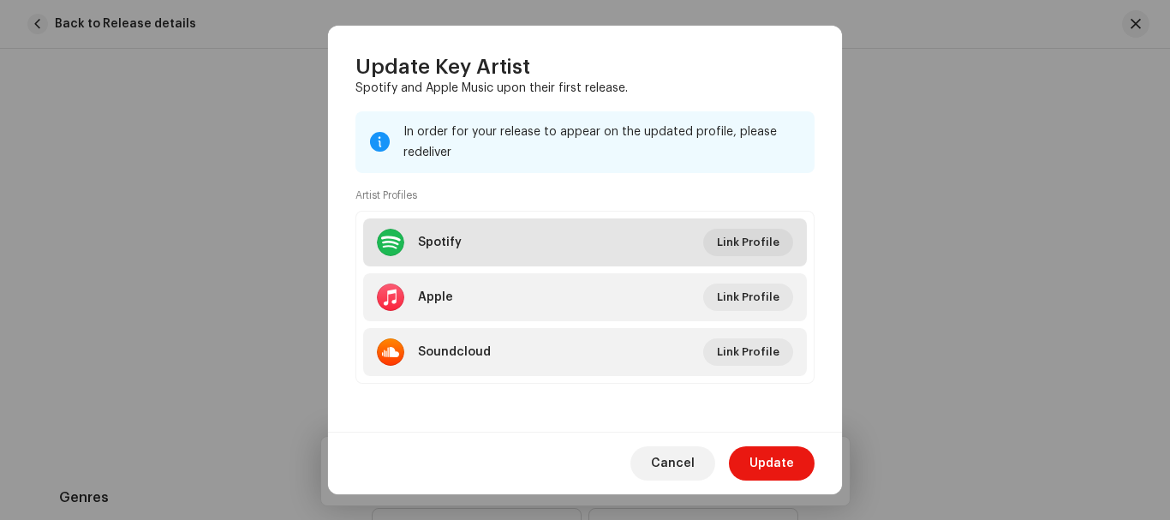
scroll to position [0, 0]
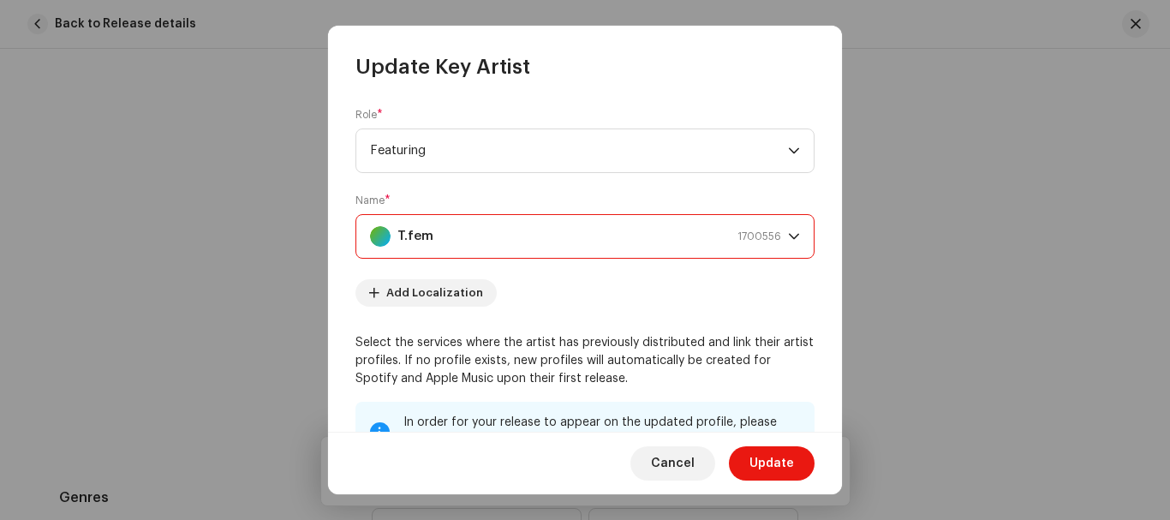
click at [687, 235] on div "T.fem 1700556" at bounding box center [575, 236] width 411 height 43
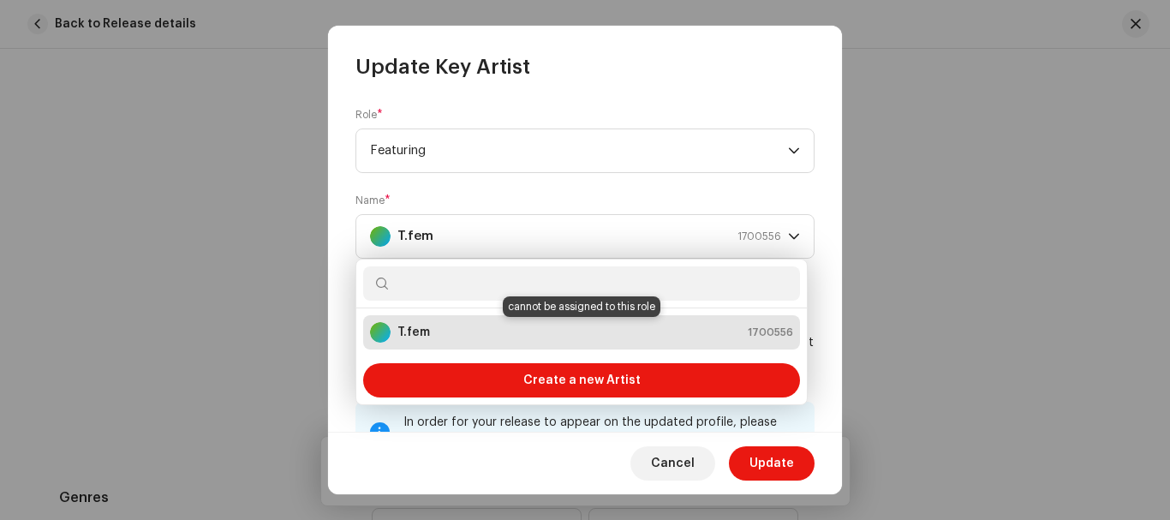
click at [547, 327] on div "T.fem 1700556" at bounding box center [581, 332] width 423 height 21
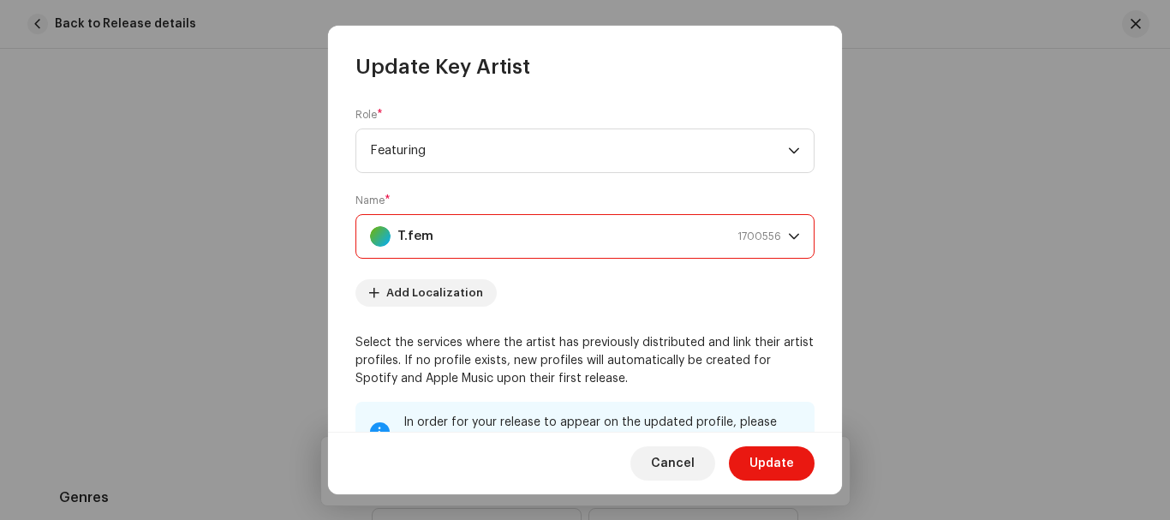
click at [380, 224] on div "T.fem" at bounding box center [401, 236] width 63 height 43
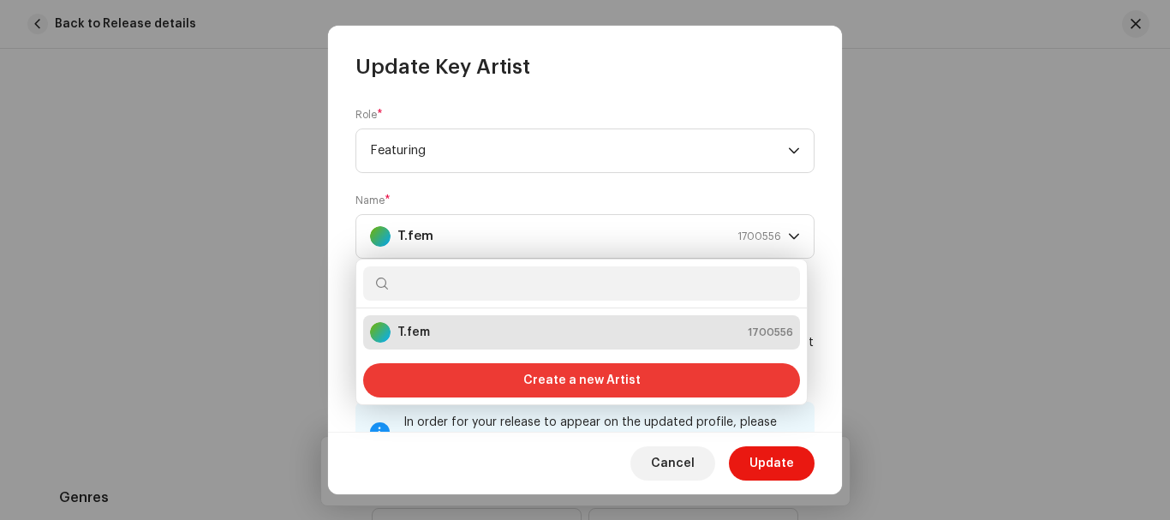
click at [606, 376] on span "Create a new Artist" at bounding box center [581, 380] width 117 height 34
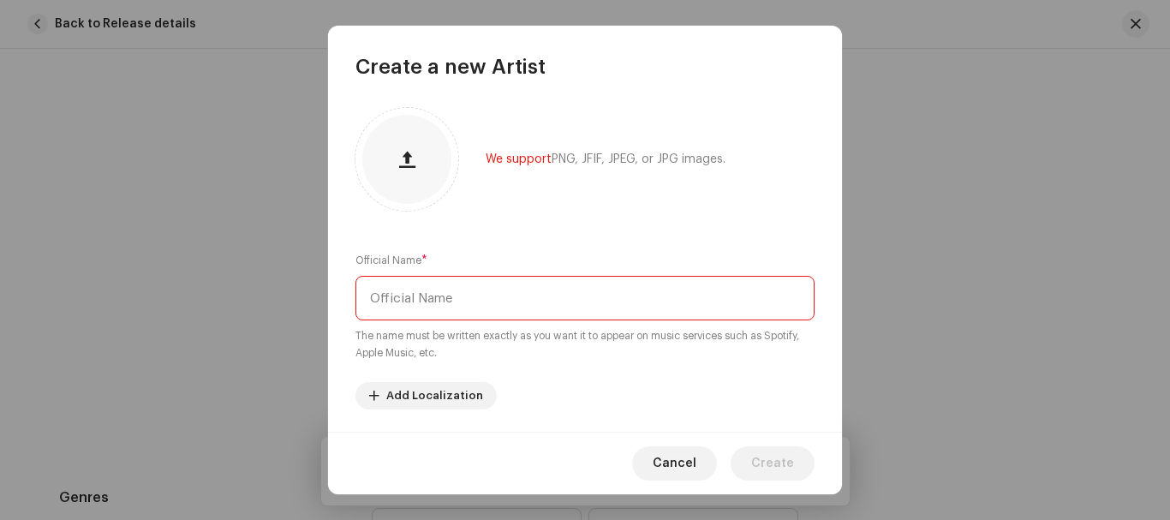
click at [569, 301] on input "text" at bounding box center [584, 298] width 459 height 45
type input "tfem"
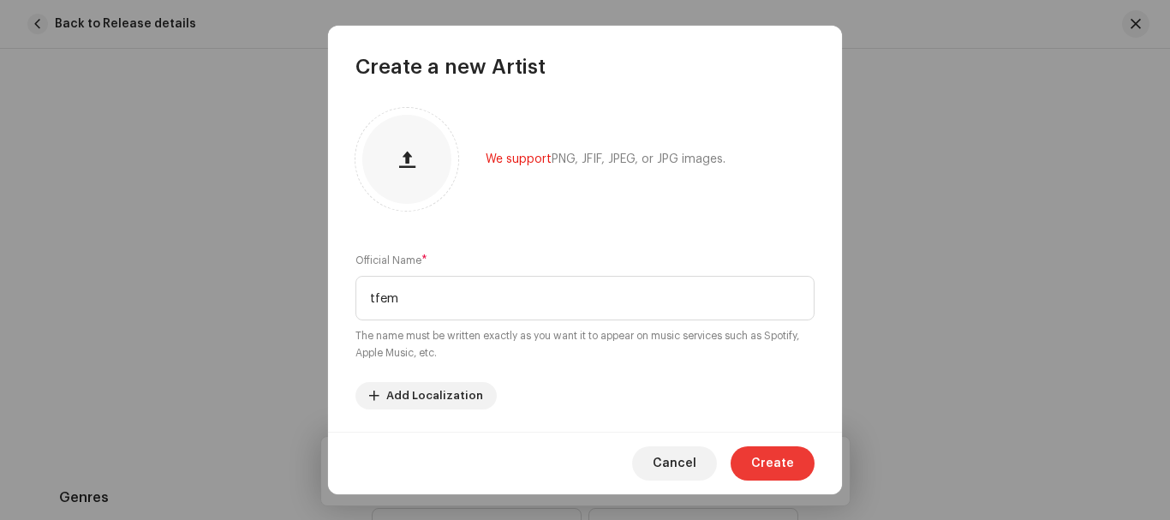
click at [775, 459] on span "Create" at bounding box center [772, 463] width 43 height 34
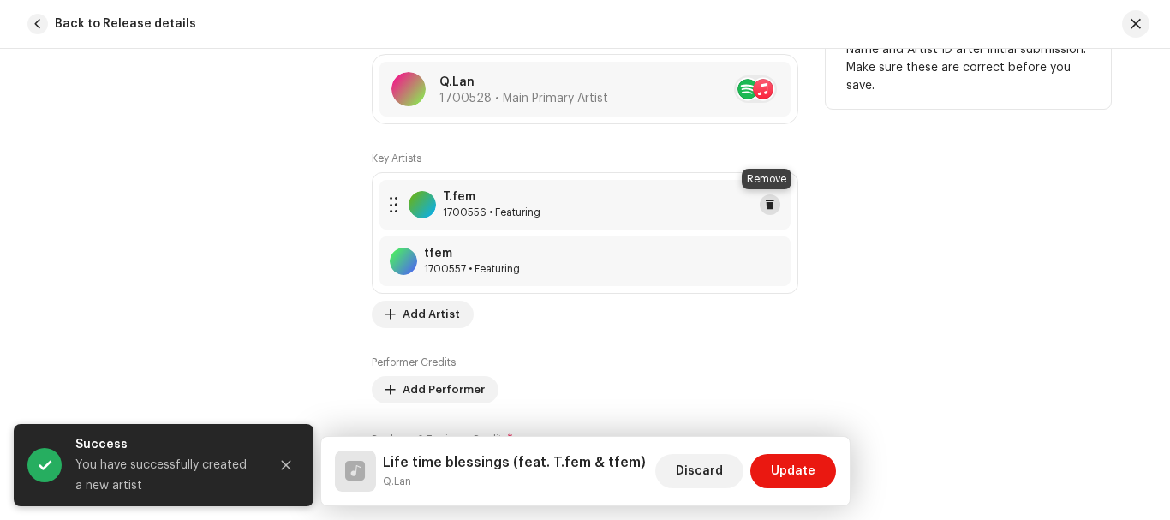
click at [767, 207] on span at bounding box center [770, 205] width 10 height 14
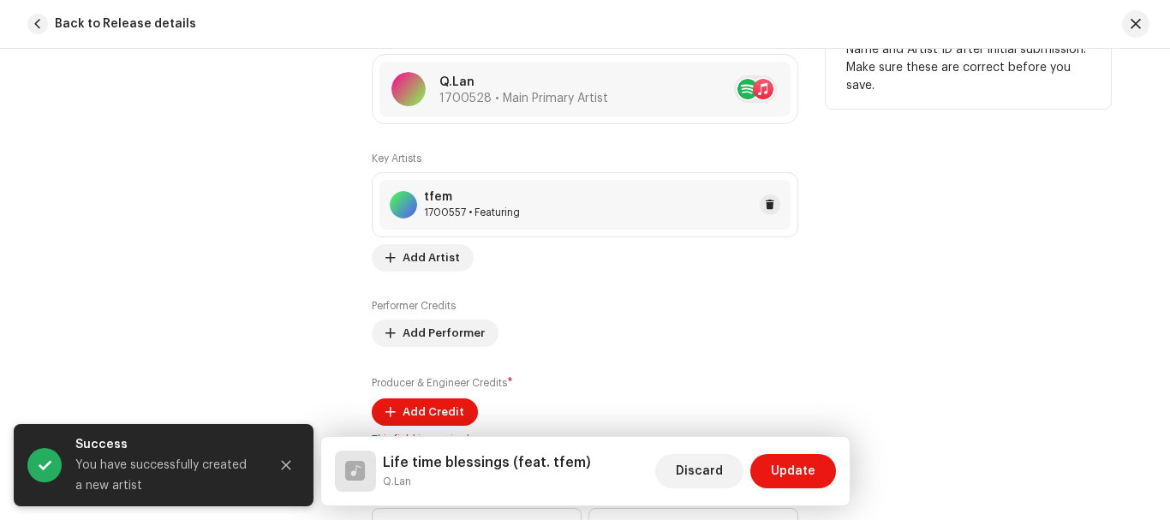
click at [655, 206] on div "tfem 1700557 • Featuring" at bounding box center [584, 205] width 411 height 50
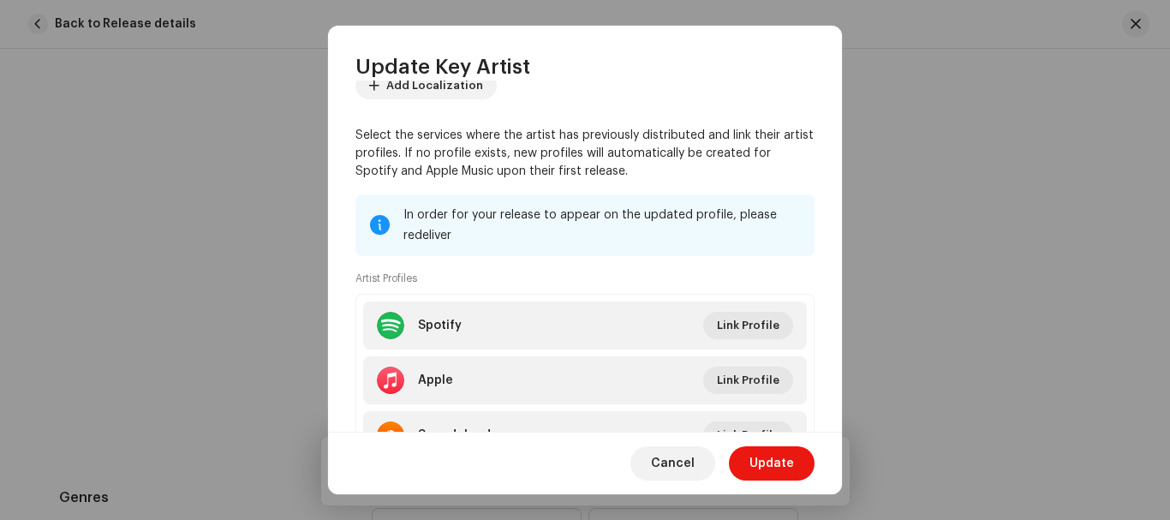
scroll to position [290, 0]
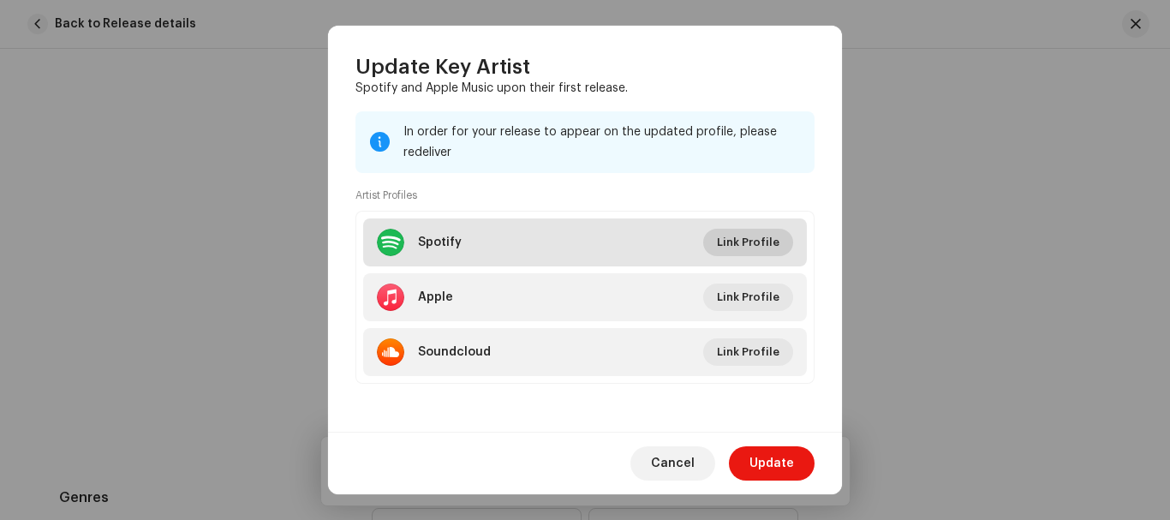
click at [726, 252] on span "Link Profile" at bounding box center [748, 242] width 63 height 34
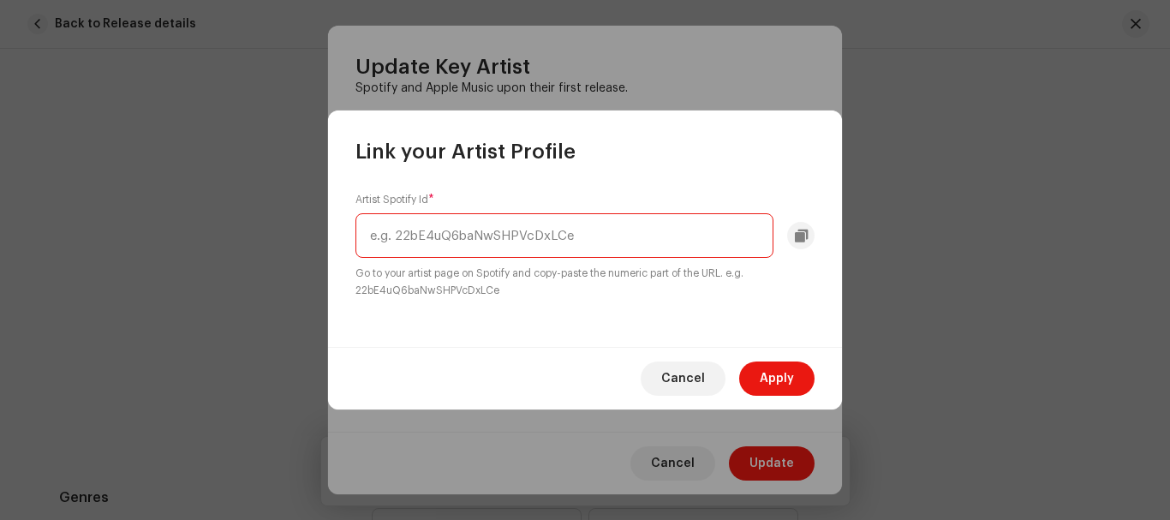
paste input "https://open.spotify.com/artist/0jQYcweuW9AMBZ7ApiT7Xn?si=lj1wmDHkR92aYe49q5PpSQ"
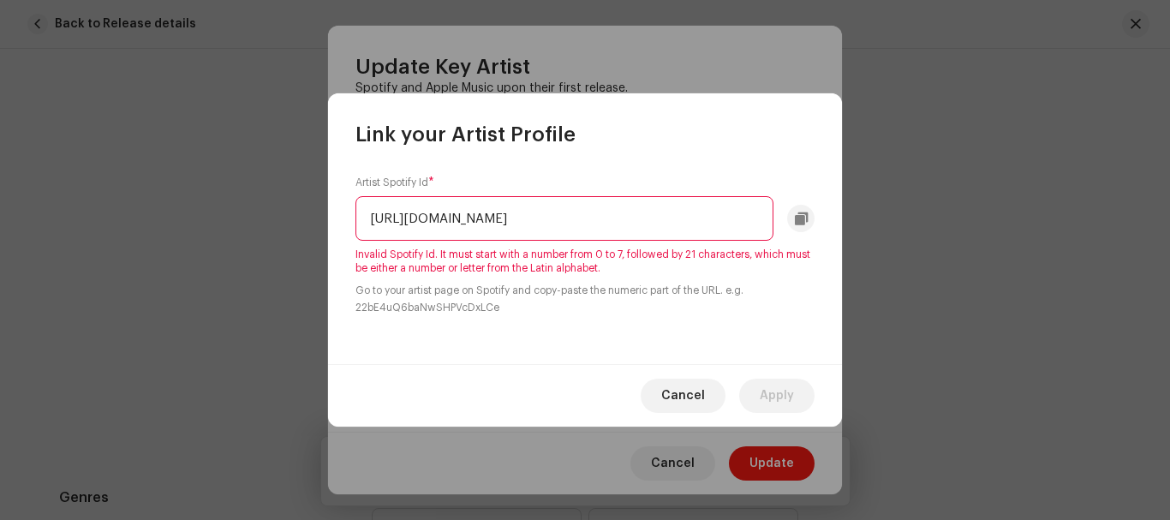
scroll to position [0, 0]
click at [556, 217] on input "https://open.spotify.com/artist/0jQYcweuW9AMBZ7ApiT7Xn?si=lj1wmDHkR92aYe49q5PpSQ" at bounding box center [564, 218] width 418 height 45
click at [743, 217] on input "0jQYcweuW9AMBZ7ApiT7Xn?si=lj1wmDHkR92aYe49q5PpSQ" at bounding box center [564, 218] width 418 height 45
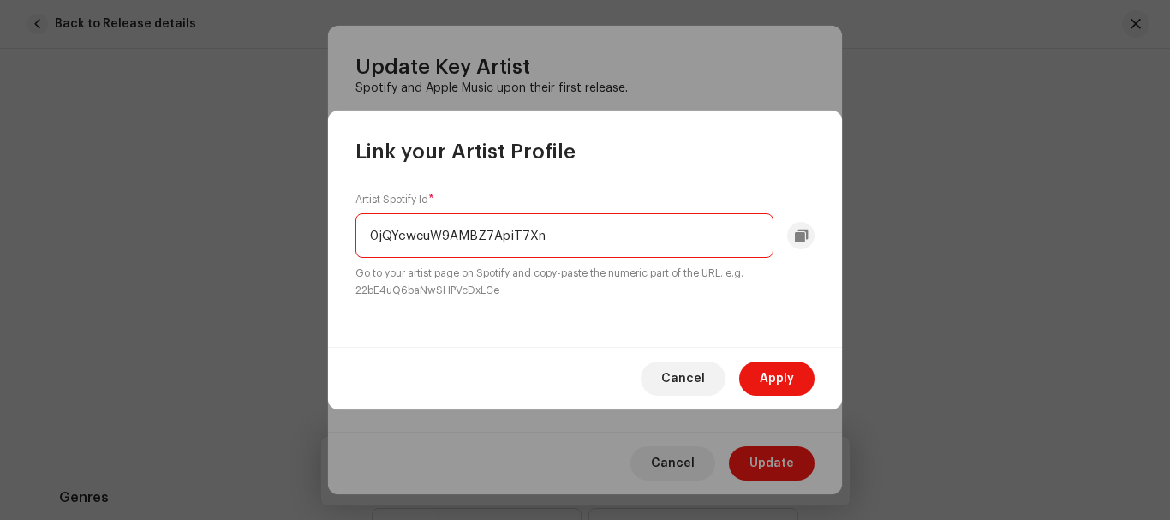
type input "0jQYcweuW9AMBZ7ApiT7Xn"
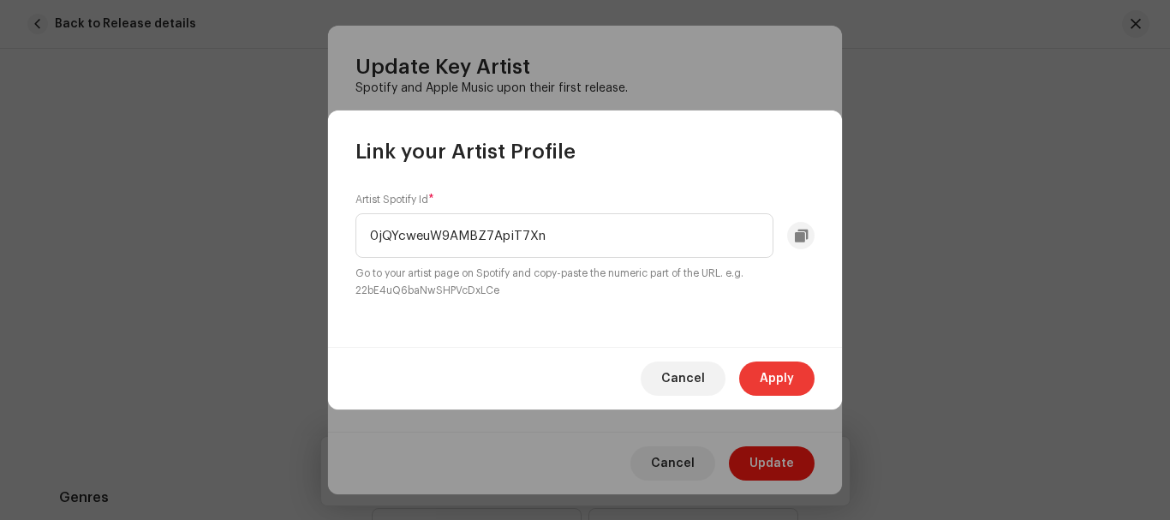
click at [783, 381] on span "Apply" at bounding box center [777, 378] width 34 height 34
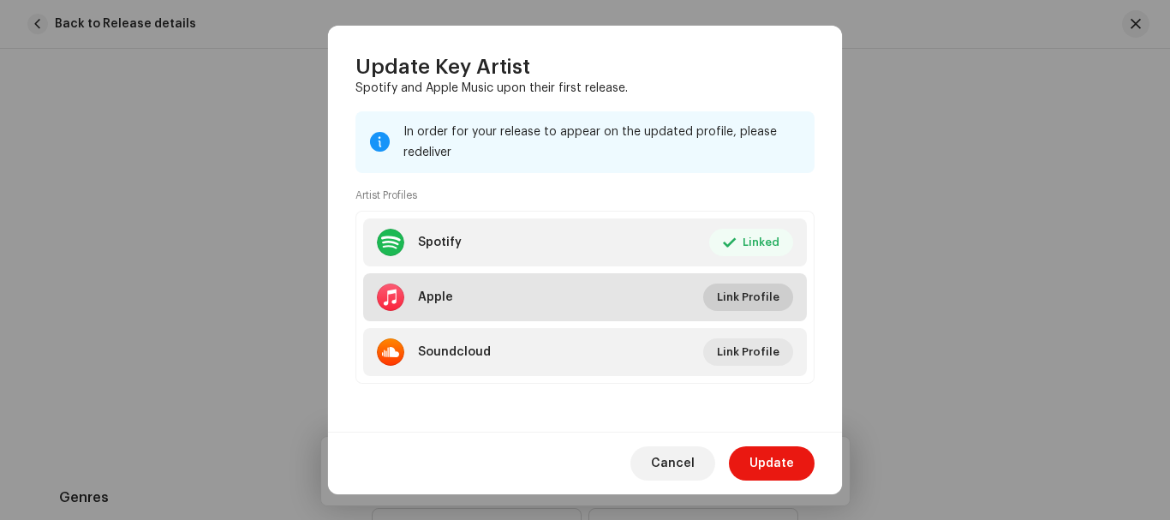
click at [745, 293] on span "Link Profile" at bounding box center [748, 297] width 63 height 34
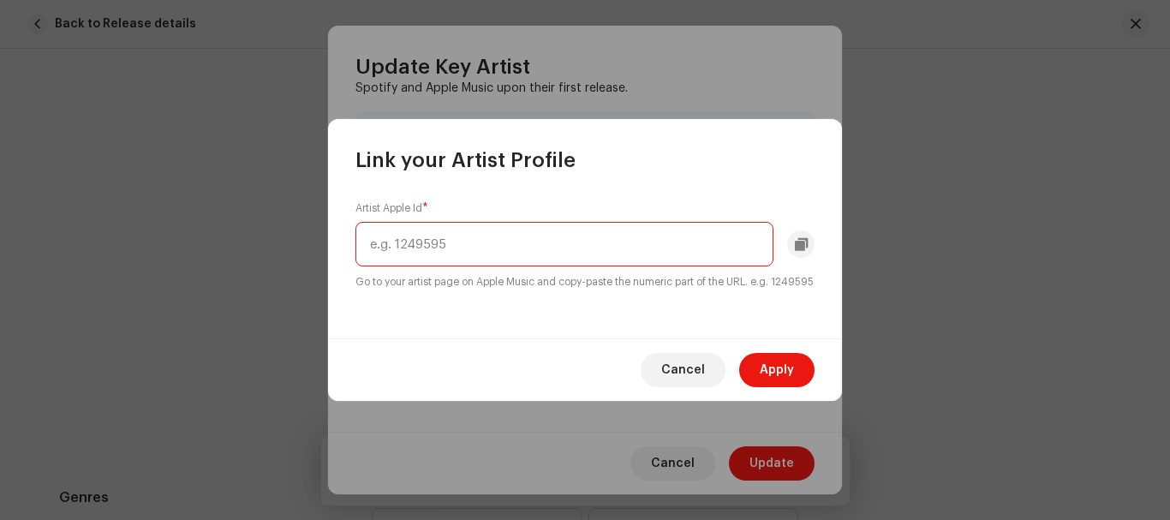
paste input "https://music.apple.com/ng/artist/tfem/1791217574"
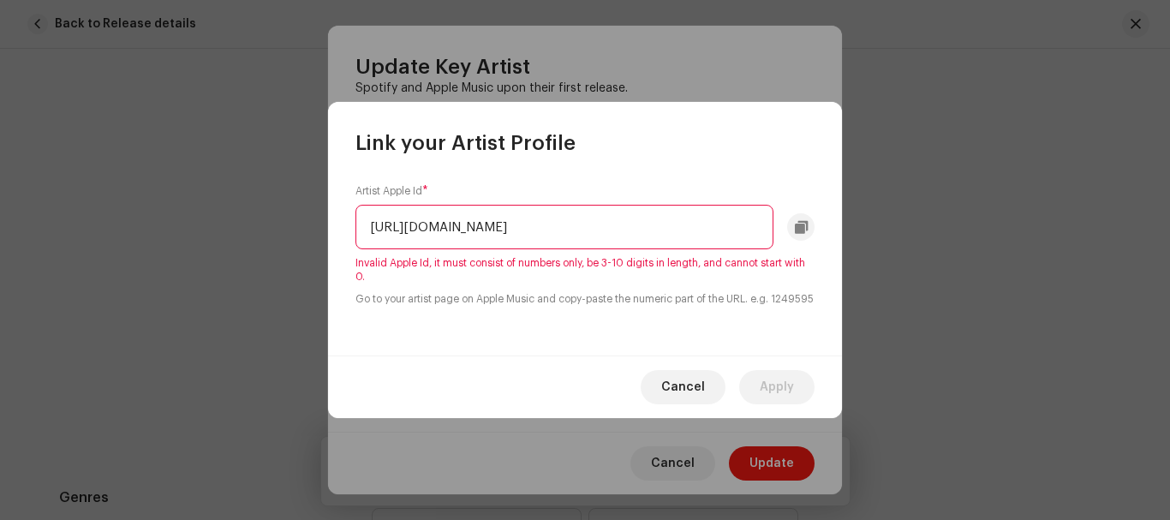
click at [608, 215] on input "https://music.apple.com/ng/artist/tfem/1791217574" at bounding box center [564, 227] width 418 height 45
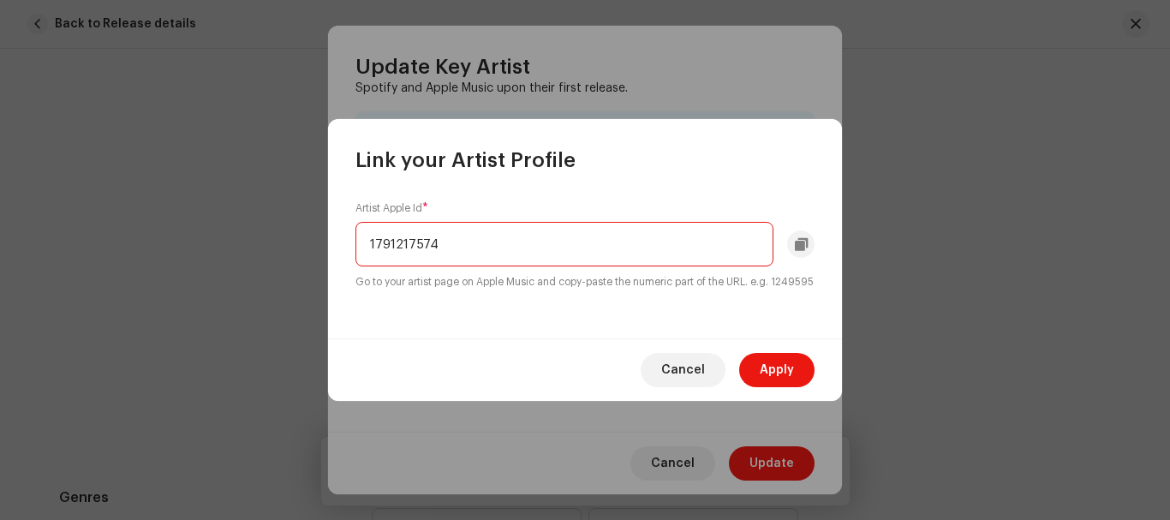
click at [520, 230] on input "1791217574" at bounding box center [564, 244] width 418 height 45
paste input "https://music.apple.com/ng/artist/tfem/1791217574"
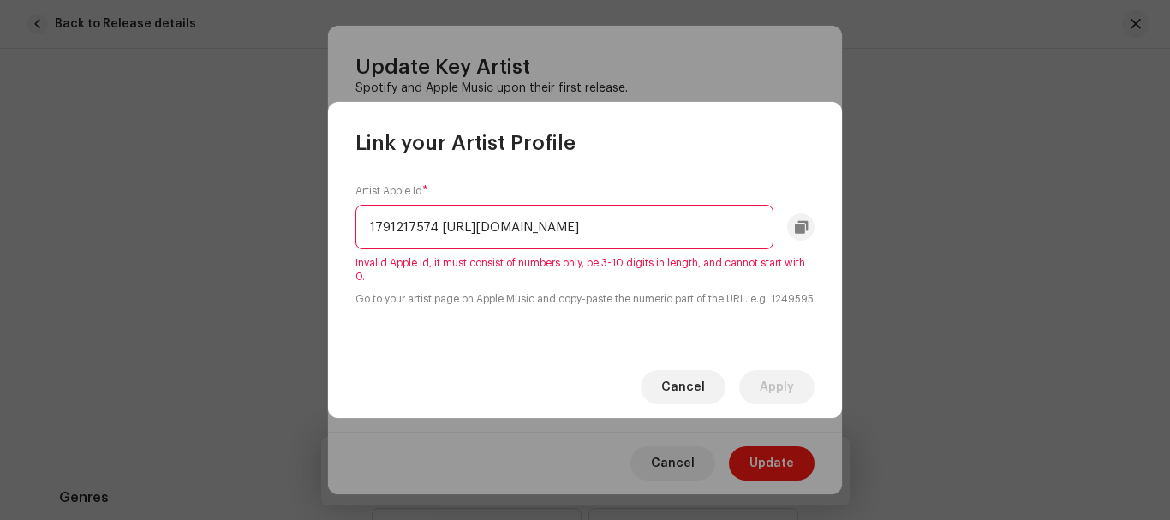
drag, startPoint x: 747, startPoint y: 213, endPoint x: 435, endPoint y: 197, distance: 312.1
click at [435, 205] on input "1791217574 https://music.apple.com/ng/artist/tfem/1791217574" at bounding box center [564, 227] width 418 height 45
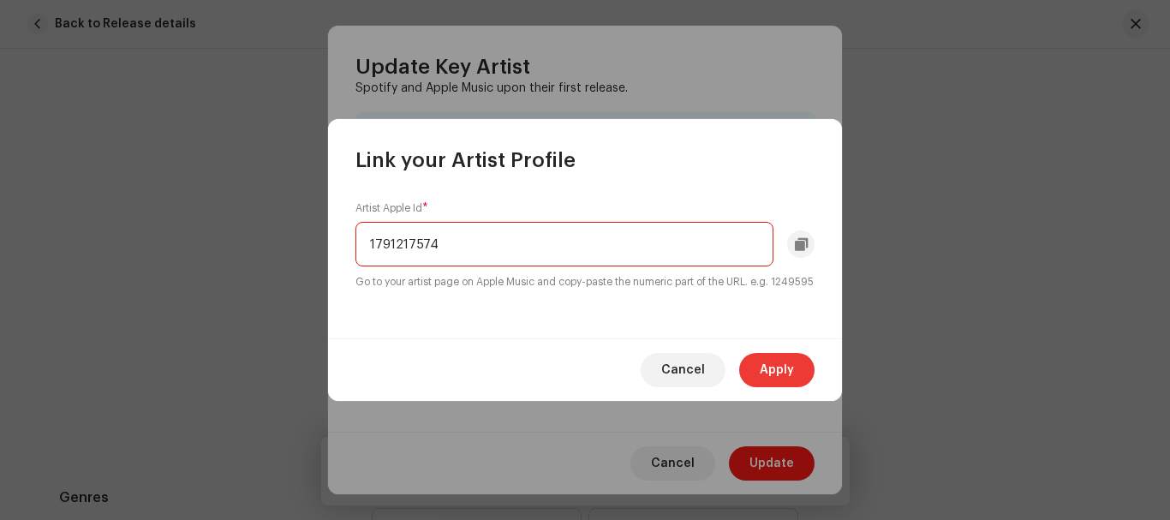
type input "1791217574"
click at [766, 378] on span "Apply" at bounding box center [777, 370] width 34 height 34
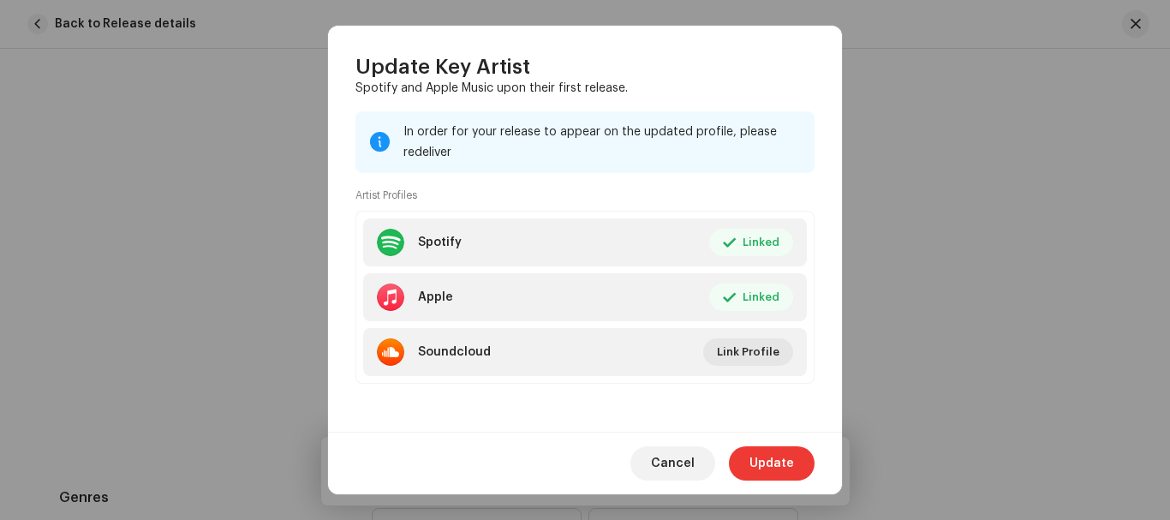
click at [778, 452] on span "Update" at bounding box center [771, 463] width 45 height 34
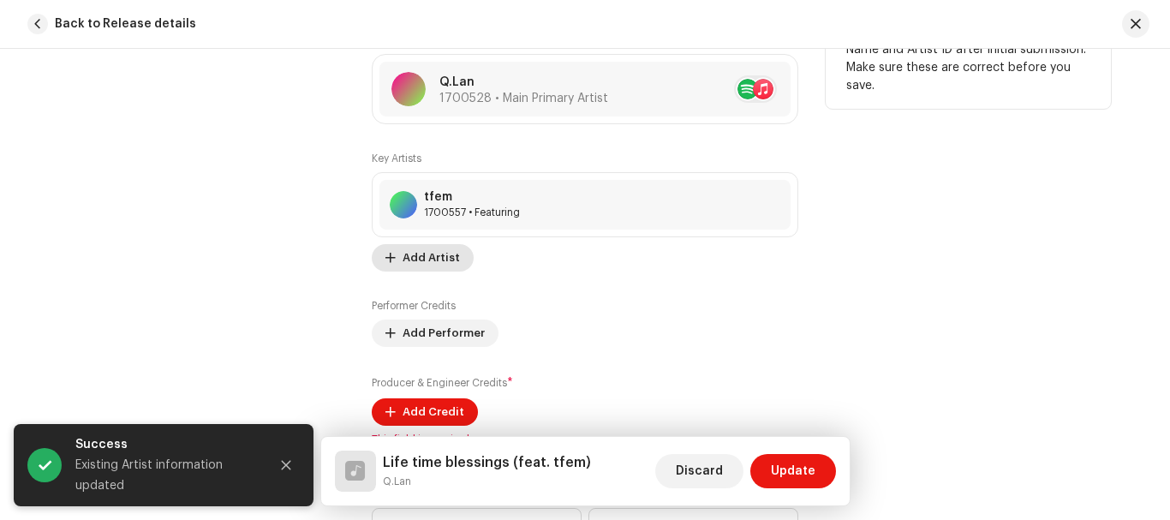
click at [414, 259] on span "Add Artist" at bounding box center [430, 258] width 57 height 34
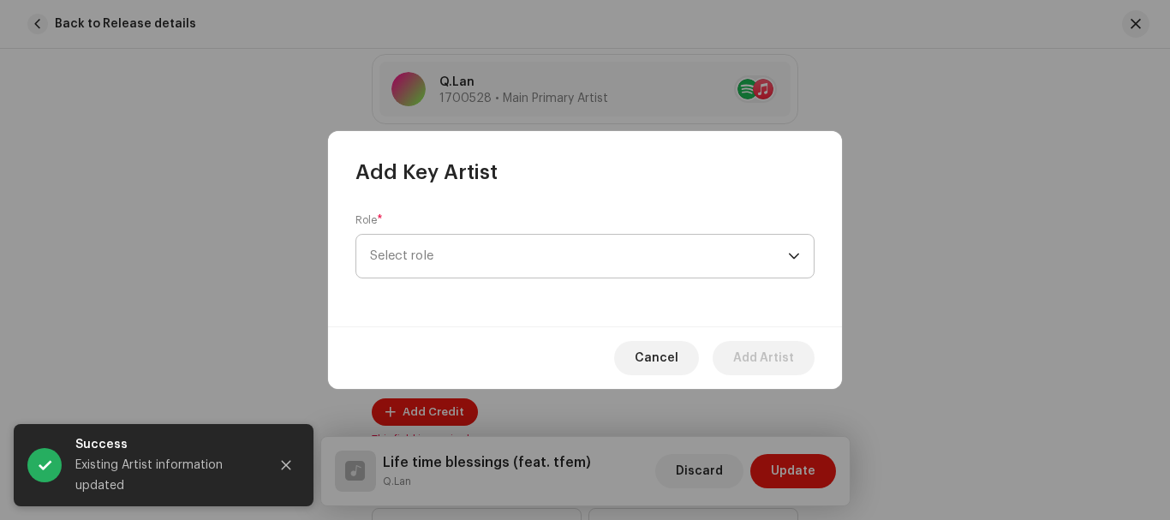
click at [457, 254] on span "Select role" at bounding box center [579, 256] width 418 height 43
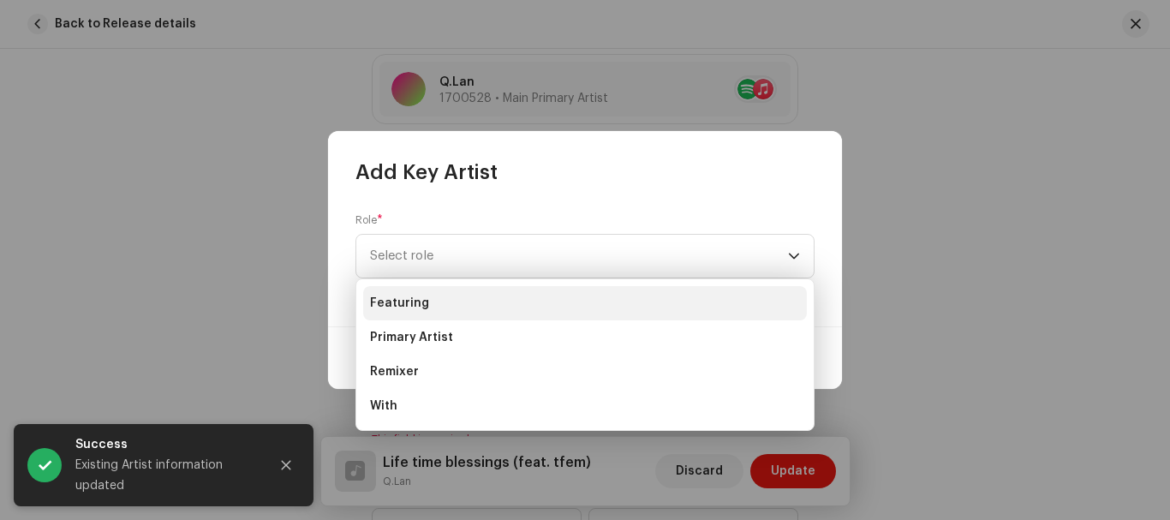
click at [439, 300] on li "Featuring" at bounding box center [585, 303] width 444 height 34
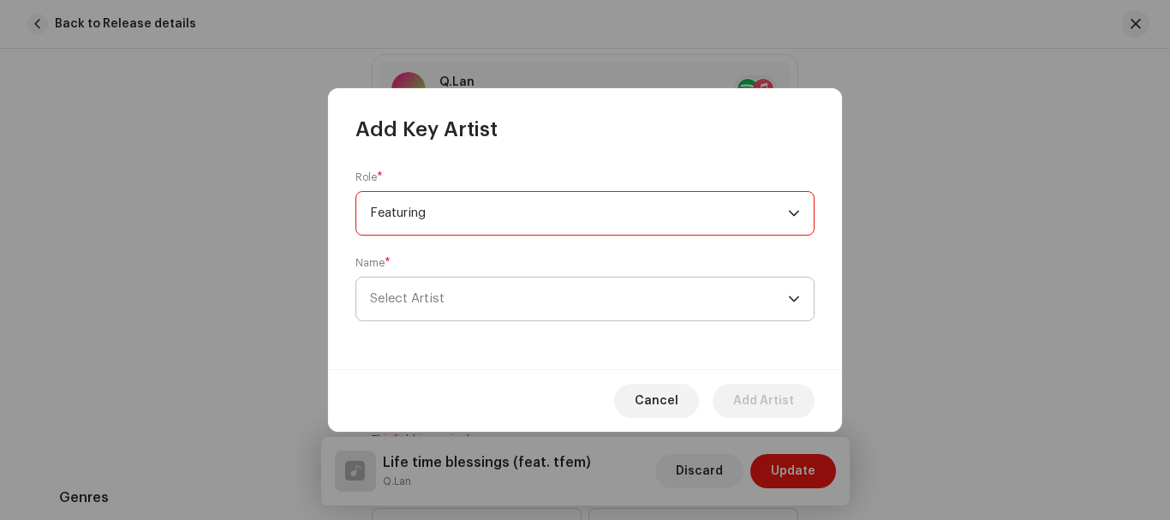
click at [459, 300] on span "Select Artist" at bounding box center [579, 298] width 418 height 43
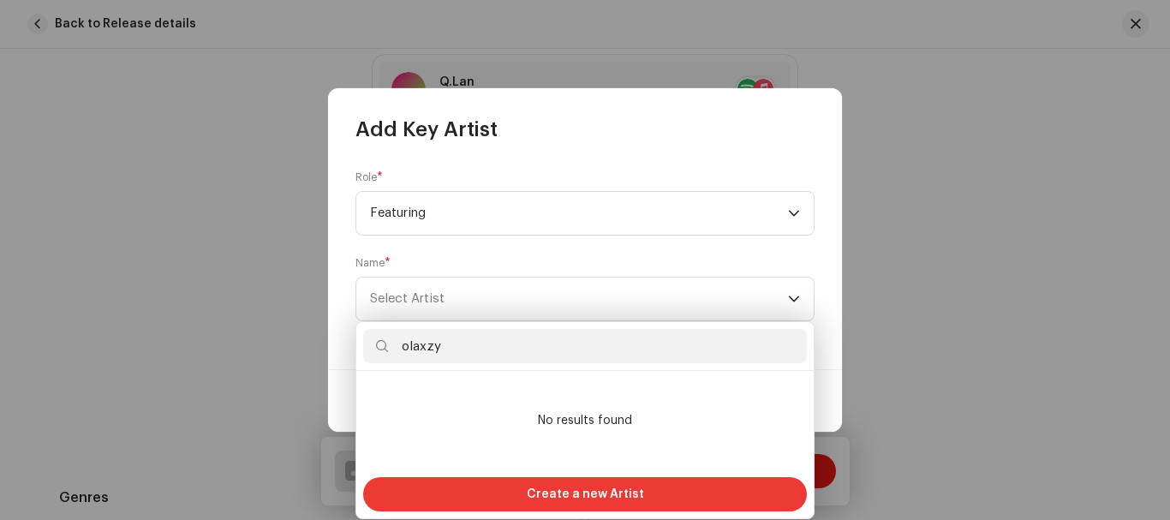
type input "olaxzy"
click at [575, 488] on span "Create a new Artist" at bounding box center [585, 494] width 117 height 34
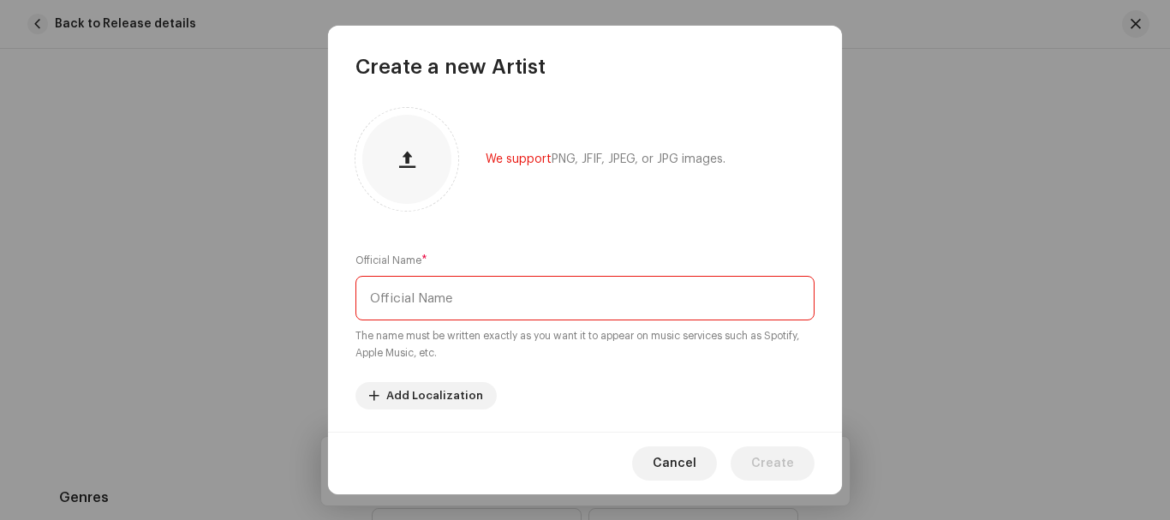
click at [432, 298] on input "text" at bounding box center [584, 298] width 459 height 45
type input "olaxzy"
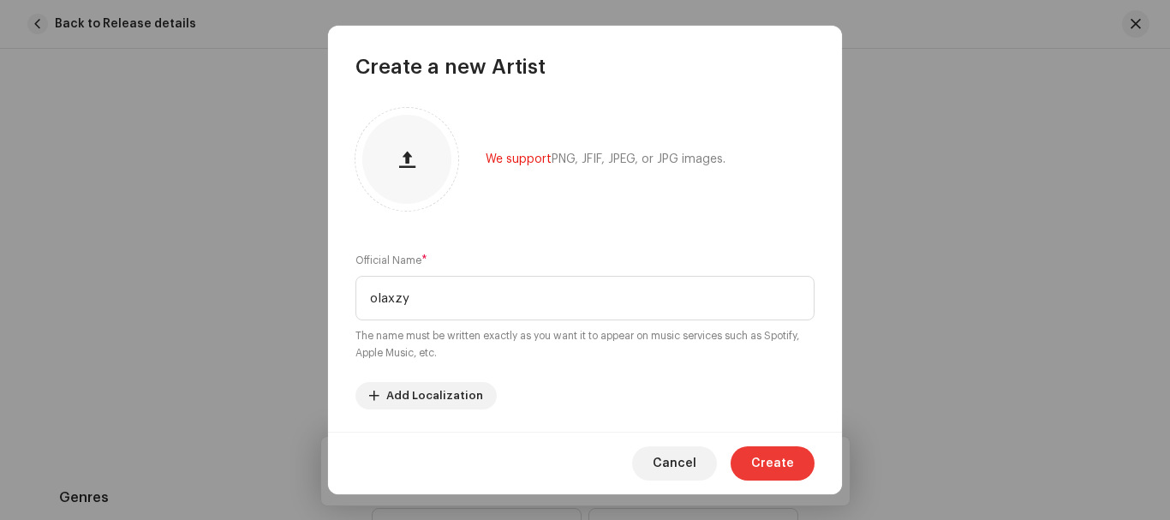
click at [765, 469] on span "Create" at bounding box center [772, 463] width 43 height 34
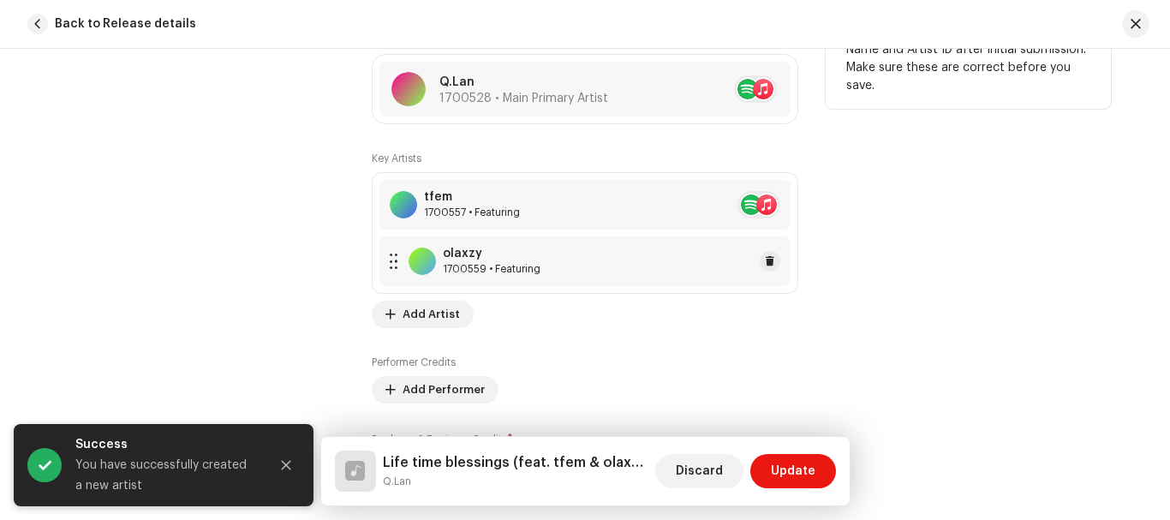
click at [538, 265] on div "olaxzy 1700559 • Featuring" at bounding box center [584, 261] width 411 height 50
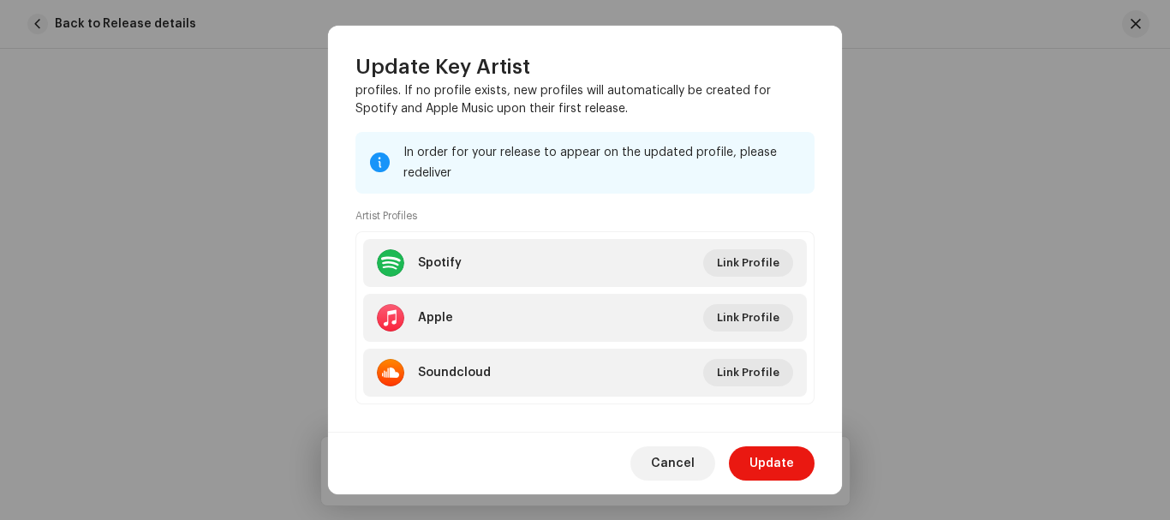
scroll to position [290, 0]
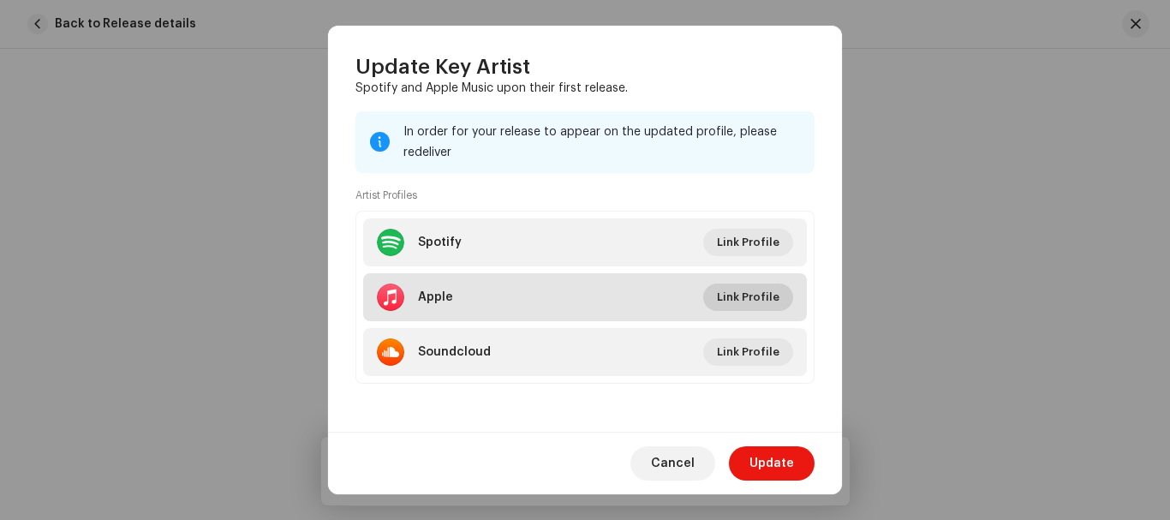
click at [734, 289] on span "Link Profile" at bounding box center [748, 297] width 63 height 34
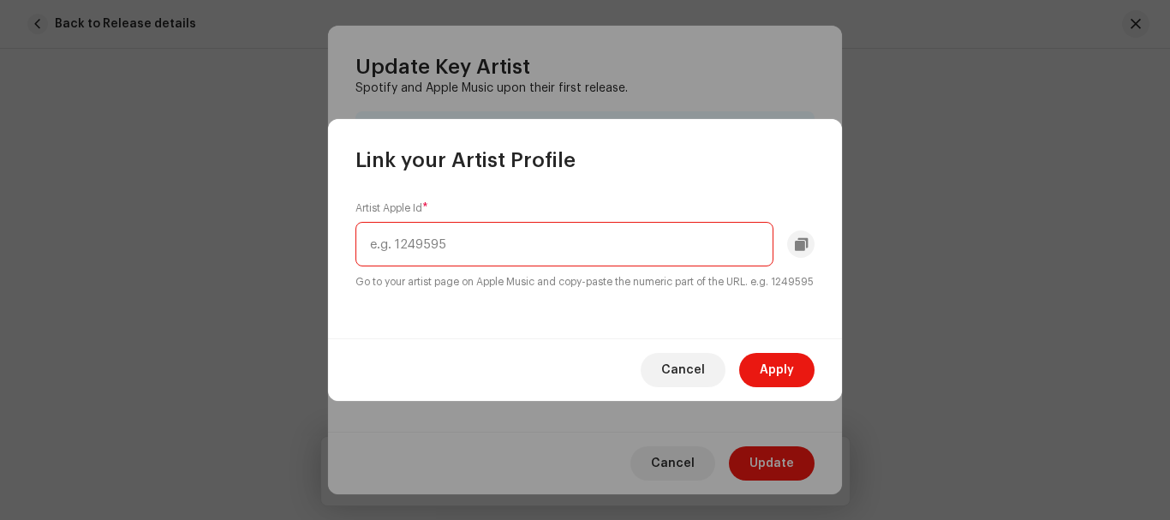
click at [530, 246] on input "text" at bounding box center [564, 244] width 418 height 45
paste input "https://music.apple.com/ng/artist/olaxzy/1697700489"
click at [618, 234] on input "https://music.apple.com/ng/artist/olaxzy/1697700489" at bounding box center [564, 244] width 418 height 45
type input "1697700489"
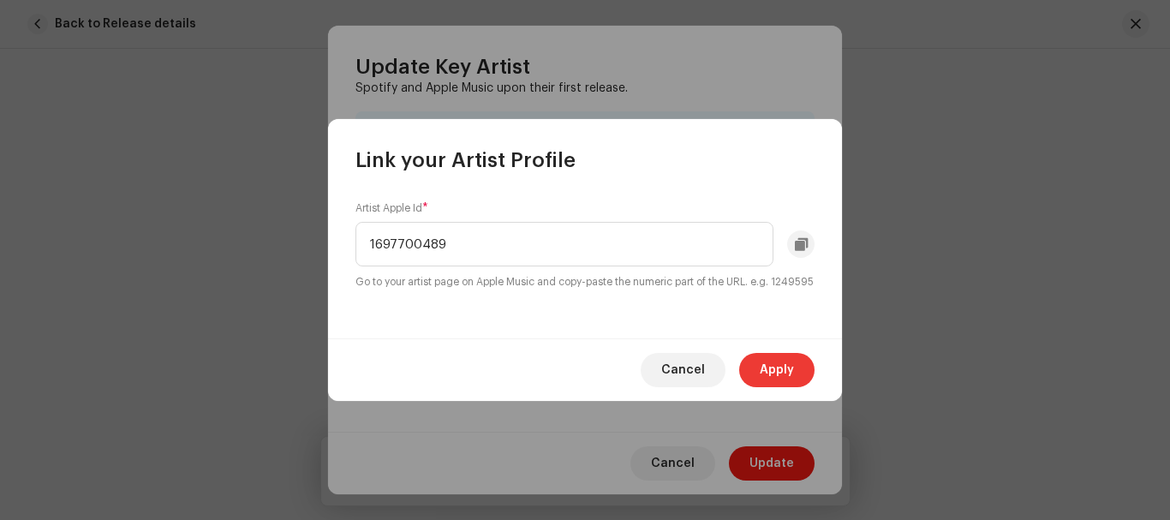
click at [776, 387] on span "Apply" at bounding box center [777, 370] width 34 height 34
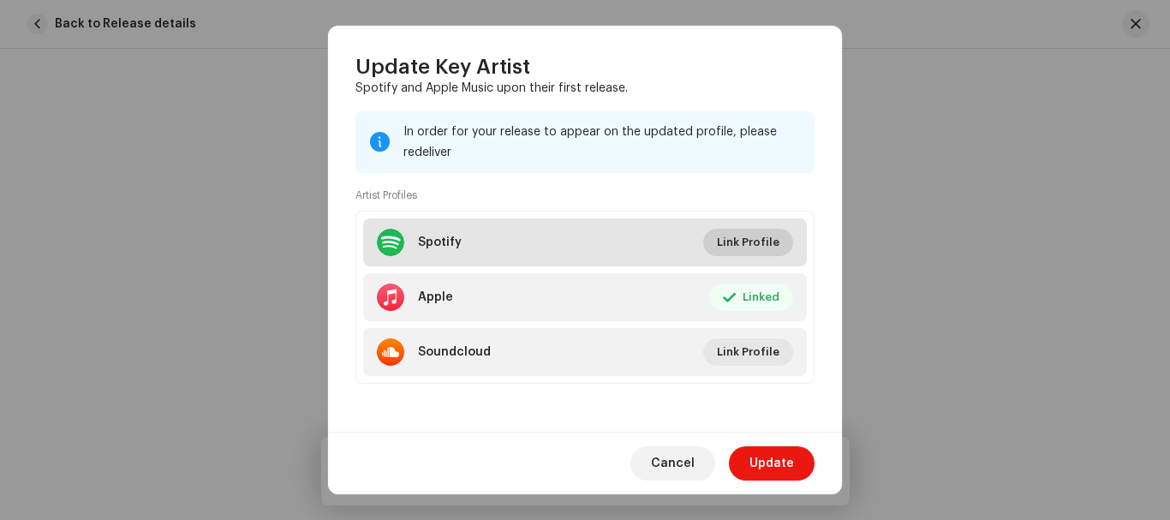
click at [735, 245] on span "Link Profile" at bounding box center [748, 242] width 63 height 34
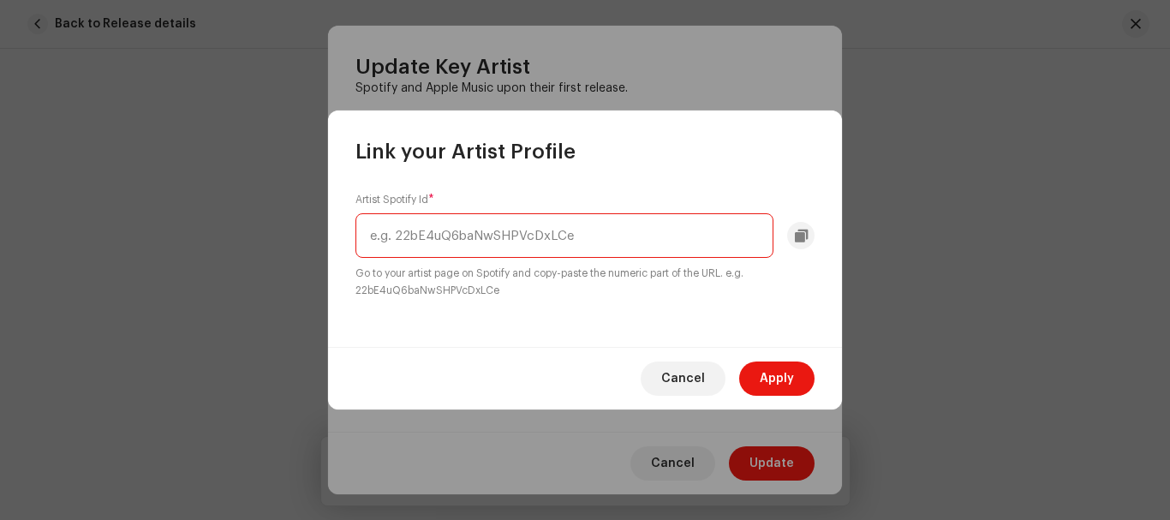
click at [566, 240] on input "text" at bounding box center [564, 235] width 418 height 45
paste input "31jdk4zsa3vqikoctobitstusjge"
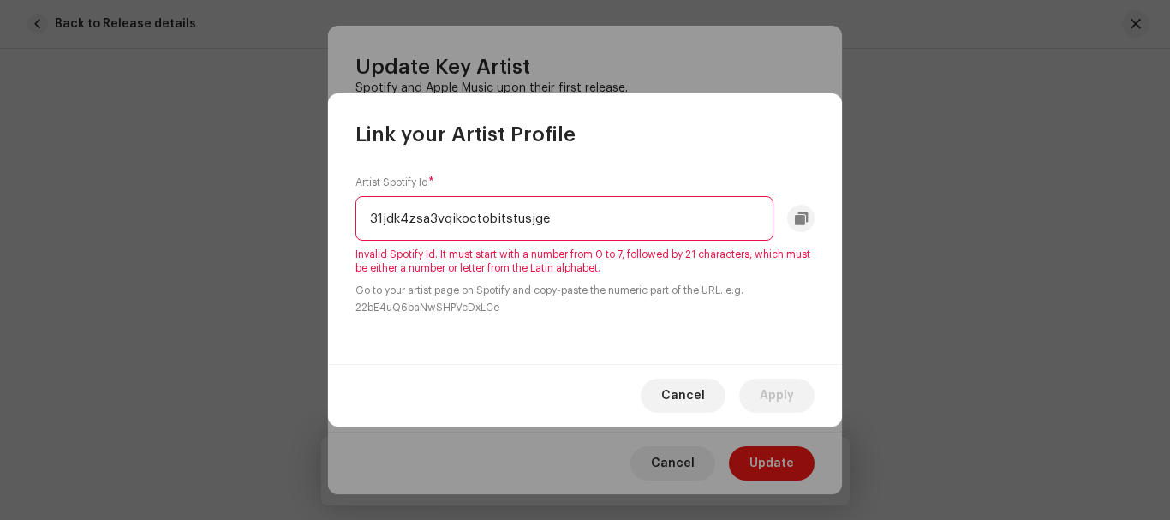
type input "31jdk4zsa3vqikoctobitstusjg"
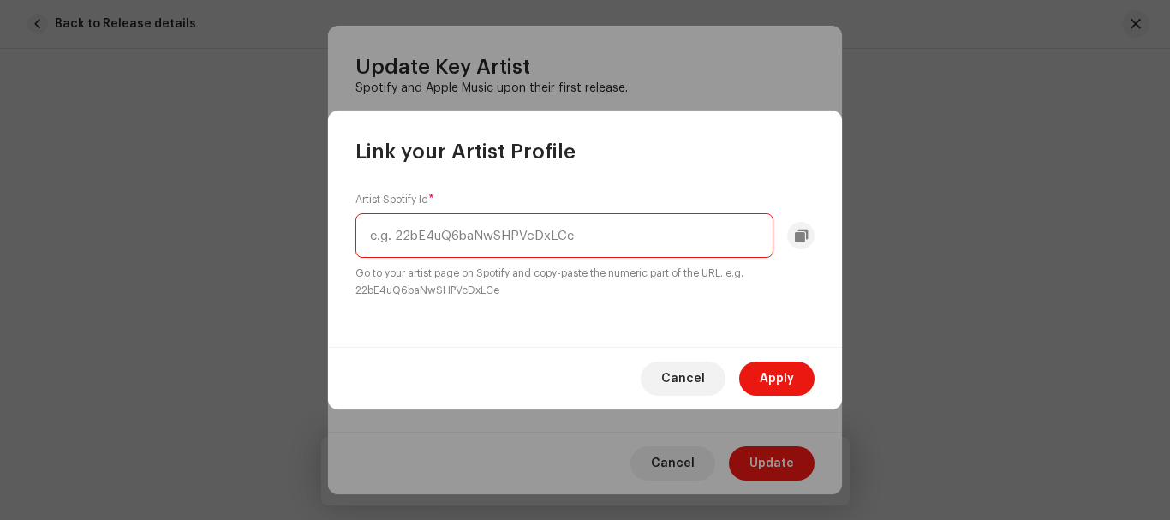
paste input "31jdk4zsa3vqikoctobitstusjge"
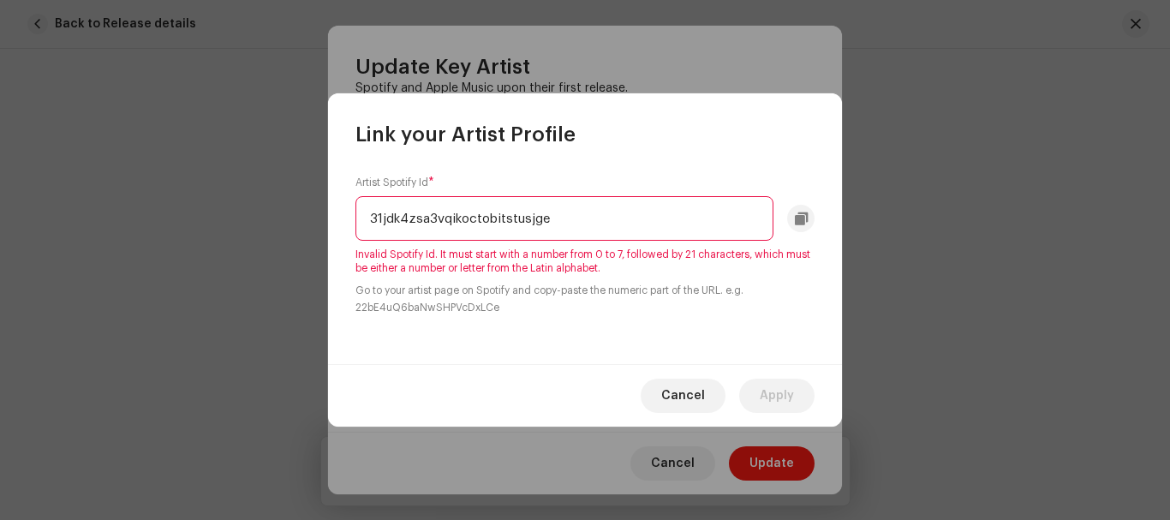
type input "31jdk4zsa3vqikoctobitstusjge"
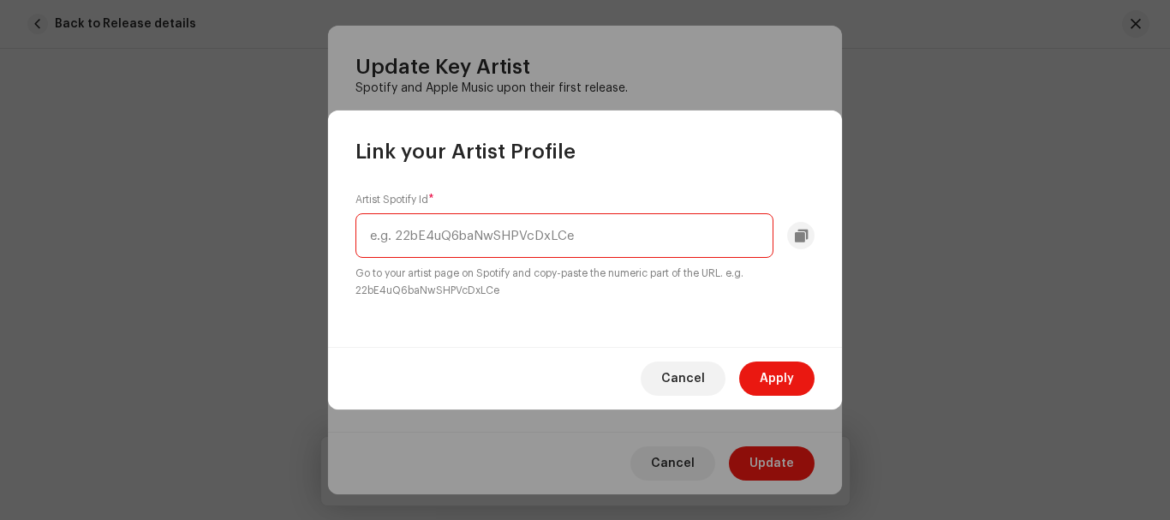
paste input "https://open.spotify.com/user/31jdk4zsa3vqikoctobitstusjge?si=a37bee54555a48f8"
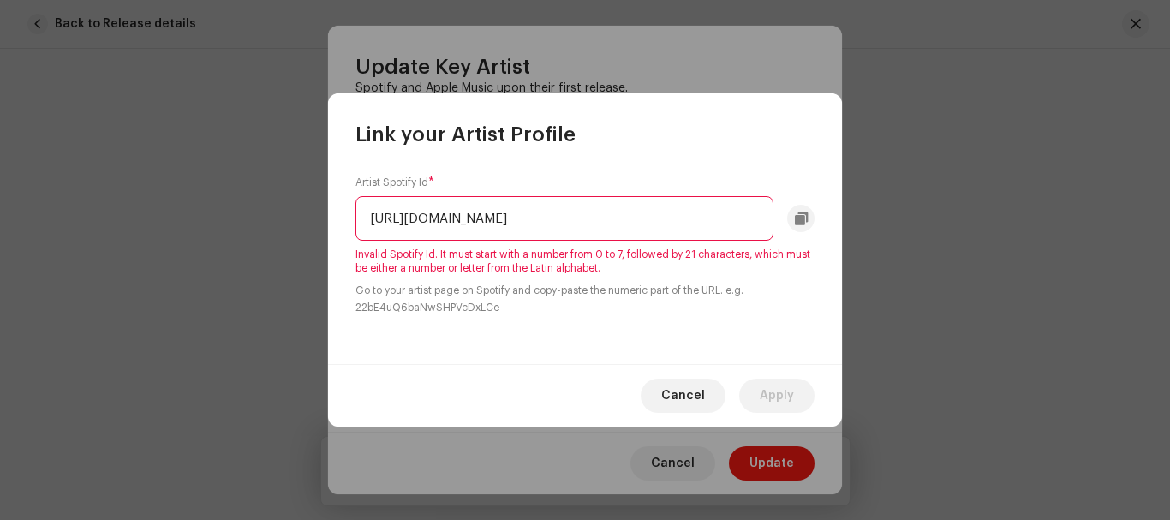
scroll to position [0, 108]
click at [444, 217] on input "https://open.spotify.com/user/31jdk4zsa3vqikoctobitstusjge?si=a37bee54555a48f8" at bounding box center [564, 218] width 418 height 45
click at [690, 220] on input "31jdk4zsa3vqikoctobitstusjge?si=a37bee54555a48f8" at bounding box center [564, 218] width 418 height 45
click at [771, 307] on small "Go to your artist page on Spotify and copy-paste the numeric part of the URL. e…" at bounding box center [584, 299] width 459 height 34
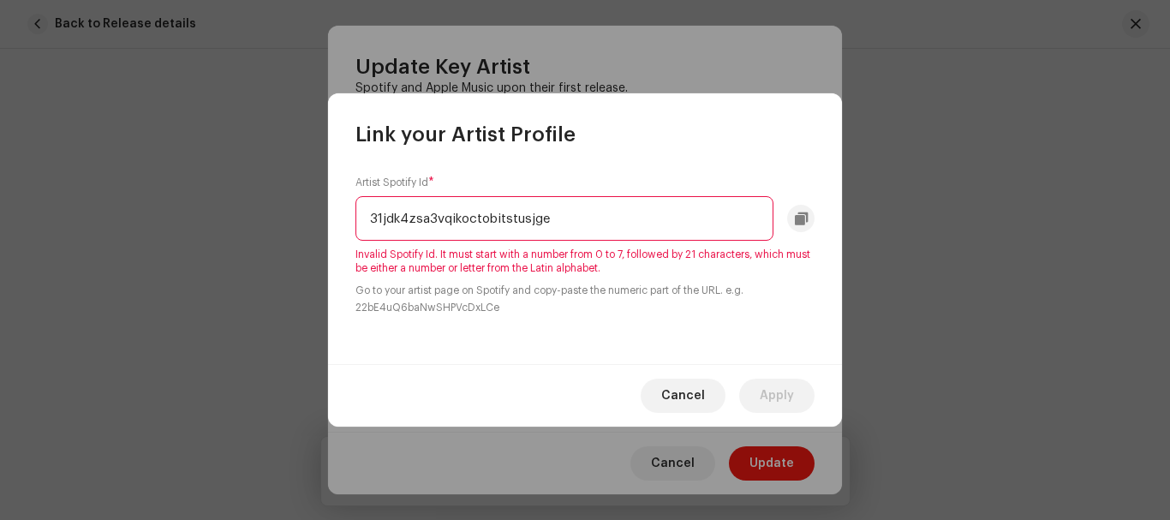
click at [698, 155] on div "Artist Spotify Id * 31jdk4zsa3vqikoctobitstusjge Invalid Spotify Id. It must st…" at bounding box center [585, 256] width 514 height 216
click at [647, 214] on input "31jdk4zsa3vqikoctobitstusjge" at bounding box center [564, 218] width 418 height 45
type input "3"
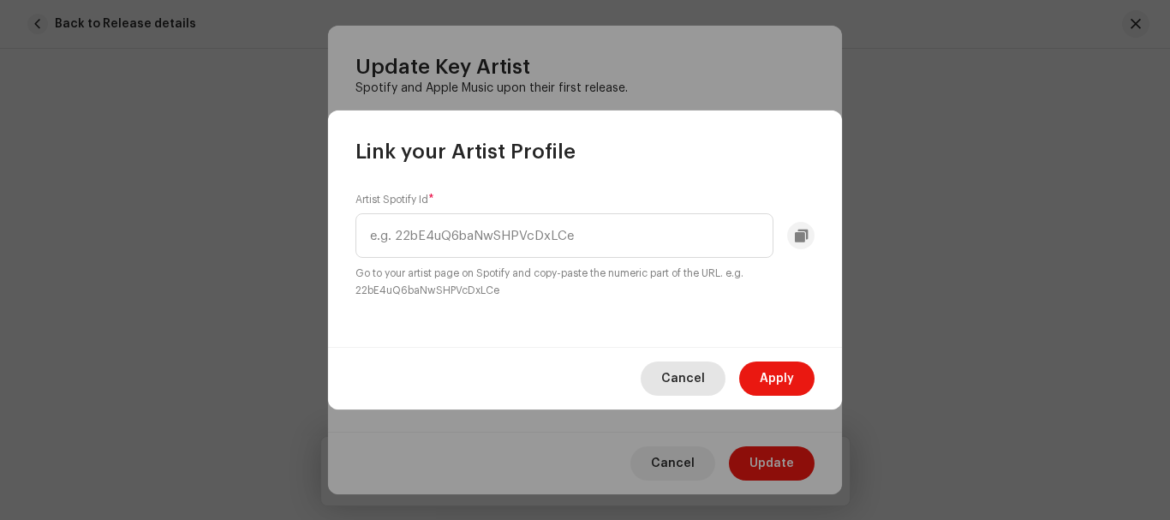
click at [686, 372] on span "Cancel" at bounding box center [683, 378] width 44 height 34
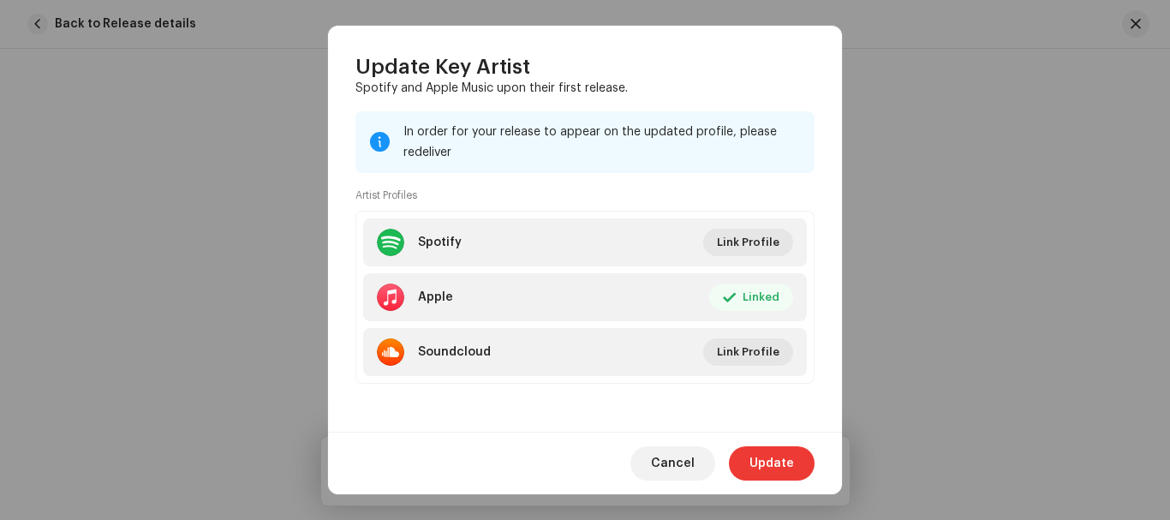
click at [766, 458] on span "Update" at bounding box center [771, 463] width 45 height 34
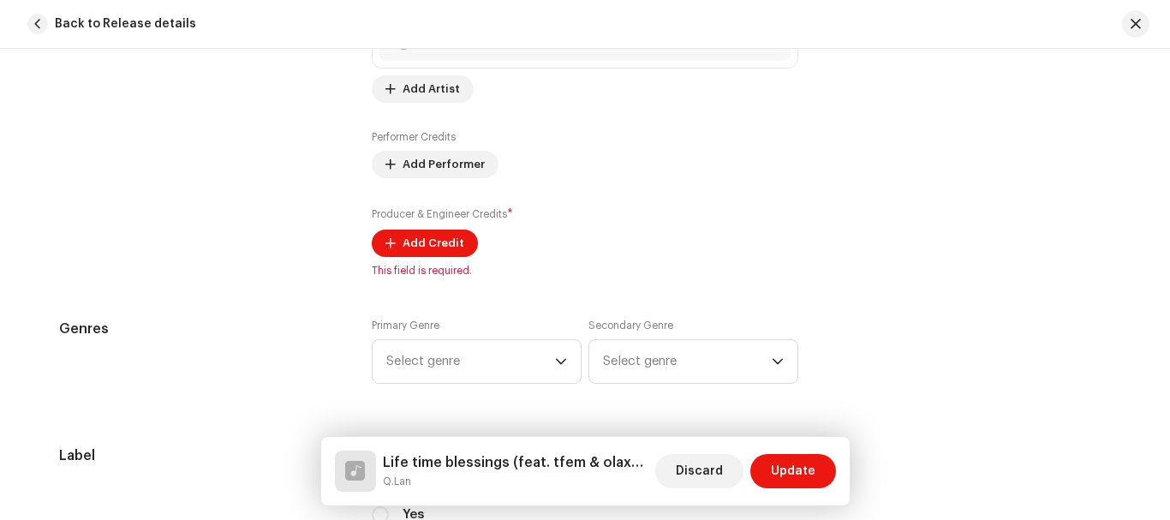
scroll to position [1465, 0]
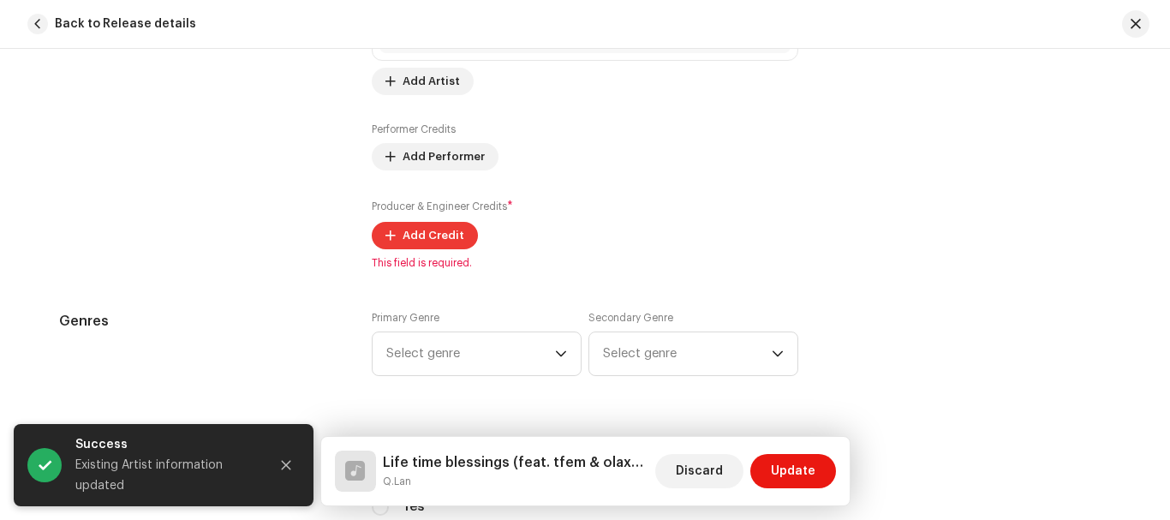
click at [420, 237] on span "Add Credit" at bounding box center [433, 235] width 62 height 34
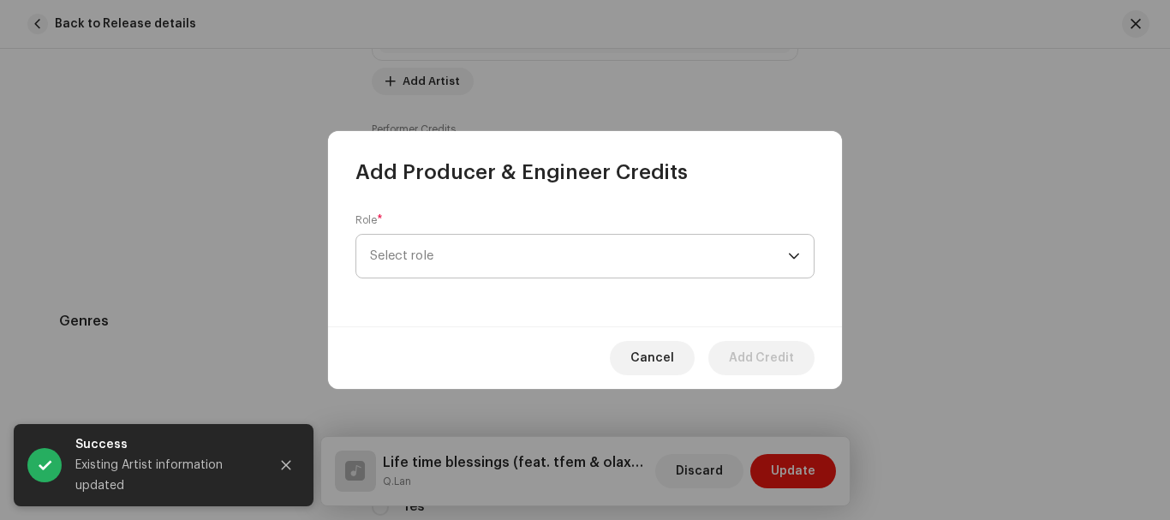
click at [474, 253] on span "Select role" at bounding box center [579, 256] width 418 height 43
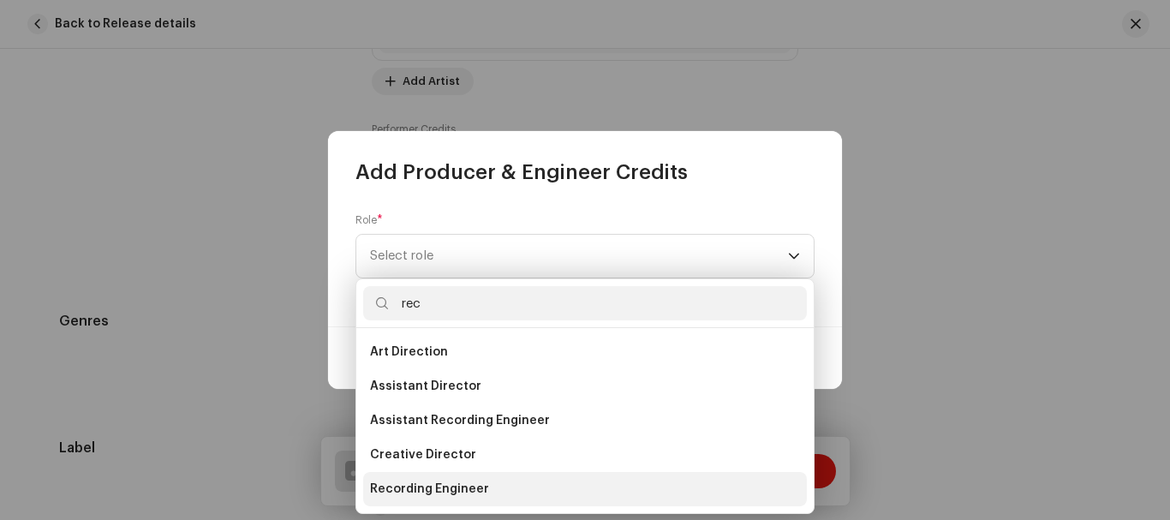
type input "rec"
click at [447, 478] on li "Recording Engineer" at bounding box center [585, 489] width 444 height 34
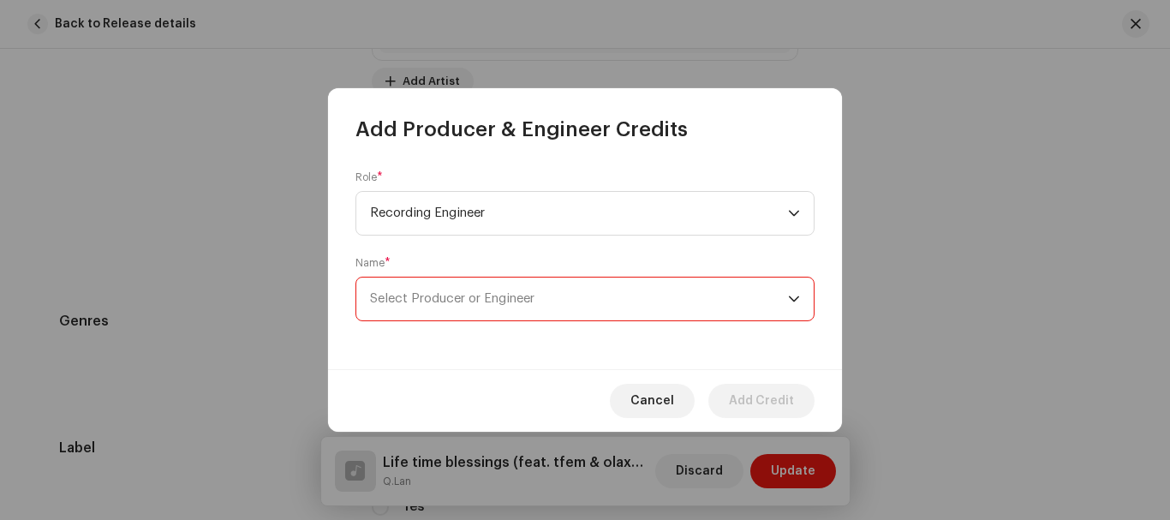
click at [577, 289] on span "Select Producer or Engineer" at bounding box center [579, 298] width 418 height 43
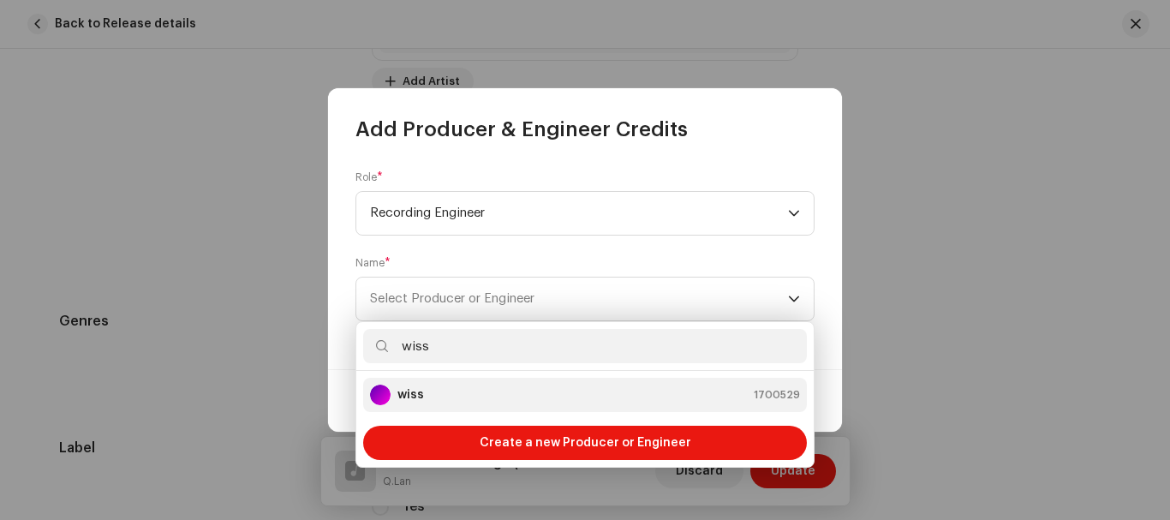
type input "wiss"
click at [493, 400] on div "wiss 1700529" at bounding box center [585, 394] width 430 height 21
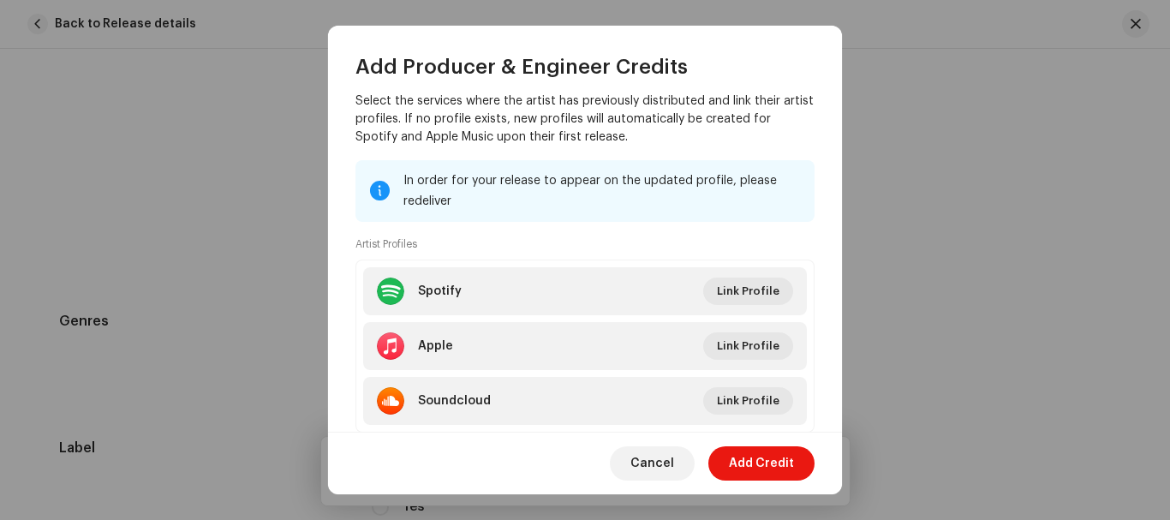
scroll to position [290, 0]
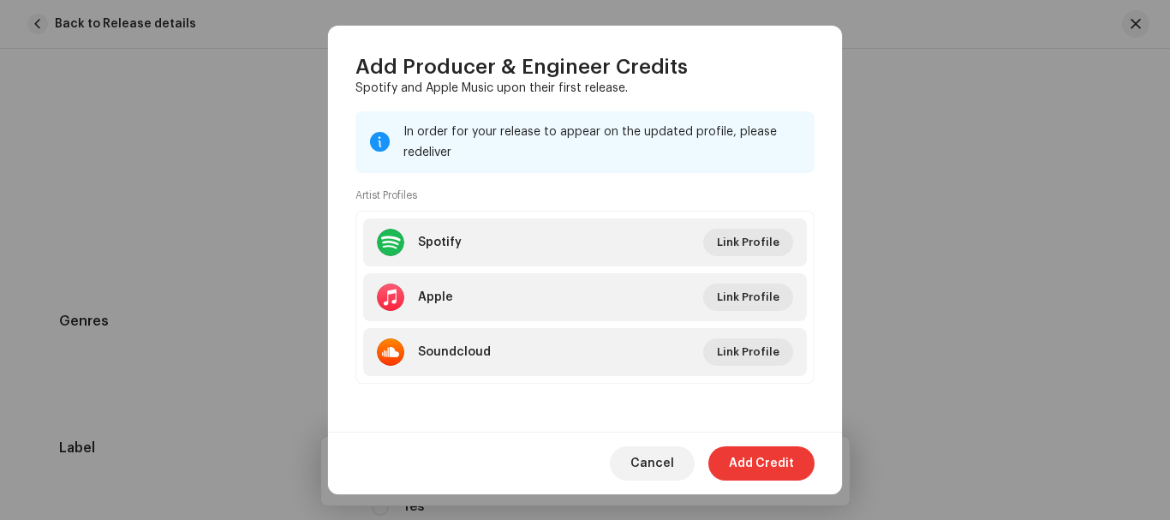
click at [752, 468] on span "Add Credit" at bounding box center [761, 463] width 65 height 34
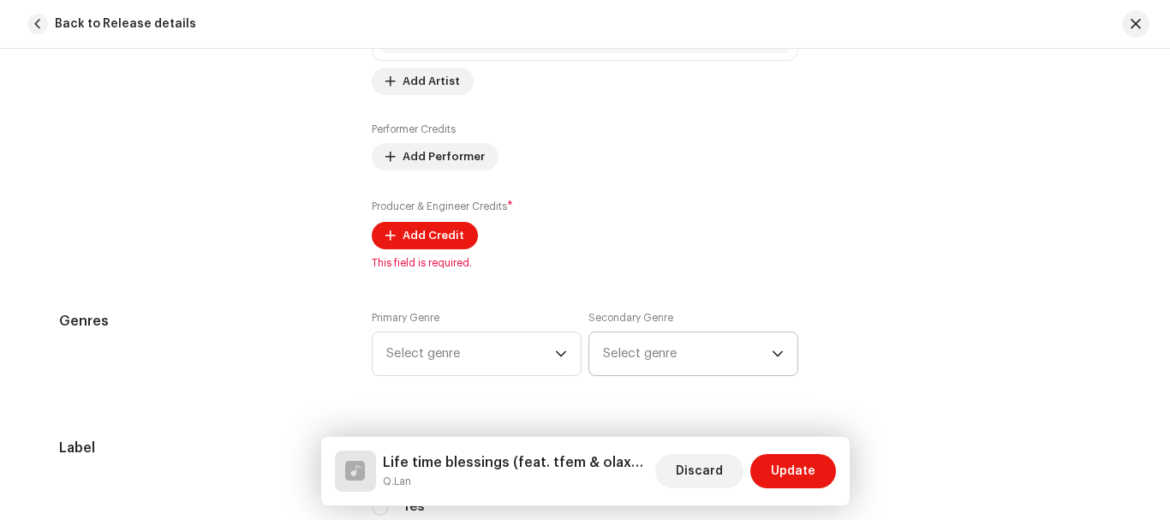
click at [593, 357] on p-select "Select genre" at bounding box center [693, 353] width 210 height 45
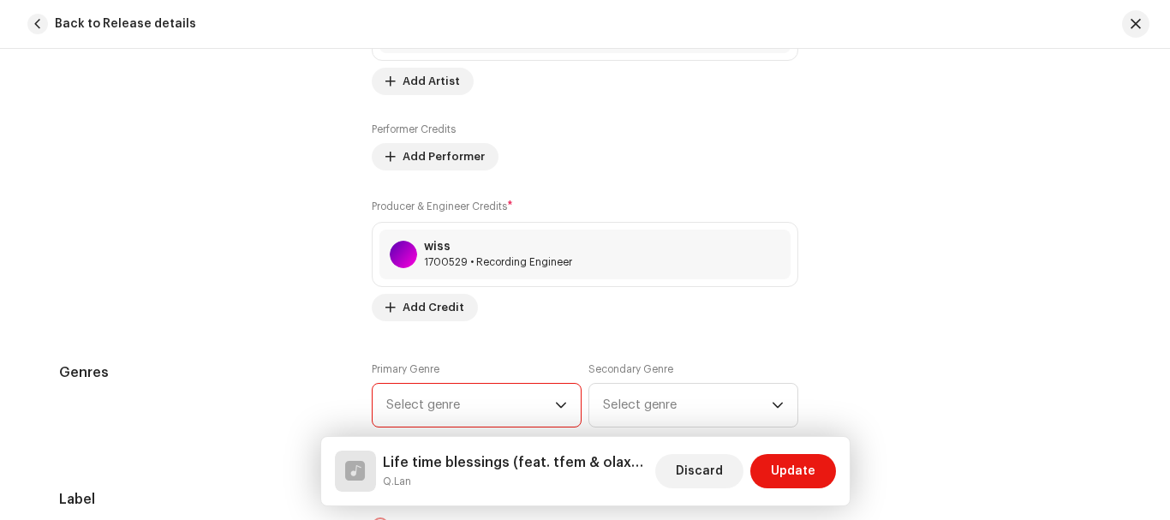
click at [529, 404] on span "Select genre" at bounding box center [470, 405] width 169 height 43
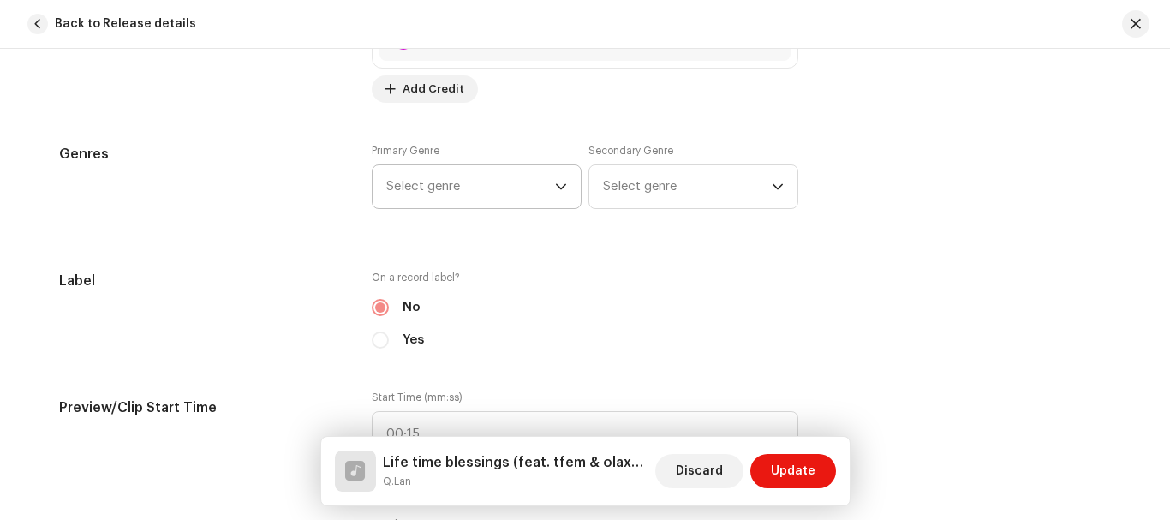
scroll to position [1685, 0]
click at [562, 186] on icon "dropdown trigger" at bounding box center [561, 185] width 12 height 12
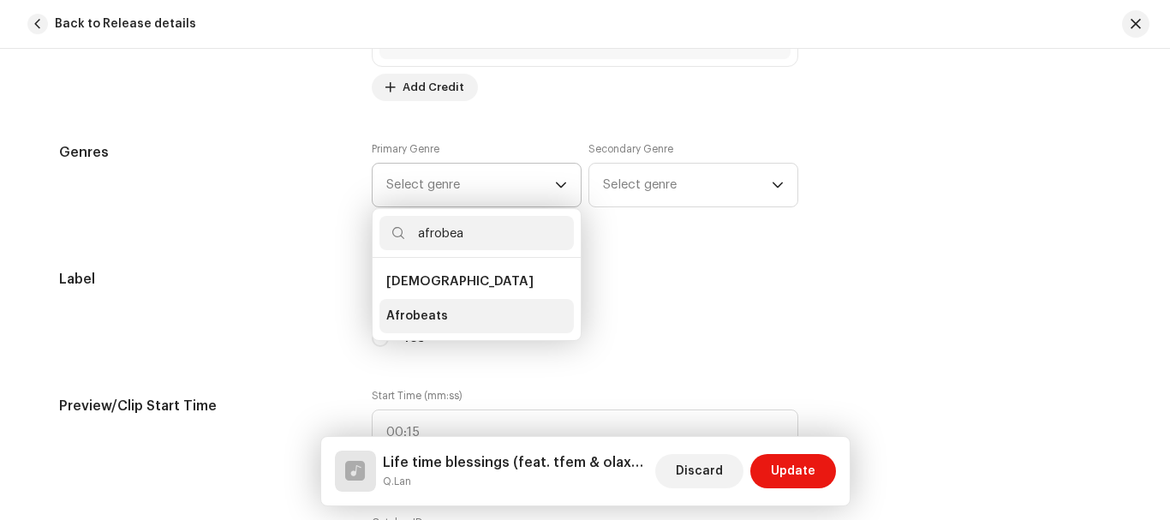
type input "afrobea"
click at [464, 309] on li "Afrobeats" at bounding box center [476, 316] width 194 height 34
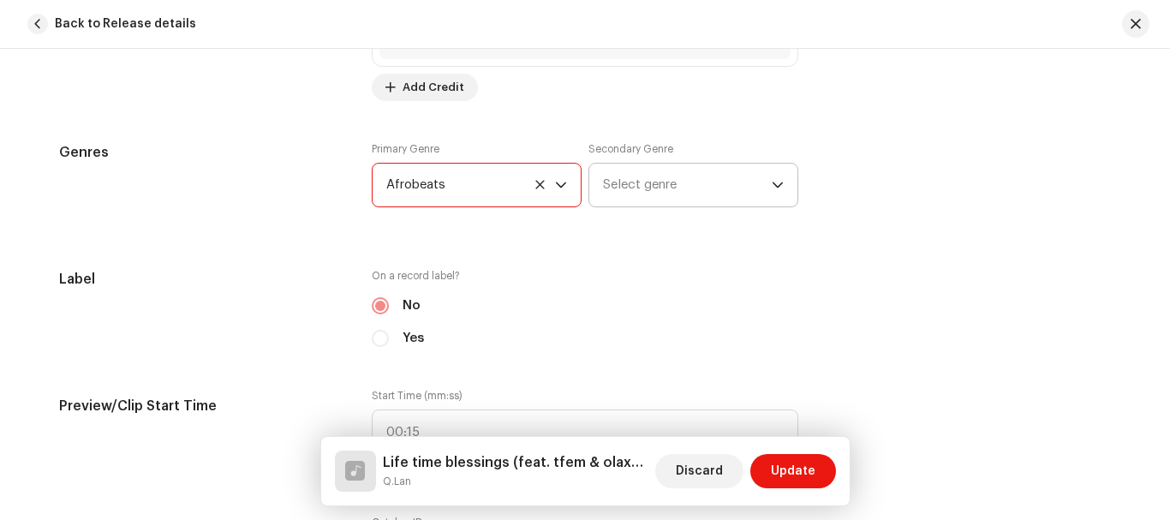
click at [760, 183] on span "Select genre" at bounding box center [687, 185] width 169 height 43
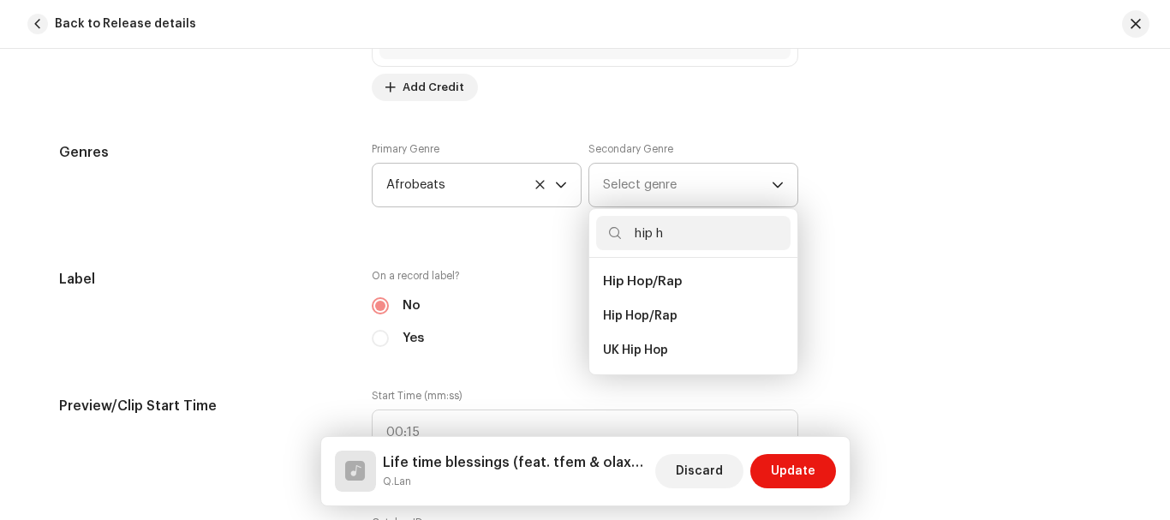
type input "hip h"
click at [670, 277] on span "Hip Hop/Rap" at bounding box center [642, 281] width 79 height 13
click at [667, 310] on span "Hip Hop/Rap" at bounding box center [640, 315] width 74 height 17
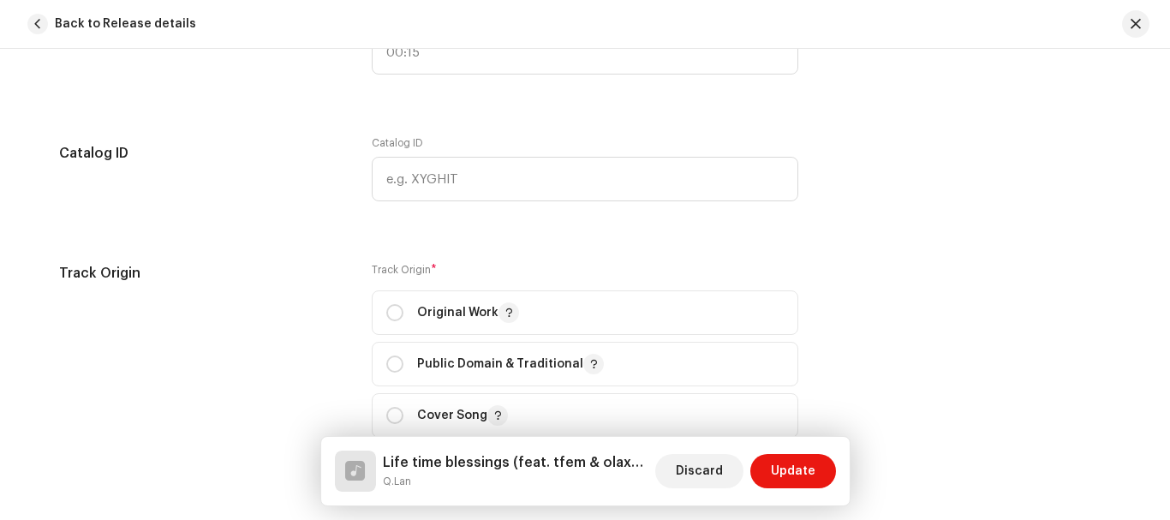
scroll to position [2071, 0]
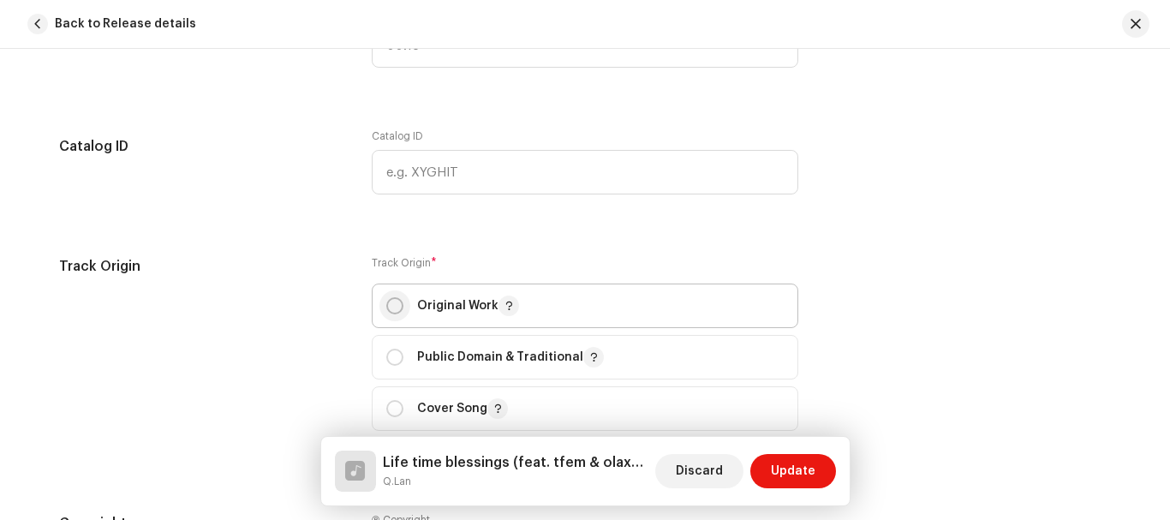
click at [393, 301] on input "radio" at bounding box center [394, 305] width 17 height 17
radio input "true"
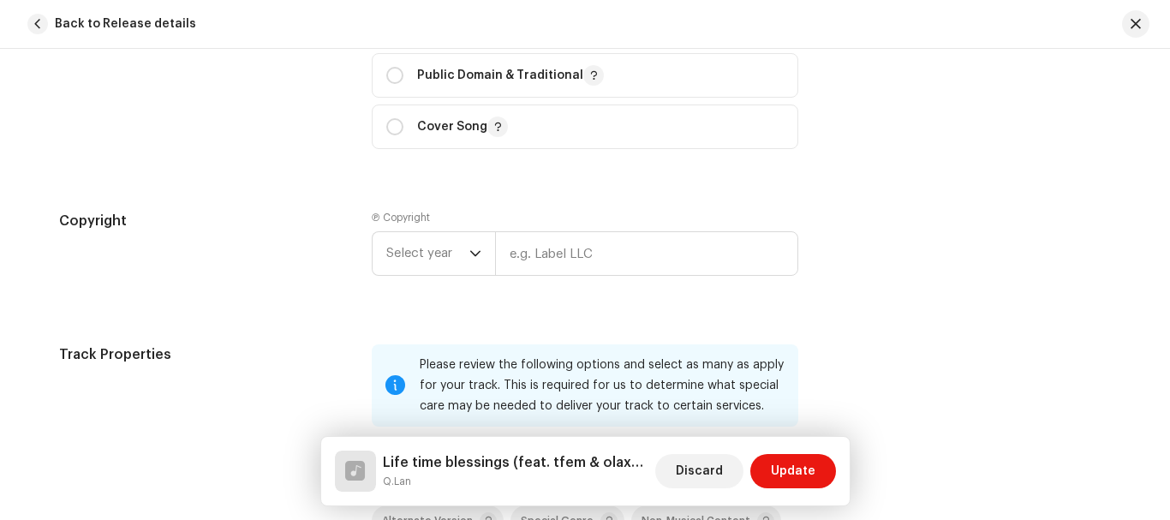
scroll to position [2357, 0]
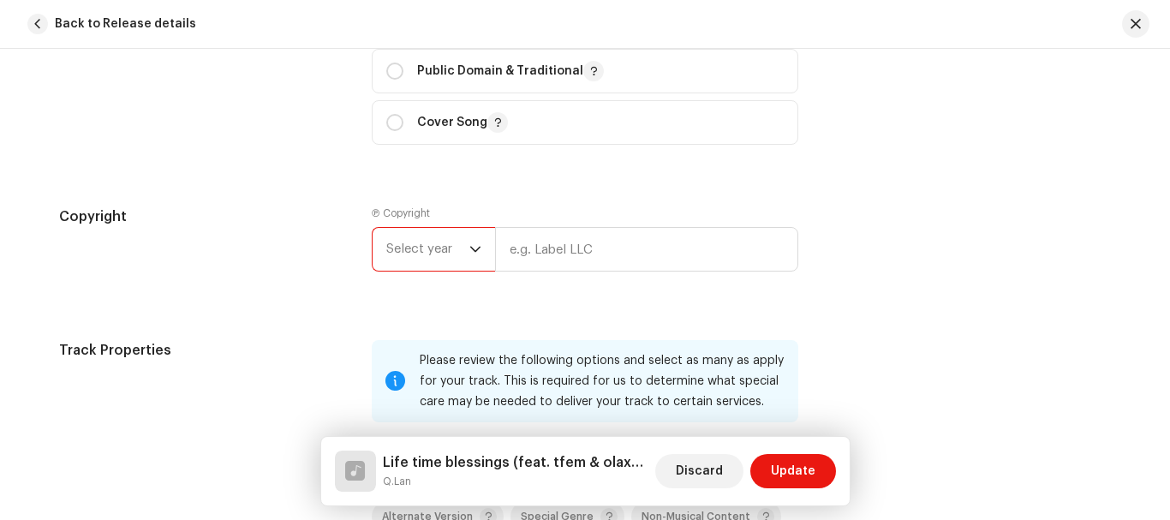
click at [459, 245] on span "Select year" at bounding box center [427, 249] width 83 height 43
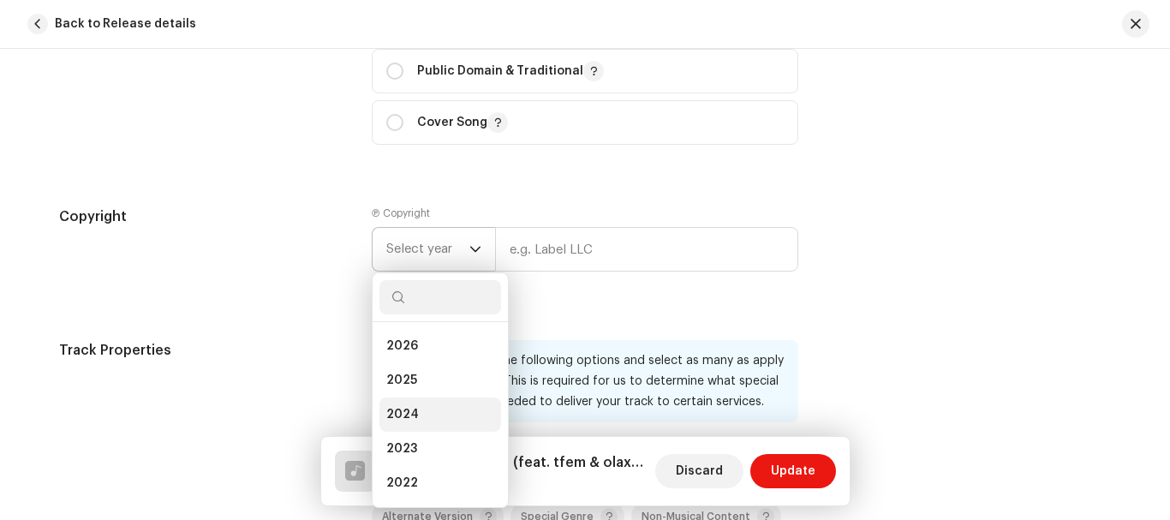
click at [401, 411] on span "2024" at bounding box center [402, 414] width 33 height 17
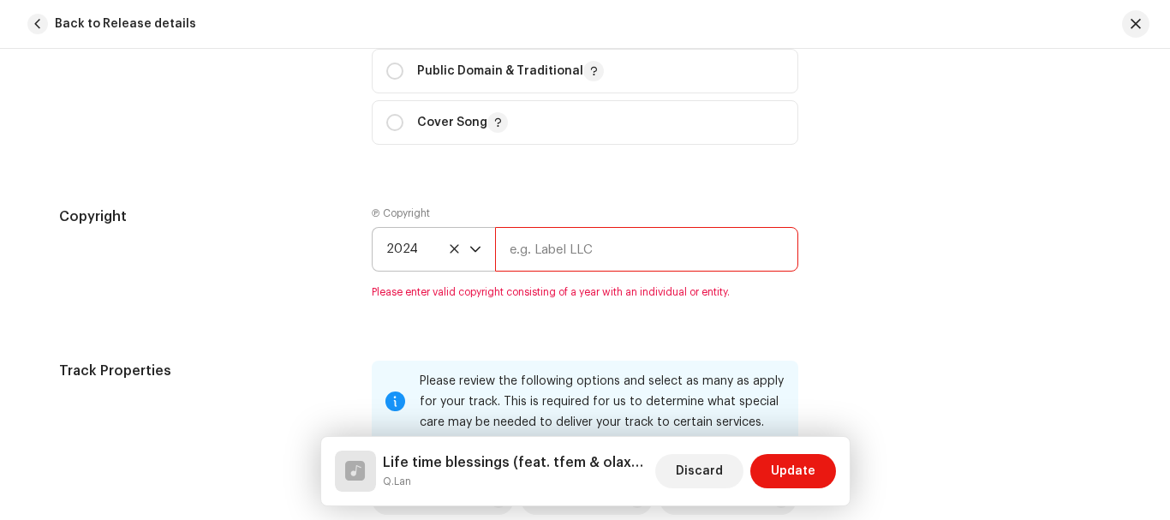
click at [636, 267] on input "text" at bounding box center [646, 249] width 303 height 45
type input "Q.lan"
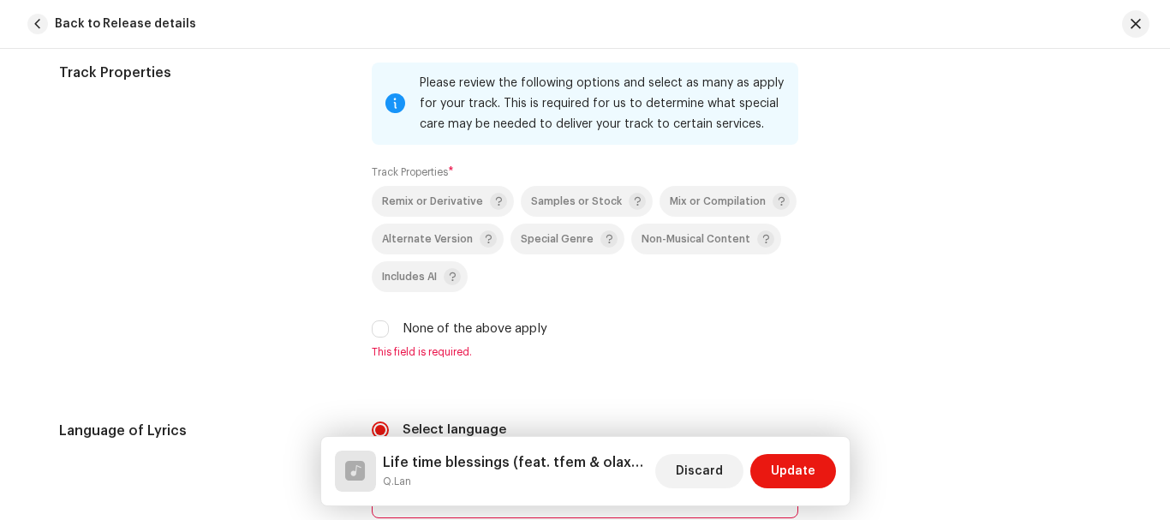
scroll to position [2631, 0]
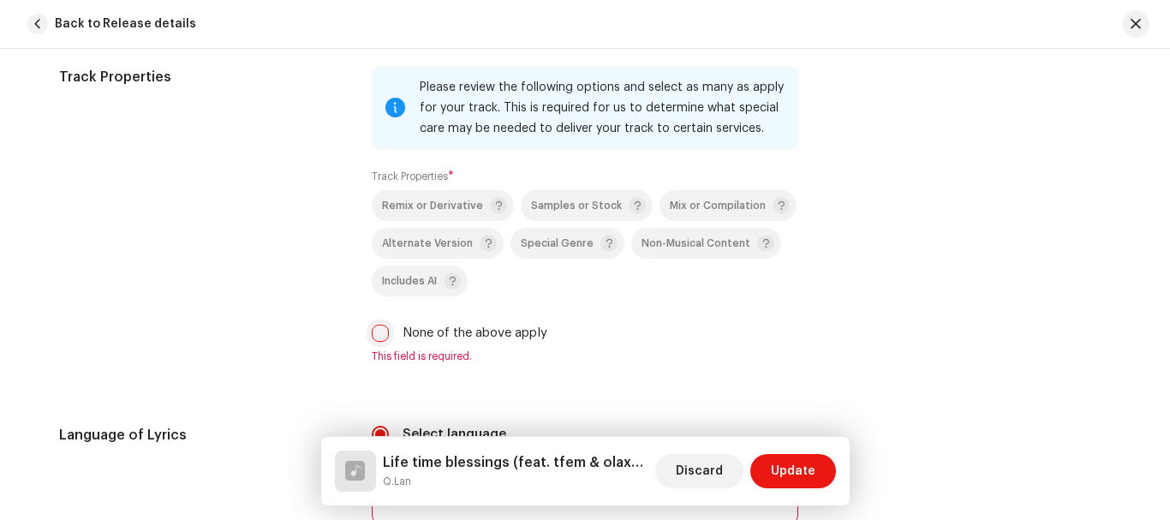
click at [372, 328] on input "None of the above apply" at bounding box center [380, 333] width 17 height 17
checkbox input "true"
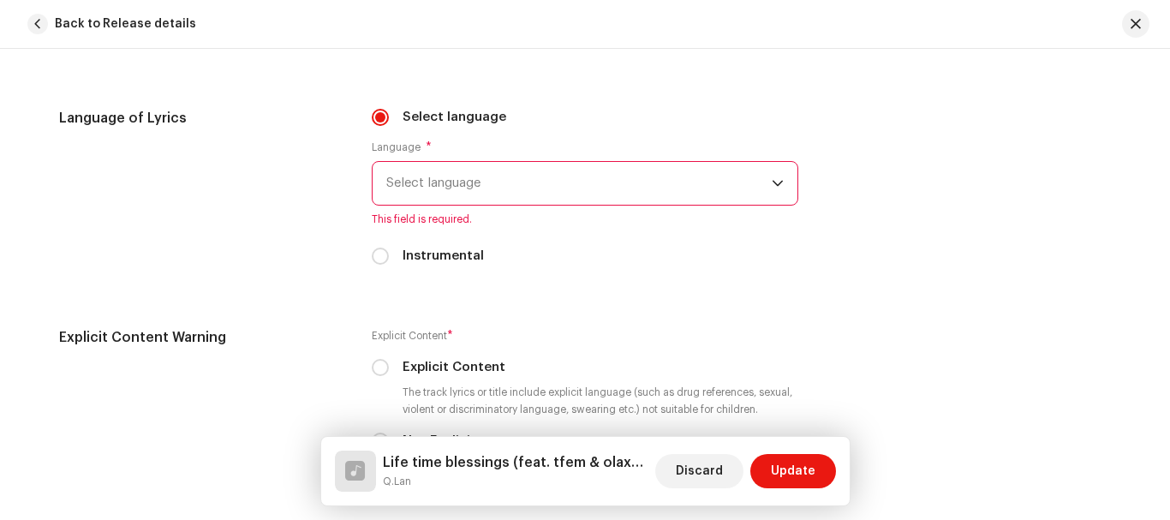
scroll to position [2923, 0]
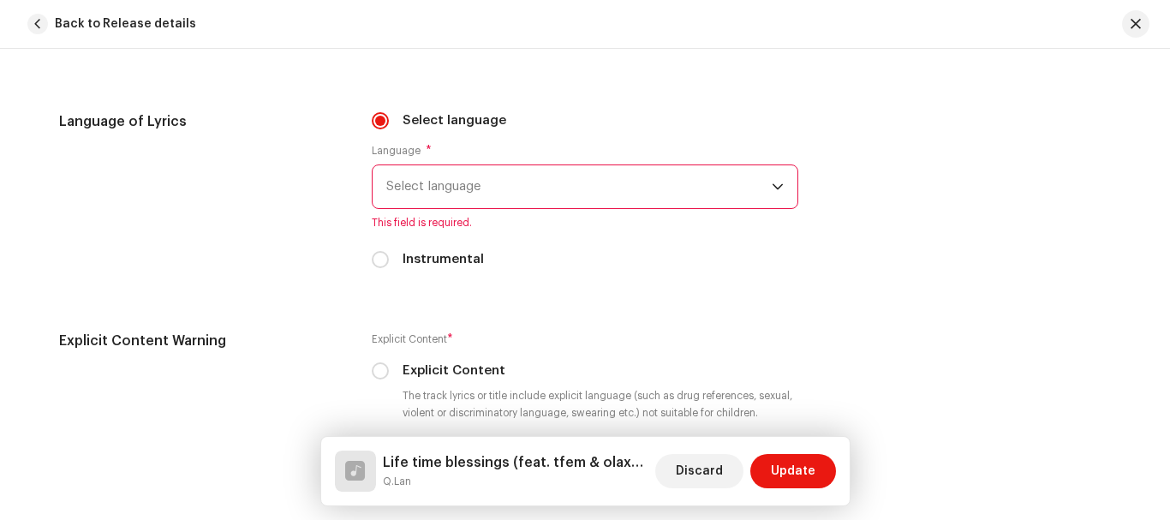
click at [541, 187] on span "Select language" at bounding box center [578, 186] width 385 height 43
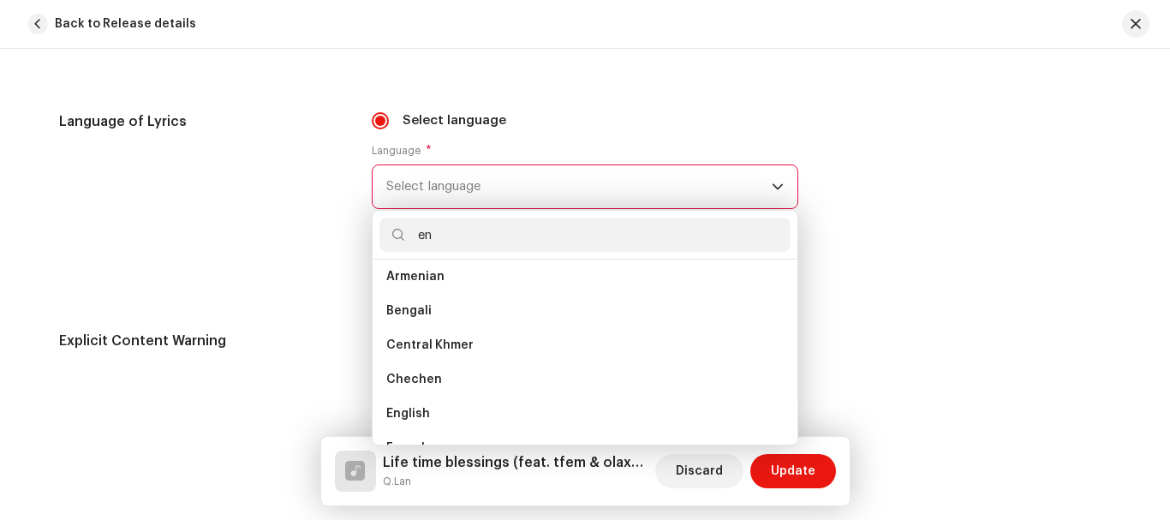
scroll to position [0, 0]
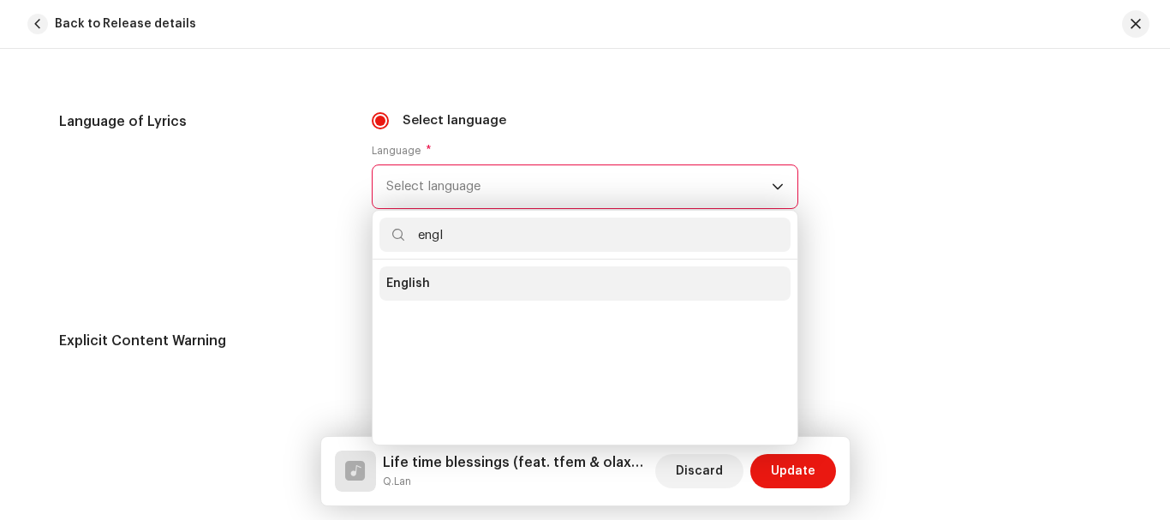
type input "engl"
click at [455, 283] on li "English" at bounding box center [584, 283] width 411 height 34
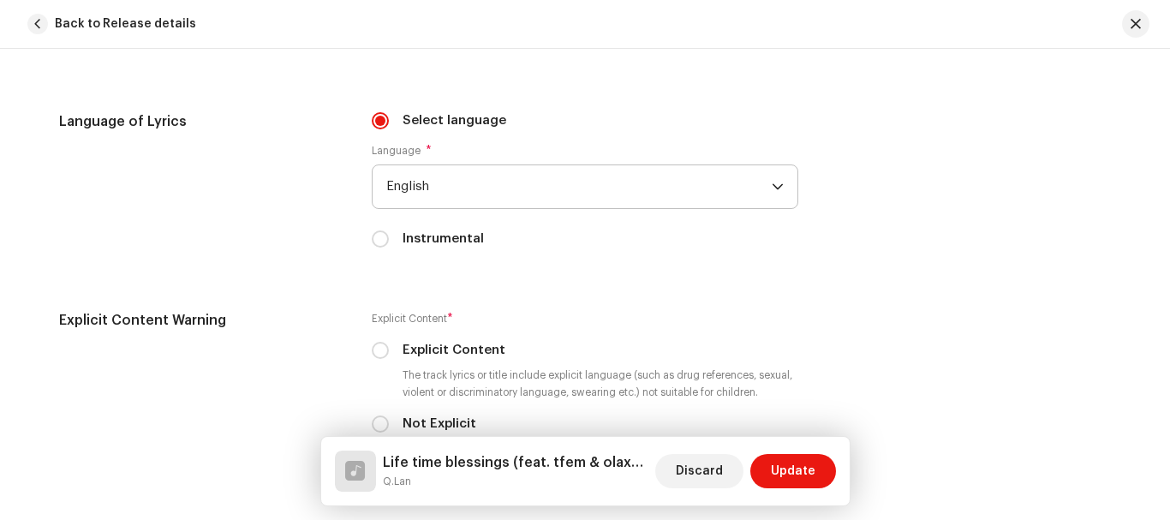
click at [527, 254] on div "Select language Language * English Instrumental" at bounding box center [585, 190] width 426 height 158
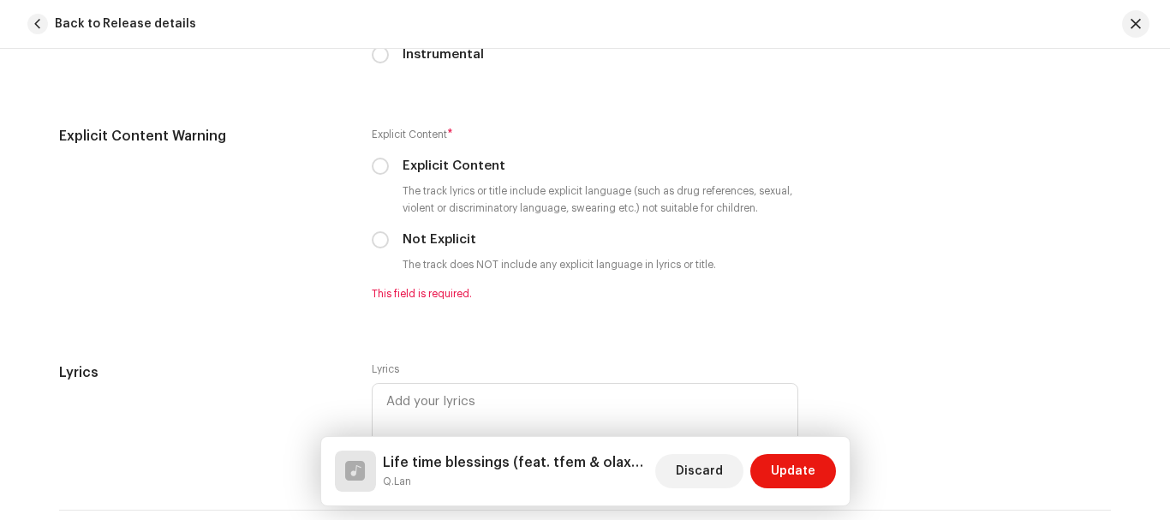
scroll to position [3110, 0]
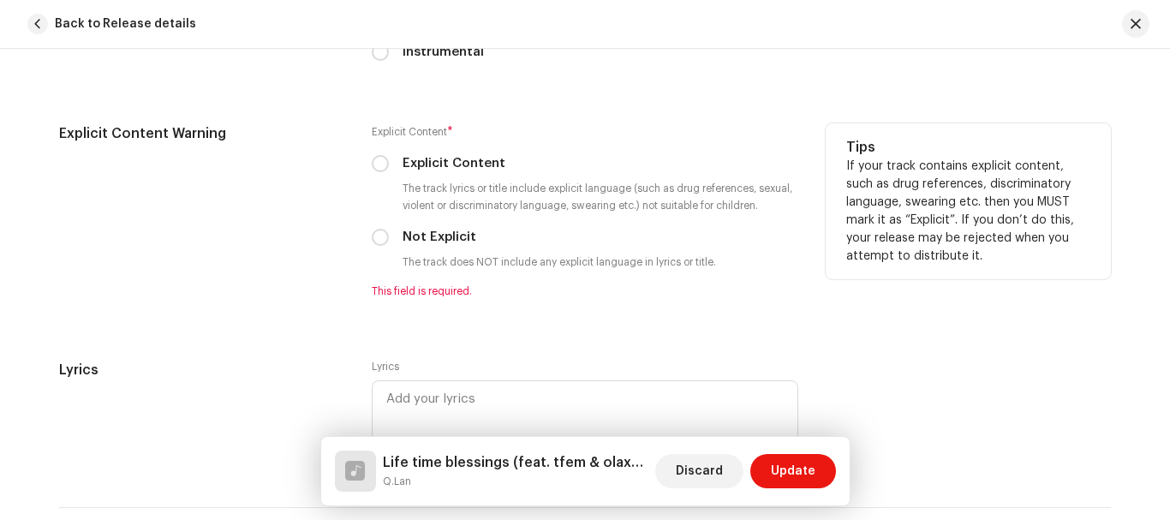
click at [385, 164] on div "Explicit Content" at bounding box center [585, 163] width 426 height 19
click at [372, 158] on input "Explicit Content" at bounding box center [380, 163] width 17 height 17
radio input "true"
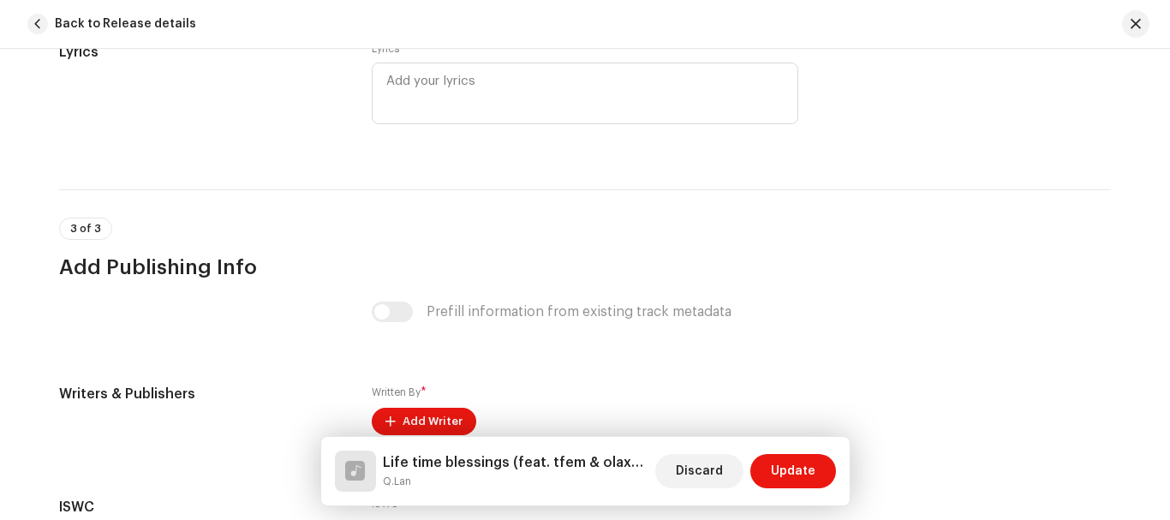
scroll to position [3624, 0]
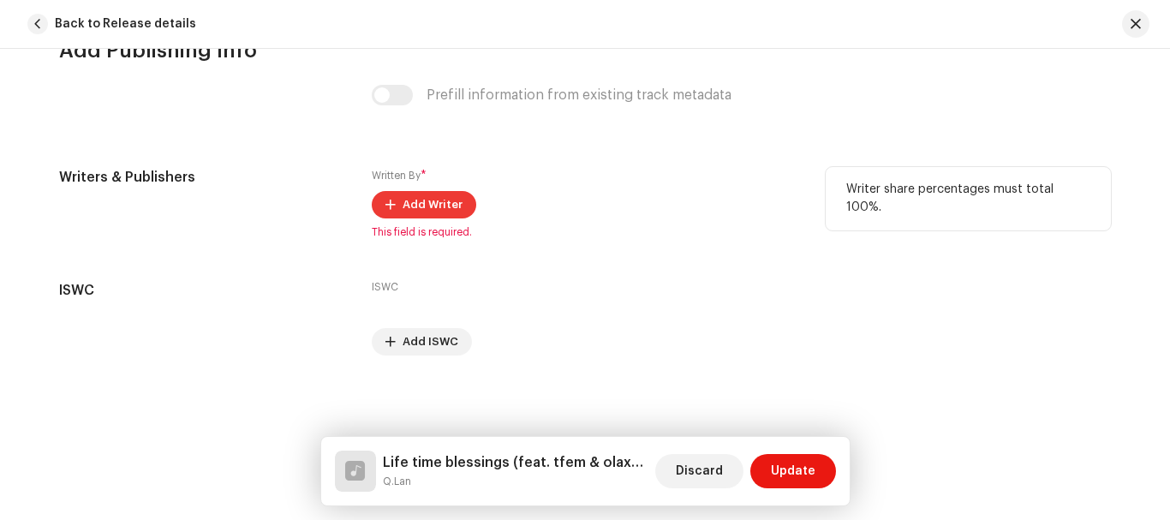
click at [432, 204] on span "Add Writer" at bounding box center [432, 205] width 60 height 34
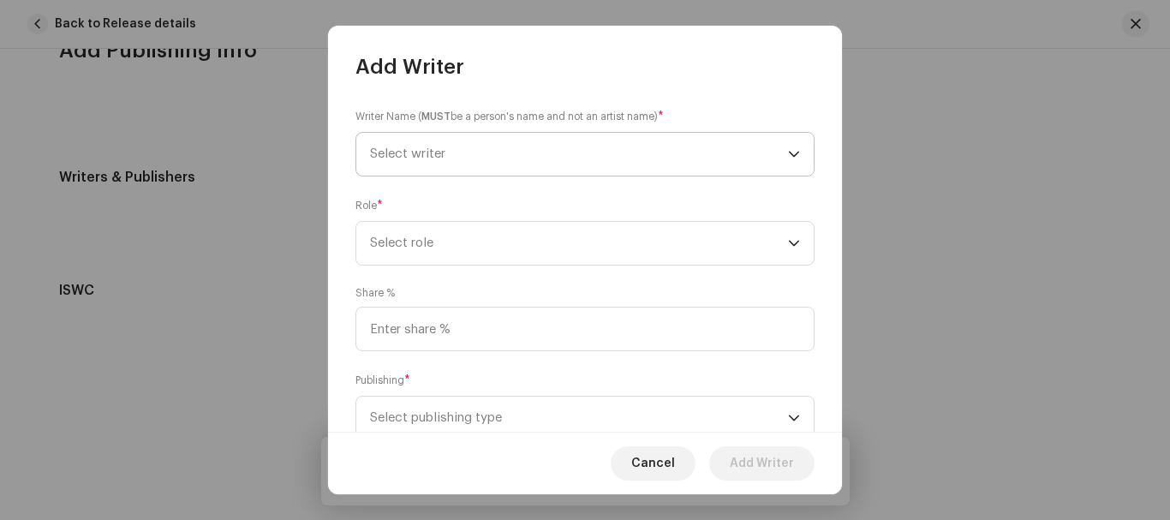
click at [460, 159] on span "Select writer" at bounding box center [579, 154] width 418 height 43
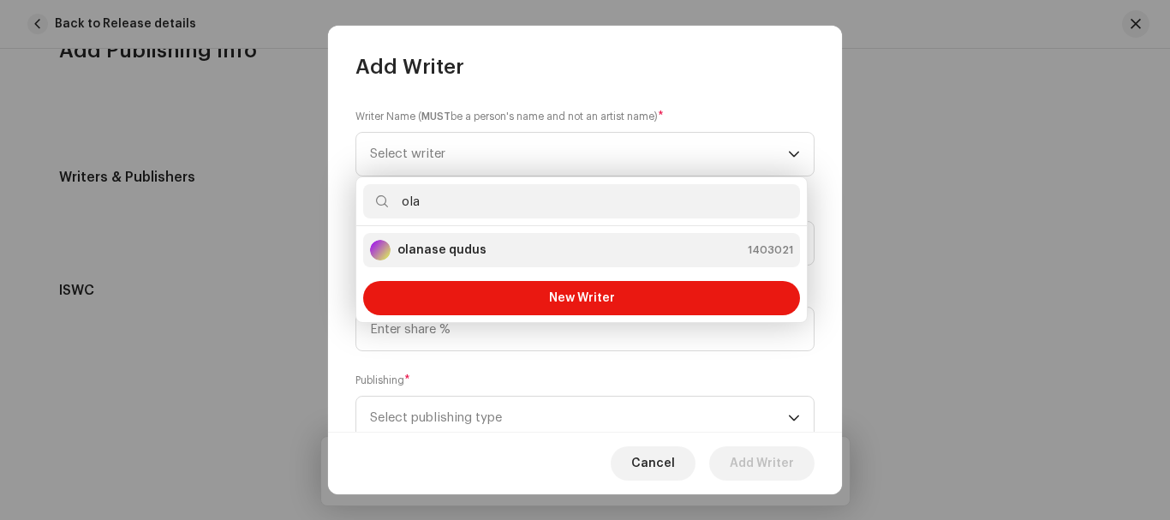
type input "ola"
click at [531, 250] on div "olanase qudus 1403021" at bounding box center [581, 250] width 423 height 21
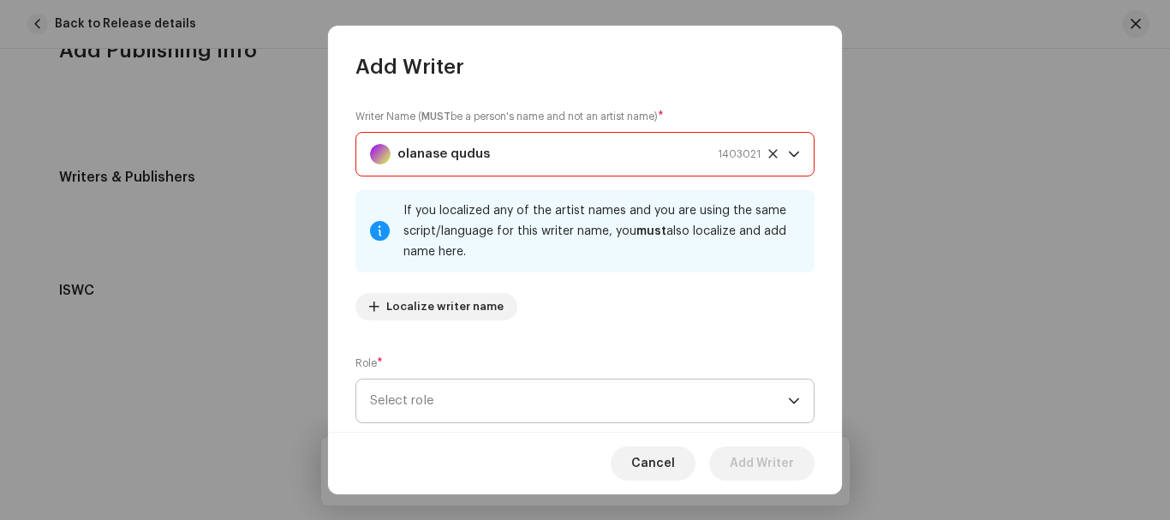
click at [576, 405] on span "Select role" at bounding box center [579, 400] width 418 height 43
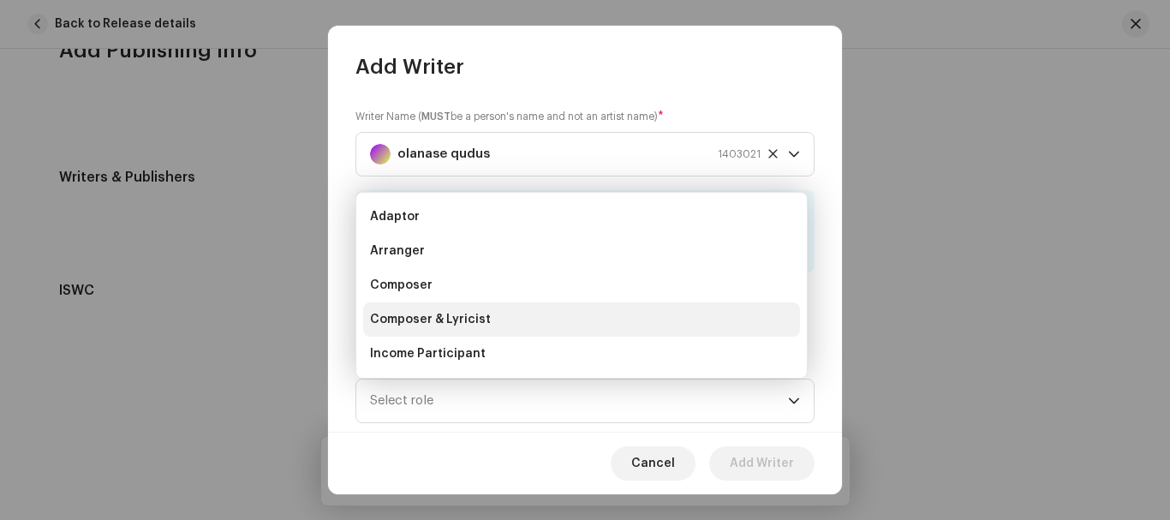
click at [457, 329] on li "Composer & Lyricist" at bounding box center [581, 319] width 437 height 34
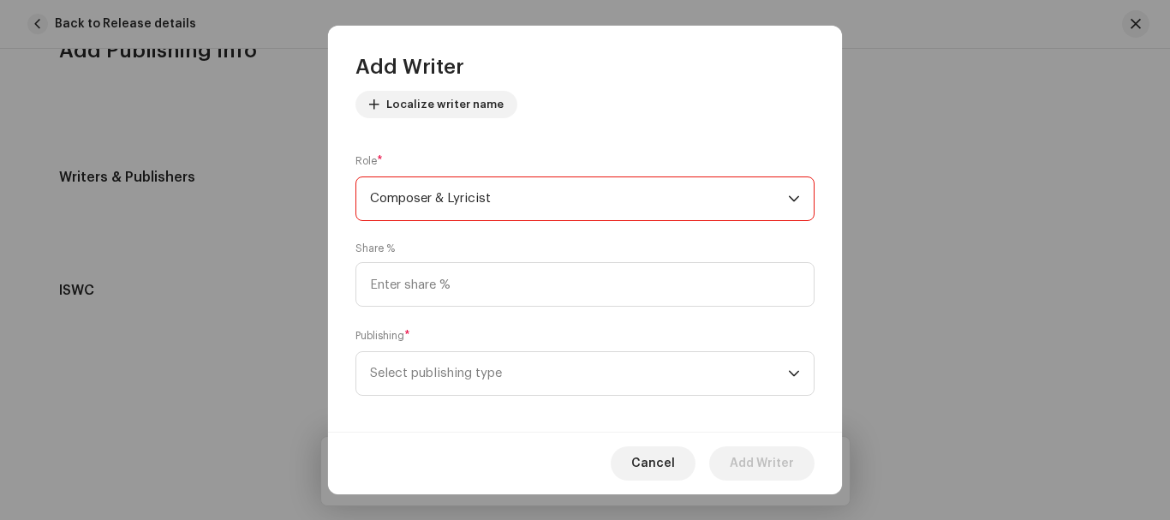
scroll to position [214, 0]
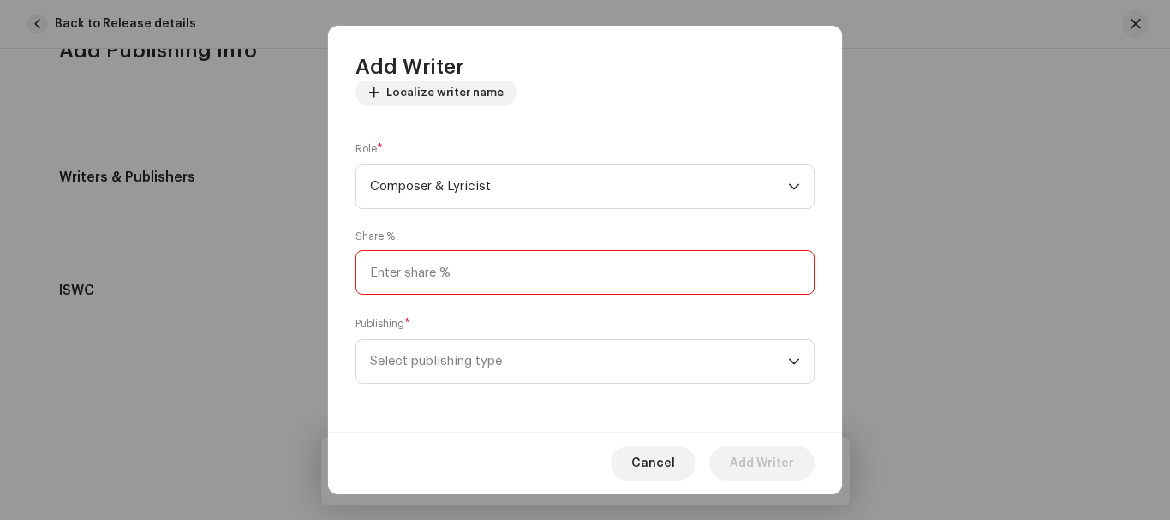
click at [654, 275] on input at bounding box center [584, 272] width 459 height 45
type input "100.00"
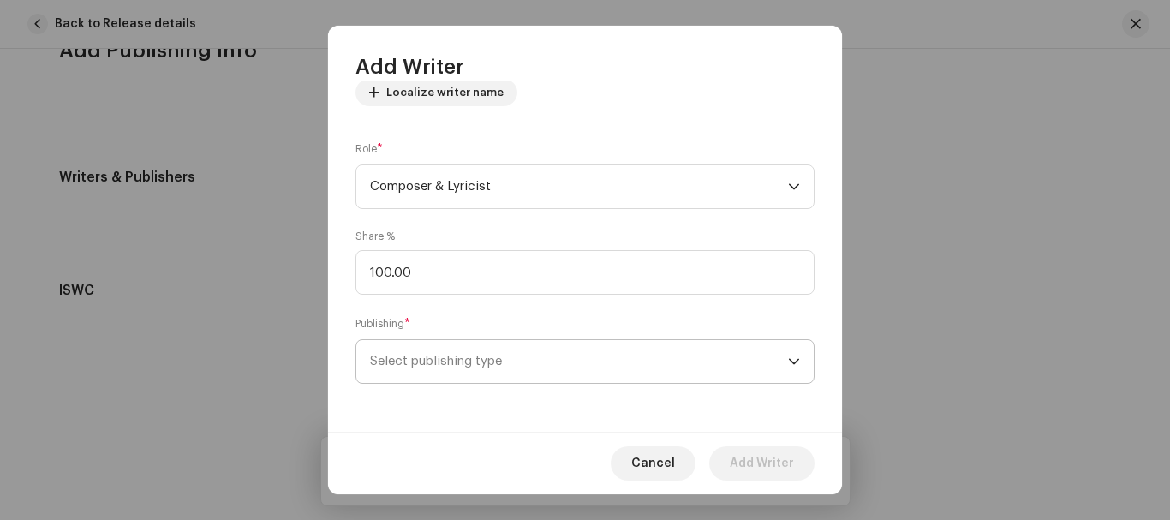
click at [590, 355] on span "Select publishing type" at bounding box center [579, 361] width 418 height 43
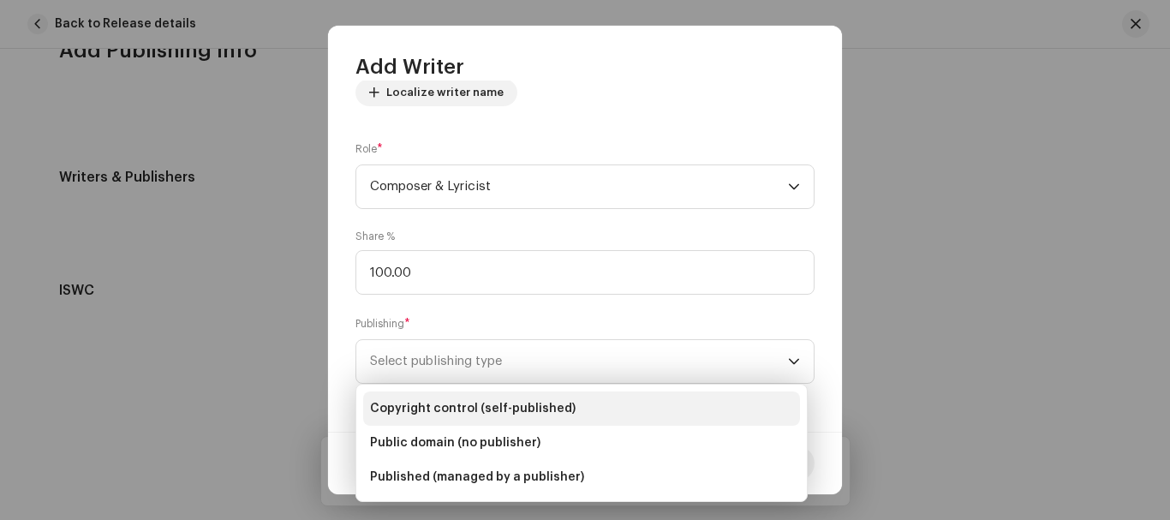
click at [522, 398] on li "Copyright control (self-published)" at bounding box center [581, 408] width 437 height 34
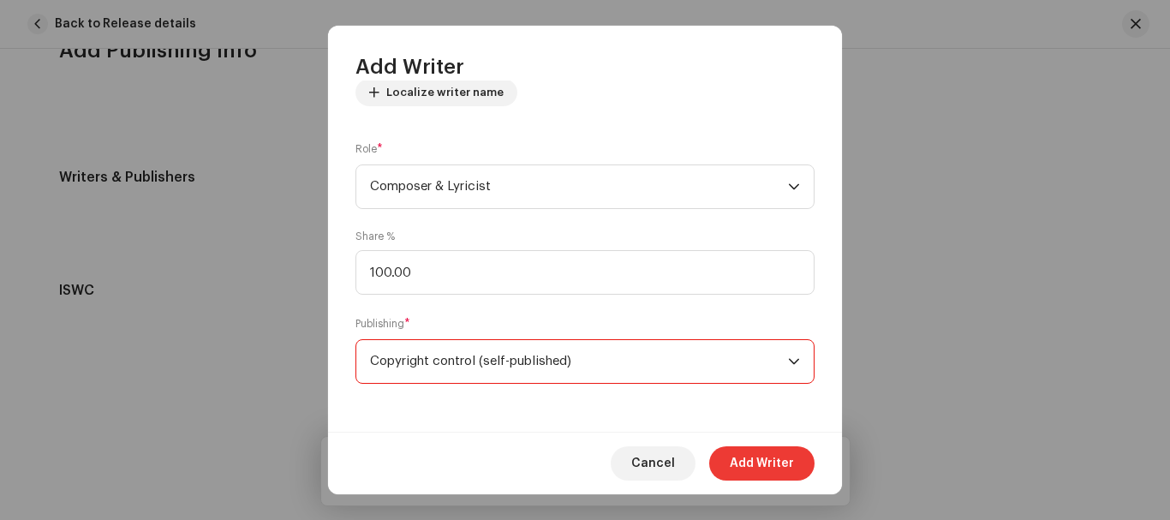
click at [749, 470] on span "Add Writer" at bounding box center [762, 463] width 64 height 34
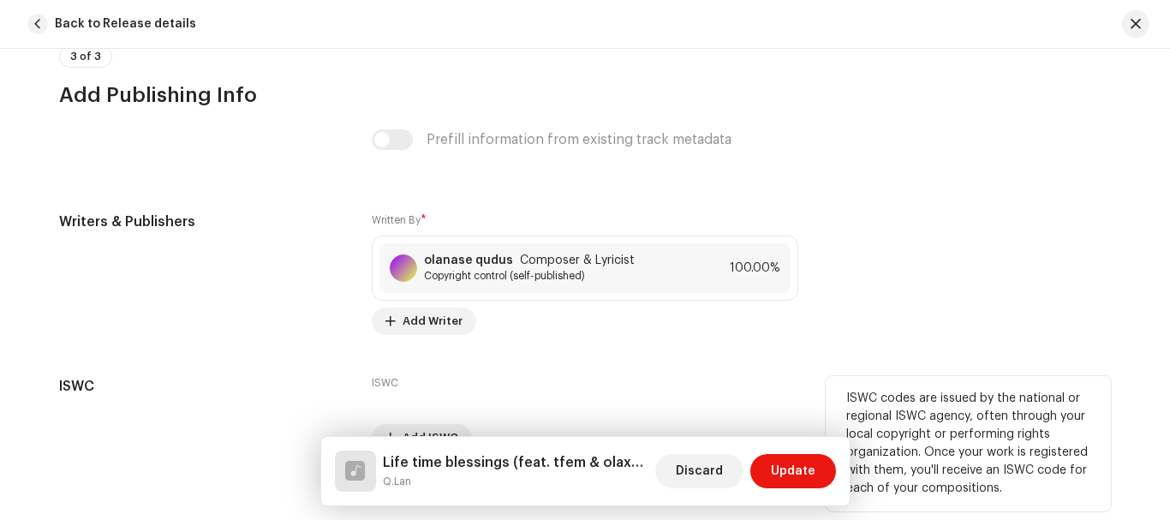
scroll to position [3675, 0]
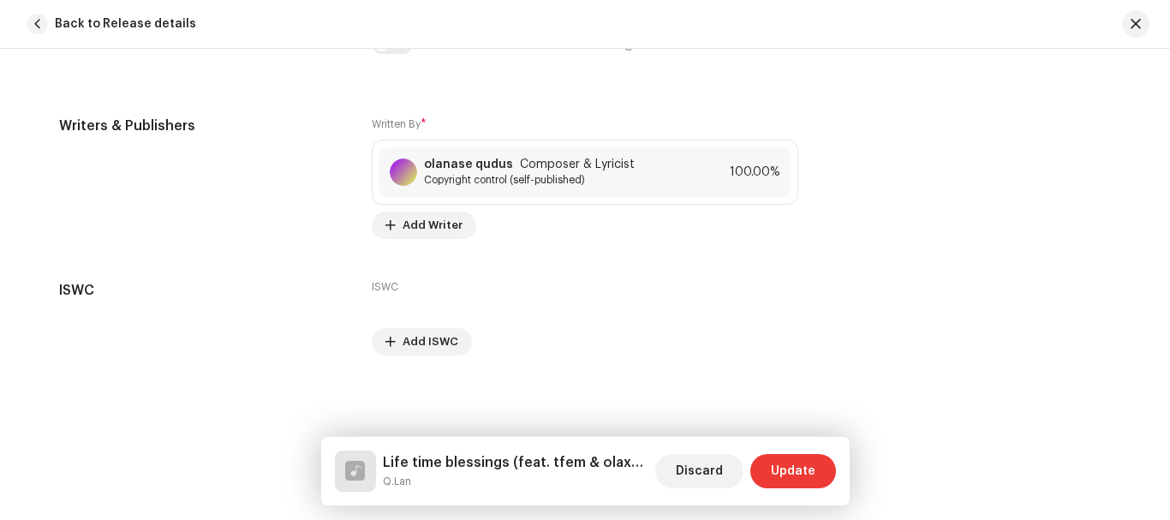
click at [786, 466] on span "Update" at bounding box center [793, 471] width 45 height 34
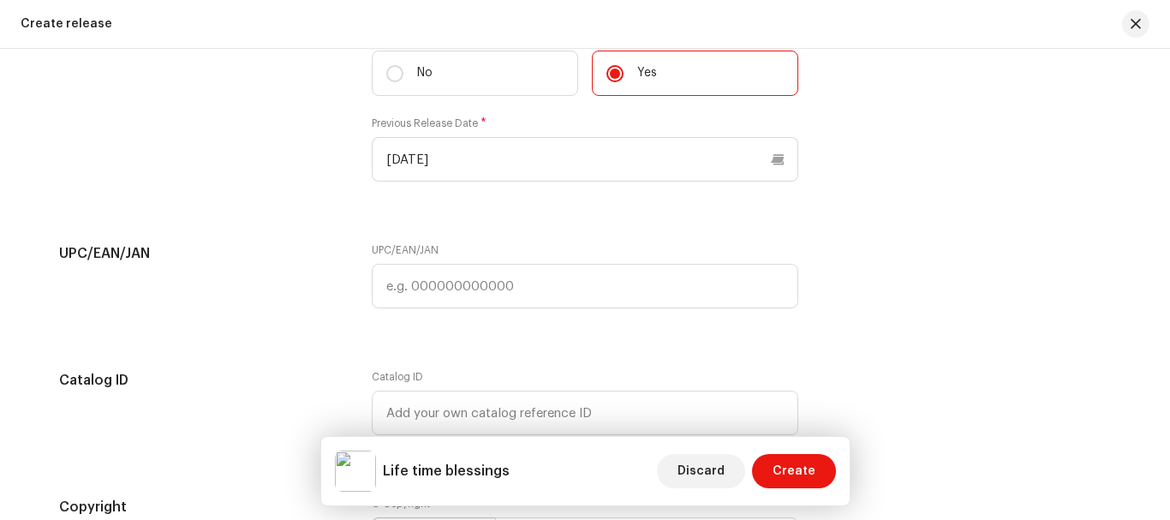
scroll to position [2504, 0]
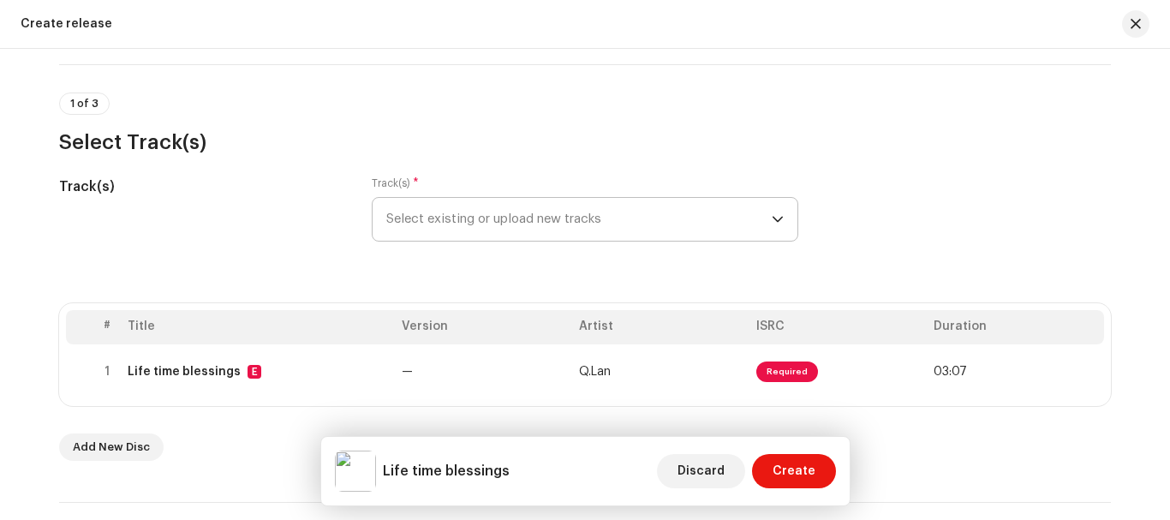
scroll to position [319, 0]
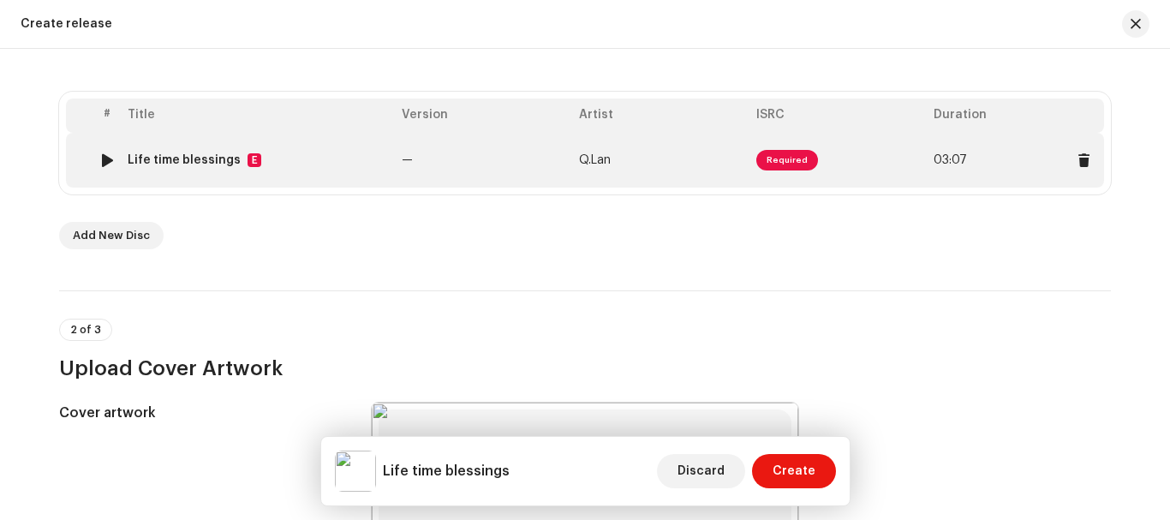
click at [776, 164] on span "Required" at bounding box center [787, 160] width 62 height 21
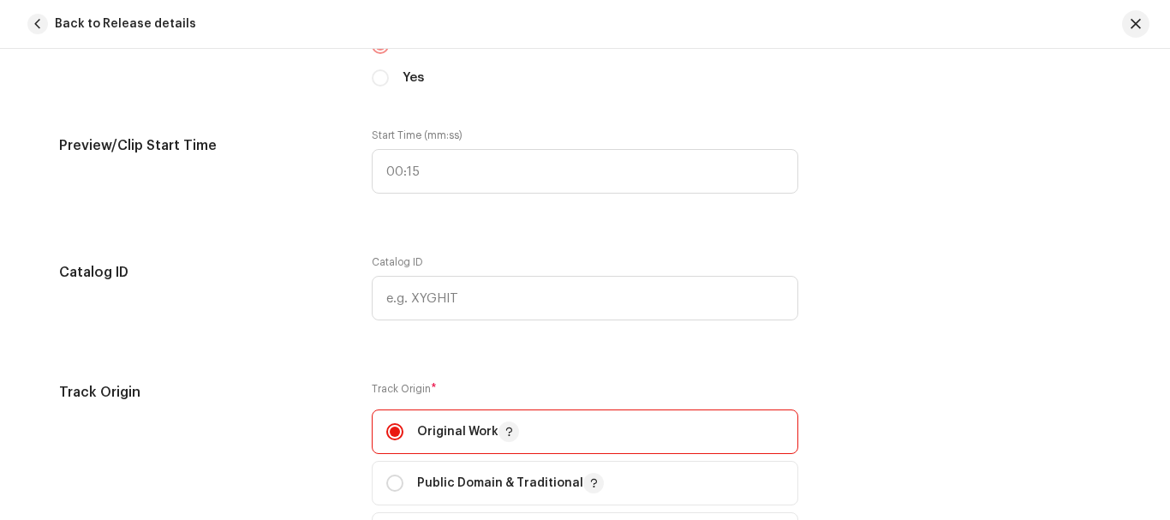
scroll to position [1946, 0]
click at [1129, 23] on button "button" at bounding box center [1135, 23] width 27 height 27
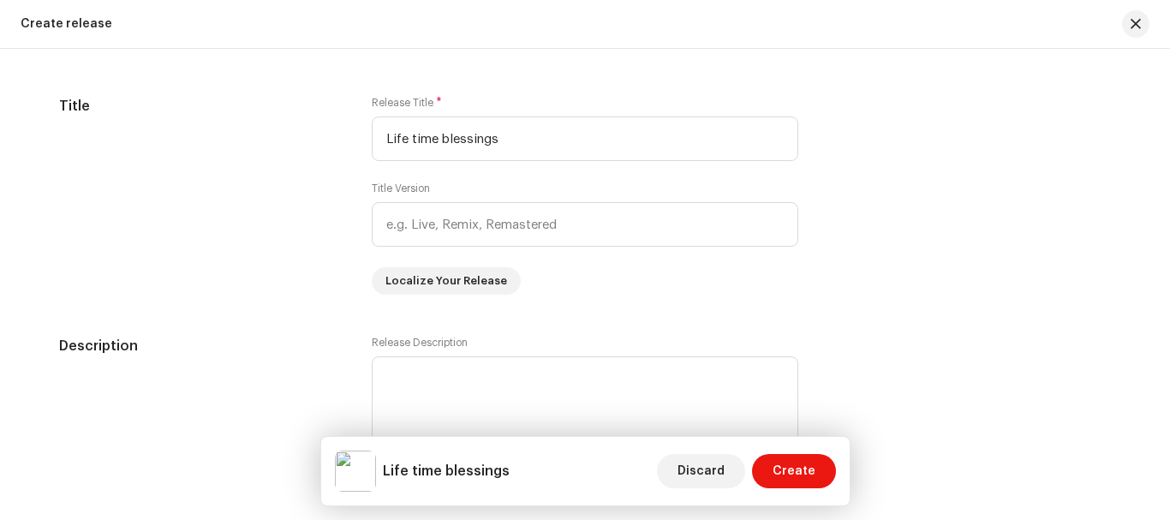
scroll to position [2798, 0]
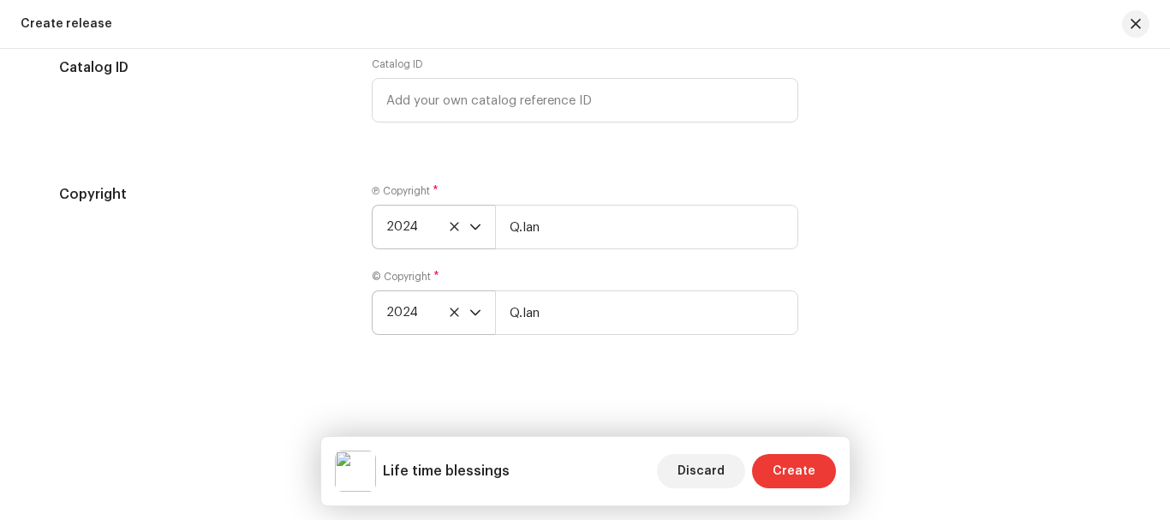
click at [795, 462] on span "Create" at bounding box center [793, 471] width 43 height 34
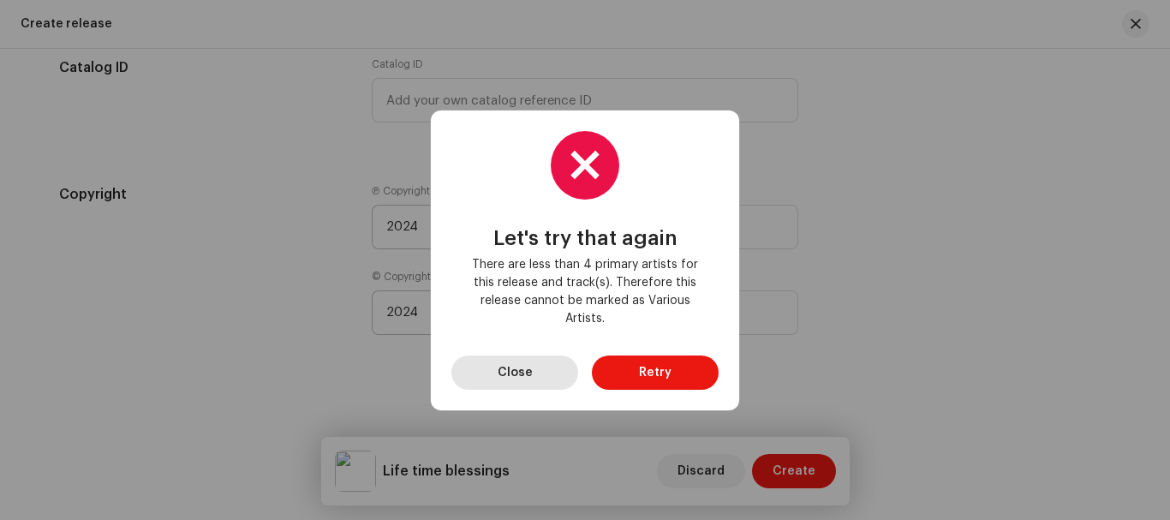
click at [531, 376] on button "Close" at bounding box center [514, 372] width 127 height 34
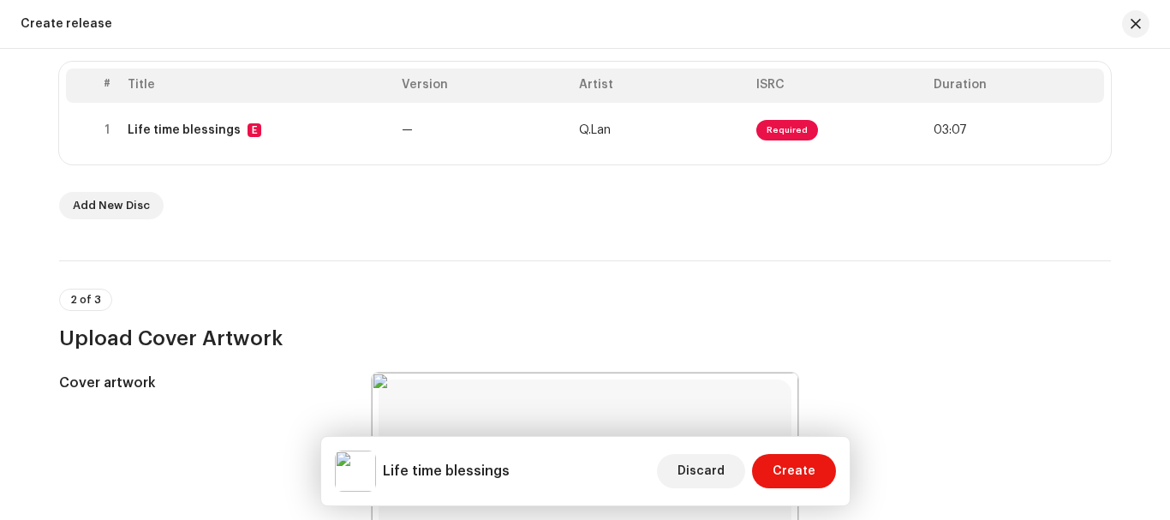
scroll to position [293, 0]
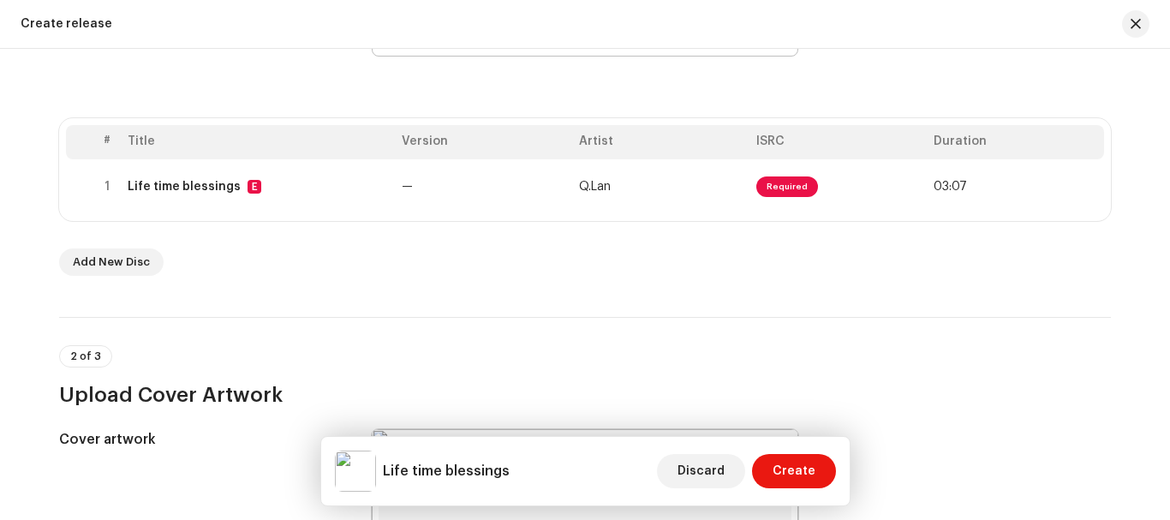
click at [816, 216] on div "# Title Version Artist ISRC Duration 1 Life time blessings E — Q.Lan Required 0…" at bounding box center [585, 169] width 1052 height 103
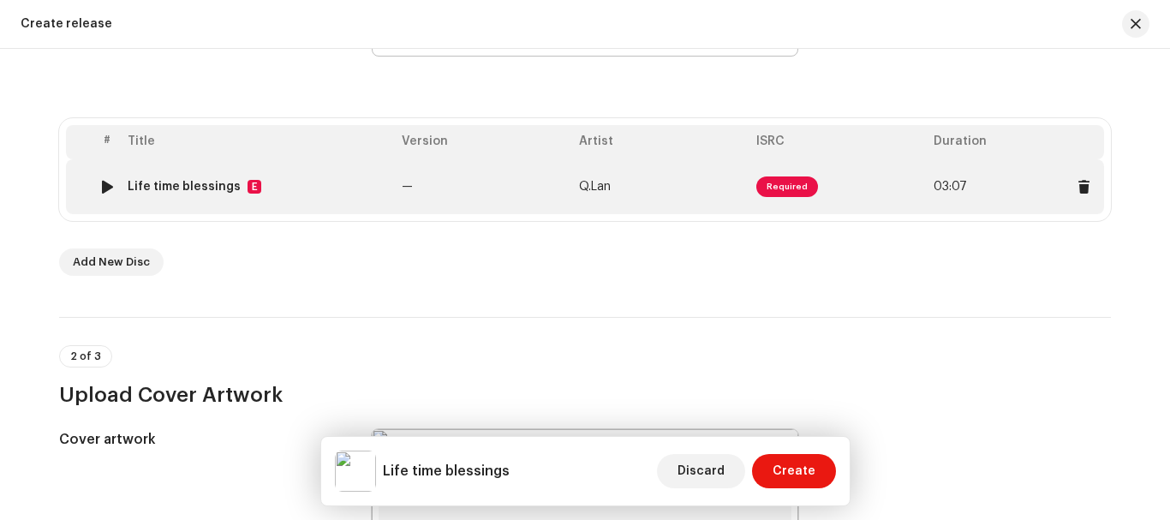
click at [815, 196] on td "Required" at bounding box center [837, 186] width 177 height 55
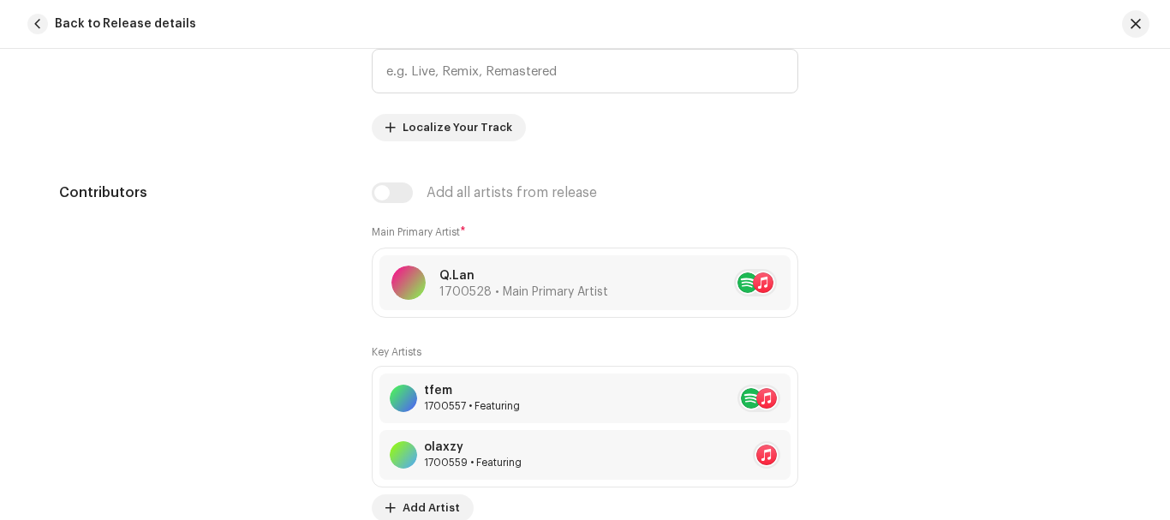
scroll to position [1038, 0]
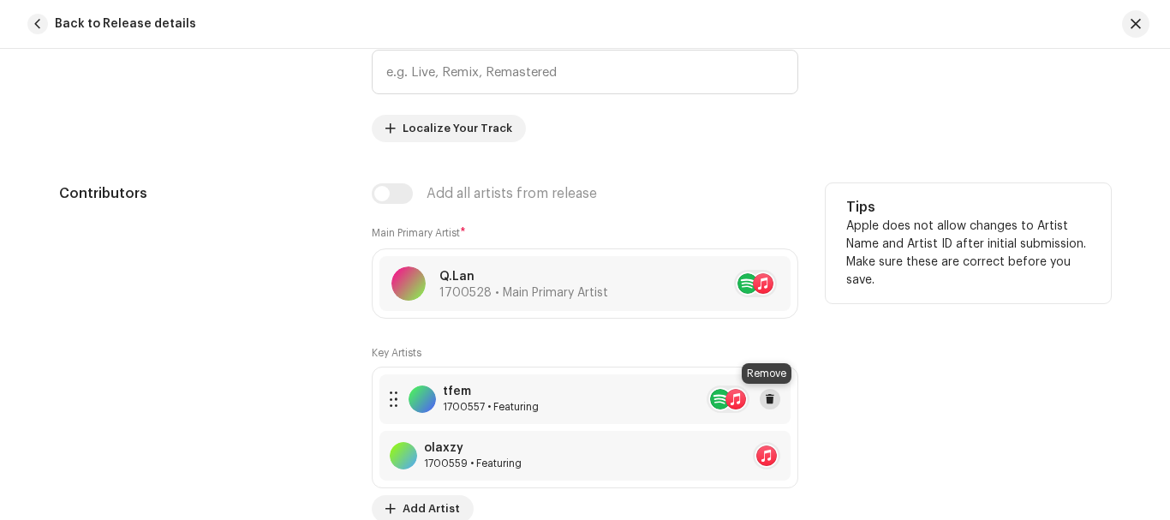
click at [765, 402] on span at bounding box center [770, 399] width 10 height 14
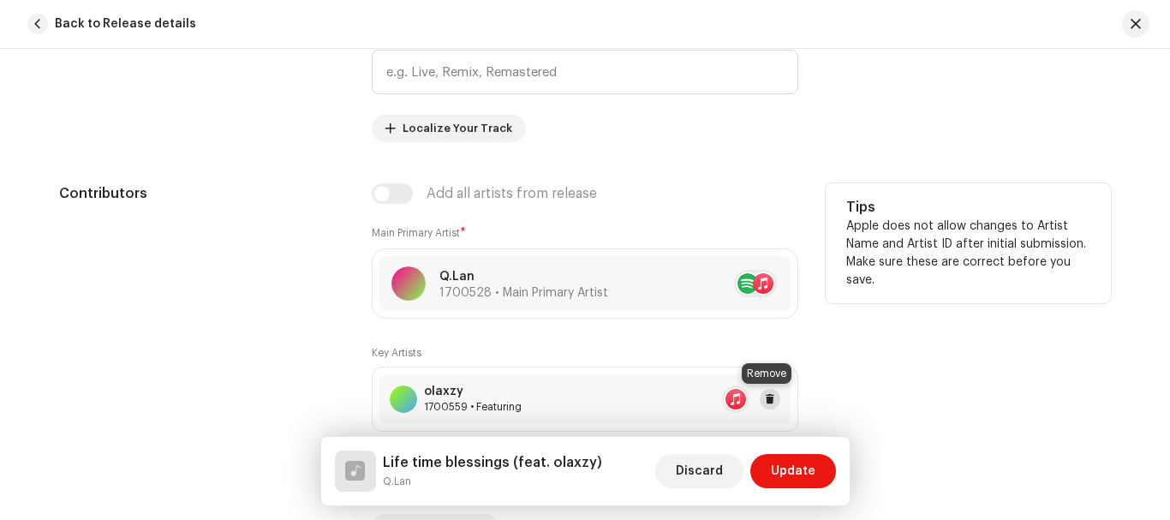
click at [765, 398] on span at bounding box center [770, 399] width 10 height 14
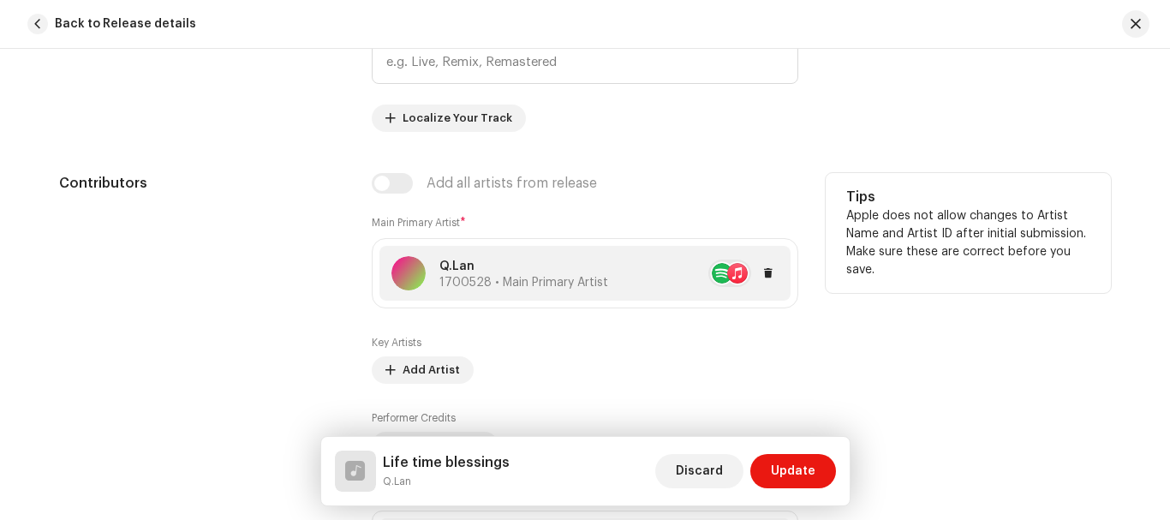
scroll to position [1045, 0]
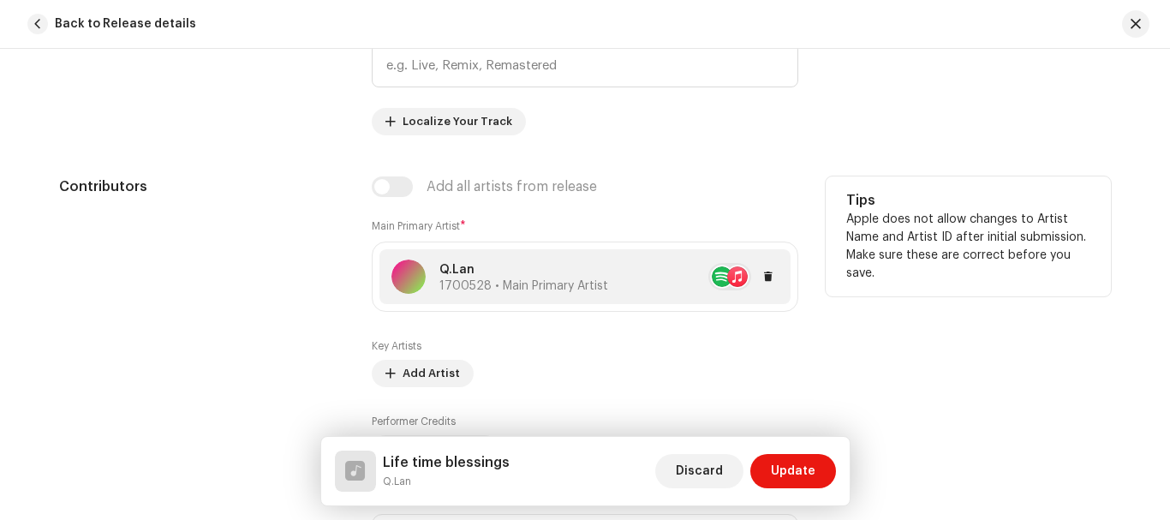
click at [551, 259] on div "Q.Lan 1700528 • Main Primary Artist" at bounding box center [499, 276] width 217 height 34
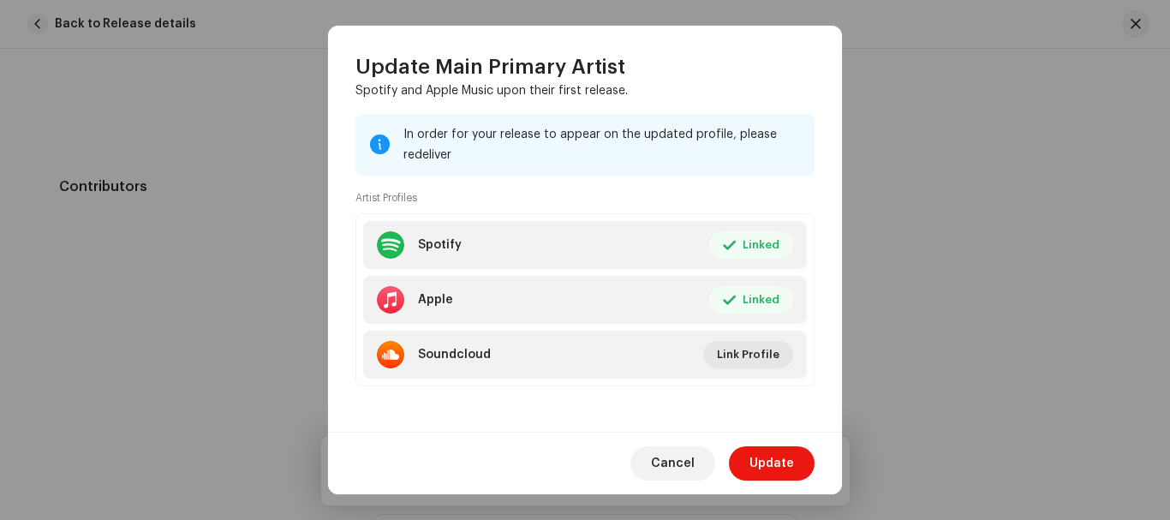
scroll to position [205, 0]
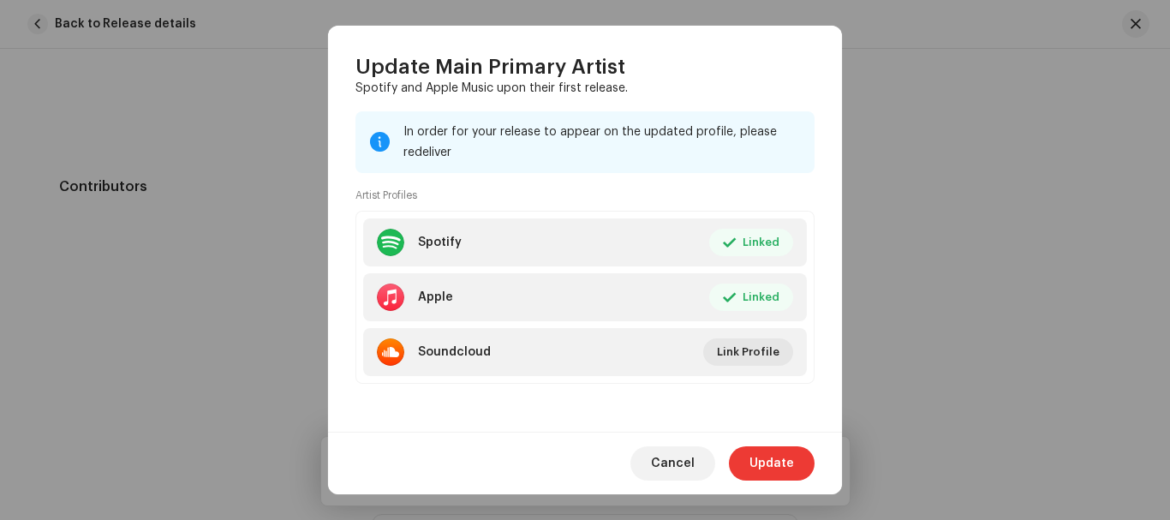
click at [757, 468] on span "Update" at bounding box center [771, 463] width 45 height 34
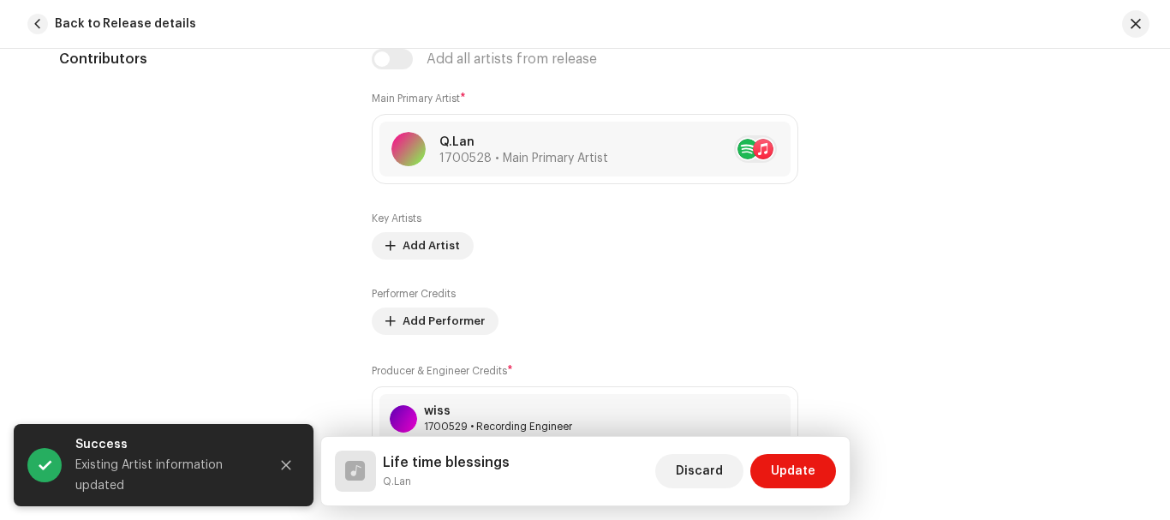
scroll to position [1177, 0]
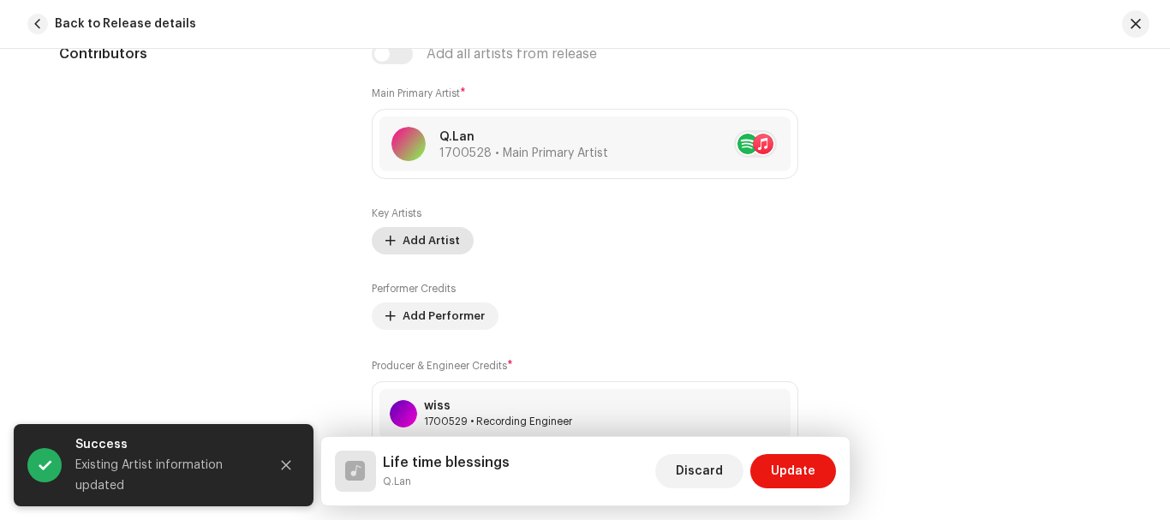
click at [410, 238] on span "Add Artist" at bounding box center [430, 240] width 57 height 34
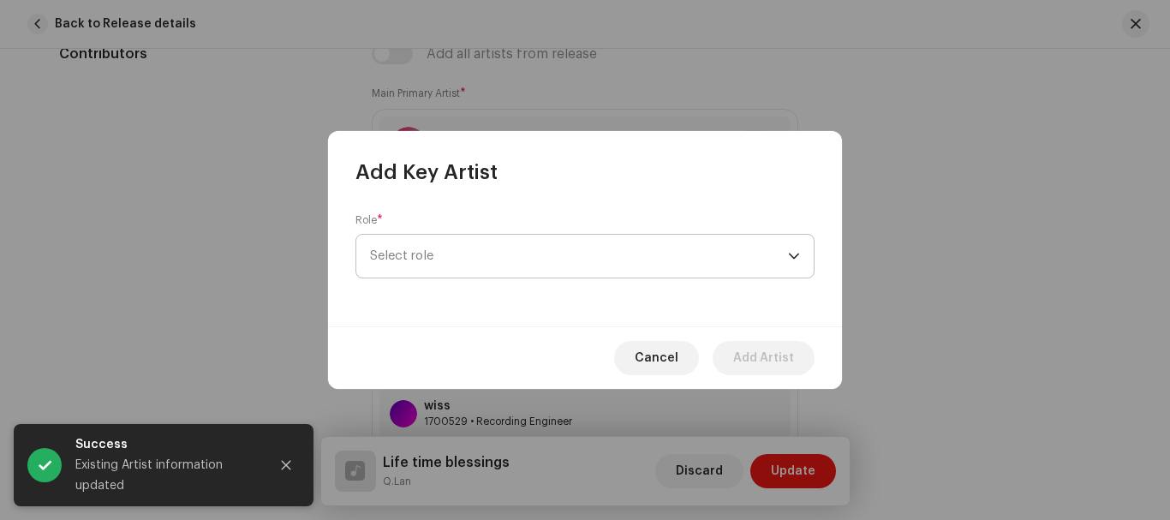
click at [483, 252] on span "Select role" at bounding box center [579, 256] width 418 height 43
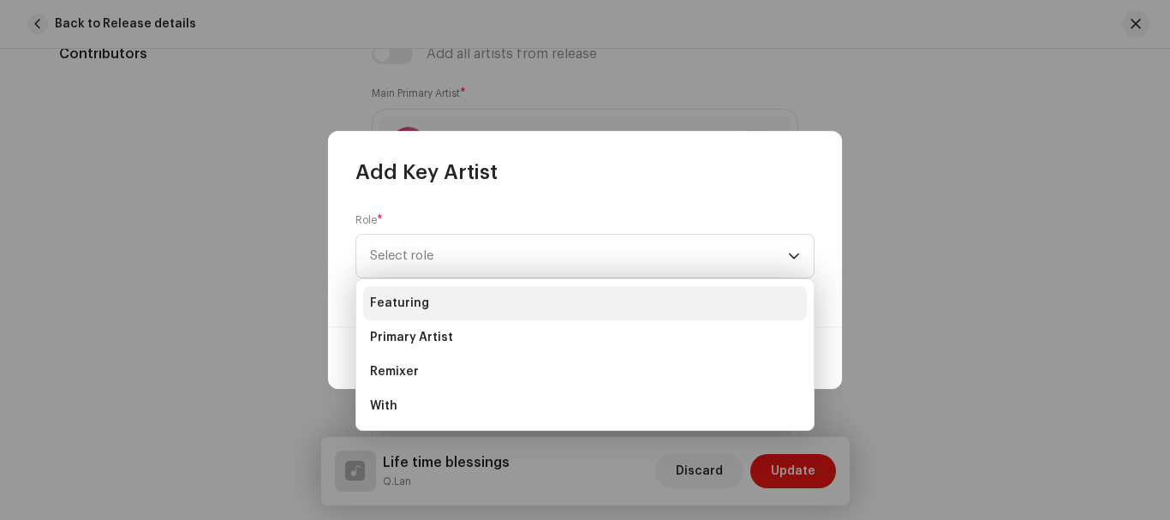
click at [455, 296] on li "Featuring" at bounding box center [585, 303] width 444 height 34
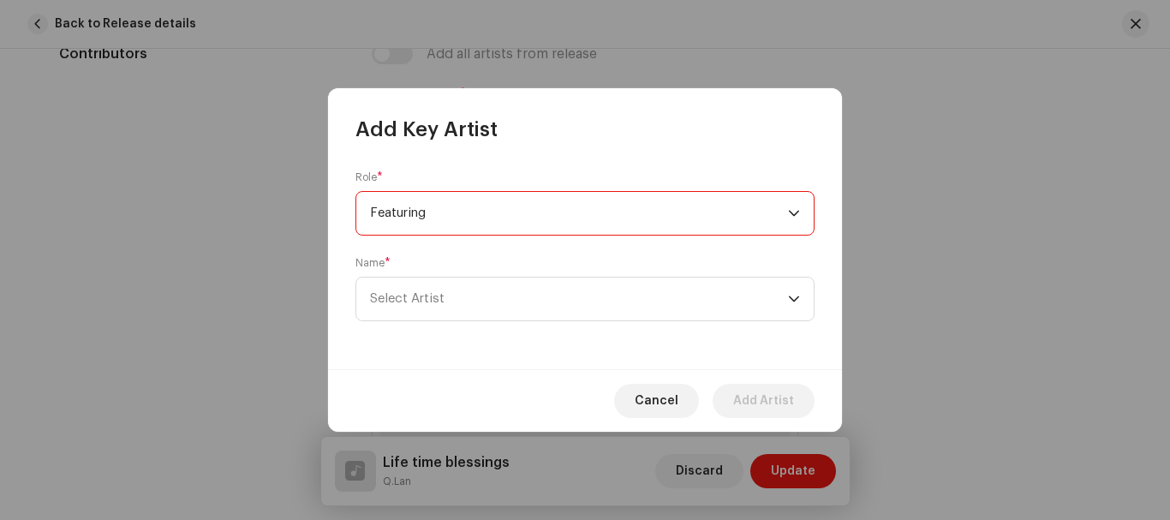
click at [455, 296] on span "Select Artist" at bounding box center [579, 298] width 418 height 43
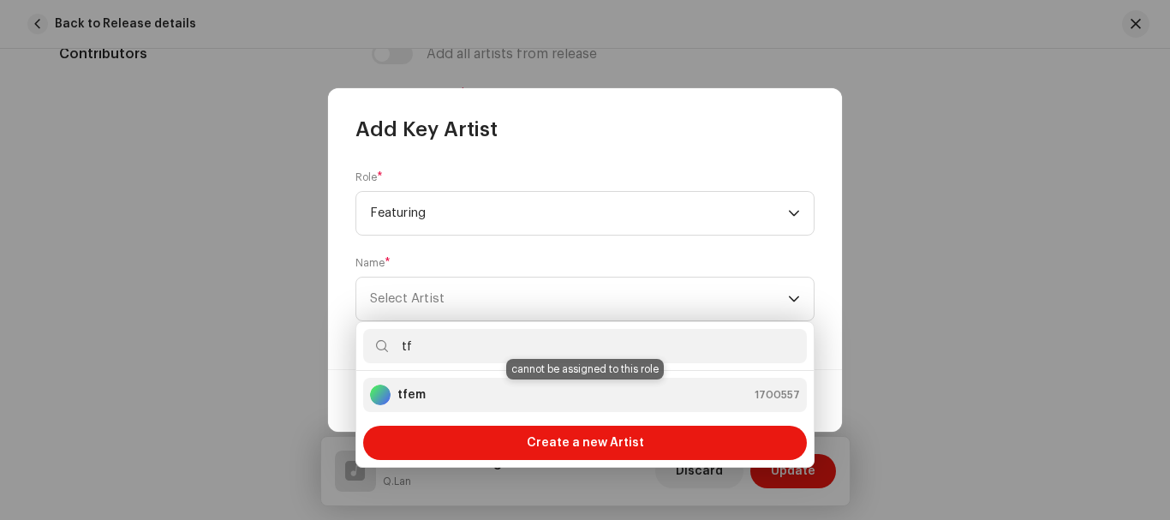
type input "tf"
click at [493, 389] on div "tfem 1700557" at bounding box center [585, 394] width 430 height 21
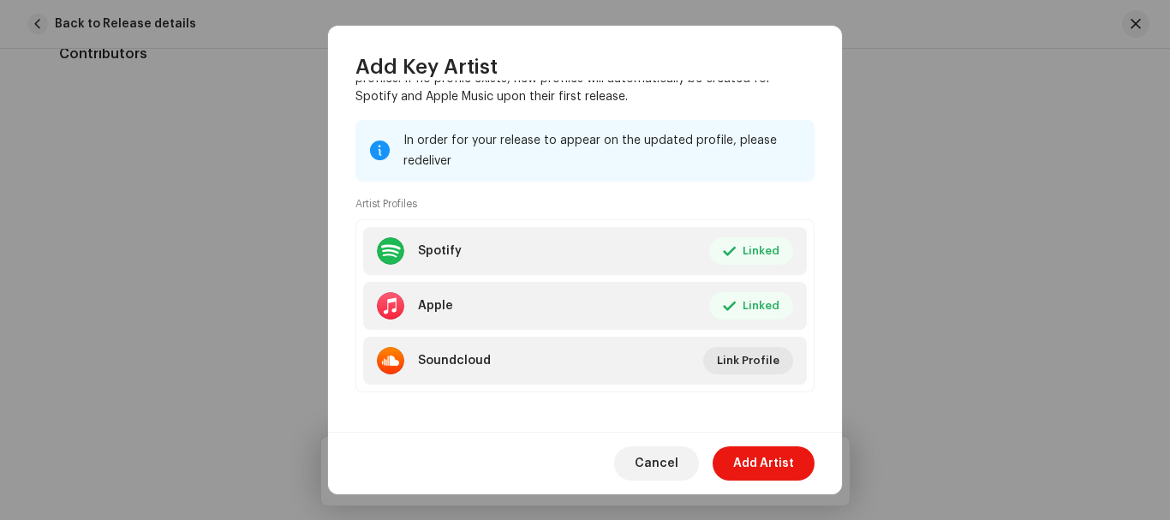
scroll to position [290, 0]
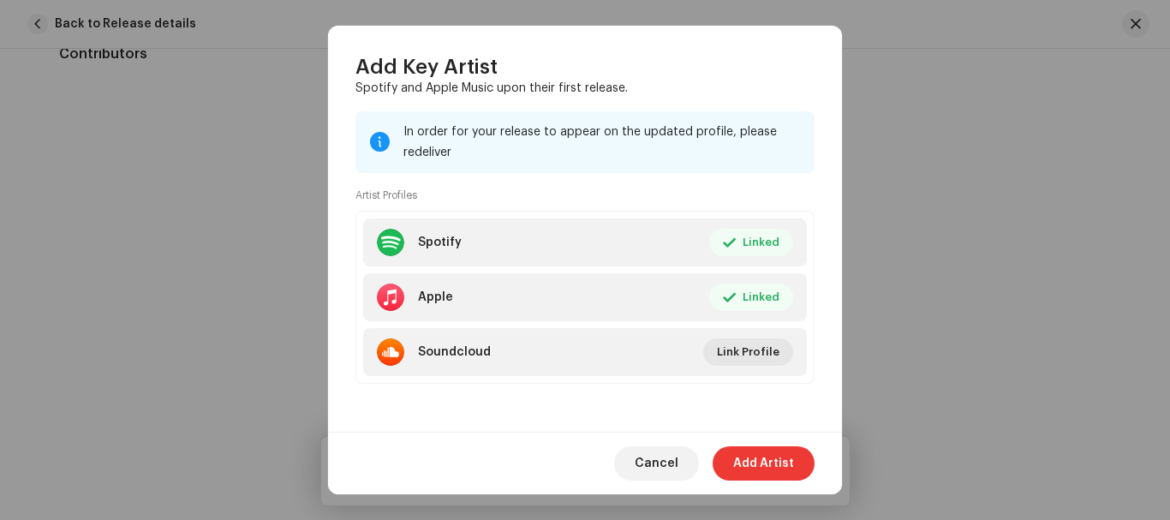
click at [766, 468] on span "Add Artist" at bounding box center [763, 463] width 61 height 34
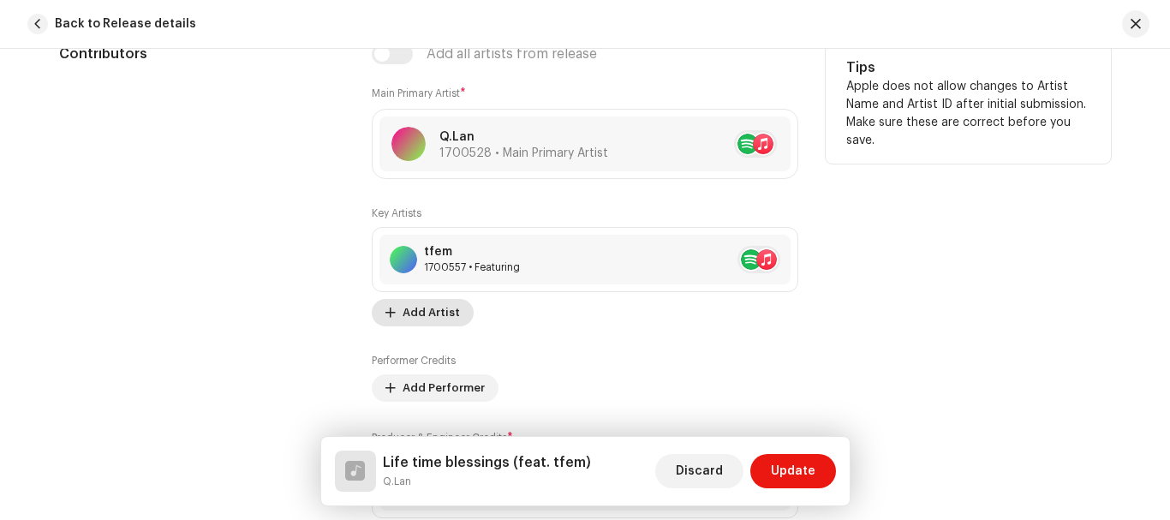
click at [423, 310] on span "Add Artist" at bounding box center [430, 312] width 57 height 34
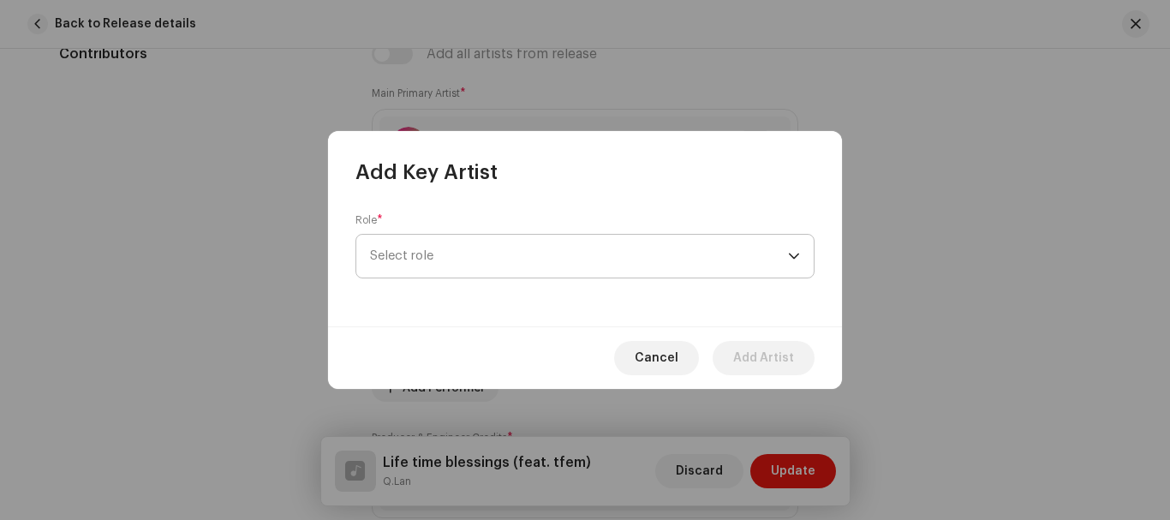
click at [481, 253] on span "Select role" at bounding box center [579, 256] width 418 height 43
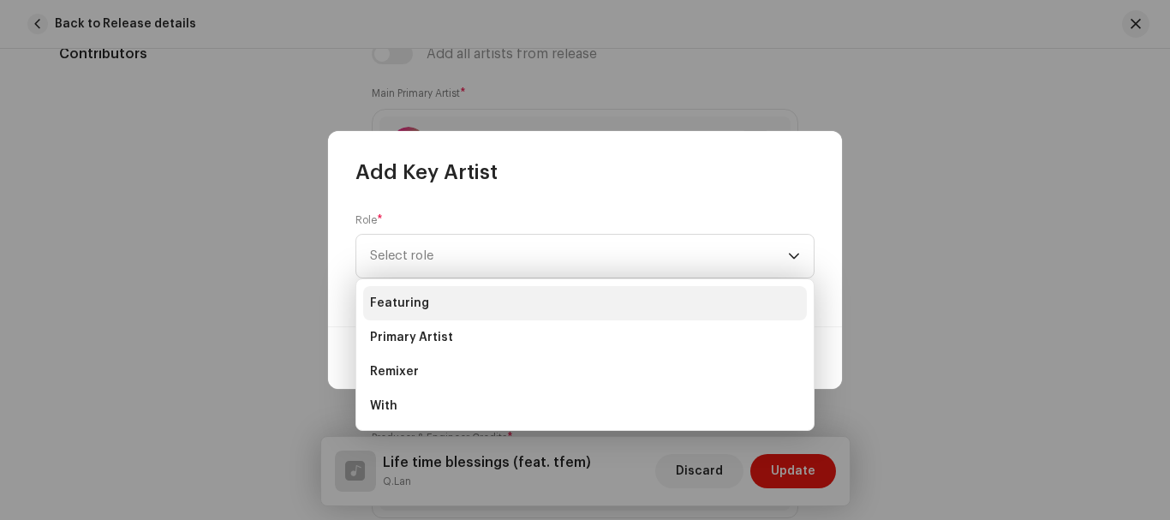
click at [446, 309] on li "Featuring" at bounding box center [585, 303] width 444 height 34
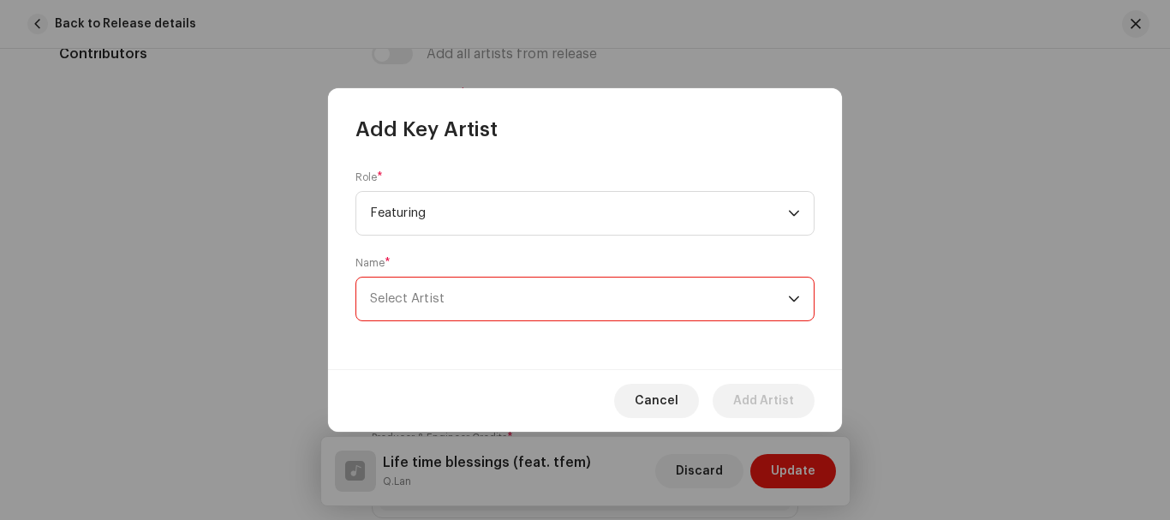
click at [468, 300] on span "Select Artist" at bounding box center [579, 298] width 418 height 43
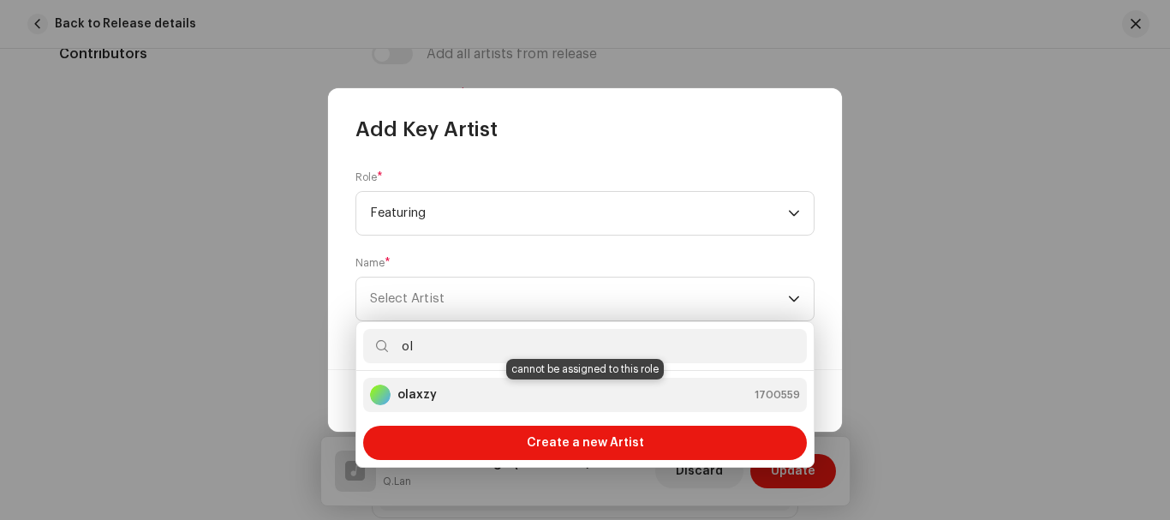
type input "ol"
click at [494, 392] on div "olaxzy 1700559" at bounding box center [585, 394] width 430 height 21
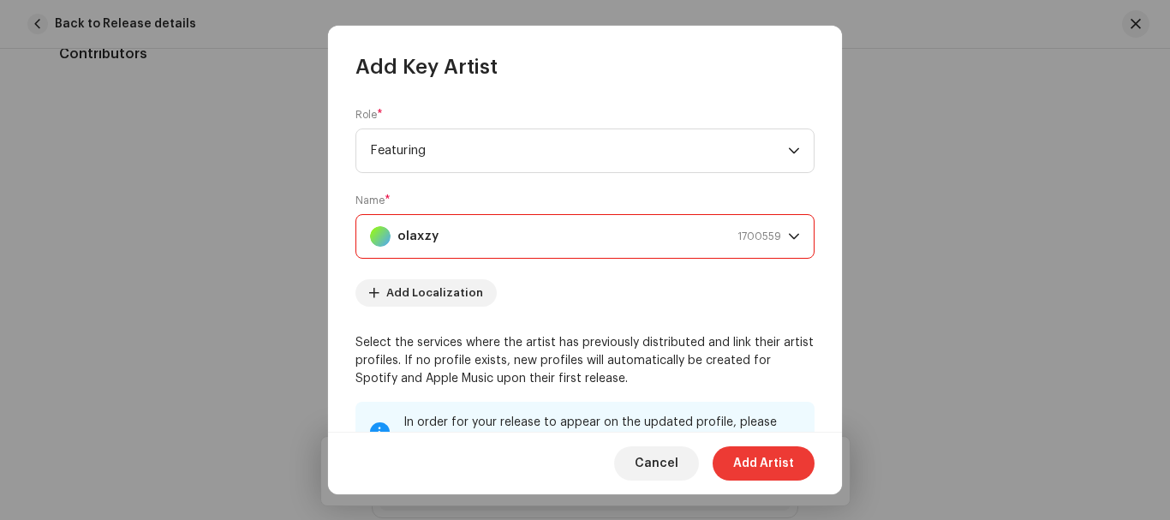
click at [758, 465] on span "Add Artist" at bounding box center [763, 463] width 61 height 34
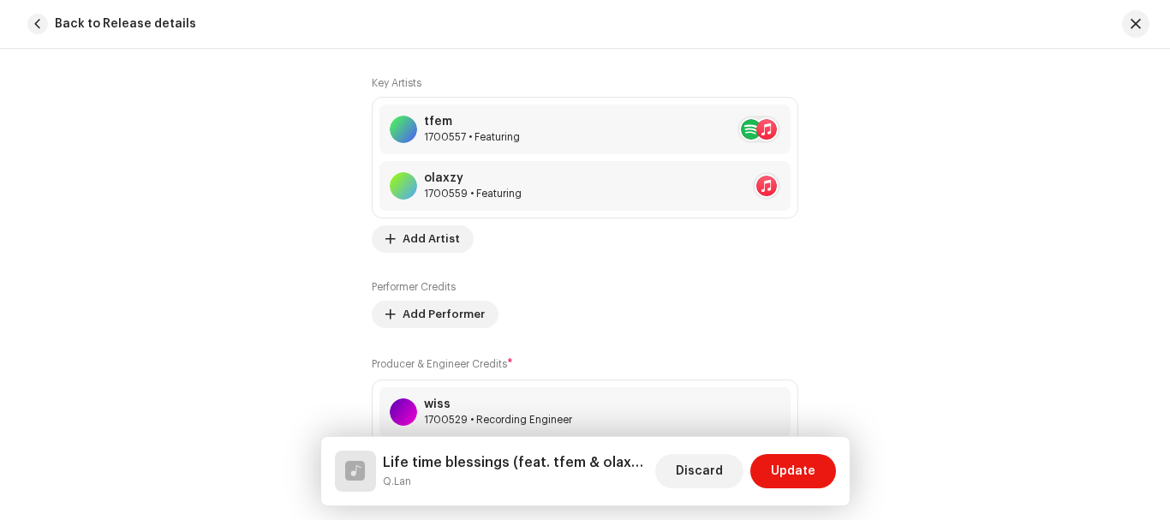
scroll to position [1318, 0]
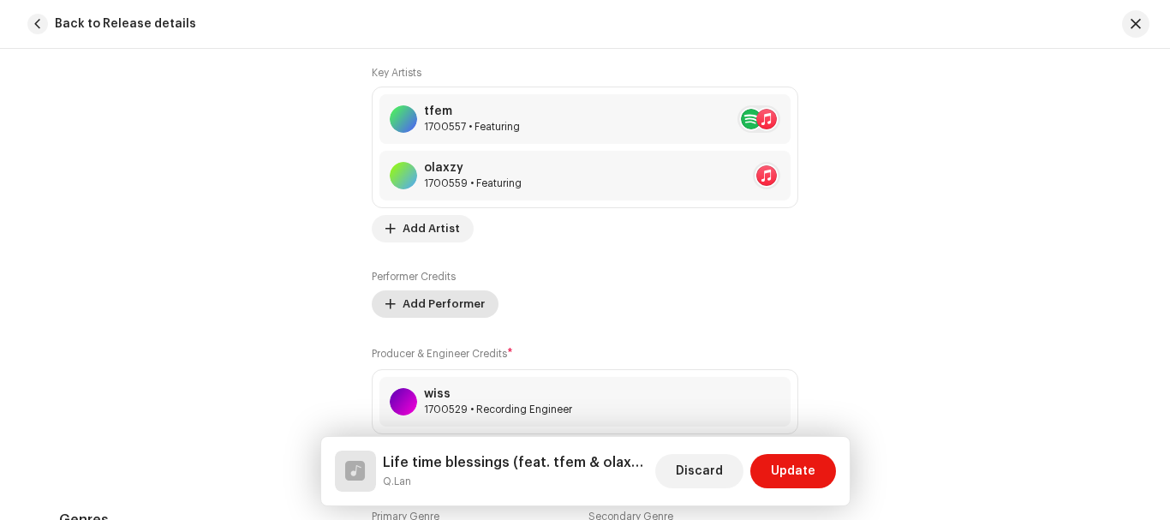
click at [450, 299] on span "Add Performer" at bounding box center [443, 304] width 82 height 34
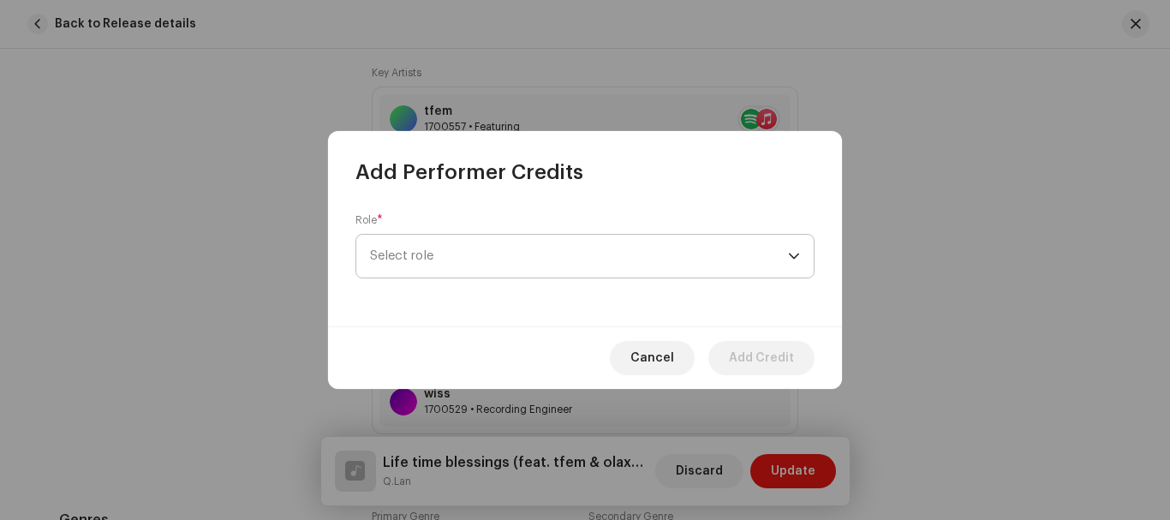
click at [497, 252] on span "Select role" at bounding box center [579, 256] width 418 height 43
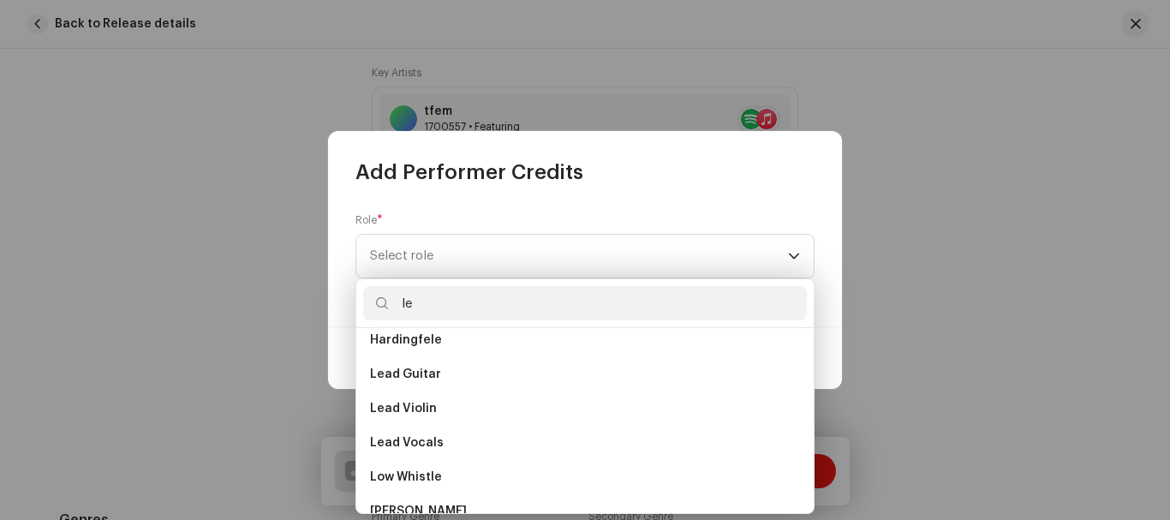
scroll to position [0, 0]
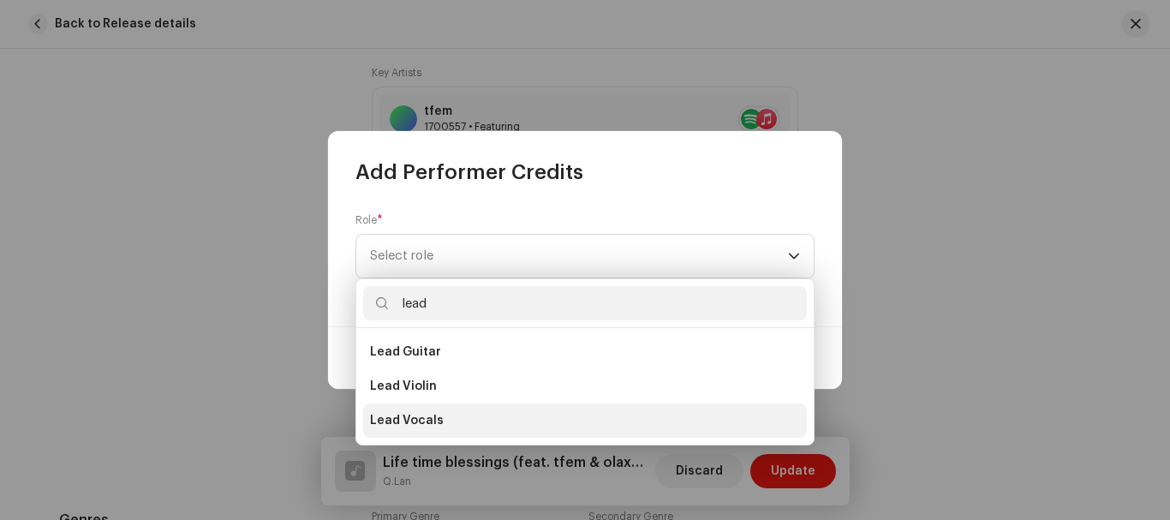
type input "lead"
click at [474, 416] on li "Lead Vocals" at bounding box center [585, 420] width 444 height 34
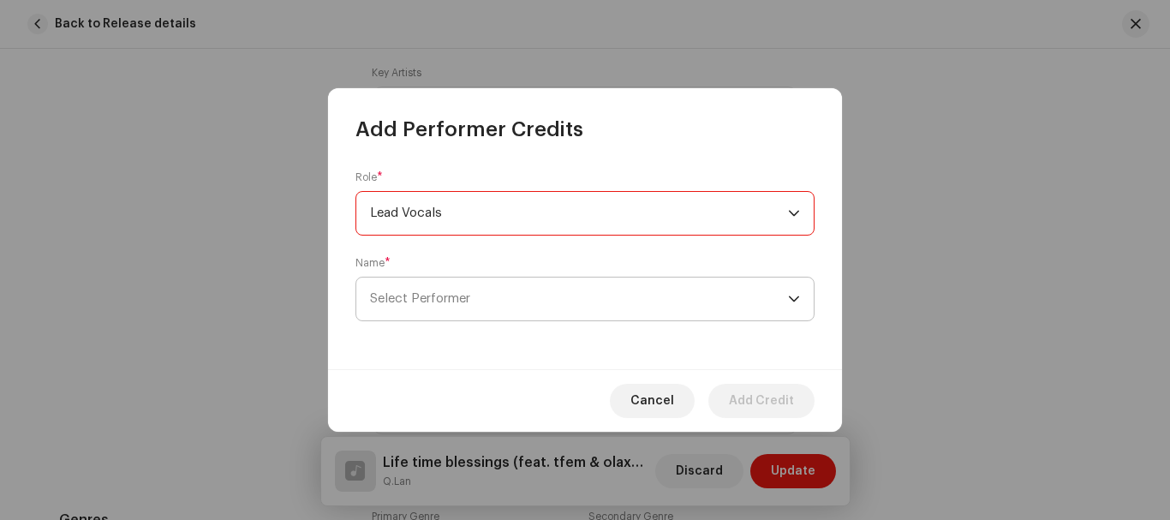
click at [509, 288] on span "Select Performer" at bounding box center [579, 298] width 418 height 43
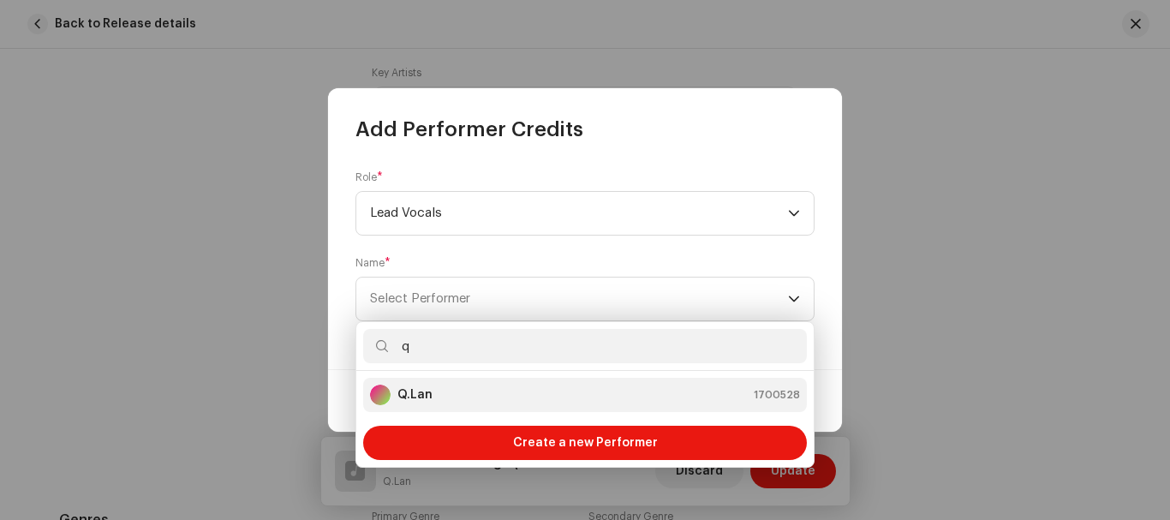
type input "q"
click at [547, 390] on div "Q.Lan 1700528" at bounding box center [585, 394] width 430 height 21
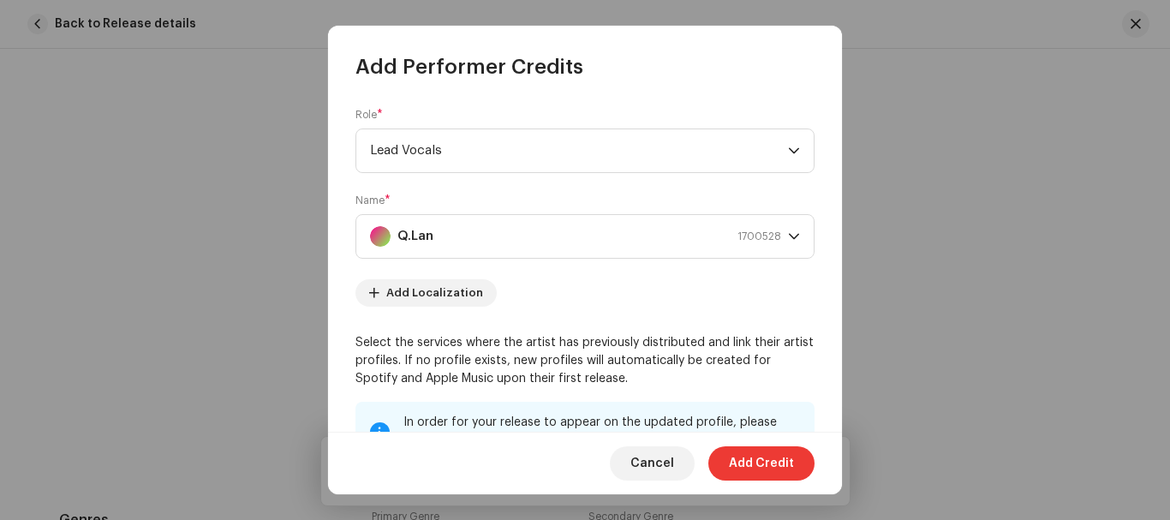
click at [755, 455] on span "Add Credit" at bounding box center [761, 463] width 65 height 34
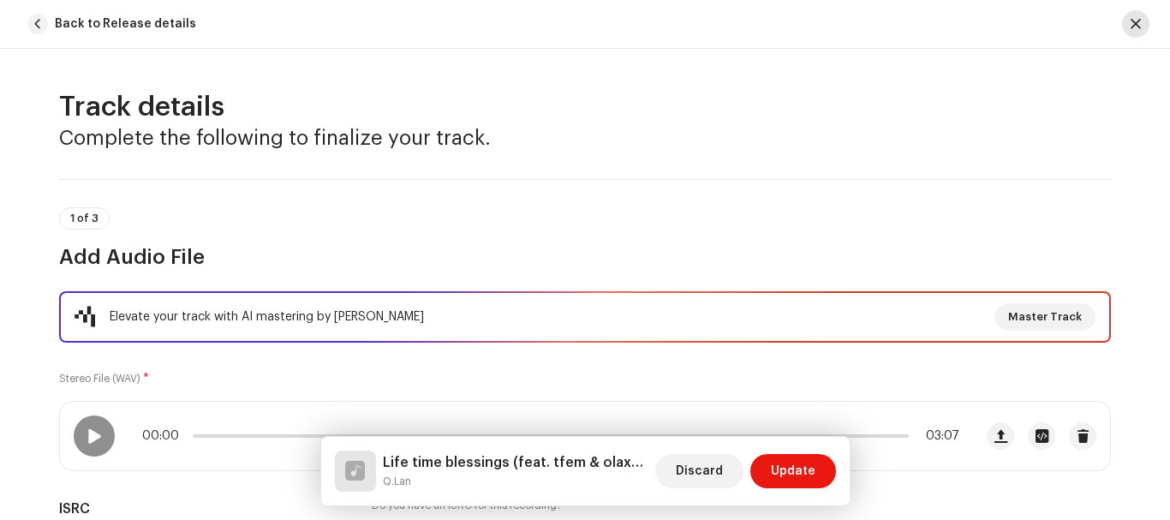
click at [1128, 22] on button "button" at bounding box center [1135, 23] width 27 height 27
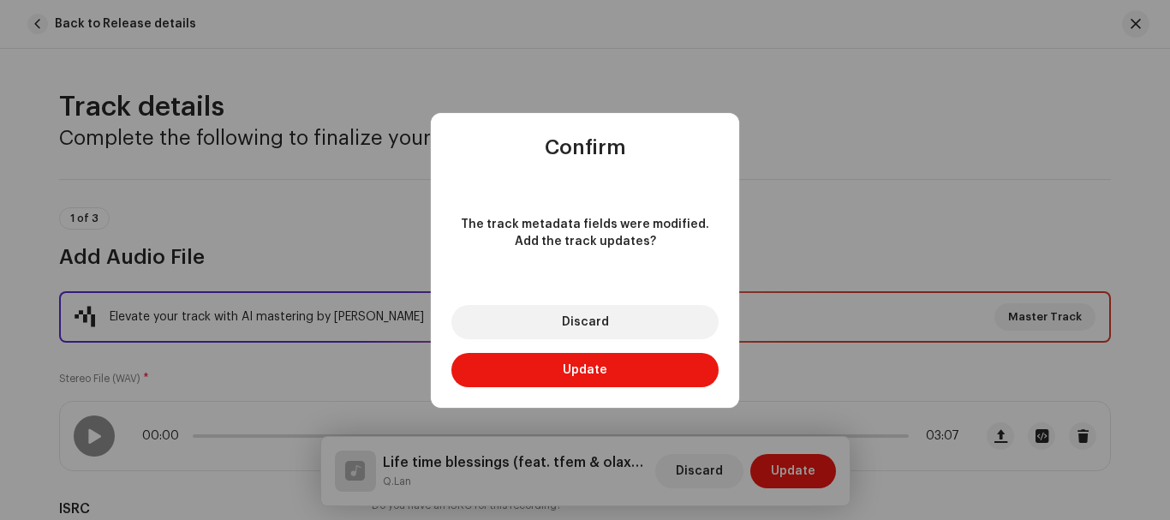
click at [794, 244] on div "Confirm The track metadata fields were modified. Add the track updates? Discard…" at bounding box center [585, 260] width 1170 height 520
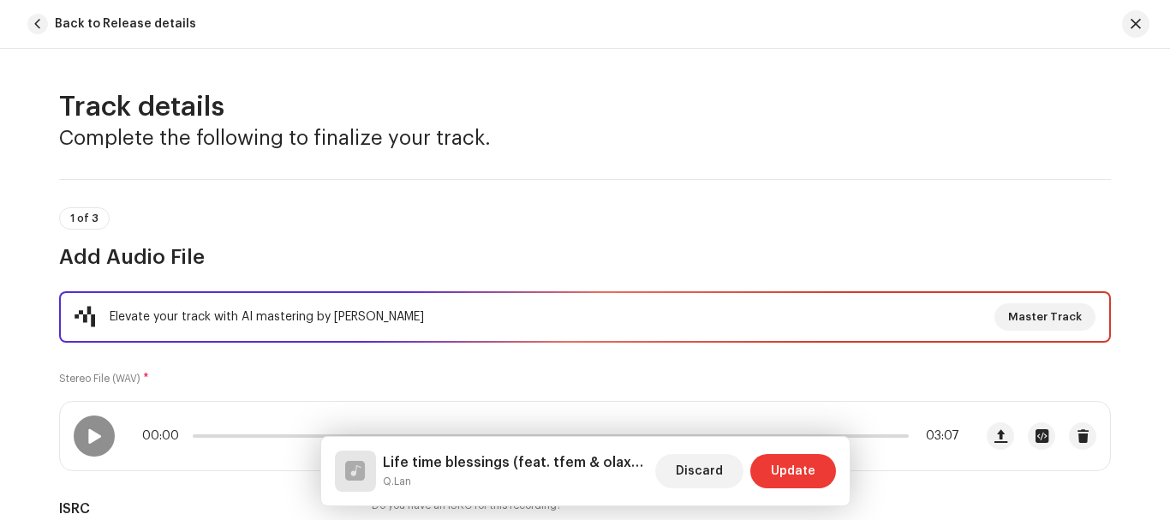
click at [802, 485] on span "Update" at bounding box center [793, 471] width 45 height 34
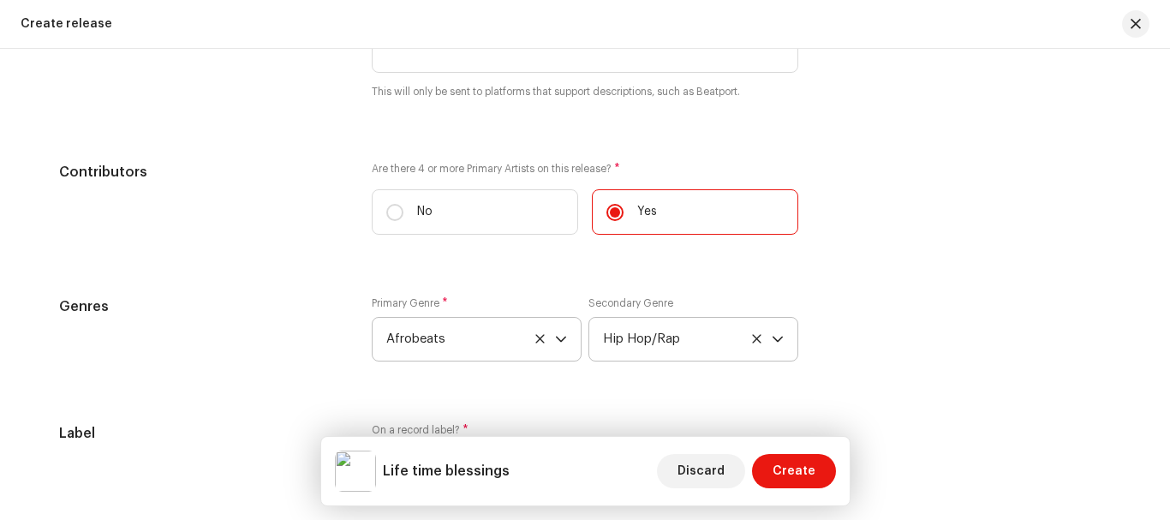
scroll to position [1958, 0]
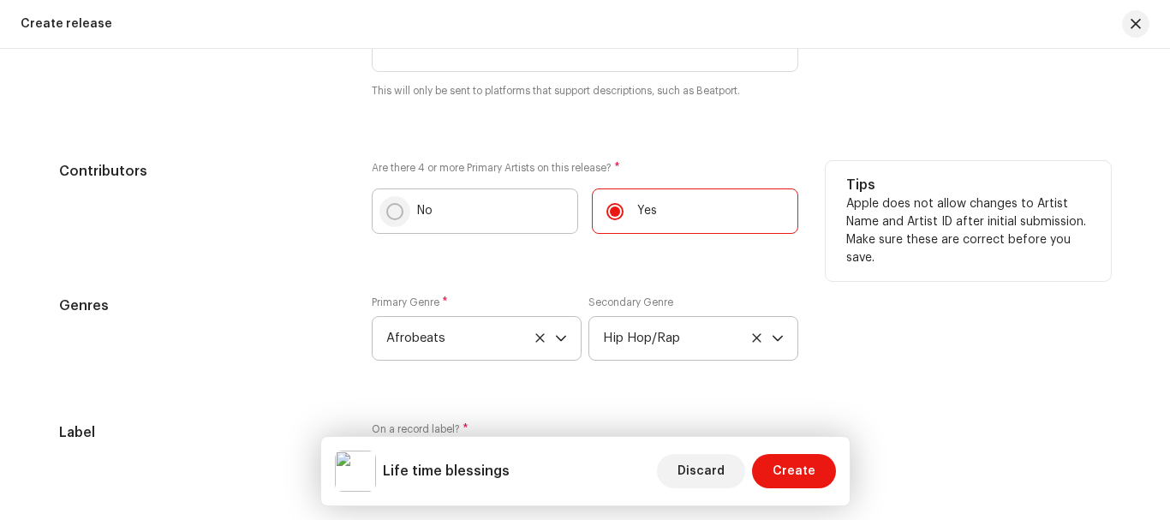
click at [386, 209] on input "No" at bounding box center [394, 211] width 17 height 17
radio input "true"
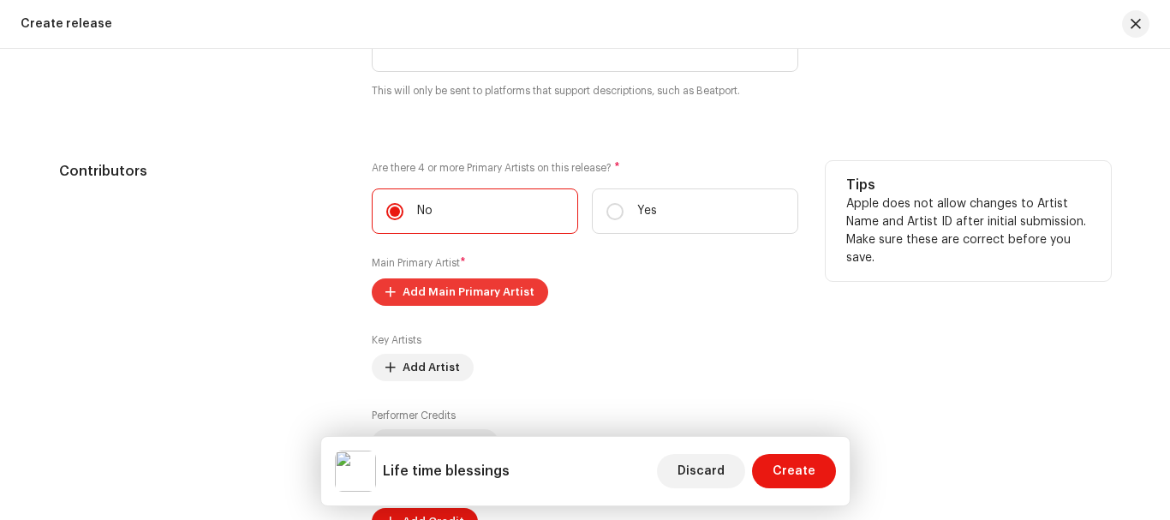
click at [477, 290] on span "Add Main Primary Artist" at bounding box center [468, 292] width 132 height 34
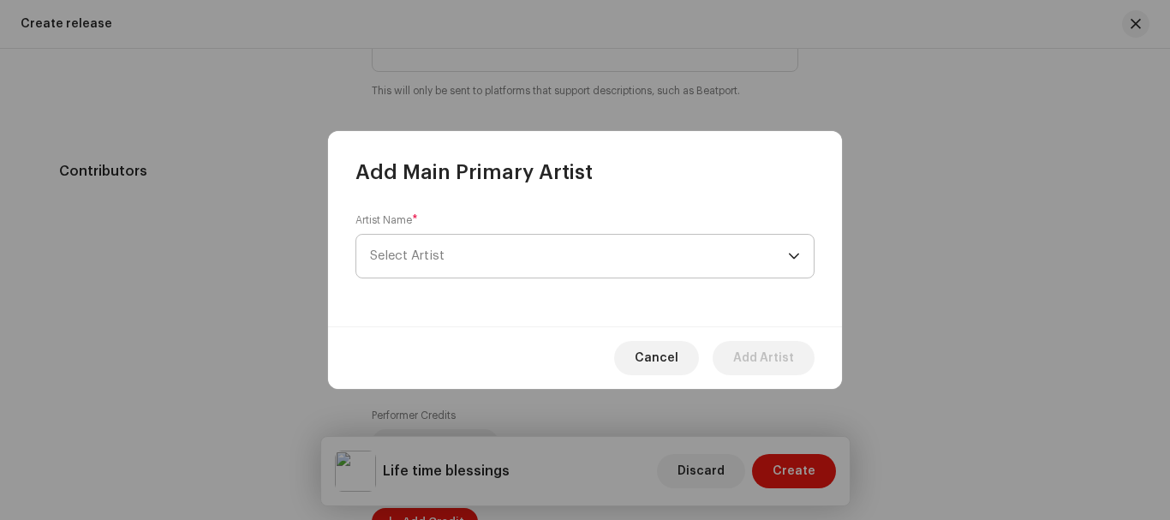
click at [489, 254] on span "Select Artist" at bounding box center [579, 256] width 418 height 43
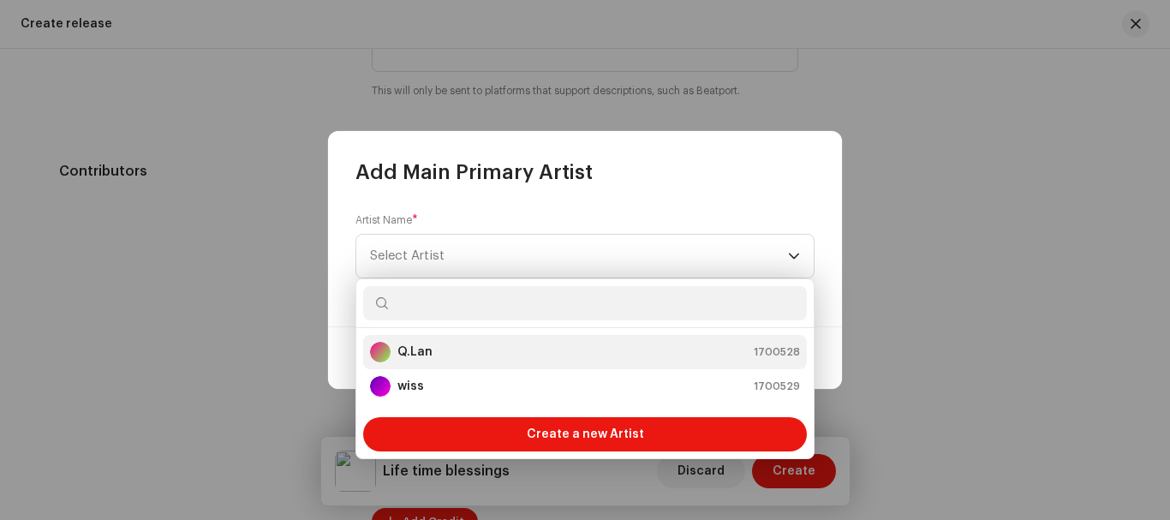
click at [459, 350] on div "Q.Lan 1700528" at bounding box center [585, 352] width 430 height 21
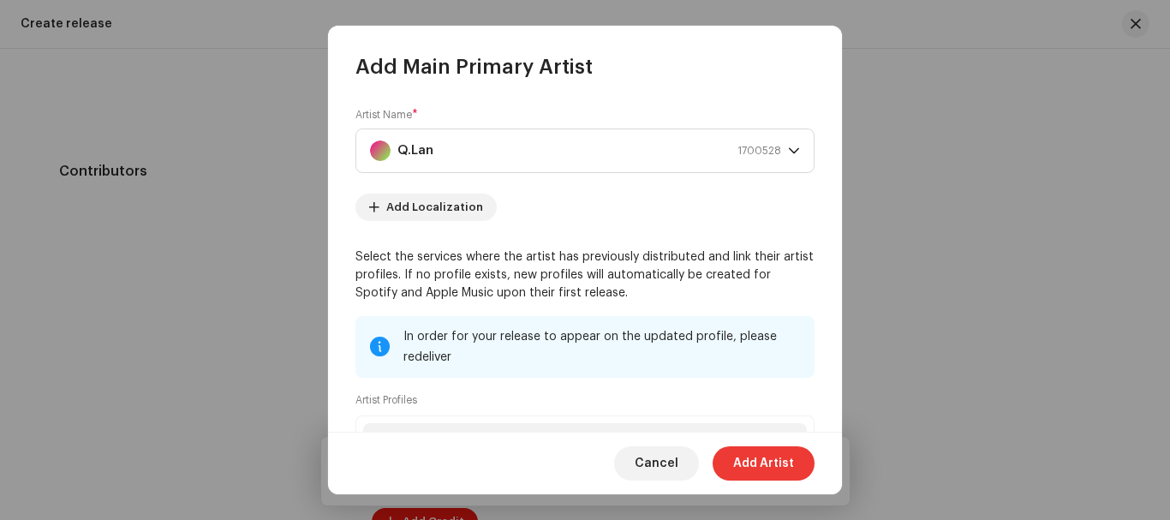
click at [762, 467] on span "Add Artist" at bounding box center [763, 463] width 61 height 34
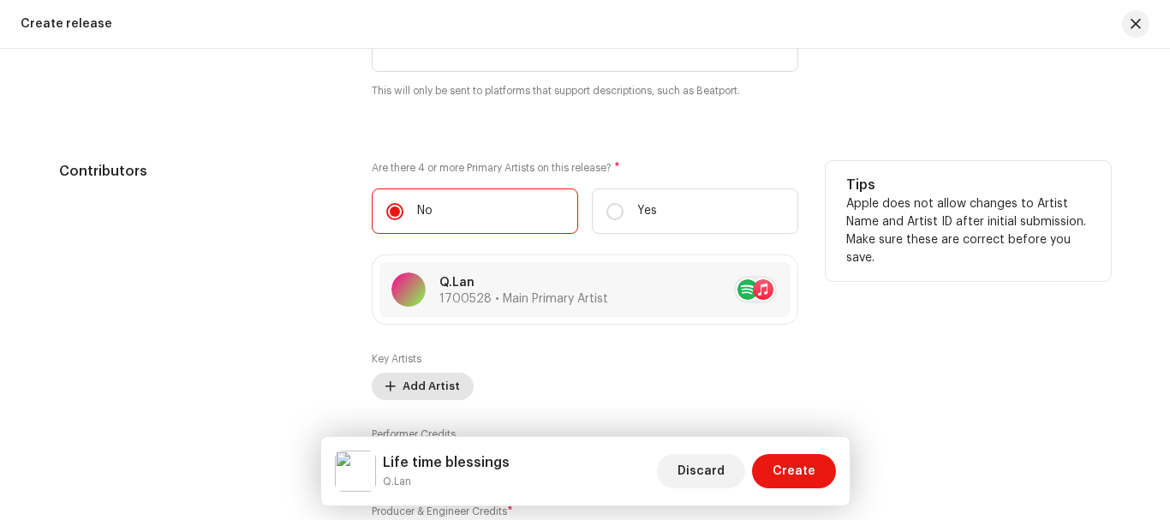
click at [417, 385] on span "Add Artist" at bounding box center [430, 386] width 57 height 34
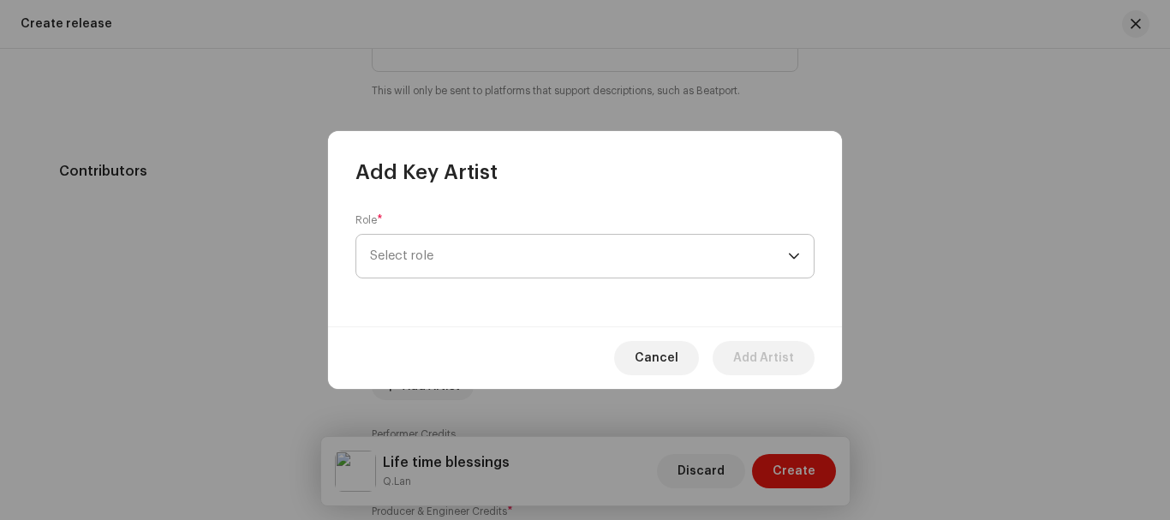
click at [447, 261] on span "Select role" at bounding box center [579, 256] width 418 height 43
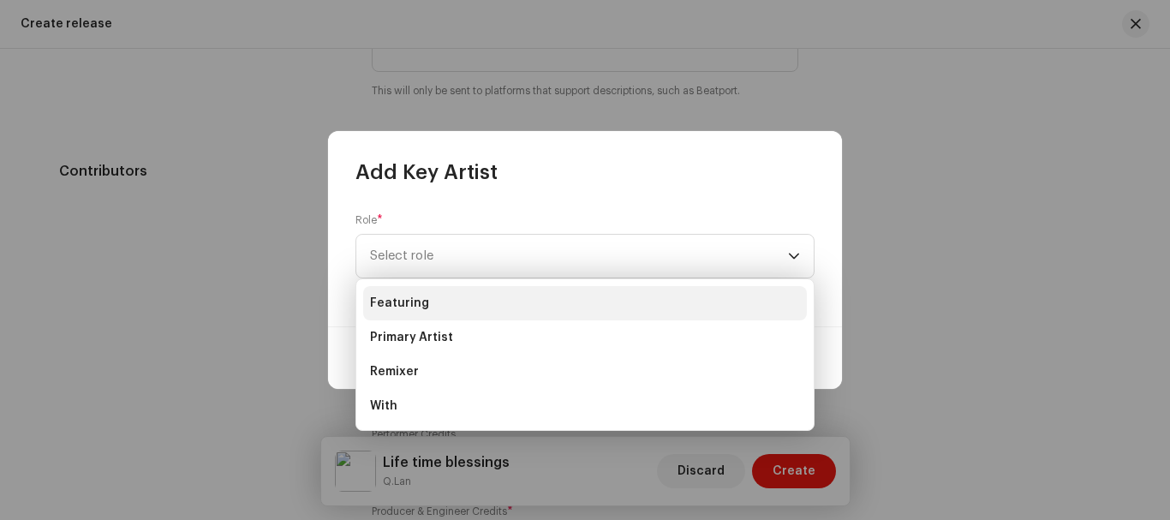
click at [436, 301] on li "Featuring" at bounding box center [585, 303] width 444 height 34
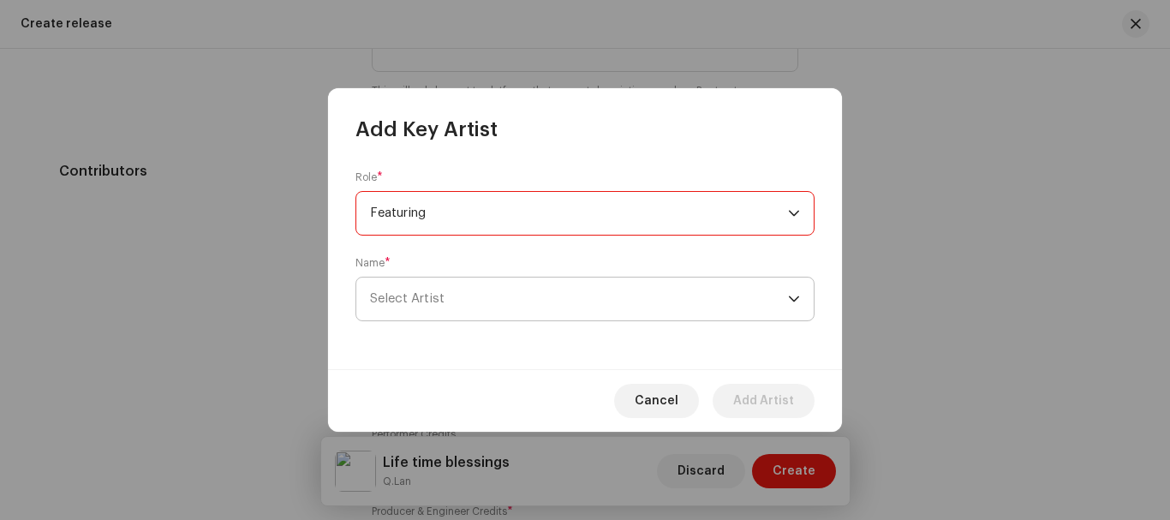
click at [462, 301] on span "Select Artist" at bounding box center [579, 298] width 418 height 43
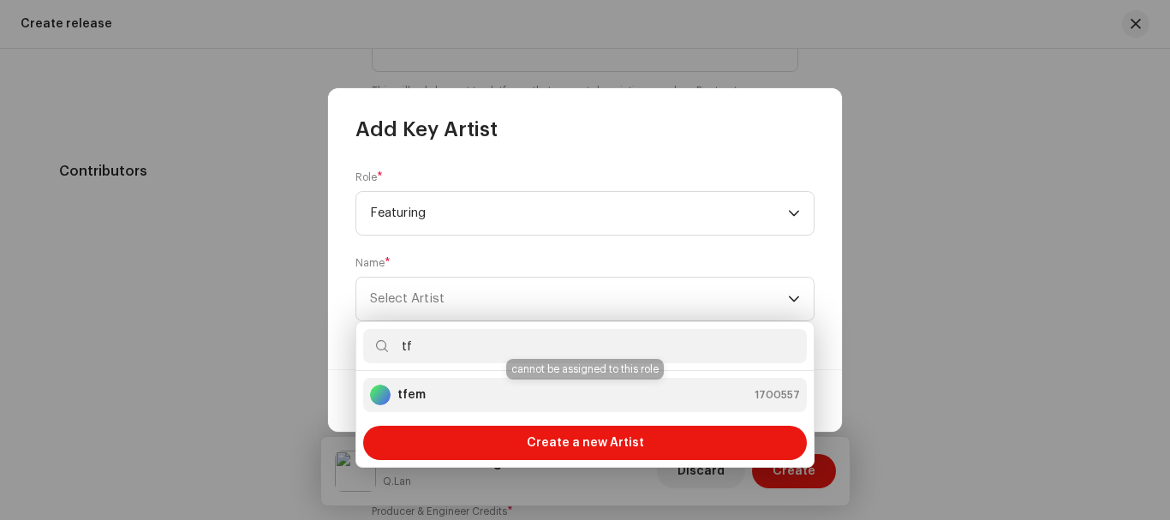
type input "tf"
click at [479, 396] on div "tfem 1700557" at bounding box center [585, 394] width 430 height 21
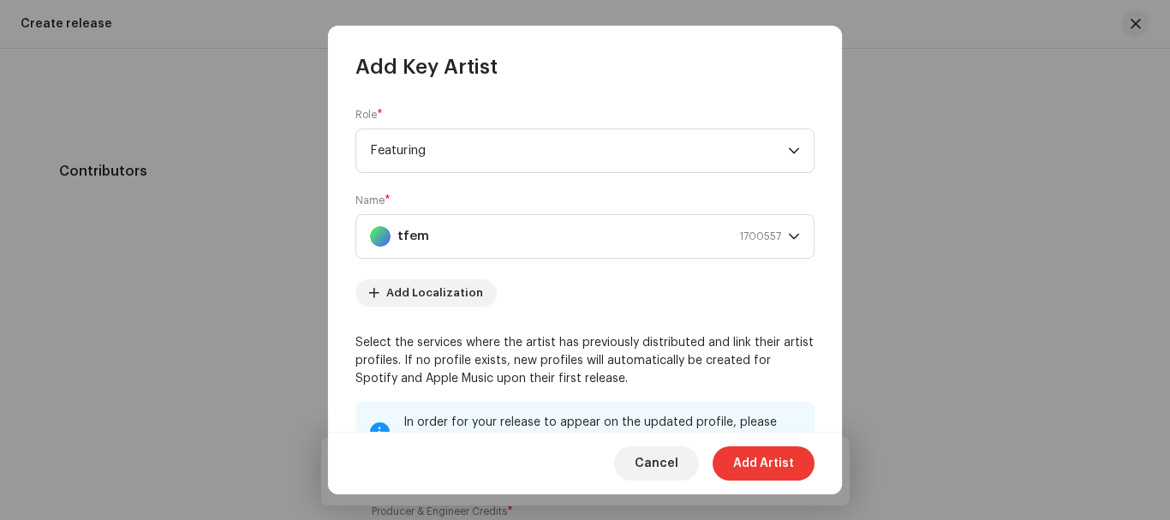
click at [756, 466] on span "Add Artist" at bounding box center [763, 463] width 61 height 34
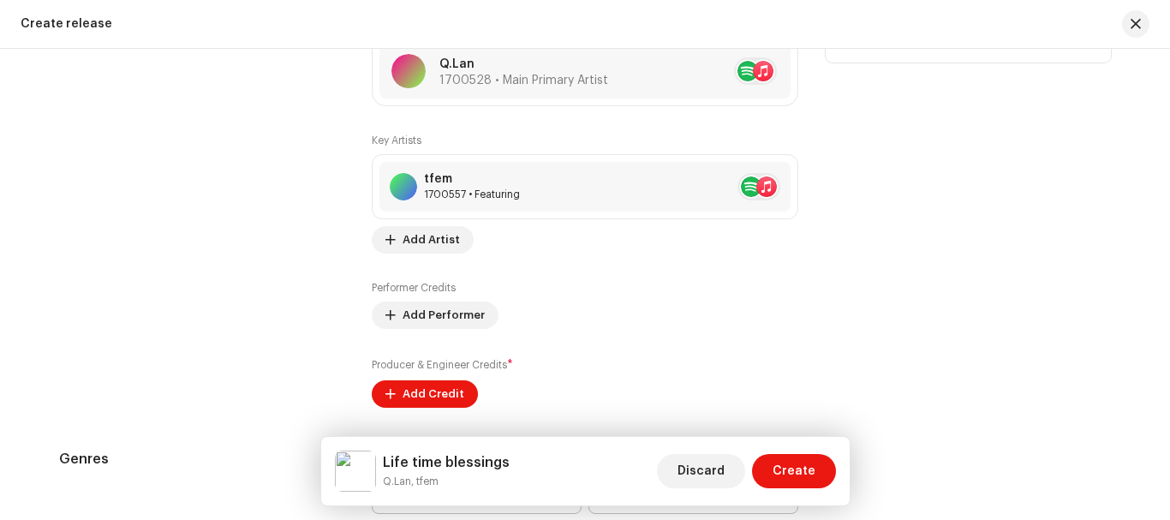
scroll to position [2184, 0]
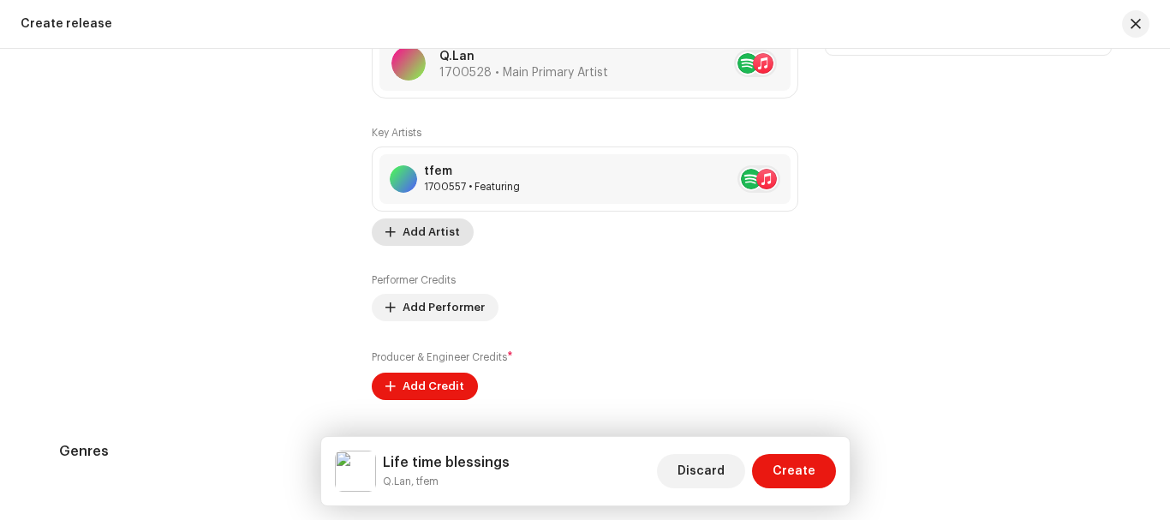
click at [418, 231] on span "Add Artist" at bounding box center [430, 232] width 57 height 34
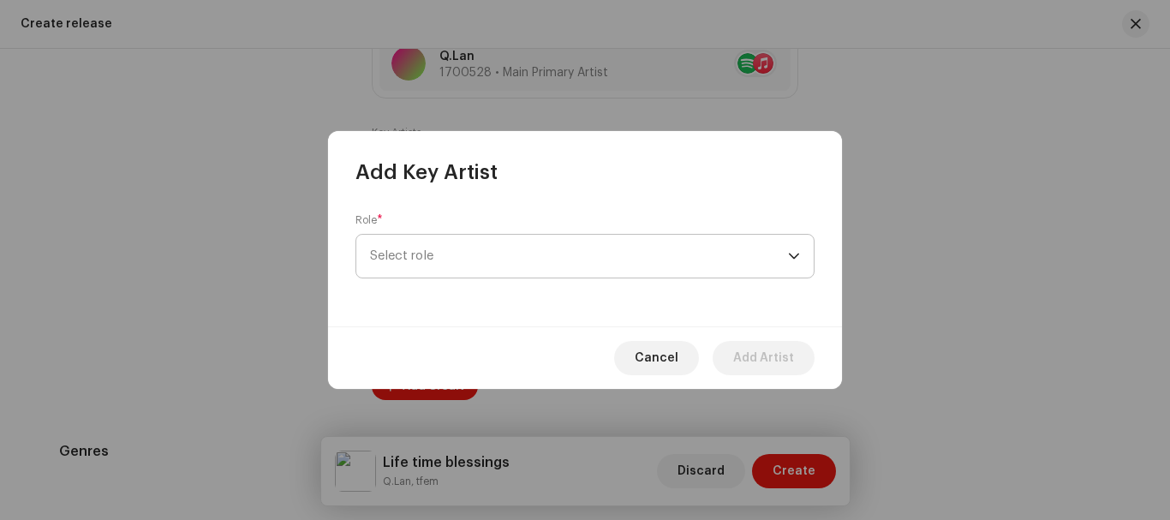
click at [431, 254] on span "Select role" at bounding box center [579, 256] width 418 height 43
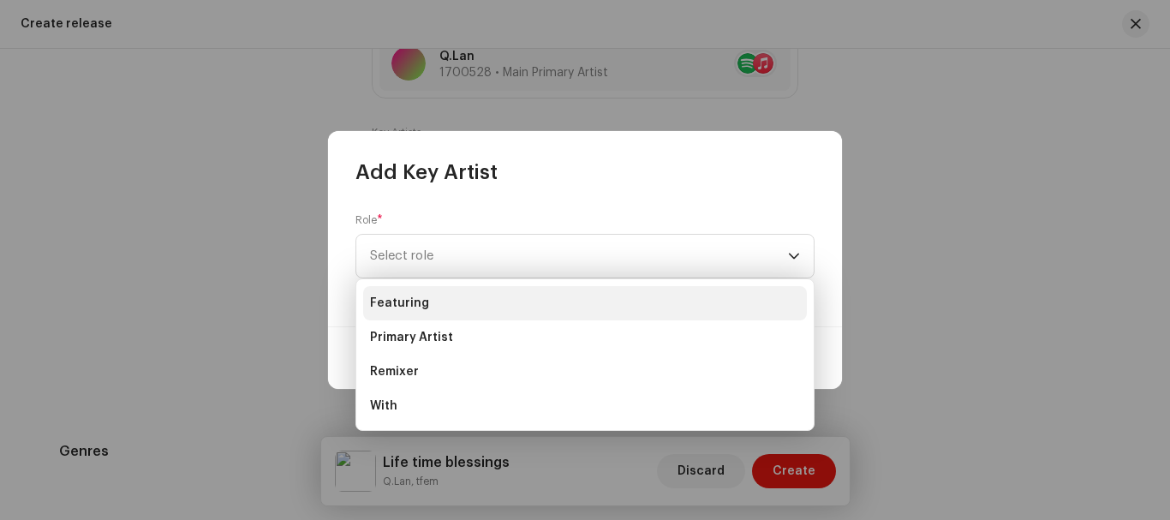
click at [429, 301] on li "Featuring" at bounding box center [585, 303] width 444 height 34
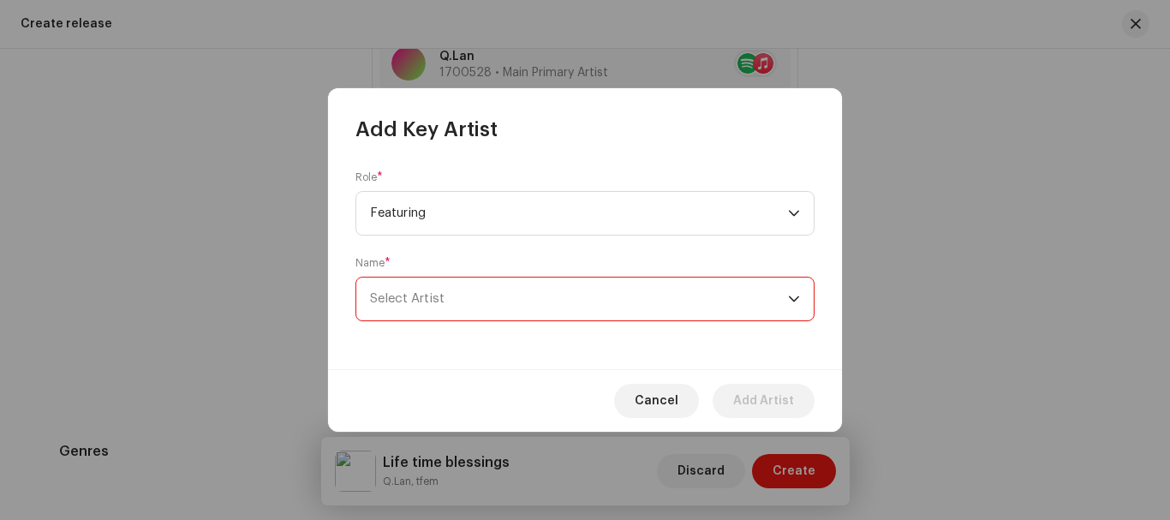
click at [455, 301] on span "Select Artist" at bounding box center [579, 298] width 418 height 43
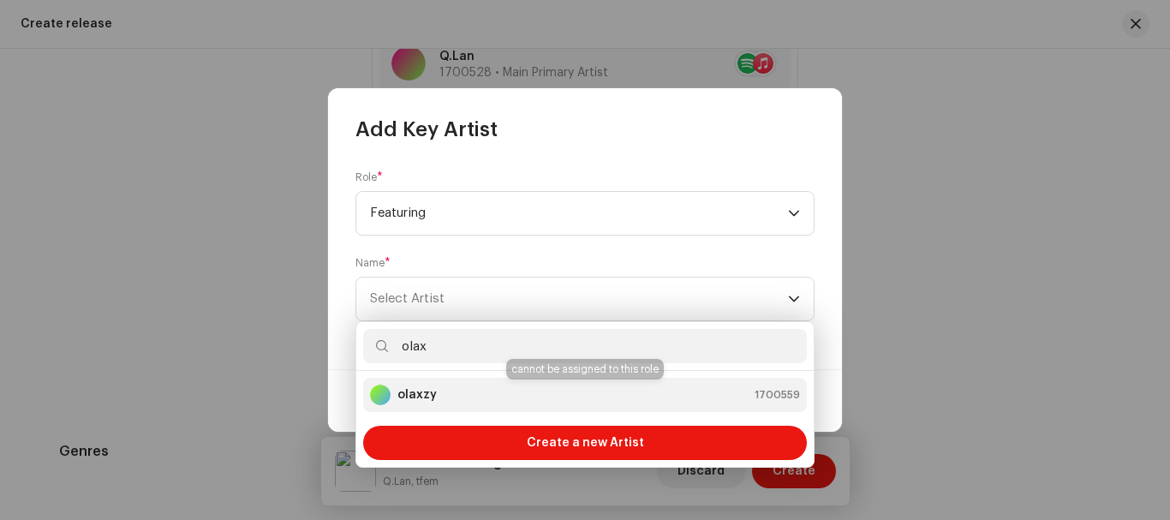
type input "olax"
click at [527, 389] on div "olaxzy 1700559" at bounding box center [585, 394] width 430 height 21
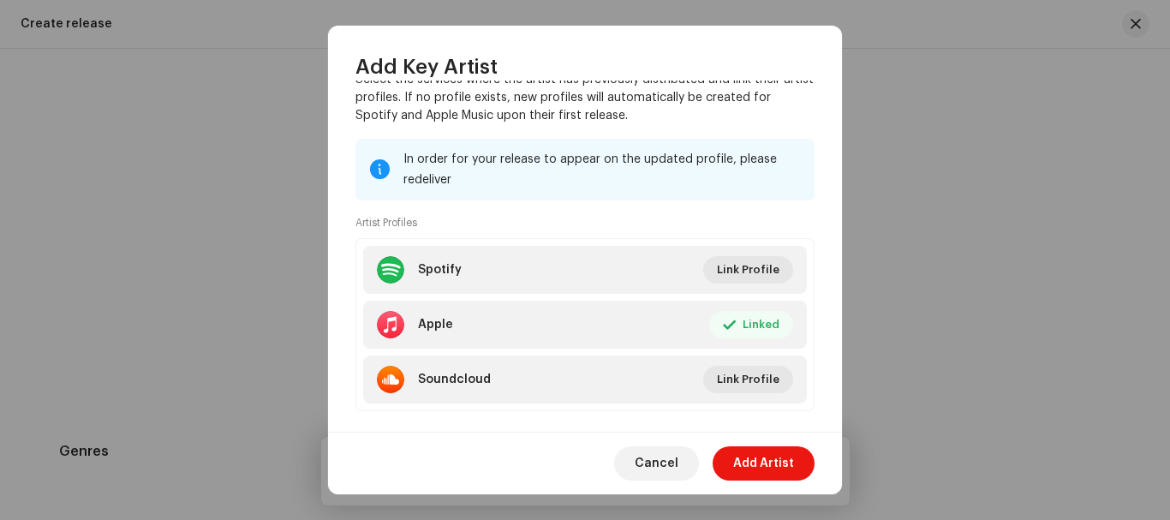
scroll to position [290, 0]
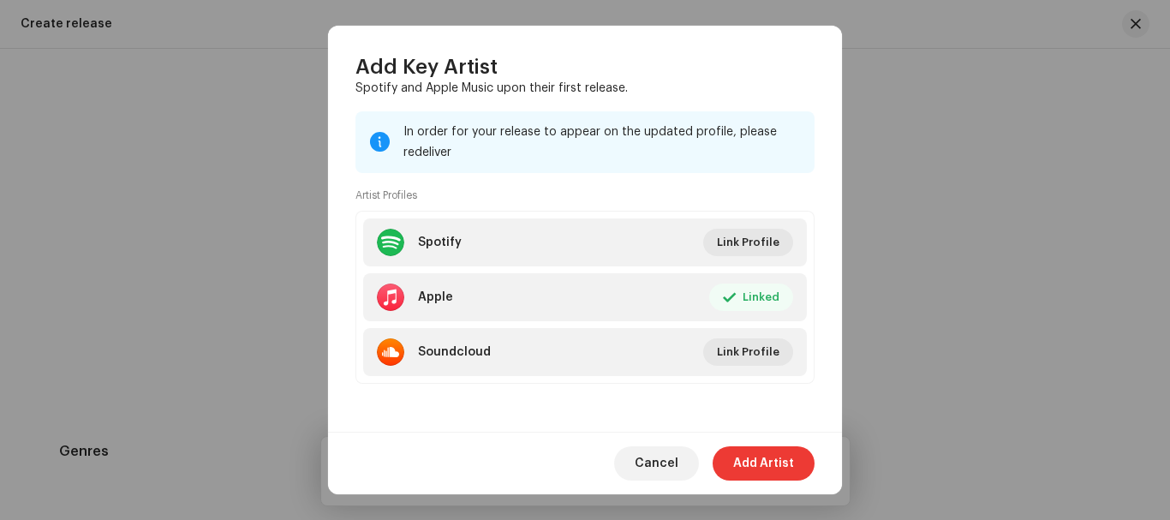
click at [765, 471] on span "Add Artist" at bounding box center [763, 463] width 61 height 34
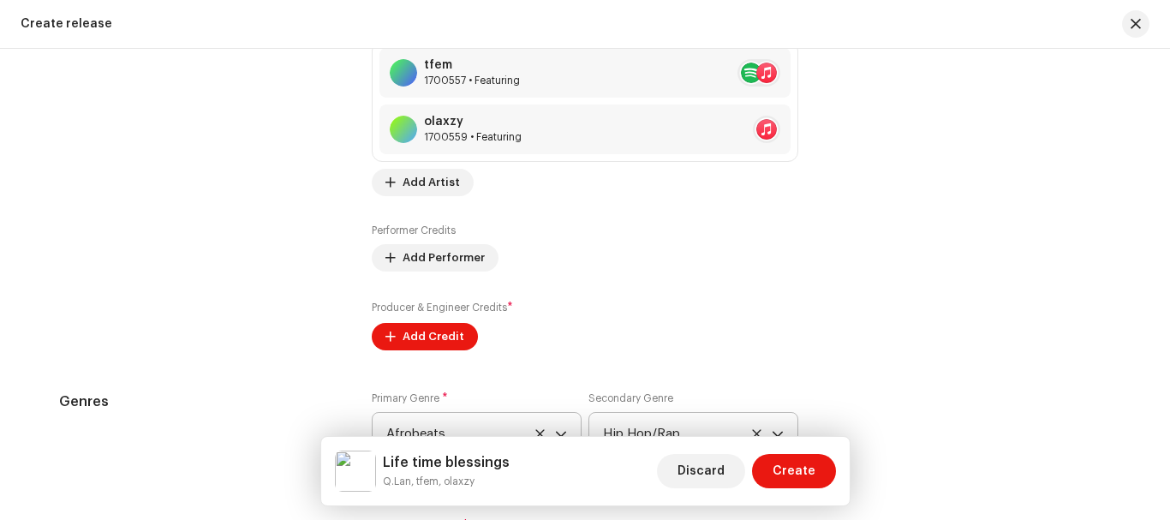
scroll to position [2285, 0]
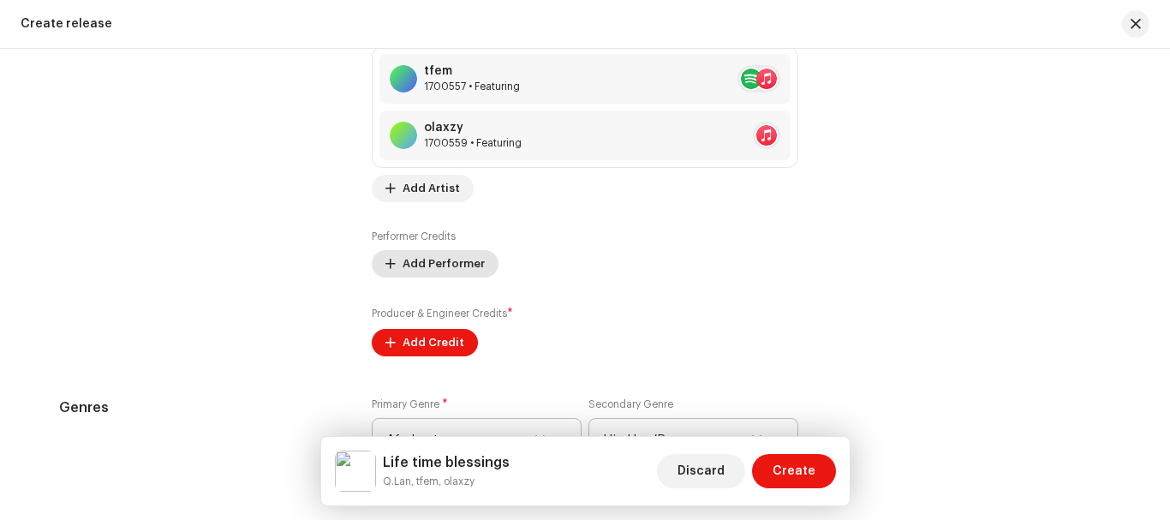
click at [463, 271] on span "Add Performer" at bounding box center [443, 264] width 82 height 34
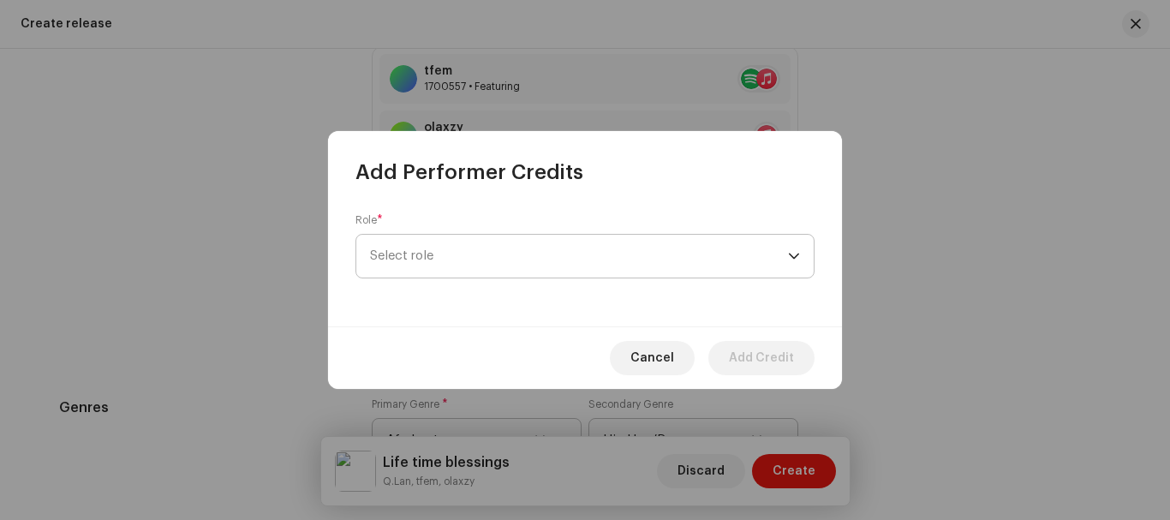
click at [491, 255] on span "Select role" at bounding box center [579, 256] width 418 height 43
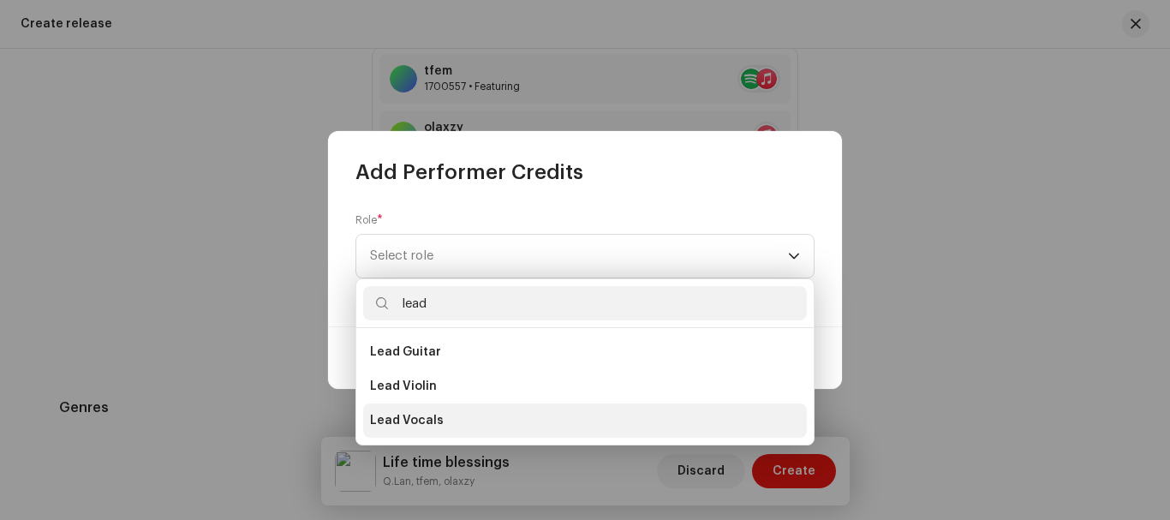
type input "lead"
click at [433, 410] on li "Lead Vocals" at bounding box center [585, 420] width 444 height 34
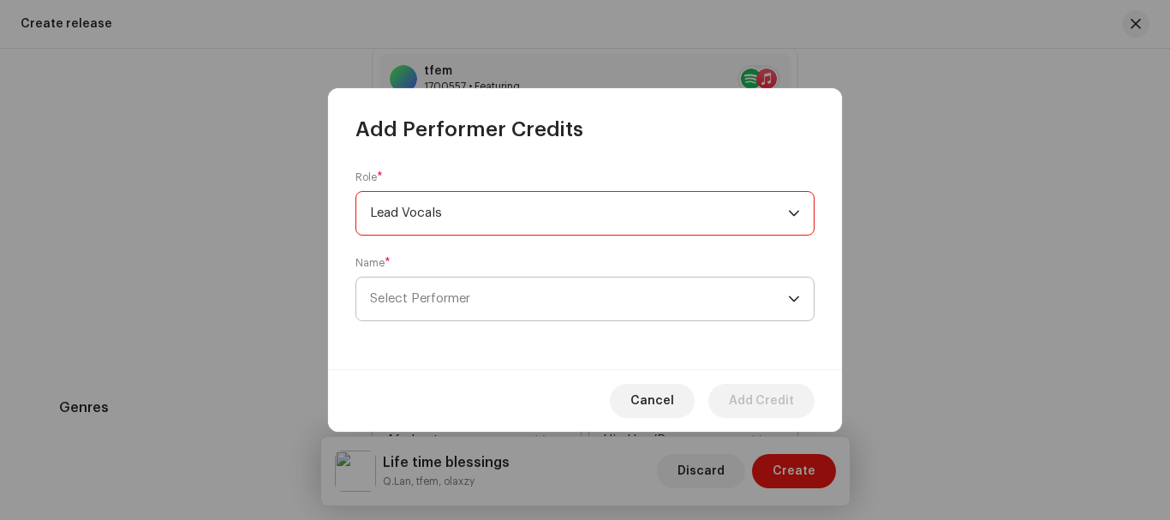
click at [481, 308] on span "Select Performer" at bounding box center [579, 298] width 418 height 43
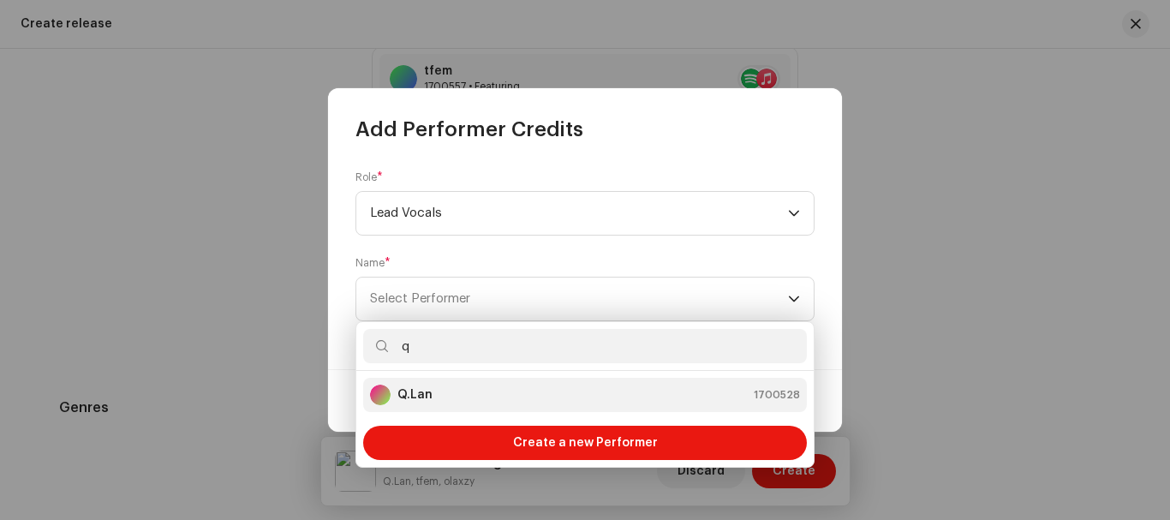
type input "q"
click at [496, 390] on div "Q.Lan 1700528" at bounding box center [585, 394] width 430 height 21
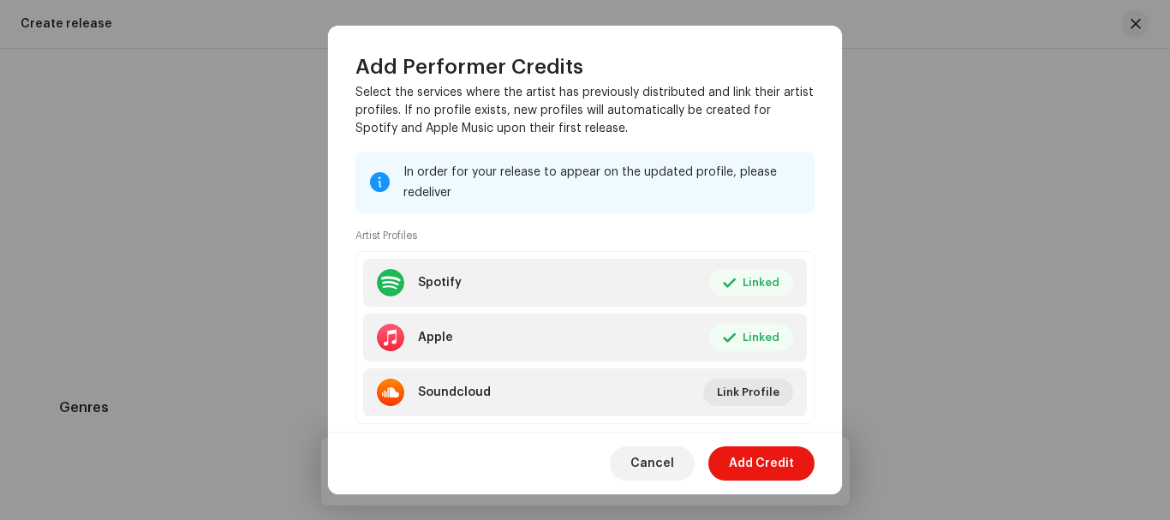
scroll to position [290, 0]
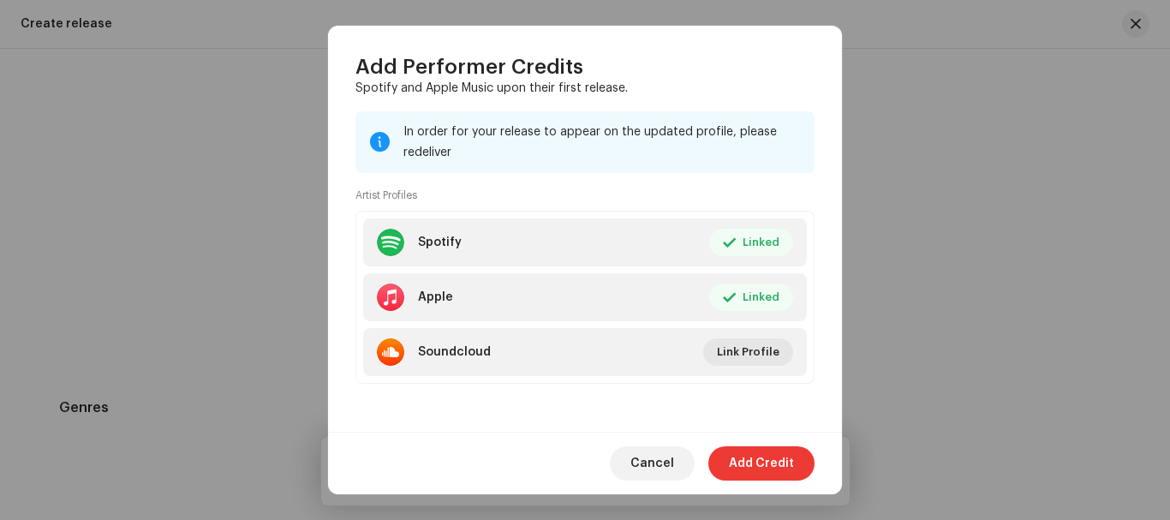
click at [748, 459] on span "Add Credit" at bounding box center [761, 463] width 65 height 34
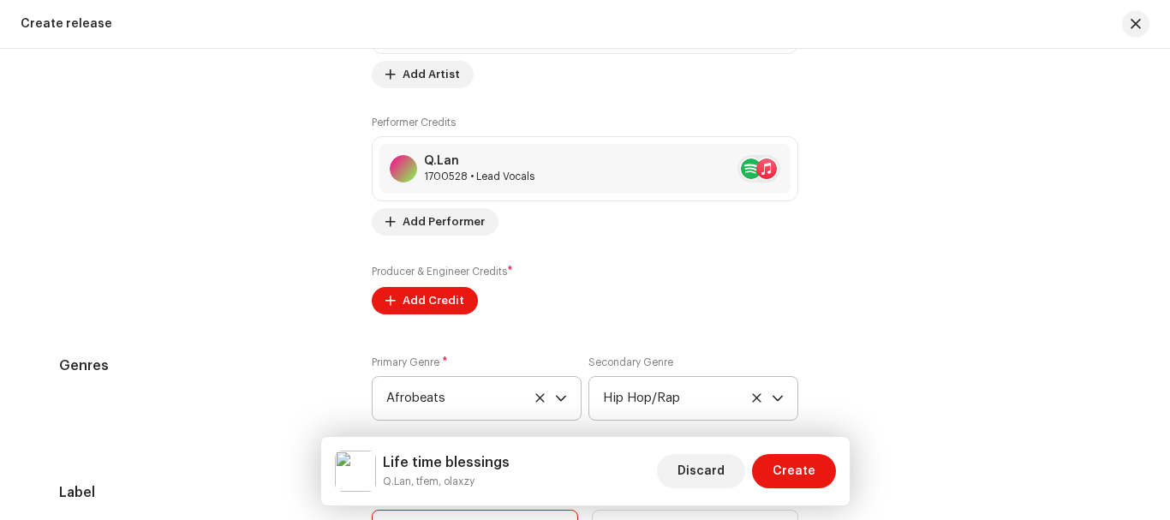
scroll to position [2398, 0]
click at [417, 292] on span "Add Credit" at bounding box center [433, 301] width 62 height 34
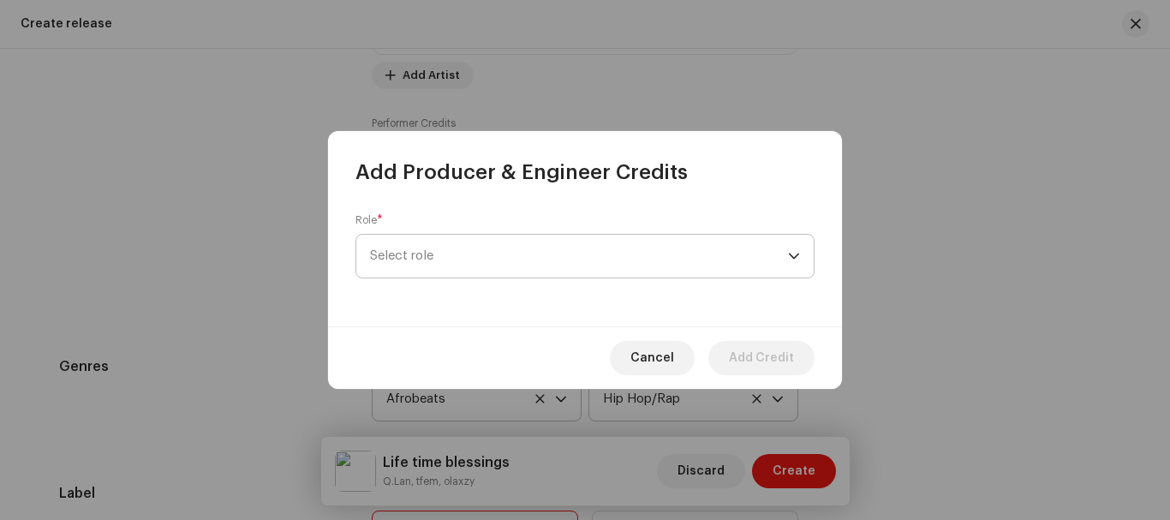
click at [435, 264] on span "Select role" at bounding box center [579, 256] width 418 height 43
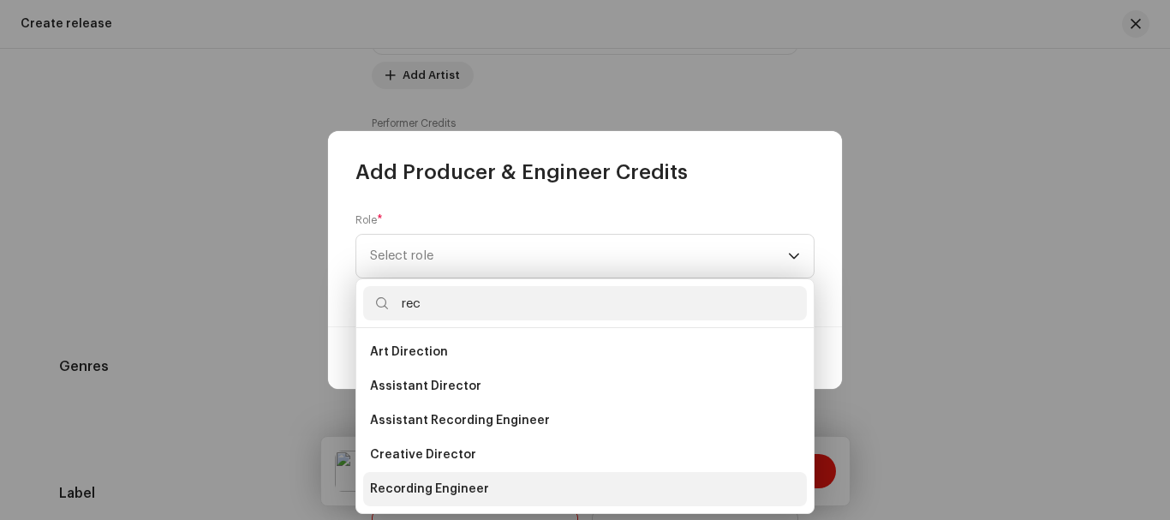
type input "rec"
click at [463, 480] on span "Recording Engineer" at bounding box center [429, 488] width 119 height 17
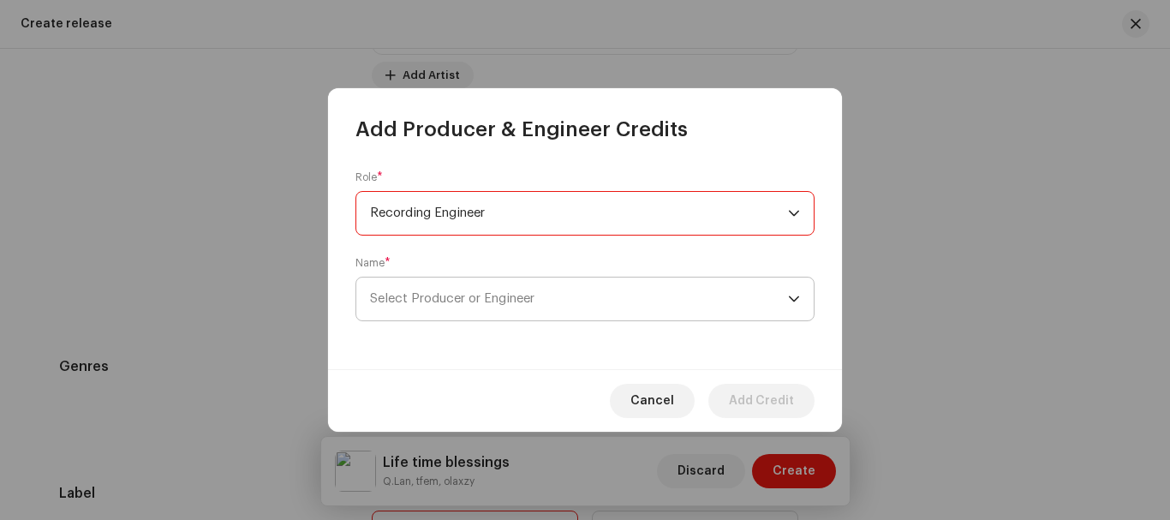
click at [488, 305] on span "Select Producer or Engineer" at bounding box center [579, 298] width 418 height 43
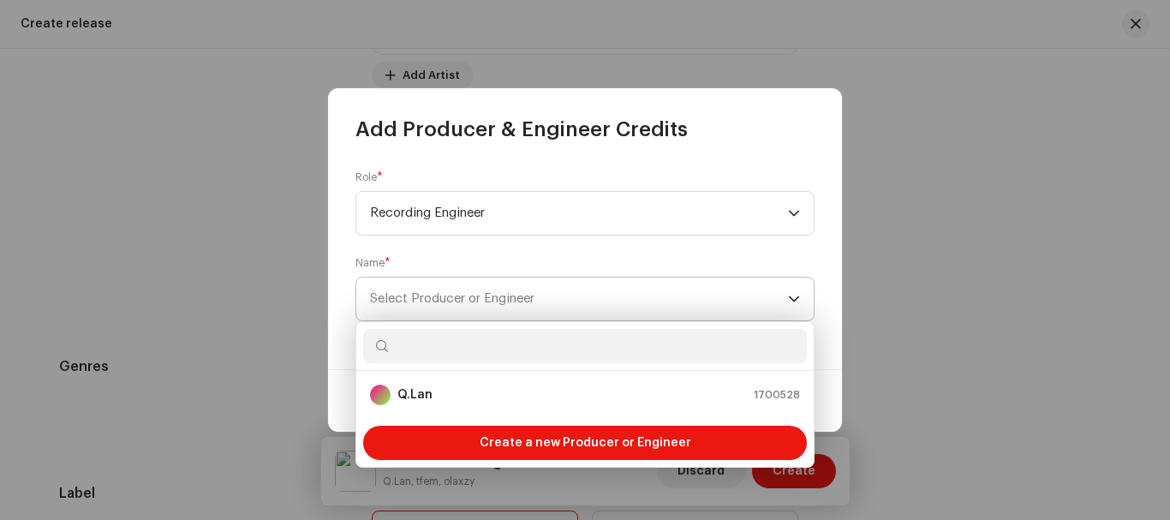
click at [492, 306] on span "Select Producer or Engineer" at bounding box center [579, 298] width 418 height 43
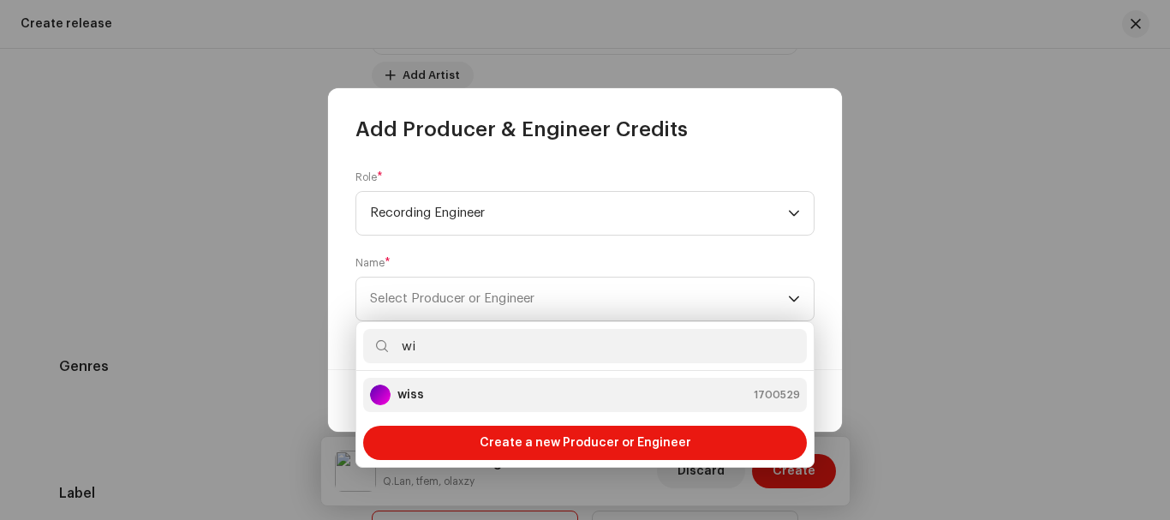
type input "wi"
click at [470, 411] on li "wiss 1700529" at bounding box center [585, 395] width 444 height 34
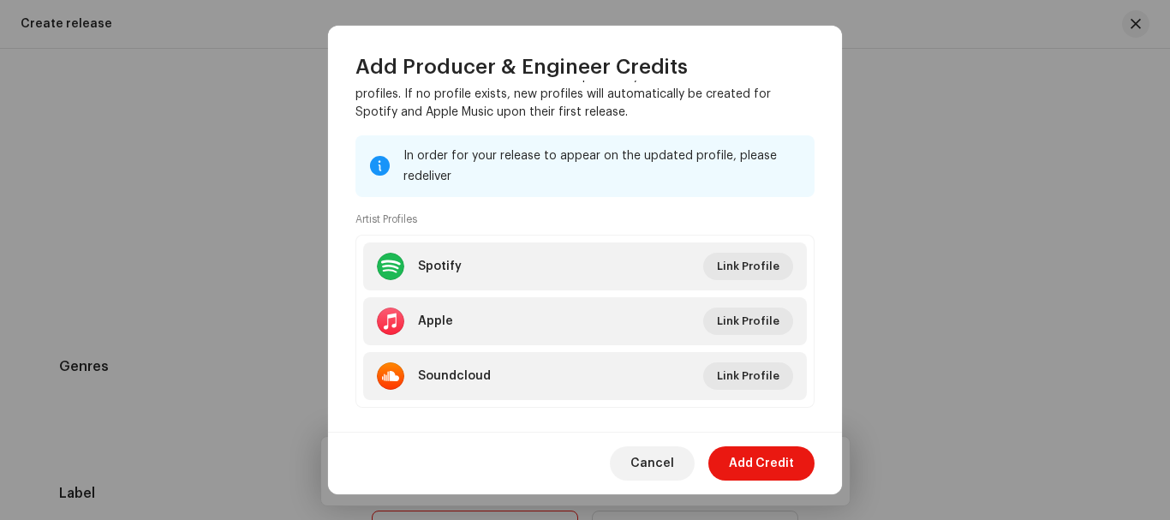
scroll to position [280, 0]
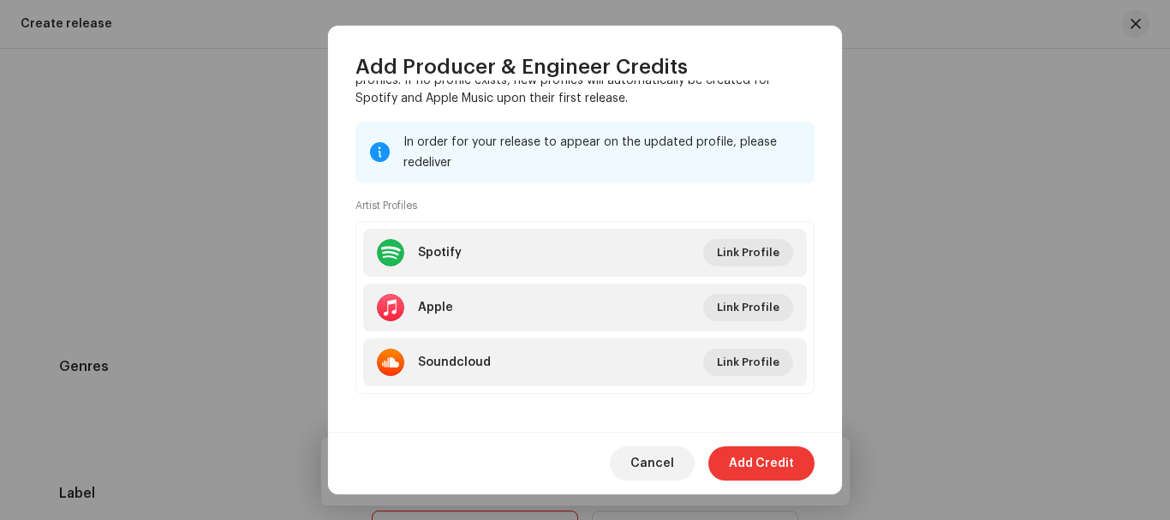
click at [747, 456] on span "Add Credit" at bounding box center [761, 463] width 65 height 34
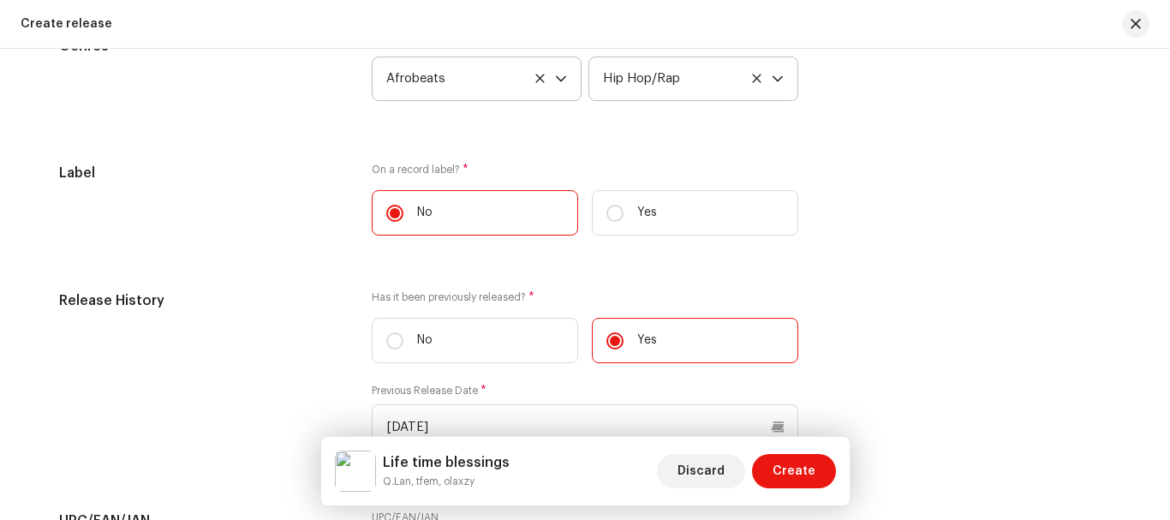
scroll to position [2791, 0]
click at [799, 462] on span "Create" at bounding box center [793, 471] width 43 height 34
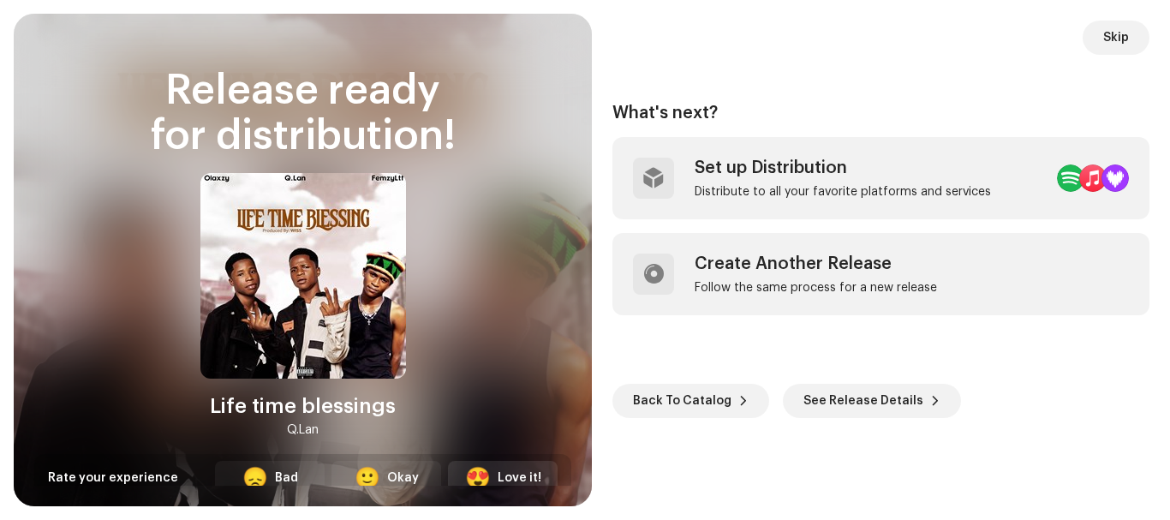
click at [493, 473] on div "😍 Love it!" at bounding box center [503, 478] width 110 height 34
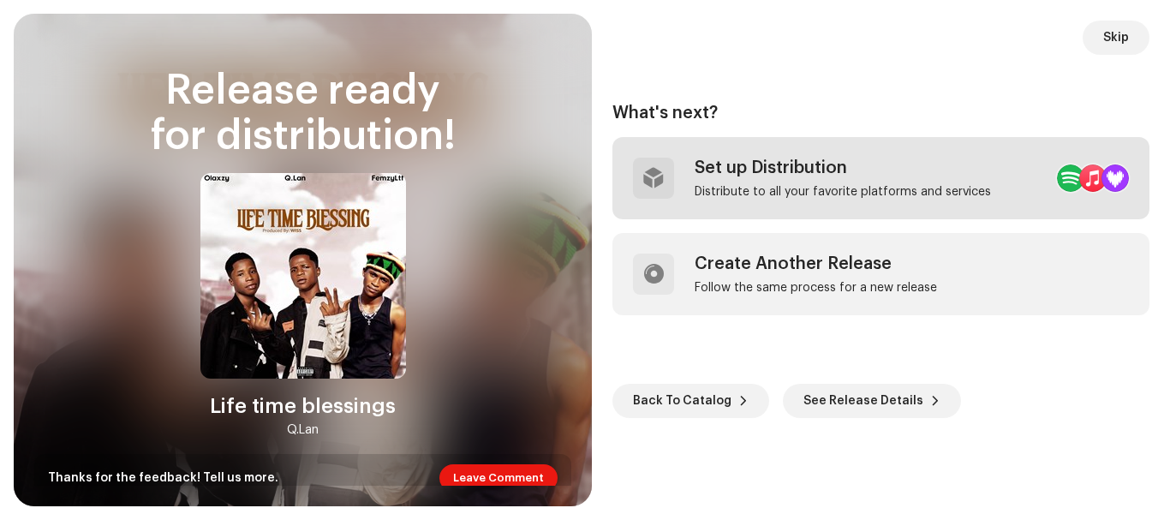
click at [845, 164] on div "Set up Distribution" at bounding box center [842, 168] width 296 height 21
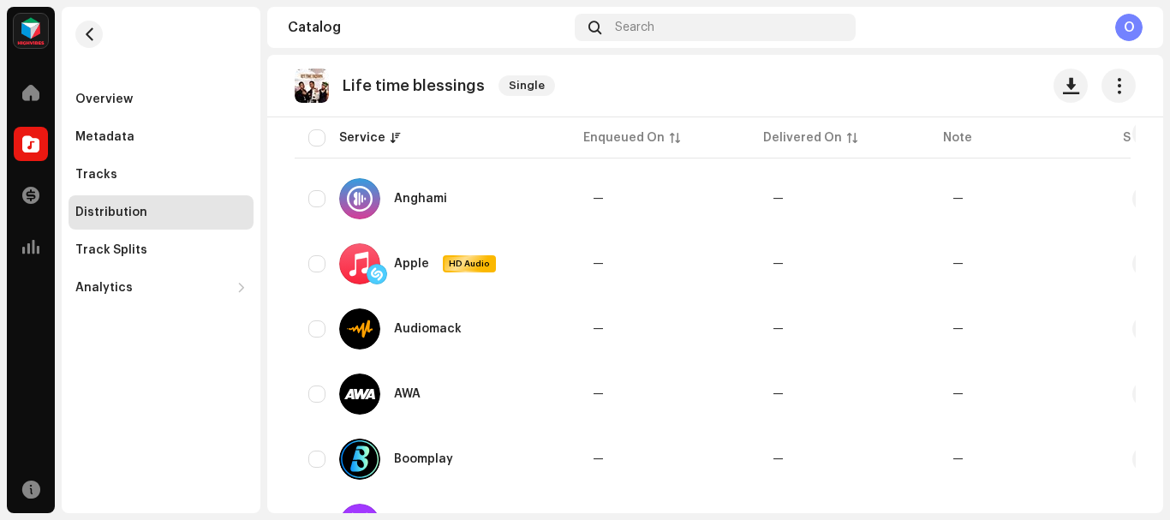
scroll to position [326, 0]
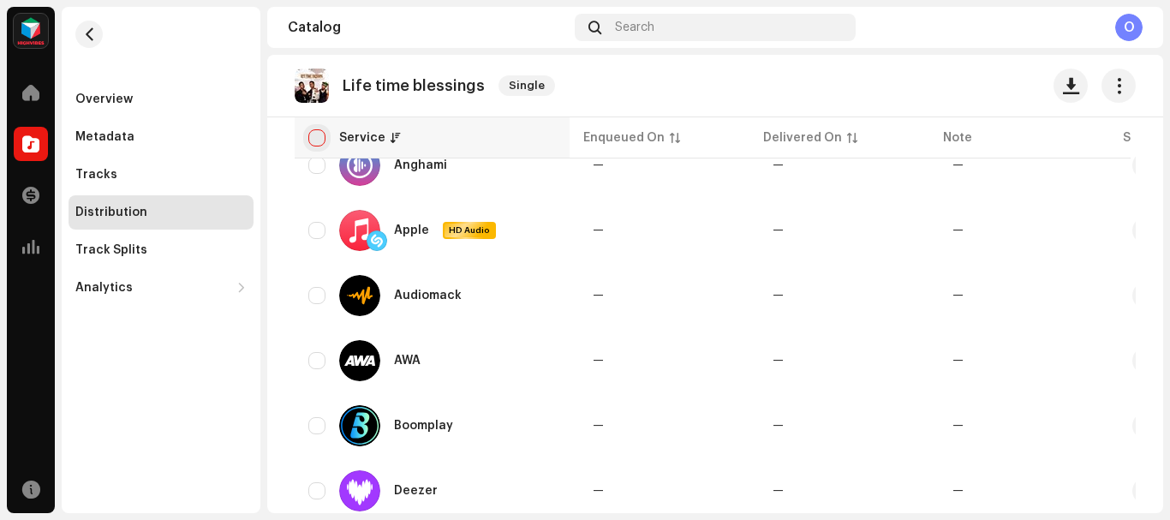
click at [316, 136] on input "checkbox" at bounding box center [316, 137] width 17 height 17
checkbox input "true"
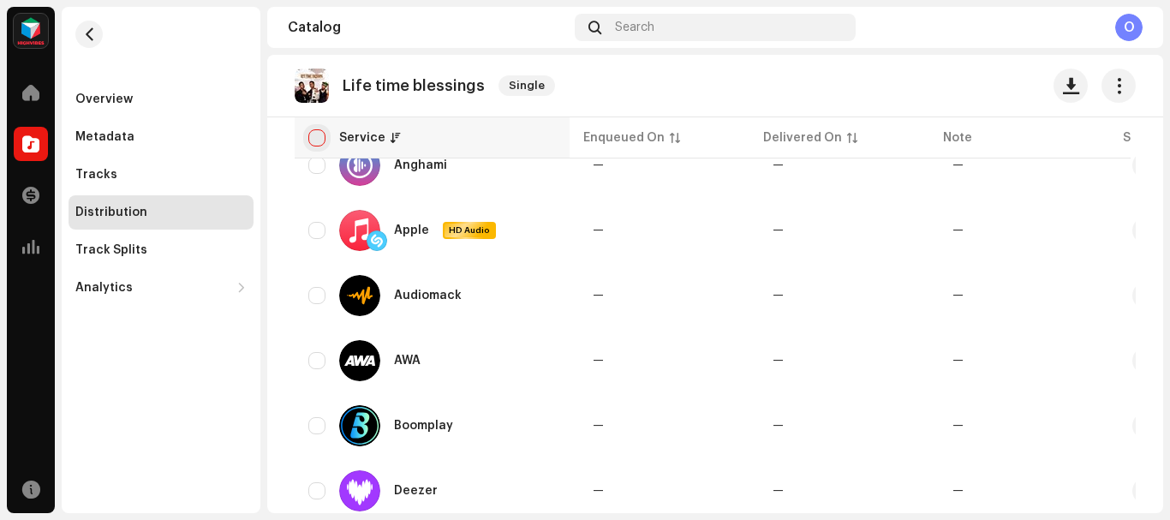
checkbox input "true"
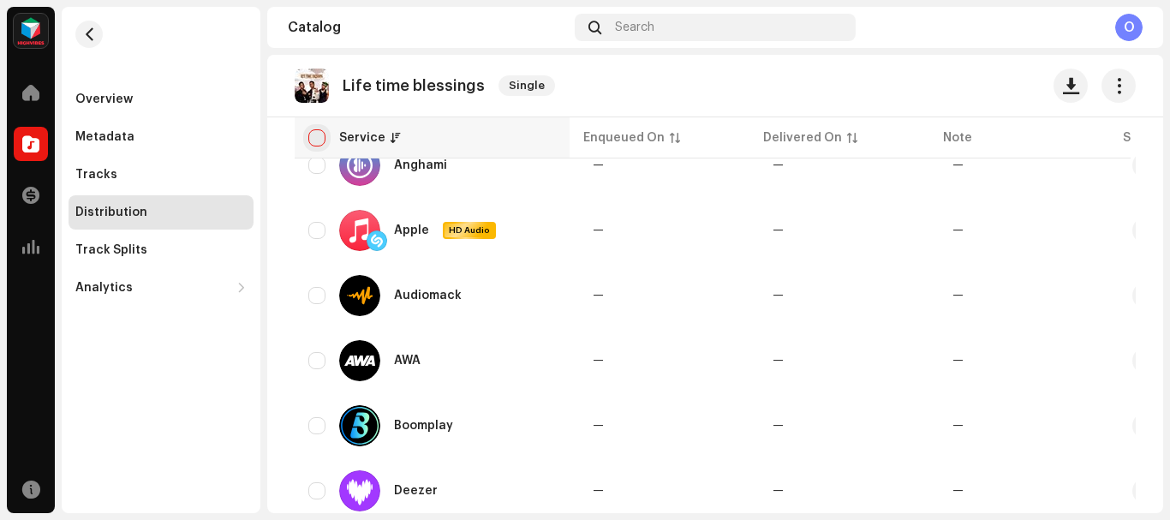
checkbox input "true"
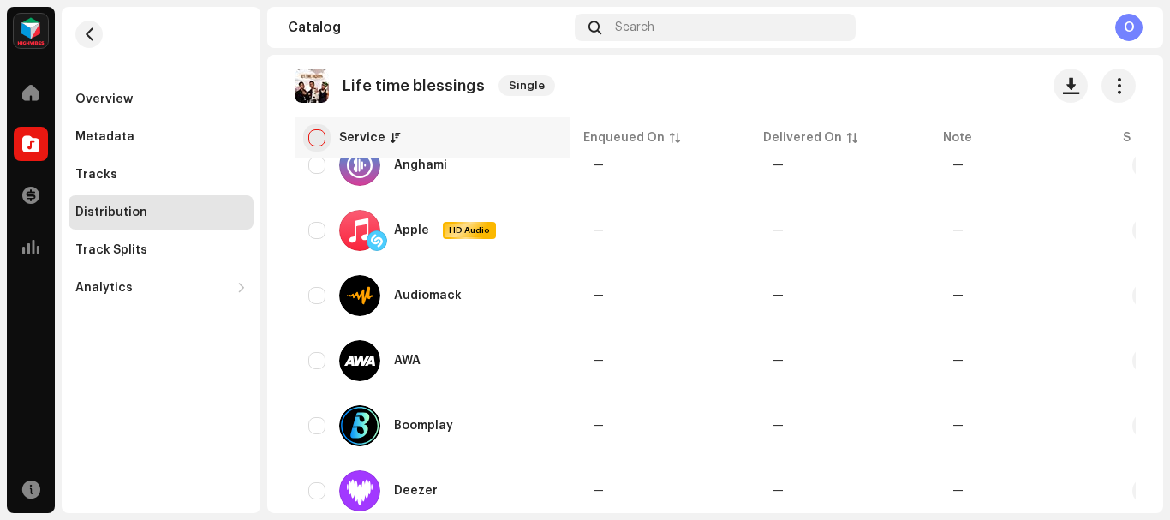
checkbox input "true"
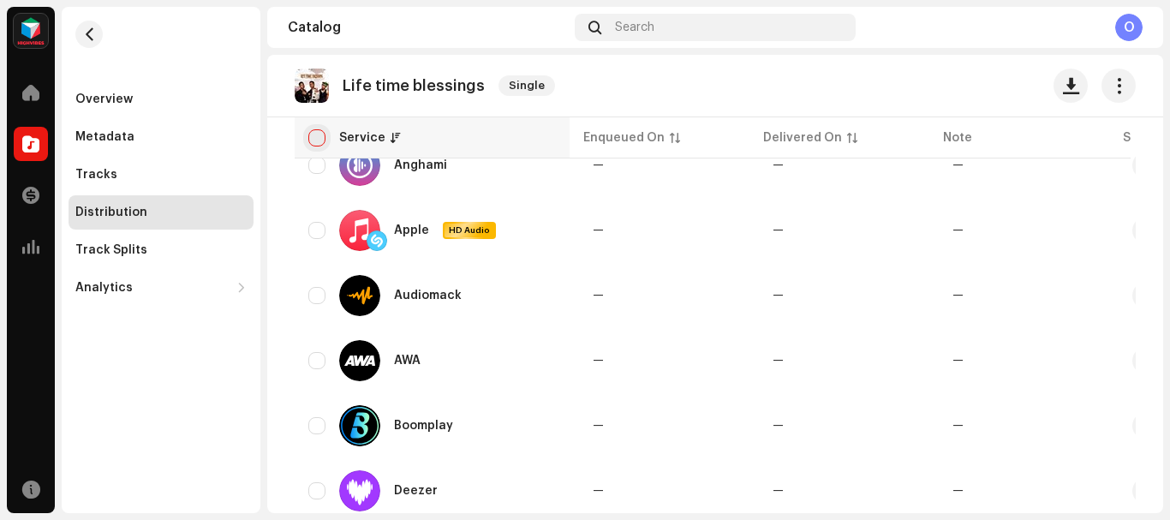
checkbox input "true"
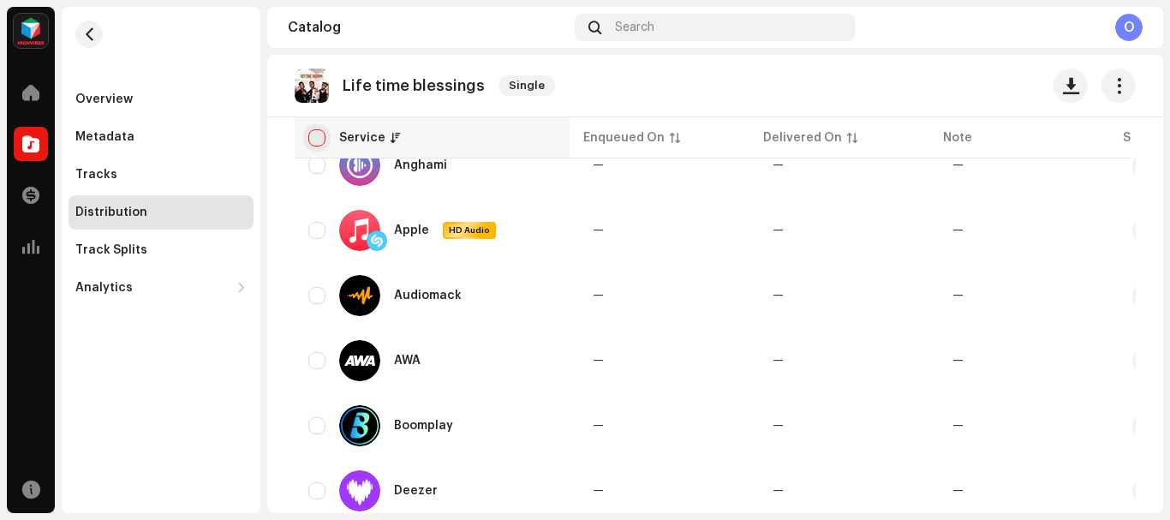
checkbox input "true"
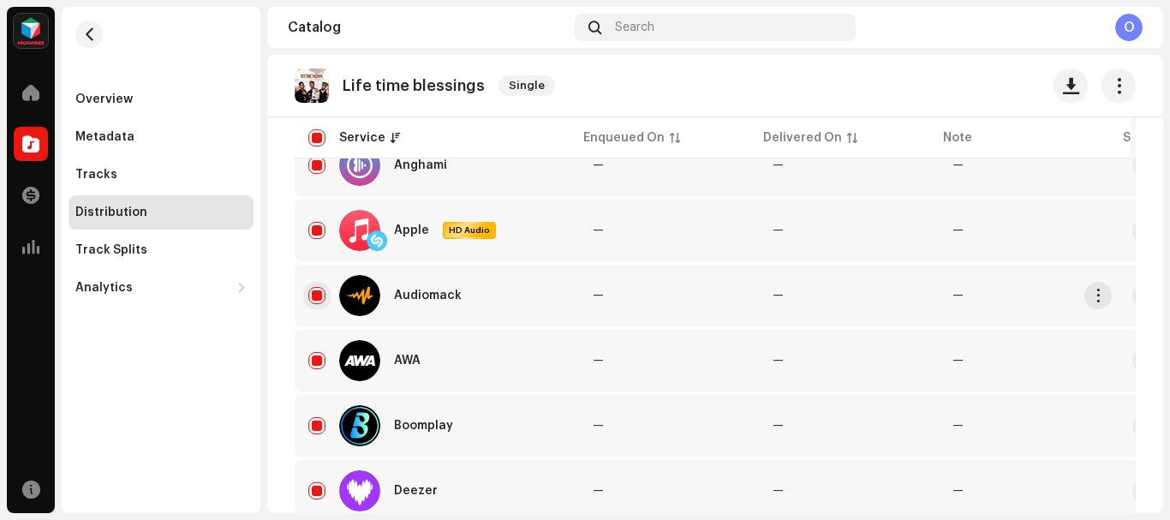
click at [308, 301] on input "Row Selected" at bounding box center [316, 295] width 17 height 17
checkbox input "false"
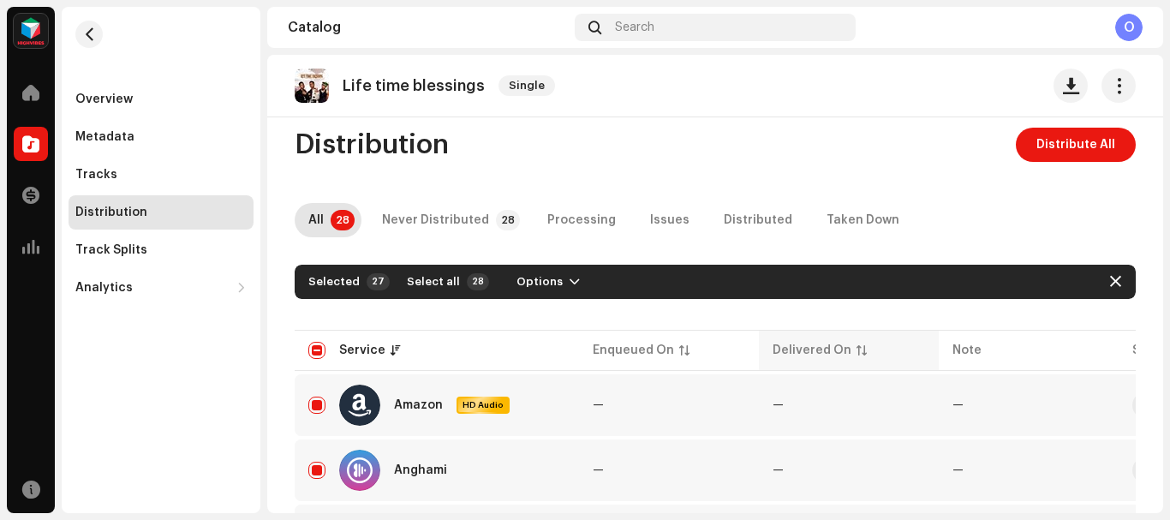
scroll to position [0, 0]
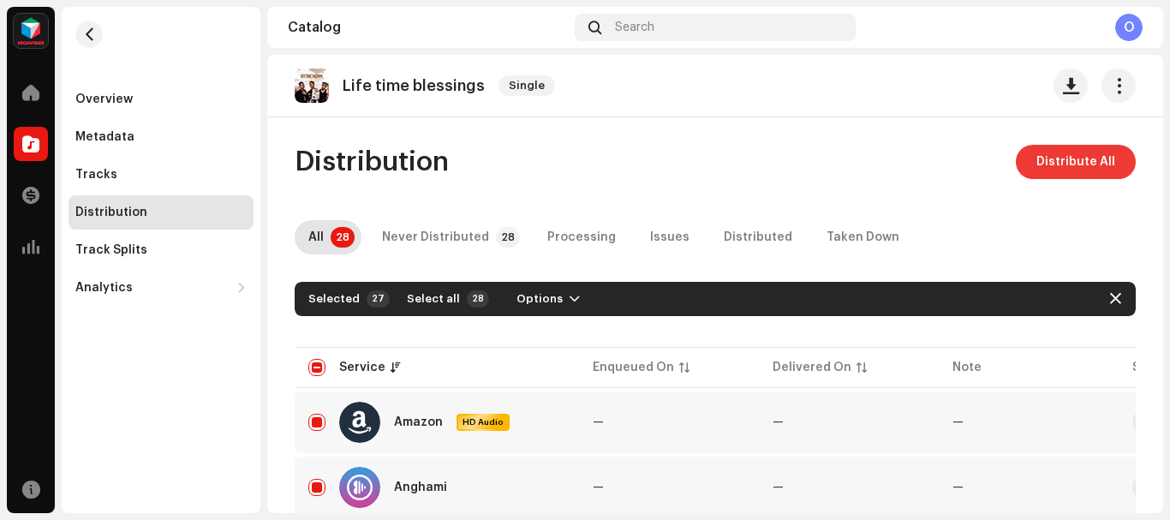
click at [1036, 166] on span "Distribute All" at bounding box center [1075, 162] width 79 height 34
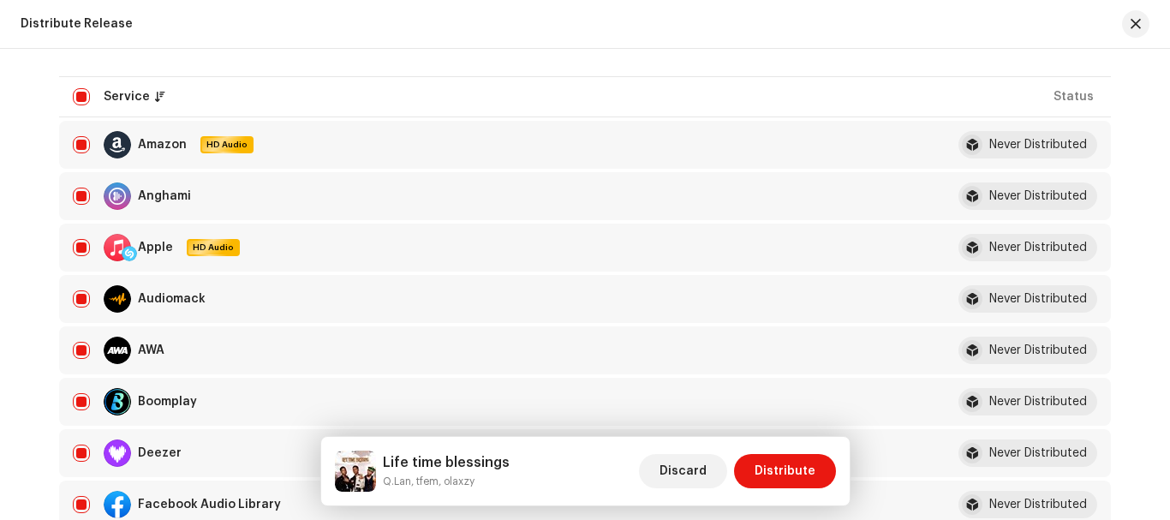
scroll to position [220, 0]
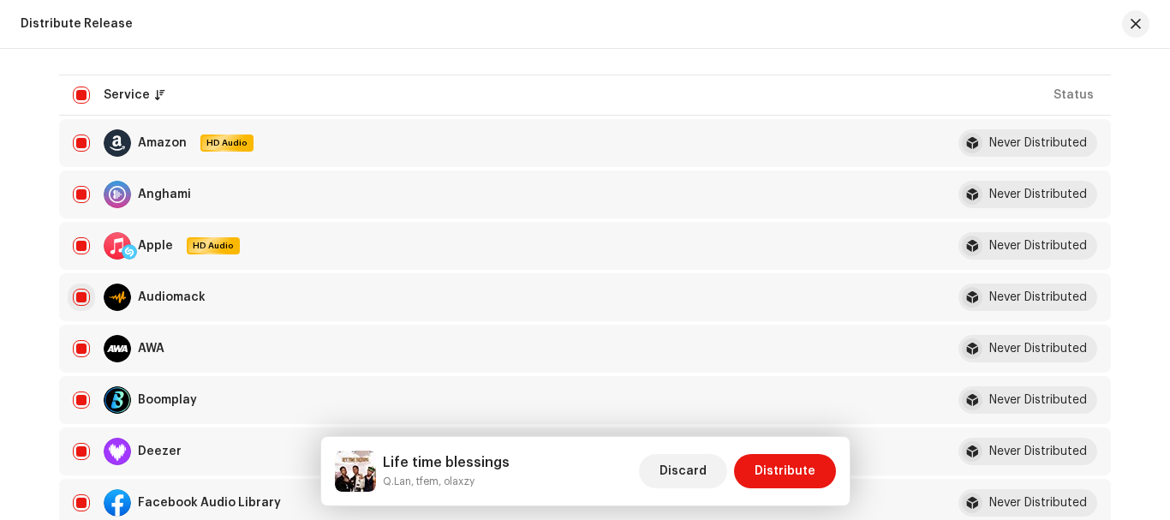
click at [81, 293] on input "checkbox" at bounding box center [81, 297] width 17 height 17
checkbox input "false"
click at [784, 465] on span "Distribute" at bounding box center [784, 471] width 61 height 34
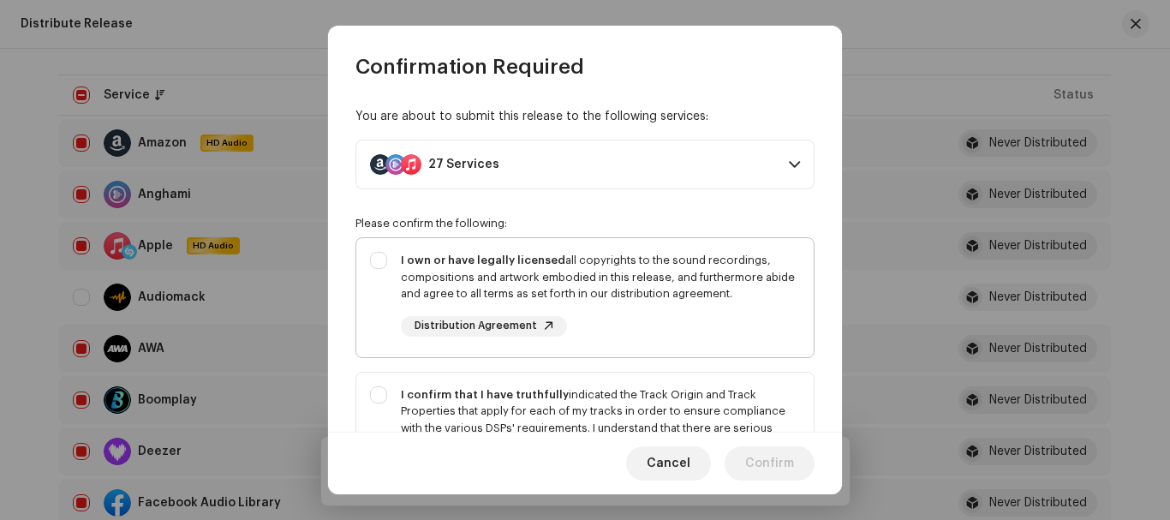
click at [484, 268] on div "I own or have legally licensed all copyrights to the sound recordings, composit…" at bounding box center [600, 277] width 399 height 51
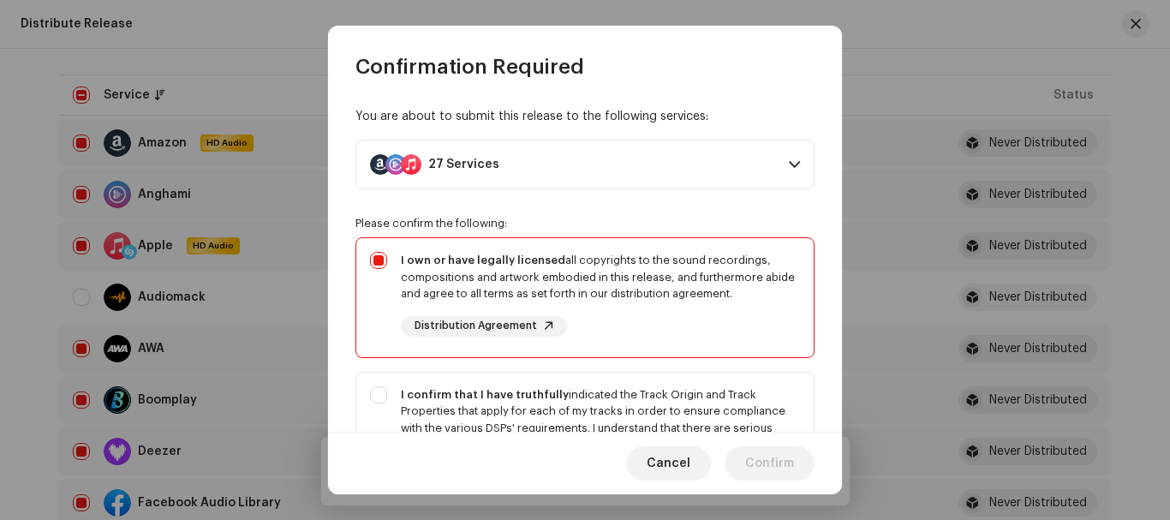
checkbox input "true"
click at [463, 414] on div "I confirm that I have truthfully indicated the Track Origin and Track Propertie…" at bounding box center [600, 428] width 399 height 84
checkbox input "true"
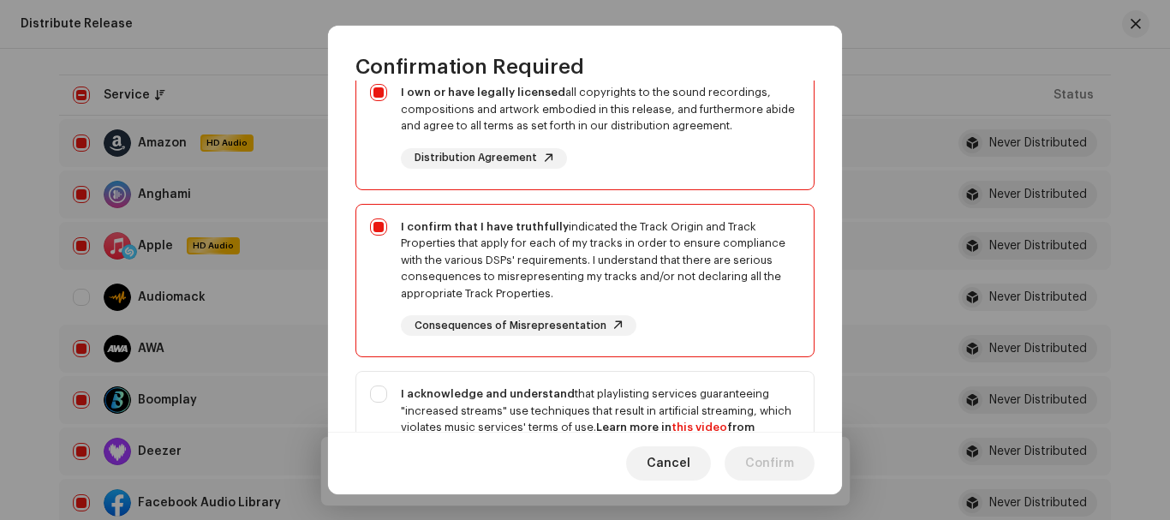
scroll to position [388, 0]
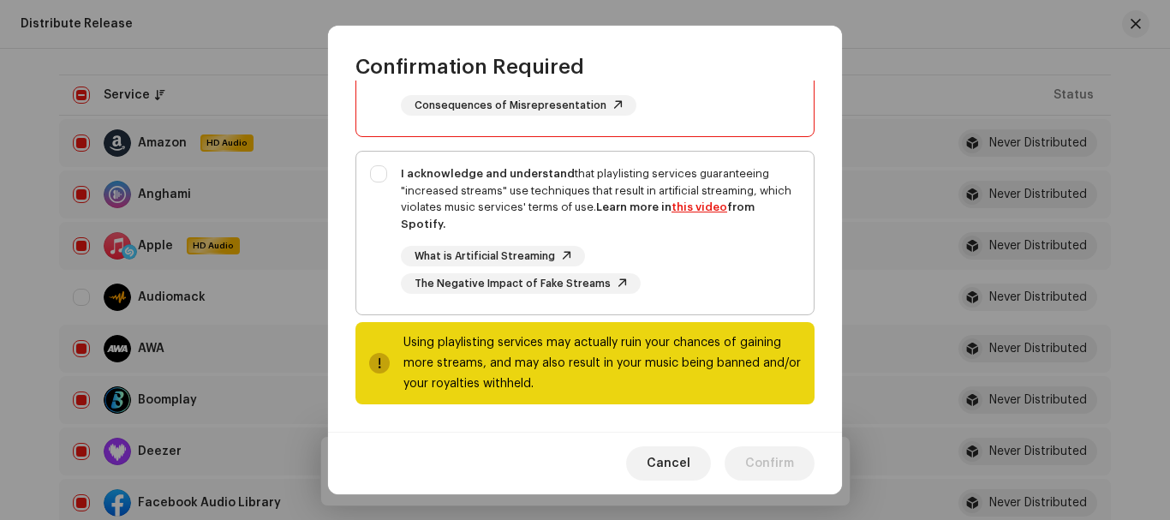
click at [393, 179] on div "I acknowledge and understand that playlisting services guaranteeing "increased …" at bounding box center [584, 230] width 457 height 156
checkbox input "true"
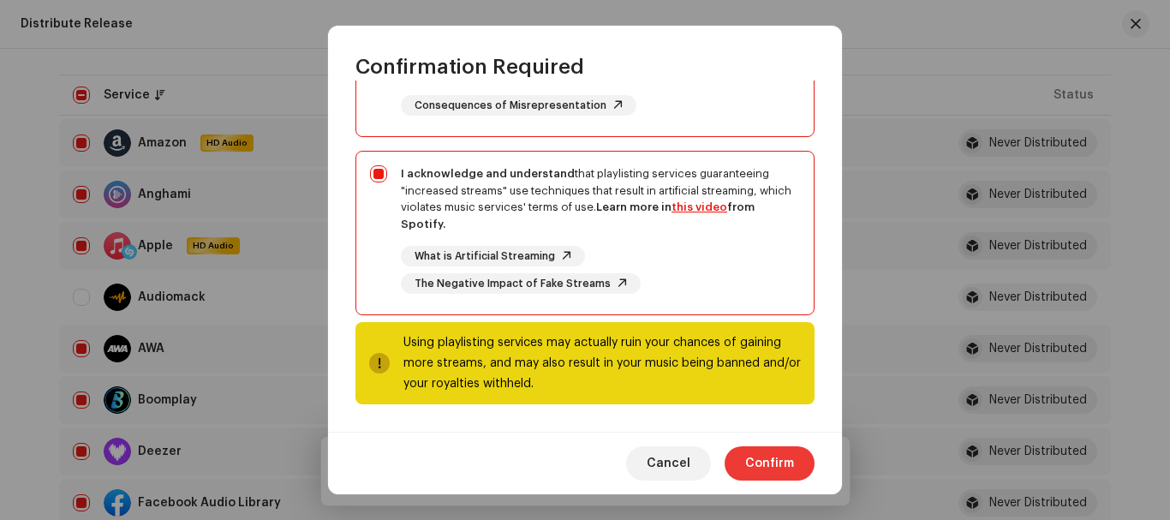
click at [761, 455] on span "Confirm" at bounding box center [769, 463] width 49 height 34
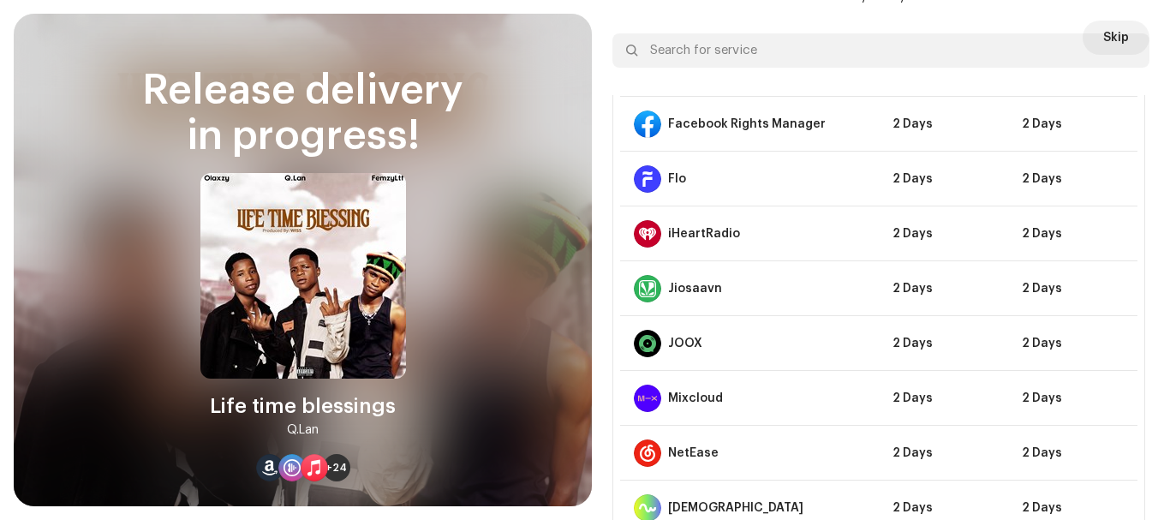
scroll to position [0, 0]
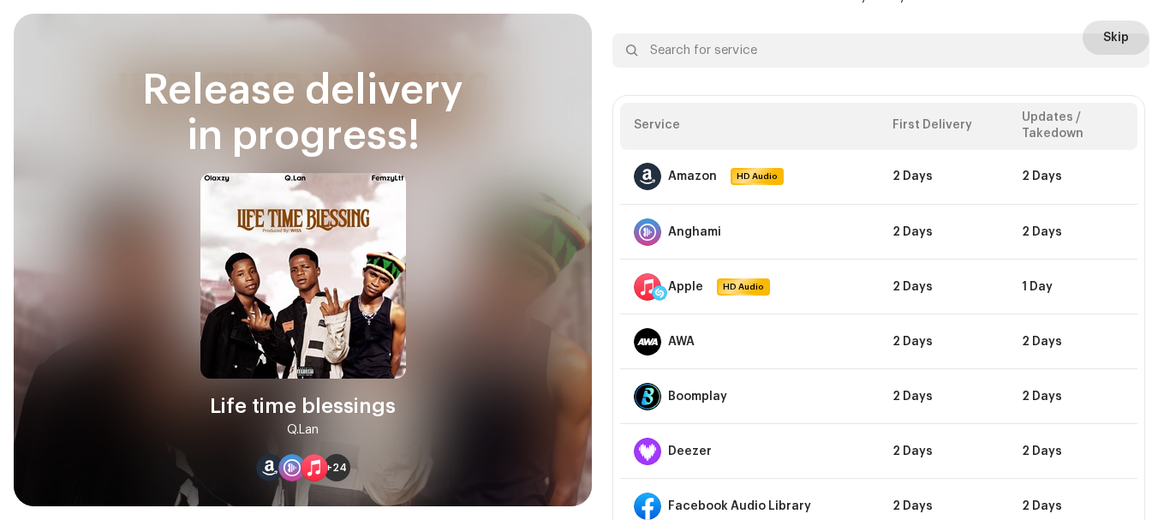
click at [1110, 26] on span "Skip" at bounding box center [1116, 38] width 26 height 34
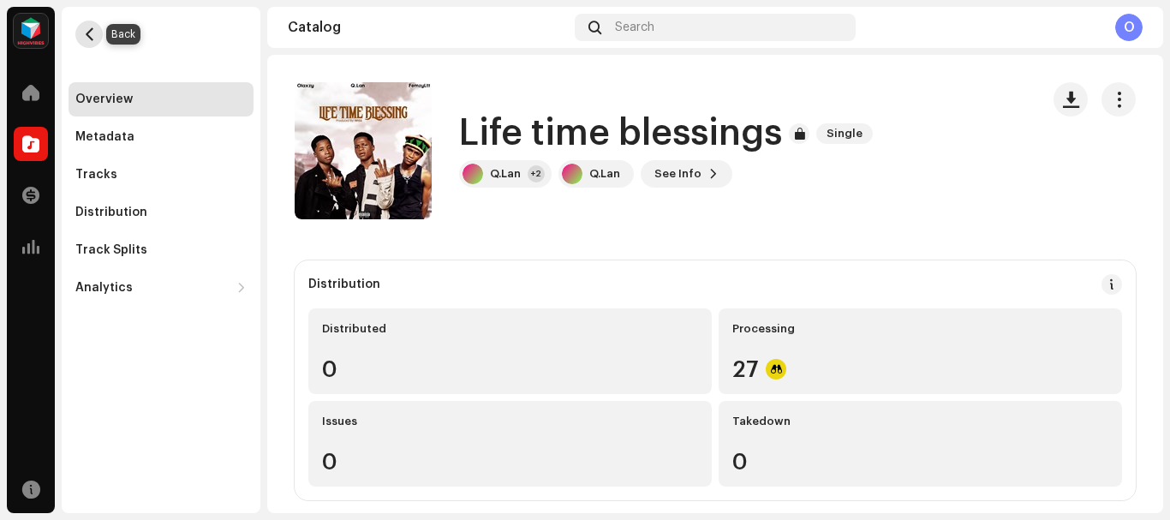
click at [92, 39] on span "button" at bounding box center [89, 34] width 13 height 14
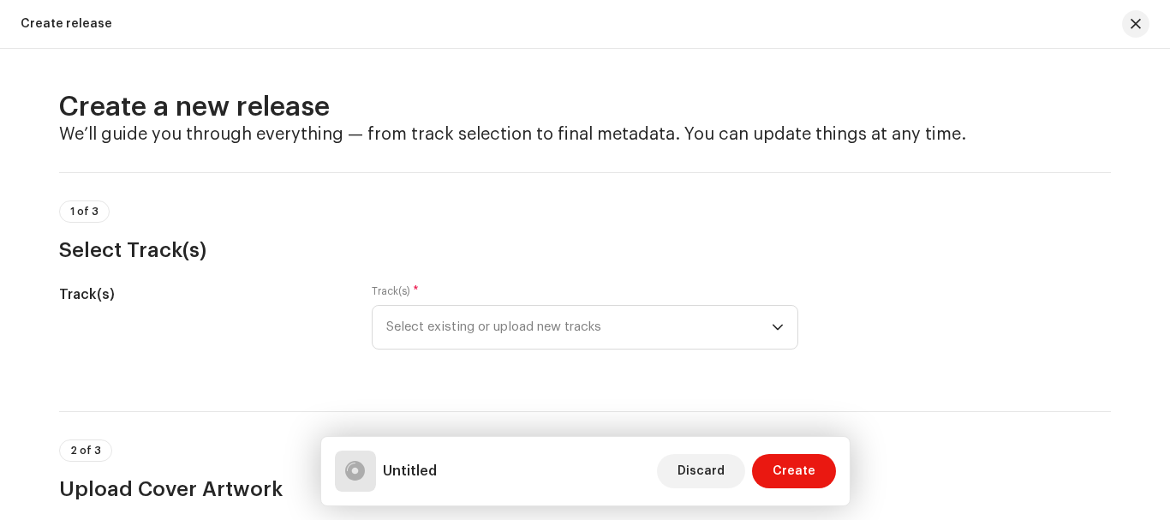
drag, startPoint x: 247, startPoint y: 208, endPoint x: 771, endPoint y: 190, distance: 523.5
click at [771, 190] on div "1 of 3 Select Track(s)" at bounding box center [585, 218] width 1052 height 92
click at [1130, 28] on span "button" at bounding box center [1135, 24] width 10 height 14
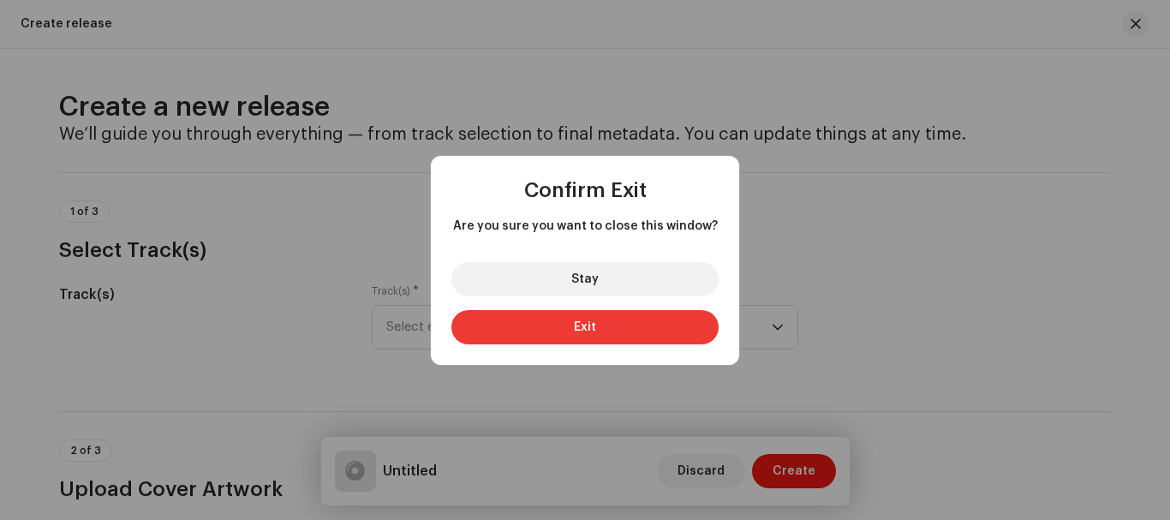
click at [600, 319] on button "Exit" at bounding box center [584, 327] width 267 height 34
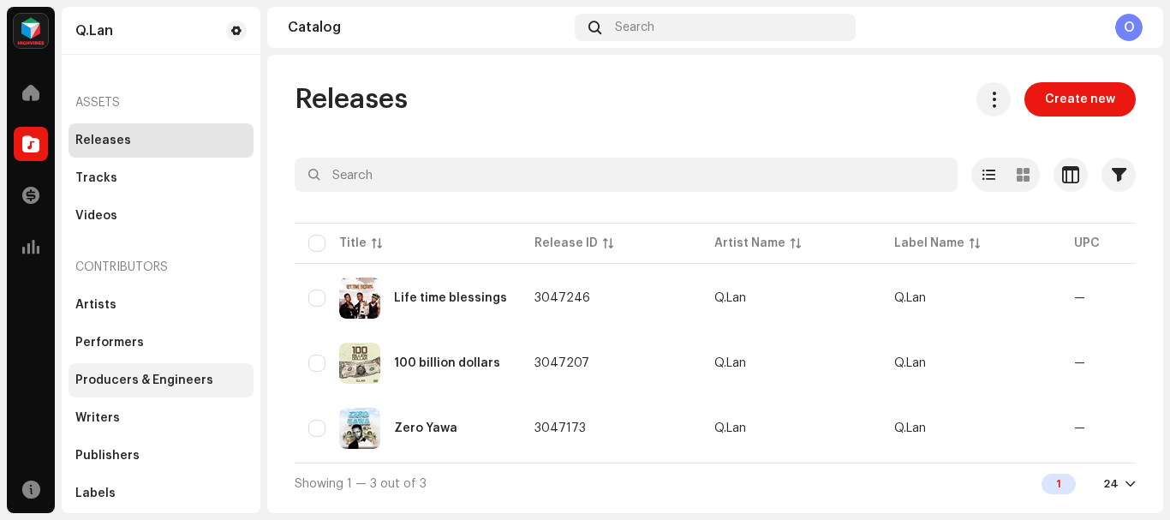
click at [133, 372] on div "Producers & Engineers" at bounding box center [161, 380] width 185 height 34
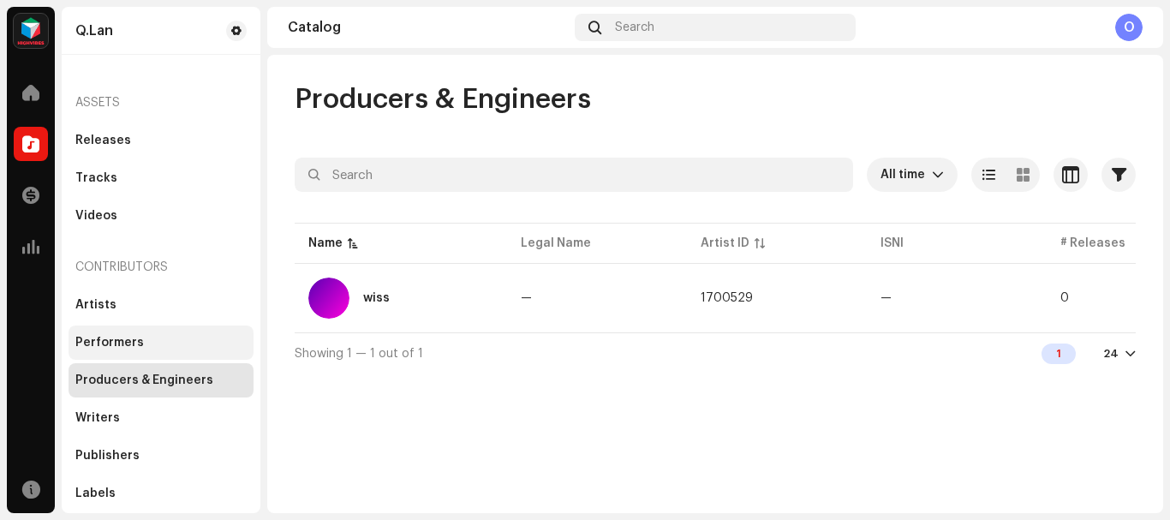
click at [127, 348] on div "Performers" at bounding box center [109, 343] width 69 height 14
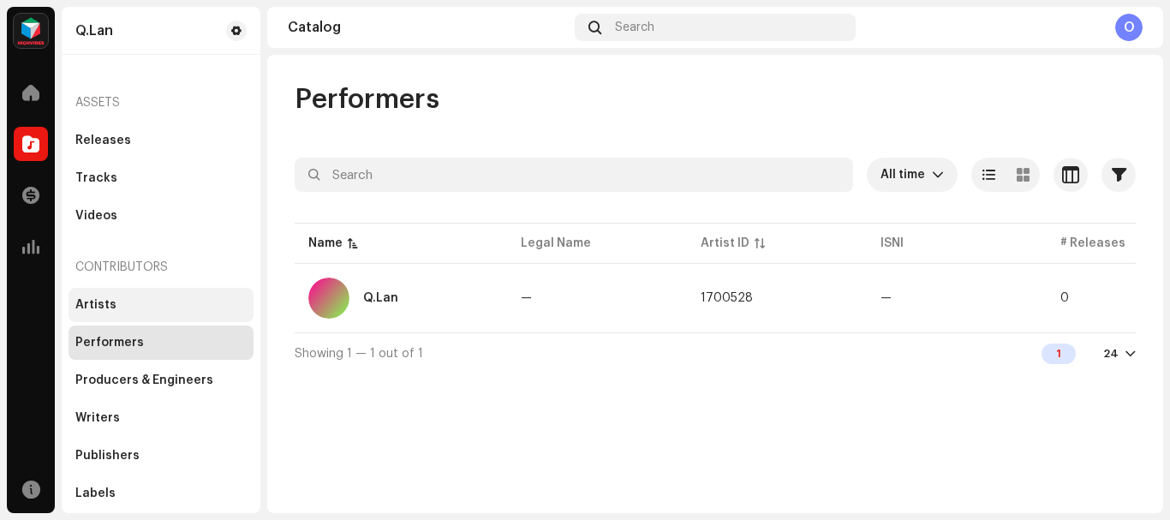
click at [135, 303] on div "Artists" at bounding box center [160, 305] width 171 height 14
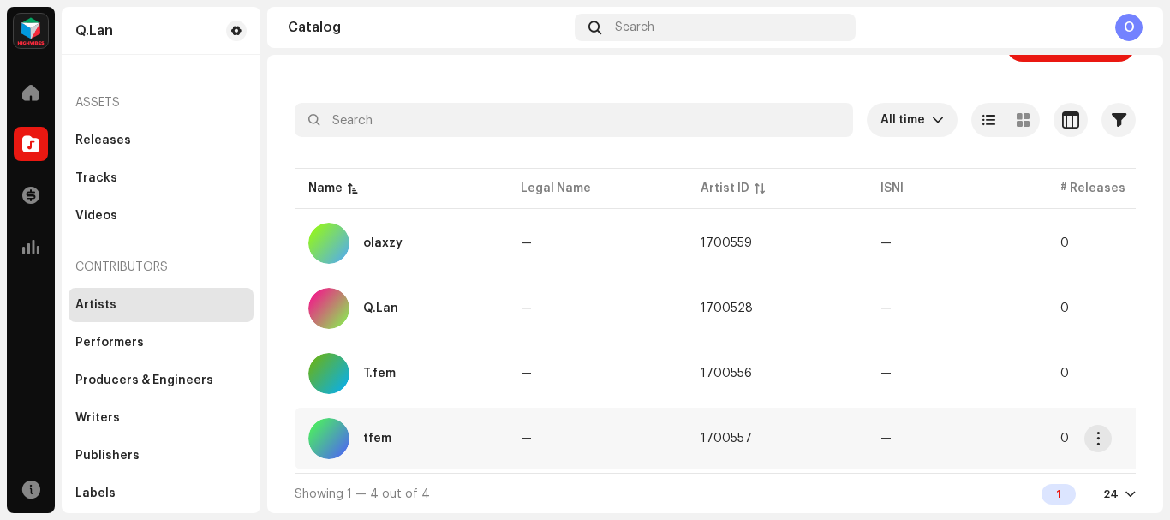
scroll to position [63, 0]
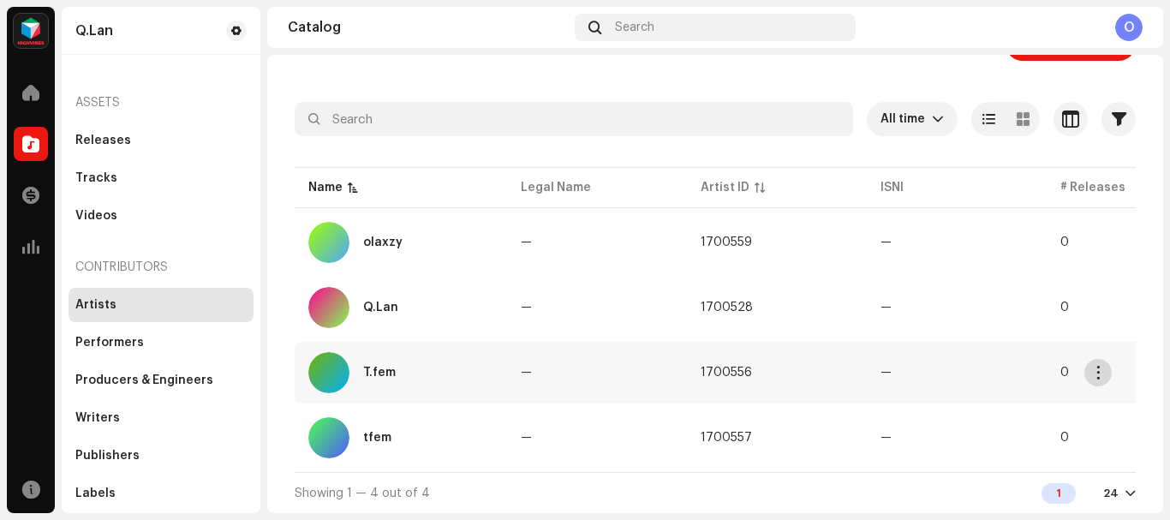
click at [1100, 366] on span "button" at bounding box center [1098, 373] width 13 height 14
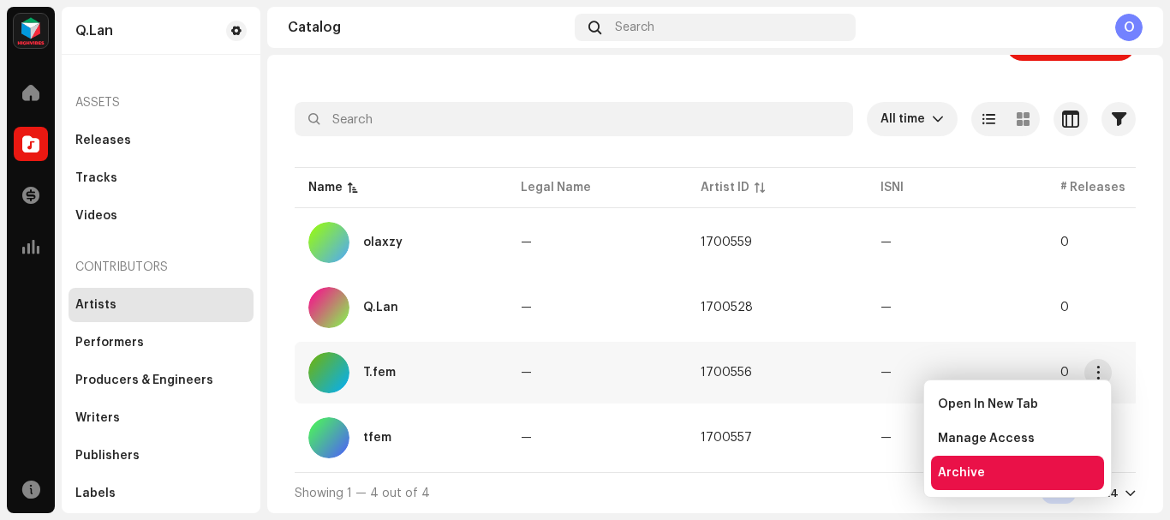
click at [972, 472] on span "Archive" at bounding box center [961, 473] width 47 height 14
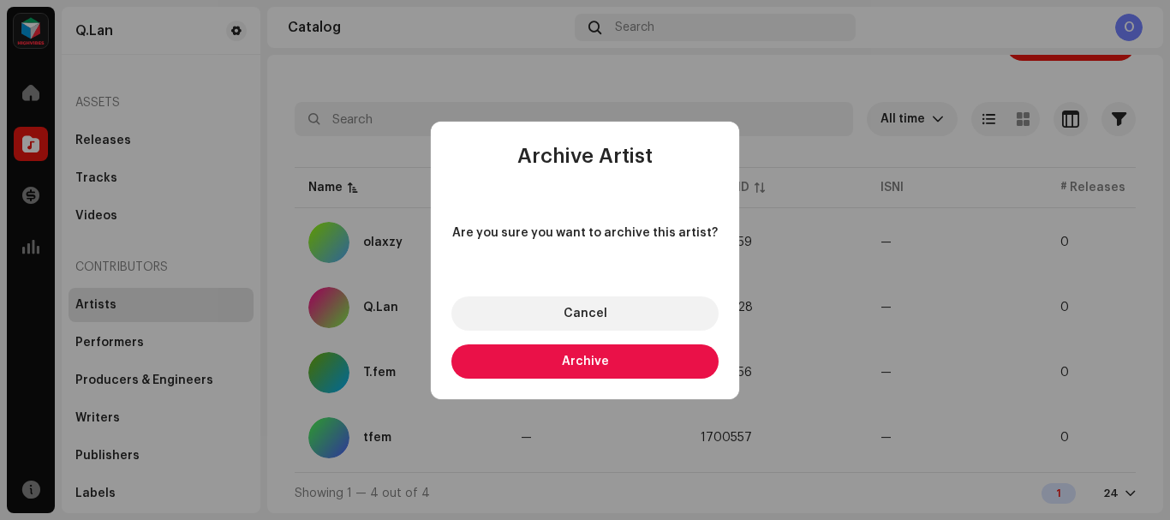
click at [614, 365] on button "Archive" at bounding box center [584, 361] width 267 height 34
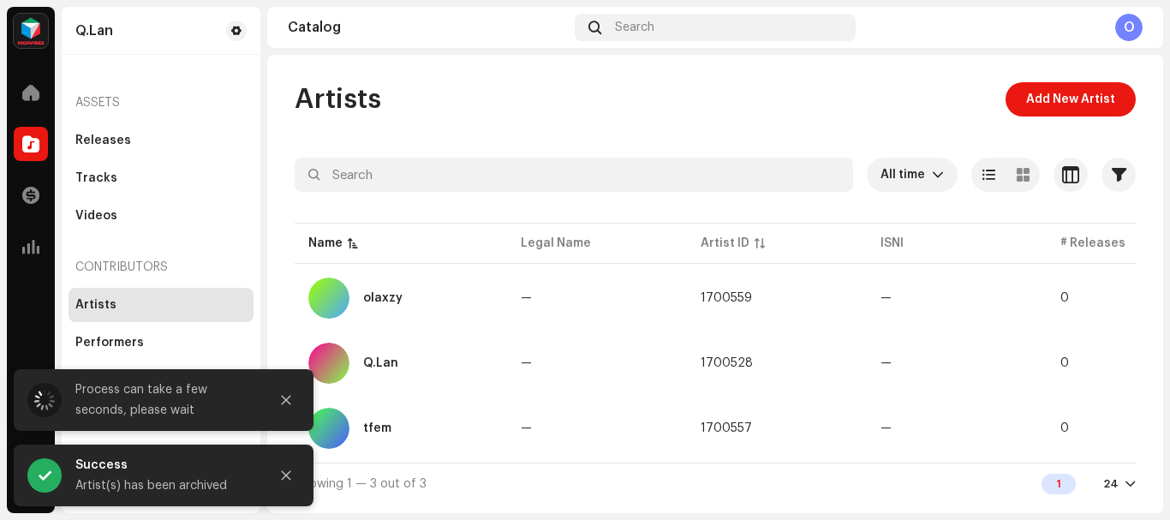
scroll to position [0, 0]
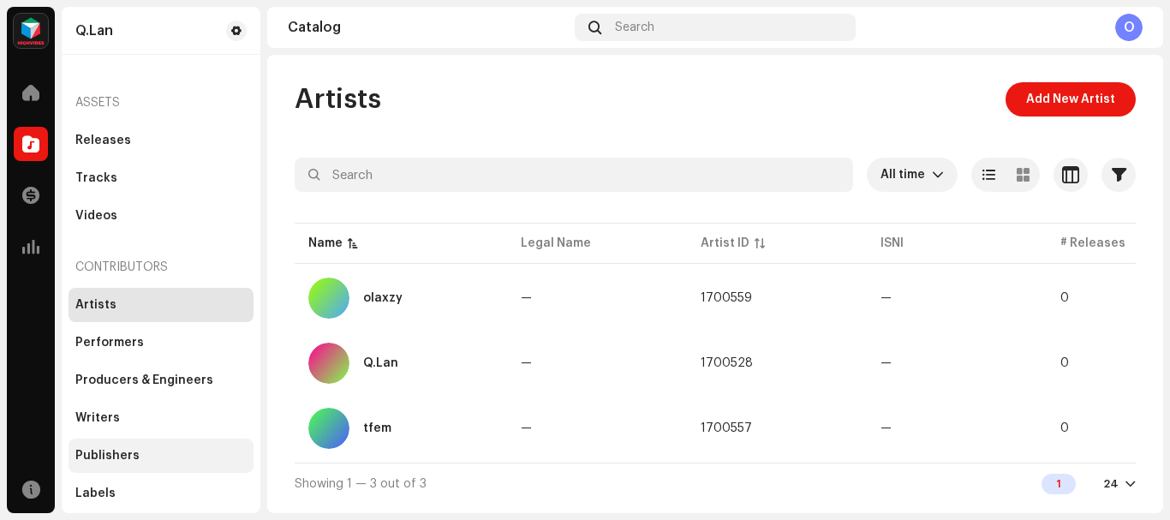
click at [148, 464] on div "Publishers" at bounding box center [161, 455] width 185 height 34
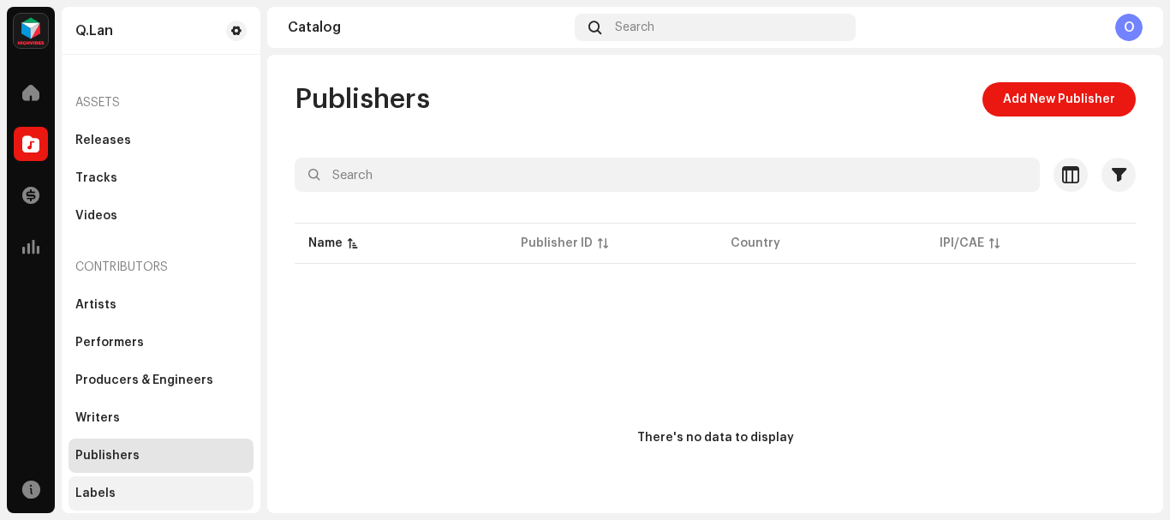
click at [128, 503] on div "Labels" at bounding box center [161, 493] width 185 height 34
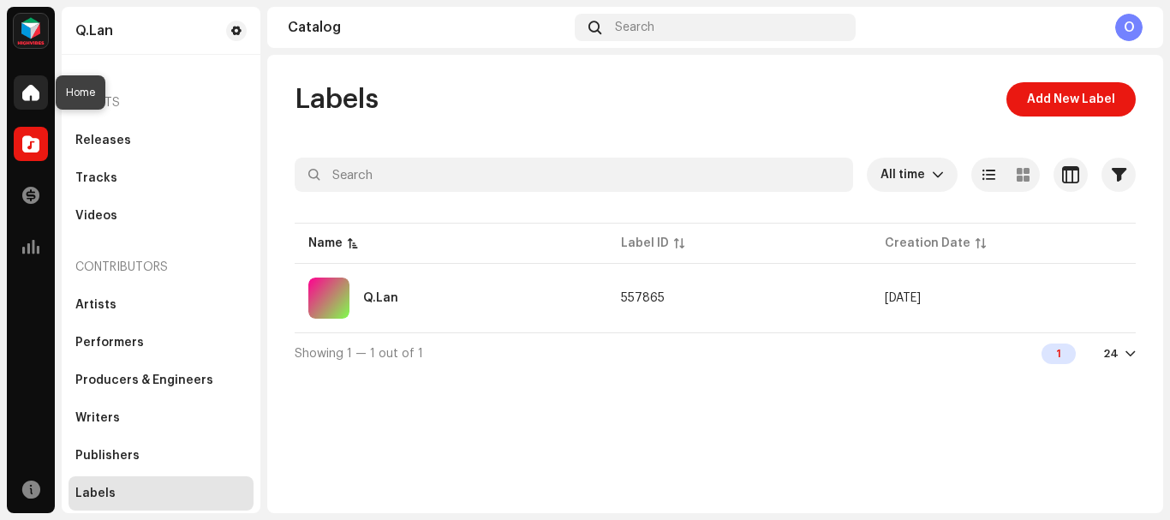
click at [39, 95] on span at bounding box center [30, 93] width 17 height 14
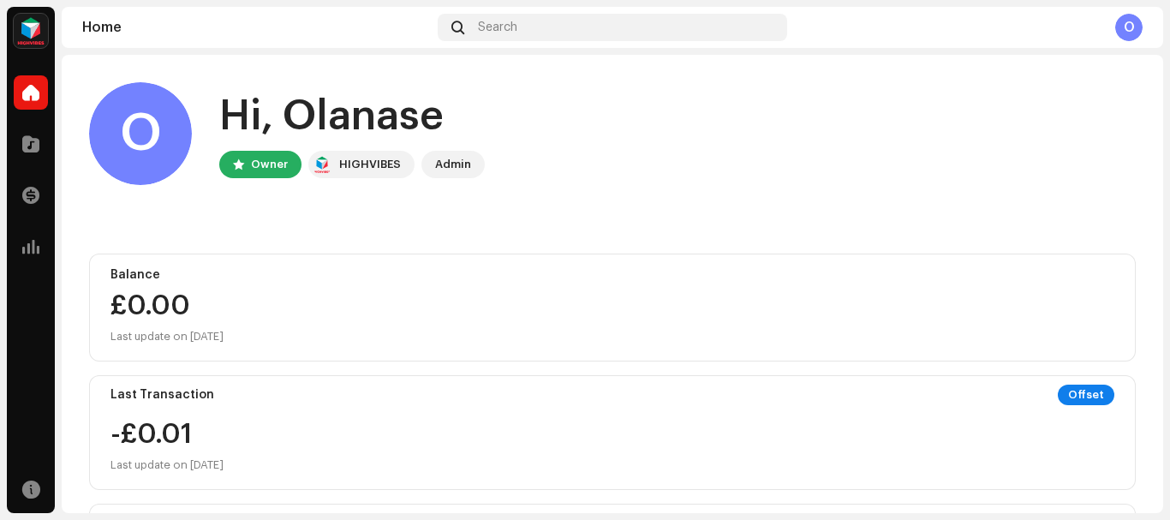
scroll to position [401, 0]
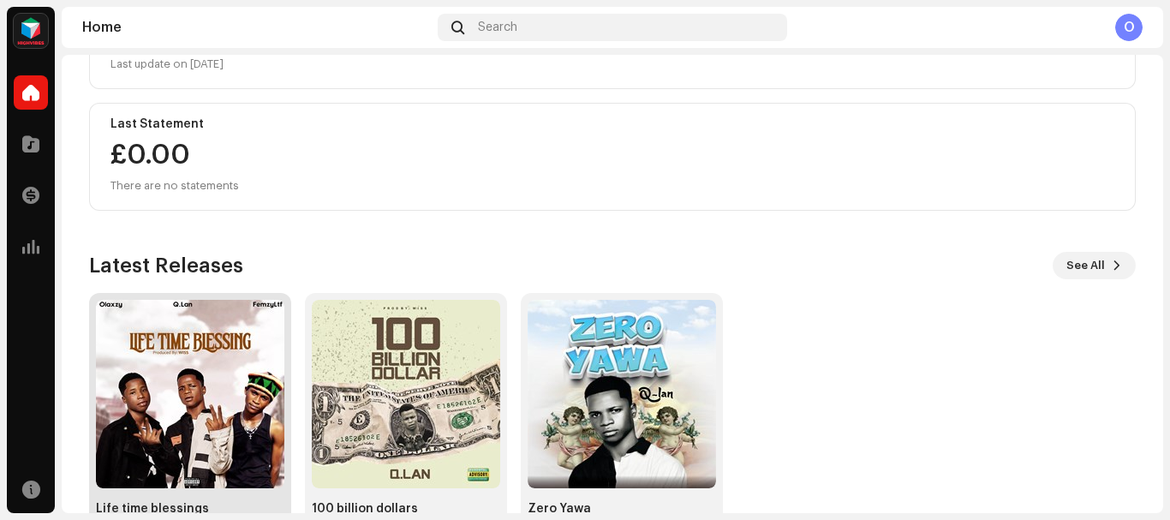
click at [114, 398] on img at bounding box center [190, 394] width 188 height 188
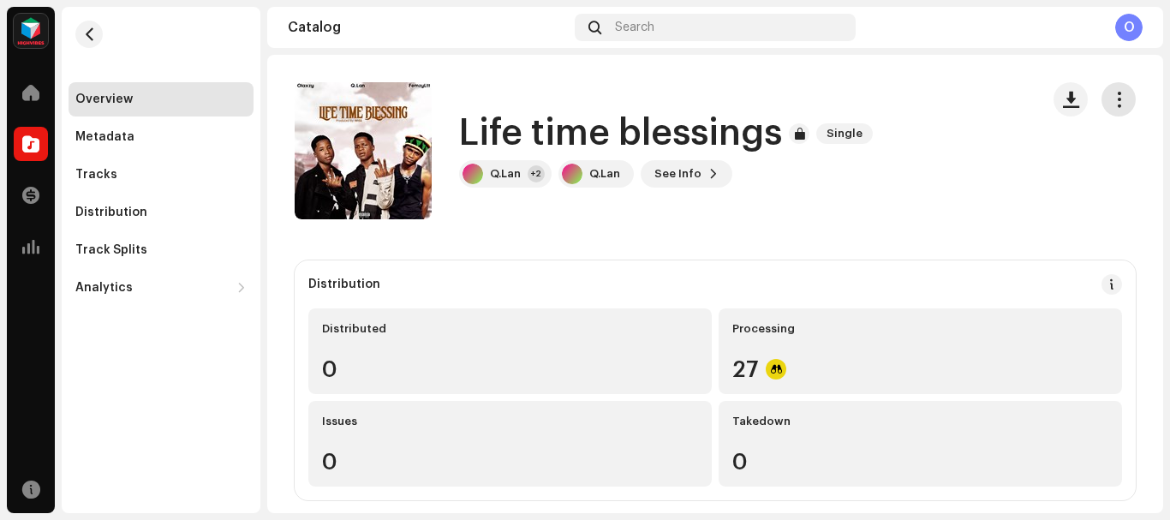
click at [1111, 102] on span "button" at bounding box center [1119, 99] width 16 height 14
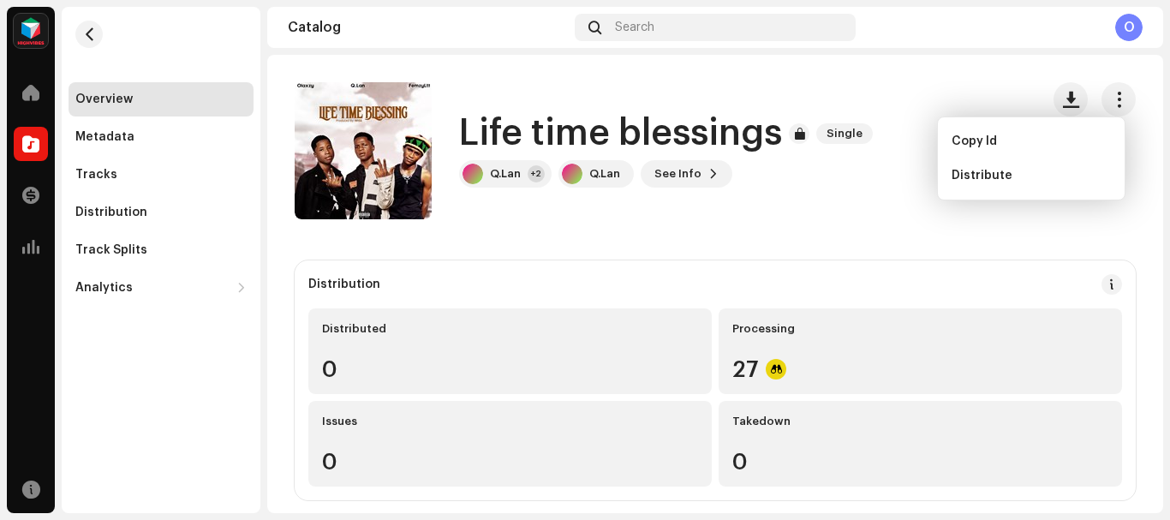
click at [1006, 92] on div "Life time blessings Single Q.Lan +2 Q.Lan See Info" at bounding box center [660, 150] width 731 height 137
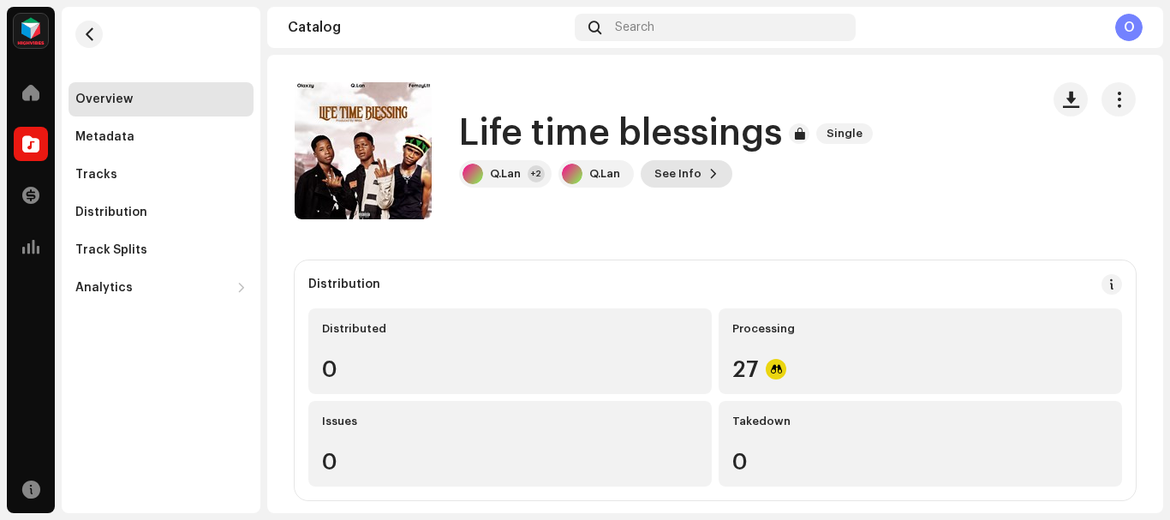
click at [691, 173] on span "See Info" at bounding box center [677, 174] width 47 height 34
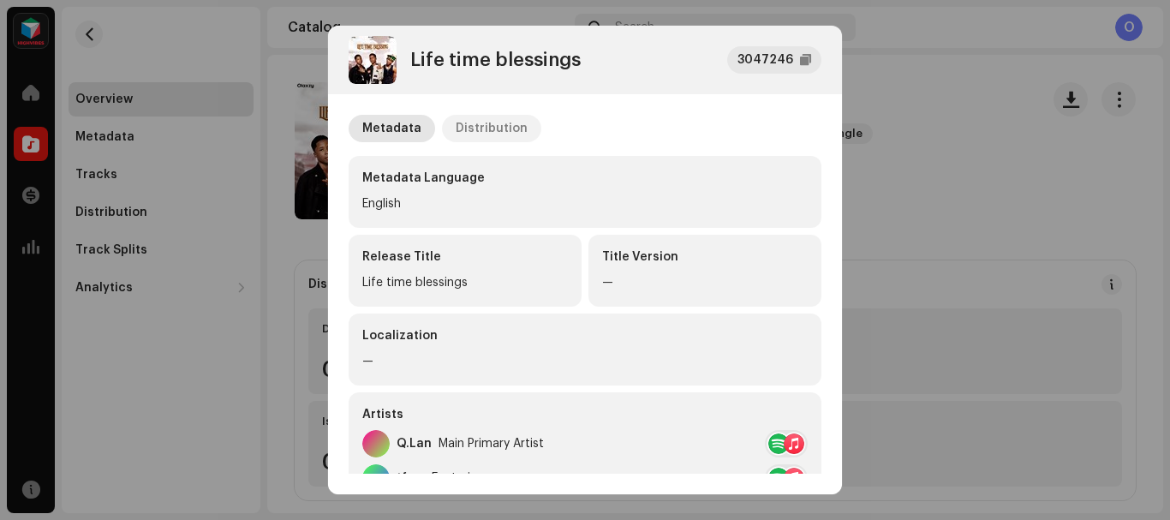
click at [492, 122] on div "Distribution" at bounding box center [492, 128] width 72 height 27
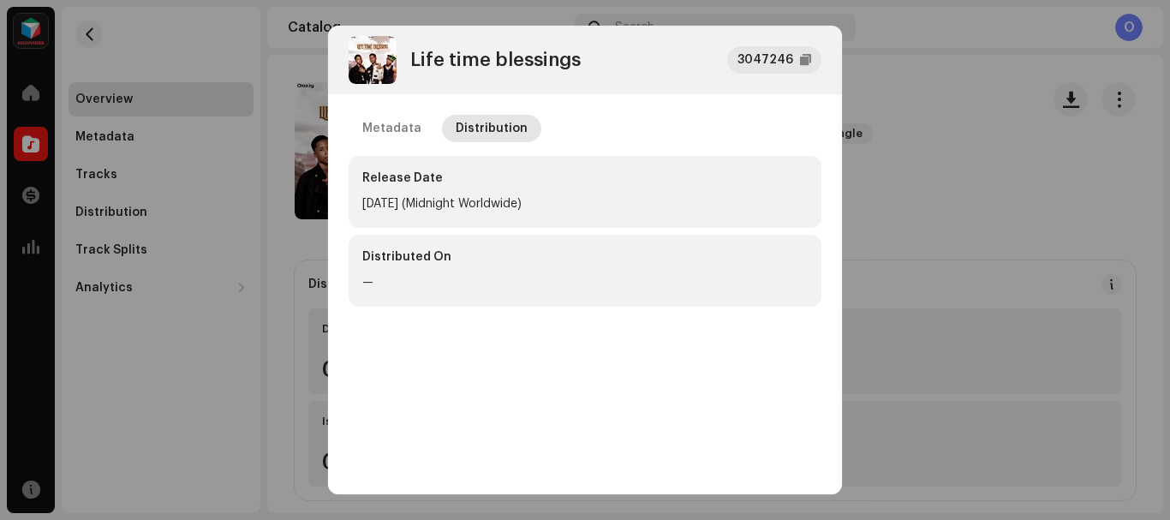
click at [451, 299] on div "Distributed On —" at bounding box center [585, 271] width 473 height 72
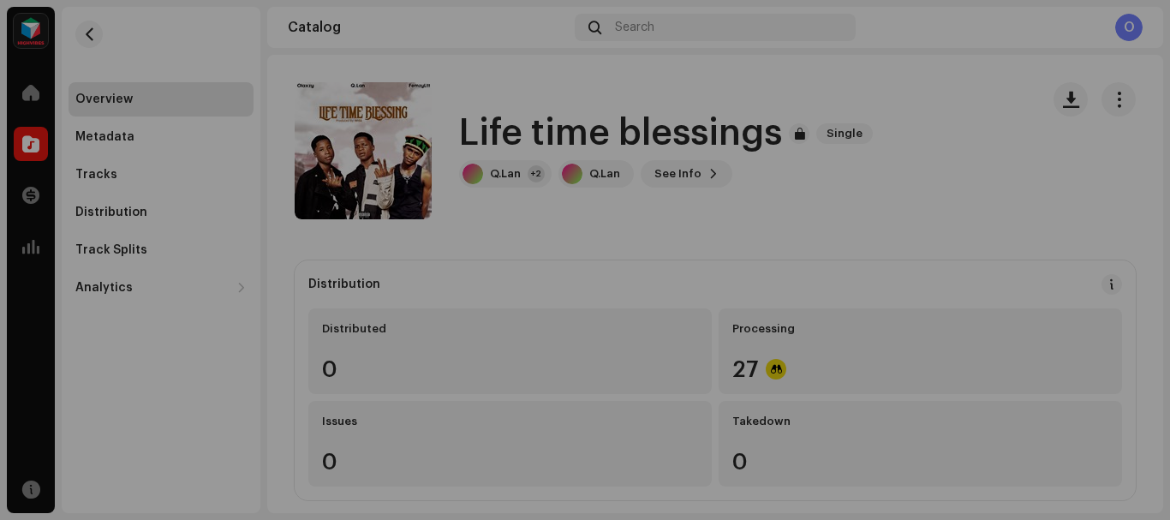
click at [219, 332] on div "Life time blessings 3047246 Metadata Distribution Release Date Feb 1, 2025 (Mid…" at bounding box center [585, 260] width 1170 height 520
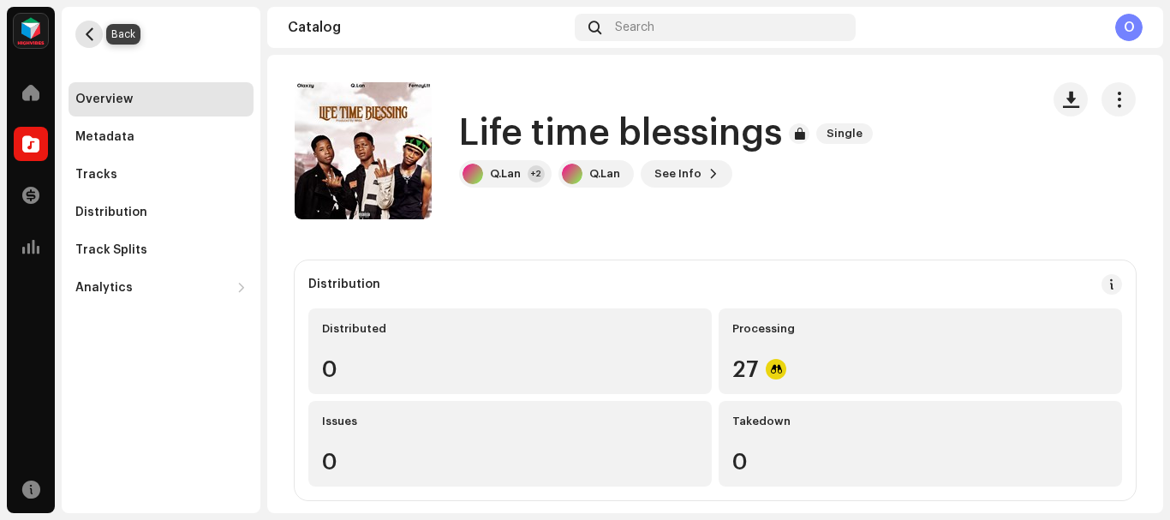
click at [84, 34] on span "button" at bounding box center [89, 34] width 13 height 14
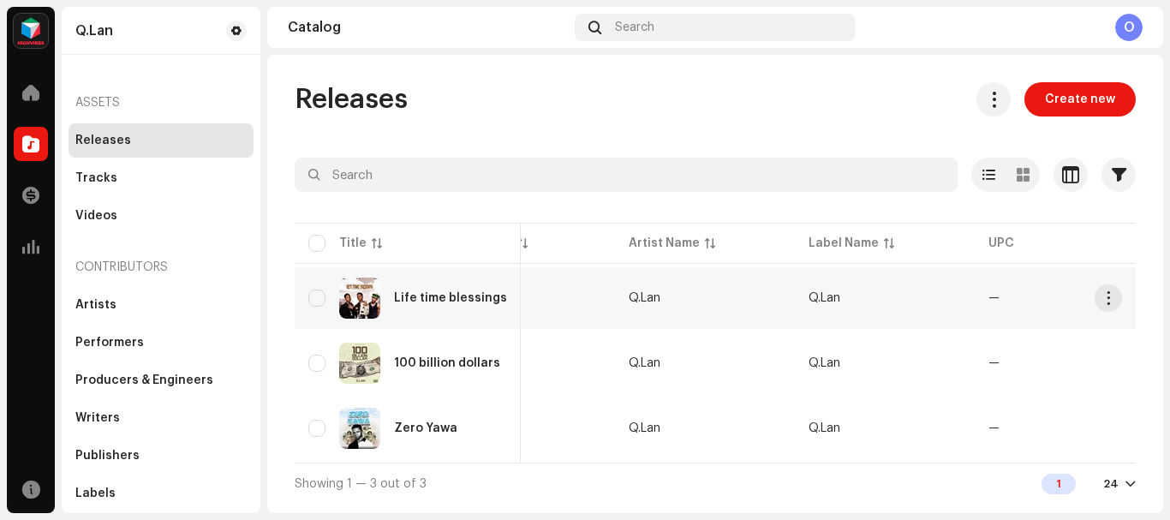
scroll to position [0, 637]
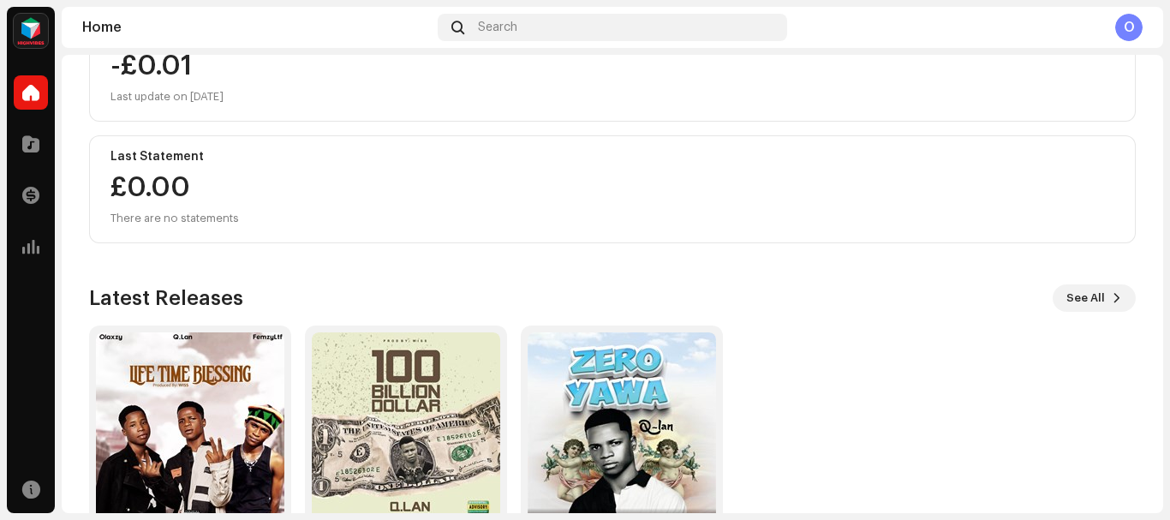
scroll to position [455, 0]
